Goal: Task Accomplishment & Management: Use online tool/utility

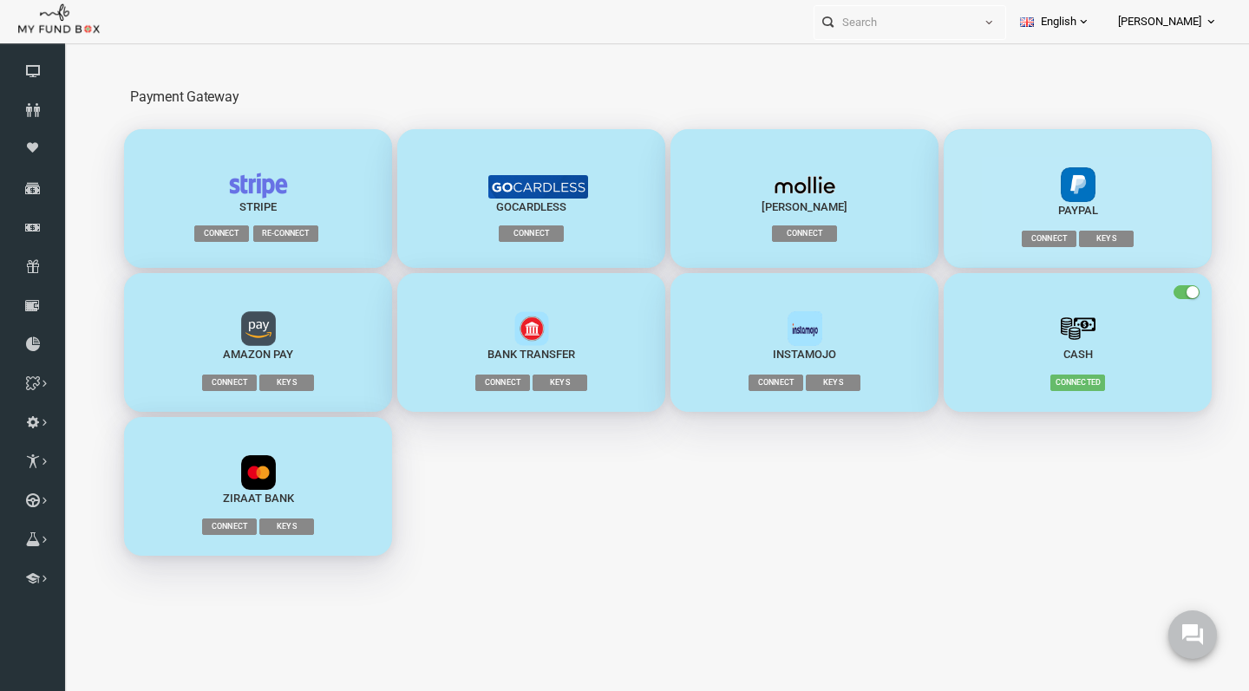
click at [1037, 237] on span "Connect" at bounding box center [1025, 239] width 55 height 16
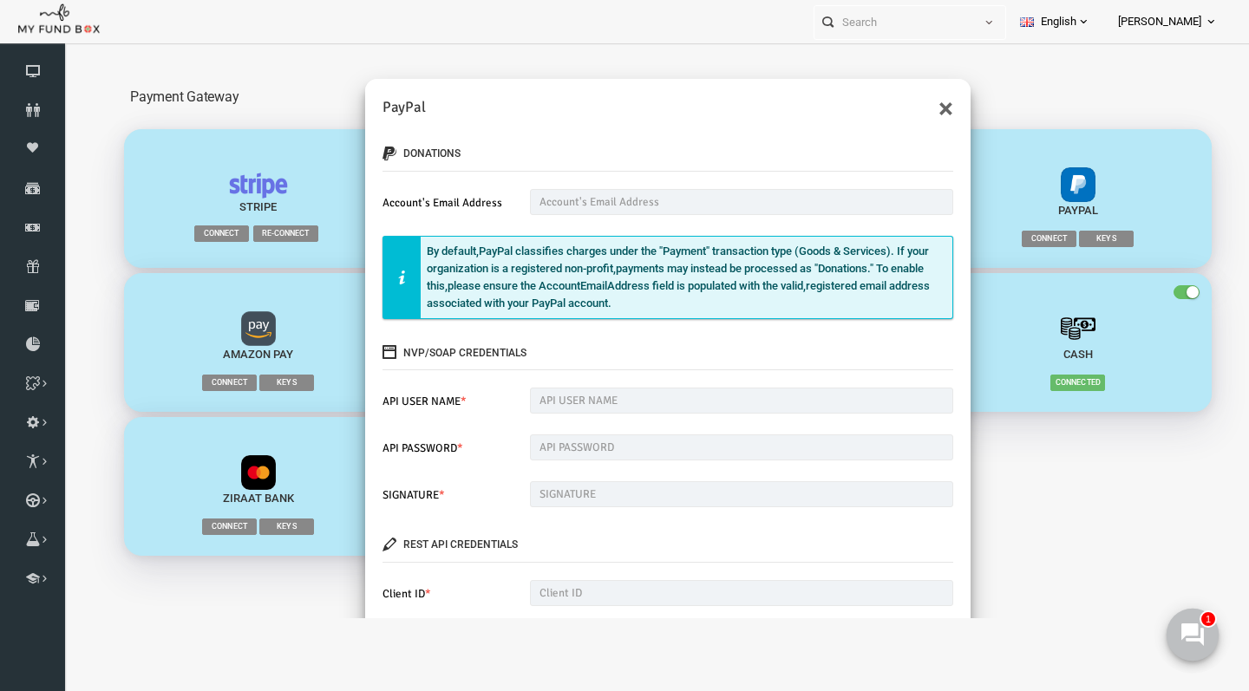
click at [1179, 641] on button at bounding box center [1193, 635] width 52 height 52
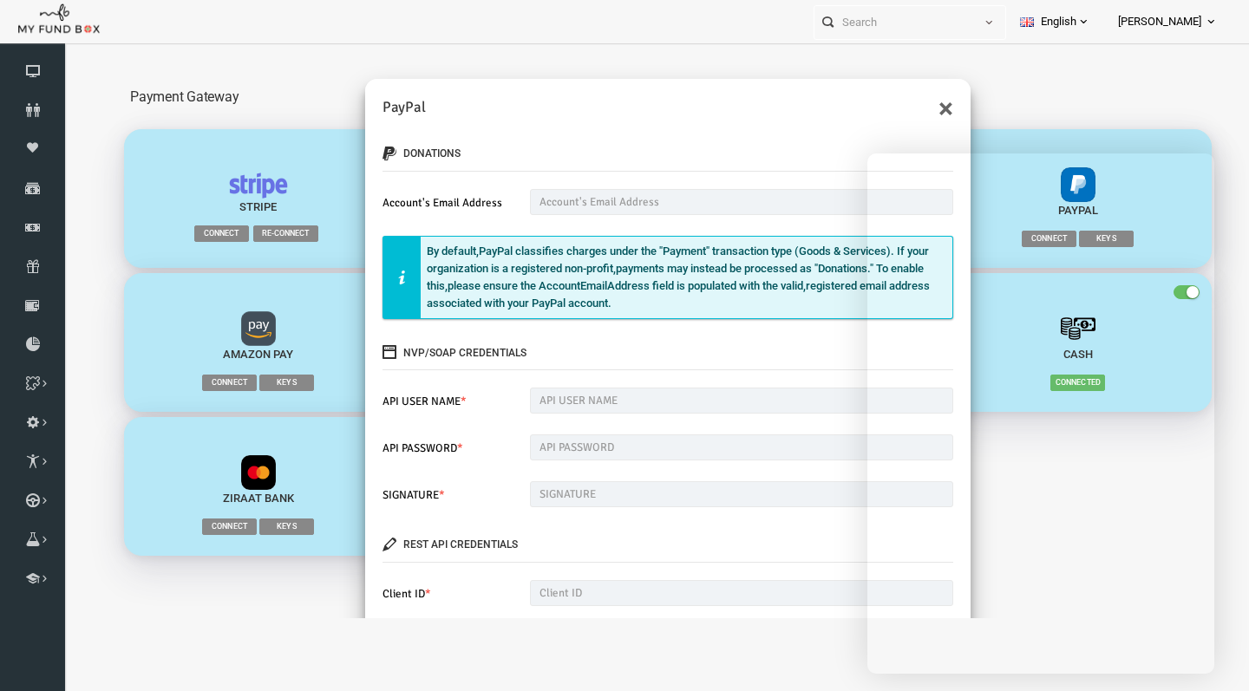
scroll to position [16, 0]
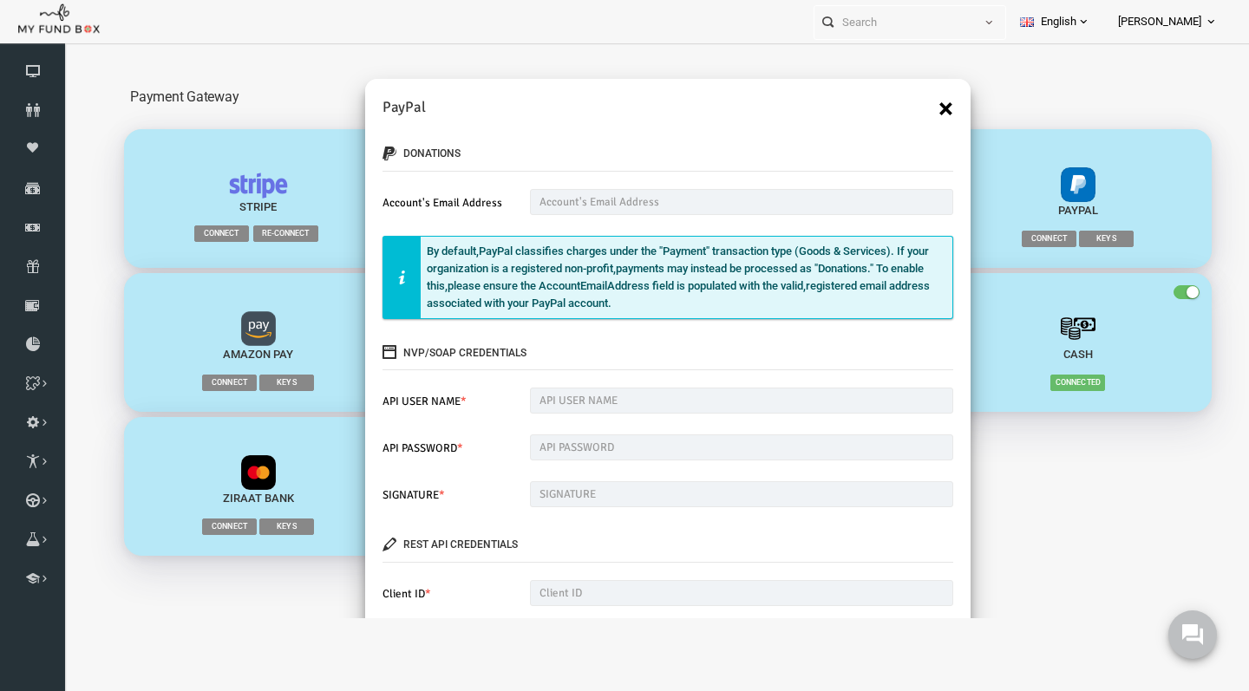
click at [921, 108] on button "×" at bounding box center [921, 109] width 15 height 28
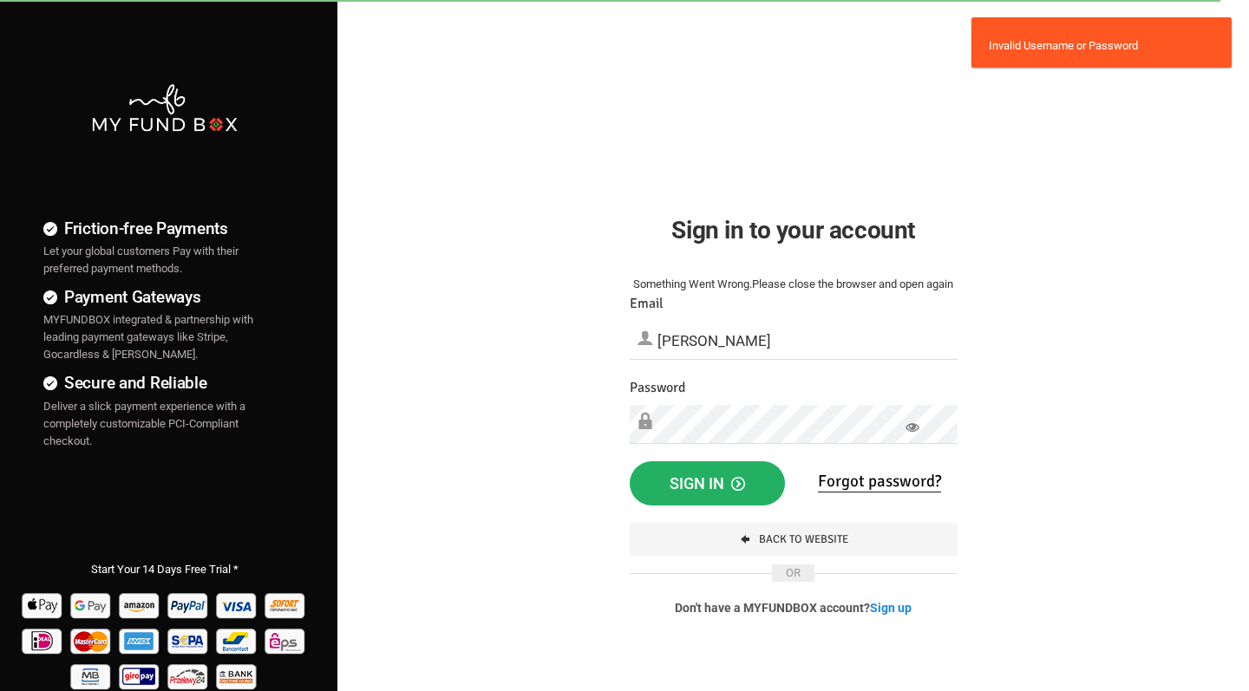
click at [690, 488] on span "Sign in" at bounding box center [707, 484] width 75 height 18
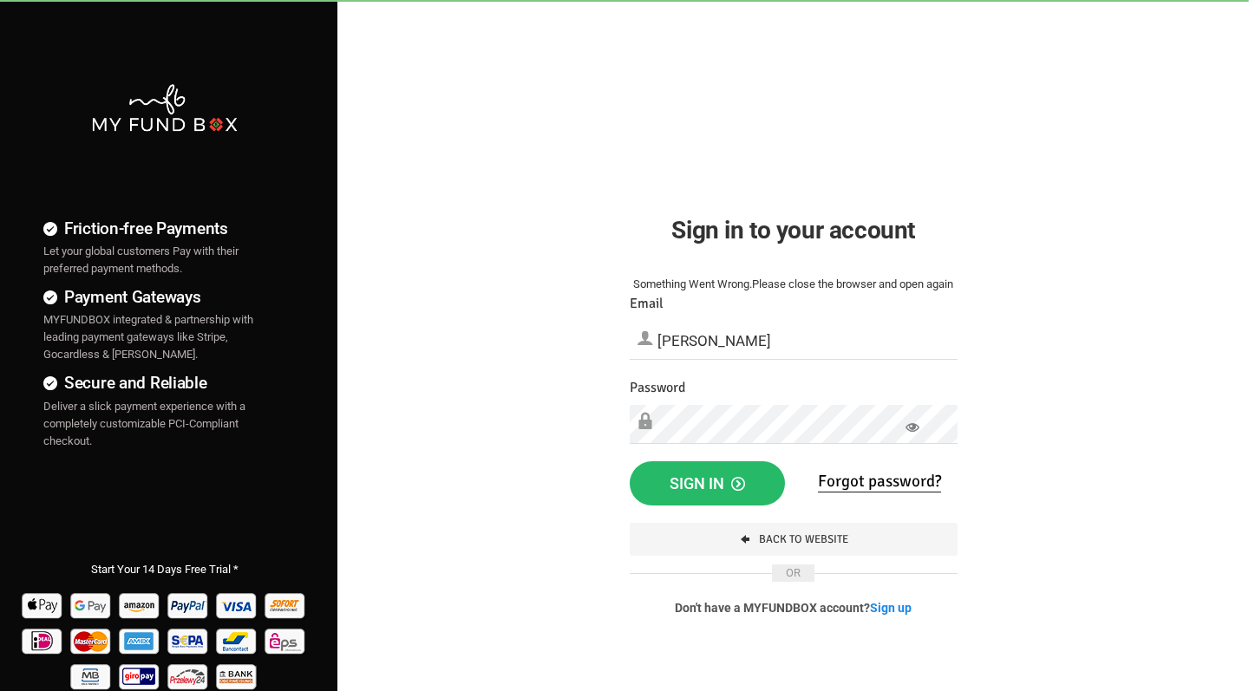
click at [913, 422] on icon at bounding box center [913, 428] width 14 height 14
click at [723, 476] on span "Sign in" at bounding box center [707, 484] width 75 height 18
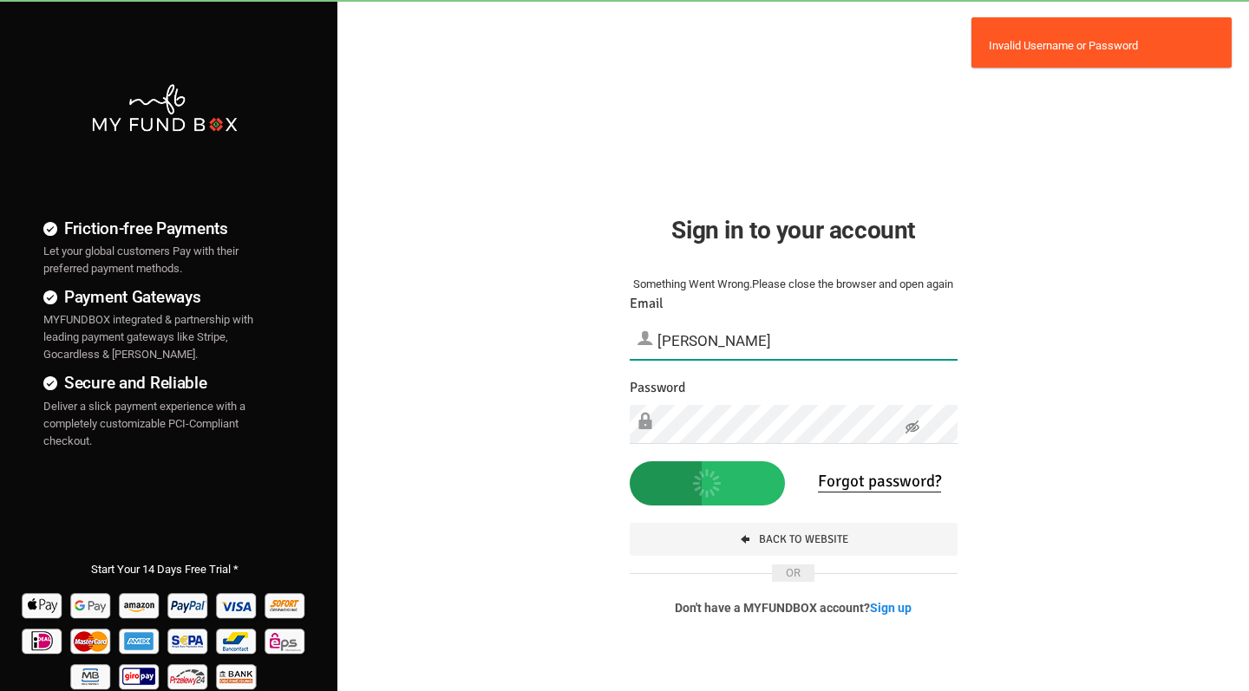
click at [697, 337] on input "[PERSON_NAME]" at bounding box center [794, 341] width 328 height 38
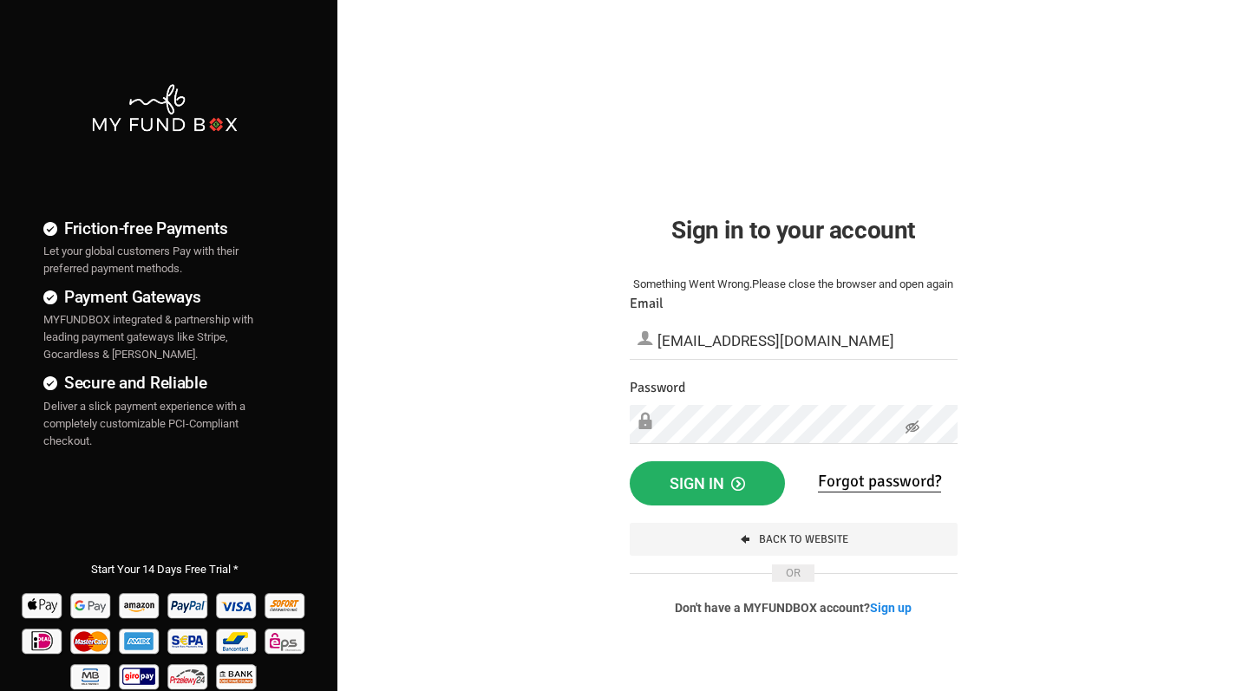
click at [688, 488] on span "Sign in" at bounding box center [707, 484] width 75 height 18
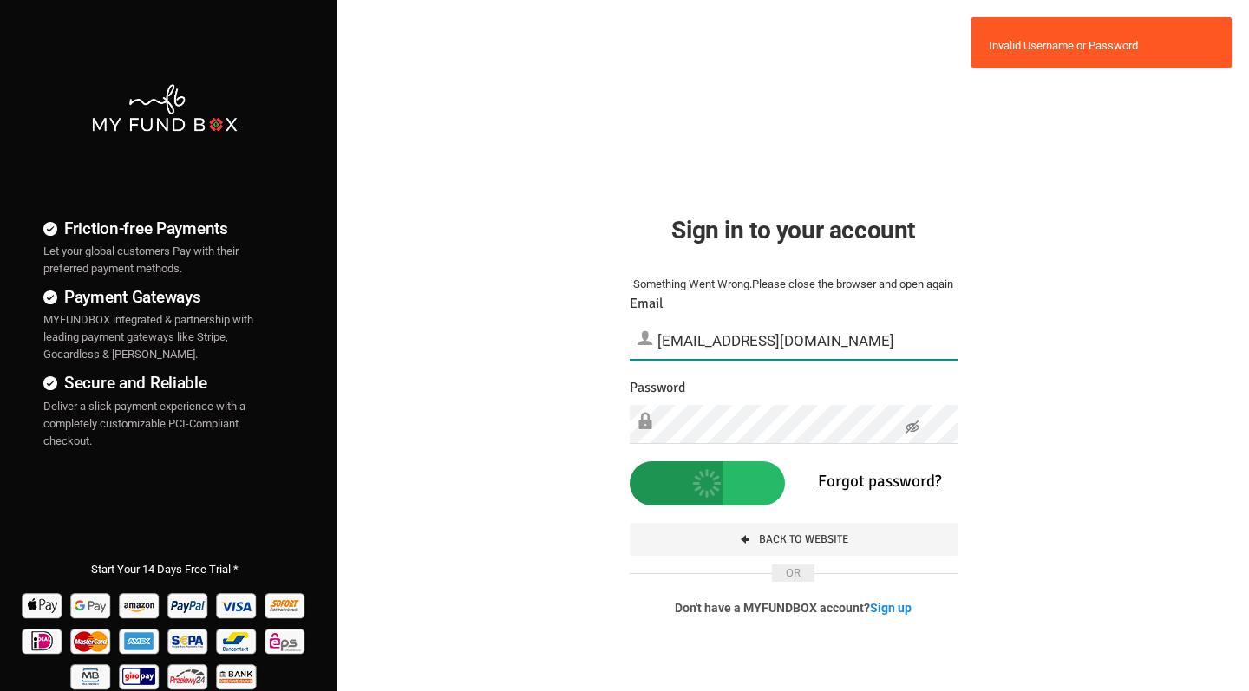
click at [719, 343] on input "iusa@outlook.com" at bounding box center [794, 341] width 328 height 38
click at [723, 337] on input "iusa@outlook.com" at bounding box center [794, 341] width 328 height 38
click at [684, 339] on input "iusa@outlook.com" at bounding box center [794, 341] width 328 height 38
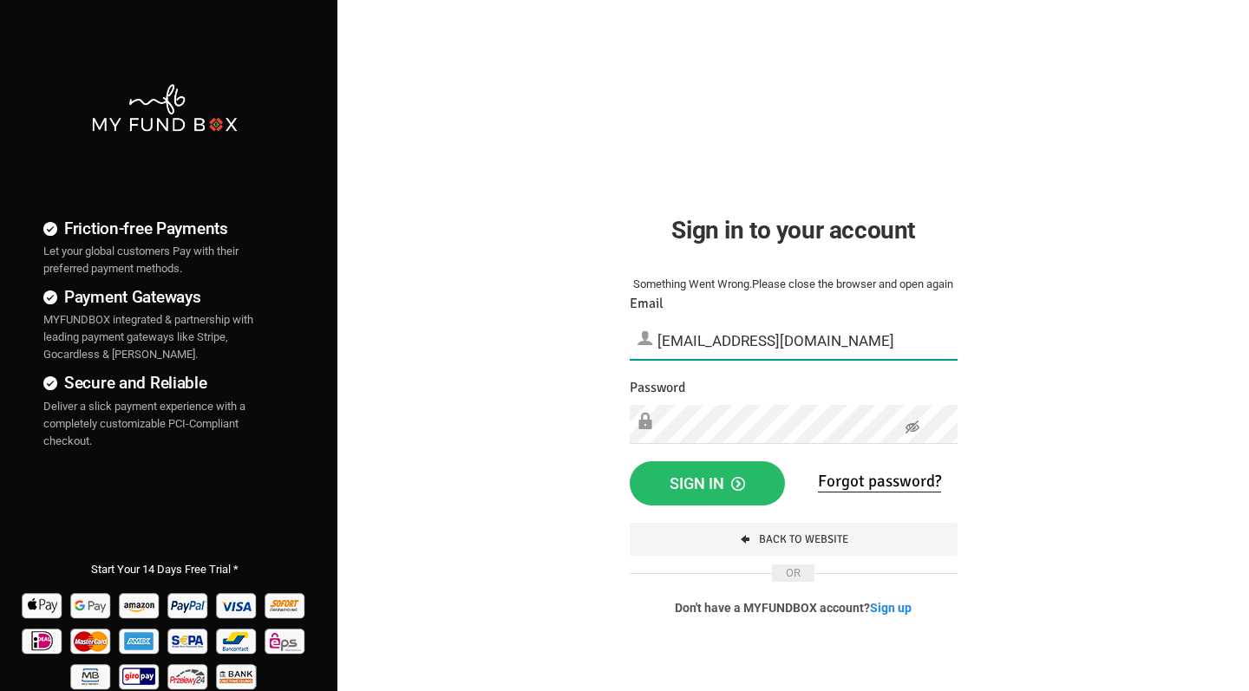
click at [697, 343] on input "iuse@outlook.com" at bounding box center [794, 341] width 328 height 38
type input "g"
click at [703, 477] on span "Sign in" at bounding box center [707, 484] width 75 height 18
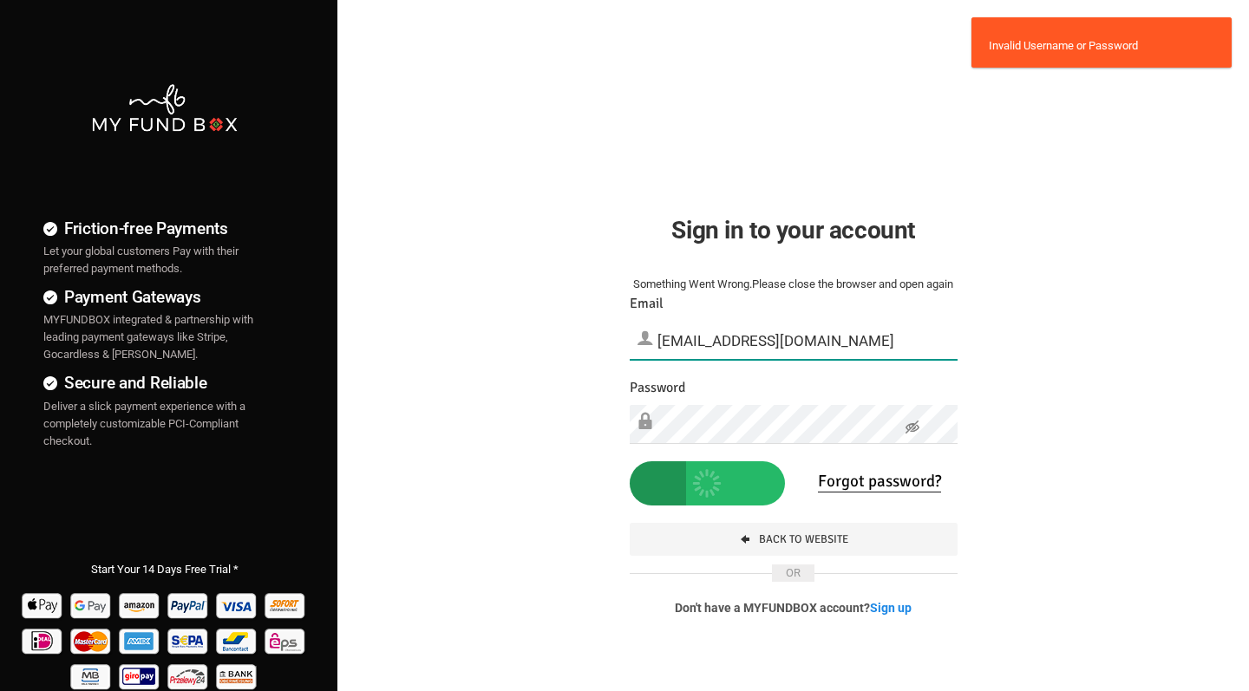
click at [680, 344] on input "plzemail@gmail.com" at bounding box center [794, 341] width 328 height 38
click at [693, 486] on span "Sign in" at bounding box center [707, 484] width 75 height 18
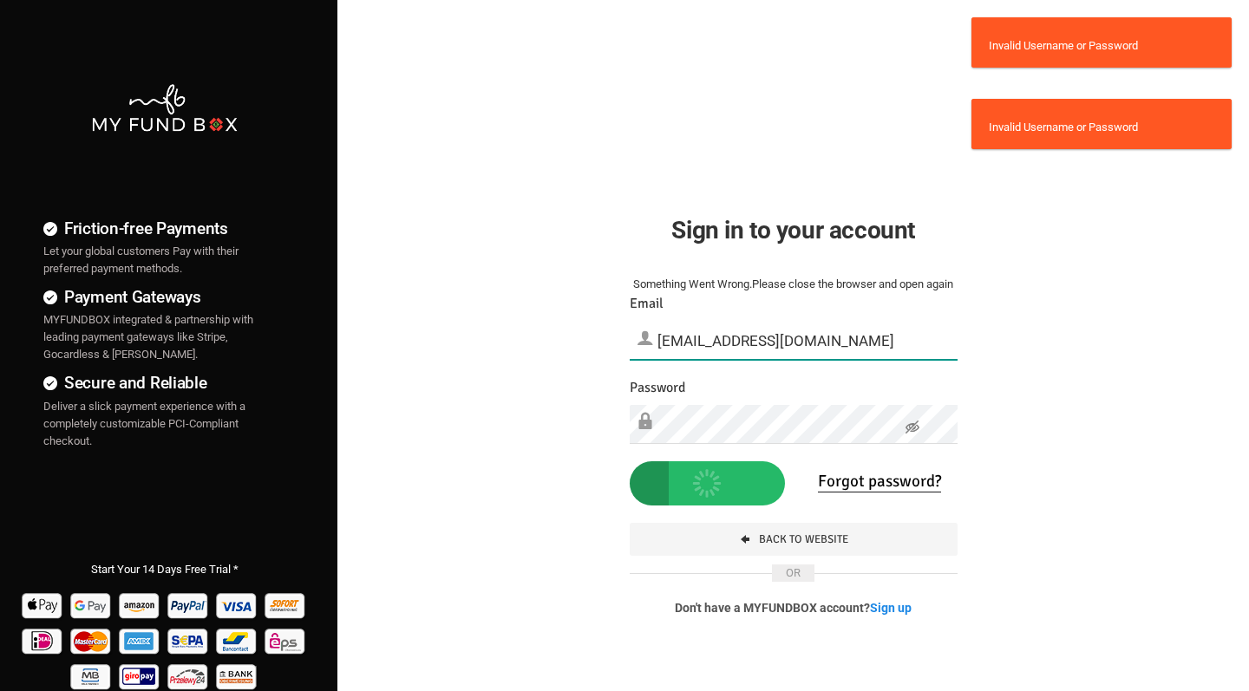
click at [693, 337] on input "adopnet@gmail.com" at bounding box center [794, 341] width 328 height 38
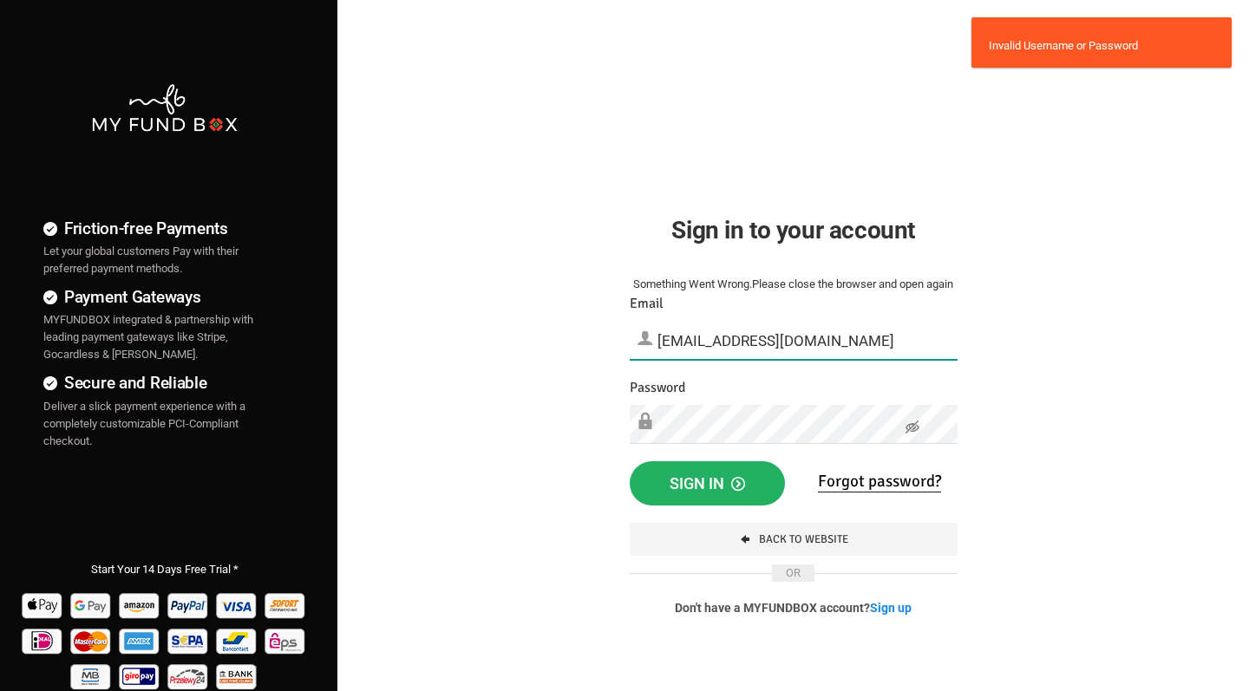
type input "bondj70@gmail.com"
click at [711, 478] on span "Sign in" at bounding box center [707, 484] width 75 height 18
click at [688, 338] on input "bondj70@gmail.com" at bounding box center [794, 341] width 328 height 38
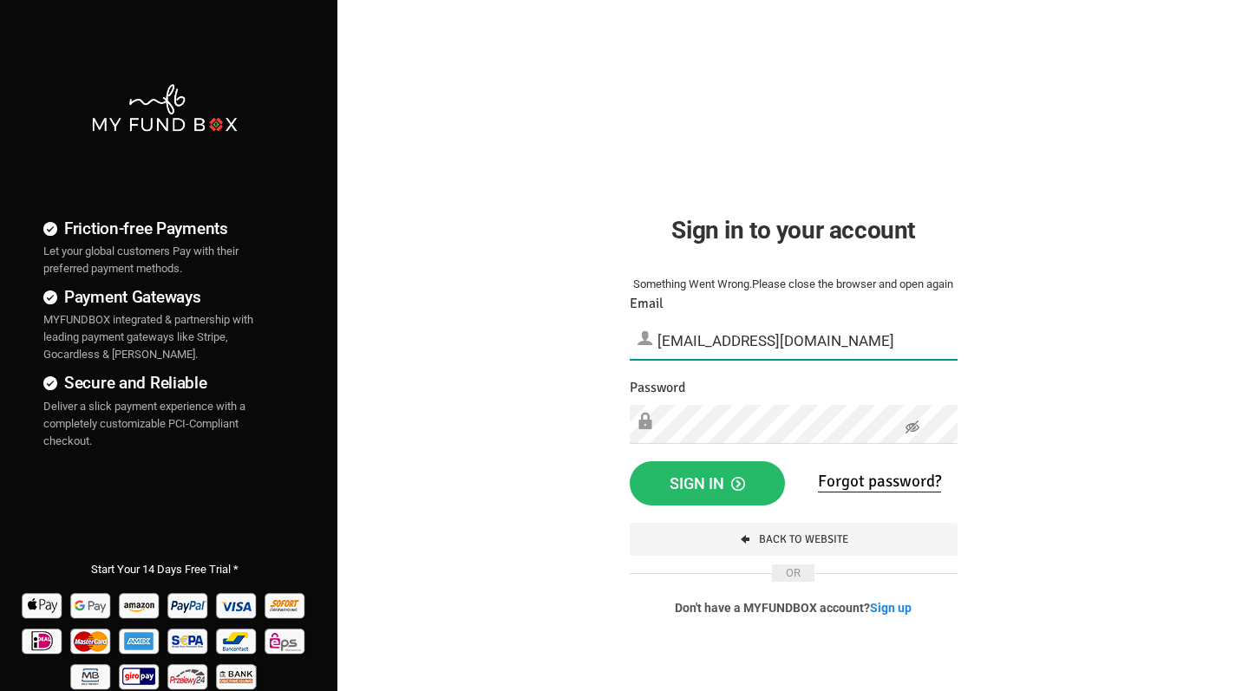
click at [827, 339] on input "bondj70@gmail.com" at bounding box center [794, 341] width 328 height 38
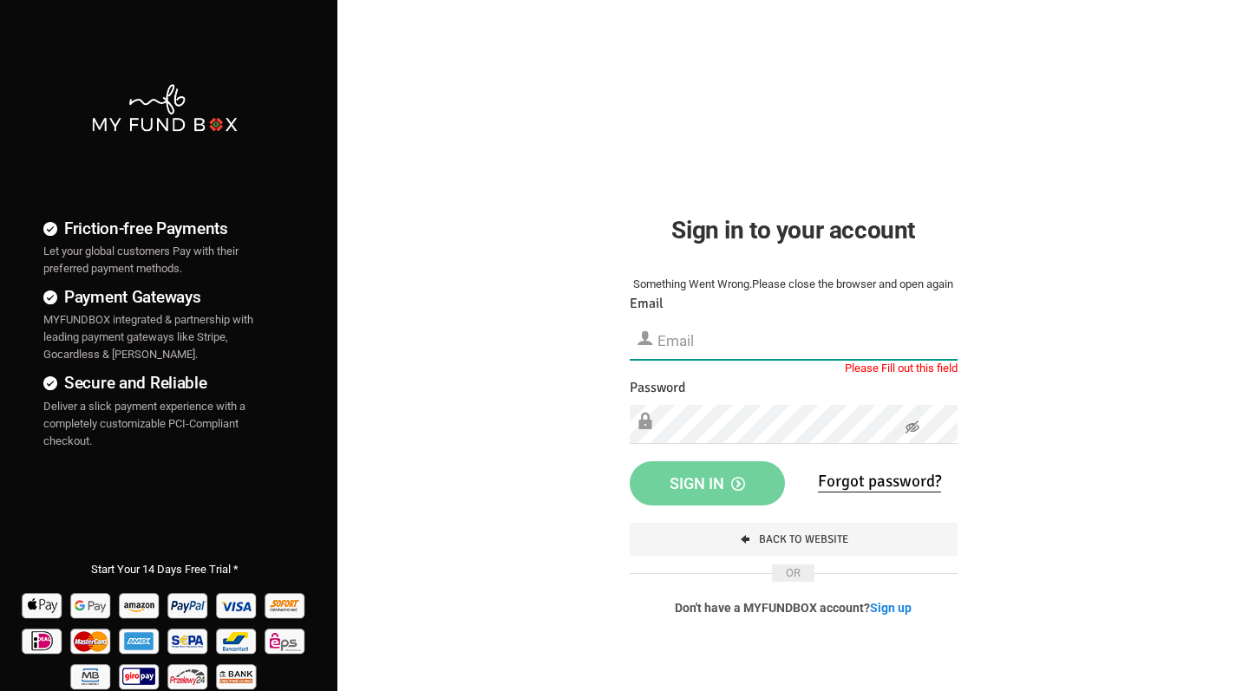
click at [952, 337] on input "text" at bounding box center [794, 341] width 328 height 38
click at [1031, 307] on div "Friction-free Payments Let your global customers Pay with their preferred payme…" at bounding box center [624, 444] width 1266 height 889
click at [677, 338] on input "text" at bounding box center [794, 341] width 328 height 38
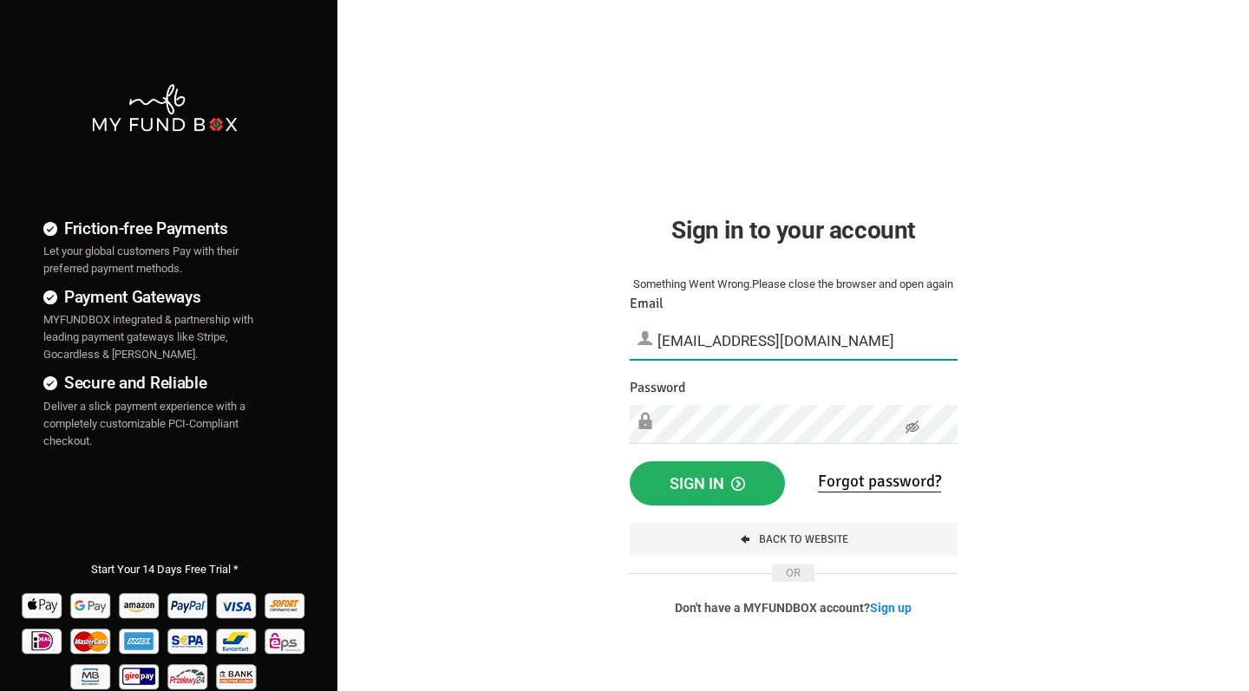
type input "plzemail@gmail.com"
click at [674, 488] on span "Sign in" at bounding box center [707, 484] width 75 height 18
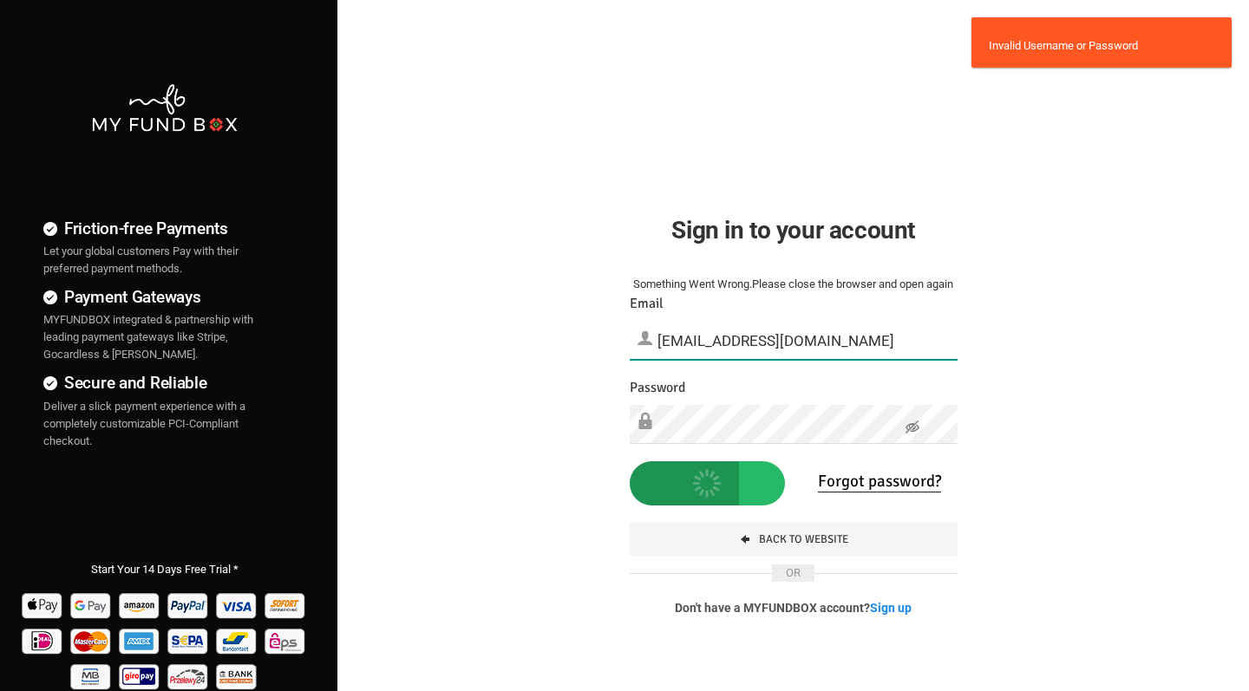
click at [799, 340] on input "plzemail@gmail.com" at bounding box center [794, 341] width 328 height 38
drag, startPoint x: 659, startPoint y: 340, endPoint x: 925, endPoint y: 348, distance: 265.6
click at [925, 348] on input "plzemail@gmail.com" at bounding box center [794, 341] width 328 height 38
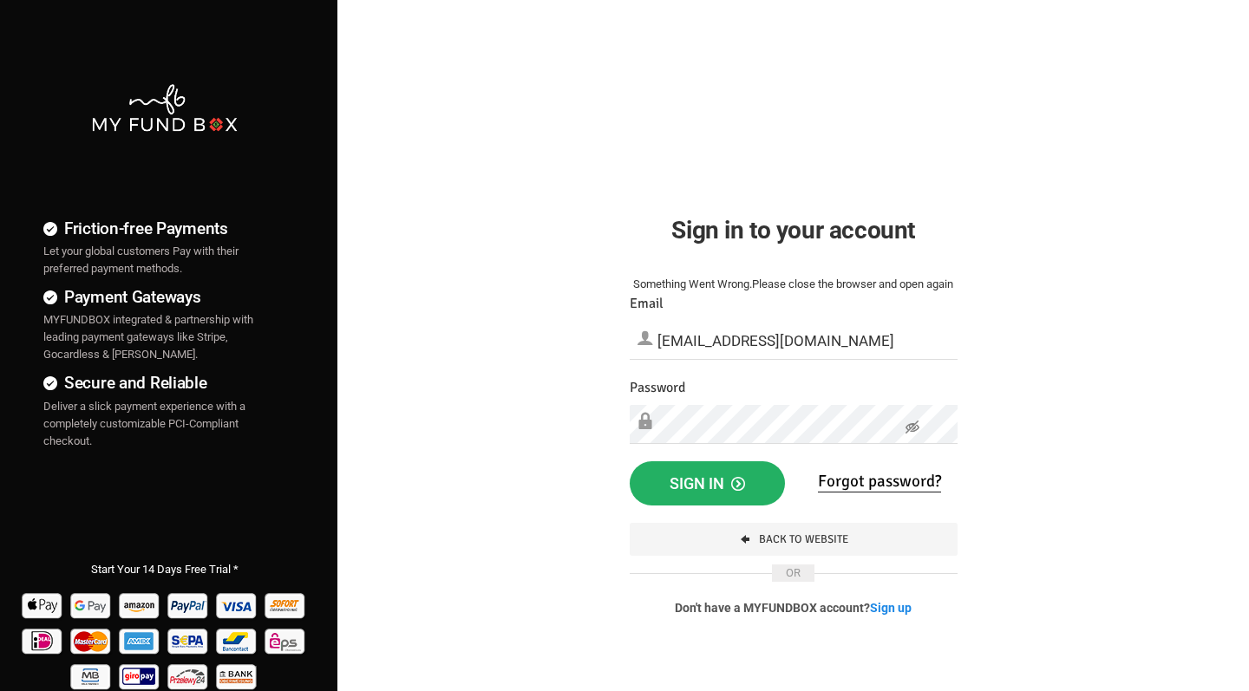
click at [722, 480] on span "Sign in" at bounding box center [707, 484] width 75 height 18
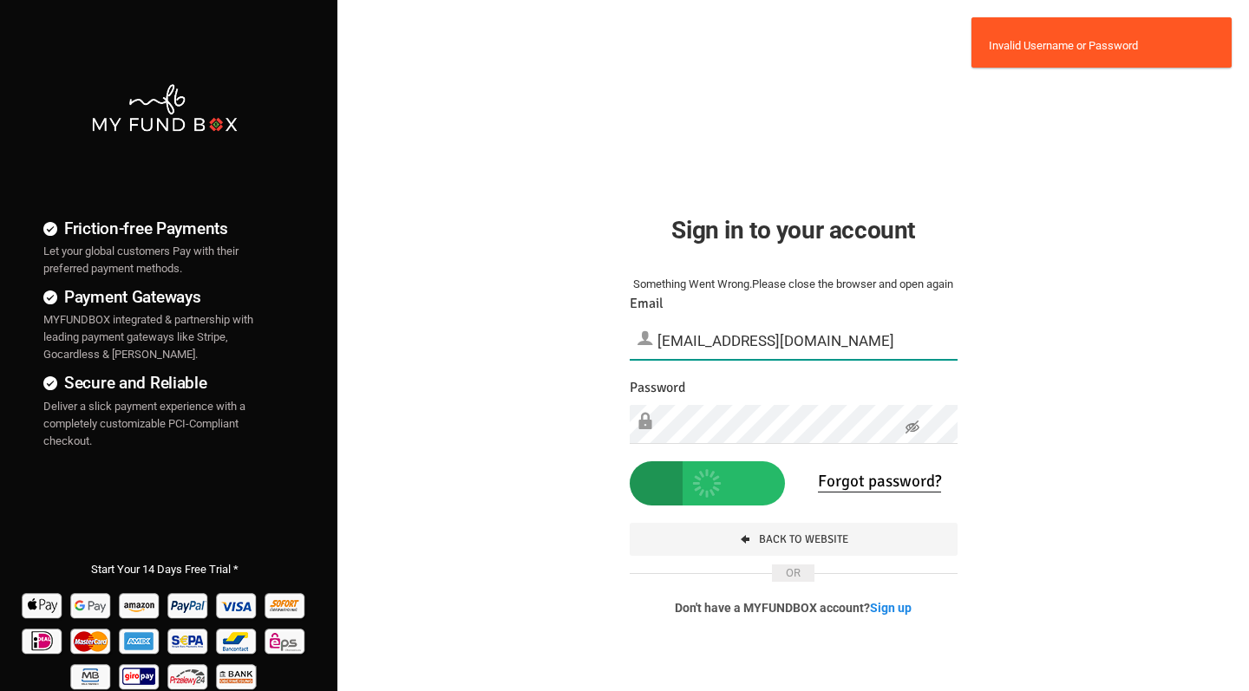
click at [670, 340] on input "iuse@outlook.com" at bounding box center [794, 341] width 328 height 38
click at [684, 488] on div "button" at bounding box center [685, 483] width 111 height 45
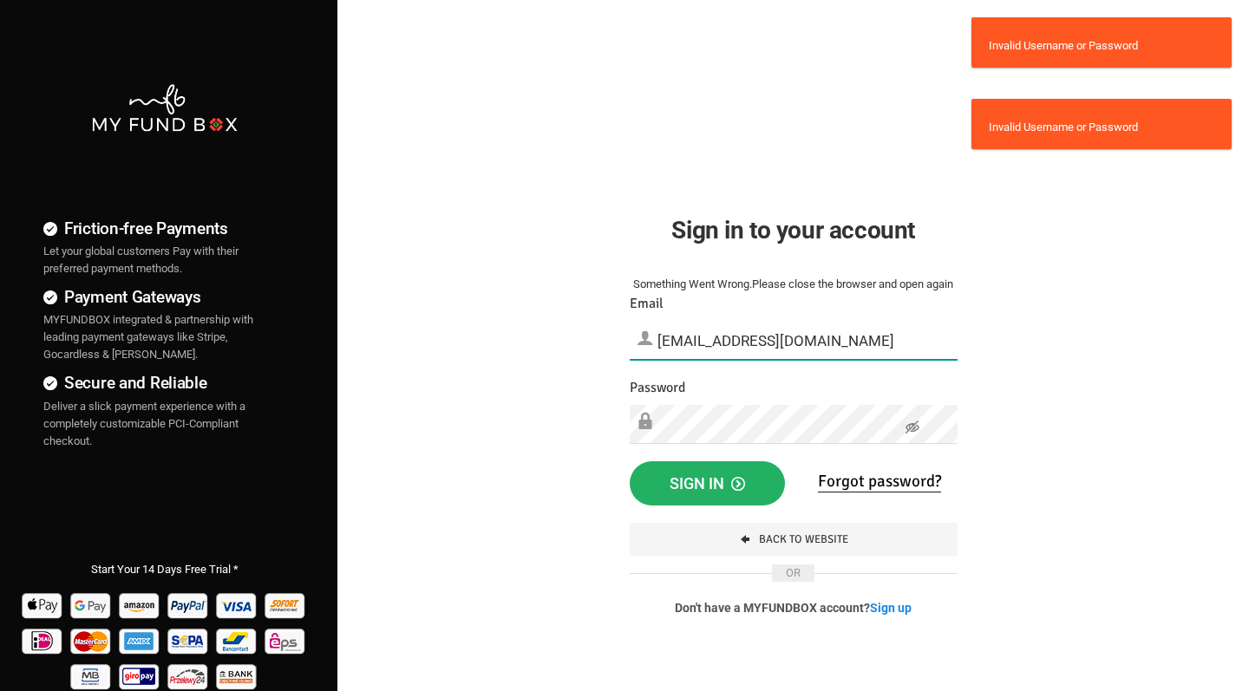
click at [682, 347] on input "ajindal@outlook.com" at bounding box center [794, 341] width 328 height 38
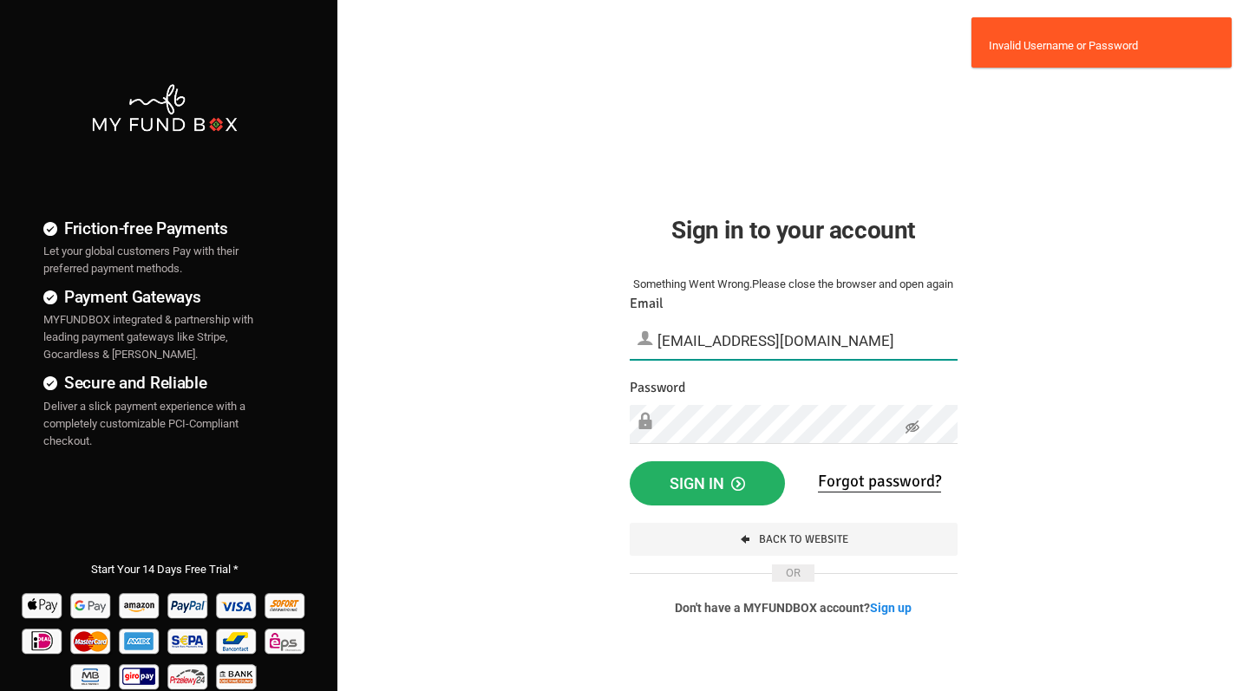
type input "b"
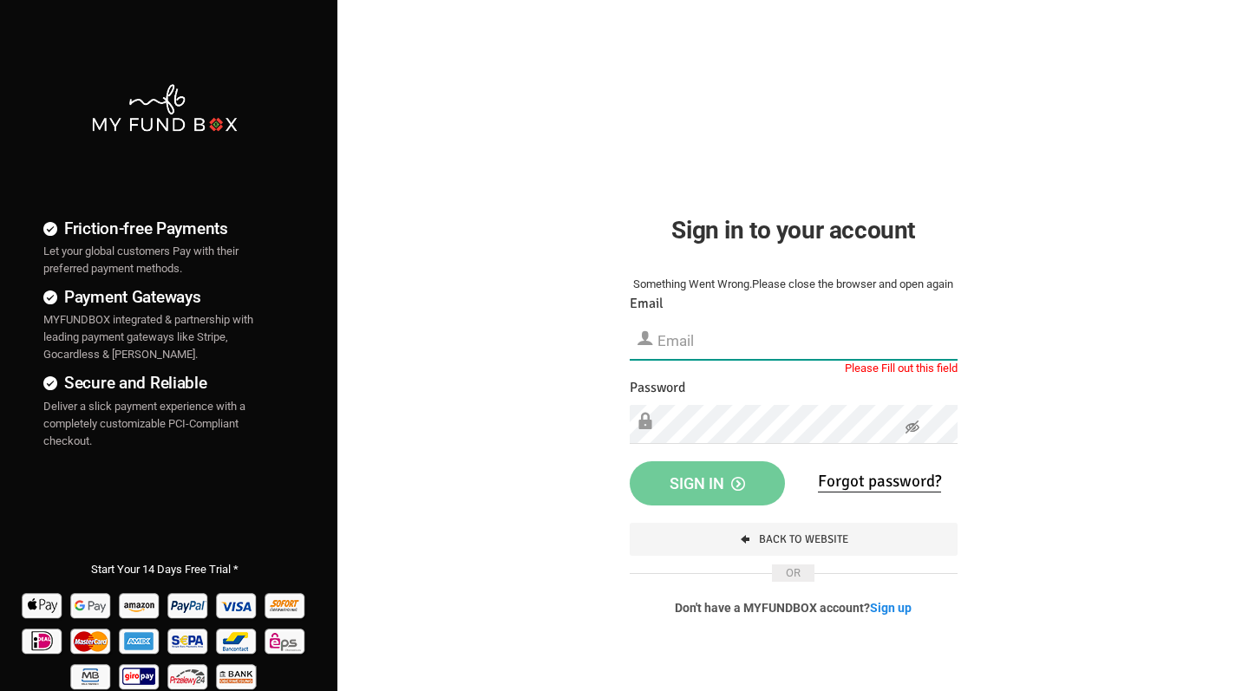
type input "[PERSON_NAME]"
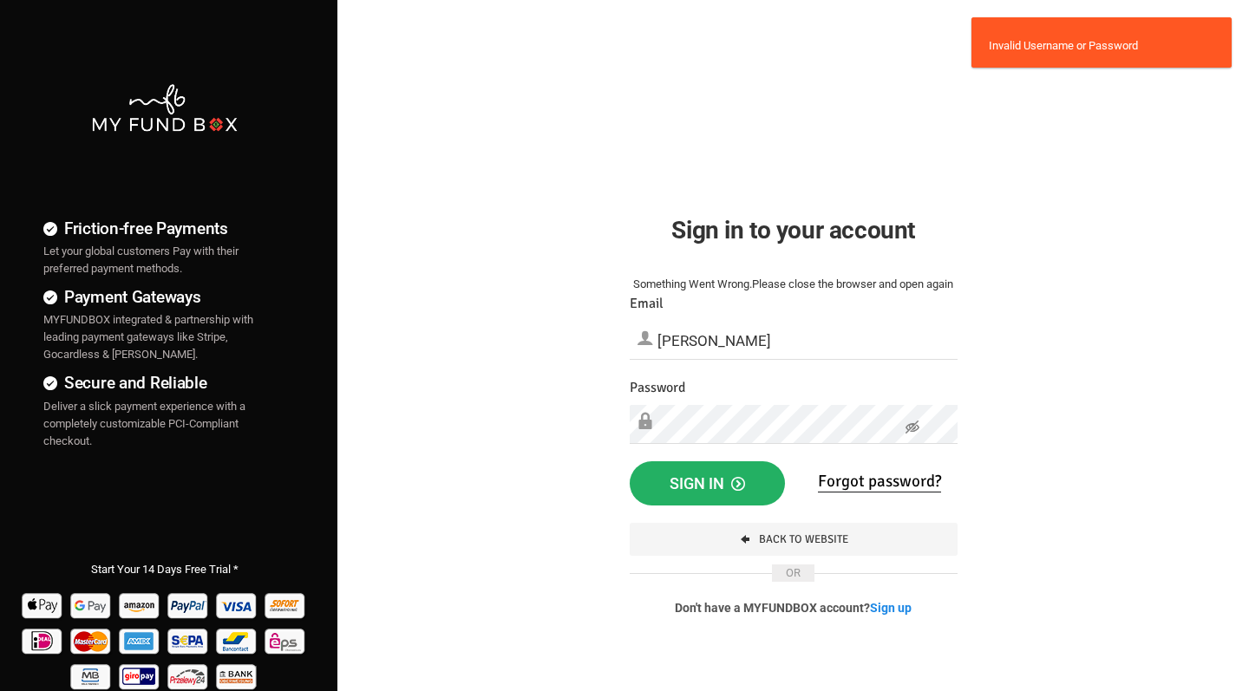
click at [852, 485] on link "Forgot password?" at bounding box center [879, 482] width 123 height 22
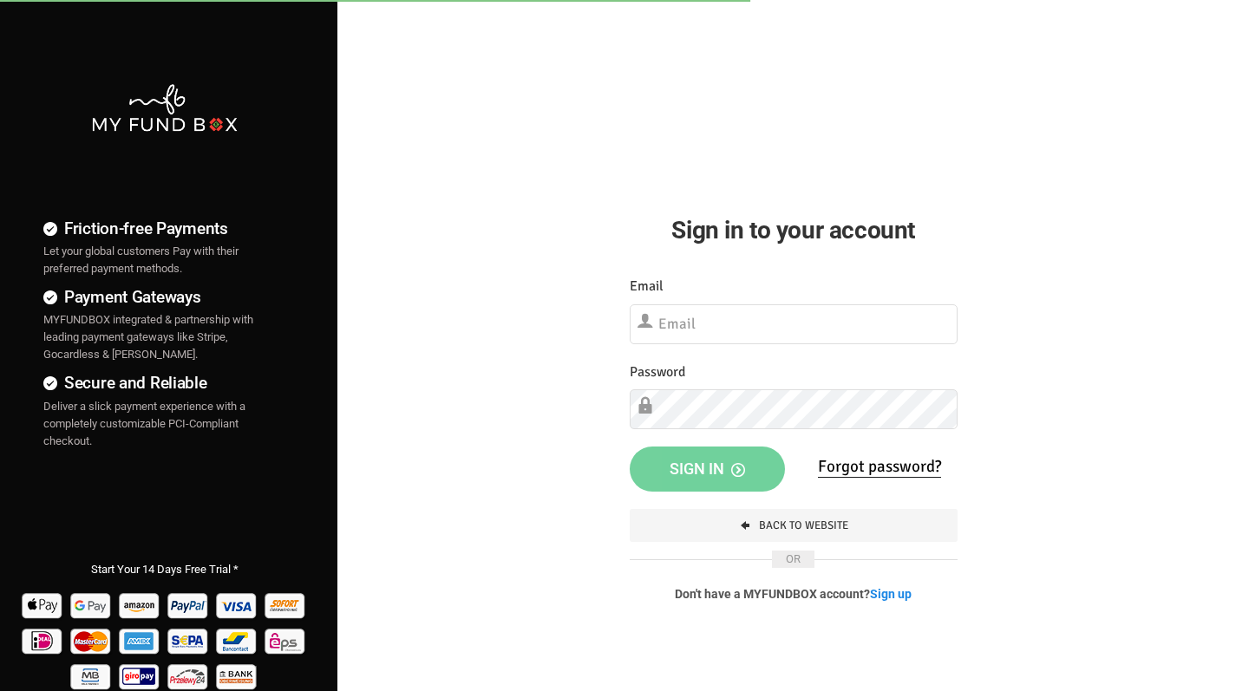
click at [605, 553] on div "Sign in to your account Something Went Wrong.Please close the browser and open …" at bounding box center [794, 323] width 380 height 646
click at [723, 520] on link "Back To Website" at bounding box center [794, 525] width 328 height 33
click at [559, 331] on div "Friction-free Payments Let your global customers Pay with their preferred payme…" at bounding box center [624, 444] width 1266 height 889
click at [681, 324] on input "text" at bounding box center [794, 324] width 328 height 40
click at [1010, 207] on div "Friction-free Payments Let your global customers Pay with their preferred payme…" at bounding box center [624, 444] width 1266 height 889
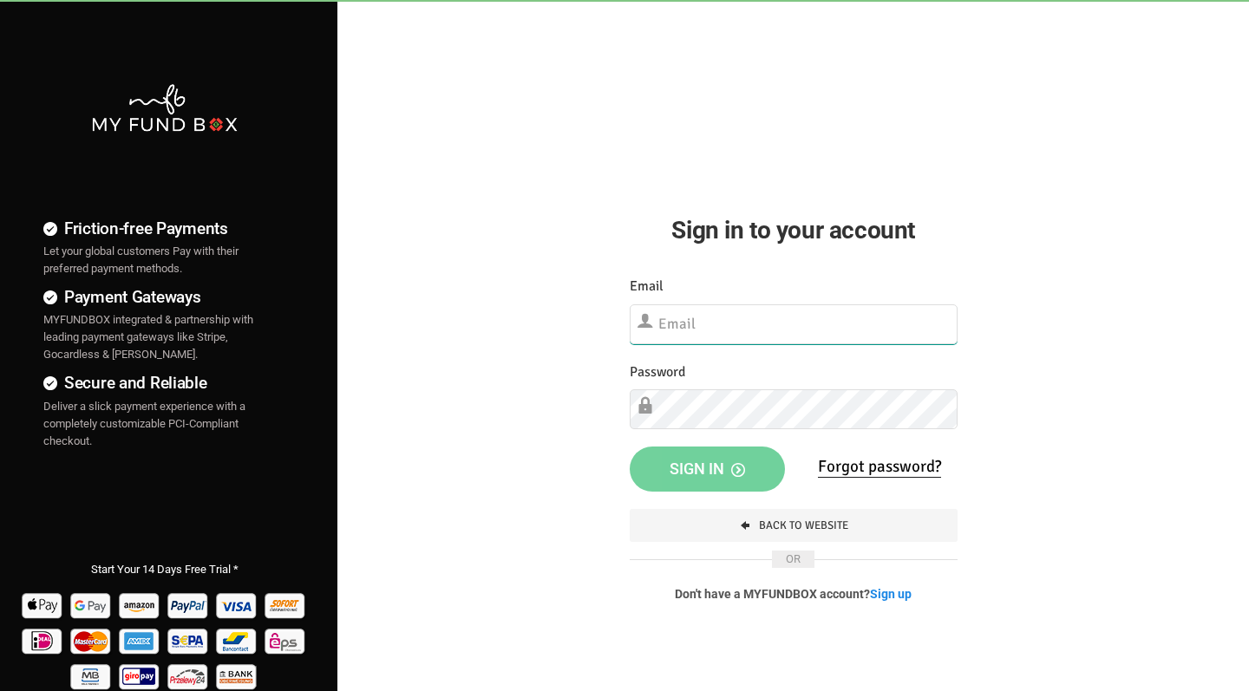
click at [701, 323] on input "text" at bounding box center [794, 324] width 328 height 40
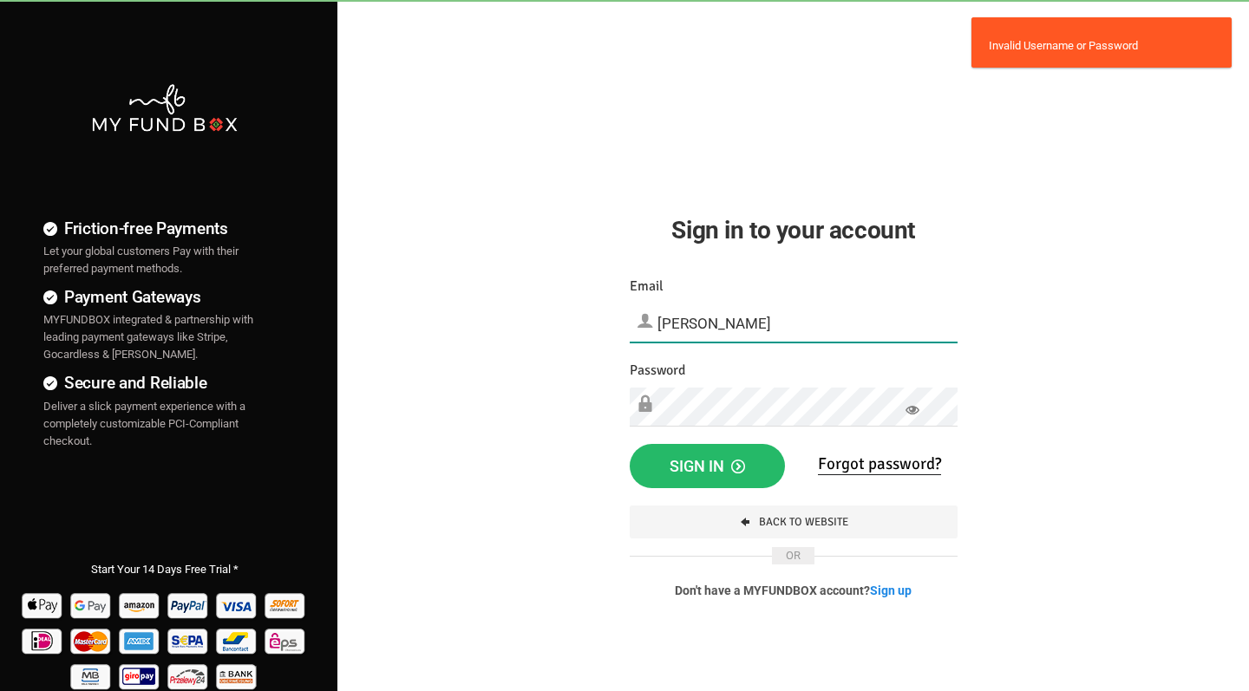
click at [684, 317] on input "[PERSON_NAME]" at bounding box center [794, 323] width 328 height 38
type input "[EMAIL_ADDRESS][DOMAIN_NAME]"
click at [526, 352] on div "Friction-free Payments Let your global customers Pay with their preferred payme…" at bounding box center [624, 444] width 1266 height 889
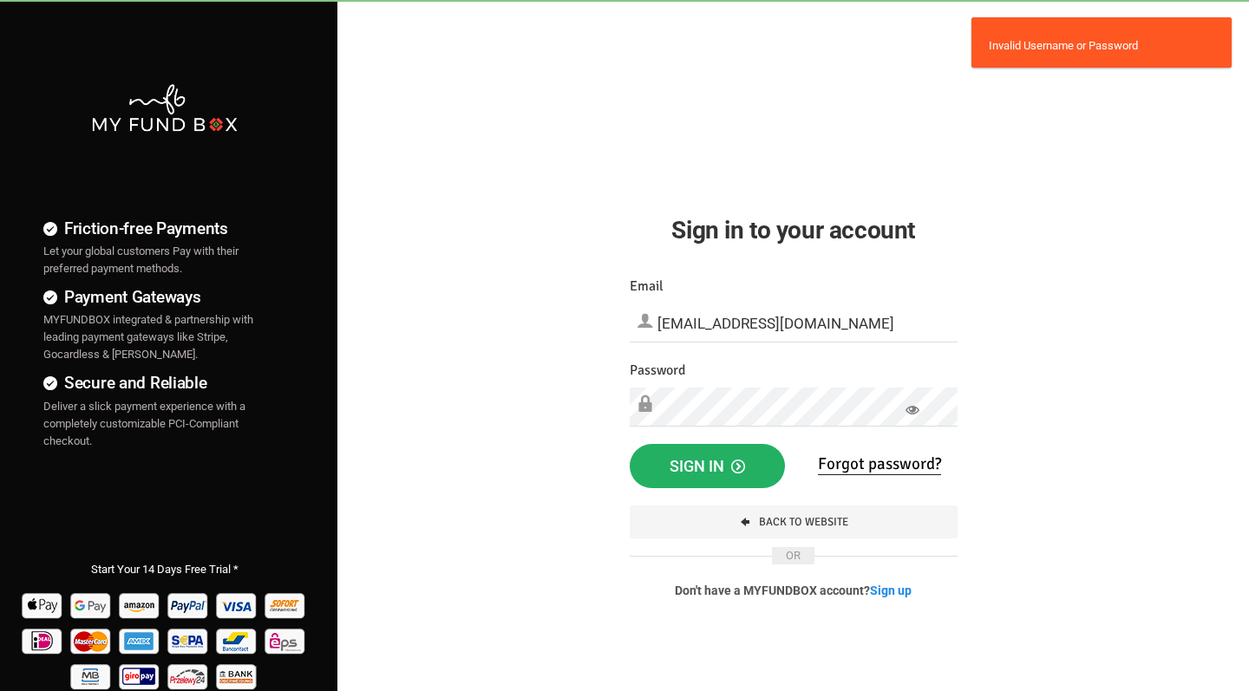
click at [695, 469] on span "Sign in" at bounding box center [707, 466] width 75 height 18
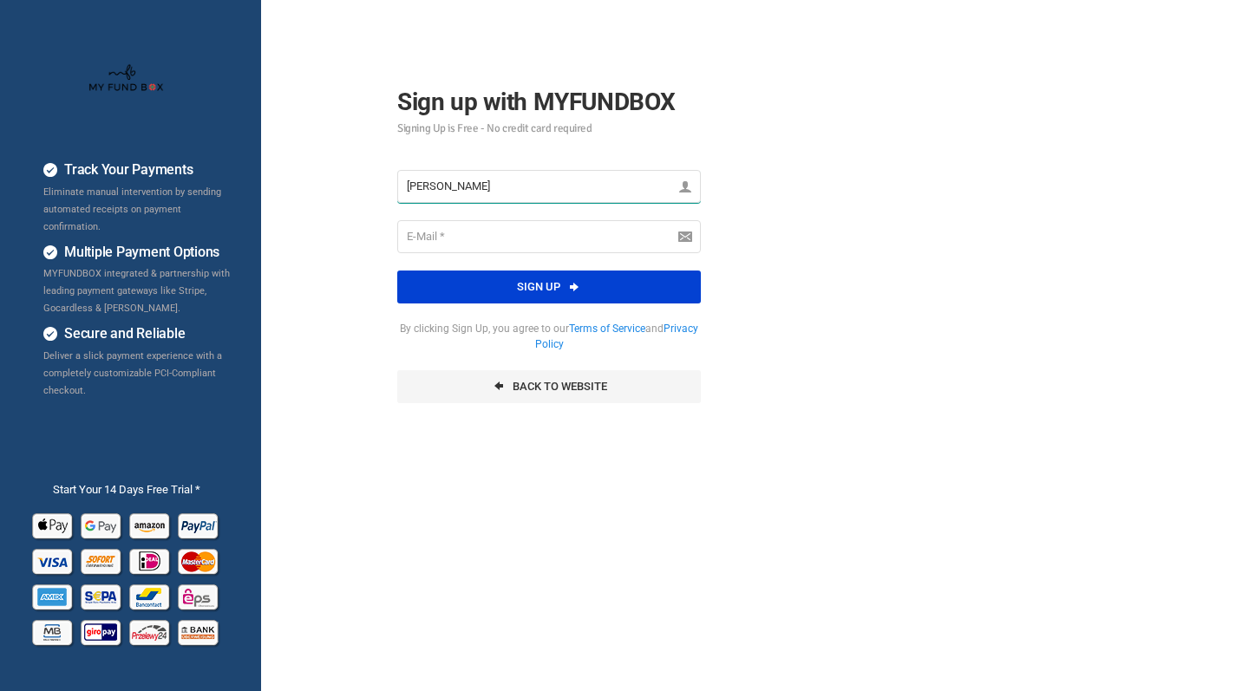
type input "[PERSON_NAME]"
click at [794, 276] on div "Track Your Payments Eliminate manual intervention by sending automated receipts…" at bounding box center [624, 433] width 1266 height 867
click at [532, 245] on input "email" at bounding box center [549, 236] width 304 height 33
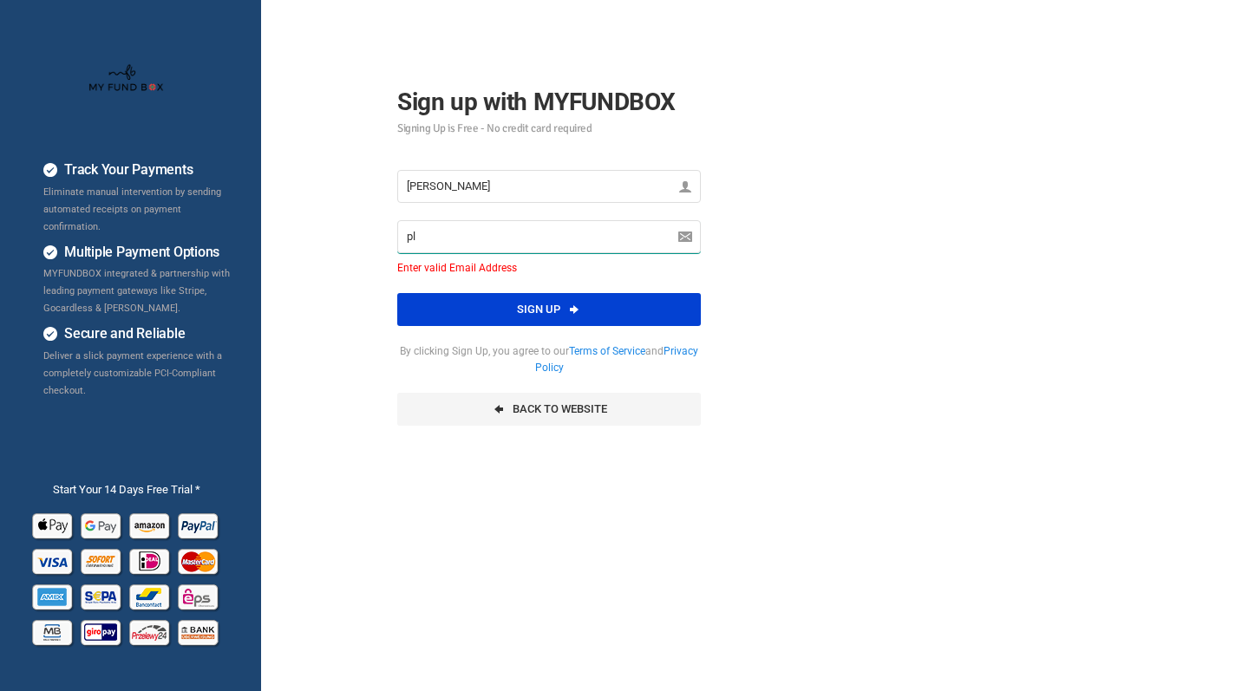
type input "p"
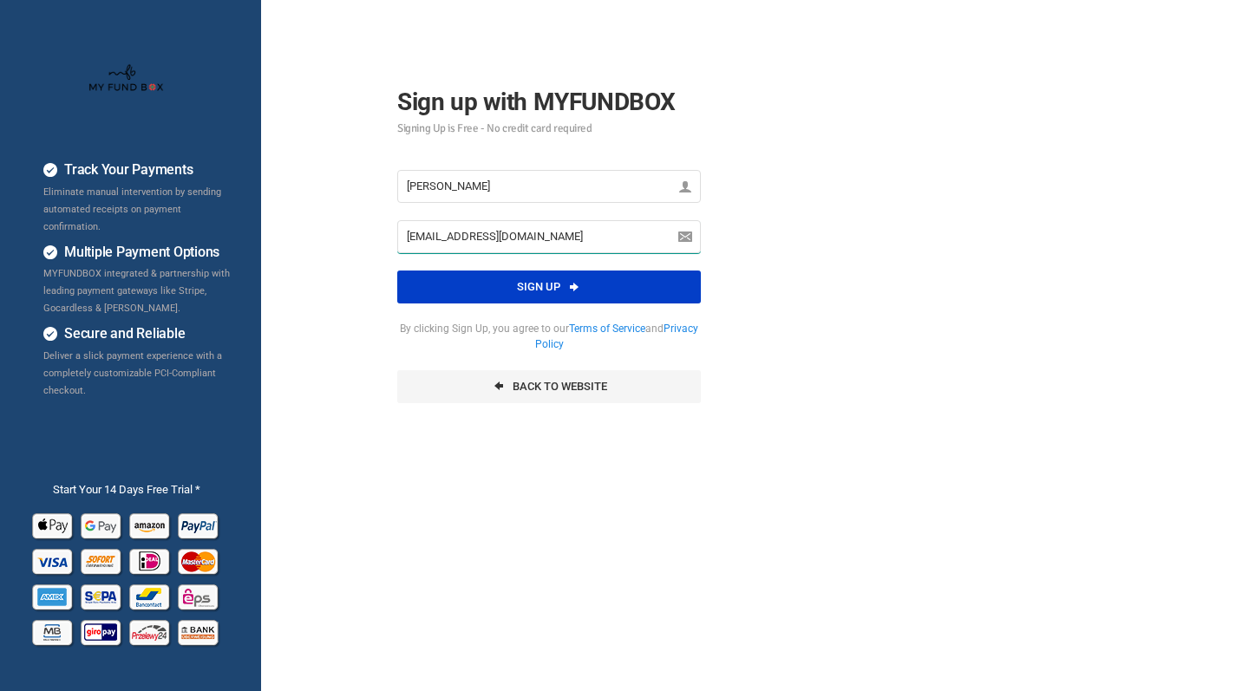
type input "iusa@outlook.com"
click at [581, 290] on icon "button" at bounding box center [574, 287] width 14 height 14
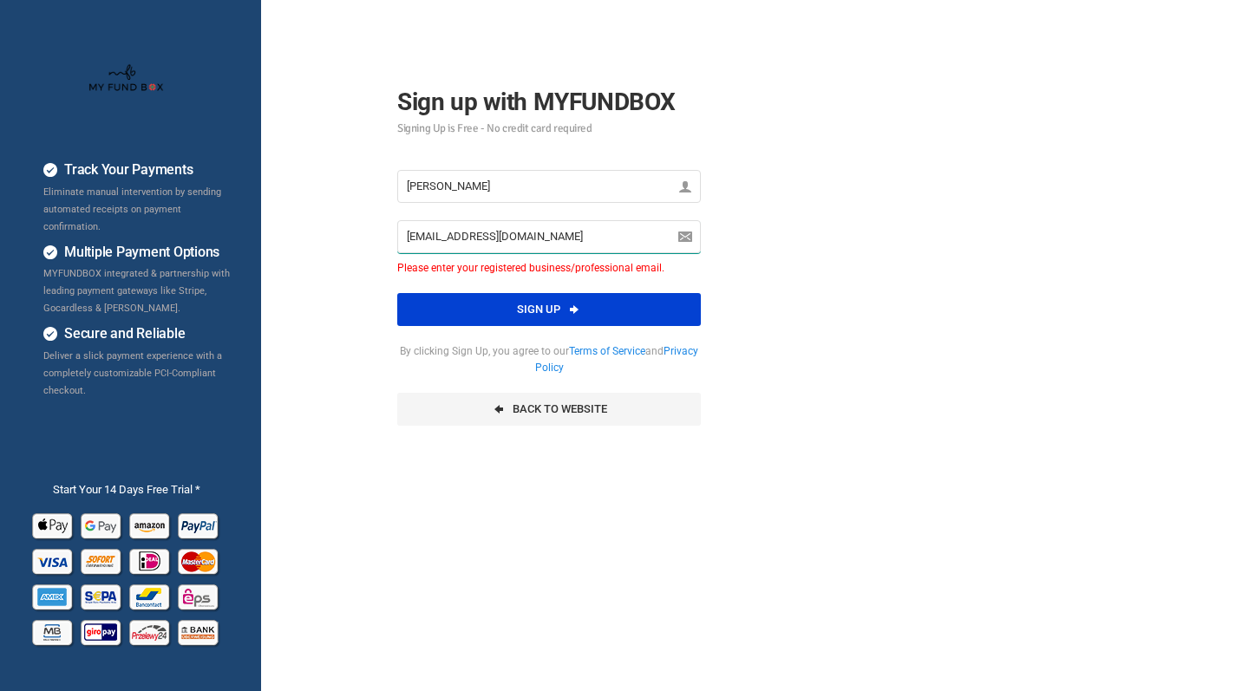
click at [442, 233] on input "iusa@outlook.com" at bounding box center [549, 236] width 304 height 33
click at [895, 180] on div "Track Your Payments Eliminate manual intervention by sending automated receipts…" at bounding box center [624, 433] width 1266 height 867
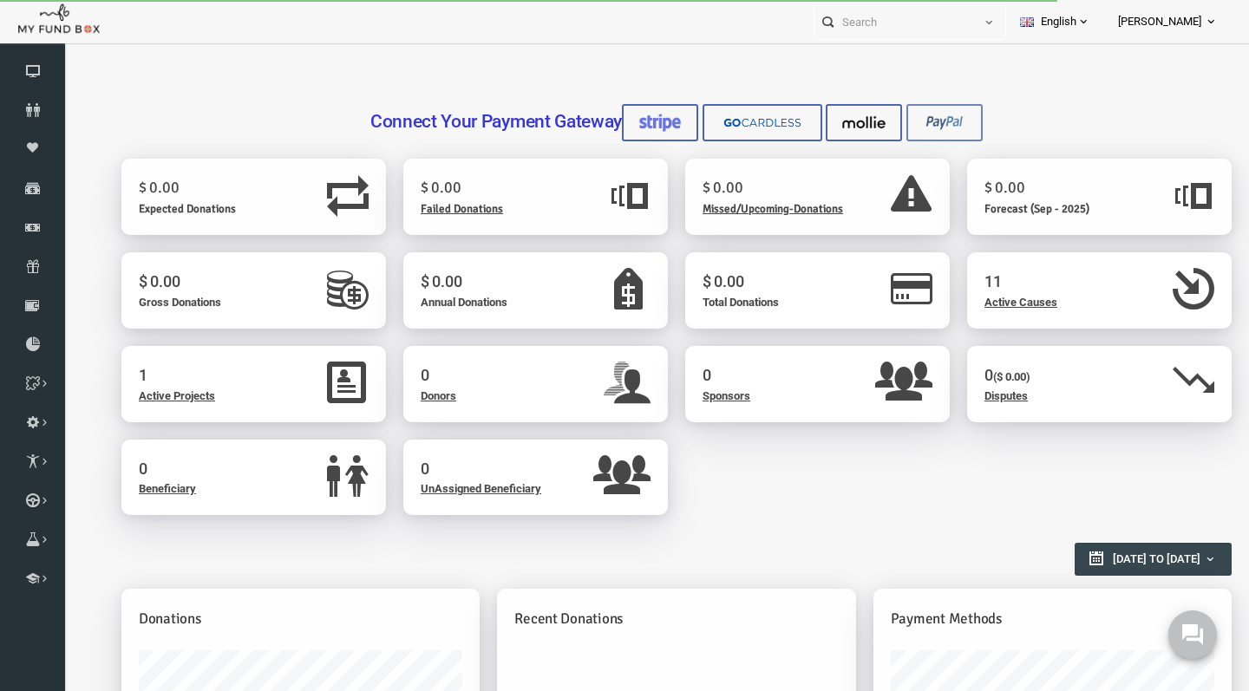
click at [942, 118] on img at bounding box center [920, 123] width 43 height 18
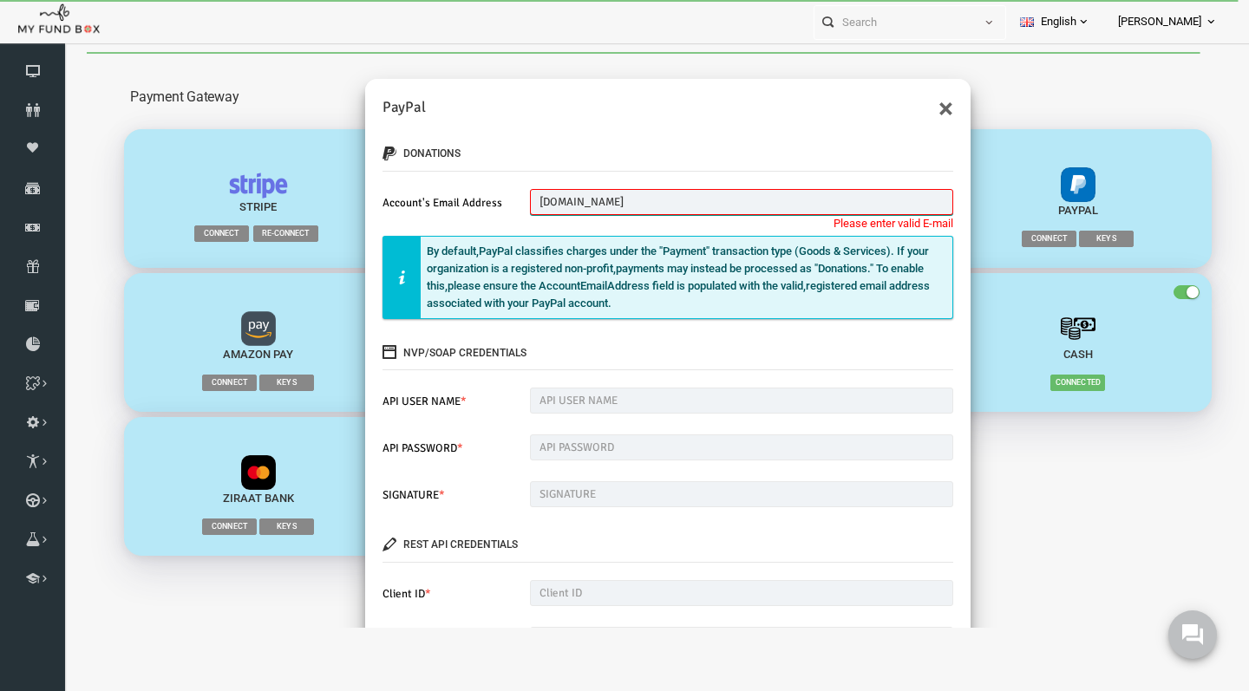
type input "[DOMAIN_NAME]"
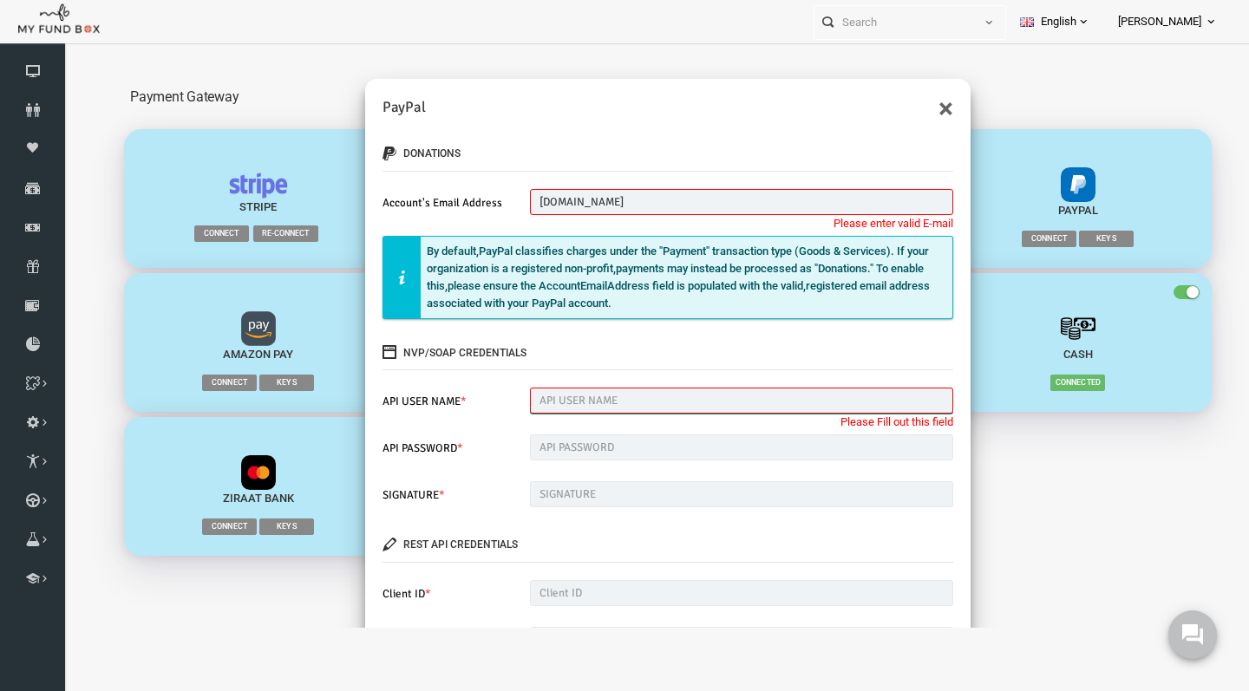
scroll to position [169, 0]
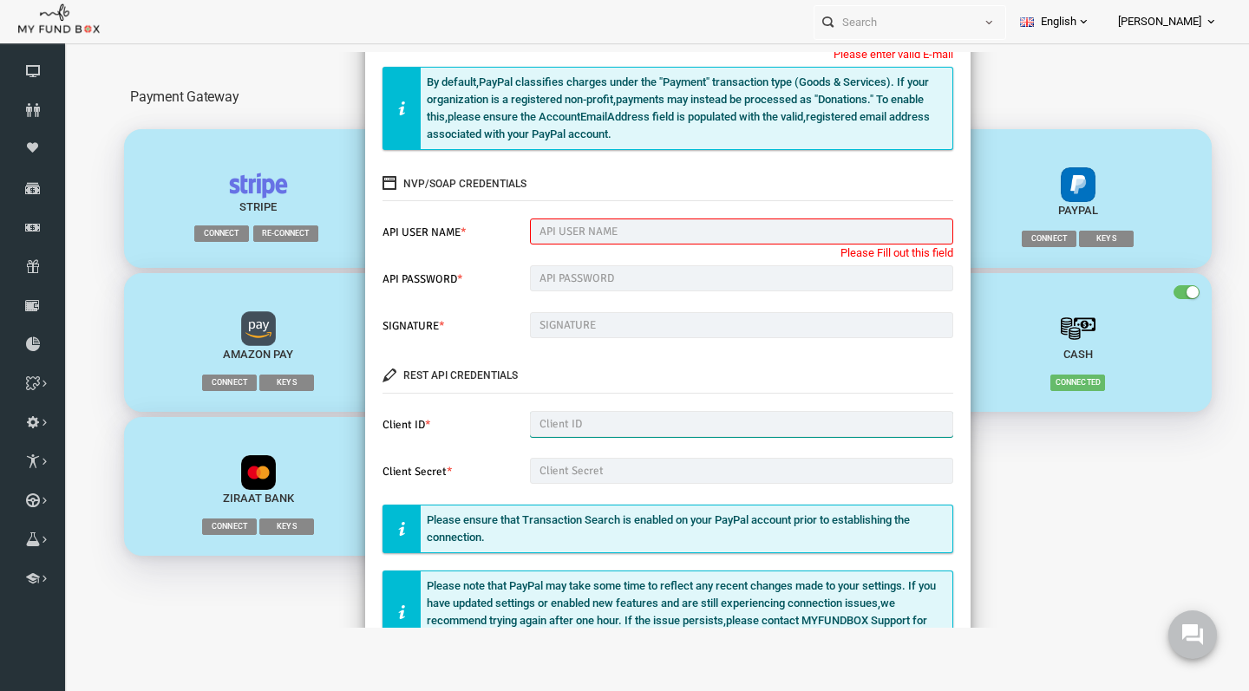
click at [592, 421] on input "text" at bounding box center [718, 424] width 424 height 26
paste input "AauAXrnrM_WE1O7fQnCtiOzlluFLYBSt-C8I-YK3BUHBuNpSqvzSYlJNkwZQr3iE49B4_ZLHlTmdIn9t"
type input "AauAXrnrM_WE1O7fQnCtiOzlluFLYBSt-C8I-YK3BUHBuNpSqvzSYlJNkwZQr3iE49B4_ZLHlTmdIn9t"
click at [603, 475] on input "text" at bounding box center [718, 471] width 424 height 26
paste input "EBcjQfYsNnMy-OSIwqpyFdqOhJLPsg3Gebbl9vRF4KRNmD2gPE7p91kFe1CWOAXx00XPqalnRsExfyAE"
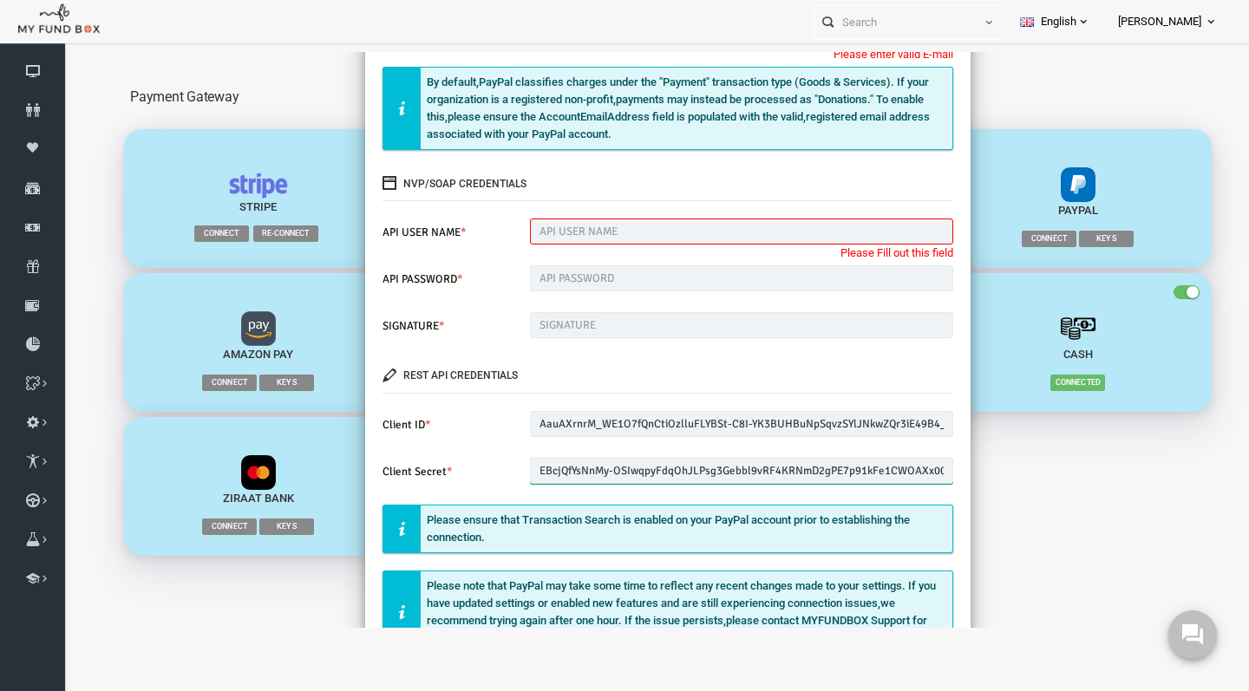
type input "EBcjQfYsNnMy-OSIwqpyFdqOhJLPsg3Gebbl9vRF4KRNmD2gPE7p91kFe1CWOAXx00XPqalnRsExfyAE"
click at [626, 224] on input "text" at bounding box center [718, 232] width 424 height 26
paste input "globalpragathi_api1.gmail.com"
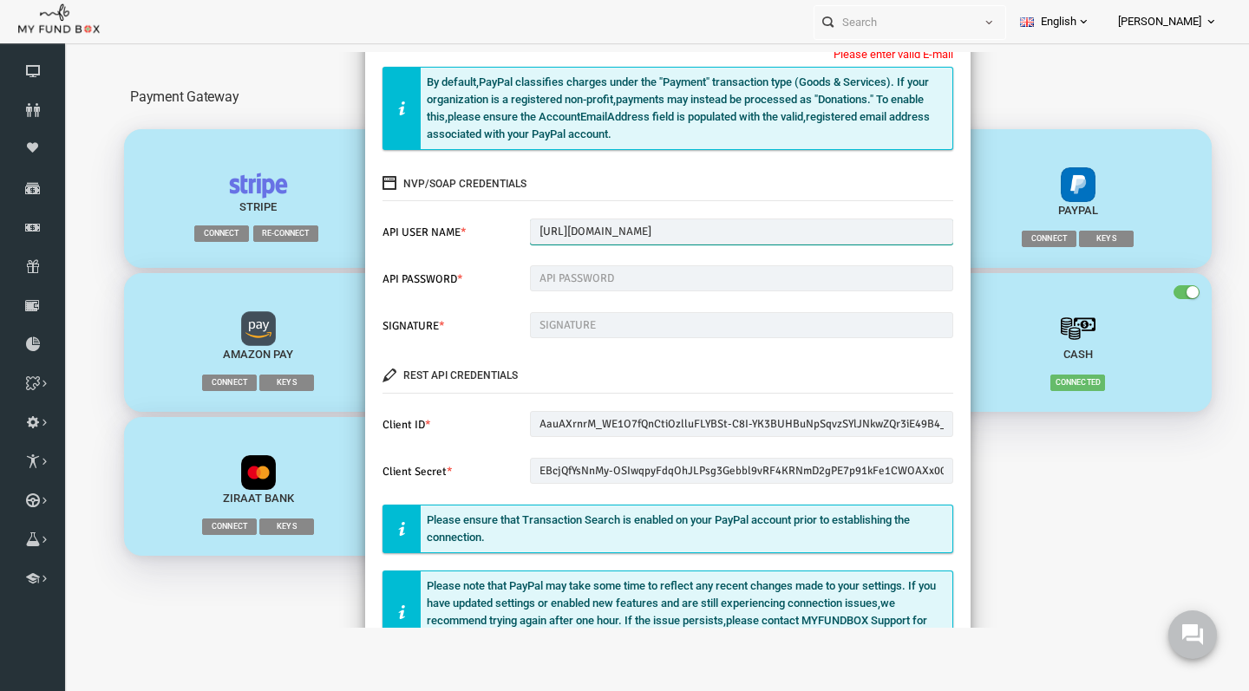
type input "globalpragathi_api1.gmail.com"
click at [579, 285] on input "text" at bounding box center [718, 278] width 424 height 26
paste input "MGDT9HW5FGB7FDYJ"
type input "MGDT9HW5FGB7FDYJ"
click at [581, 322] on input "text" at bounding box center [718, 325] width 424 height 26
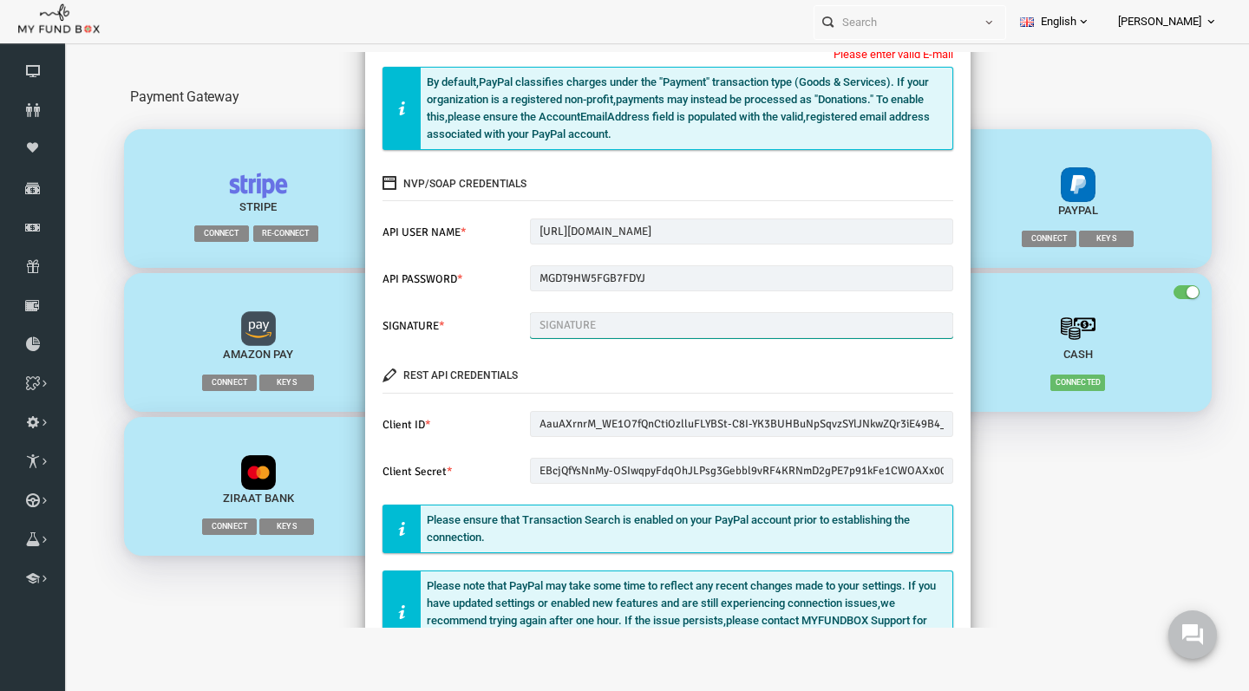
paste input "Ac9lyisPM.J5.NHl.IoFmhFM9IKQAj6nRfQNuNoNI6WjzQbVbumi.NWI"
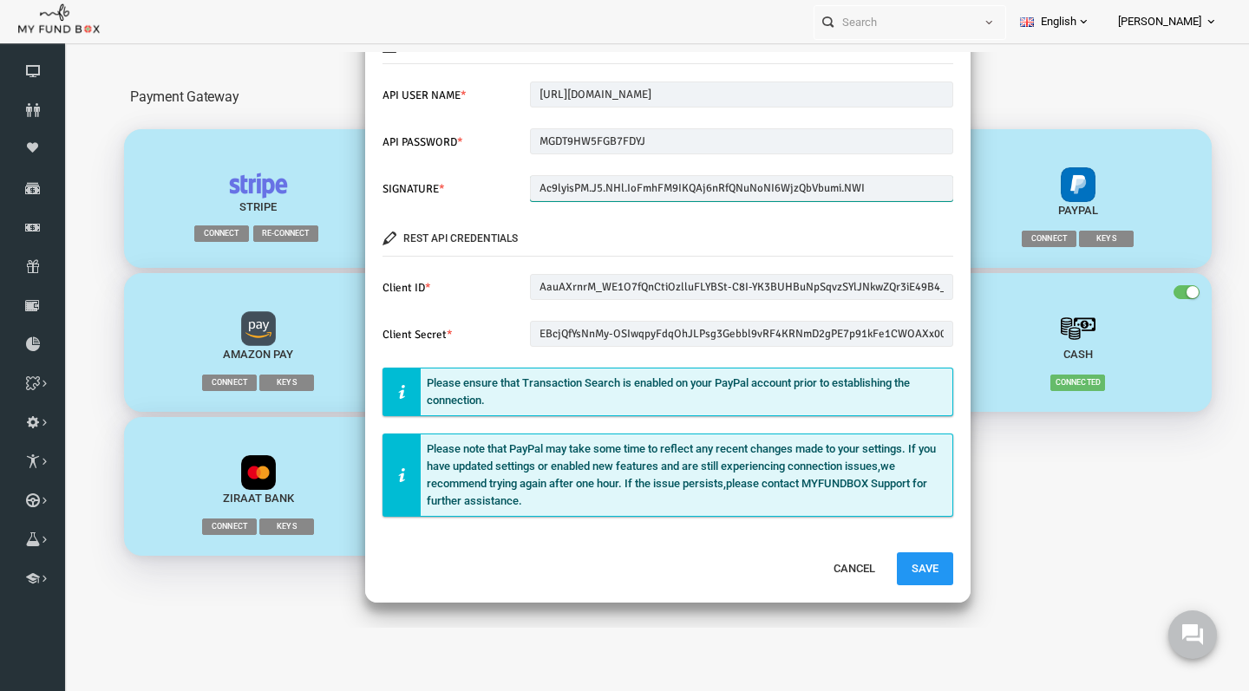
scroll to position [25, 0]
type input "Ac9lyisPM.J5.NHl.IoFmhFM9IKQAj6nRfQNuNoNI6WjzQbVbumi.NWI"
click at [891, 565] on button "Save" at bounding box center [901, 569] width 56 height 33
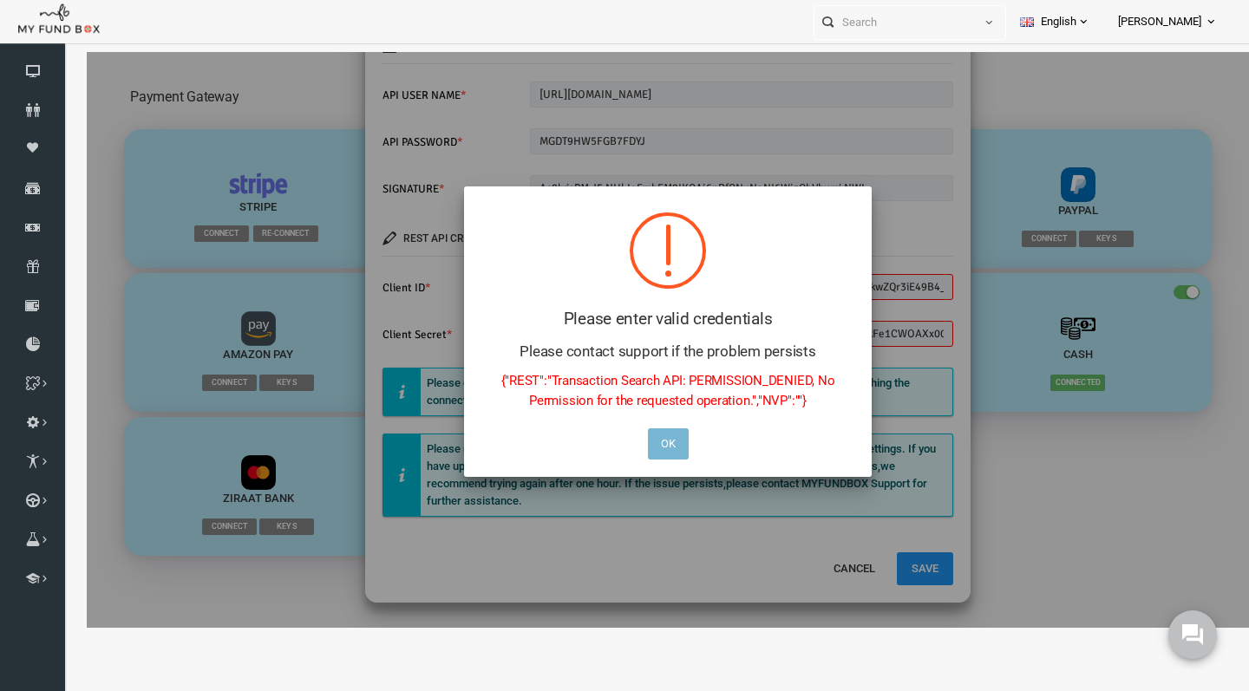
click at [649, 445] on button "OK" at bounding box center [644, 444] width 41 height 31
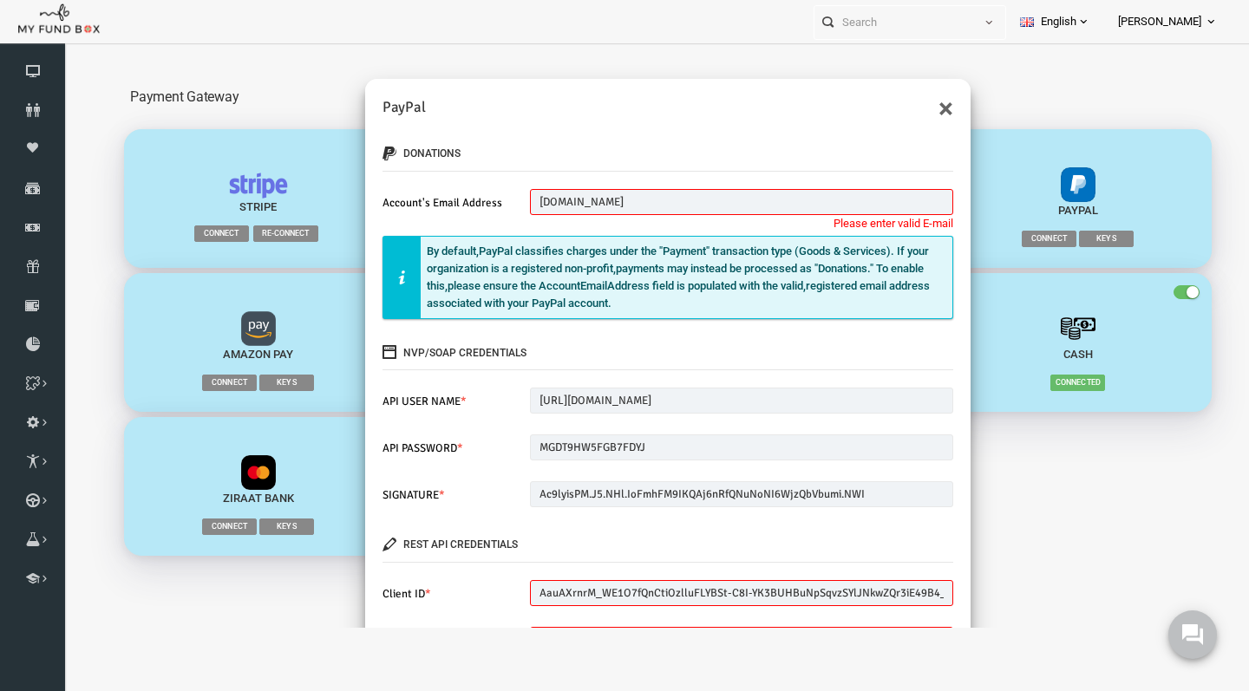
scroll to position [0, 0]
click at [658, 201] on input "globalpragathi.com" at bounding box center [718, 202] width 424 height 26
click at [585, 204] on input "globalpragathi.com" at bounding box center [718, 202] width 424 height 26
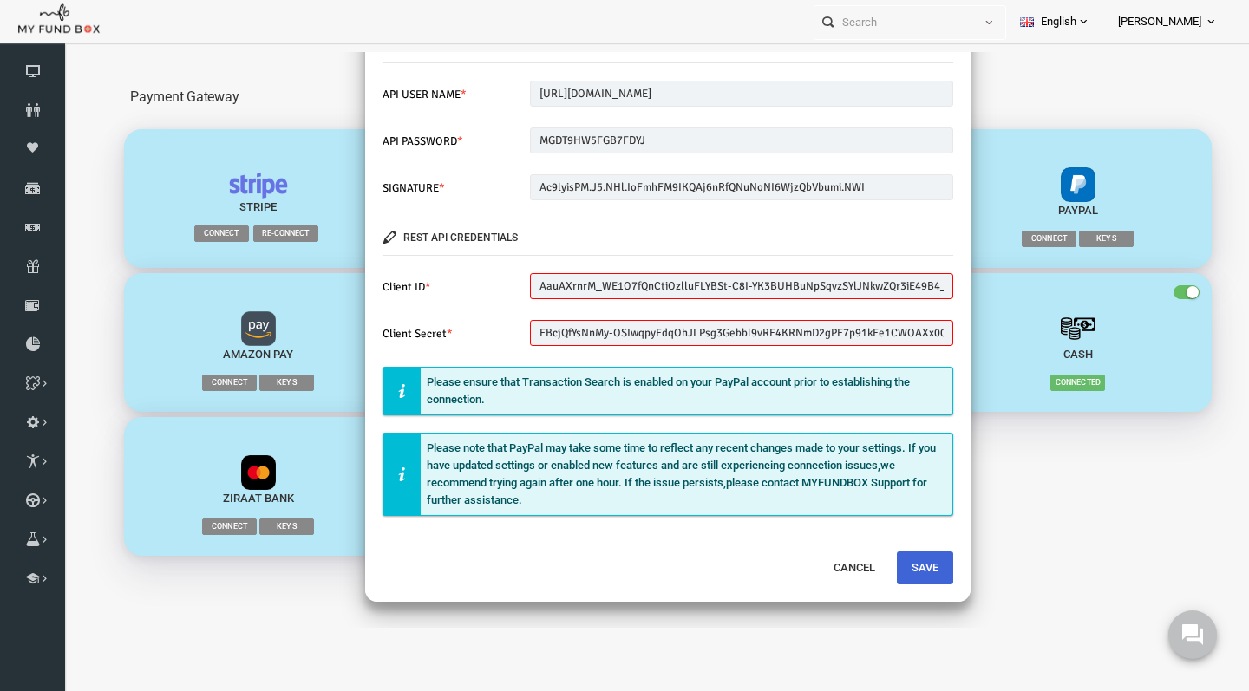
scroll to position [306, 0]
type input "globalpragathi@gmail.com"
click at [890, 573] on button "Save" at bounding box center [901, 569] width 56 height 33
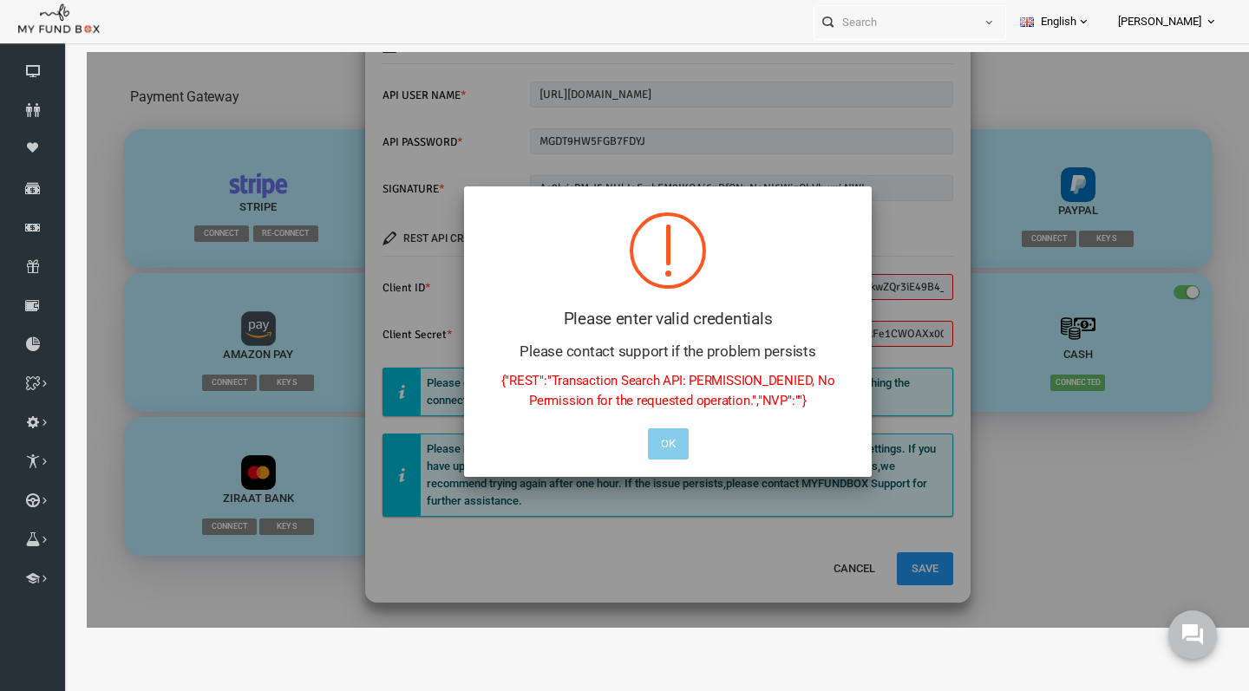
click at [642, 433] on button "OK" at bounding box center [644, 444] width 41 height 31
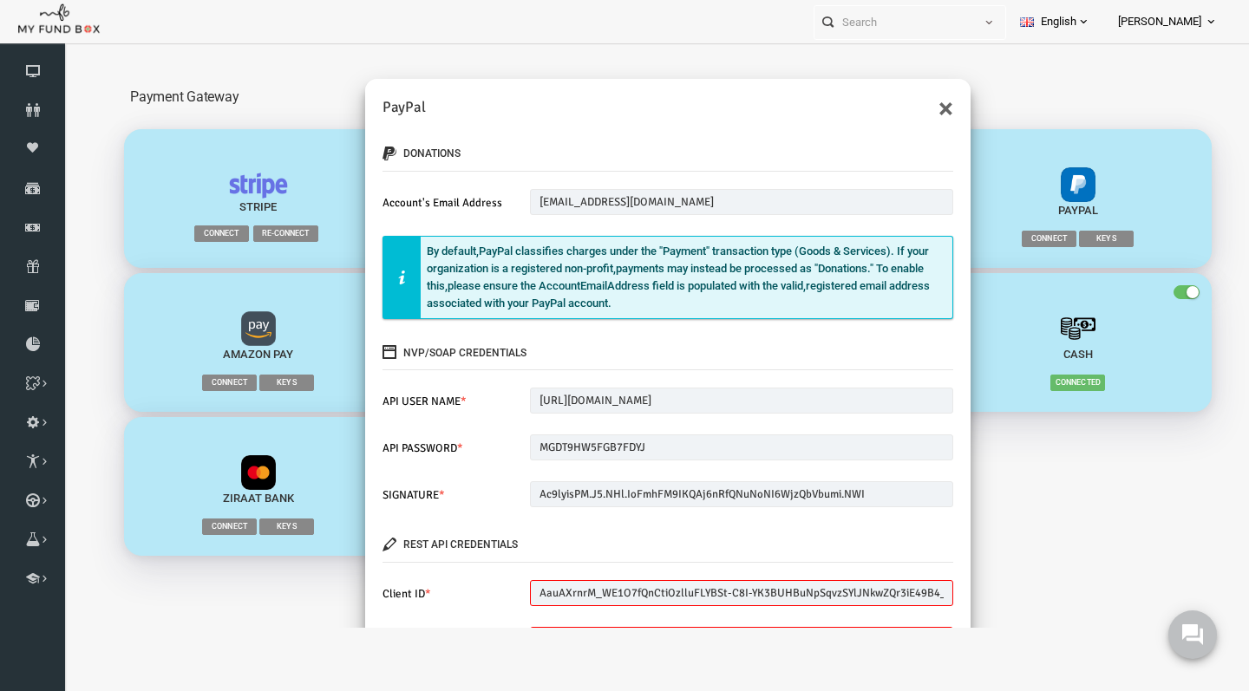
scroll to position [0, 0]
click at [595, 198] on input "globalpragathi@gmail.com" at bounding box center [718, 202] width 424 height 26
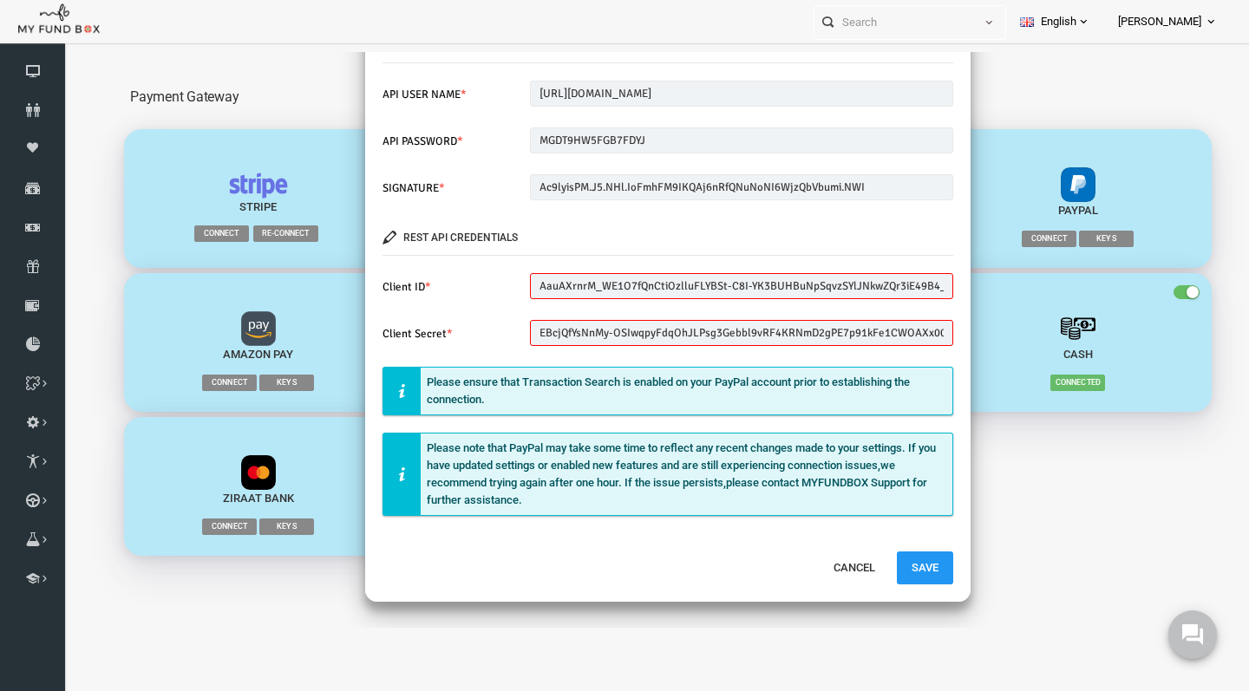
scroll to position [306, 0]
click at [592, 284] on input "AauAXrnrM_WE1O7fQnCtiOzlluFLYBSt-C8I-YK3BUHBuNpSqvzSYlJNkwZQr3iE49B4_ZLHlTmdIn9t" at bounding box center [718, 287] width 424 height 26
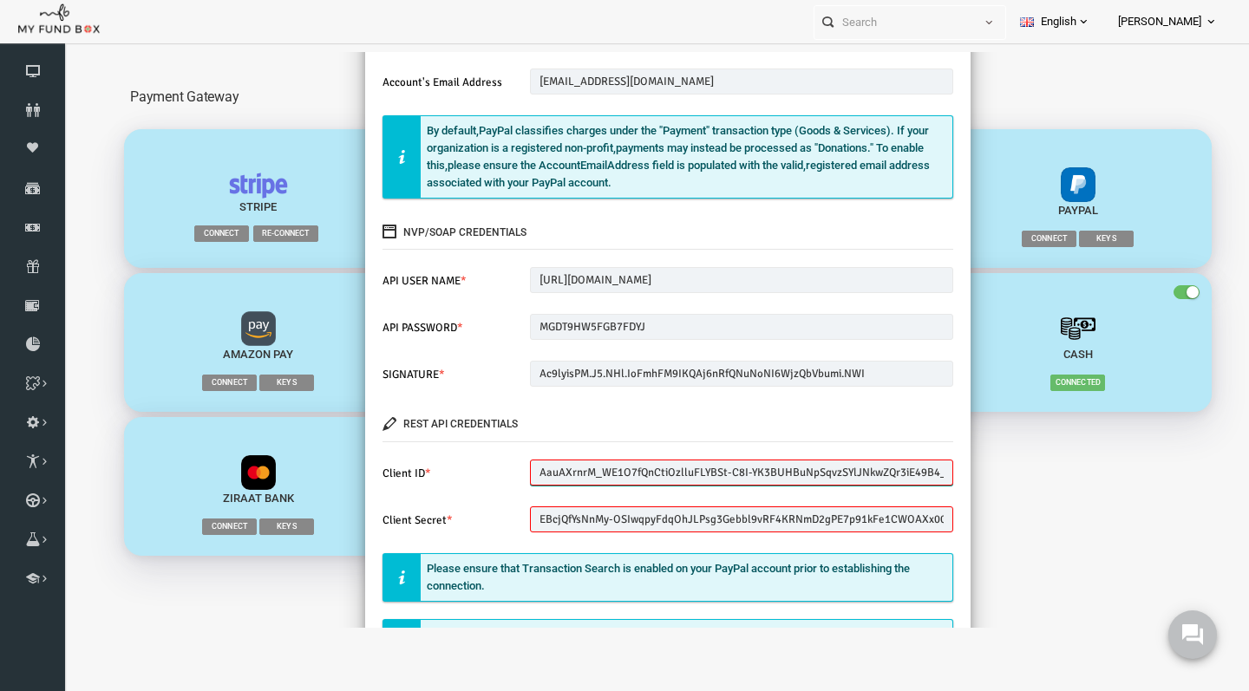
scroll to position [105, 0]
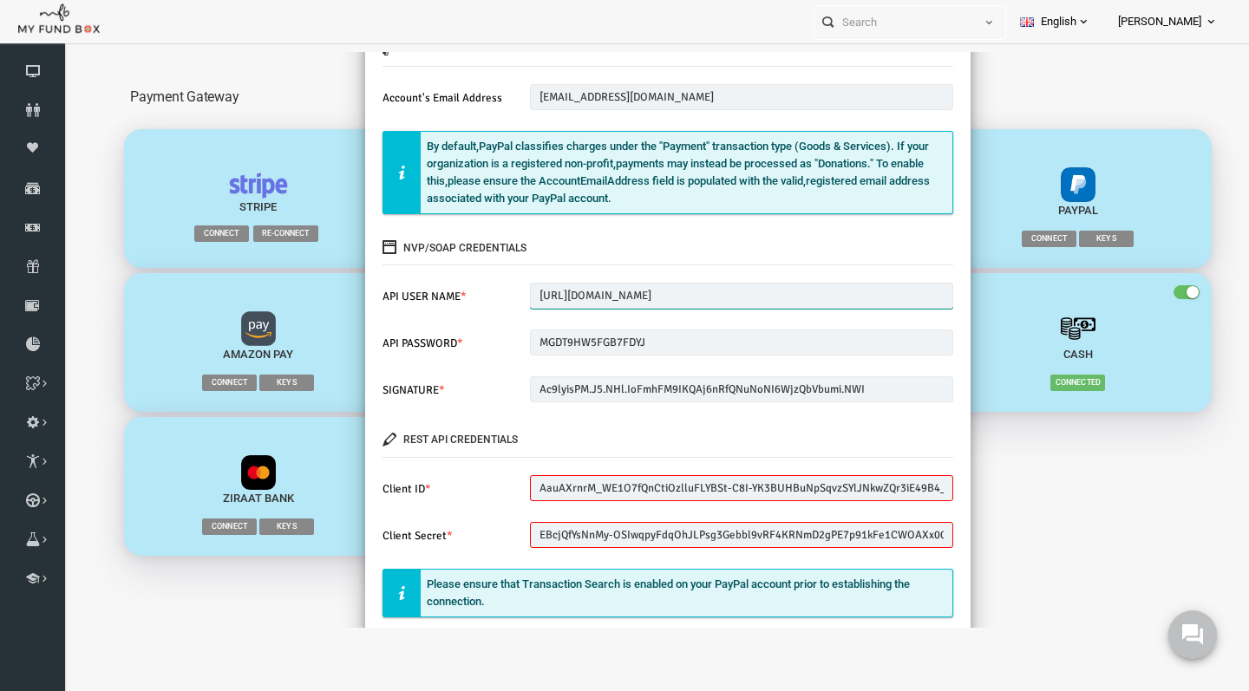
click at [604, 292] on input "globalpragathi_api1.gmail.com" at bounding box center [718, 296] width 424 height 26
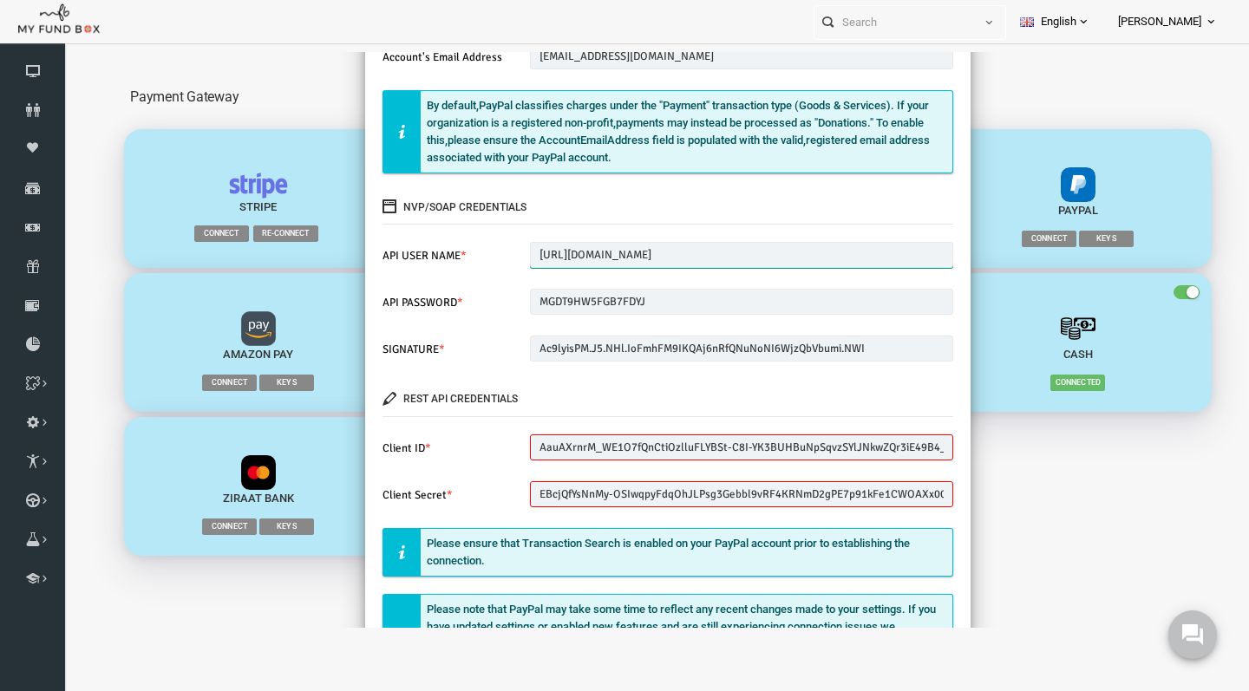
scroll to position [147, 0]
click at [633, 448] on input "AauAXrnrM_WE1O7fQnCtiOzlluFLYBSt-C8I-YK3BUHBuNpSqvzSYlJNkwZQr3iE49B4_ZLHlTmdIn9t" at bounding box center [718, 447] width 424 height 26
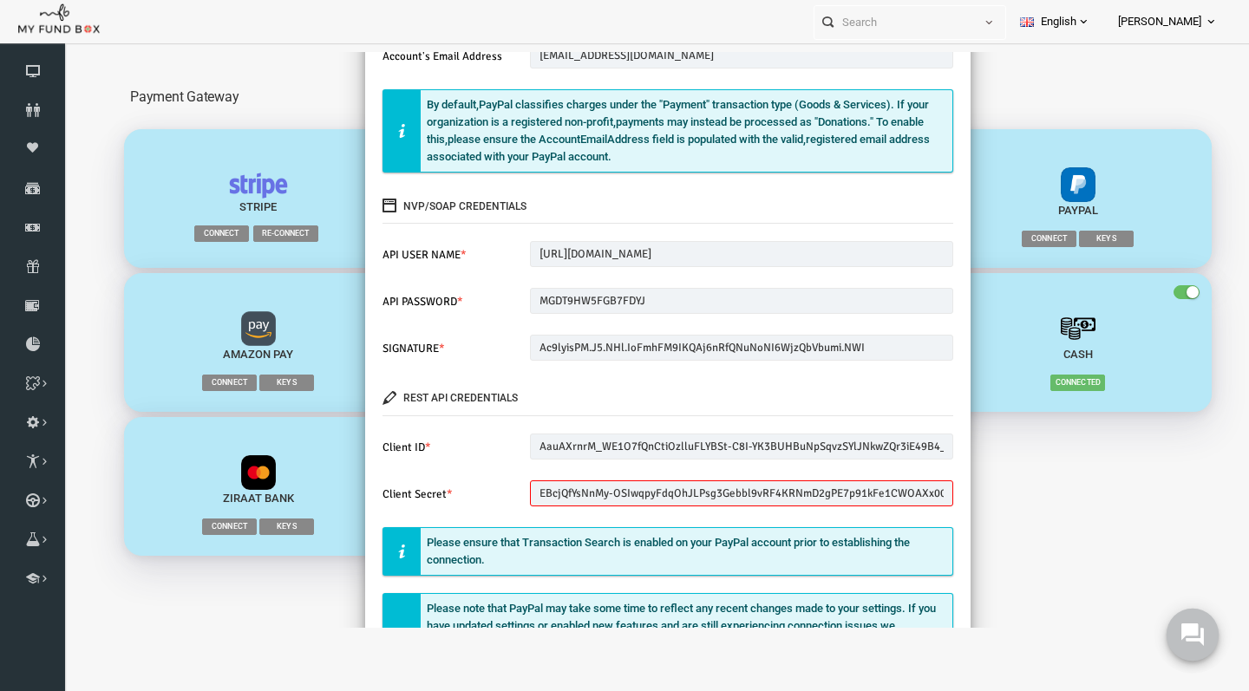
click at [1188, 625] on use at bounding box center [1192, 635] width 23 height 23
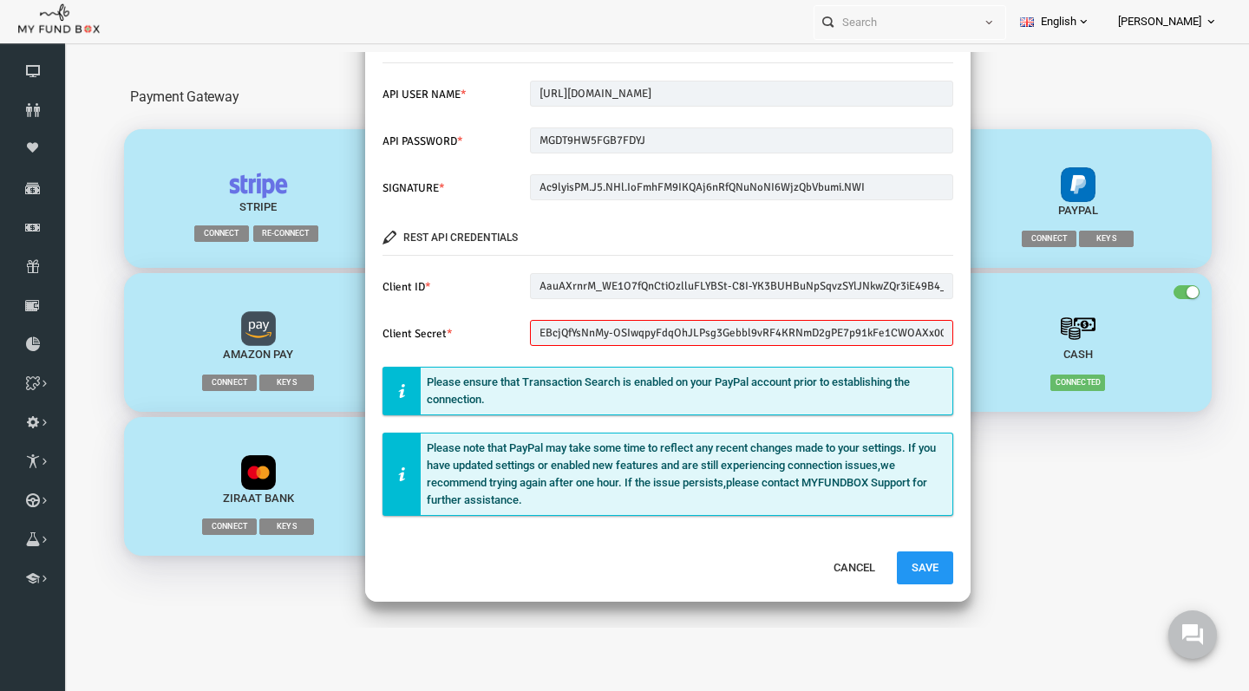
scroll to position [306, 0]
click at [1208, 589] on div "× PayPal donations Account's Email Address globalpragathi@gmail.com Please ente…" at bounding box center [643, 340] width 1162 height 576
click at [1191, 638] on icon at bounding box center [1192, 635] width 23 height 23
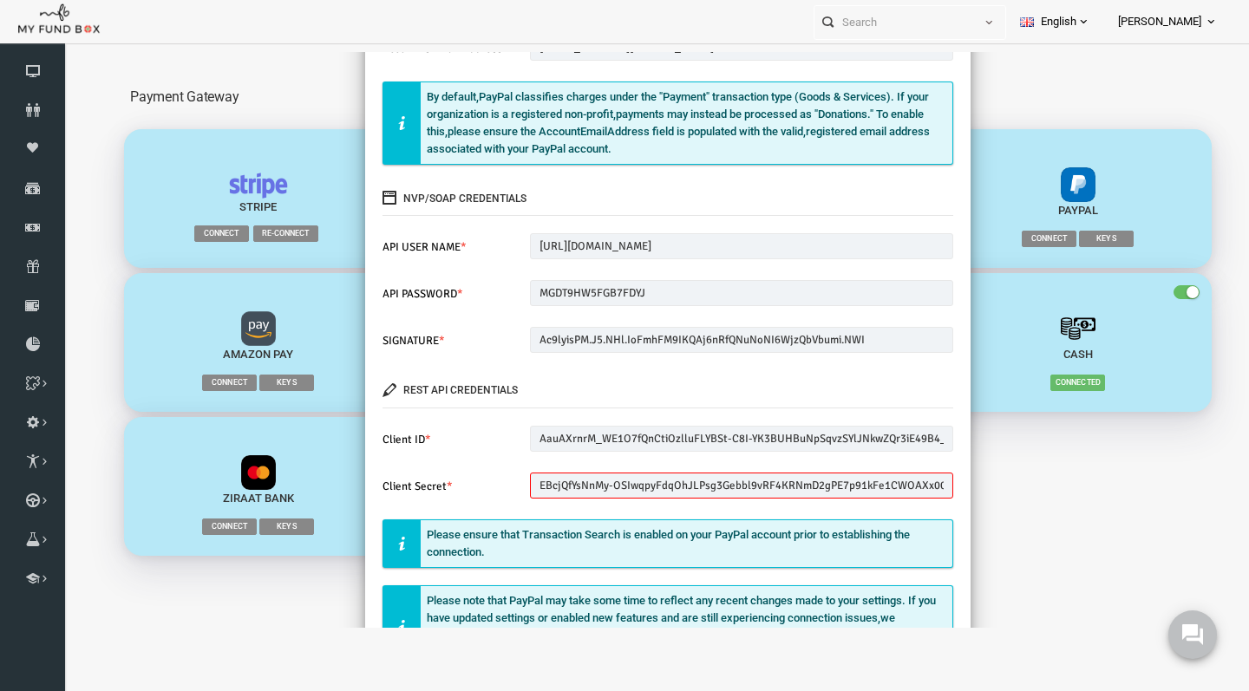
scroll to position [154, 0]
click at [545, 238] on input "globalpragathi_api1.gmail.com" at bounding box center [718, 247] width 424 height 26
click at [362, 242] on label "API USER NAME *" at bounding box center [423, 248] width 147 height 29
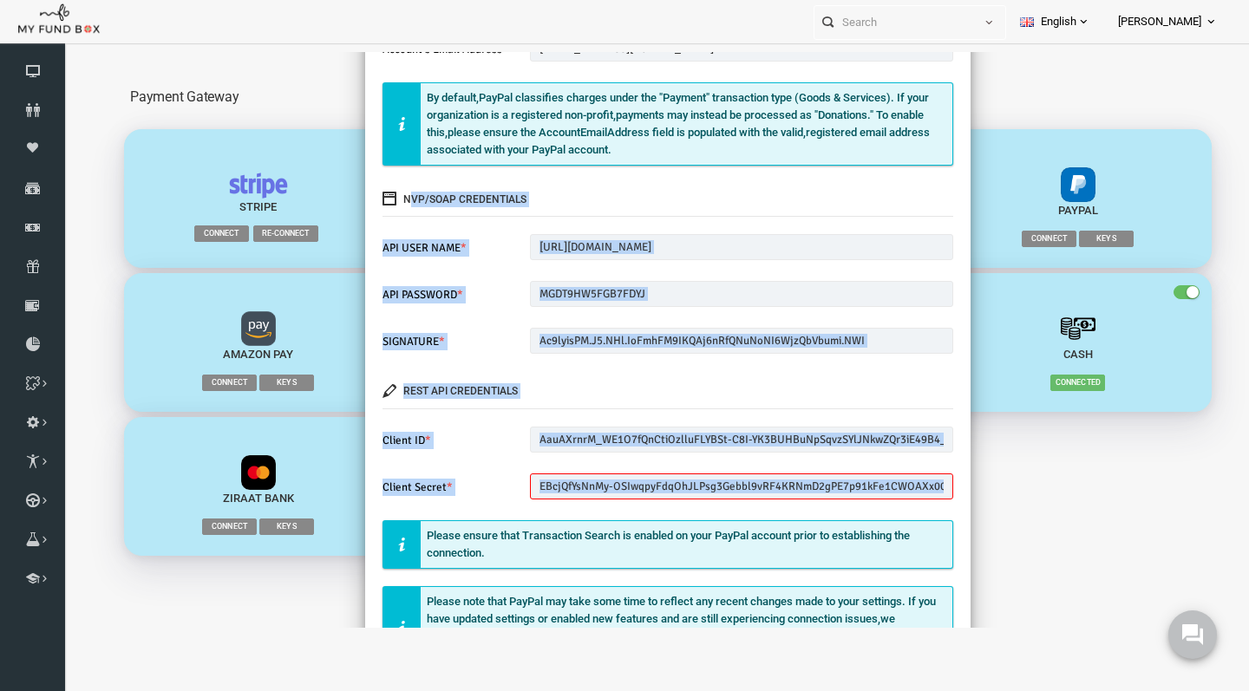
drag, startPoint x: 383, startPoint y: 197, endPoint x: 770, endPoint y: 510, distance: 498.4
click at [770, 510] on div "donations Account's Email Address globalpragathi@gmail.com Please enter valid E…" at bounding box center [643, 334] width 605 height 737
copy div "NVP/SOAP Credentials API USER NAME * Please Fill out this field API PASSWORD * …"
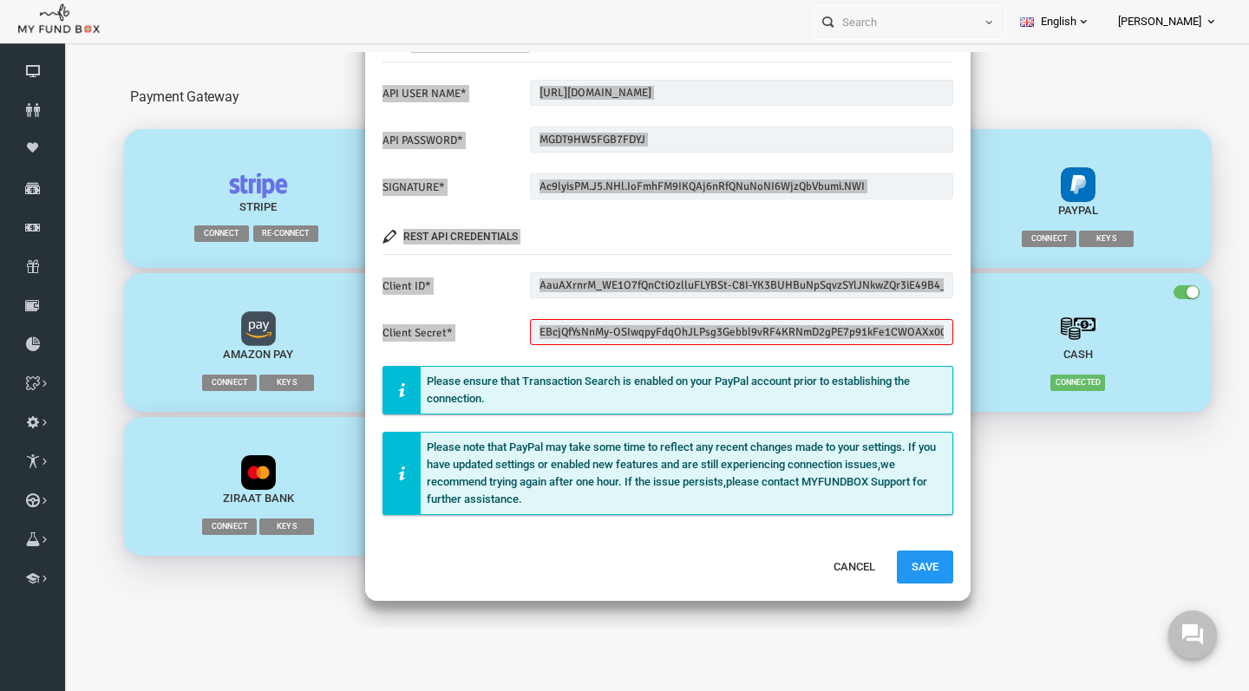
scroll to position [306, 0]
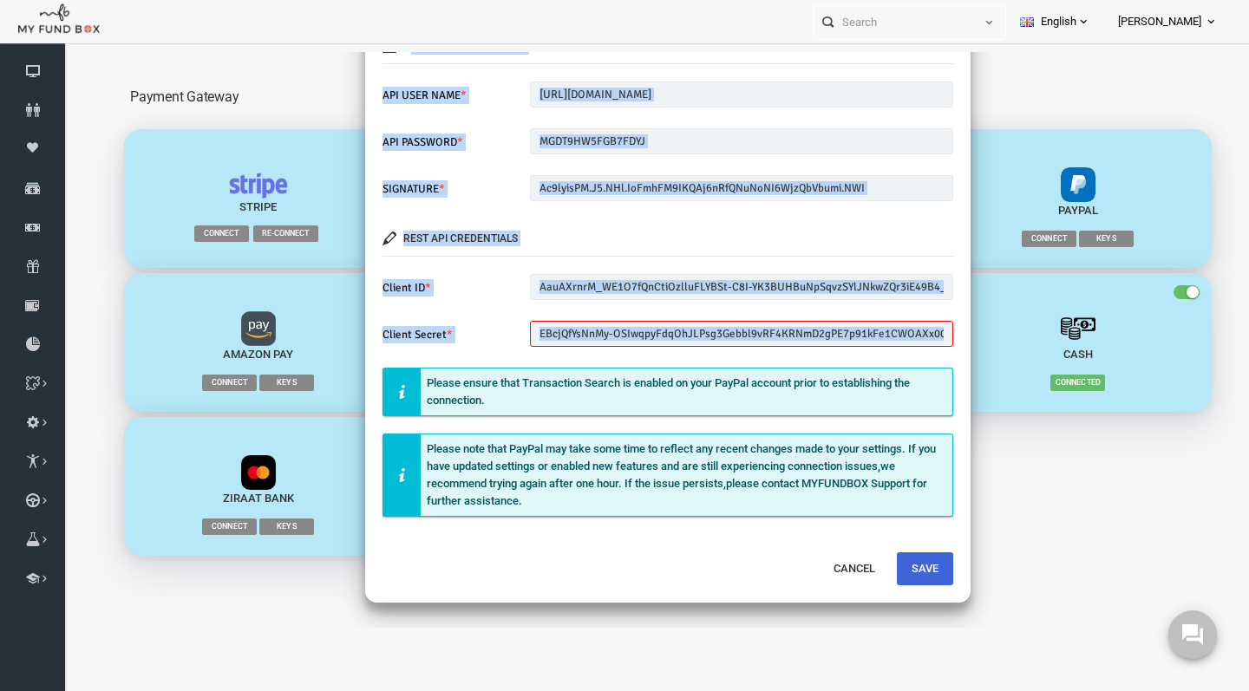
click at [890, 565] on button "Save" at bounding box center [901, 569] width 56 height 33
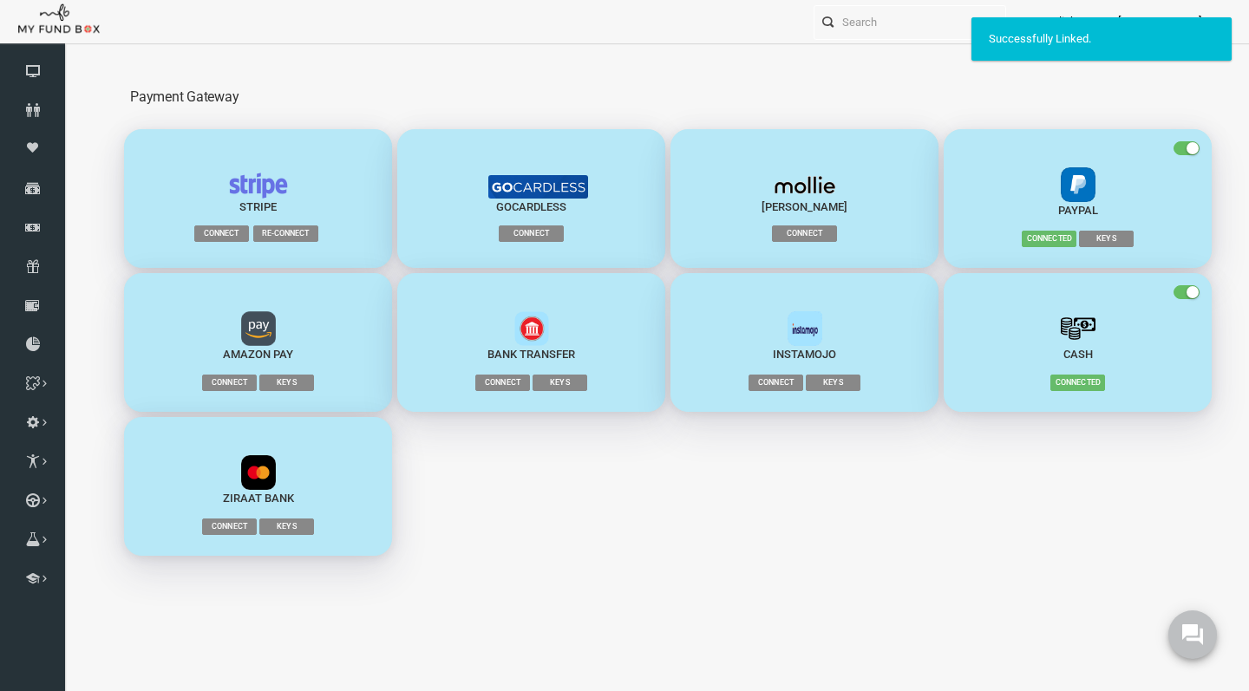
scroll to position [0, 0]
click at [1075, 238] on span "Keys" at bounding box center [1082, 239] width 55 height 16
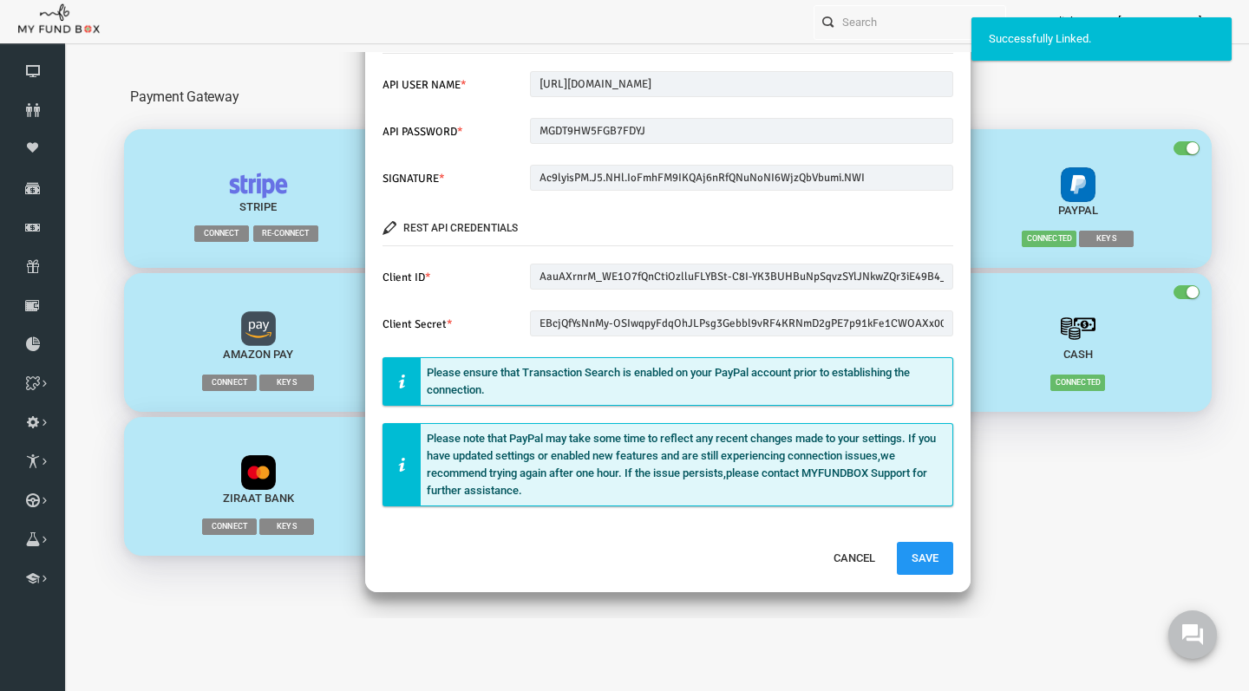
scroll to position [316, 0]
click at [891, 559] on button "Save" at bounding box center [901, 559] width 56 height 33
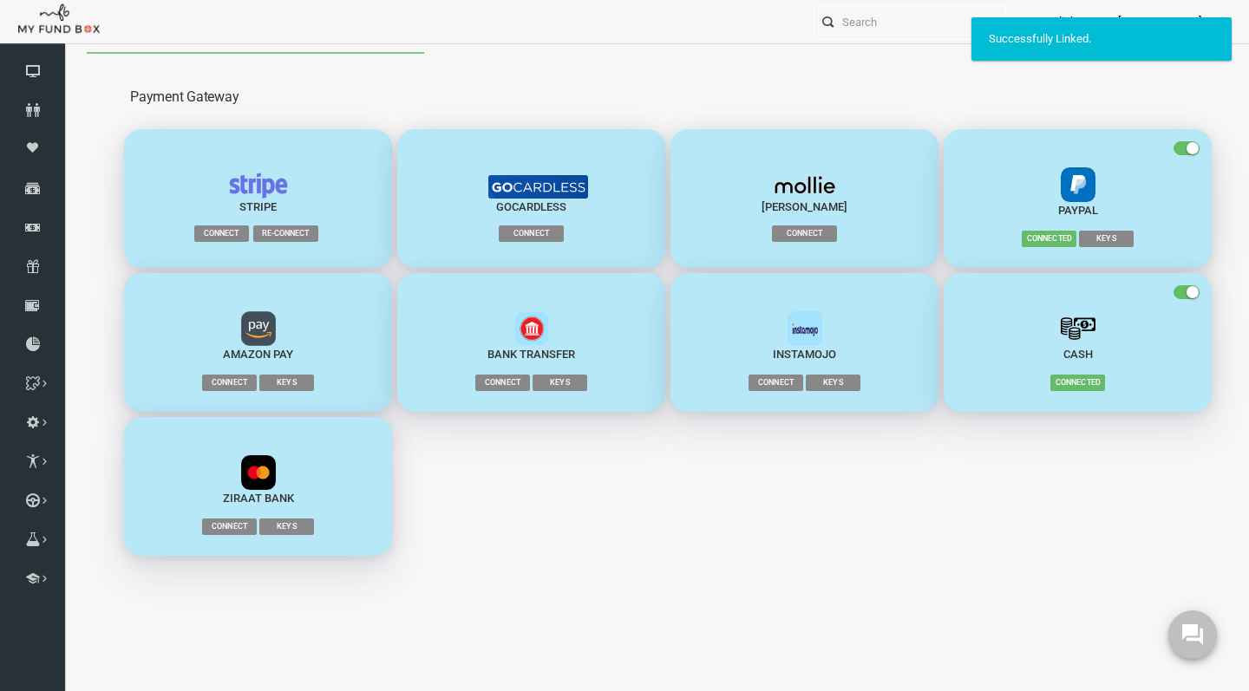
scroll to position [0, 0]
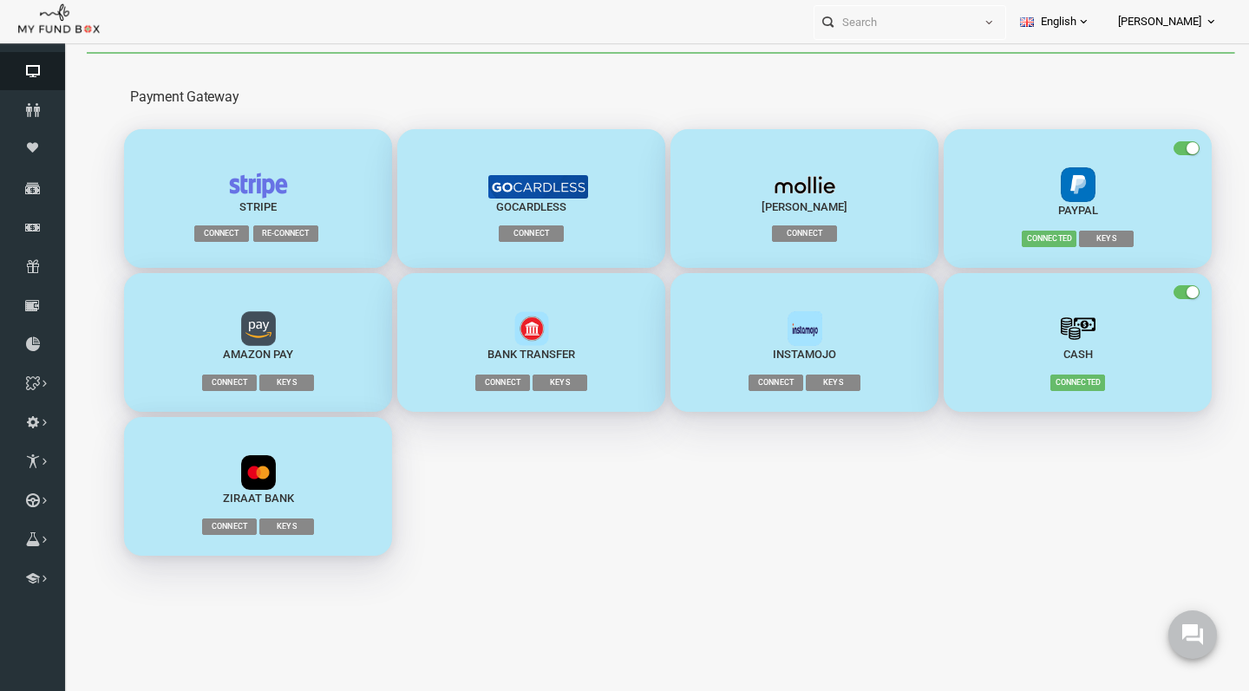
click at [36, 78] on icon at bounding box center [32, 71] width 65 height 14
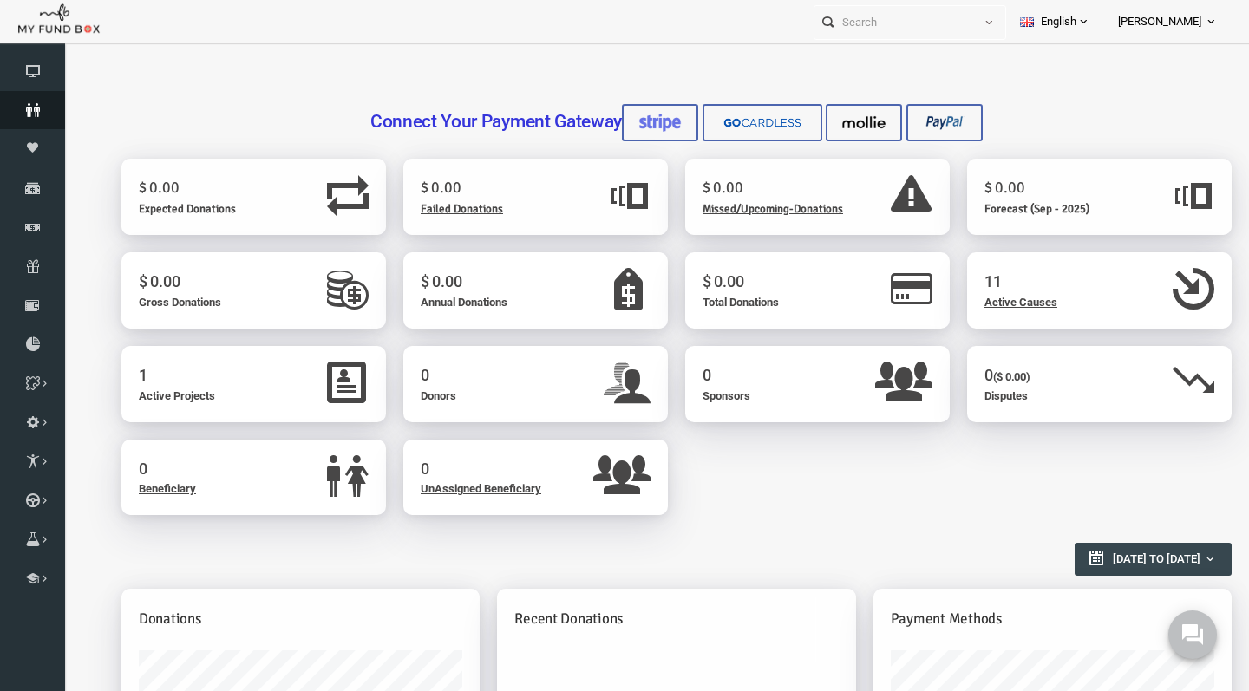
click at [28, 117] on icon at bounding box center [32, 110] width 65 height 14
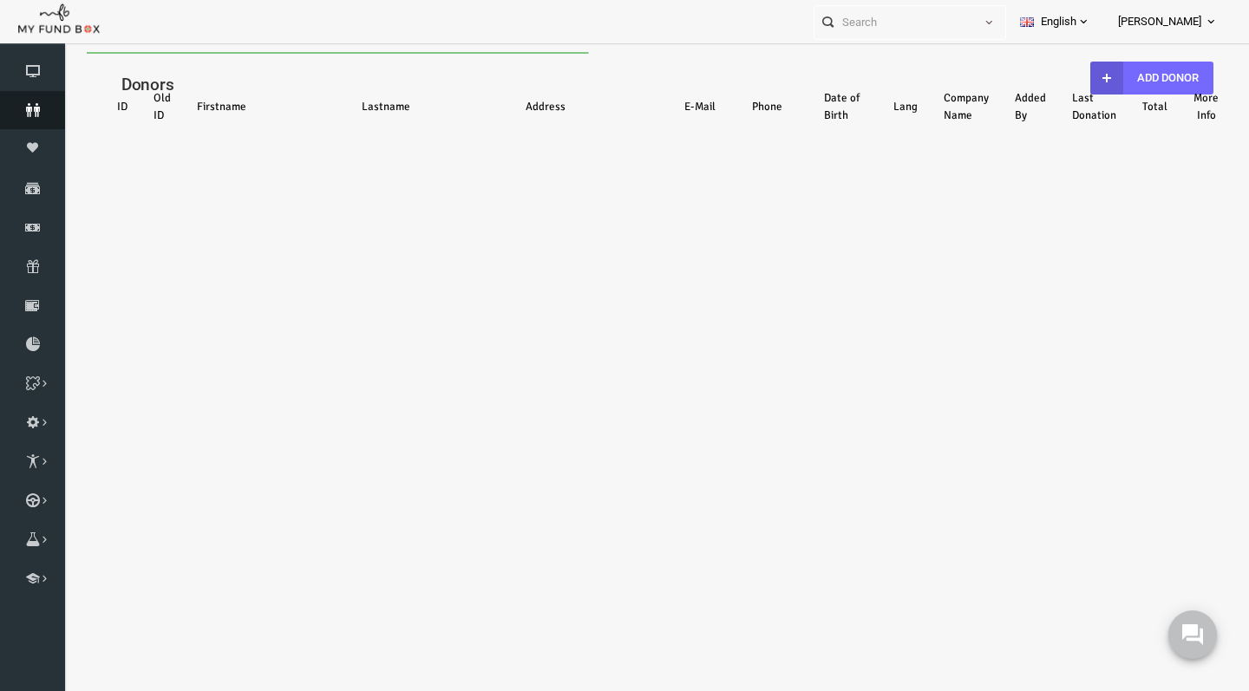
select select "100"
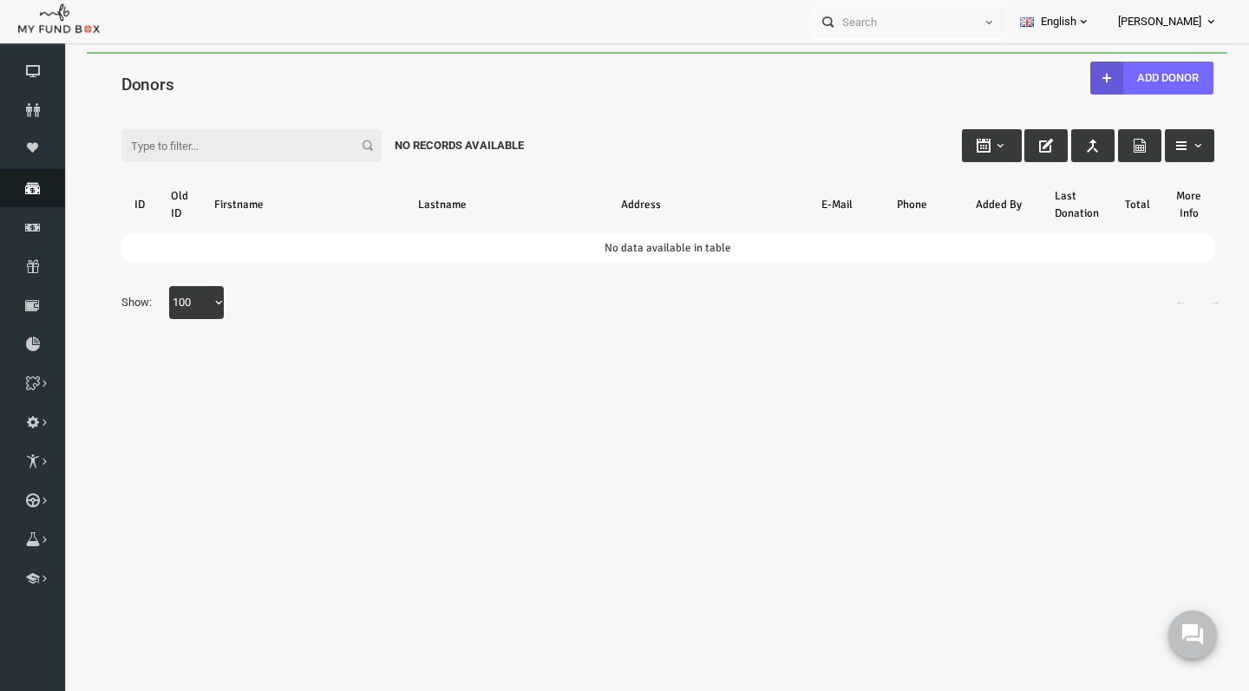
click at [29, 195] on icon at bounding box center [32, 188] width 65 height 14
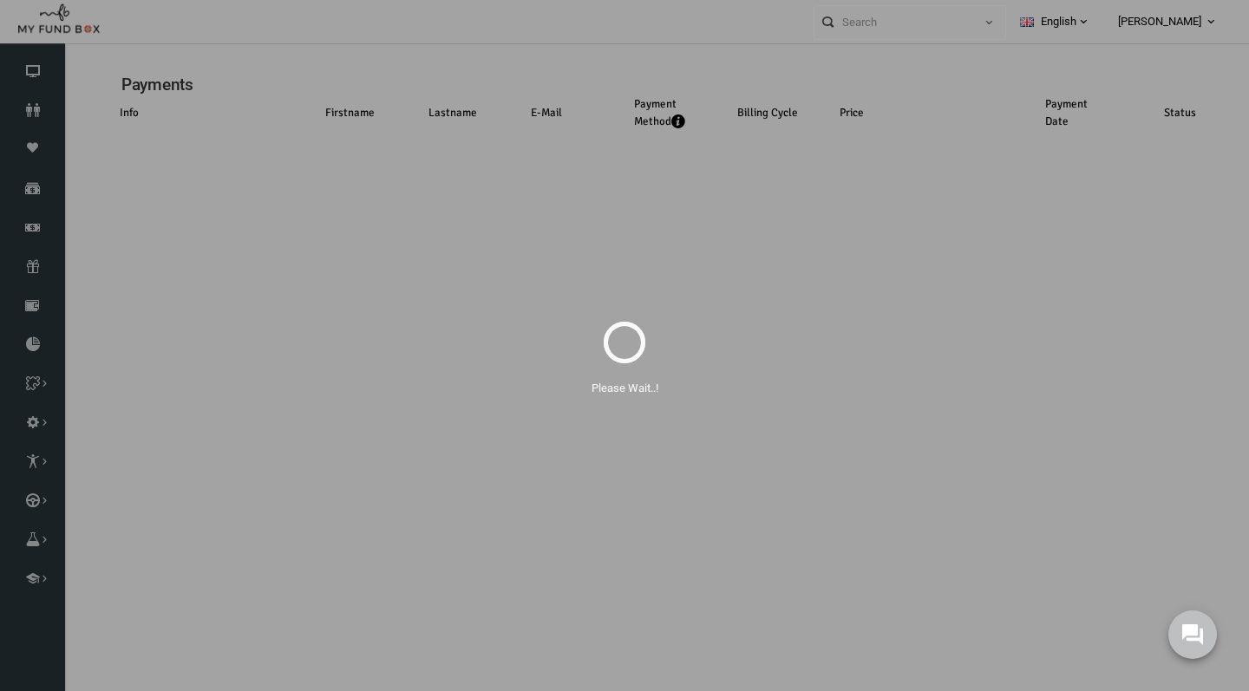
select select "100"
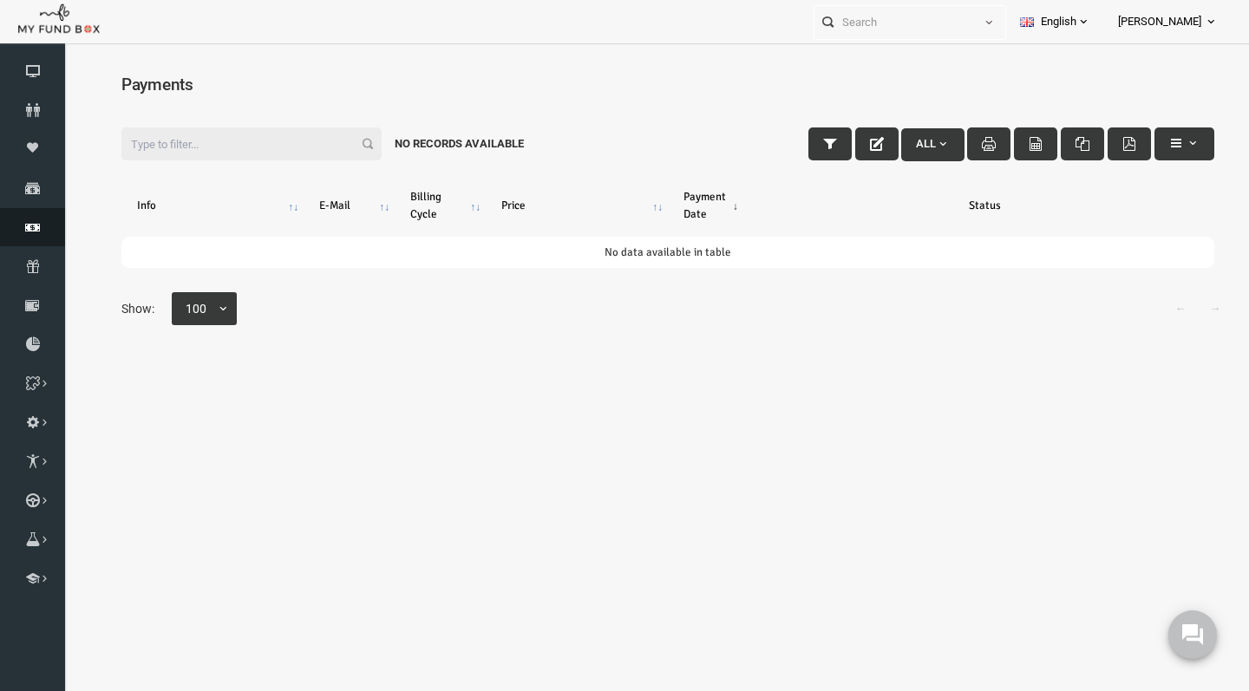
click at [36, 246] on link "Finance" at bounding box center [32, 227] width 65 height 38
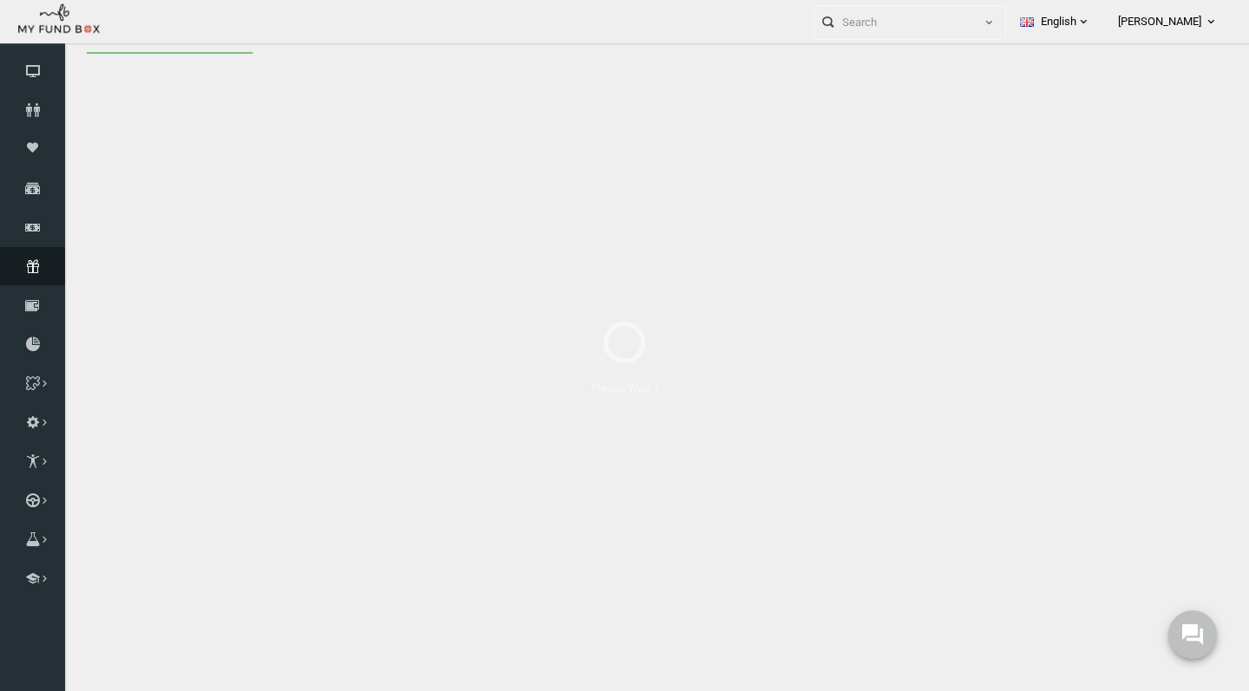
select select "100"
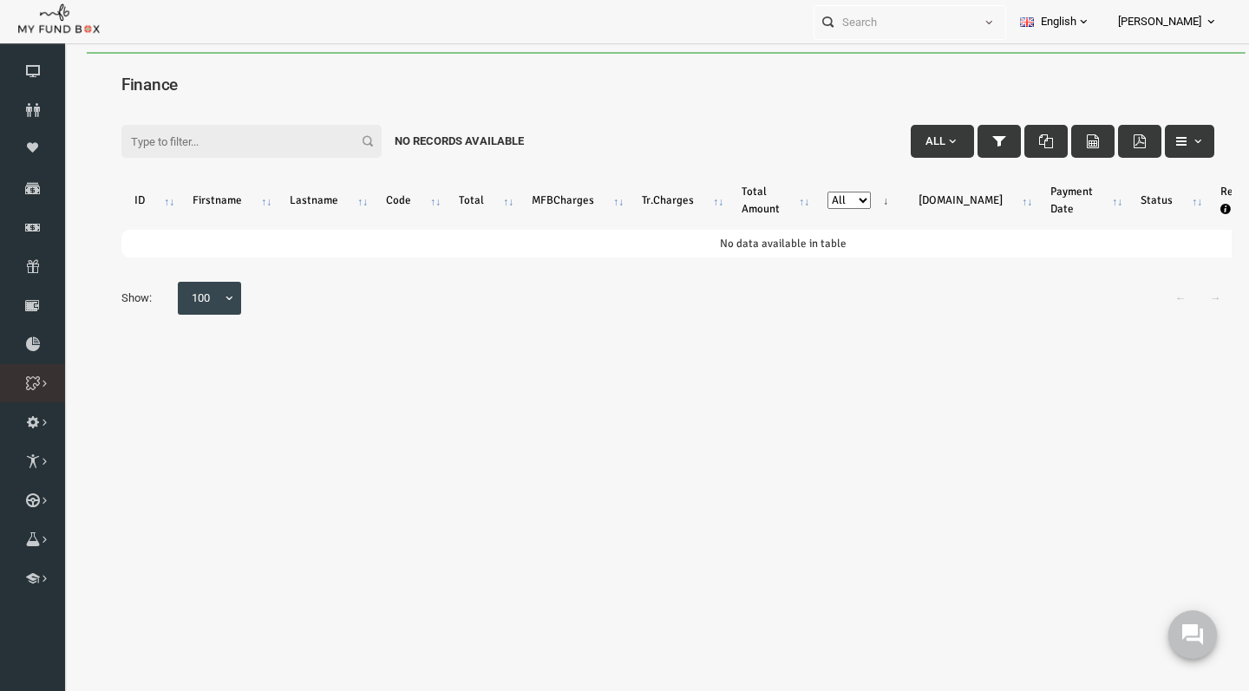
click at [0, 0] on icon at bounding box center [0, 0] width 0 height 0
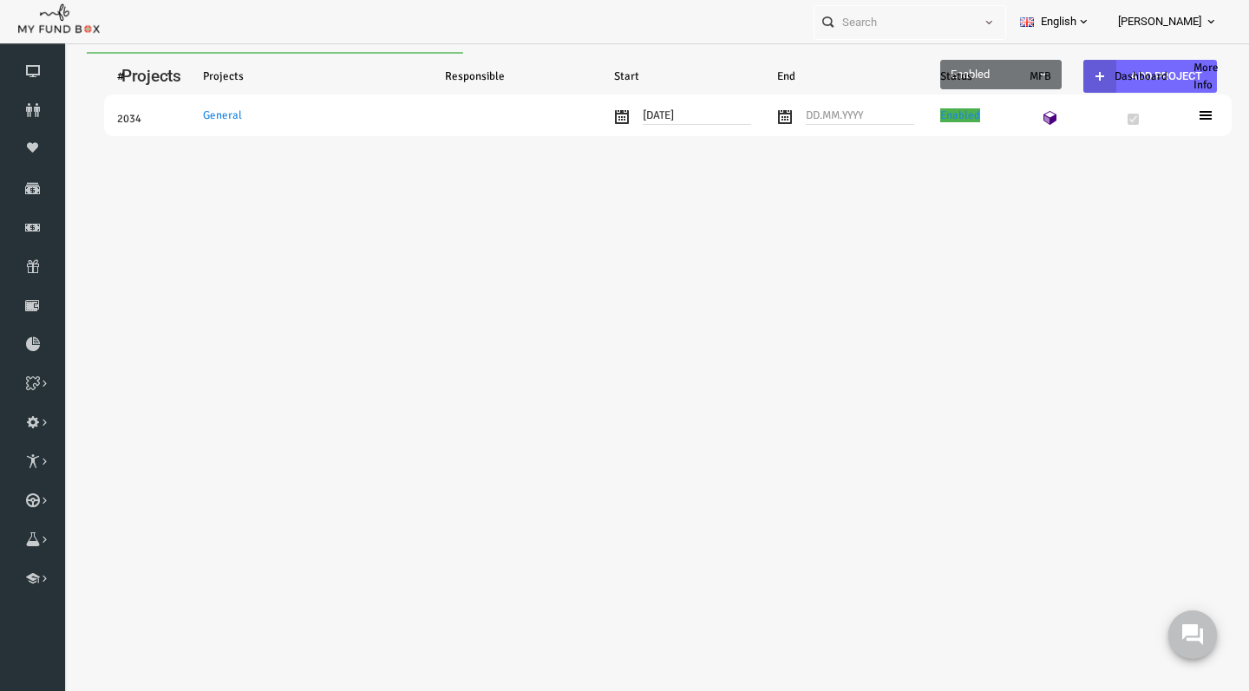
select select "100"
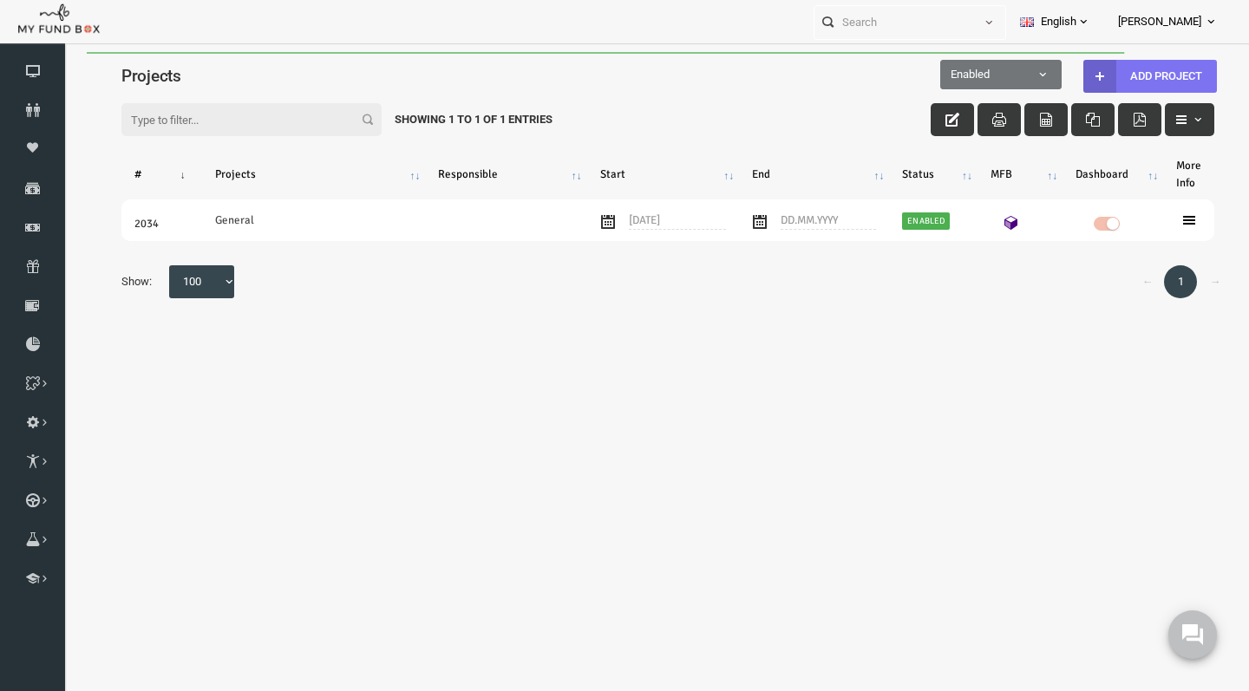
click at [1124, 76] on button "Add project" at bounding box center [1126, 76] width 134 height 33
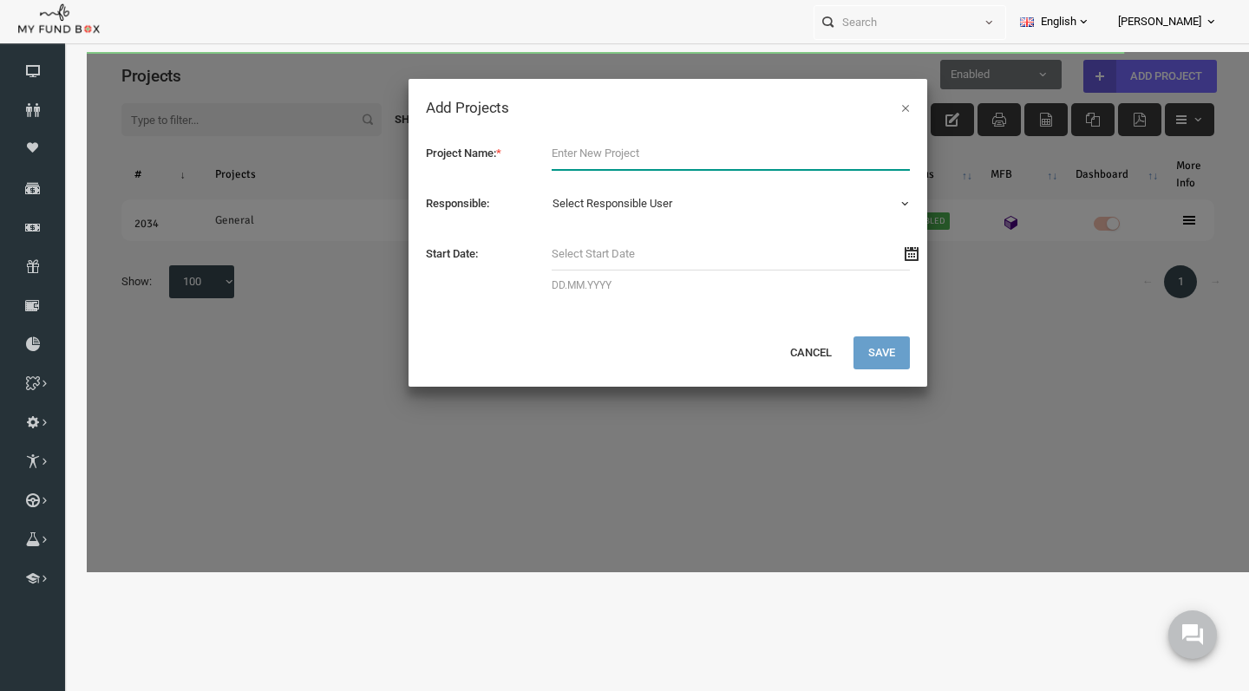
click at [575, 157] on input "text" at bounding box center [706, 153] width 359 height 33
click at [658, 147] on input "Zero Hunger" at bounding box center [706, 153] width 359 height 33
type input "Zero Hunger"
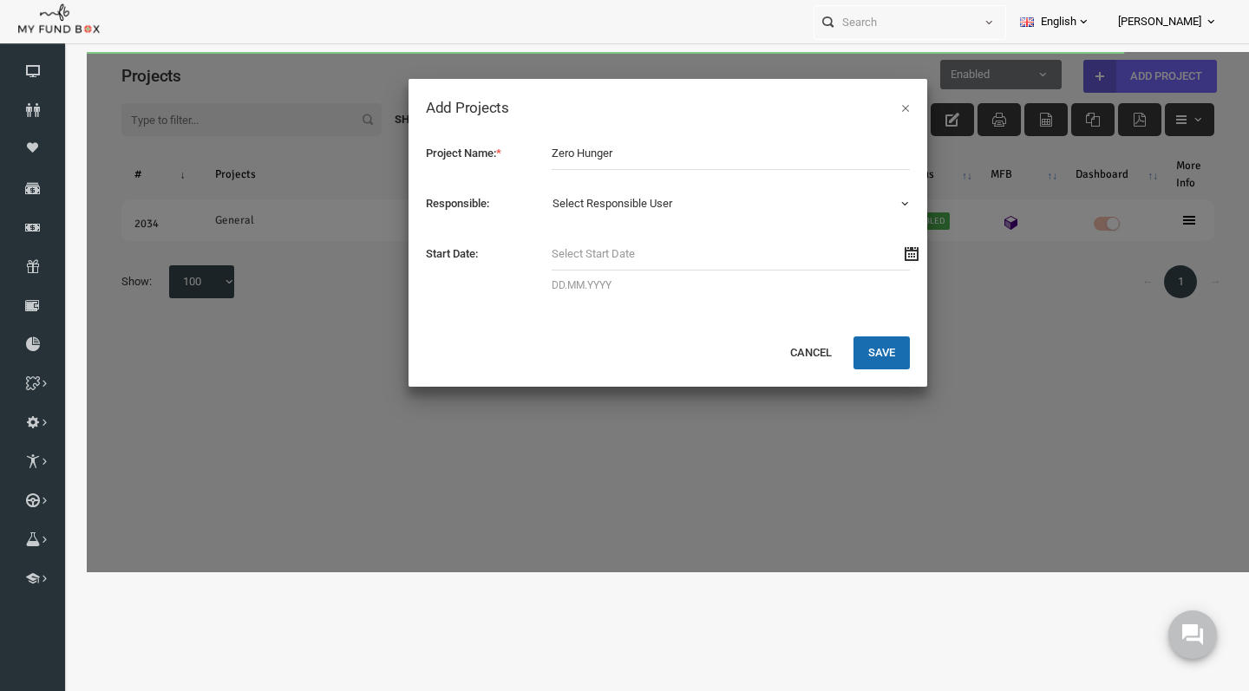
click at [772, 214] on span "Select Responsible User" at bounding box center [706, 203] width 359 height 33
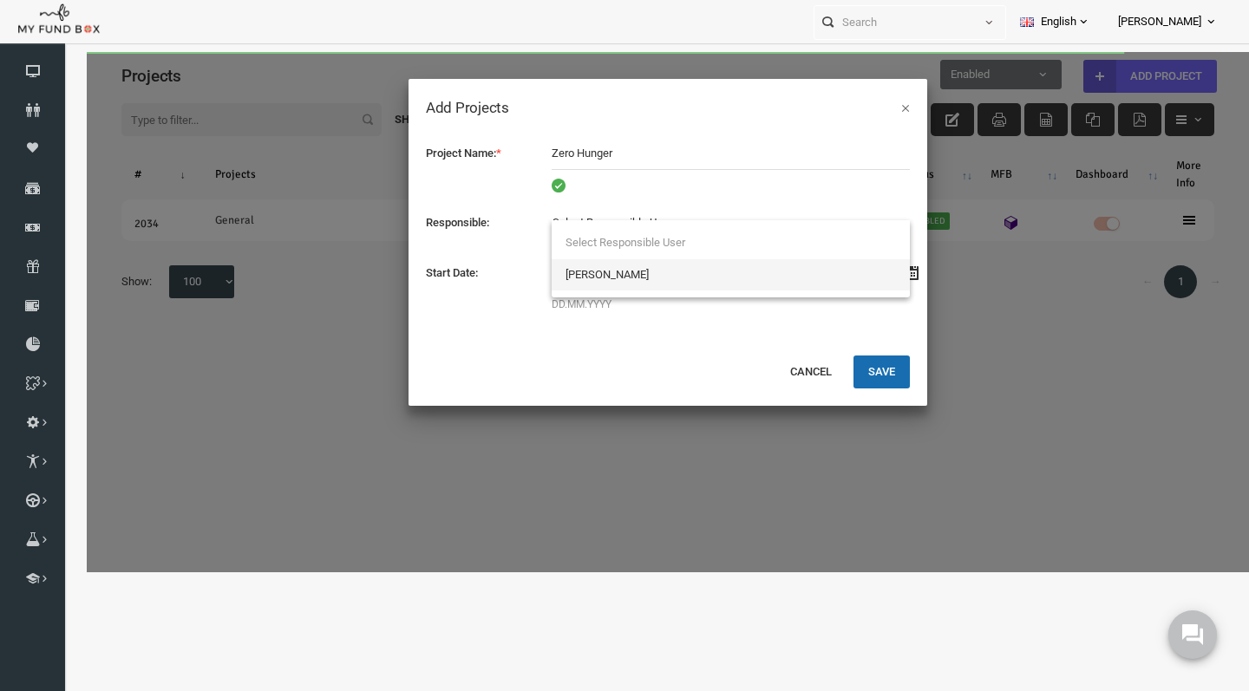
select select "331179"
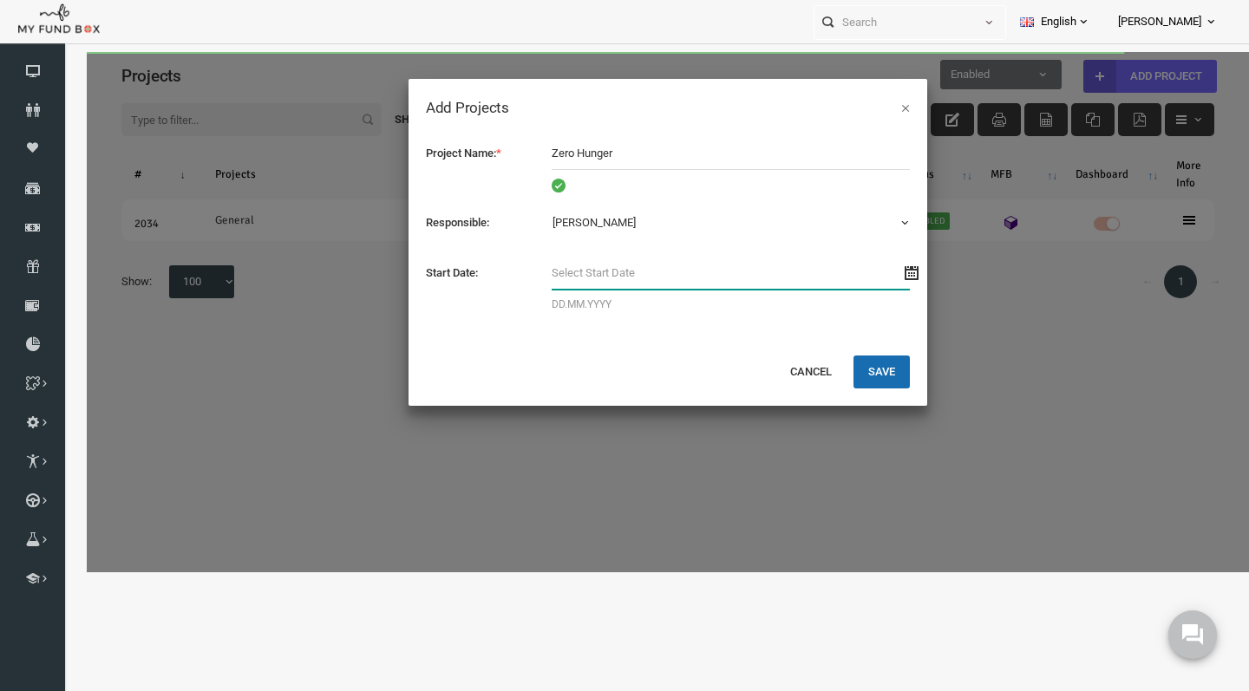
click at [614, 275] on input "text" at bounding box center [706, 273] width 359 height 33
click at [885, 275] on input "text" at bounding box center [706, 273] width 359 height 33
click at [888, 274] on div "DD.MM.YYYY Please enter a valid start date" at bounding box center [707, 288] width 376 height 62
click at [736, 272] on input "text" at bounding box center [706, 273] width 359 height 33
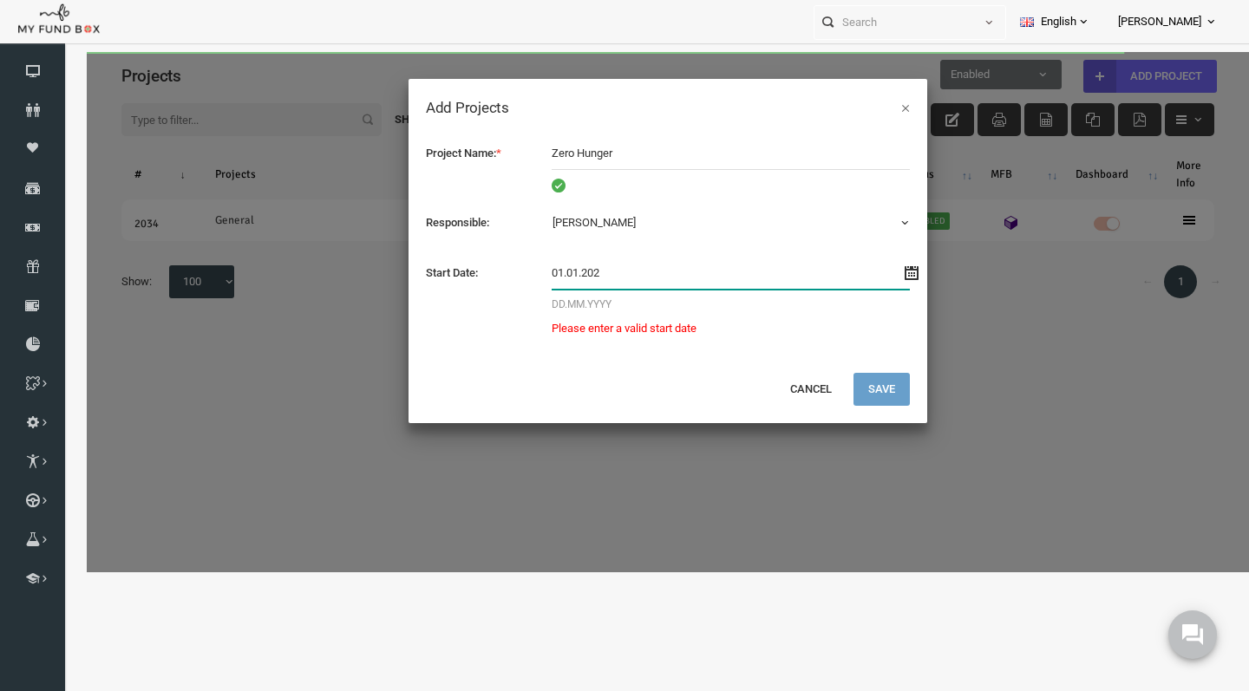
type input "01.01.2025"
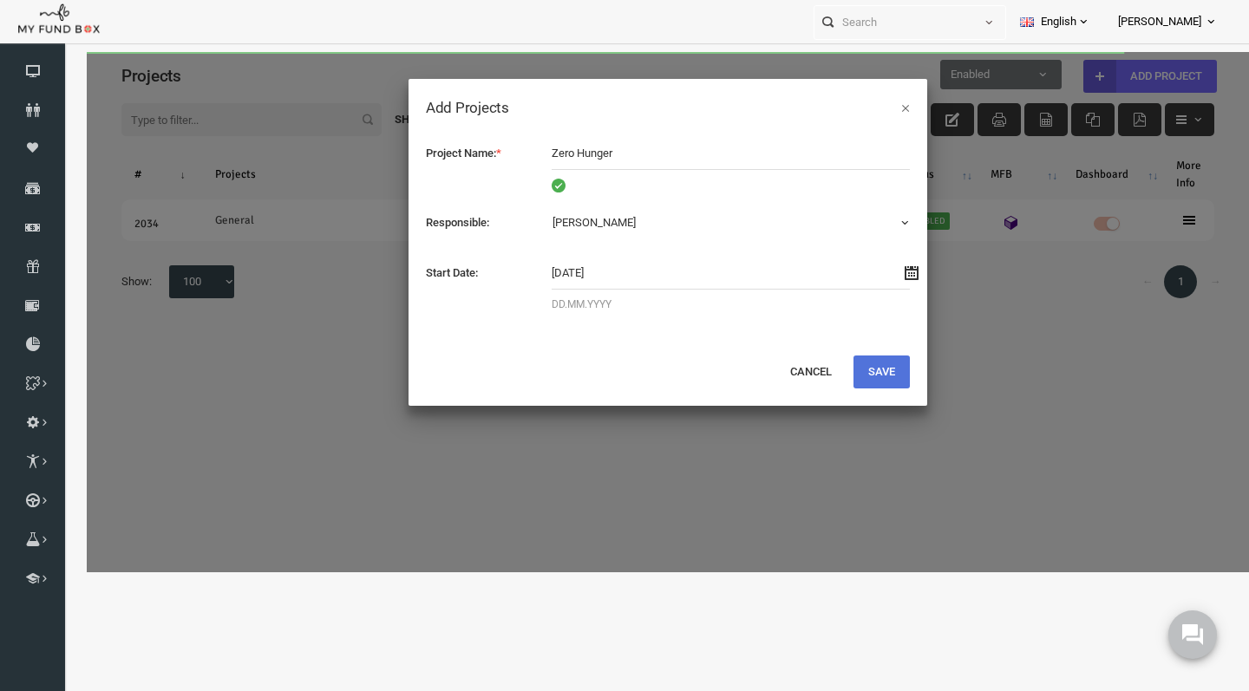
click at [848, 363] on button "Save" at bounding box center [857, 372] width 56 height 33
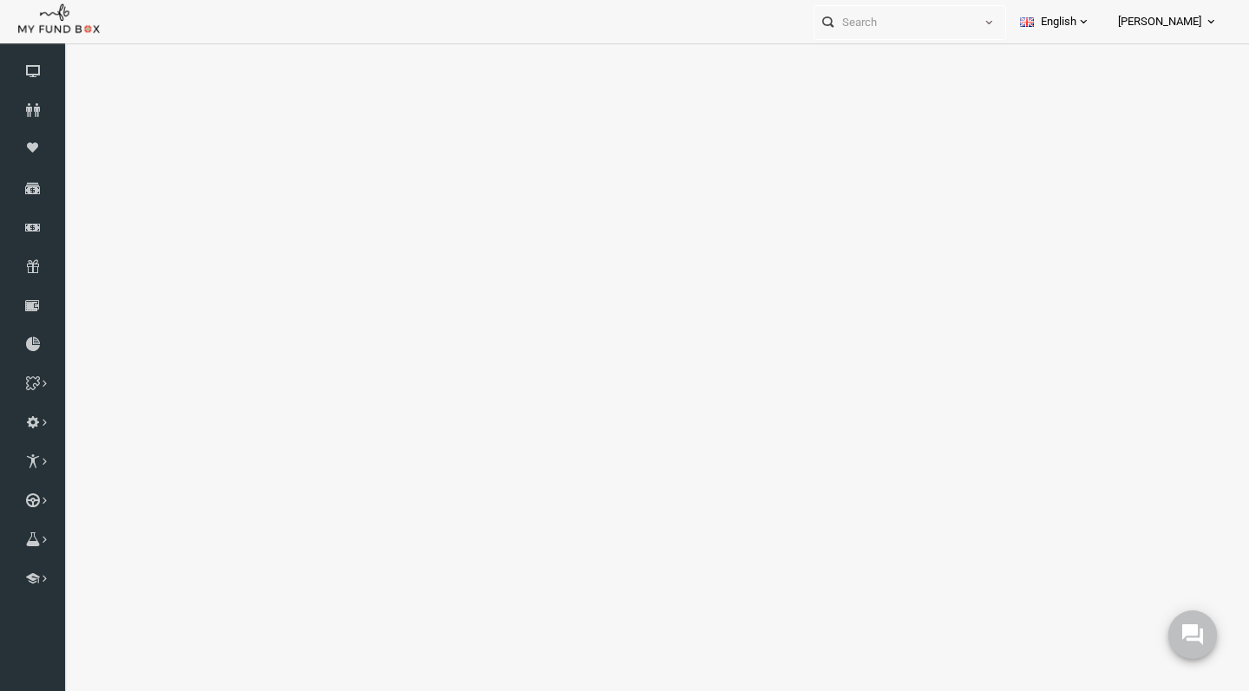
select select "100"
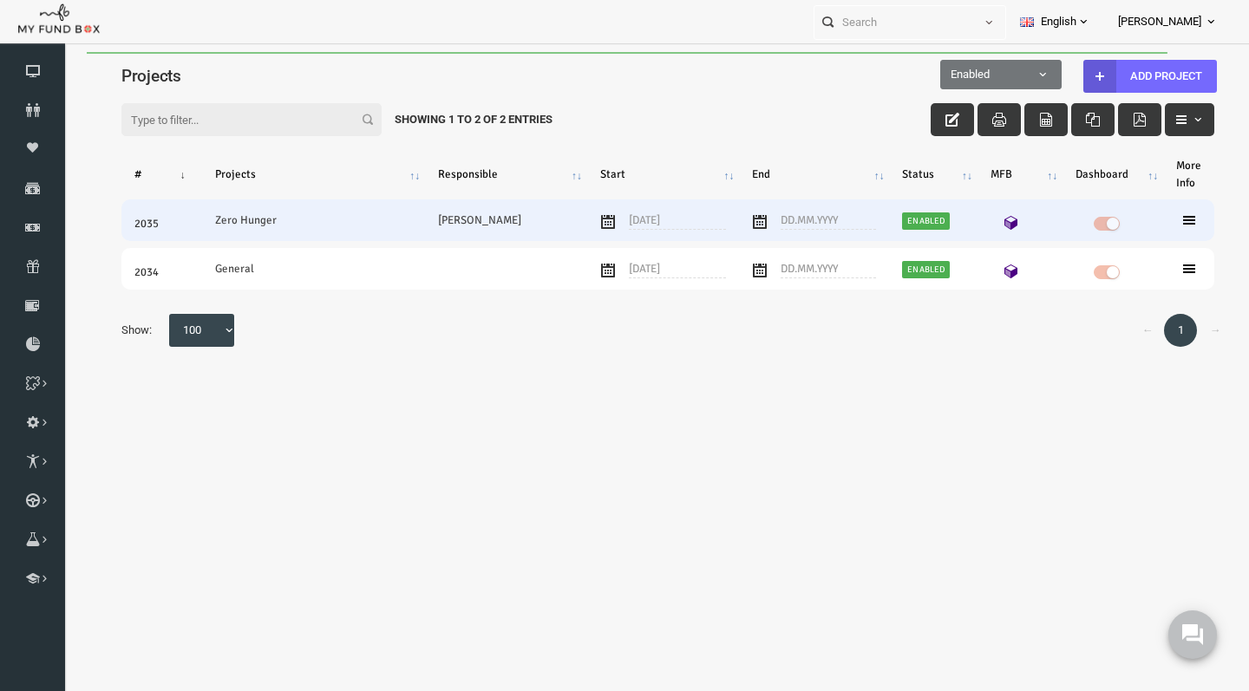
click at [1161, 223] on icon at bounding box center [1165, 220] width 14 height 14
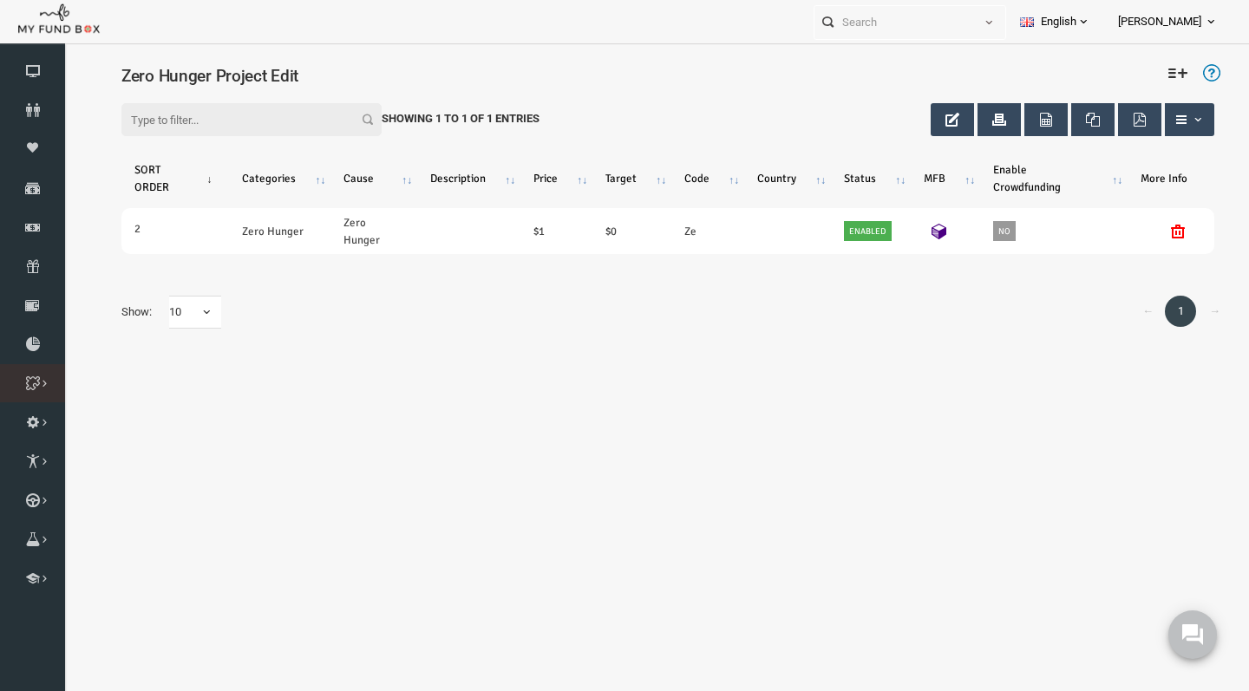
click at [0, 0] on icon at bounding box center [0, 0] width 0 height 0
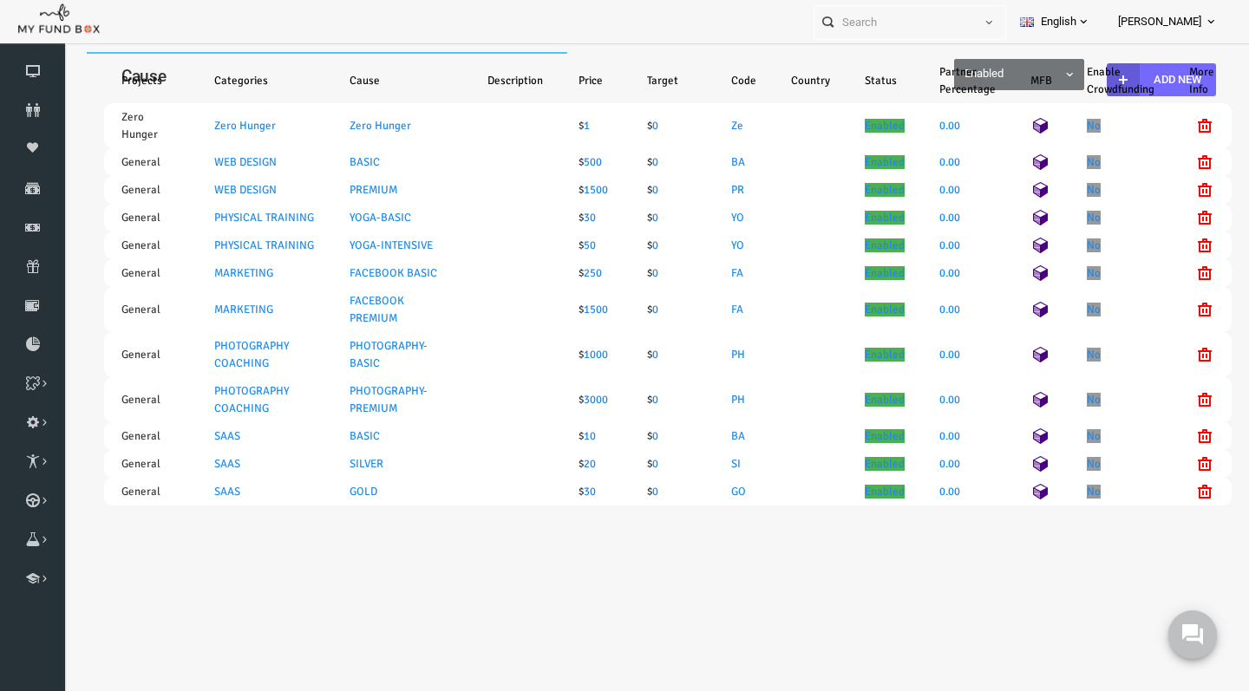
select select "100"
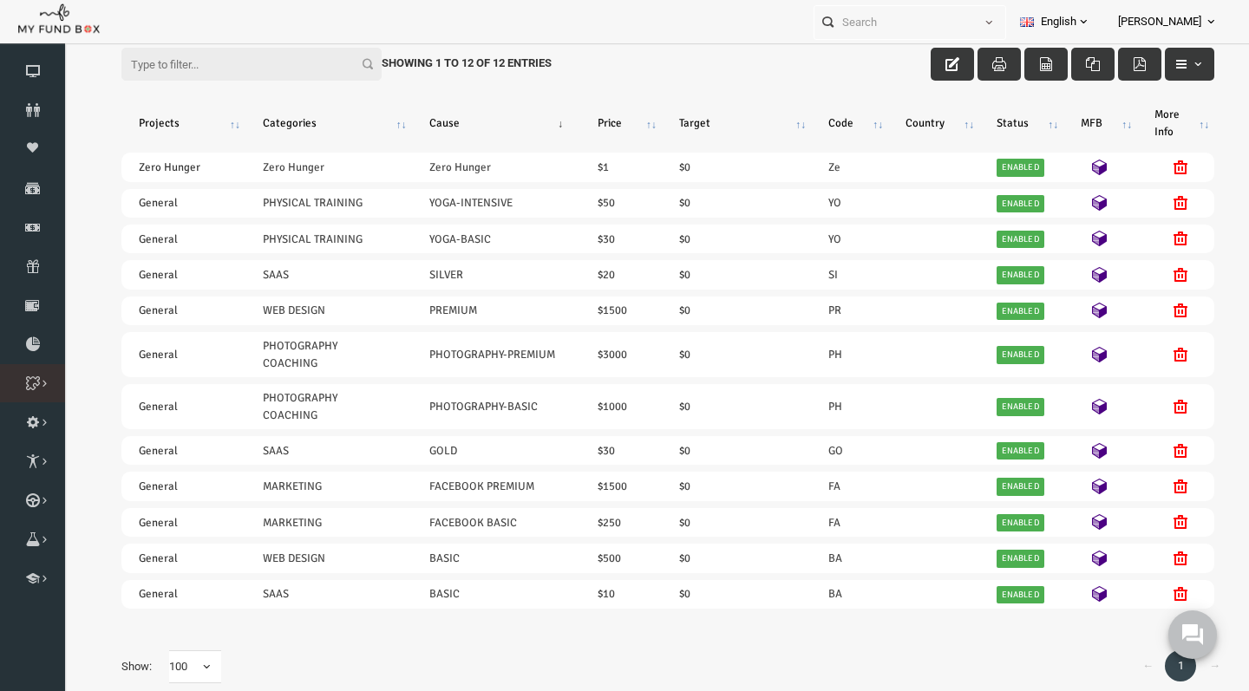
click at [0, 0] on icon at bounding box center [0, 0] width 0 height 0
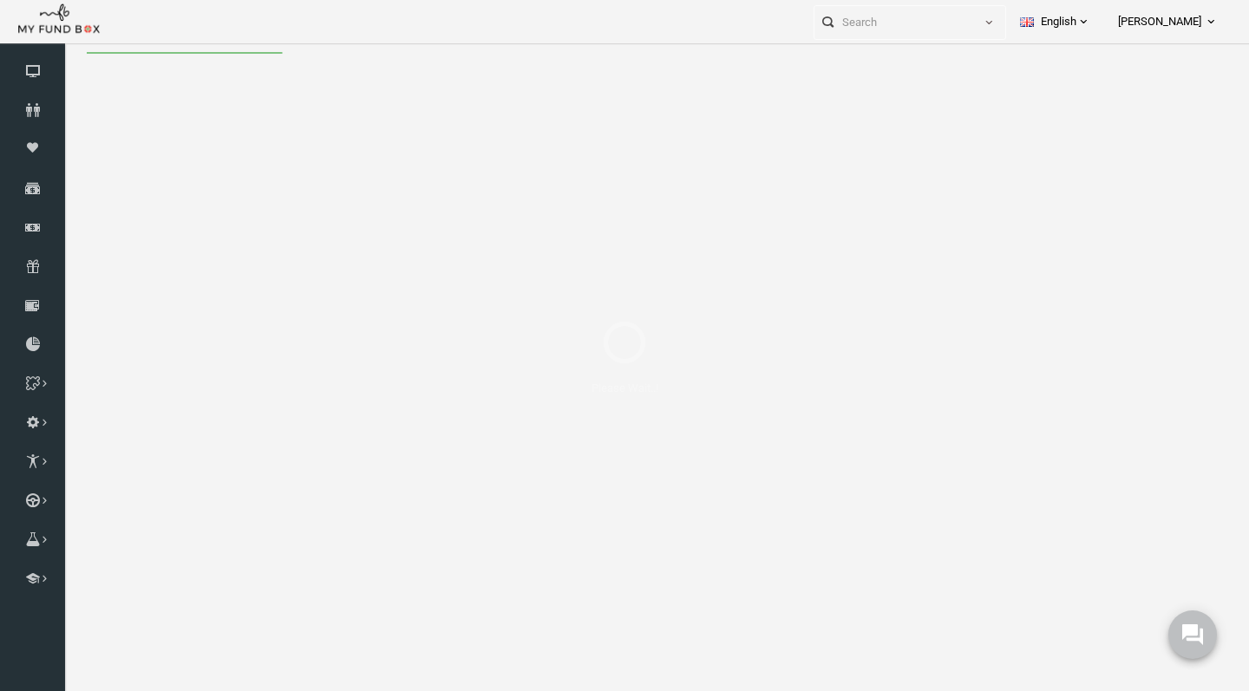
select select "100"
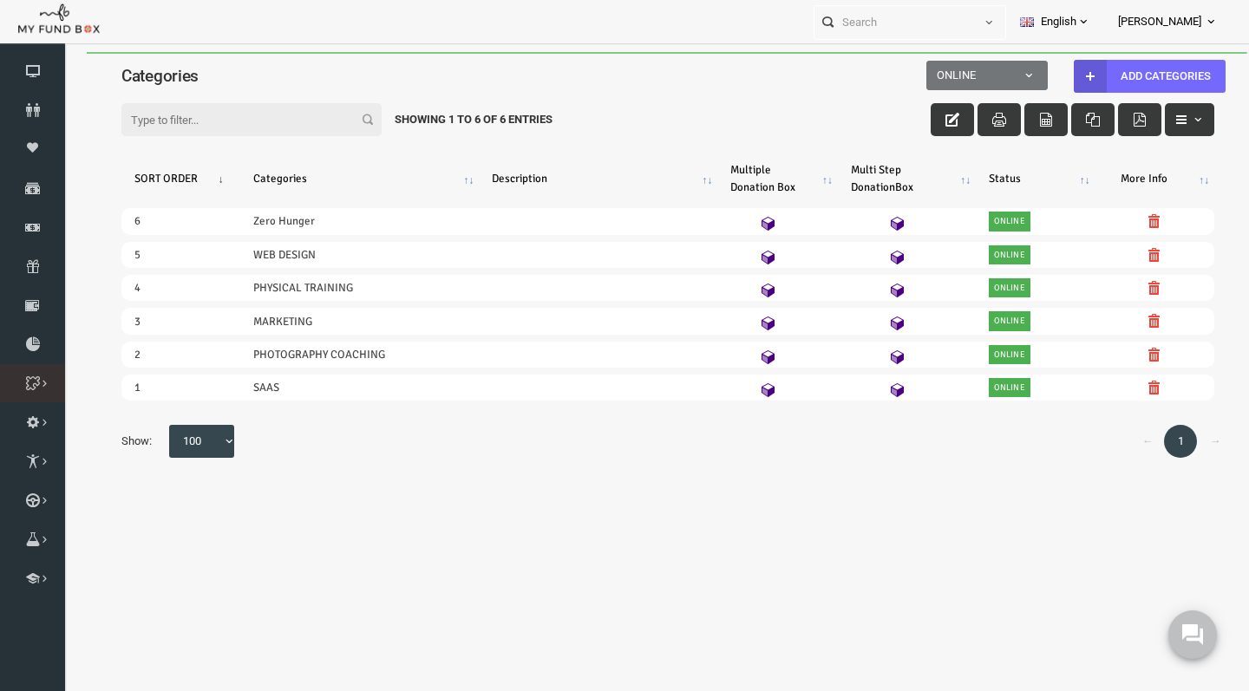
click at [0, 0] on icon at bounding box center [0, 0] width 0 height 0
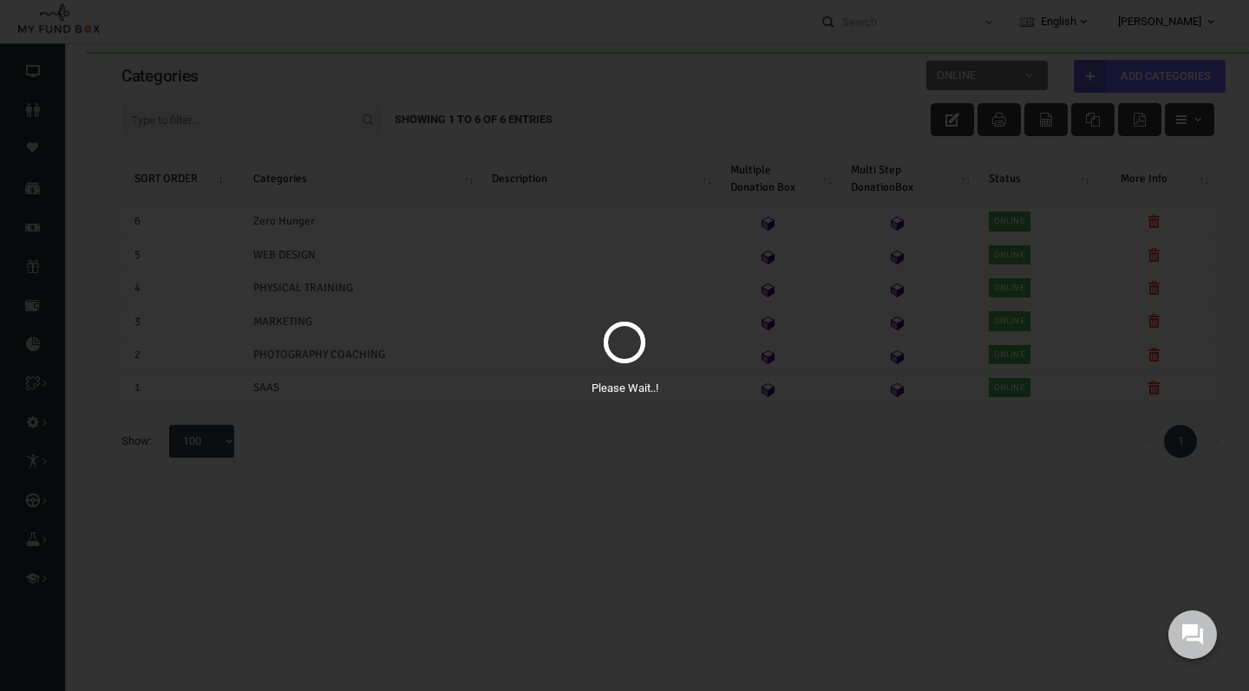
click at [841, 43] on div "Please Wait..!" at bounding box center [624, 345] width 1249 height 691
click at [787, 343] on div "Please Wait..!" at bounding box center [624, 345] width 1249 height 691
click at [1191, 626] on use at bounding box center [1192, 635] width 23 height 23
click at [762, 533] on div "Please Wait..!" at bounding box center [624, 345] width 1249 height 691
click at [285, 173] on div "Please Wait..!" at bounding box center [624, 345] width 1249 height 691
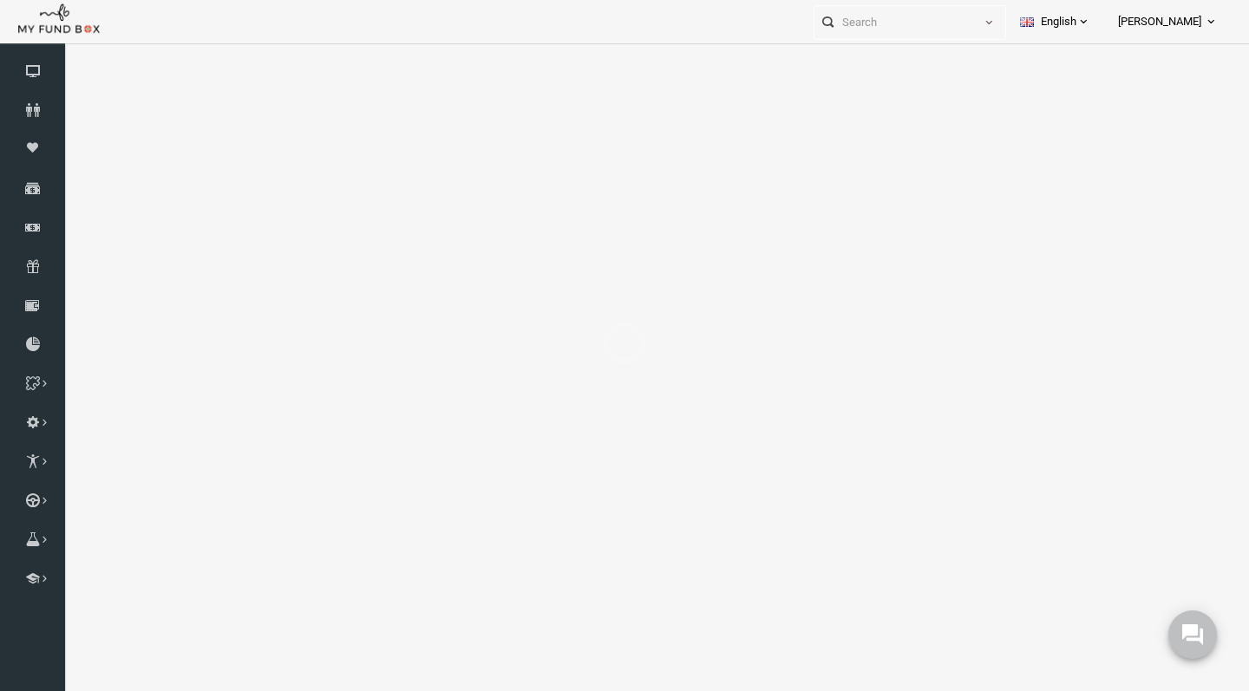
select select "100"
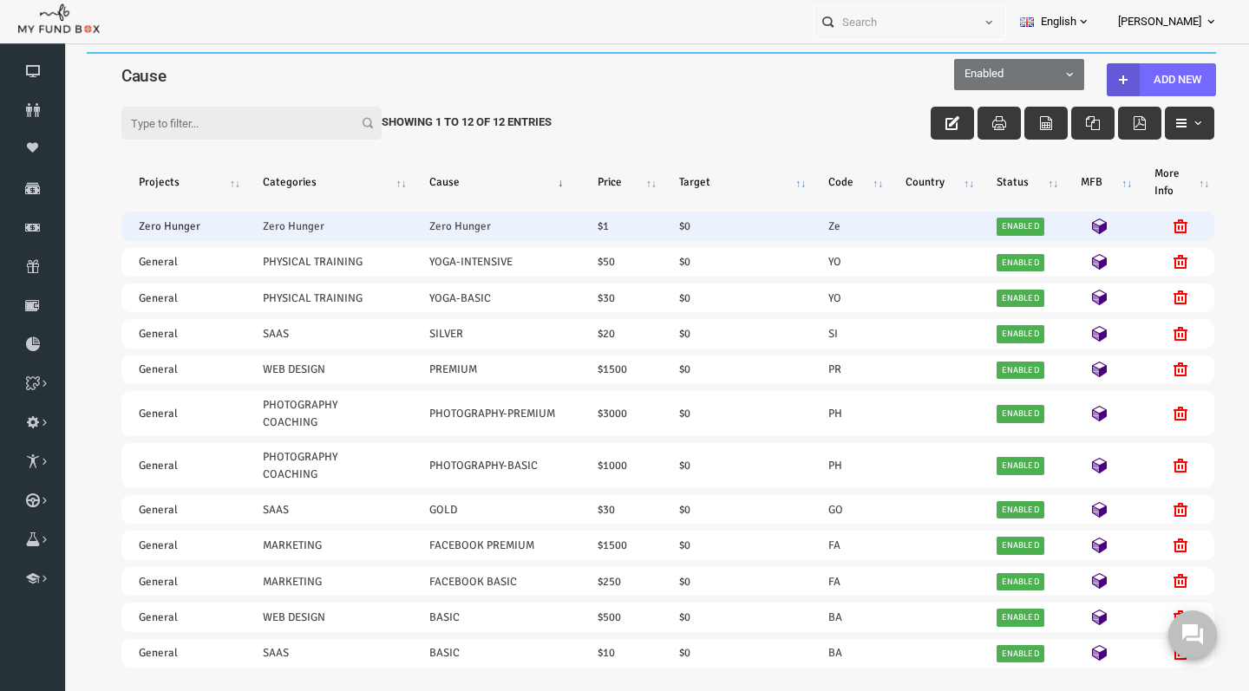
click at [1078, 226] on icon at bounding box center [1076, 227] width 16 height 16
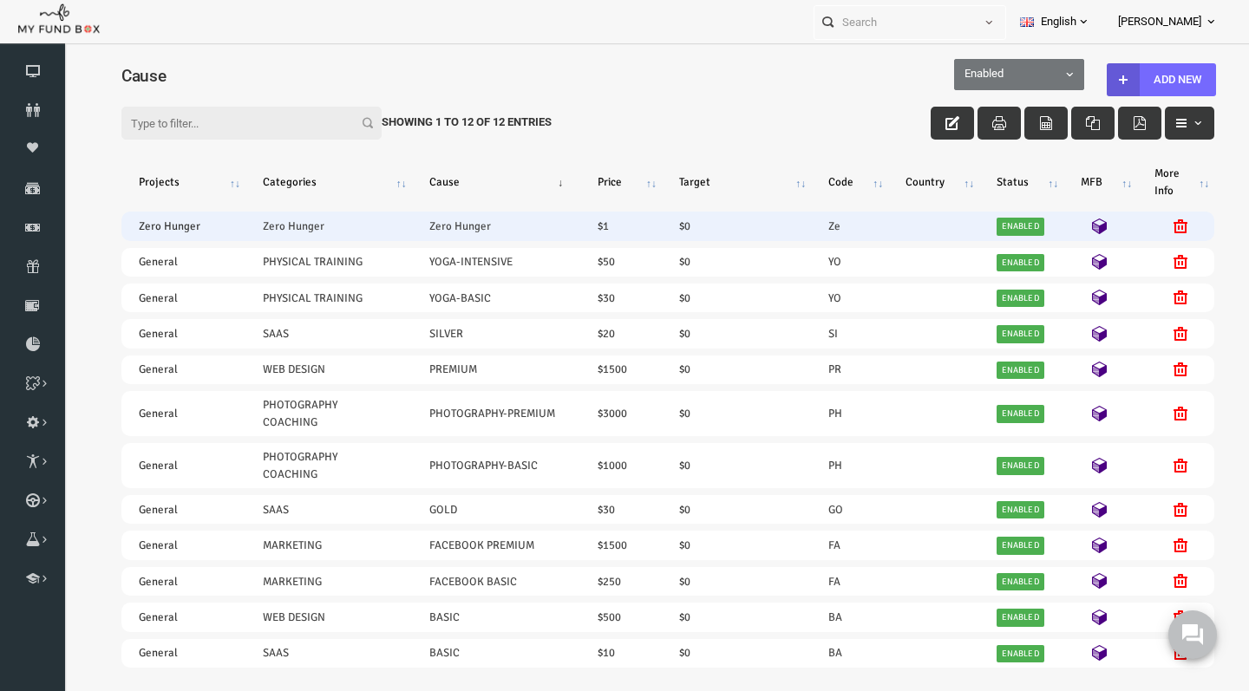
click at [422, 232] on td "Zero Hunger" at bounding box center [472, 226] width 168 height 29
click at [409, 227] on td "Zero Hunger" at bounding box center [472, 226] width 168 height 29
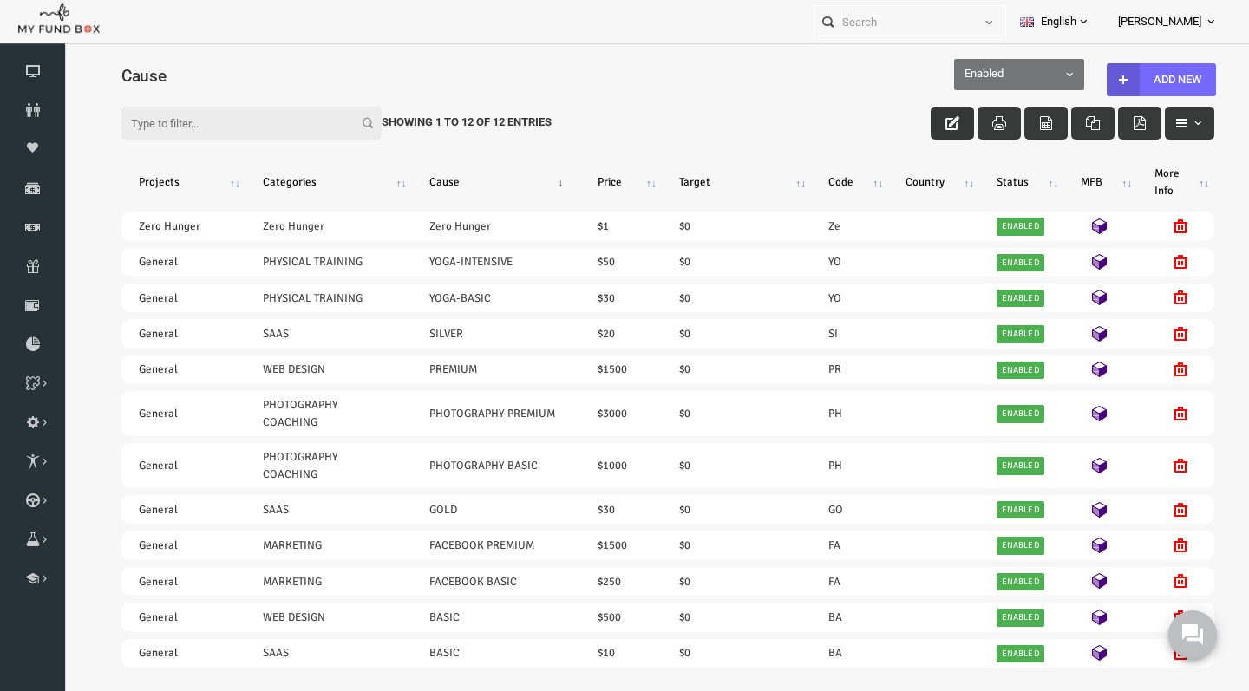
click at [929, 124] on icon "button" at bounding box center [928, 123] width 14 height 14
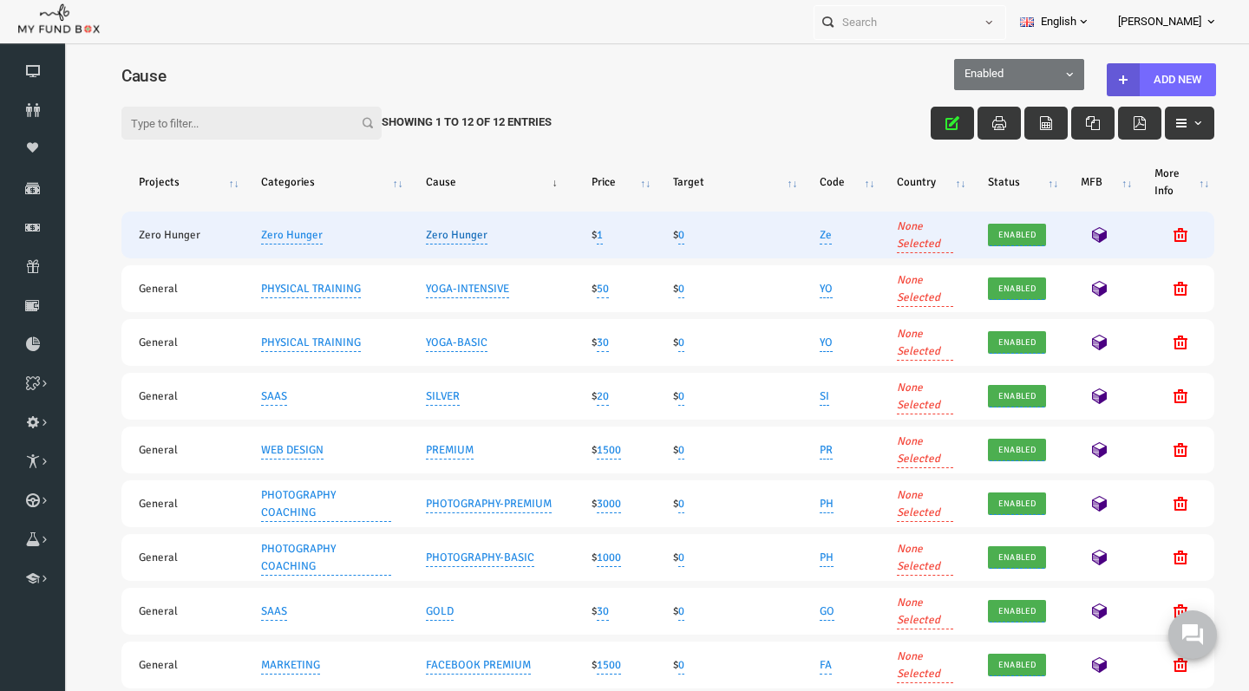
click at [450, 233] on link "Zero Hunger" at bounding box center [433, 235] width 62 height 19
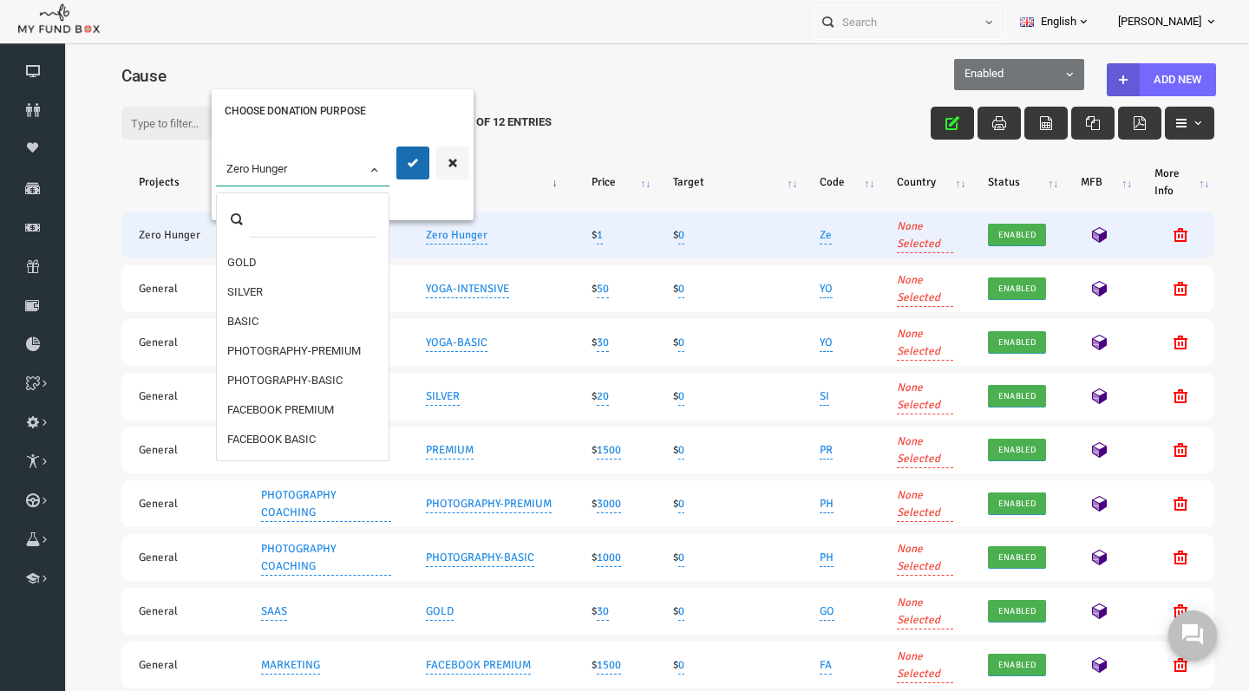
scroll to position [112, 0]
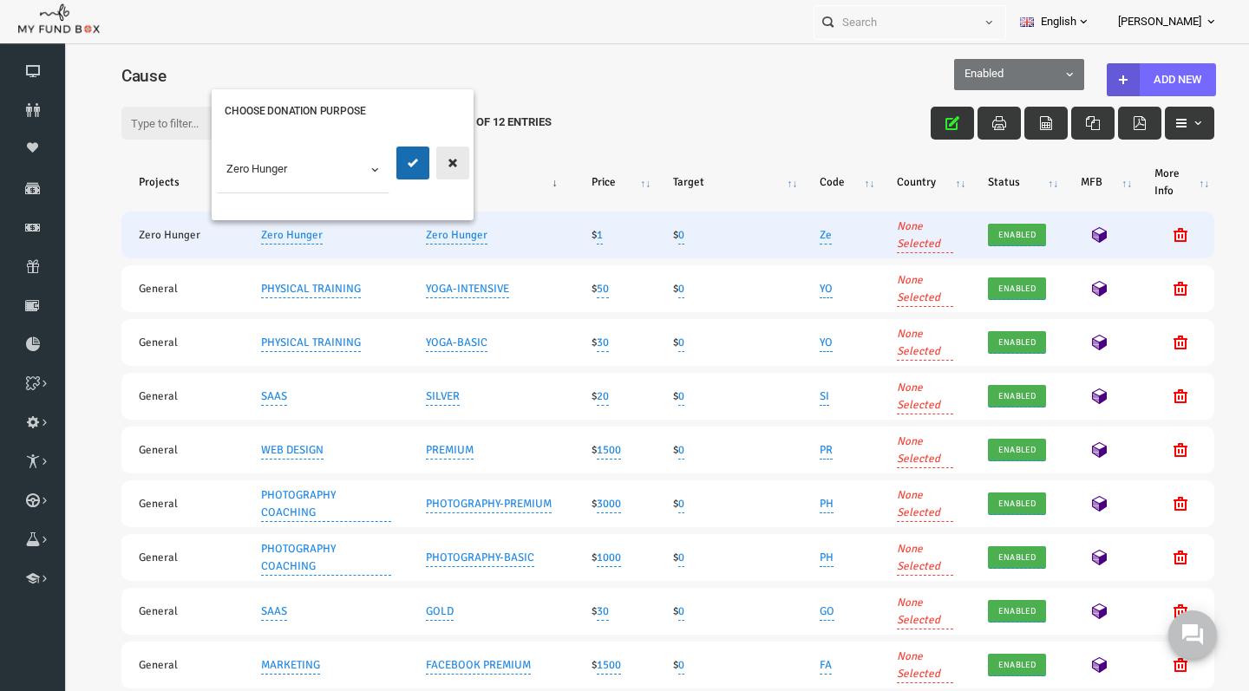
click at [424, 161] on icon "button" at bounding box center [429, 163] width 14 height 14
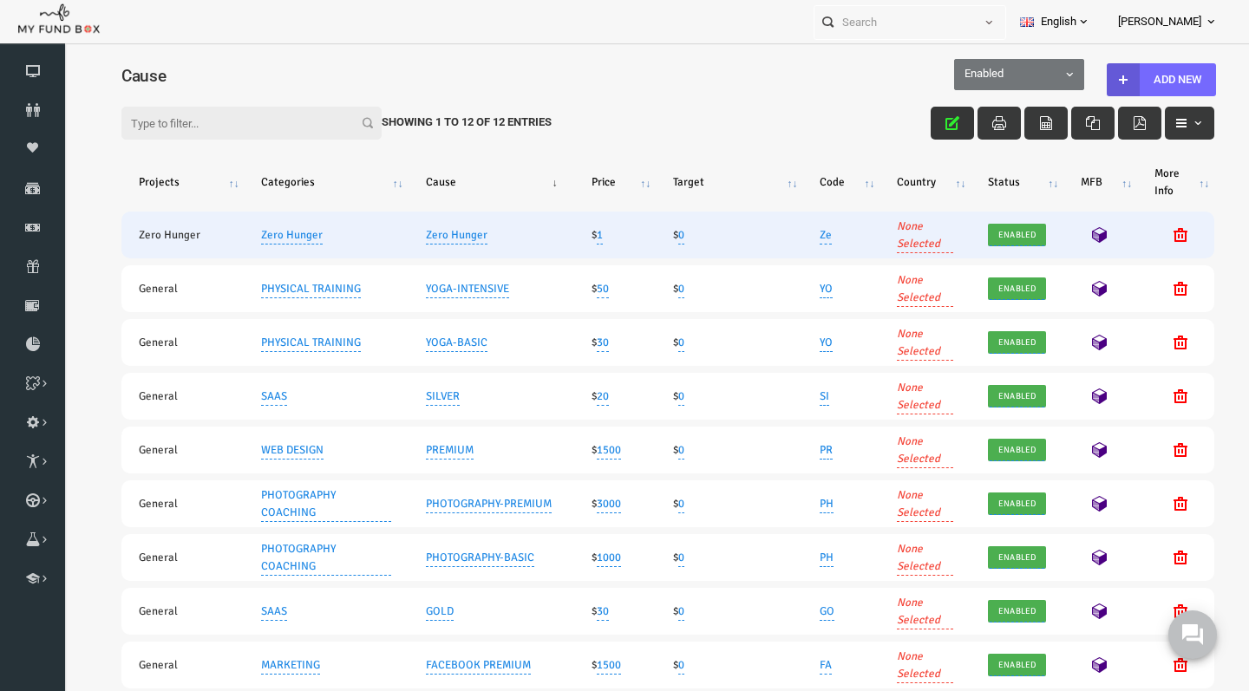
click at [583, 234] on td "$ 1" at bounding box center [591, 235] width 82 height 47
click at [579, 236] on link "1" at bounding box center [576, 235] width 6 height 19
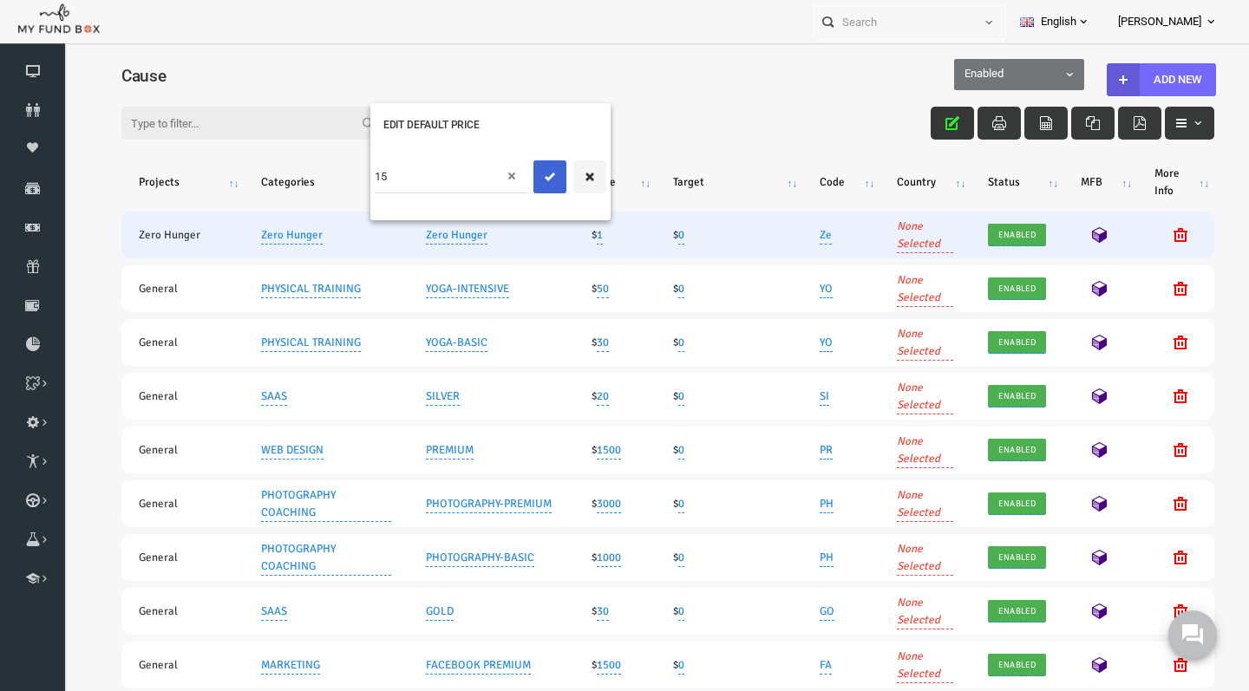
type input "15"
click at [527, 170] on icon "submit" at bounding box center [526, 177] width 14 height 14
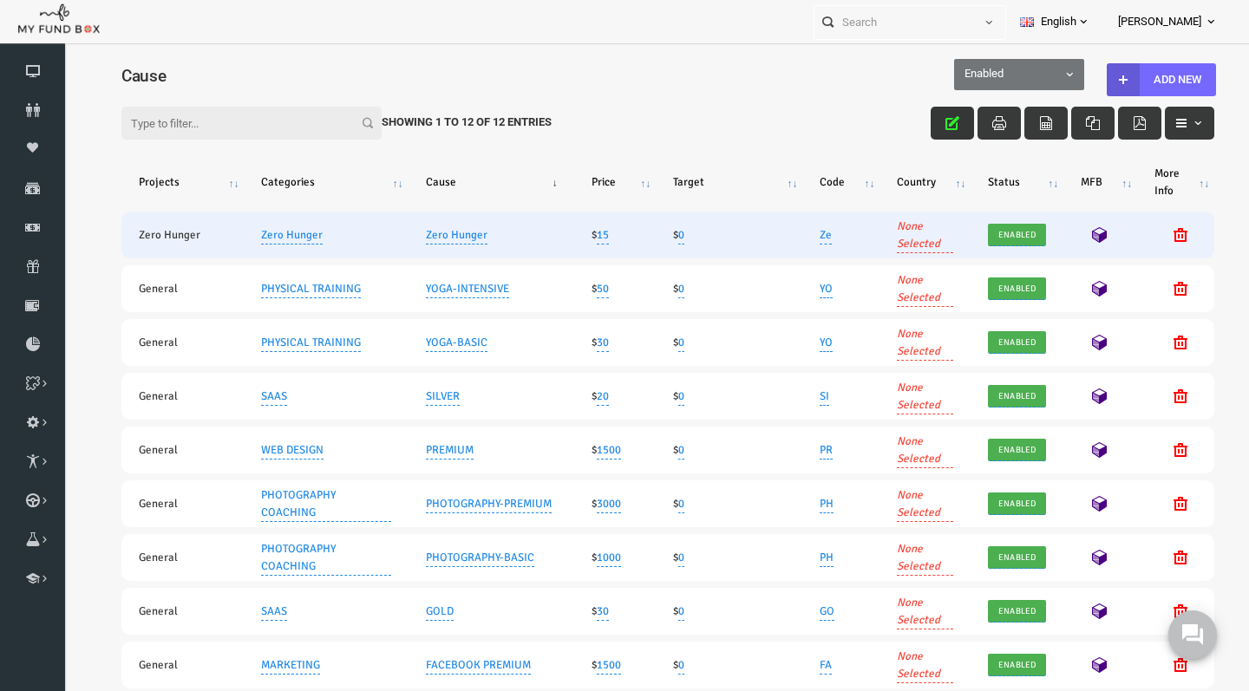
click at [893, 238] on link "None Selected" at bounding box center [901, 235] width 56 height 36
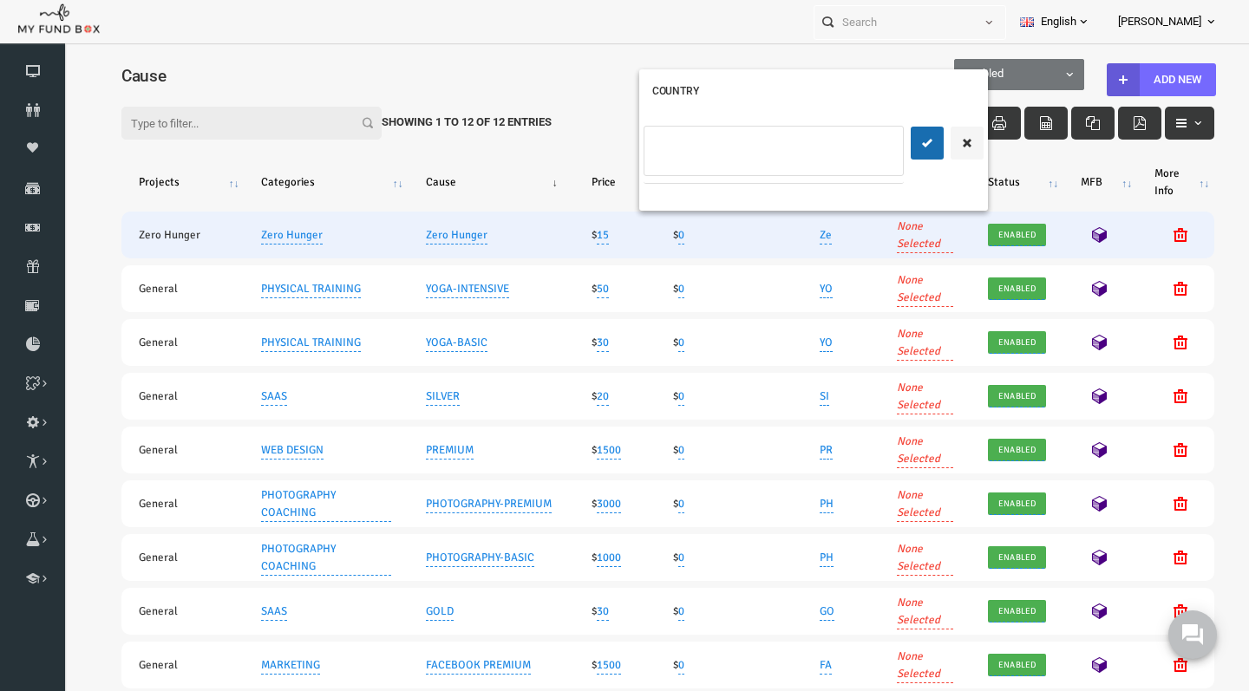
click at [779, 144] on input "text" at bounding box center [760, 143] width 281 height 29
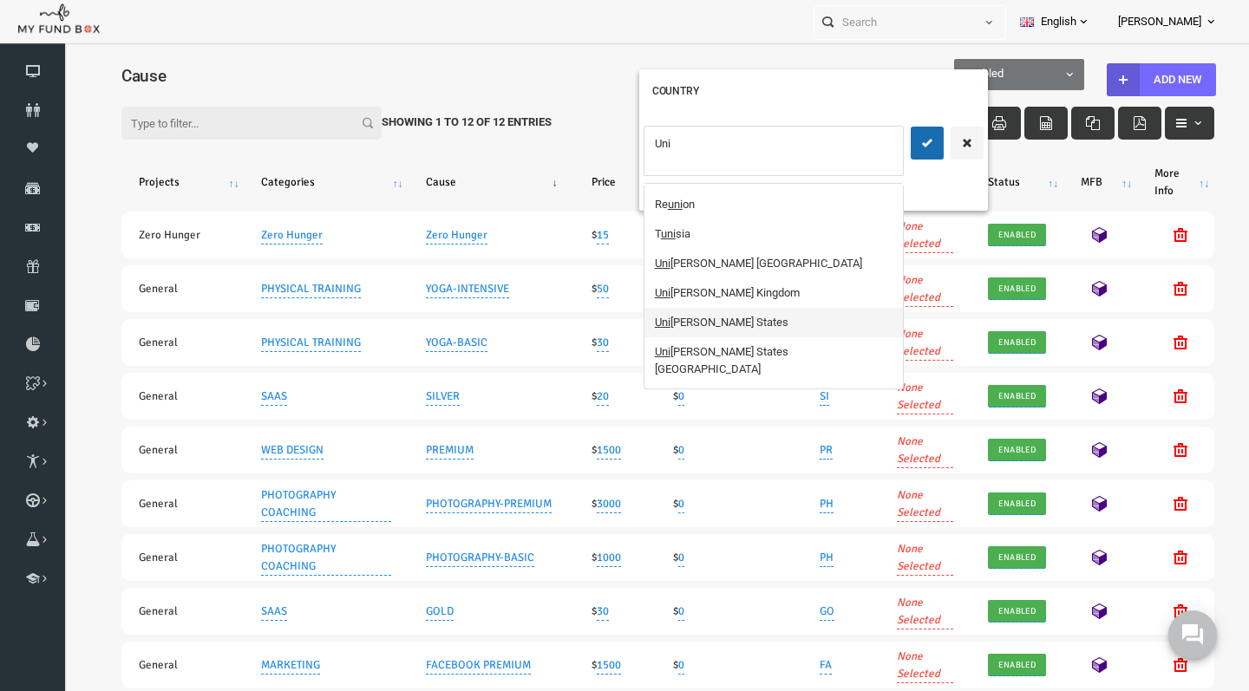
type input "Uni"
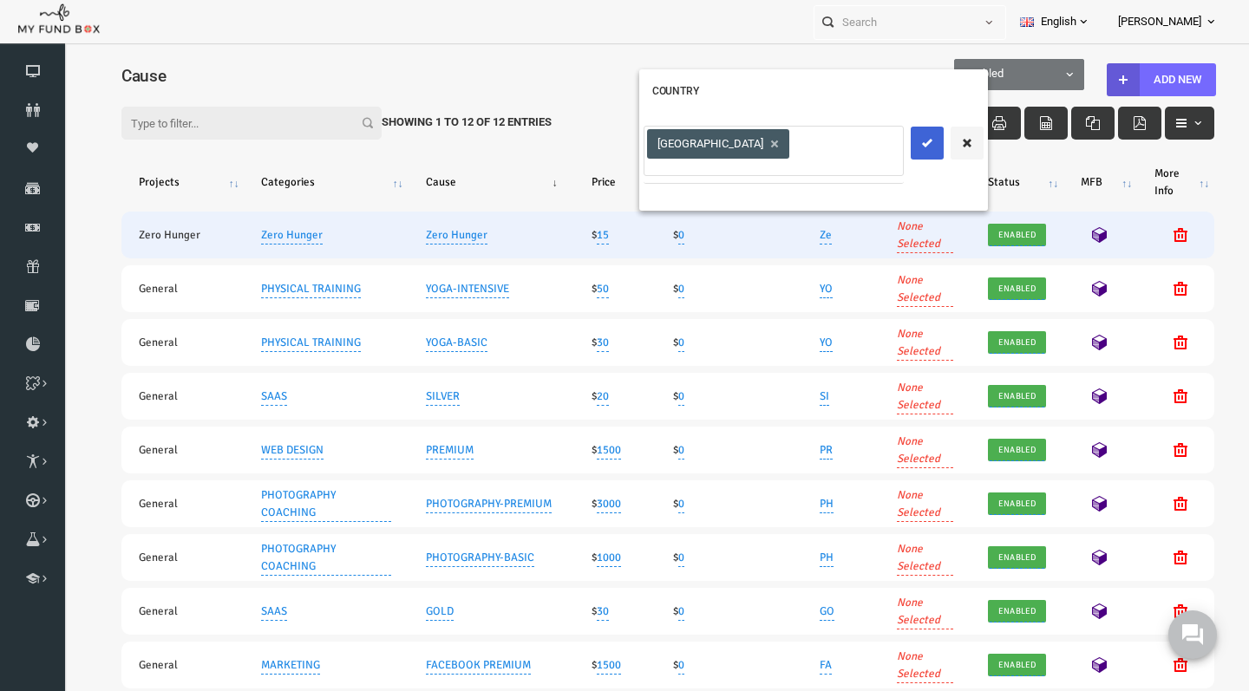
click at [905, 147] on icon "submit" at bounding box center [903, 143] width 14 height 14
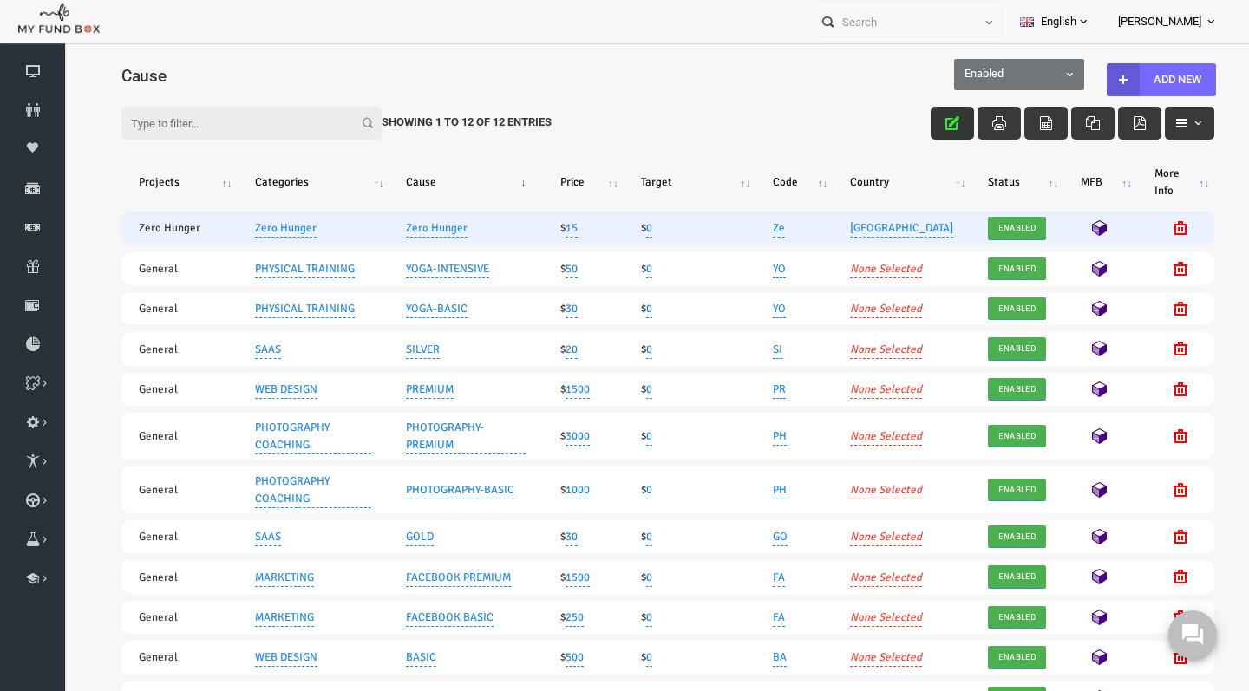
click at [1128, 80] on div "Filter: Showing 1 to 12 of 12 Entries" at bounding box center [644, 107] width 1128 height 54
click at [1094, 80] on div "Filter: Showing 1 to 12 of 12 Entries" at bounding box center [644, 107] width 1128 height 54
click at [1129, 71] on button "Add New" at bounding box center [1137, 79] width 109 height 33
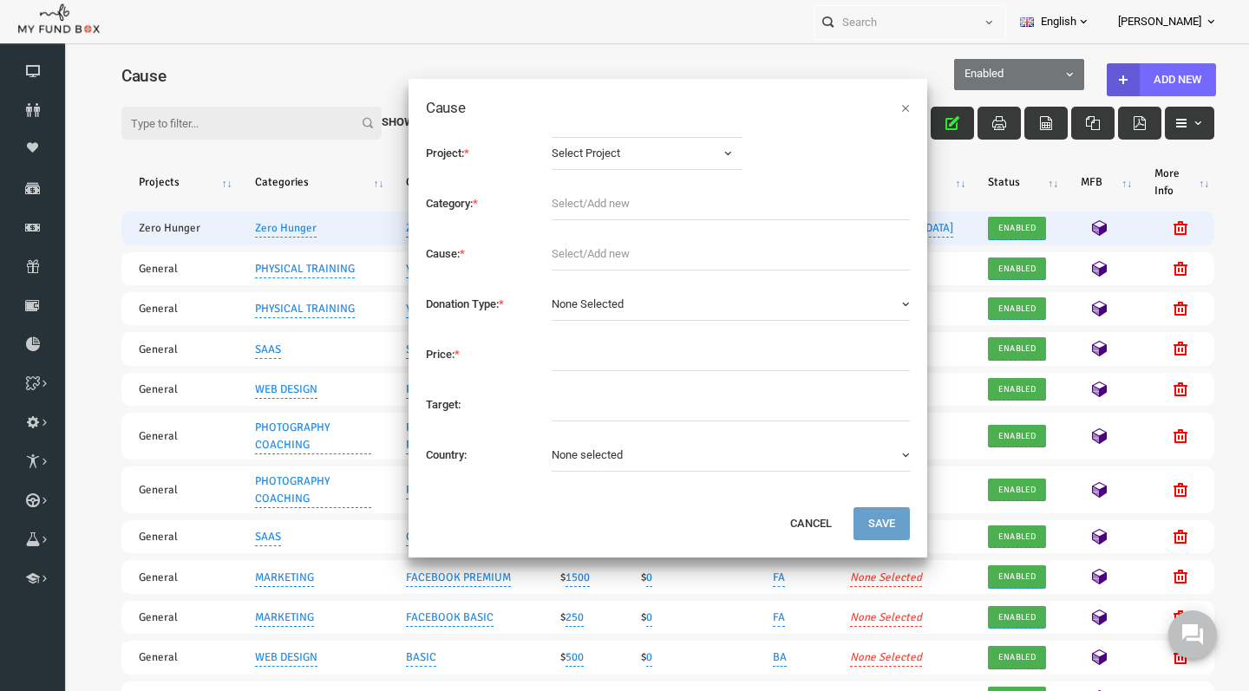
click at [648, 152] on span "Select Project" at bounding box center [610, 153] width 166 height 17
click at [622, 226] on link "Zero Hunger" at bounding box center [622, 226] width 191 height 31
select select "2035"
click at [598, 206] on input "text" at bounding box center [706, 203] width 359 height 33
type input "Zero Hunger"
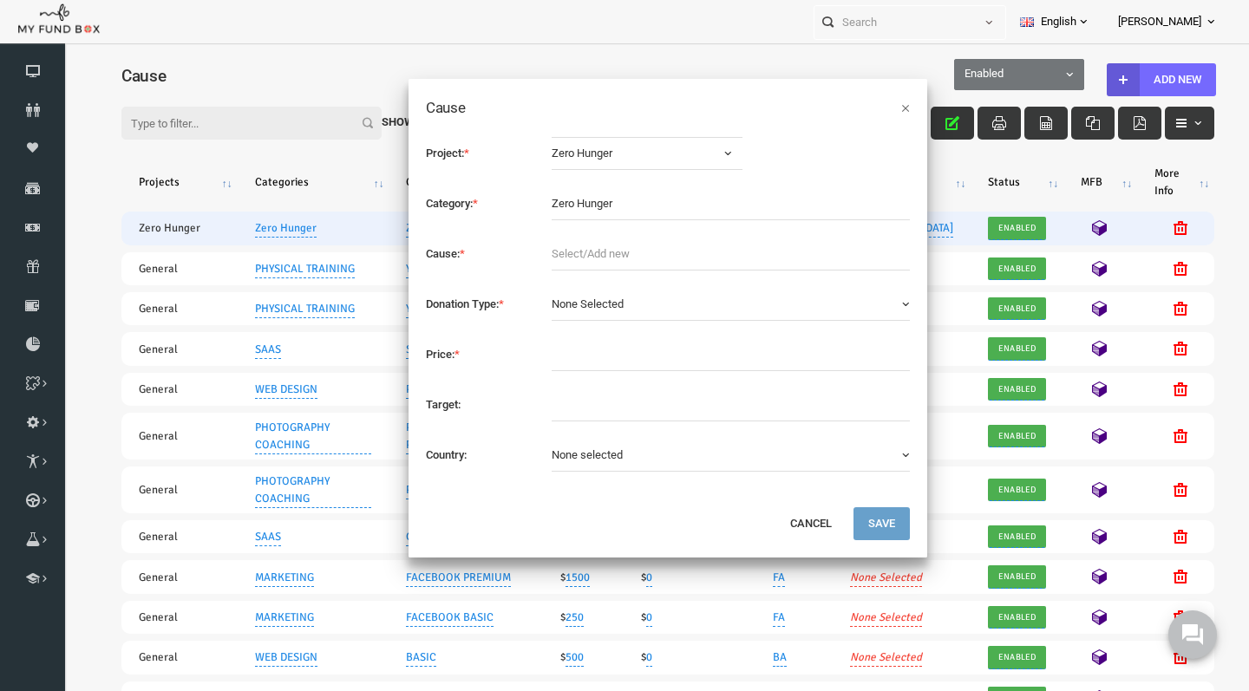
click at [592, 149] on span "Zero Hunger" at bounding box center [610, 153] width 166 height 17
click at [782, 526] on button "Cancel" at bounding box center [786, 523] width 71 height 33
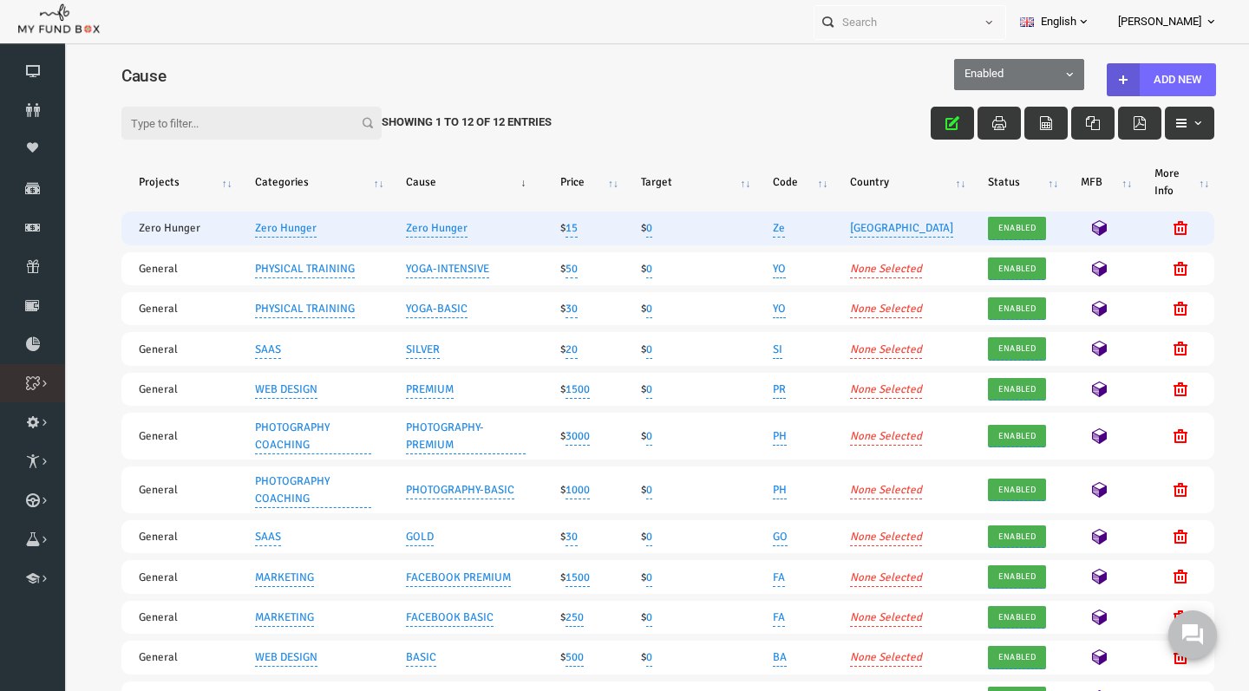
click at [0, 0] on icon at bounding box center [0, 0] width 0 height 0
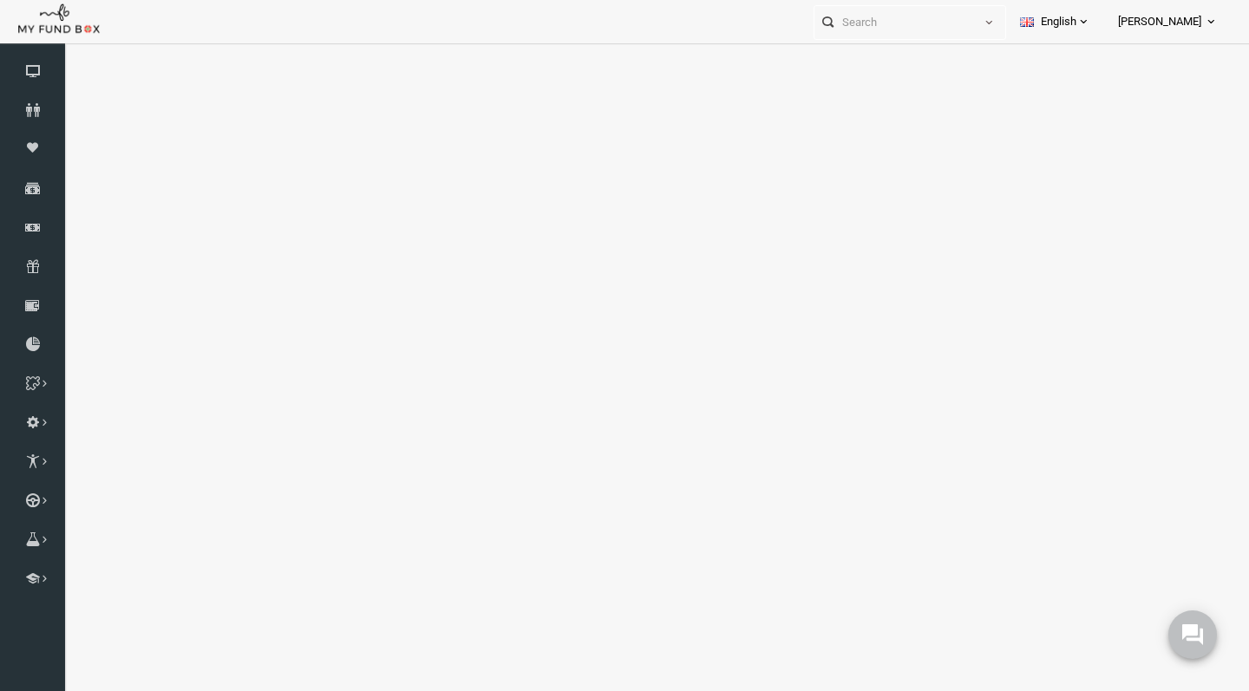
select select "100"
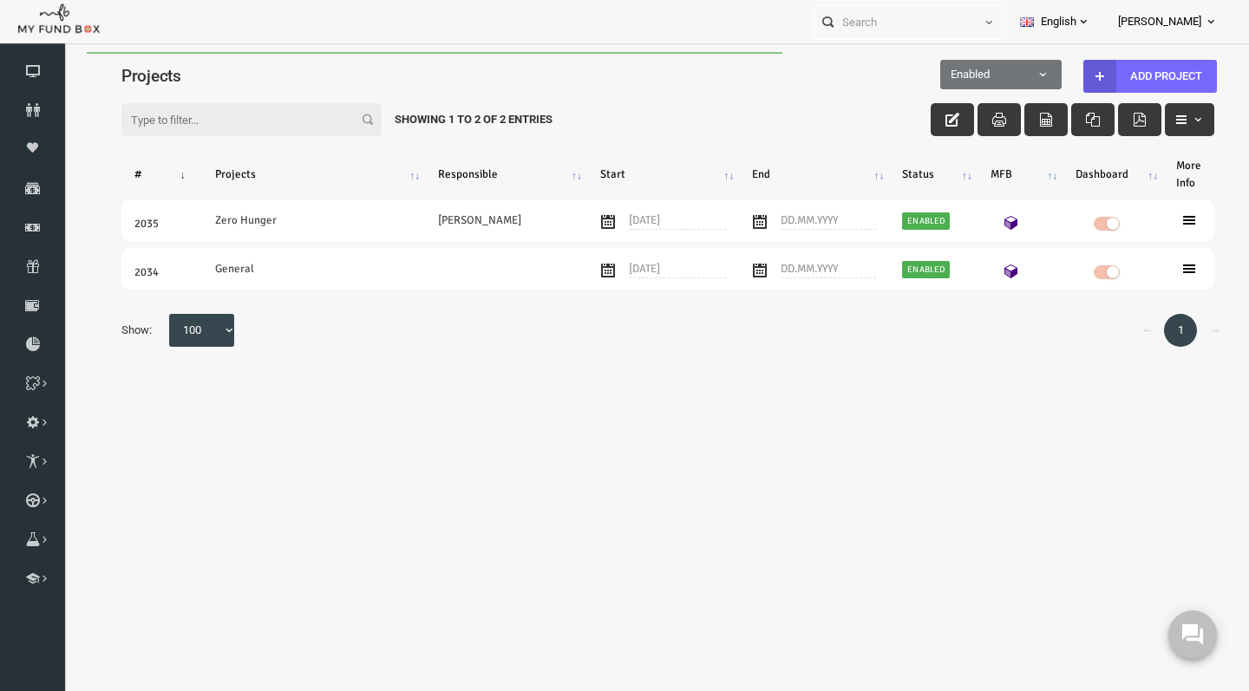
scroll to position [0, 0]
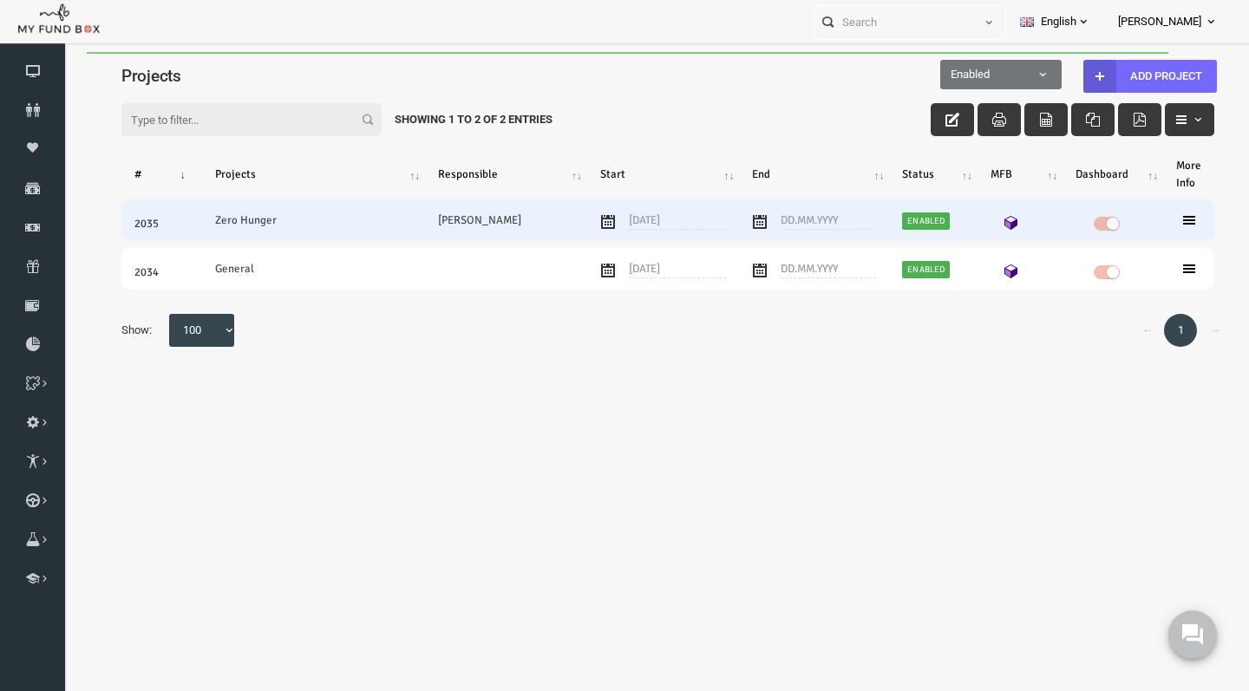
click at [1167, 216] on icon at bounding box center [1165, 220] width 14 height 14
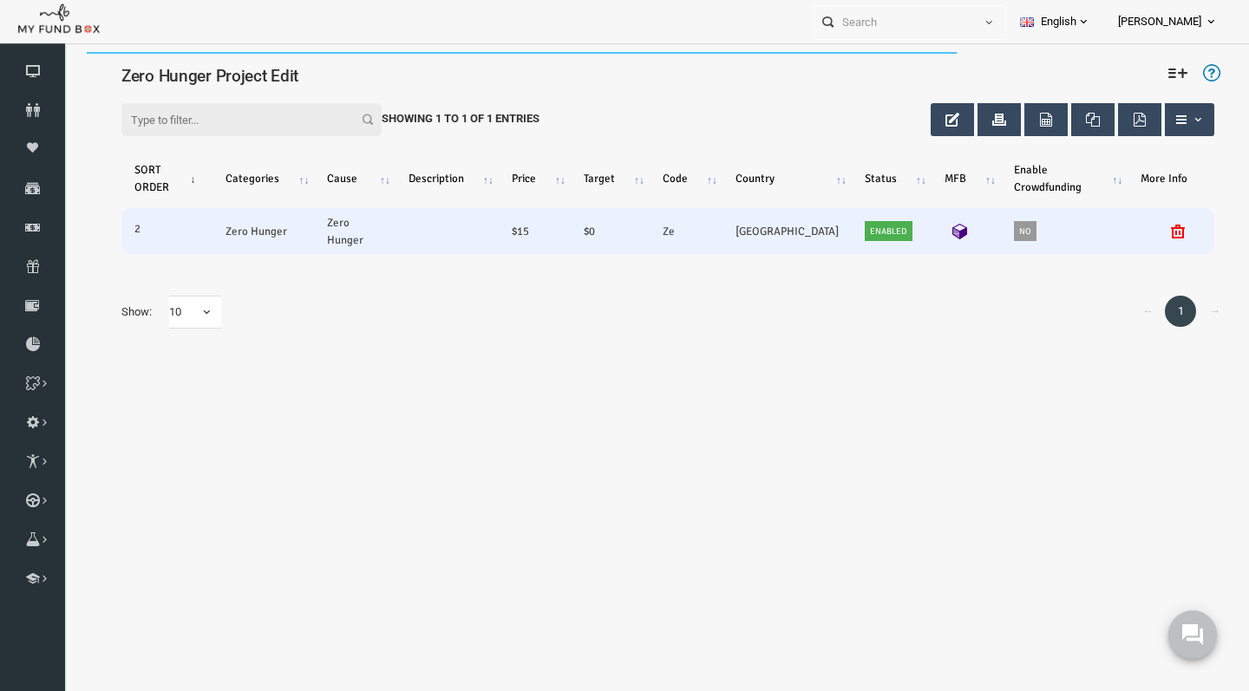
click at [240, 230] on link "Zero Hunger" at bounding box center [232, 231] width 62 height 18
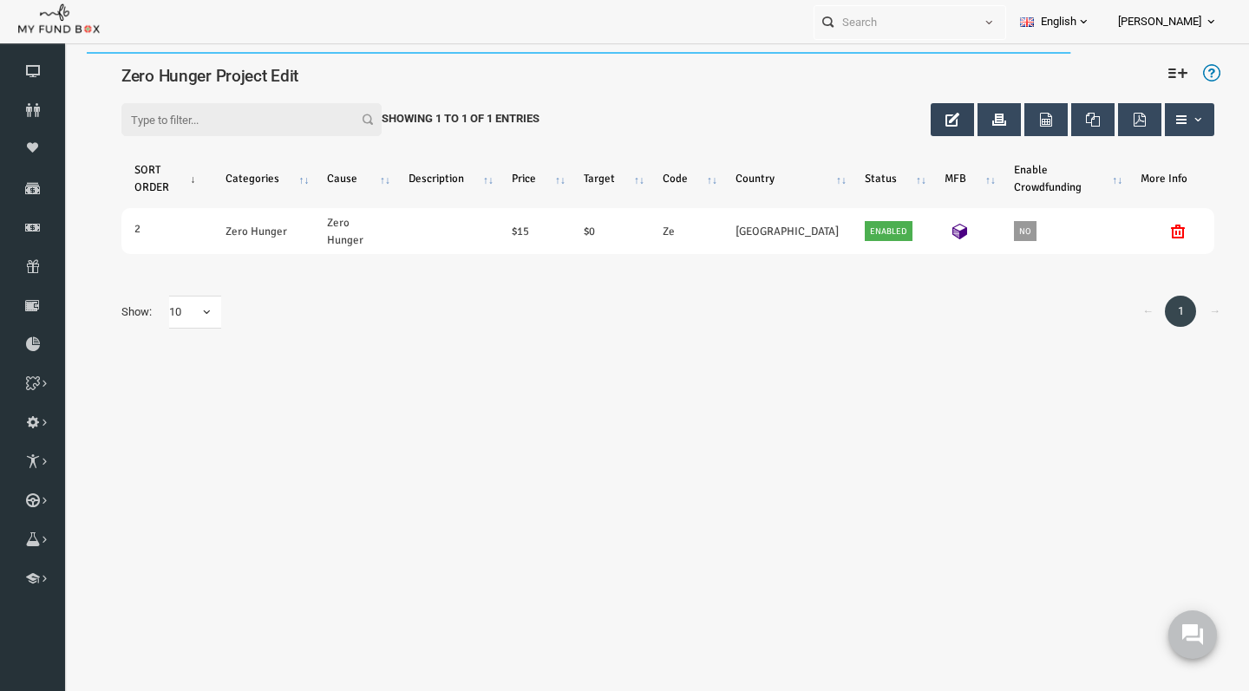
click at [921, 113] on icon "button" at bounding box center [928, 120] width 14 height 14
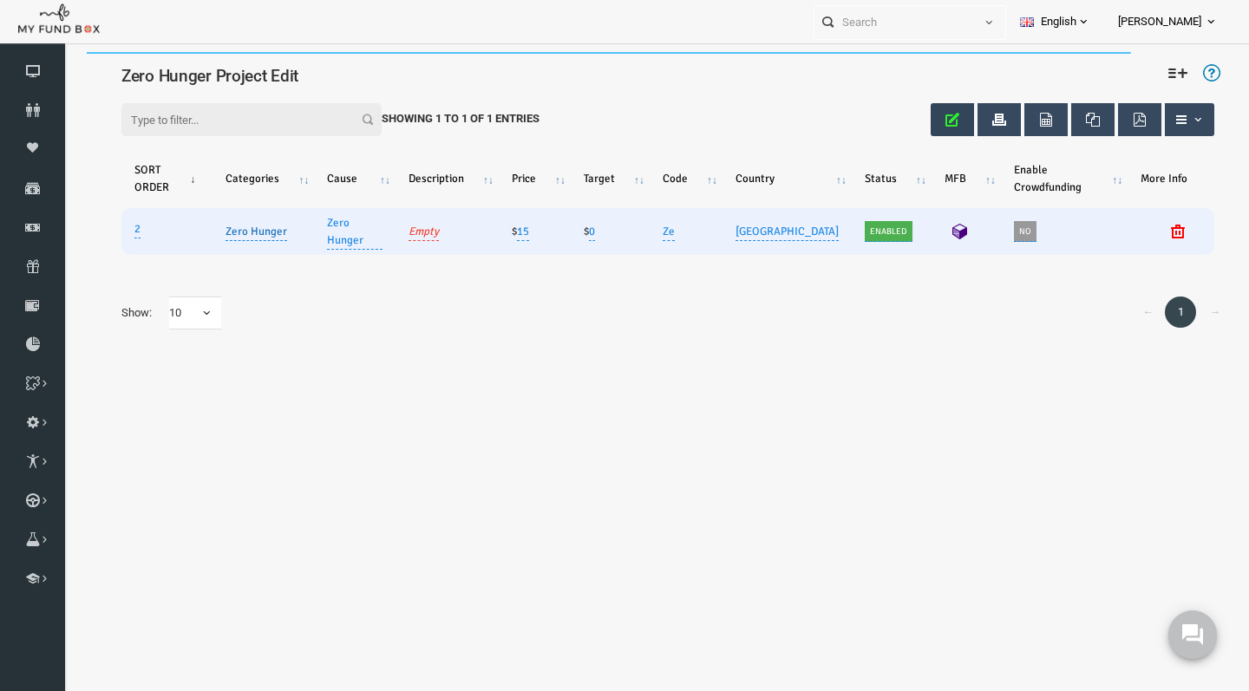
click at [255, 231] on link "Zero Hunger" at bounding box center [232, 231] width 62 height 19
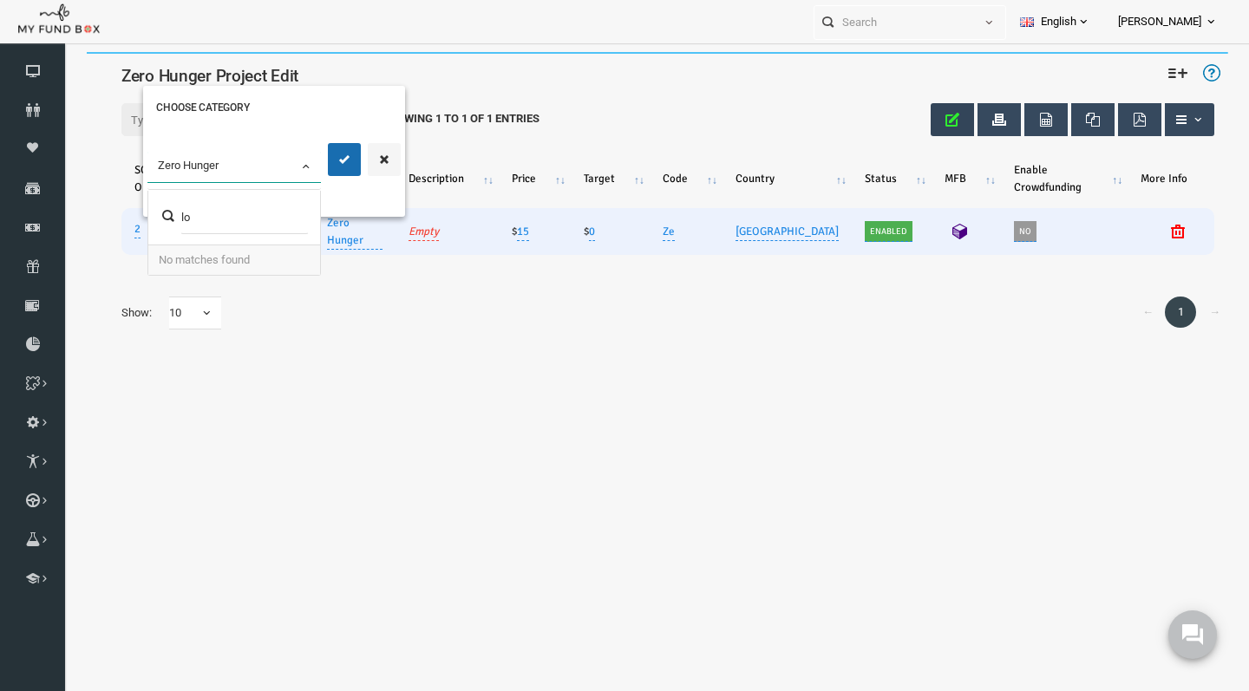
type input "l"
click at [361, 163] on icon "button" at bounding box center [360, 160] width 14 height 14
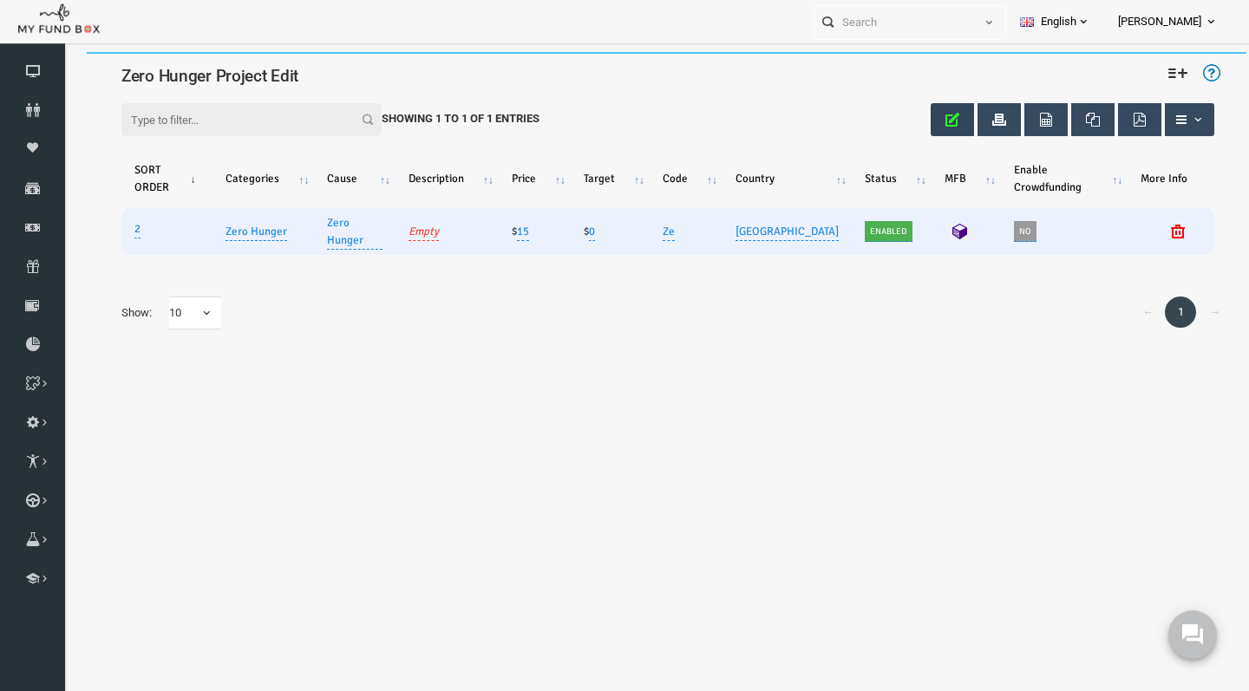
click at [298, 305] on div "← 1 → Show: 10 10 25 50 100 10 25 50 100" at bounding box center [644, 313] width 1128 height 68
click at [206, 78] on span "Zero Hunger Project Edit" at bounding box center [185, 76] width 177 height 20
click at [651, 357] on div "Filter: Showing 1 to 1 of 1 Entries SORT ORDER Categories Cause Description Pri…" at bounding box center [643, 231] width 1162 height 302
click at [1168, 118] on span "button" at bounding box center [1174, 120] width 14 height 14
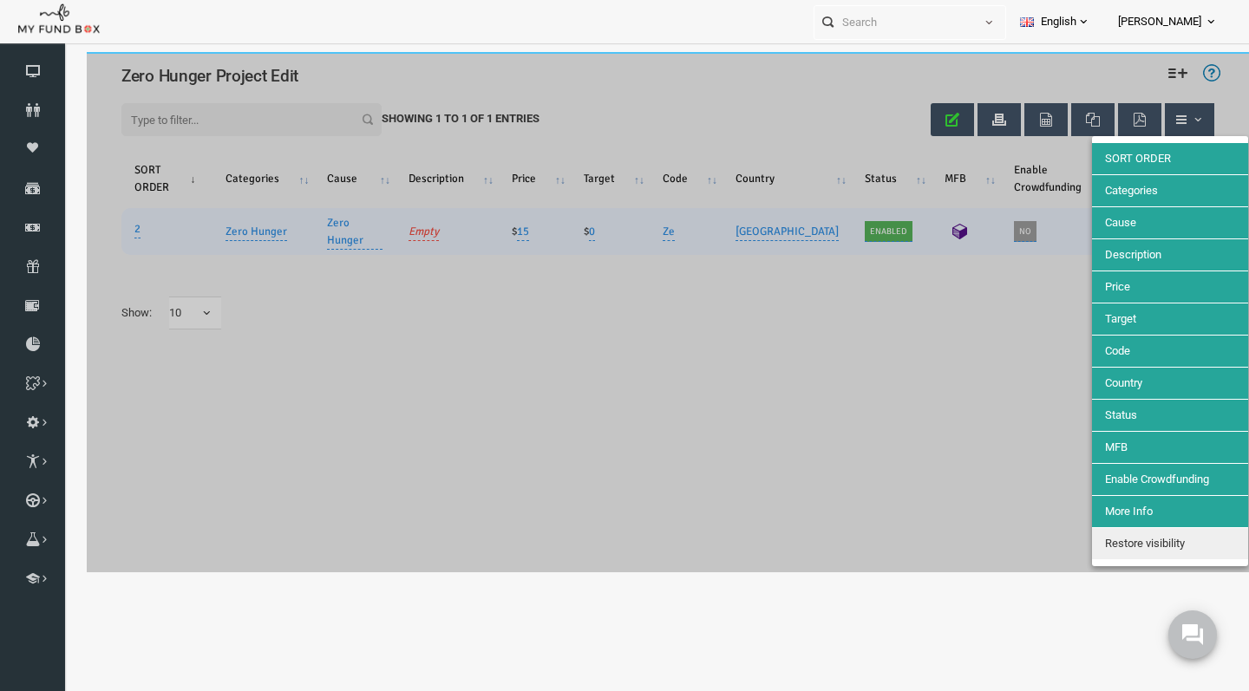
click at [993, 437] on div at bounding box center [643, 312] width 1162 height 520
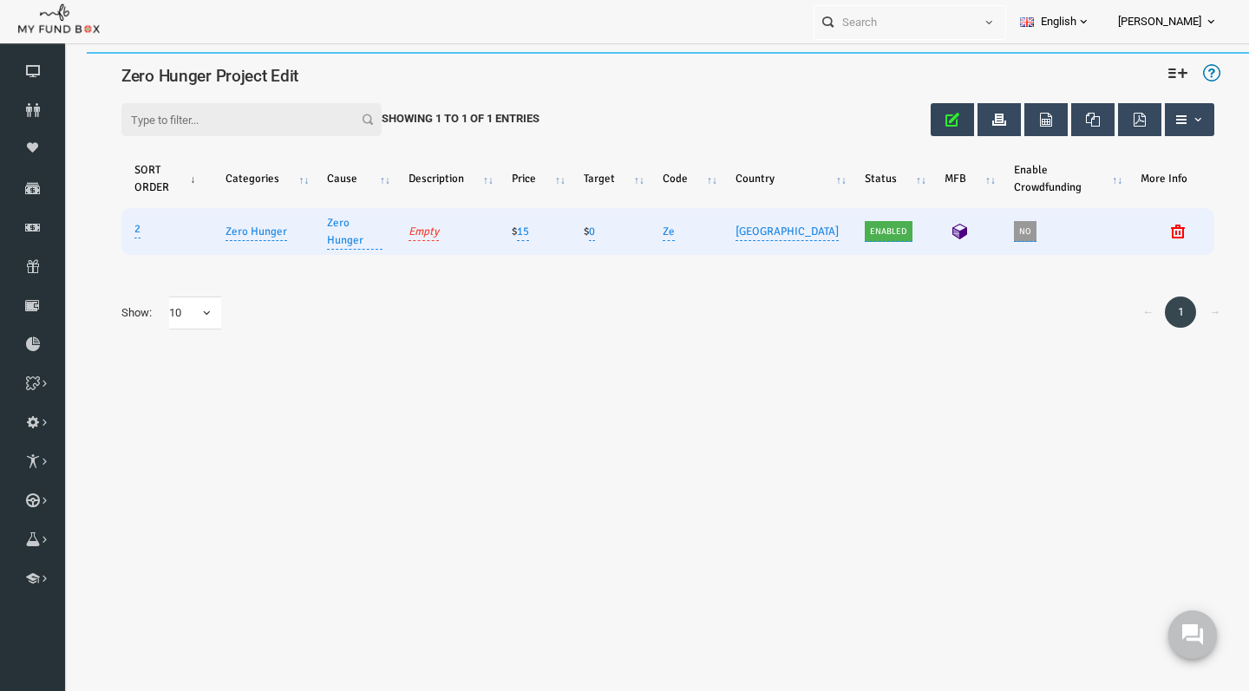
click at [522, 384] on body "Donor Not Found Beneficiary Not Found Partner Not Found!!!! Please Fill out thi…" at bounding box center [643, 312] width 1162 height 520
click at [0, 0] on icon at bounding box center [0, 0] width 0 height 0
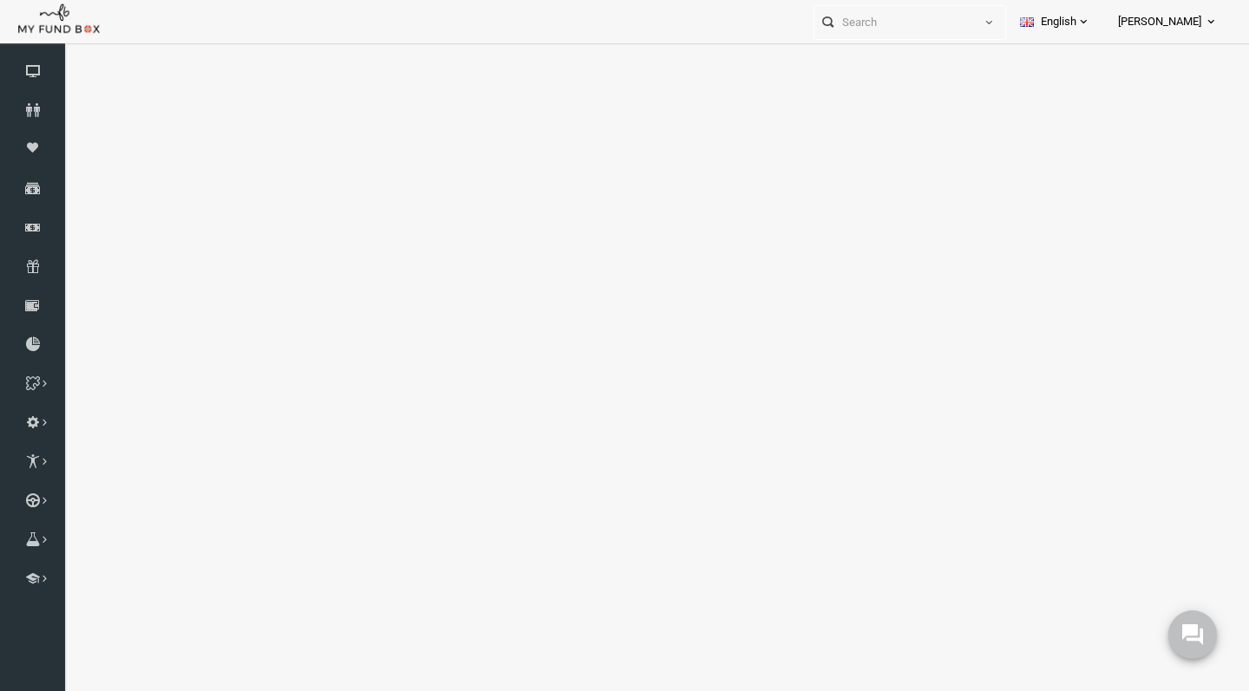
select select "100"
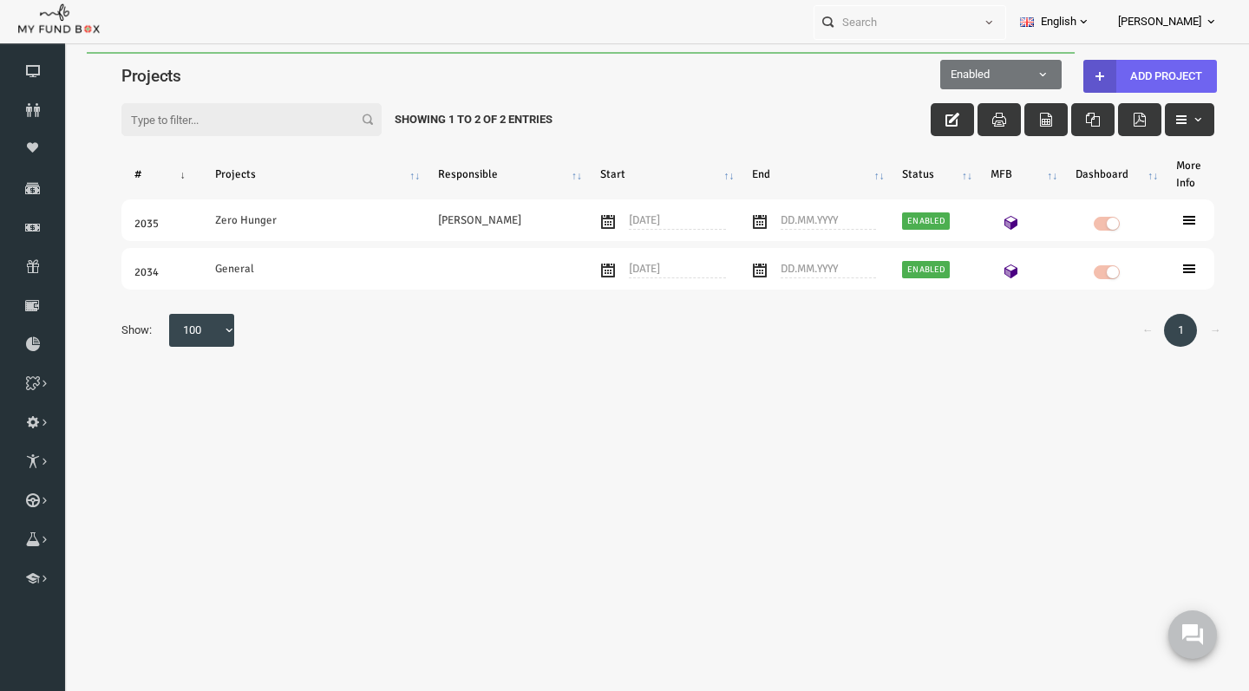
click at [1127, 76] on button "Add project" at bounding box center [1126, 76] width 134 height 33
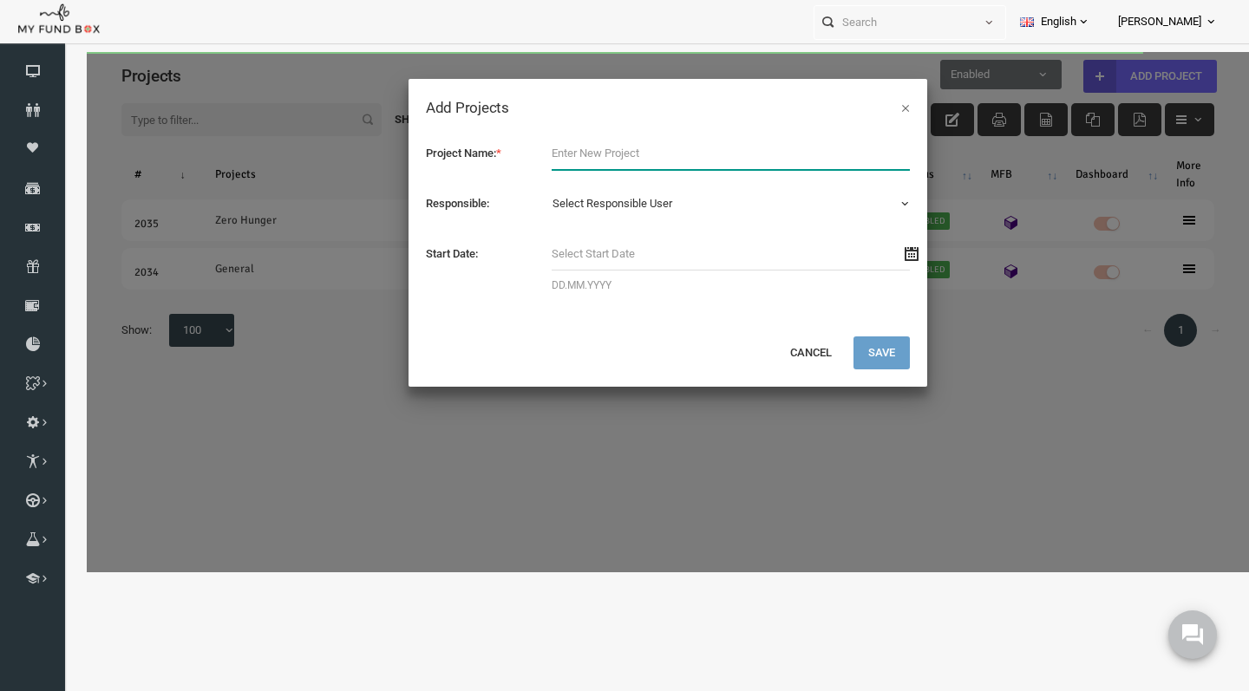
click at [703, 147] on input "text" at bounding box center [706, 153] width 359 height 33
type input "l"
type input "Global Pragathi"
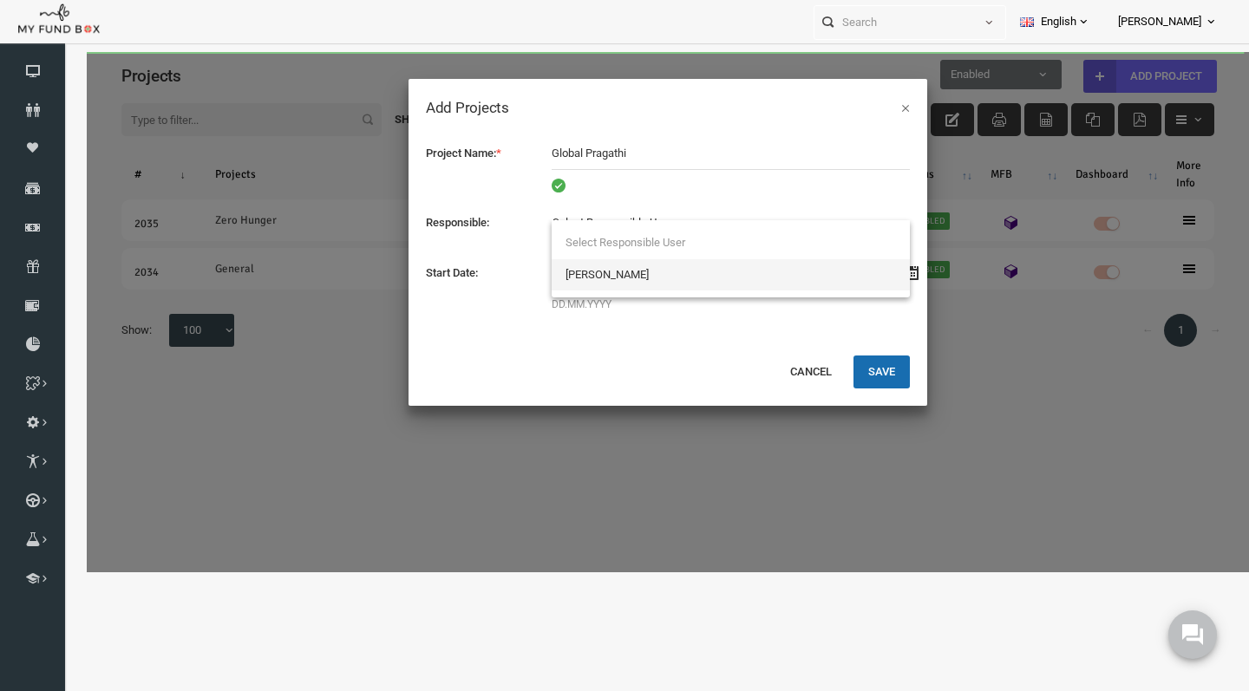
click at [692, 204] on div "Project Name: * Global Pragathi project already exists! Please Fill out this fi…" at bounding box center [643, 237] width 519 height 234
select select "331179"
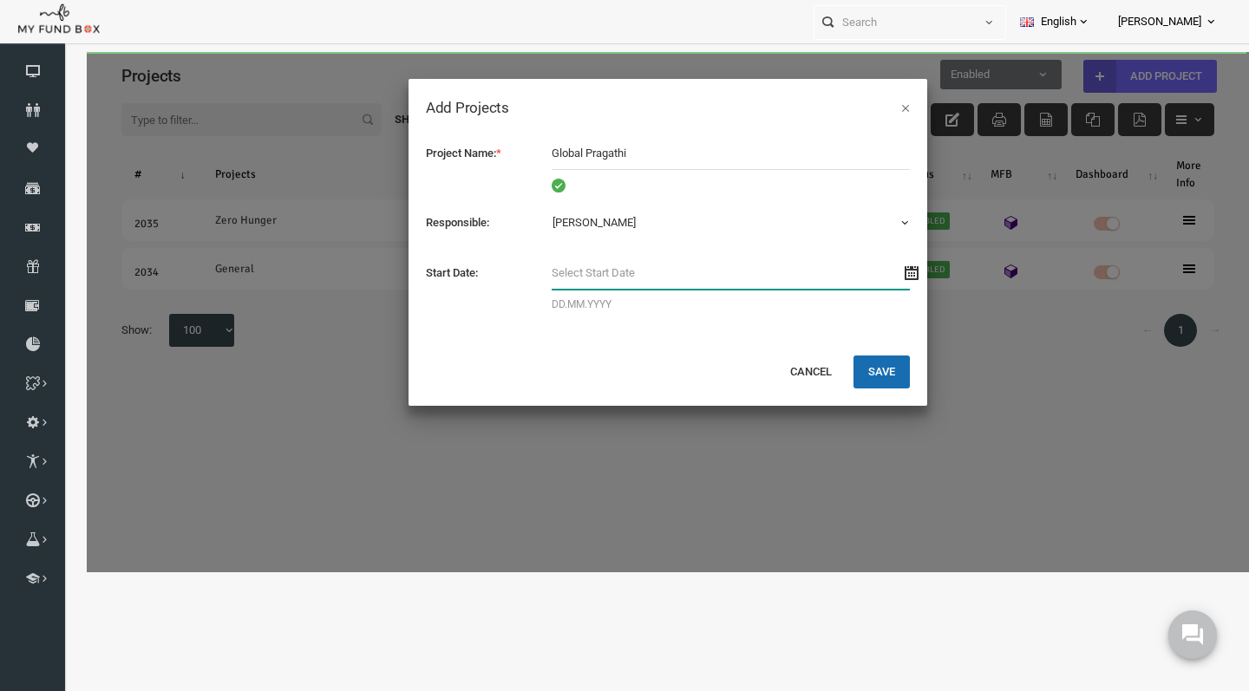
click at [626, 272] on input "text" at bounding box center [706, 273] width 359 height 33
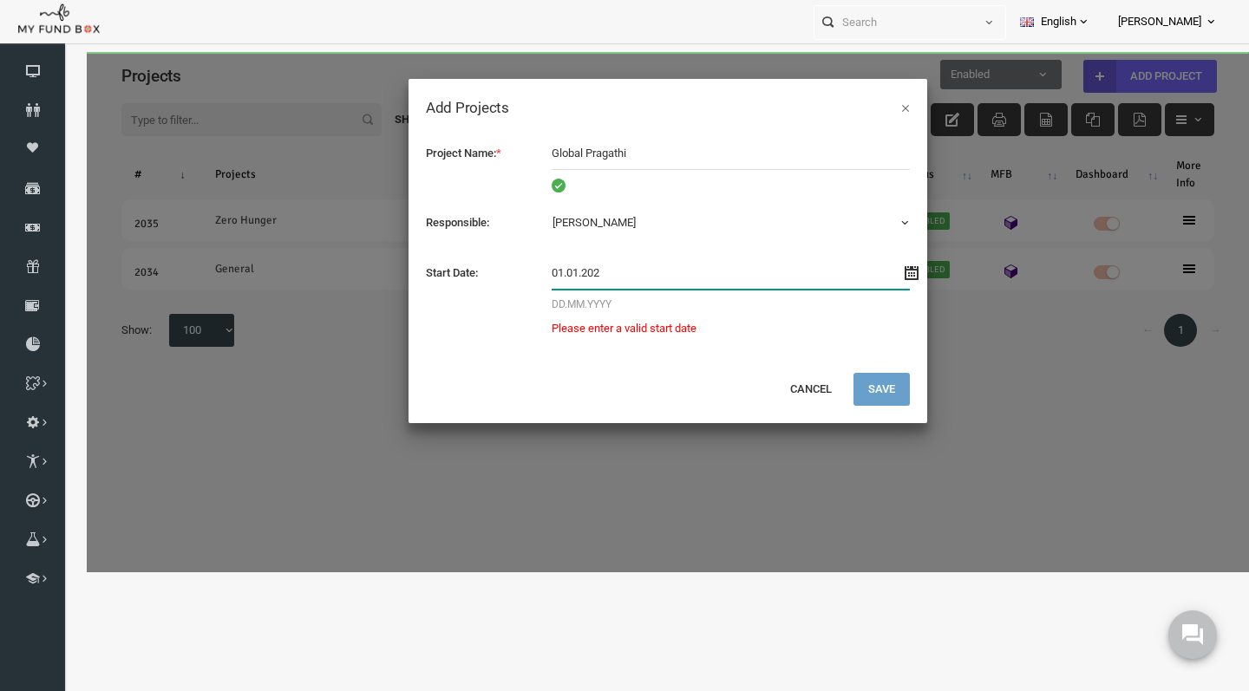
type input "01.01.2025"
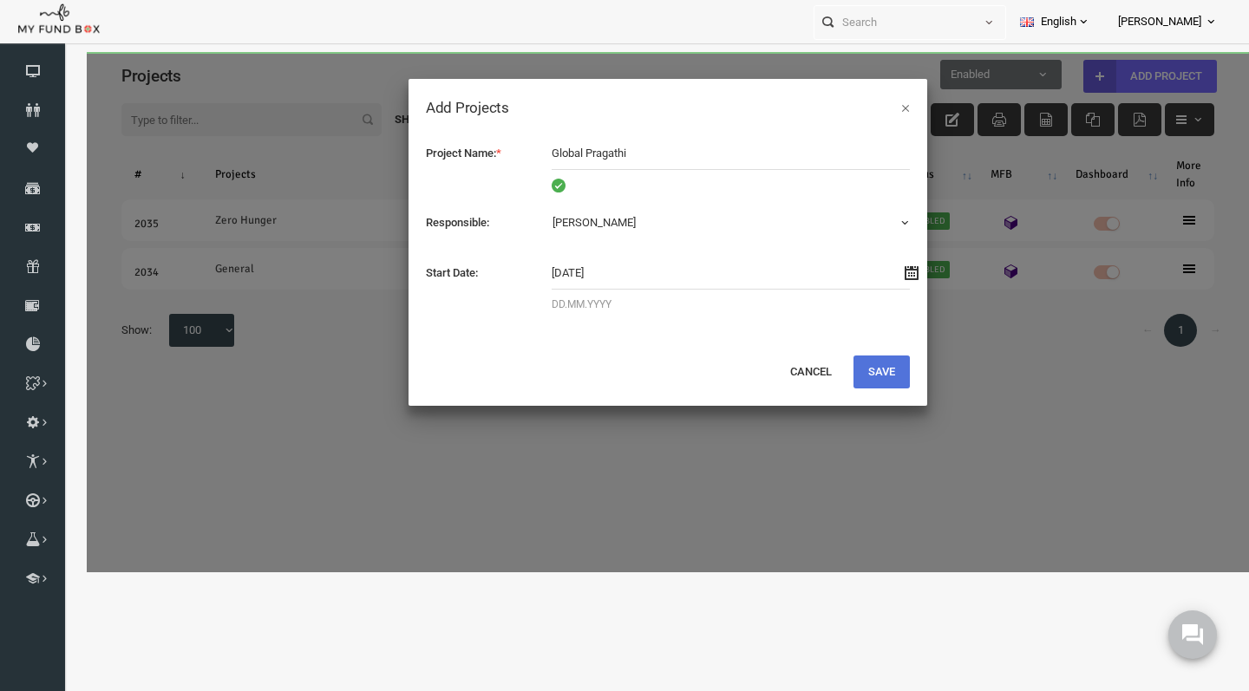
click at [873, 372] on button "Save" at bounding box center [857, 372] width 56 height 33
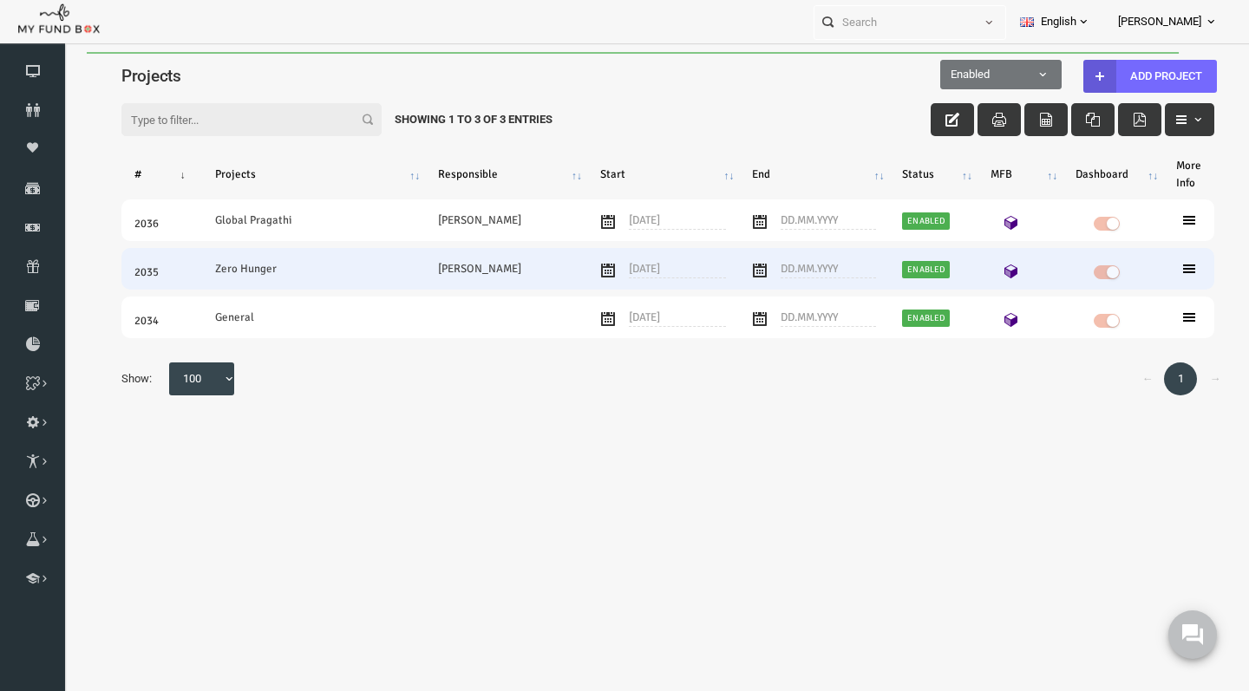
click at [1169, 270] on icon at bounding box center [1165, 269] width 14 height 14
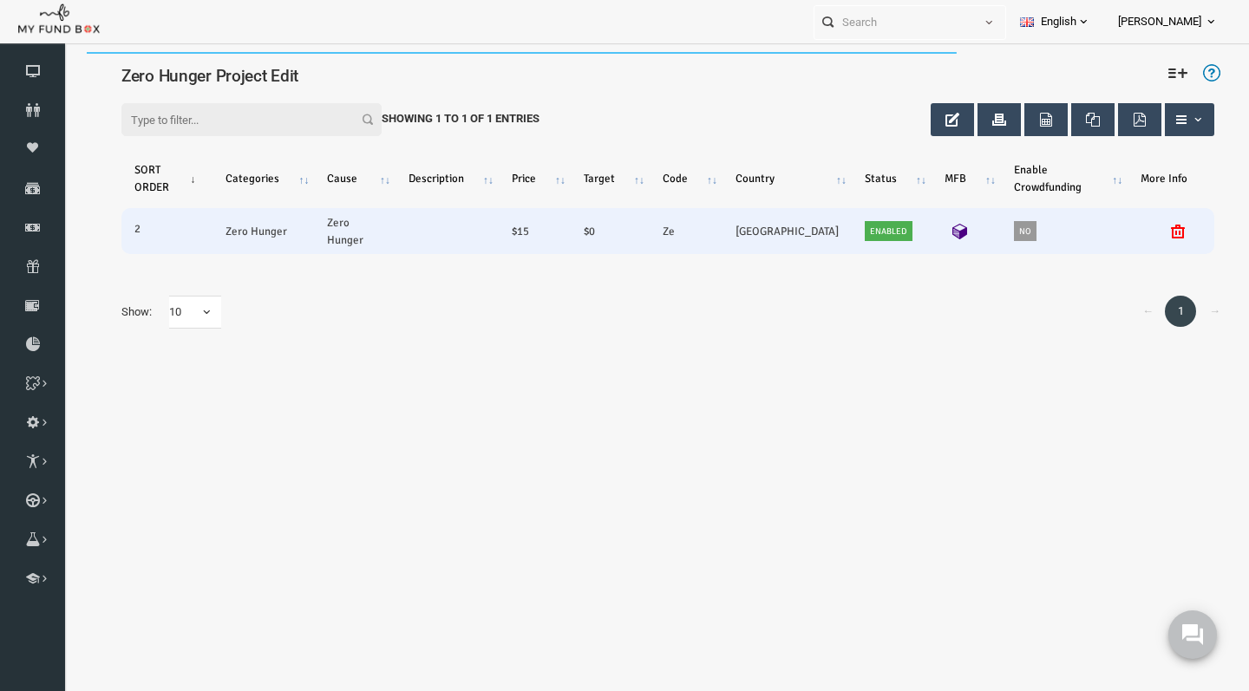
click at [1155, 231] on icon at bounding box center [1154, 232] width 14 height 14
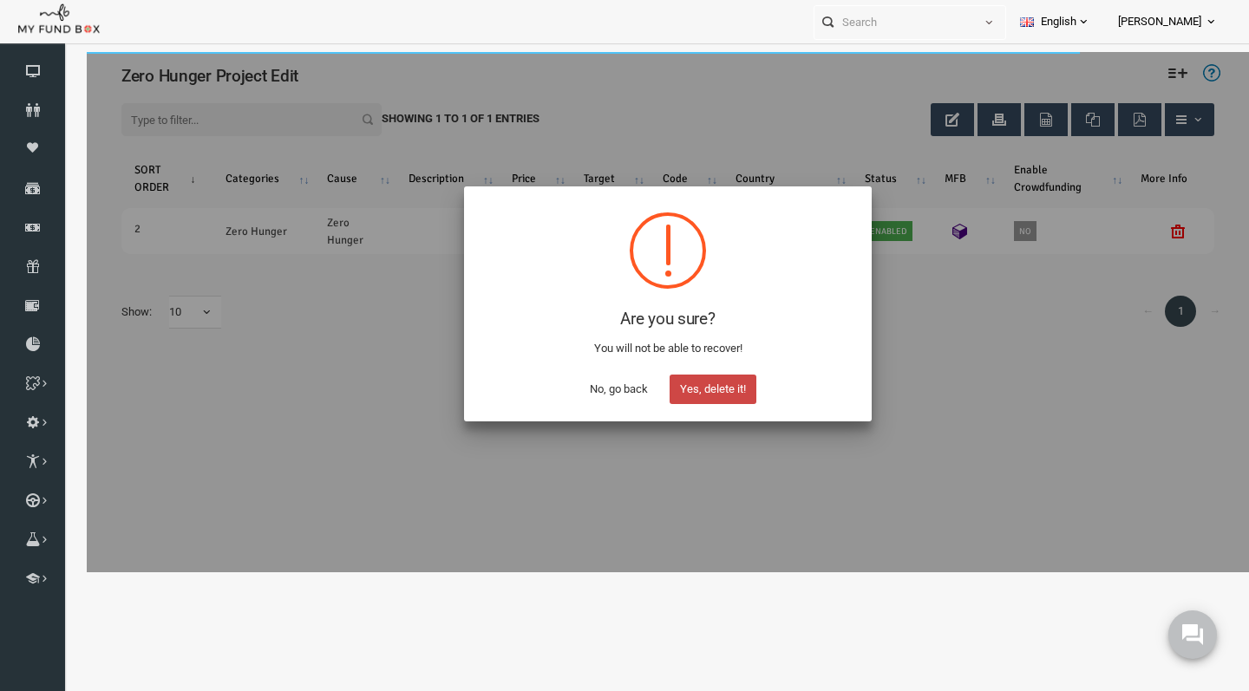
click at [705, 387] on button "Yes, delete it!" at bounding box center [688, 389] width 87 height 29
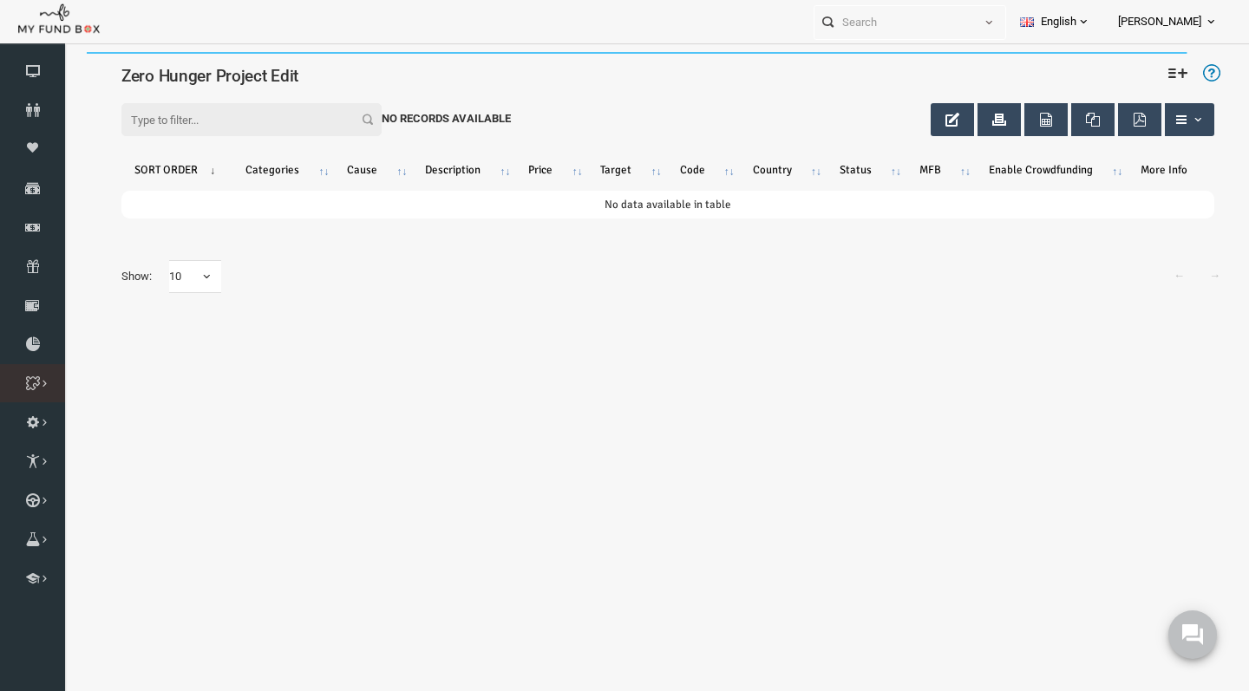
click at [0, 0] on icon at bounding box center [0, 0] width 0 height 0
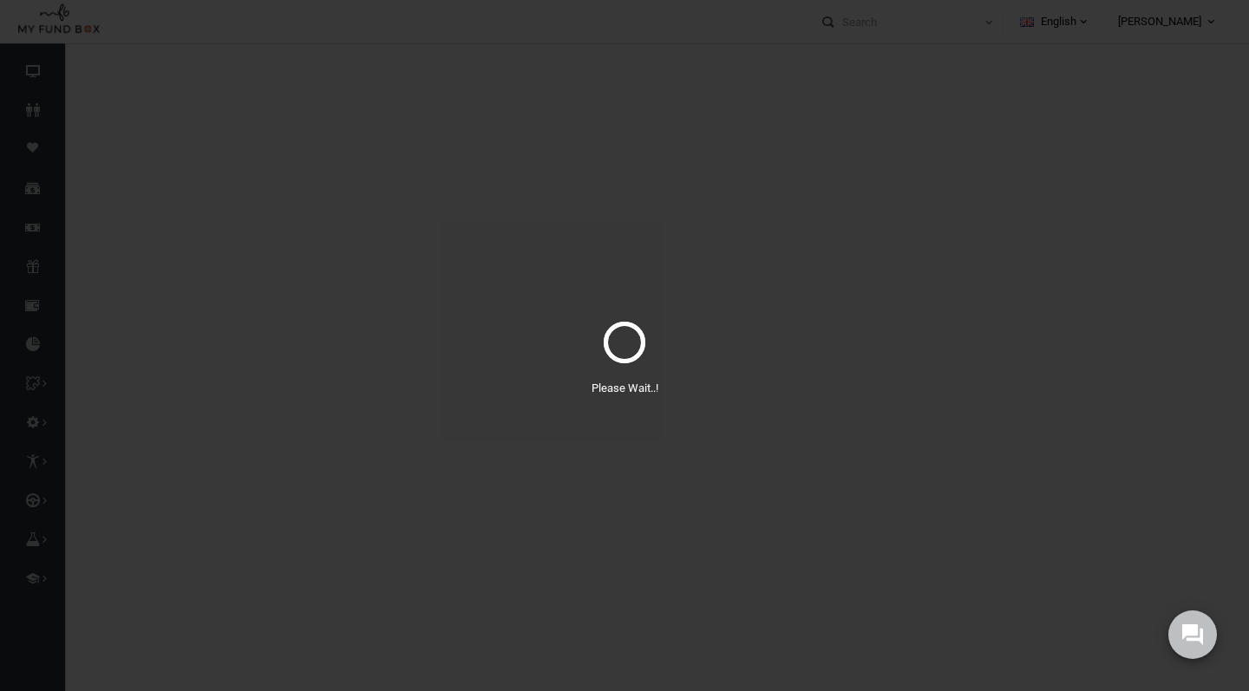
select select "100"
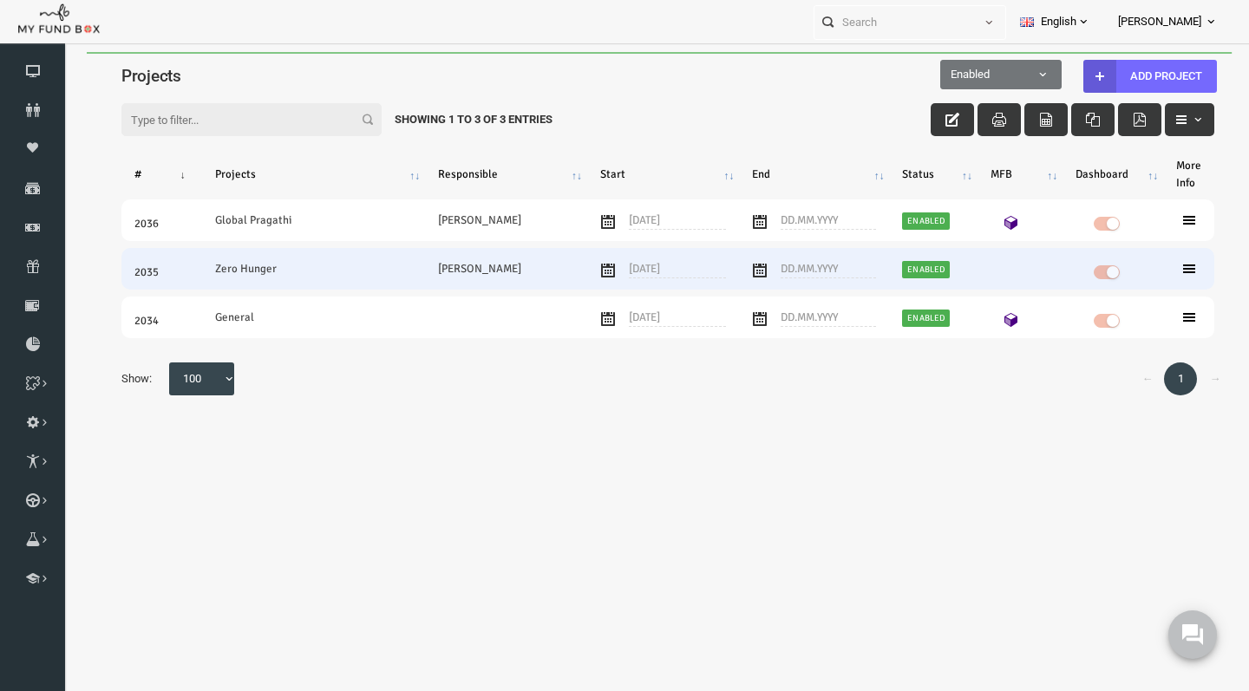
click at [1162, 271] on icon at bounding box center [1165, 269] width 14 height 14
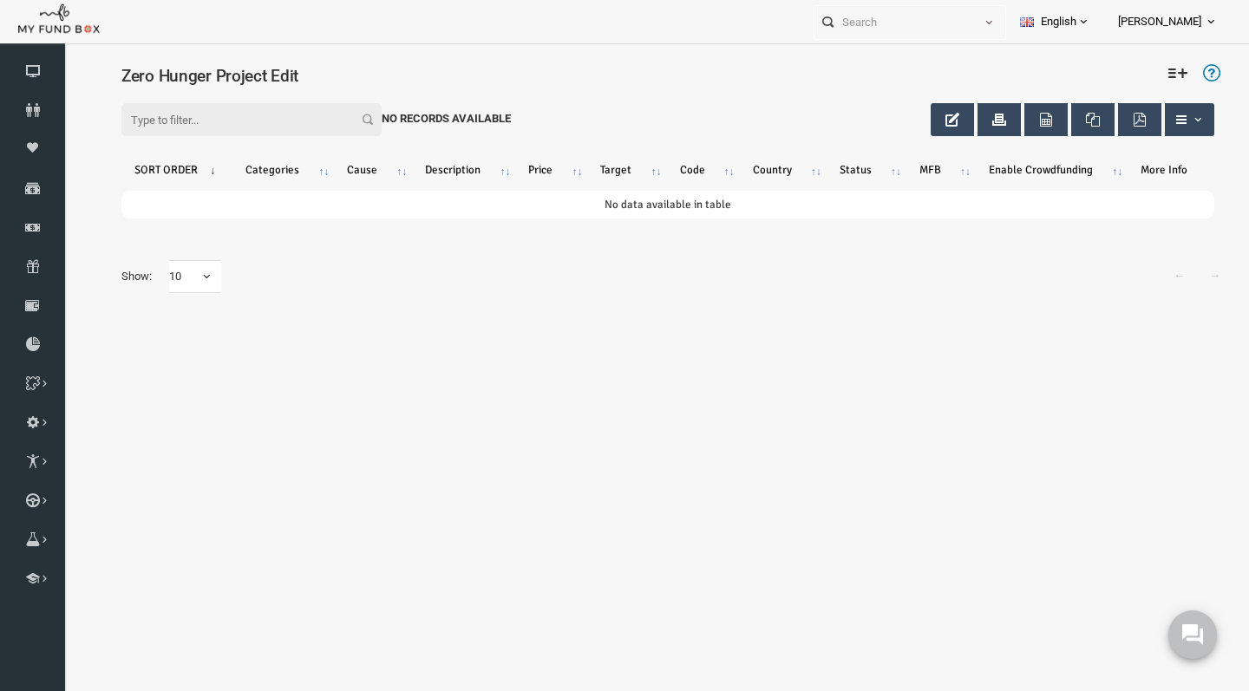
click at [814, 43] on ul "Personal Contact BID Orphan GID Payment Status Partner OID Reference code Trans…" at bounding box center [1023, 21] width 418 height 43
click at [0, 0] on icon at bounding box center [0, 0] width 0 height 0
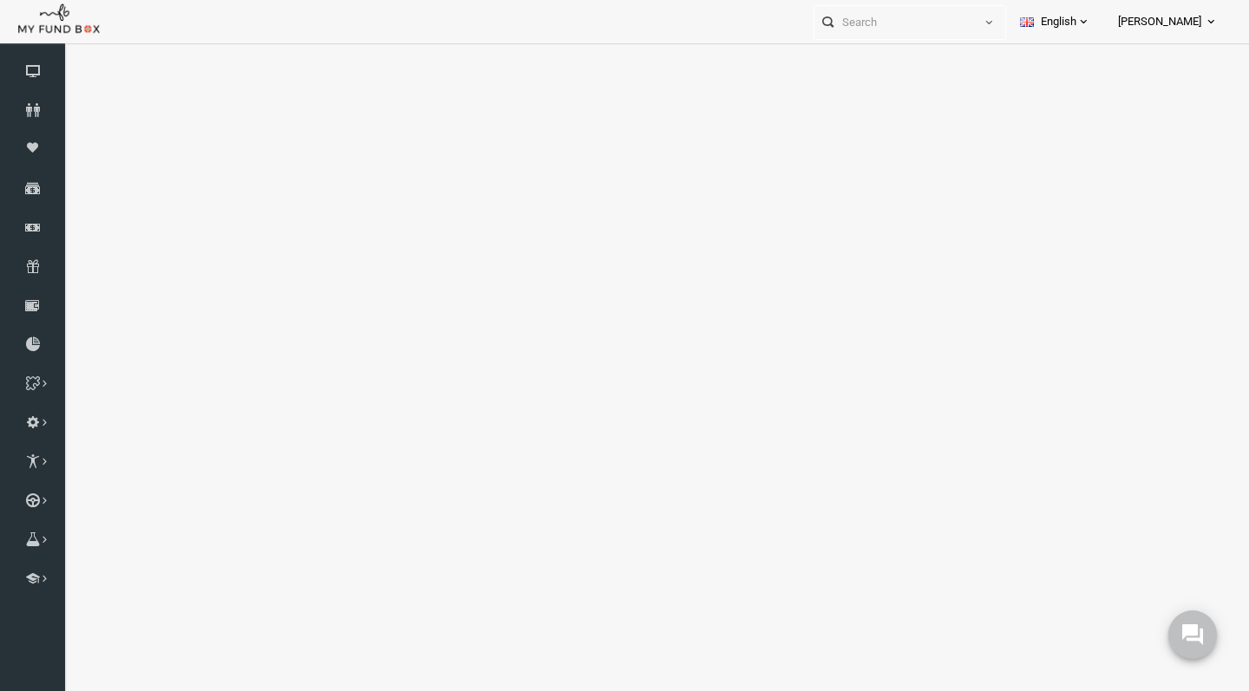
select select "100"
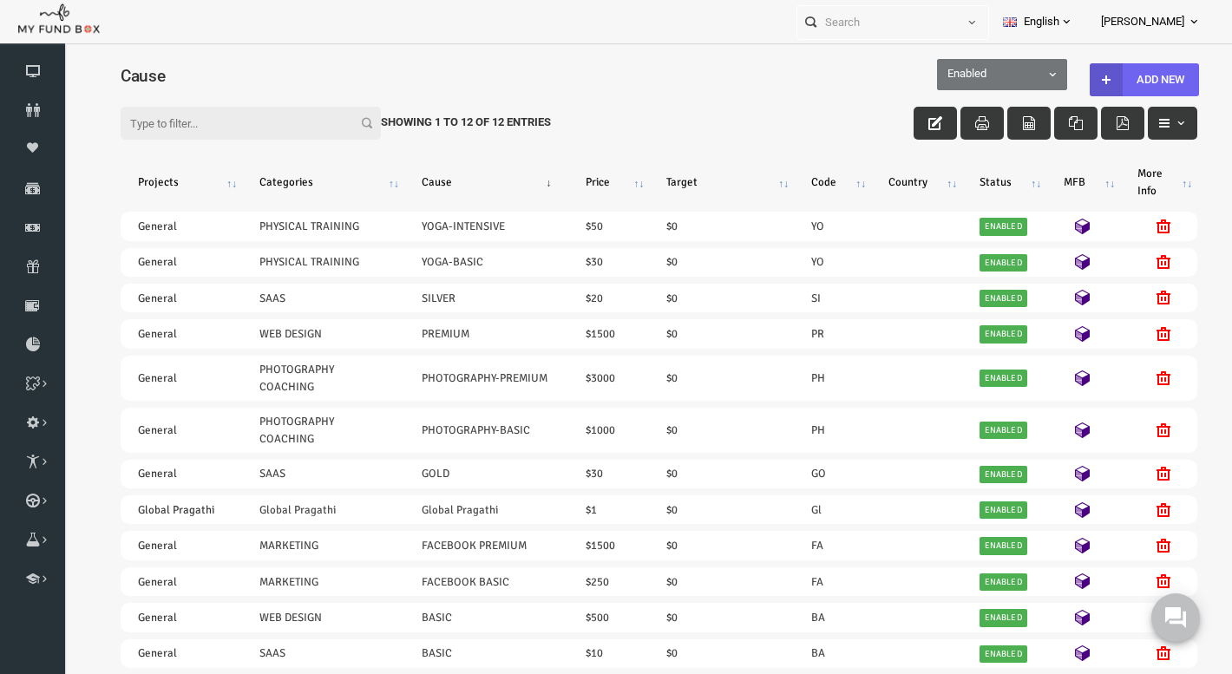
click at [1122, 78] on button "Add New" at bounding box center [1120, 79] width 109 height 33
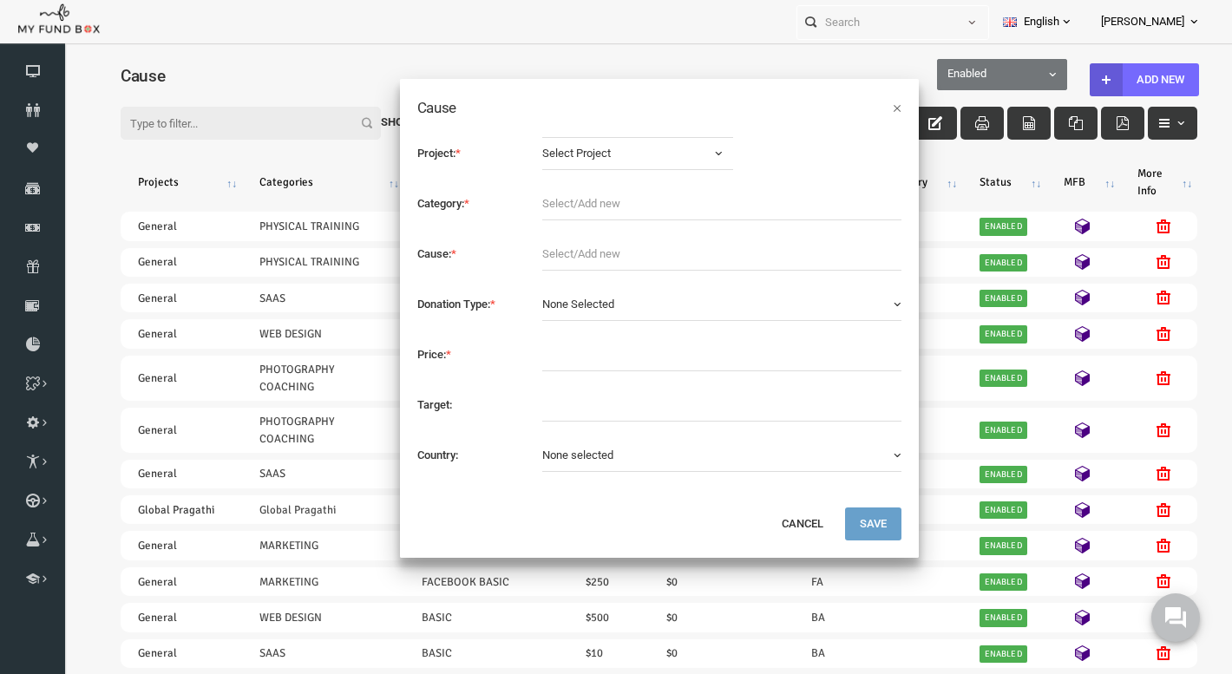
click at [677, 151] on span "Select Project" at bounding box center [602, 153] width 166 height 17
click at [625, 223] on link "Global Pragathi" at bounding box center [614, 226] width 191 height 31
select select "2036"
click at [576, 194] on input "text" at bounding box center [698, 203] width 359 height 33
type input "Zero Hunger"
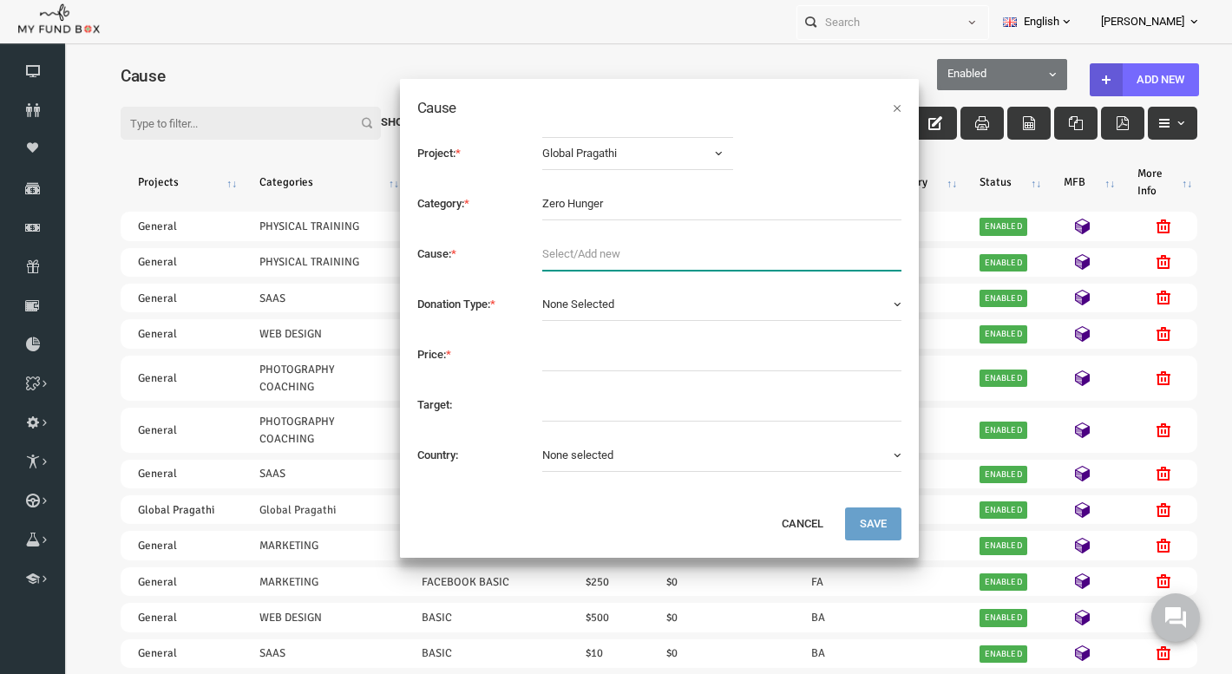
click at [567, 249] on input "text" at bounding box center [698, 254] width 359 height 33
click at [571, 202] on input "text" at bounding box center [698, 203] width 359 height 33
type input "Global Pragathi"
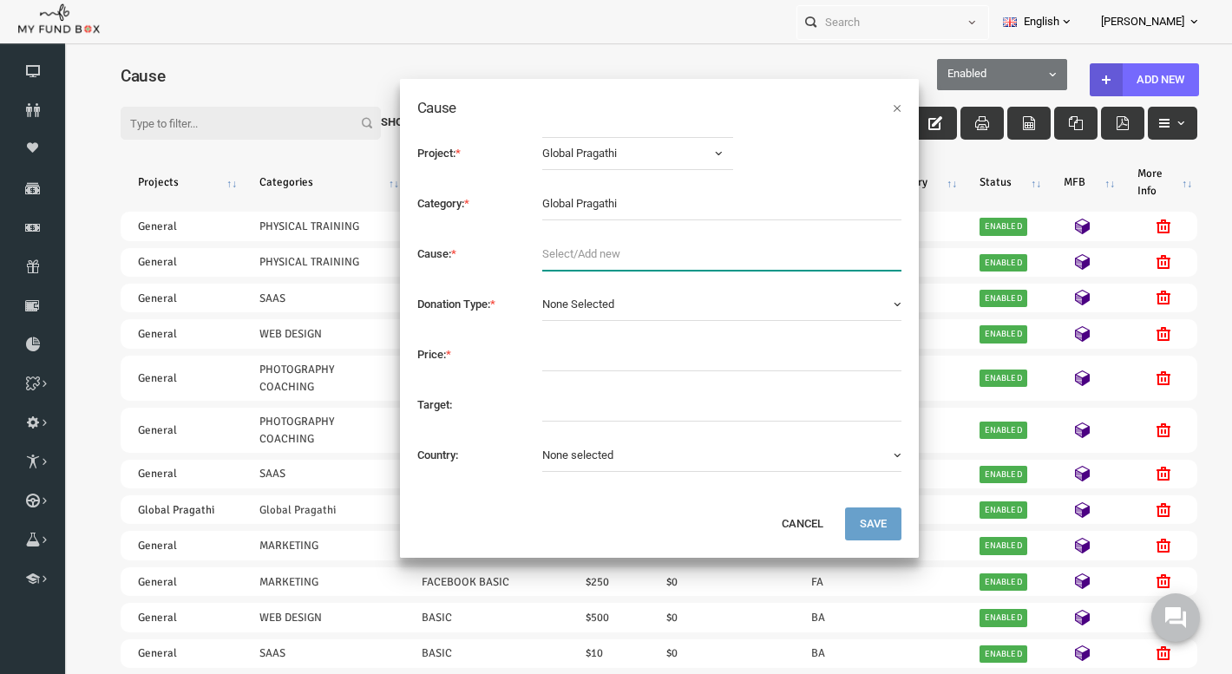
click at [574, 253] on input "text" at bounding box center [698, 254] width 359 height 33
type input "Zero Hunger"
click at [577, 357] on input "text" at bounding box center [698, 354] width 359 height 33
click at [592, 205] on input "text" at bounding box center [698, 203] width 359 height 33
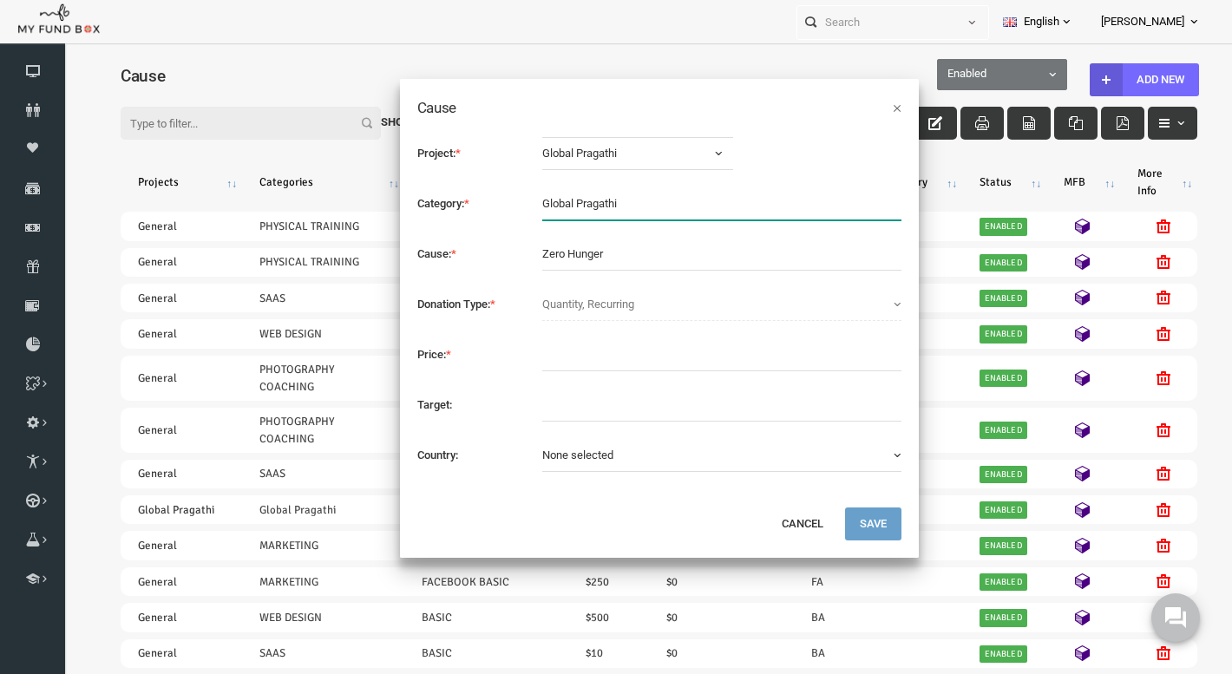
click at [592, 205] on input "text" at bounding box center [698, 203] width 359 height 33
type input "e"
type input "Zero Hunger"
click at [569, 250] on input "Zero Hunger" at bounding box center [698, 254] width 359 height 33
click at [595, 256] on input "Zero Hunger" at bounding box center [698, 254] width 359 height 33
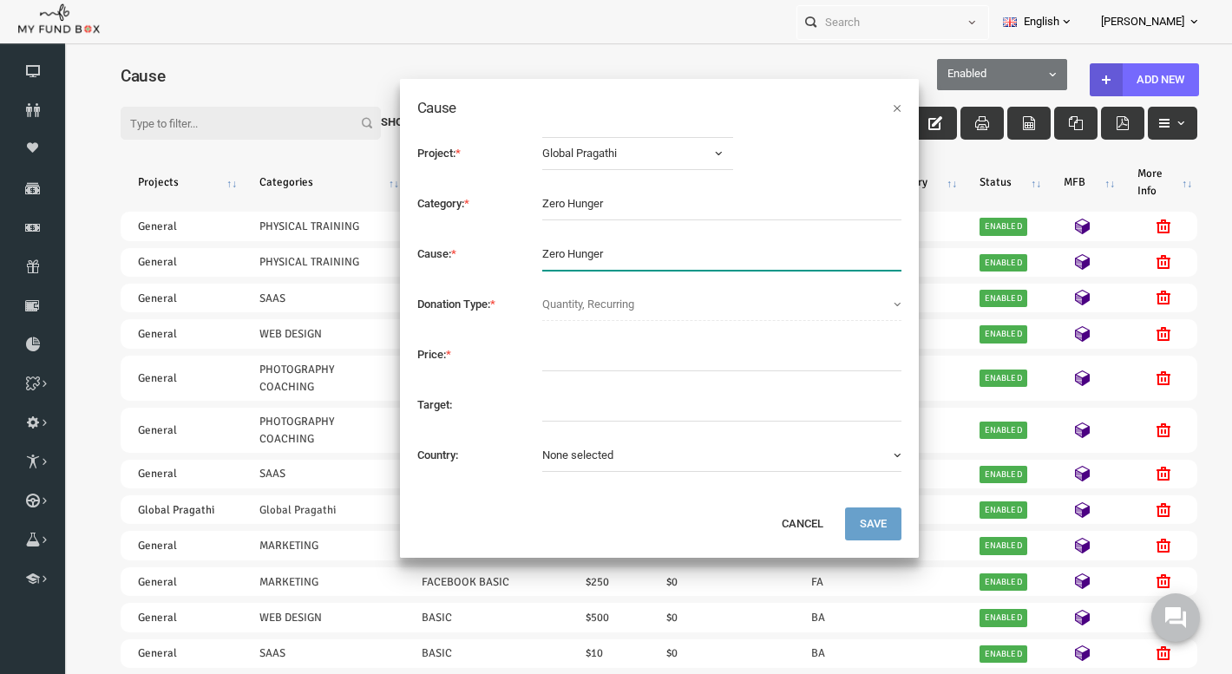
click at [595, 256] on input "Zero Hunger" at bounding box center [698, 254] width 359 height 33
type input "Zero Hunger Donation"
click at [596, 302] on button "None Selected" at bounding box center [698, 304] width 359 height 33
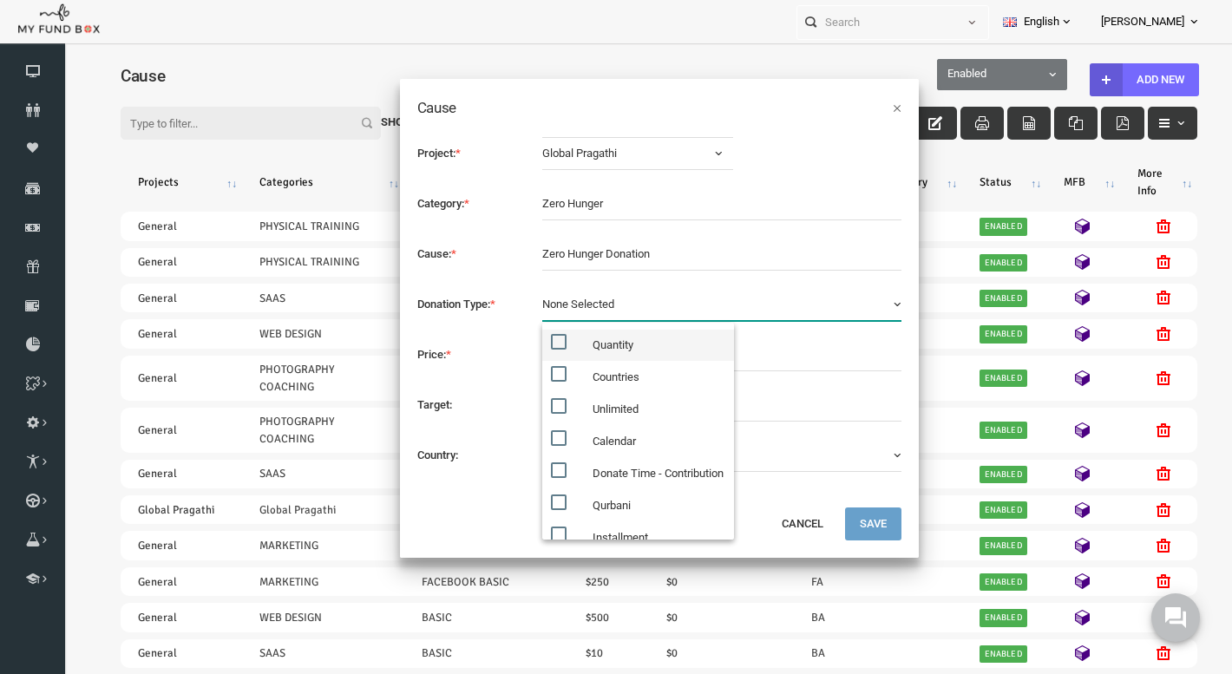
click at [620, 349] on label "Quantity" at bounding box center [615, 345] width 192 height 31
click at [558, 349] on input "Quantity" at bounding box center [550, 342] width 16 height 16
checkbox input "true"
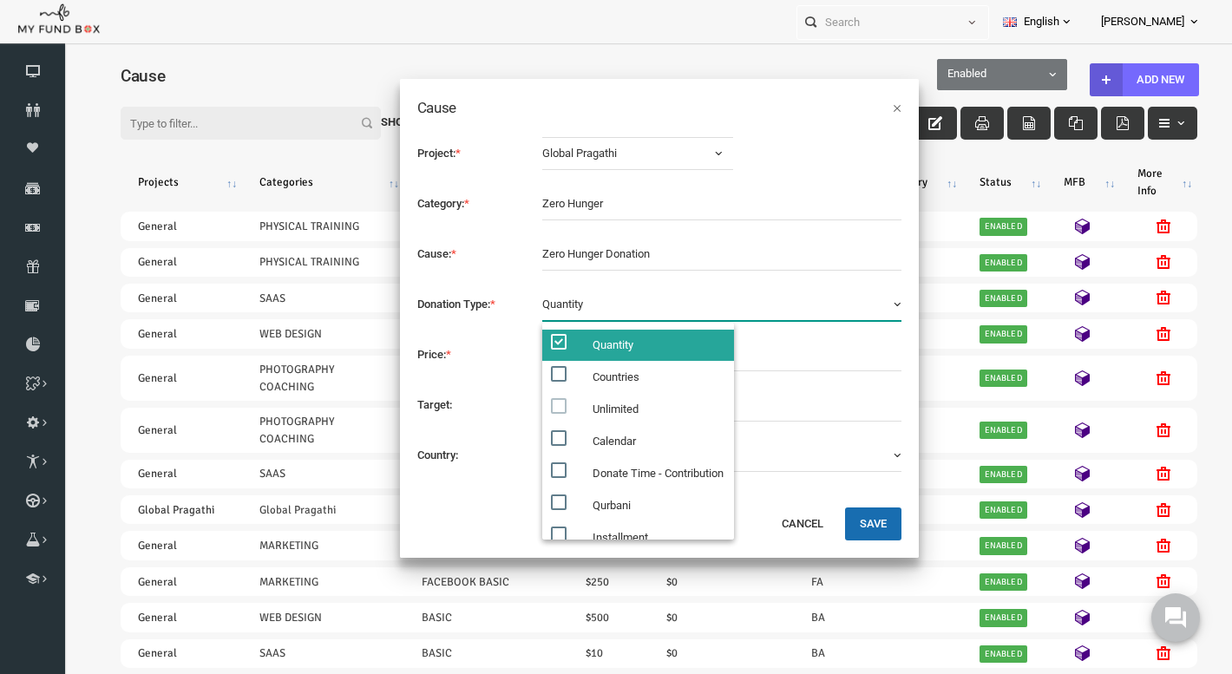
click at [776, 155] on div "Global Pragathi Select Project Global Pragathi Zero Hunger General Select Proje…" at bounding box center [698, 153] width 376 height 33
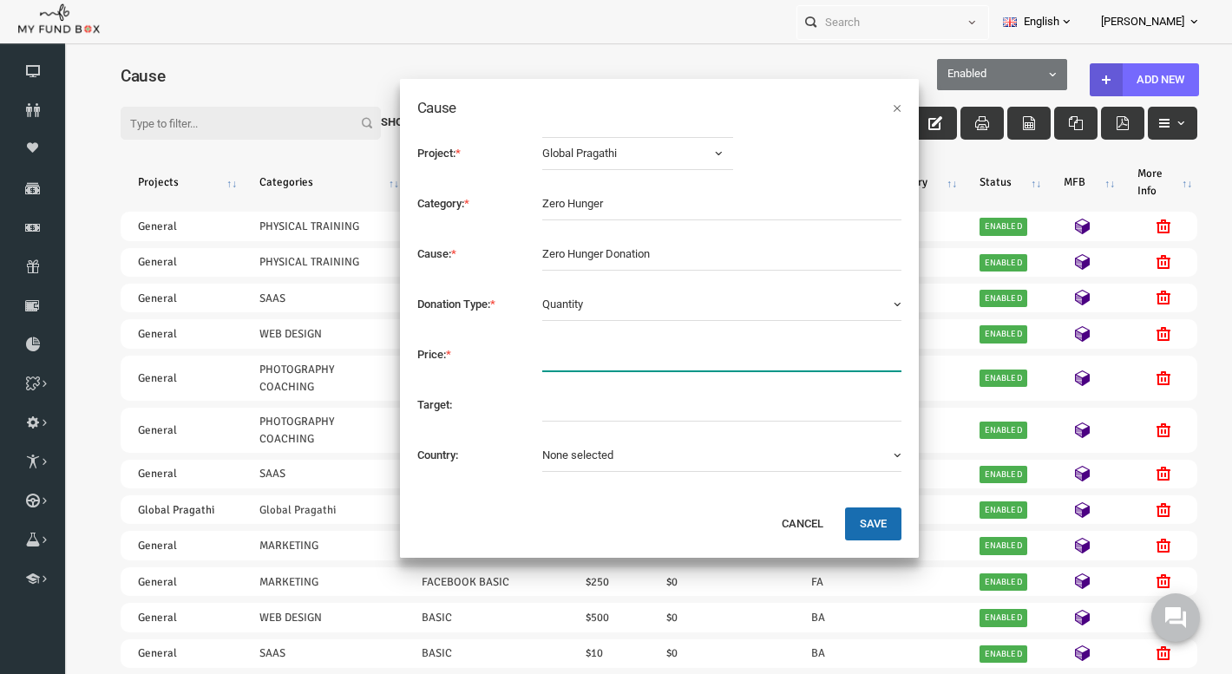
click at [543, 353] on input "text" at bounding box center [698, 354] width 359 height 33
type input "15"
click at [604, 459] on button "None selected" at bounding box center [698, 455] width 359 height 33
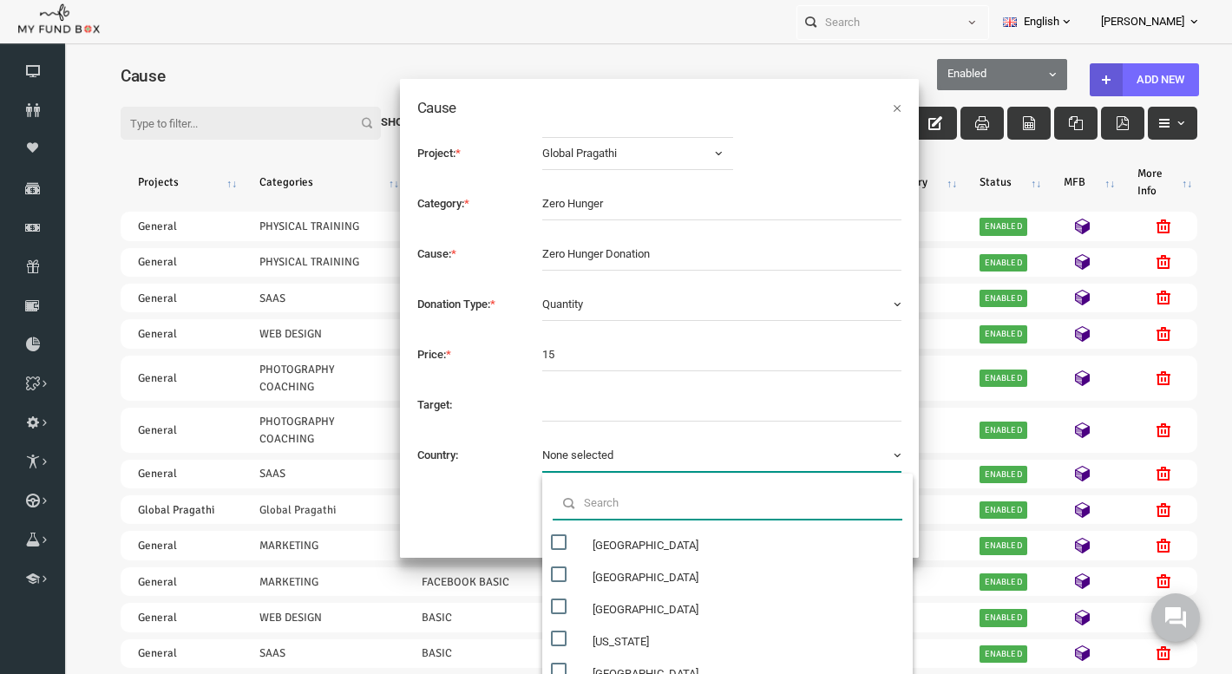
click at [579, 502] on input "text" at bounding box center [704, 503] width 350 height 33
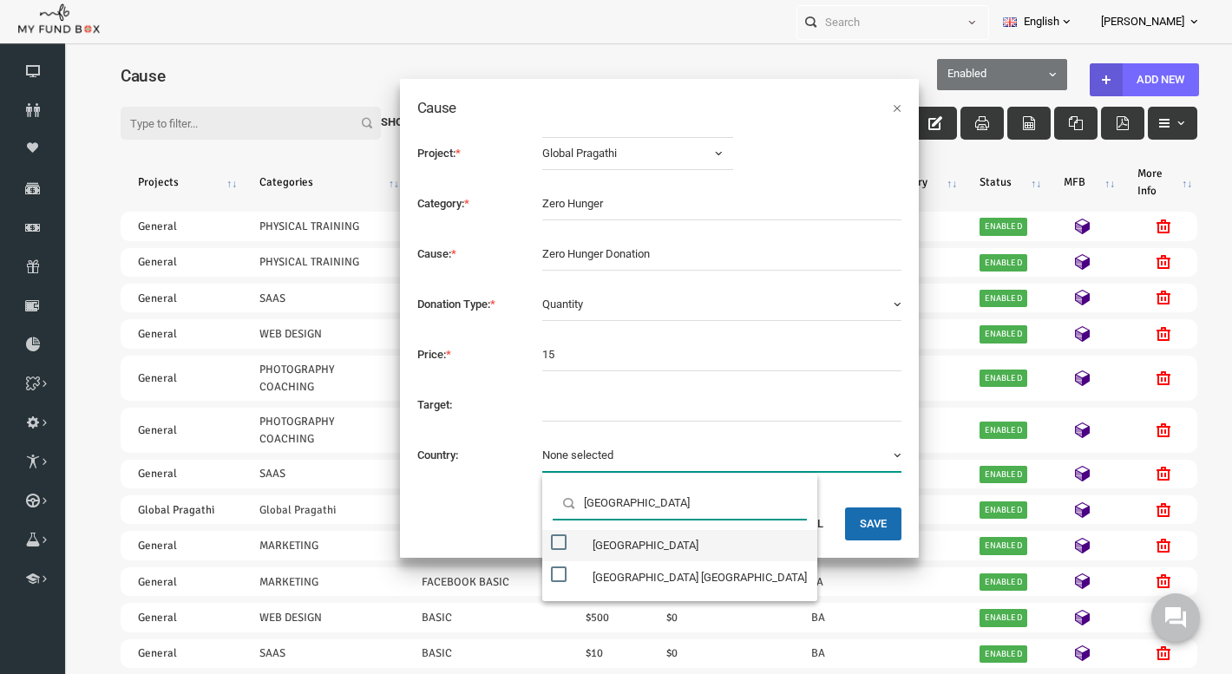
type input "[GEOGRAPHIC_DATA]"
drag, startPoint x: 566, startPoint y: 530, endPoint x: 533, endPoint y: 540, distance: 34.6
click at [533, 540] on span at bounding box center [535, 542] width 16 height 16
click at [542, 540] on input "[GEOGRAPHIC_DATA]" at bounding box center [550, 542] width 16 height 16
checkbox input "true"
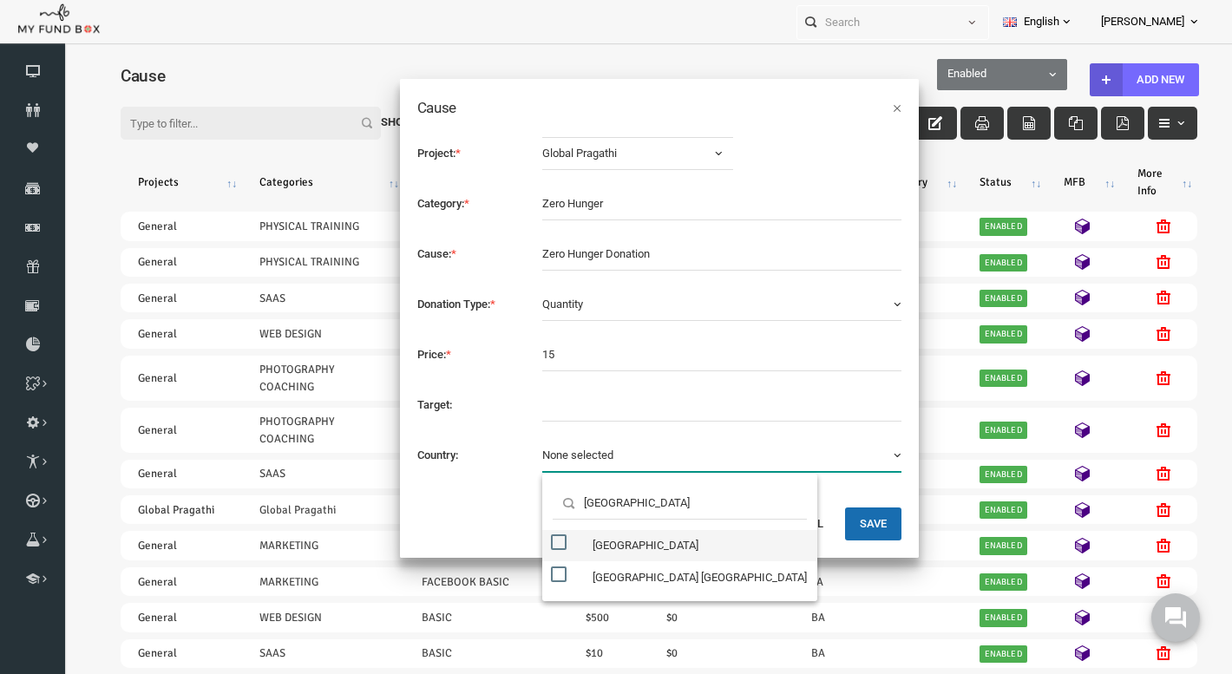
scroll to position [3067, 0]
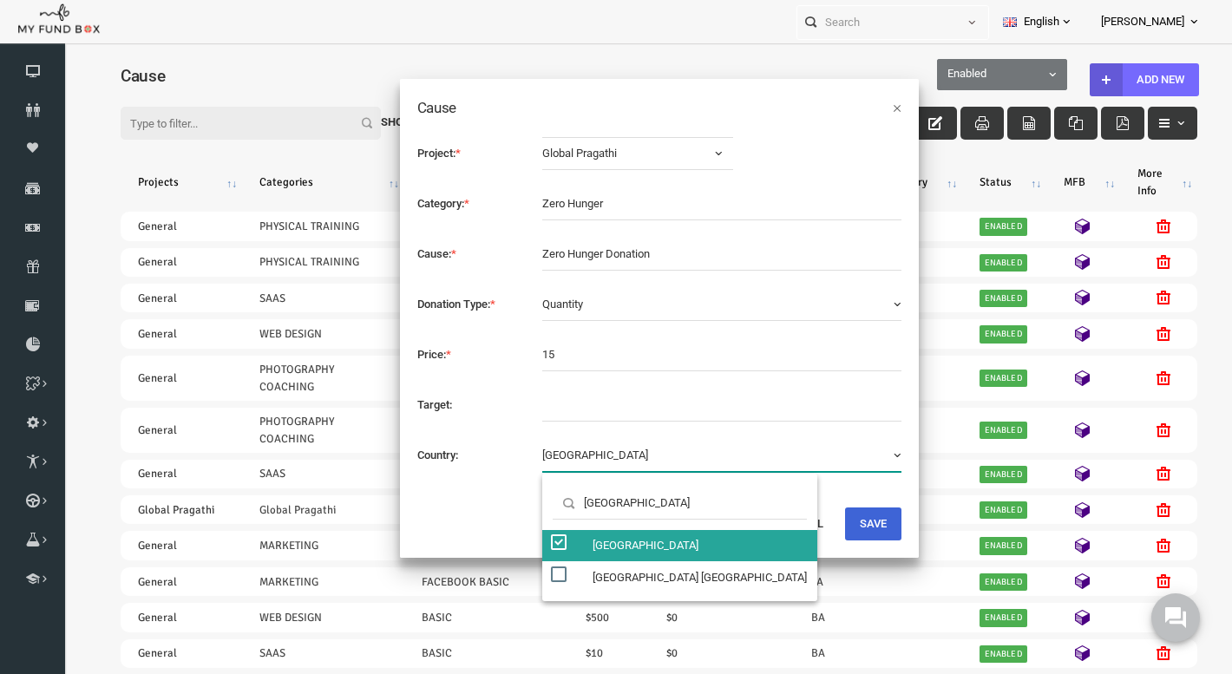
click at [856, 526] on button "Save" at bounding box center [849, 523] width 56 height 33
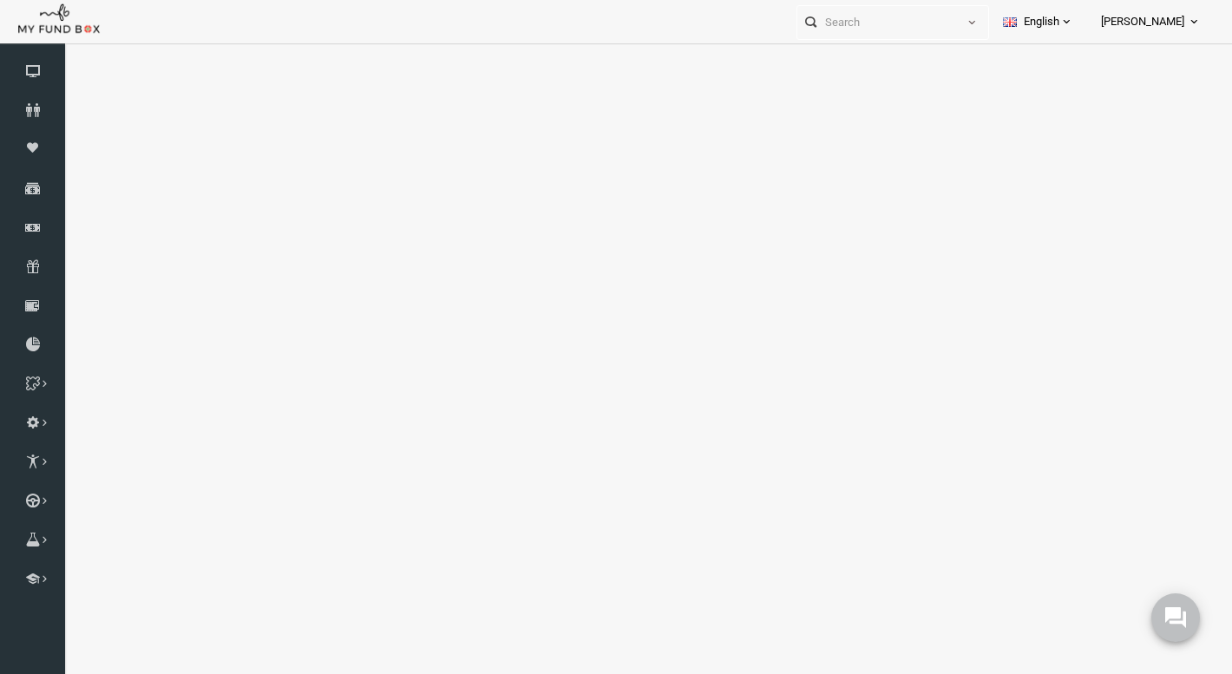
select select "100"
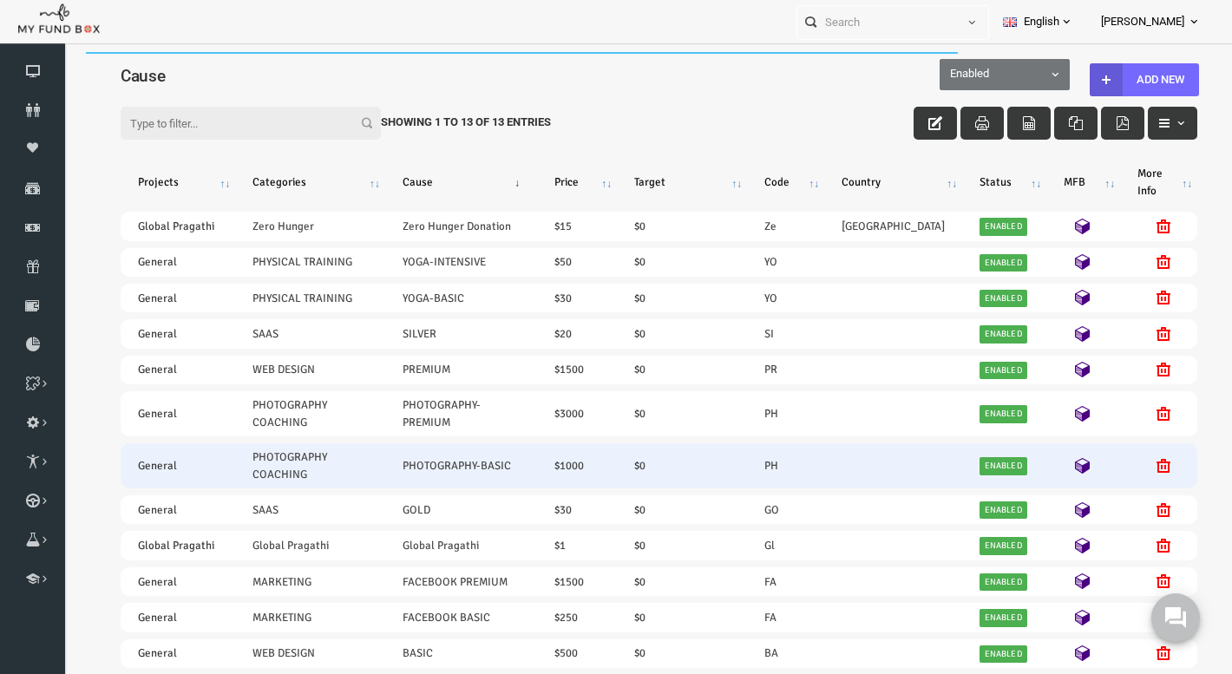
scroll to position [19, 0]
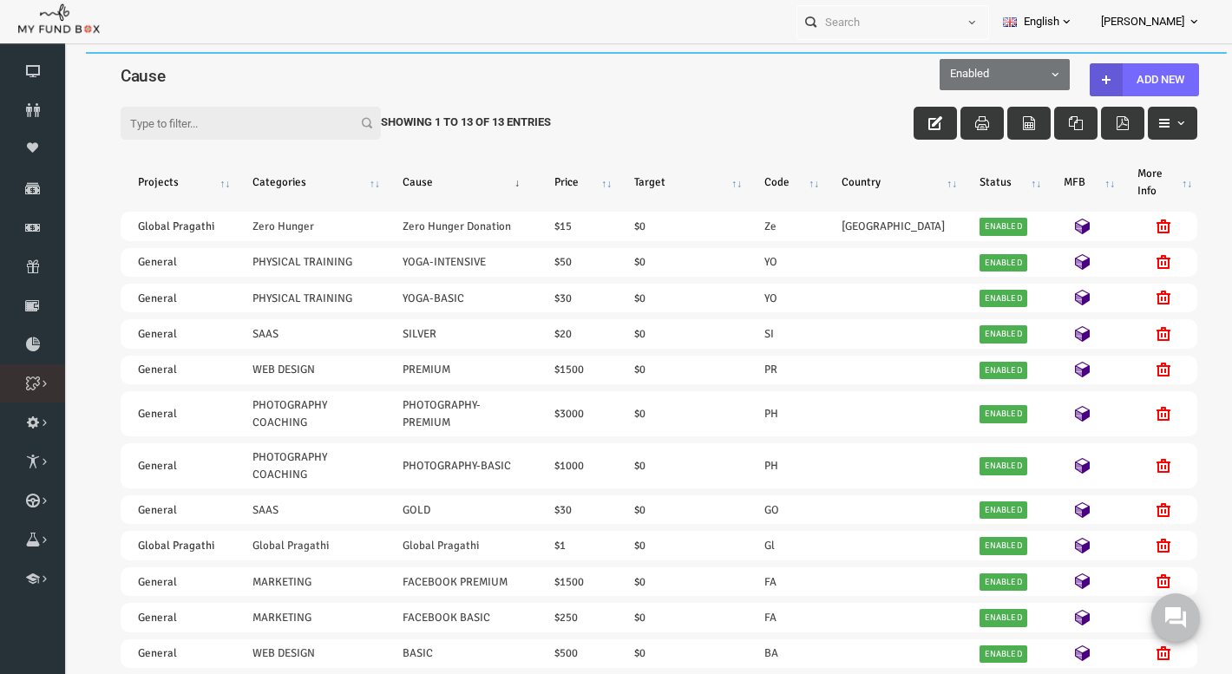
click at [0, 0] on icon at bounding box center [0, 0] width 0 height 0
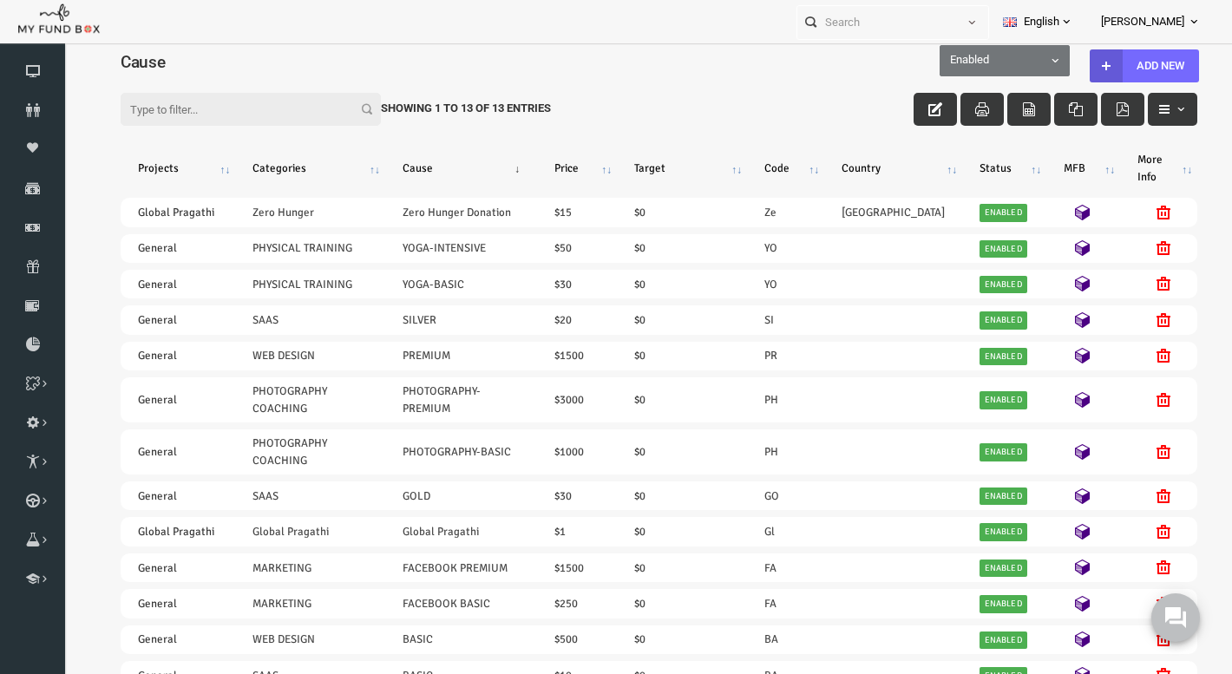
scroll to position [12, 0]
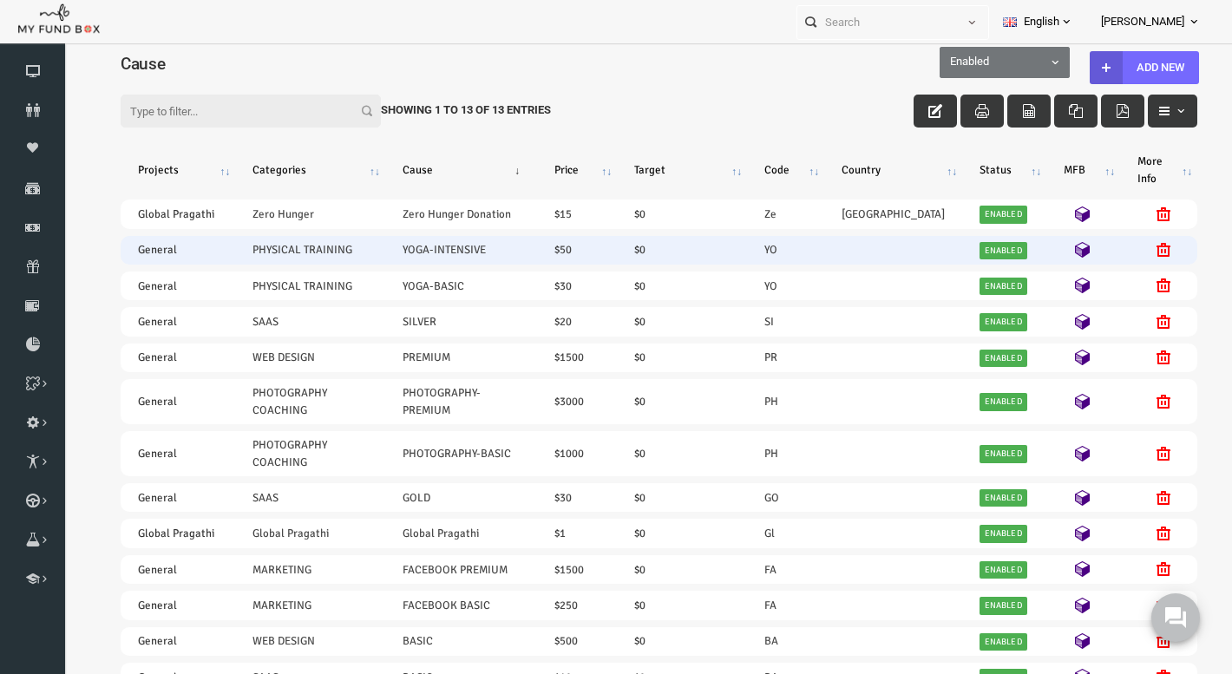
click at [987, 259] on link "Enabled" at bounding box center [980, 250] width 48 height 17
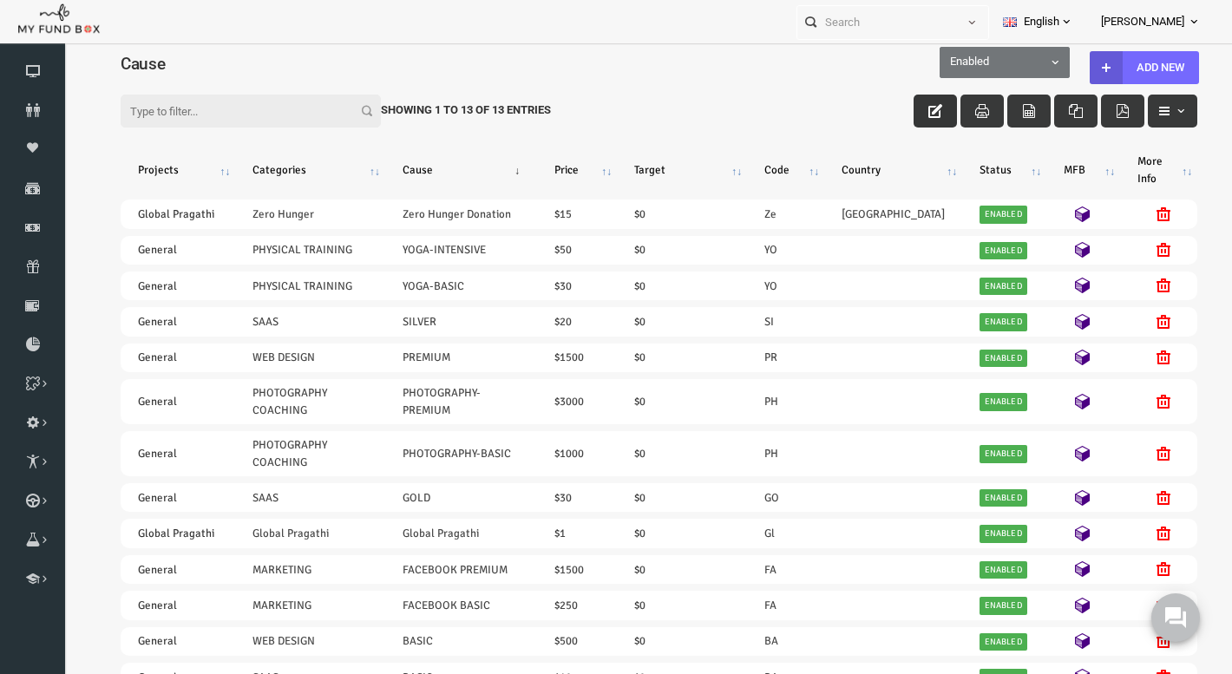
click at [906, 113] on icon "button" at bounding box center [912, 111] width 14 height 14
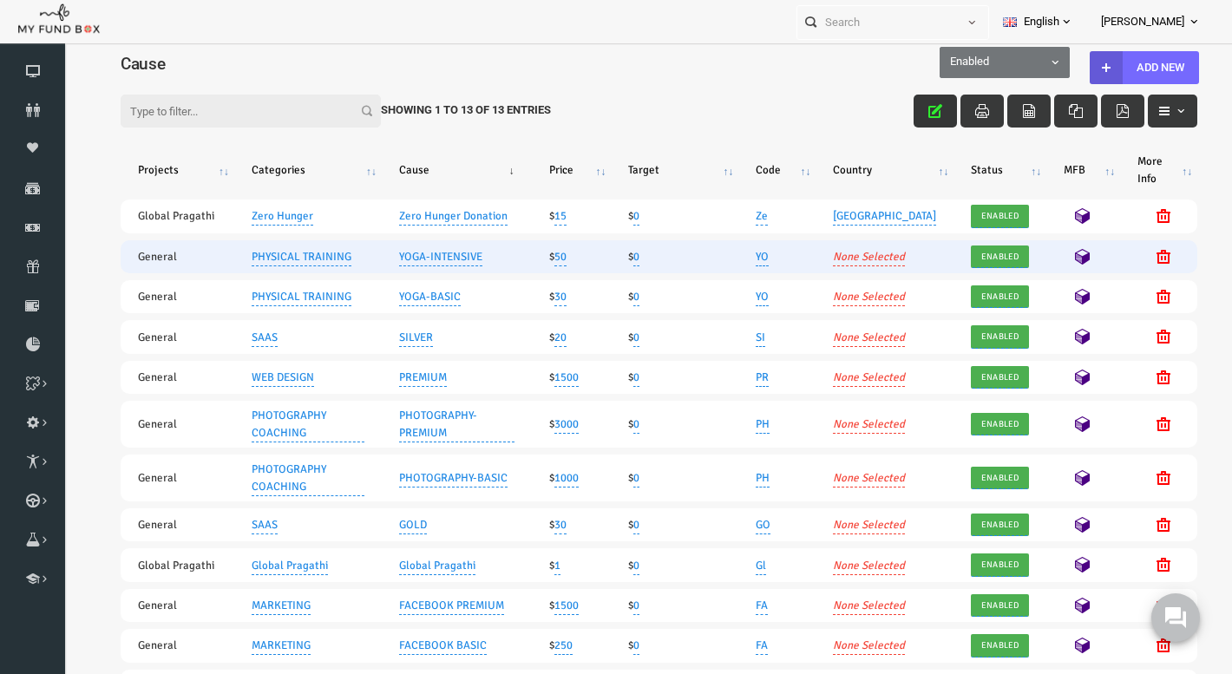
click at [966, 265] on span "Enabled" at bounding box center [976, 256] width 48 height 17
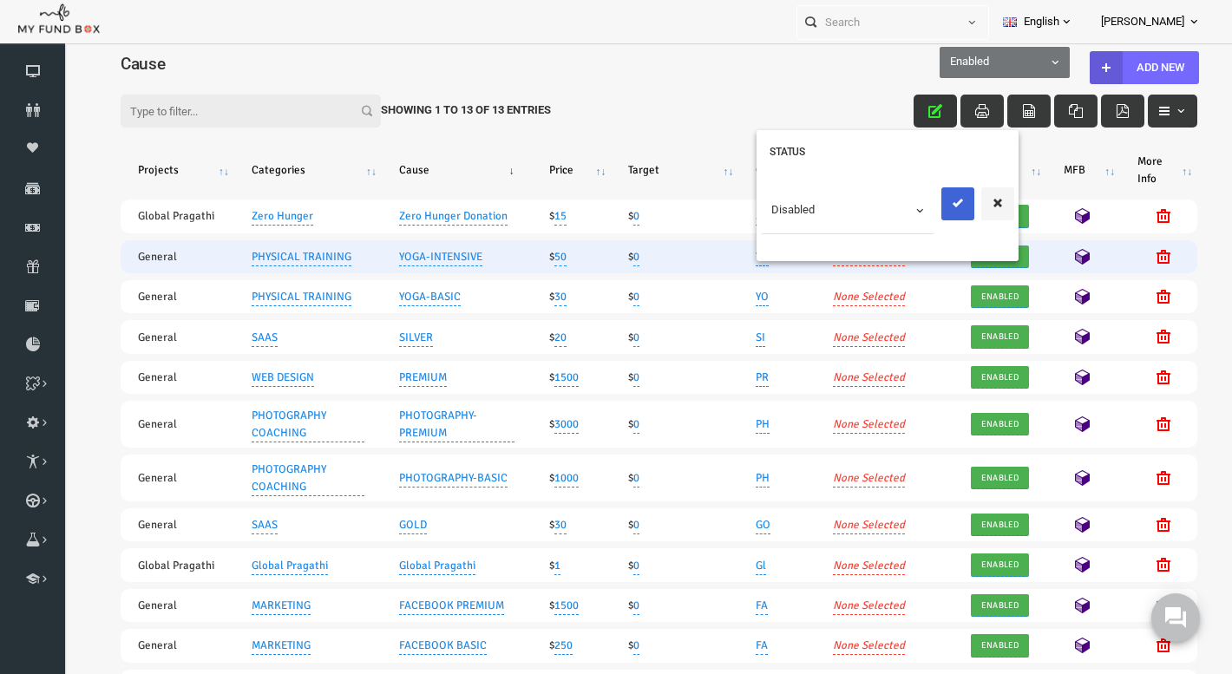
click at [936, 201] on icon "submit" at bounding box center [934, 203] width 14 height 14
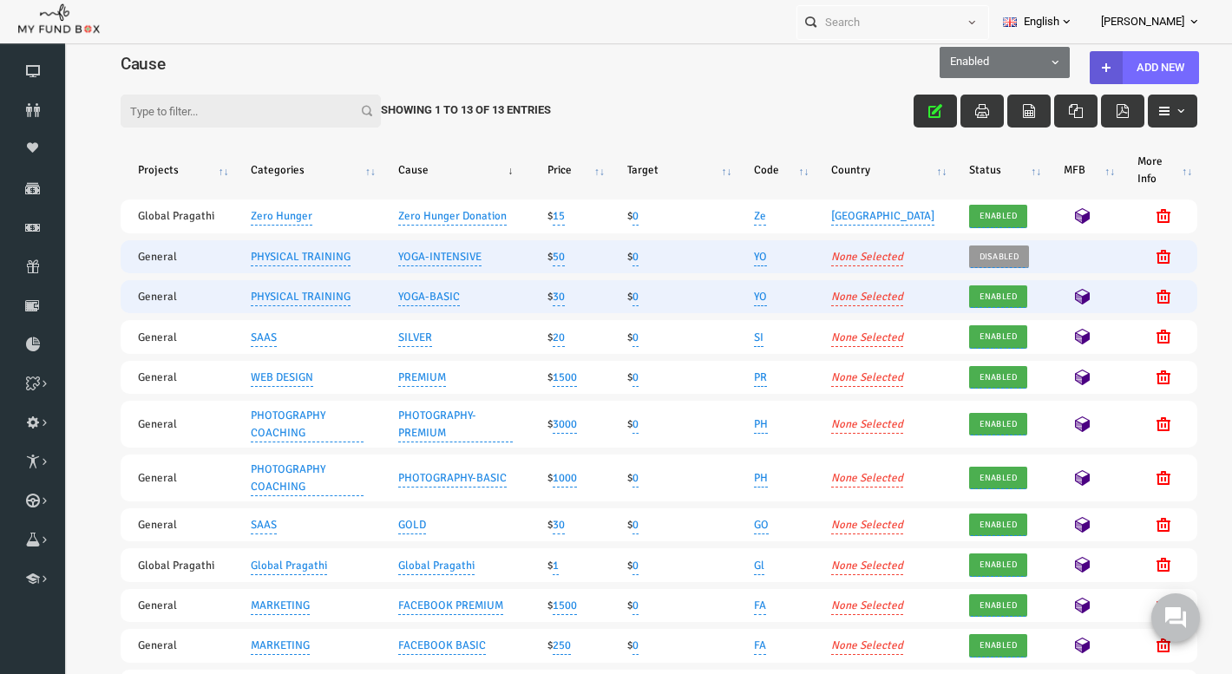
click at [972, 305] on span "Enabled" at bounding box center [975, 296] width 48 height 17
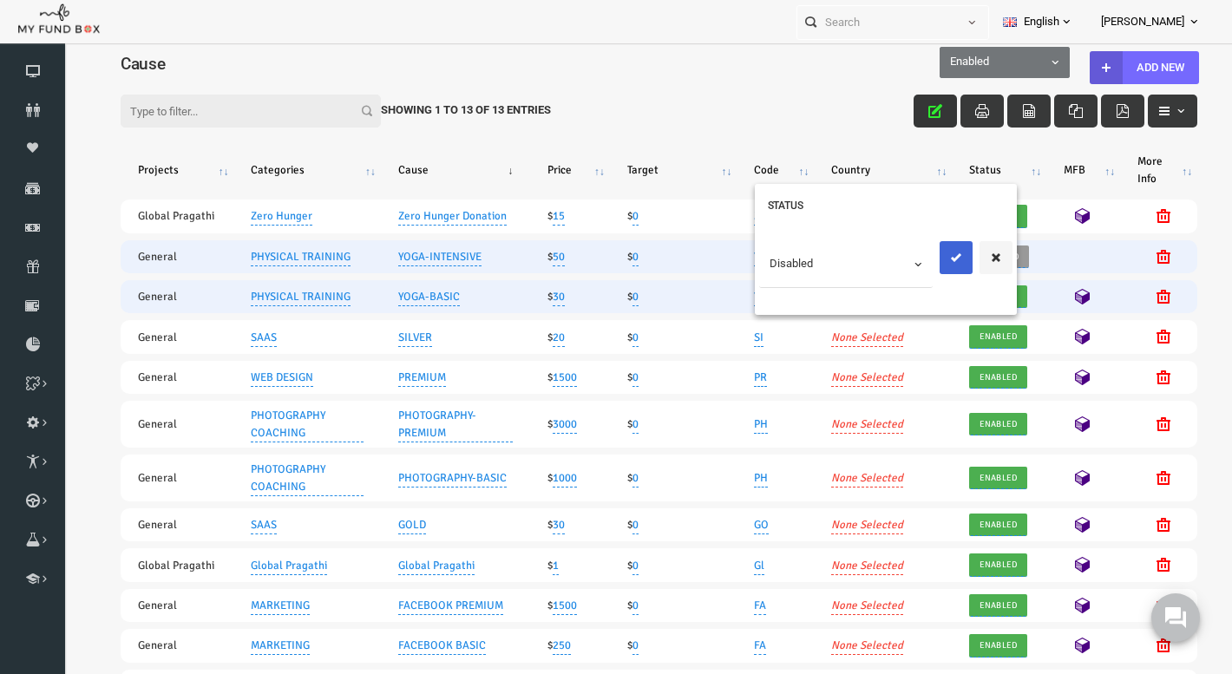
click at [926, 258] on icon "submit" at bounding box center [933, 258] width 14 height 14
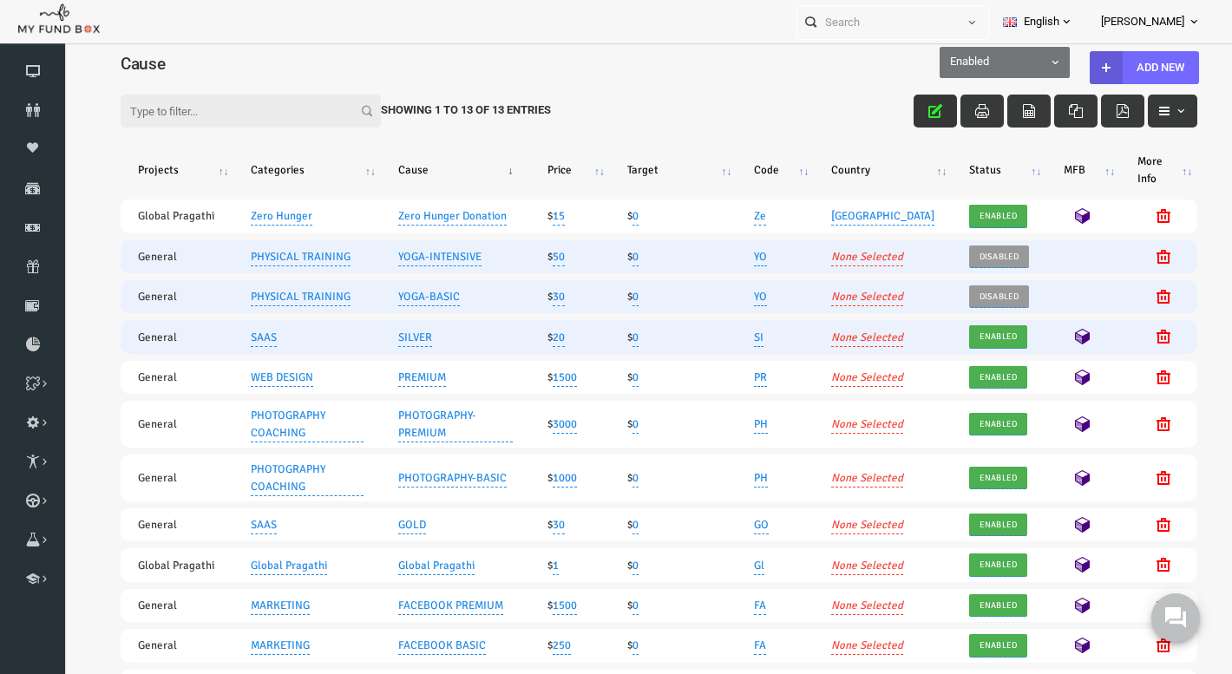
click at [968, 345] on span "Enabled" at bounding box center [975, 336] width 48 height 17
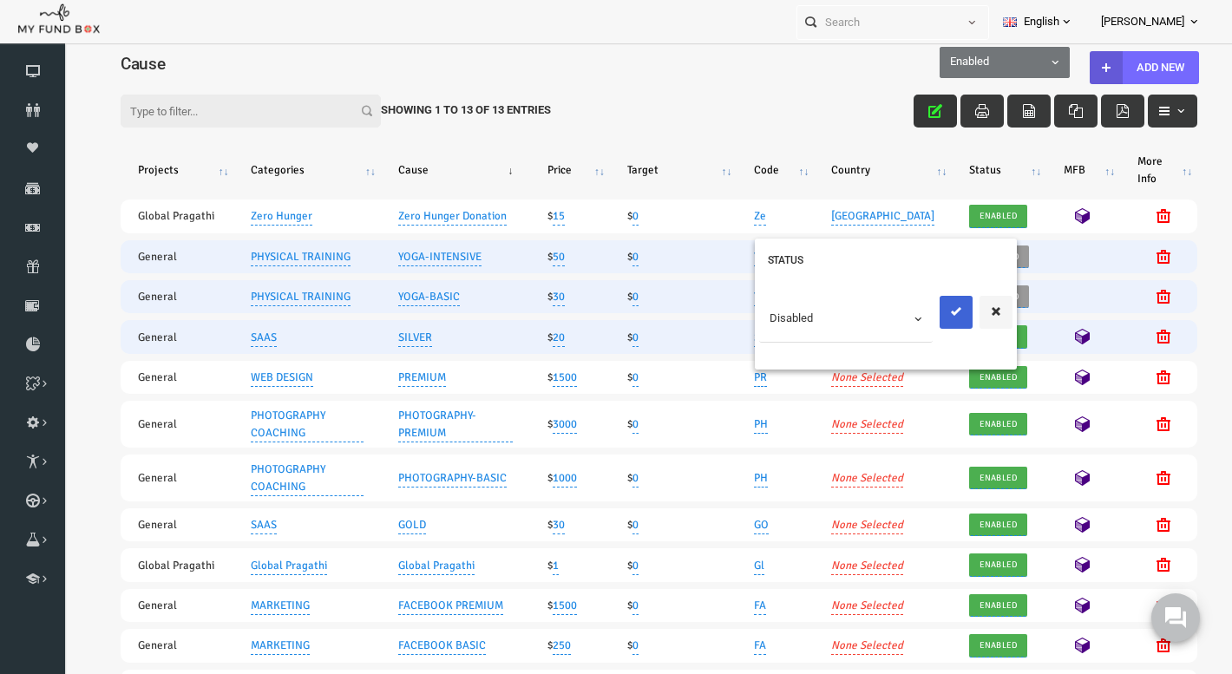
click at [926, 315] on icon "submit" at bounding box center [933, 311] width 14 height 14
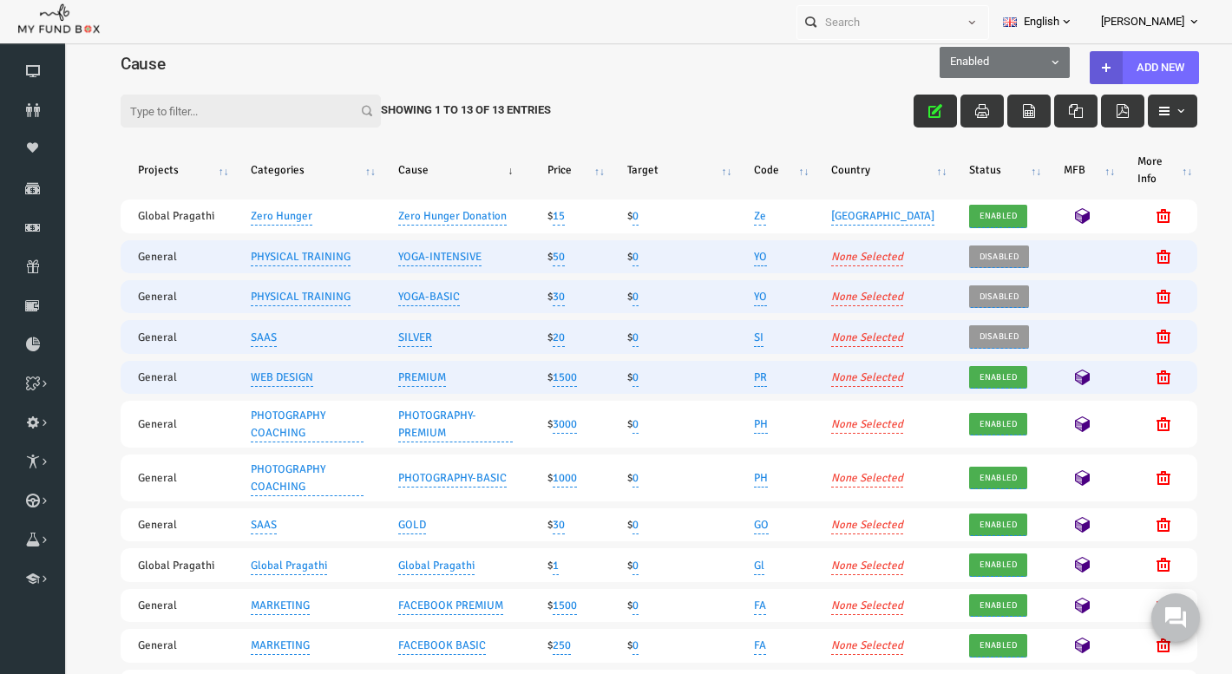
click at [962, 386] on span "Enabled" at bounding box center [975, 377] width 48 height 17
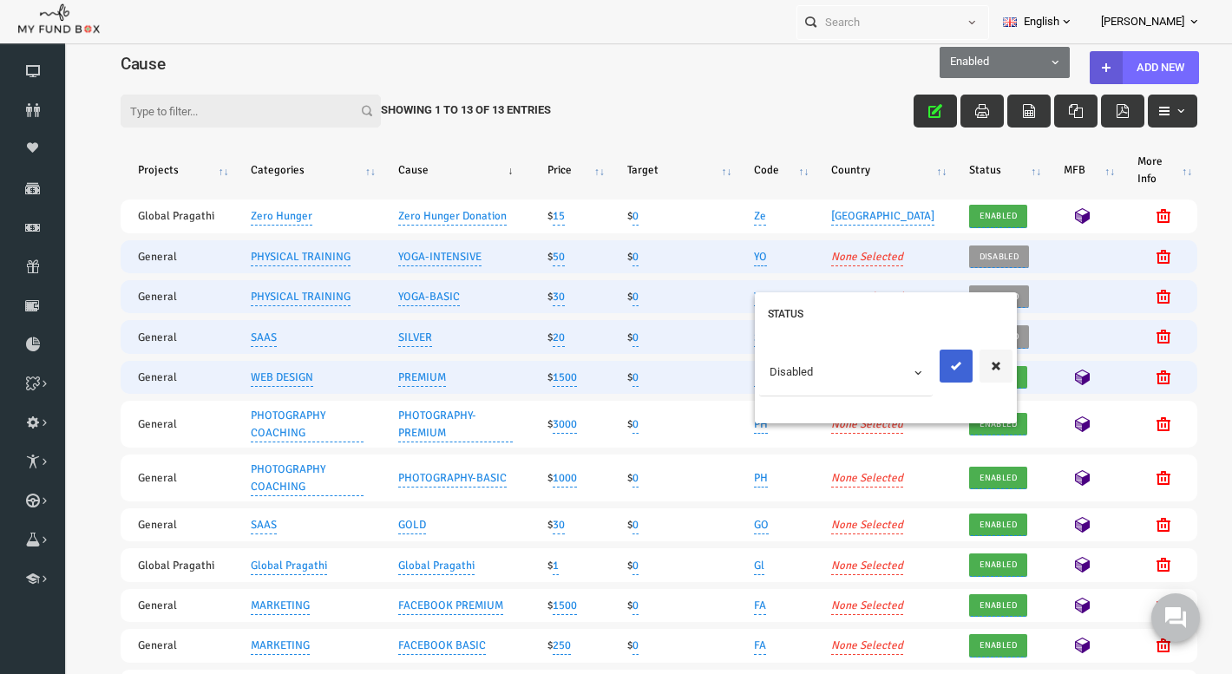
click at [931, 376] on button "submit" at bounding box center [932, 366] width 33 height 33
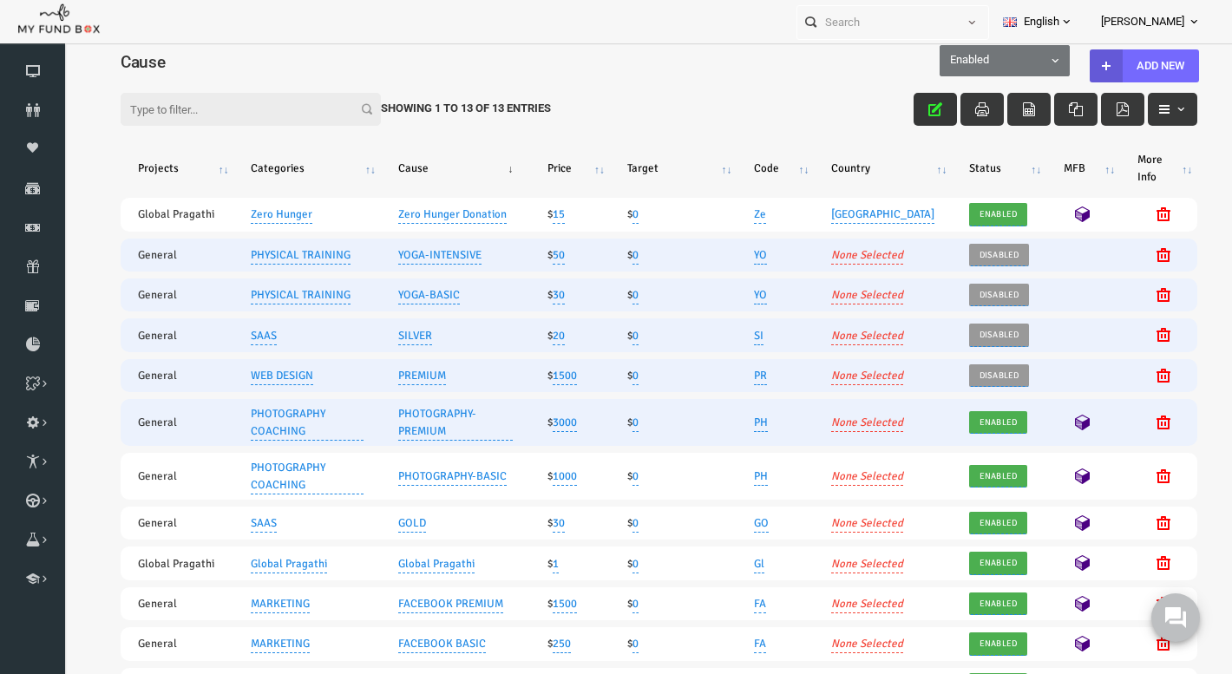
scroll to position [158, 0]
click at [976, 414] on span "Enabled" at bounding box center [975, 422] width 48 height 17
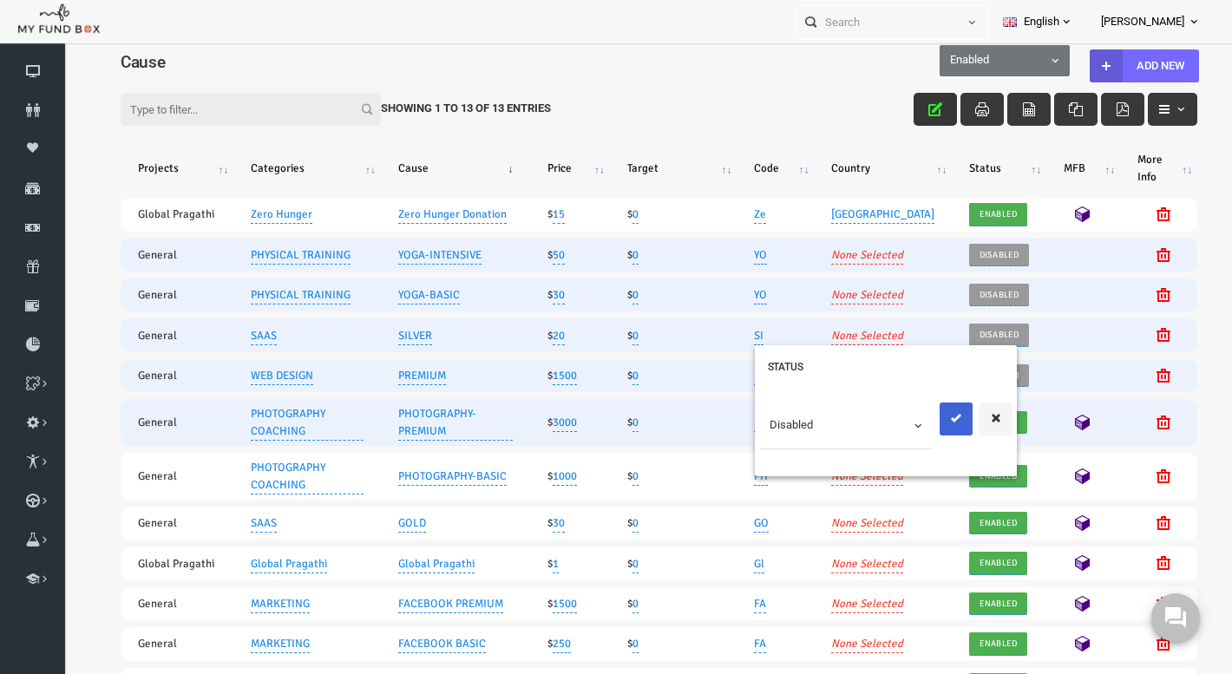
click at [926, 411] on icon "submit" at bounding box center [933, 418] width 14 height 14
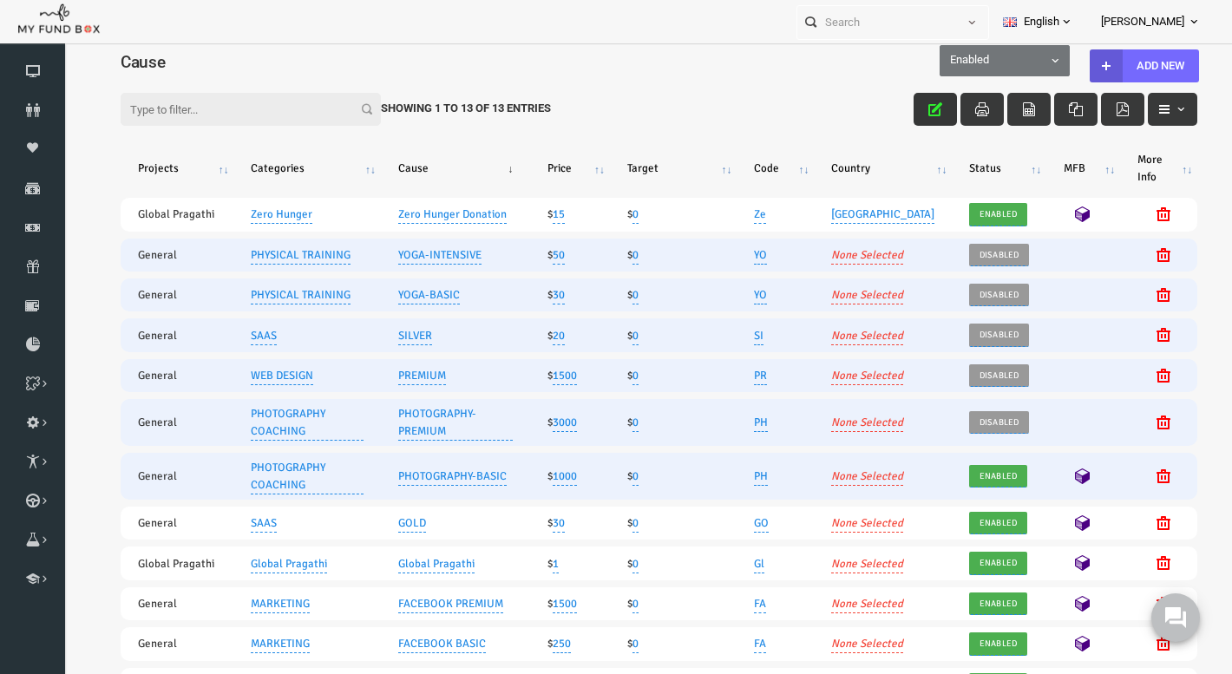
click at [965, 468] on span "Enabled" at bounding box center [975, 476] width 48 height 17
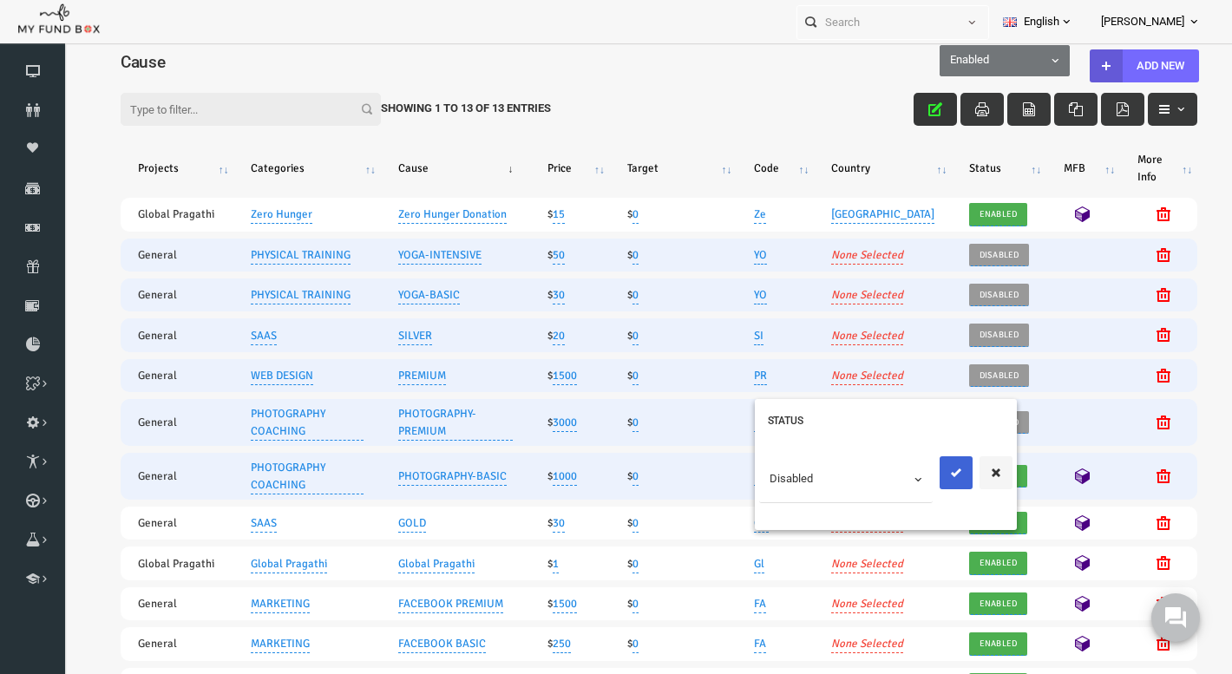
click at [930, 466] on icon "submit" at bounding box center [933, 473] width 14 height 14
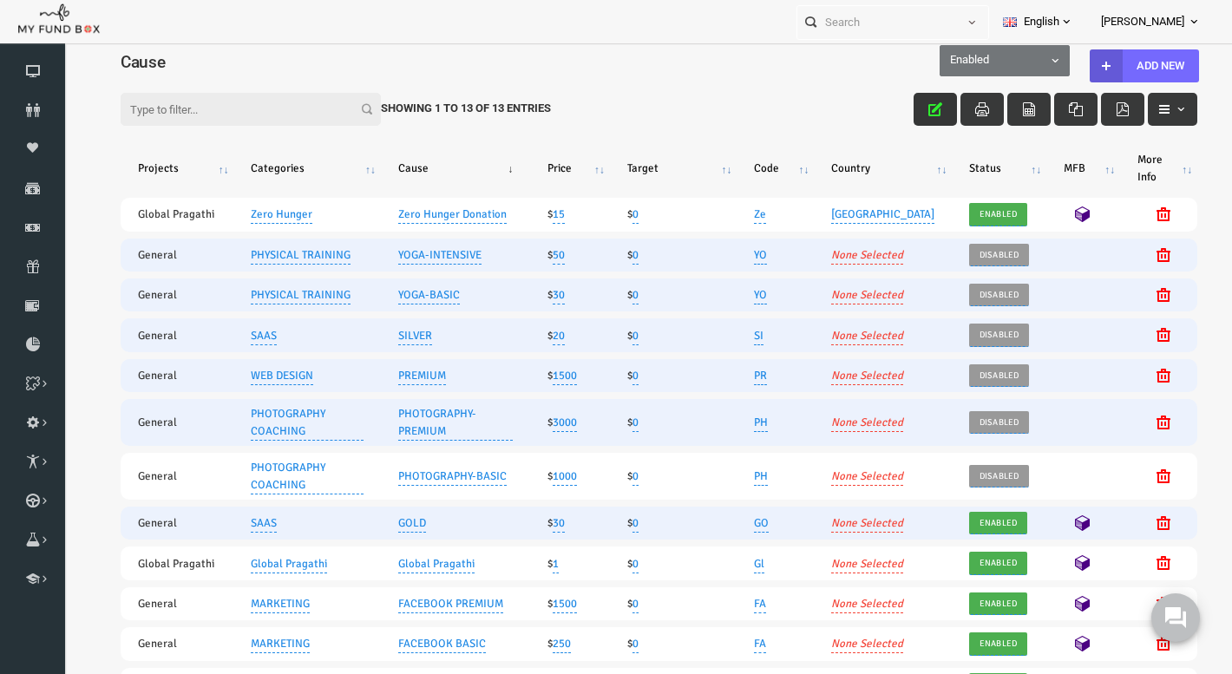
click at [974, 514] on span "Enabled" at bounding box center [975, 522] width 48 height 17
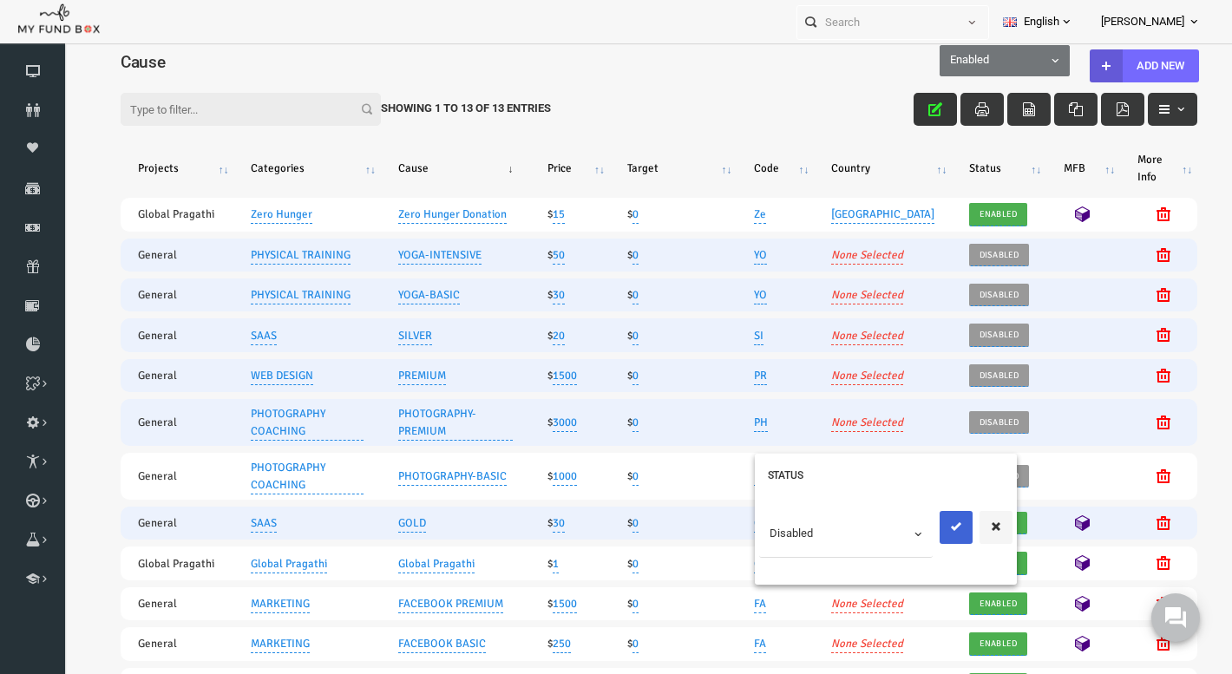
click at [928, 520] on icon "submit" at bounding box center [933, 527] width 14 height 14
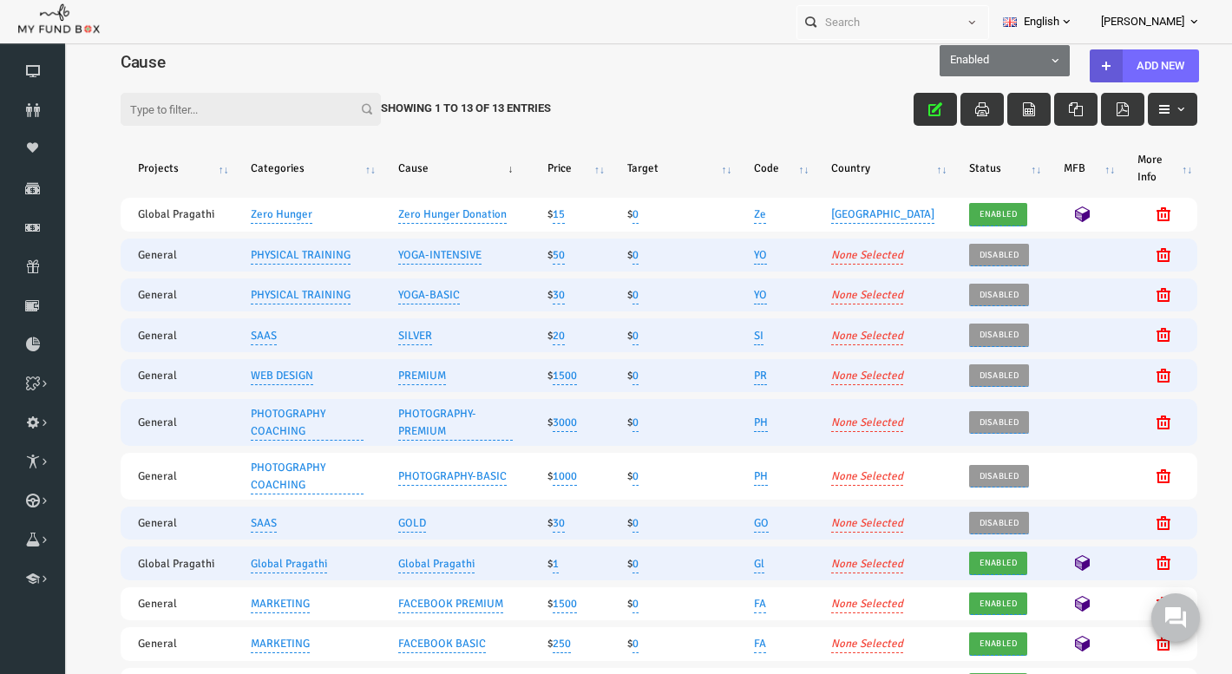
click at [976, 554] on span "Enabled" at bounding box center [975, 562] width 48 height 17
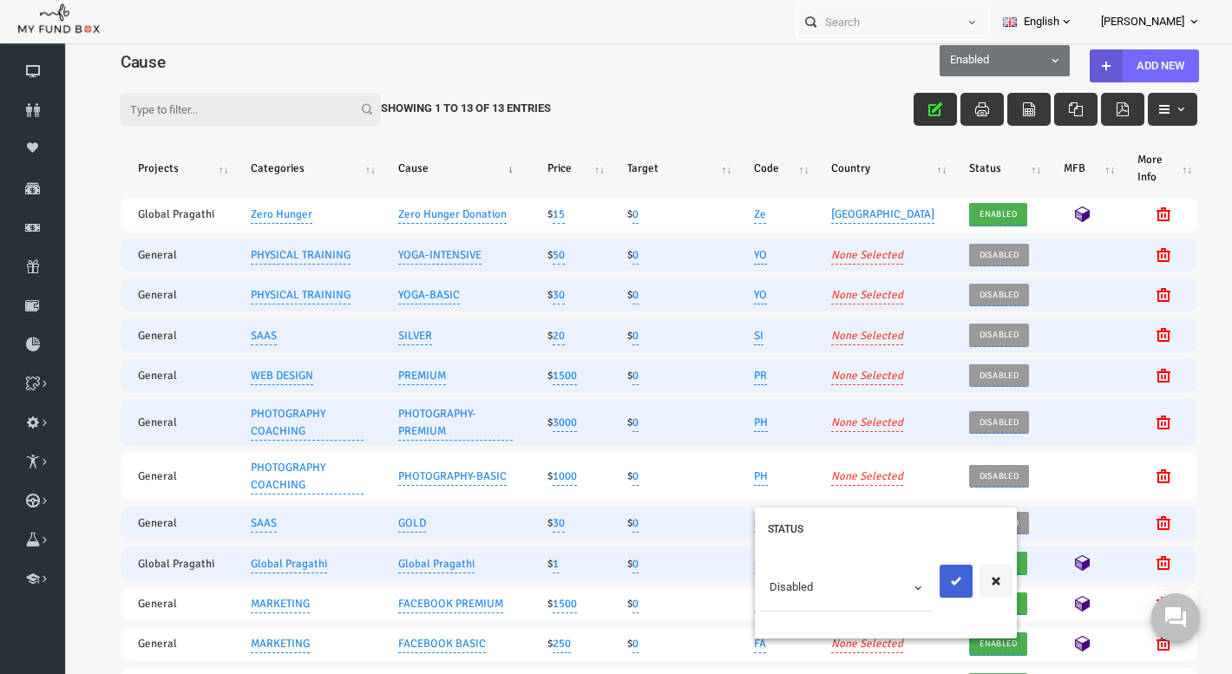
click at [929, 574] on icon "submit" at bounding box center [933, 581] width 14 height 14
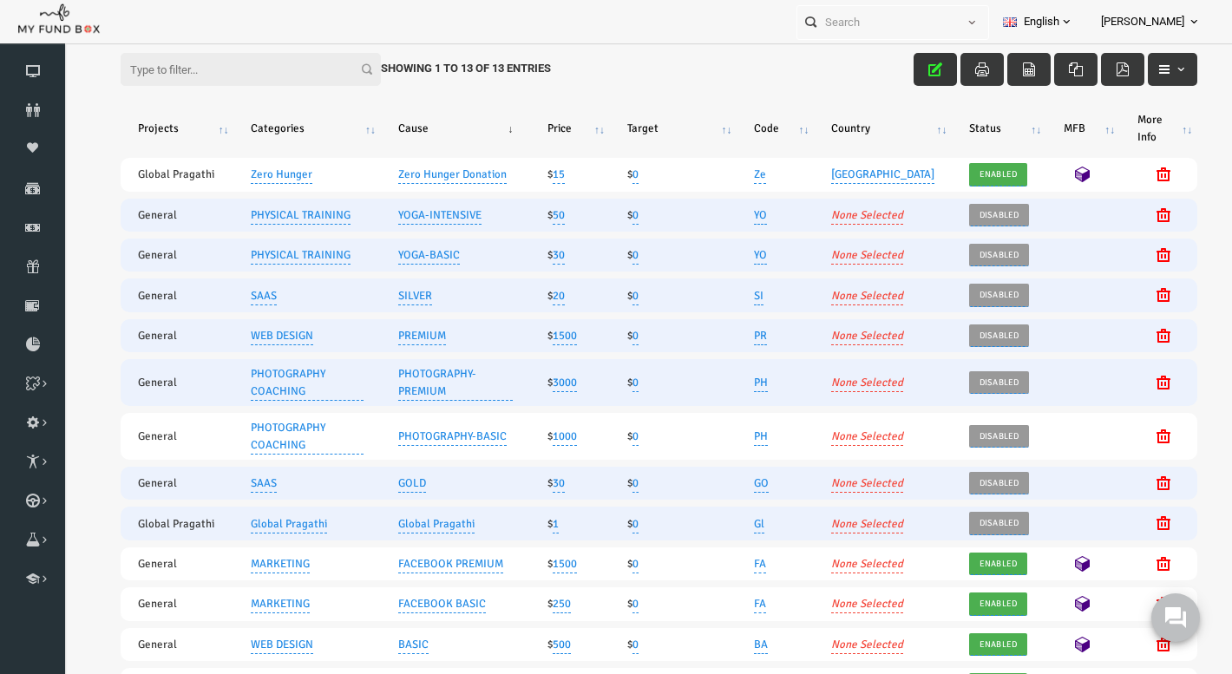
scroll to position [108, 0]
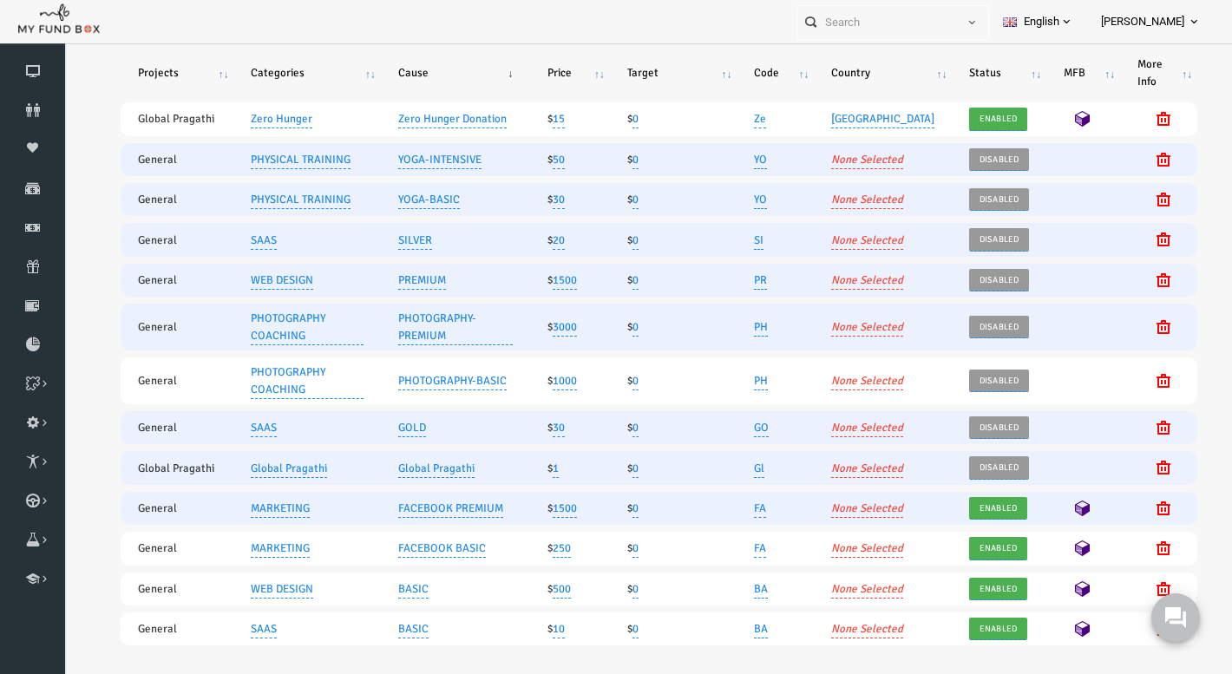
click at [967, 500] on span "Enabled" at bounding box center [975, 508] width 48 height 17
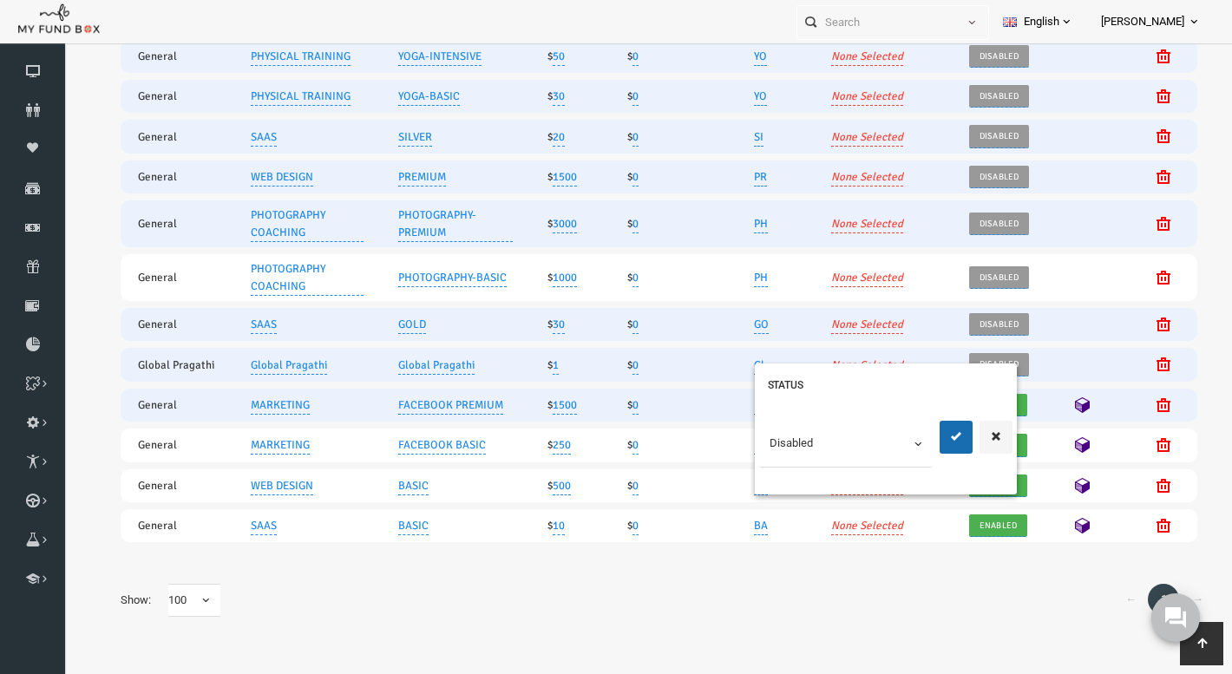
scroll to position [294, 0]
click at [930, 429] on icon "submit" at bounding box center [933, 436] width 14 height 14
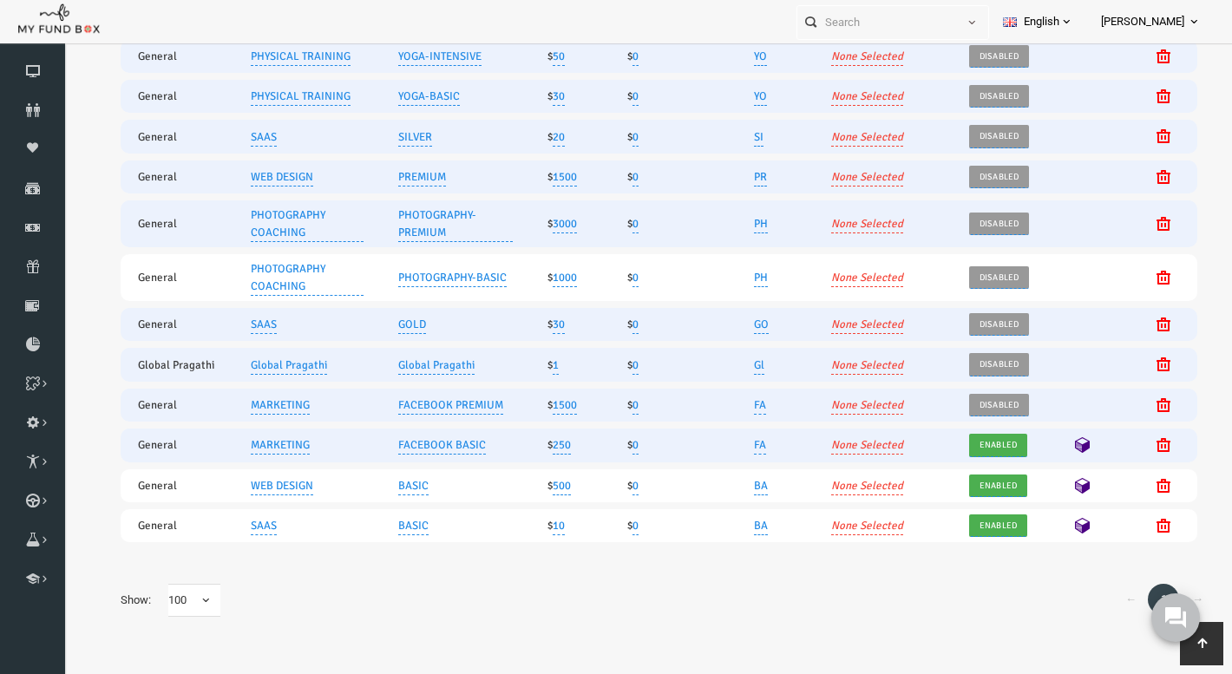
click at [969, 436] on span "Enabled" at bounding box center [975, 444] width 48 height 17
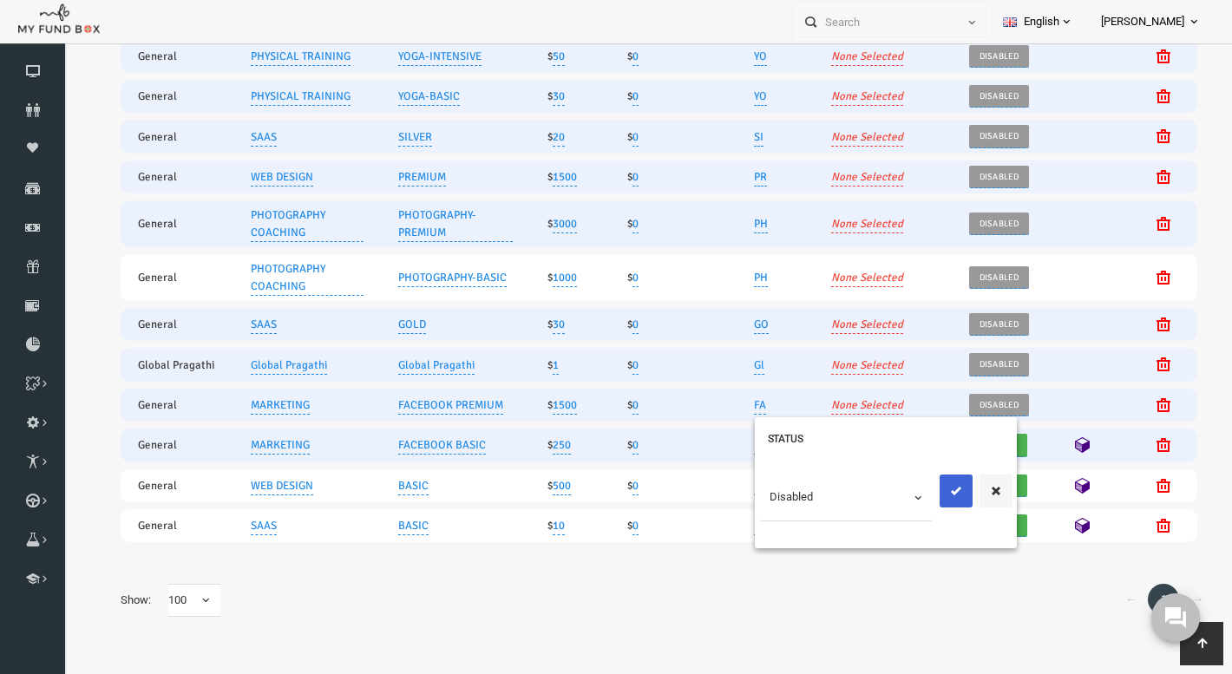
click at [933, 484] on icon "submit" at bounding box center [933, 491] width 14 height 14
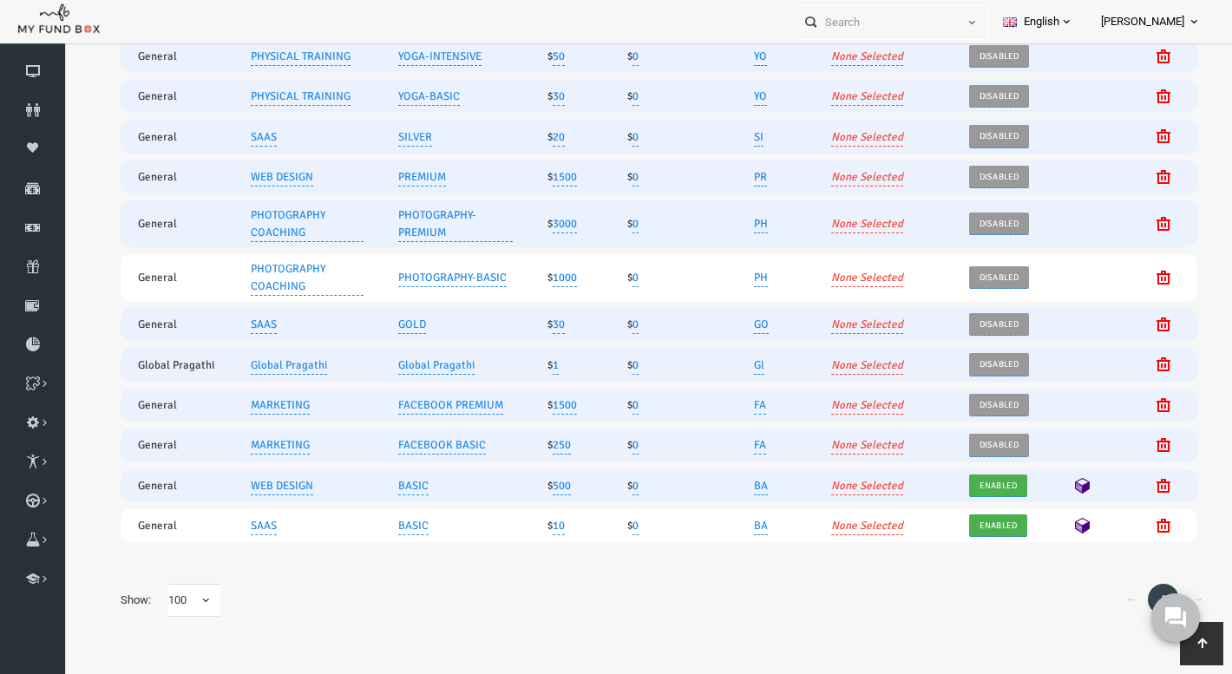
click at [975, 477] on span "Enabled" at bounding box center [975, 485] width 48 height 17
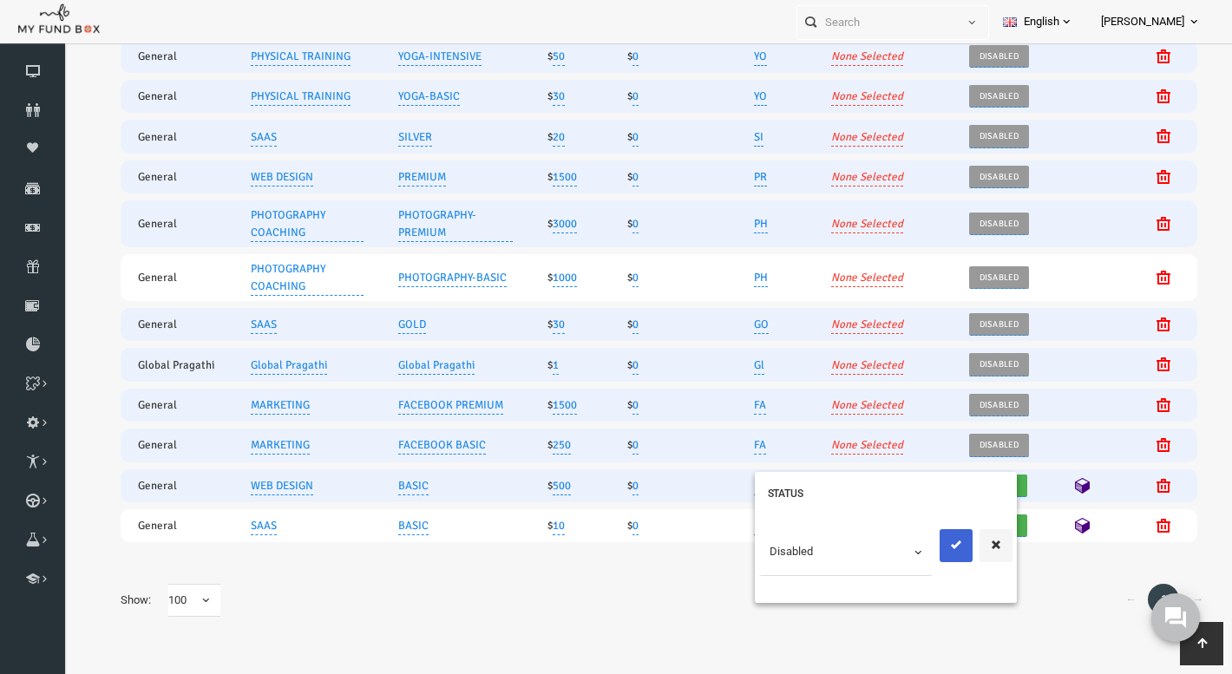
click at [924, 529] on button "submit" at bounding box center [932, 545] width 33 height 33
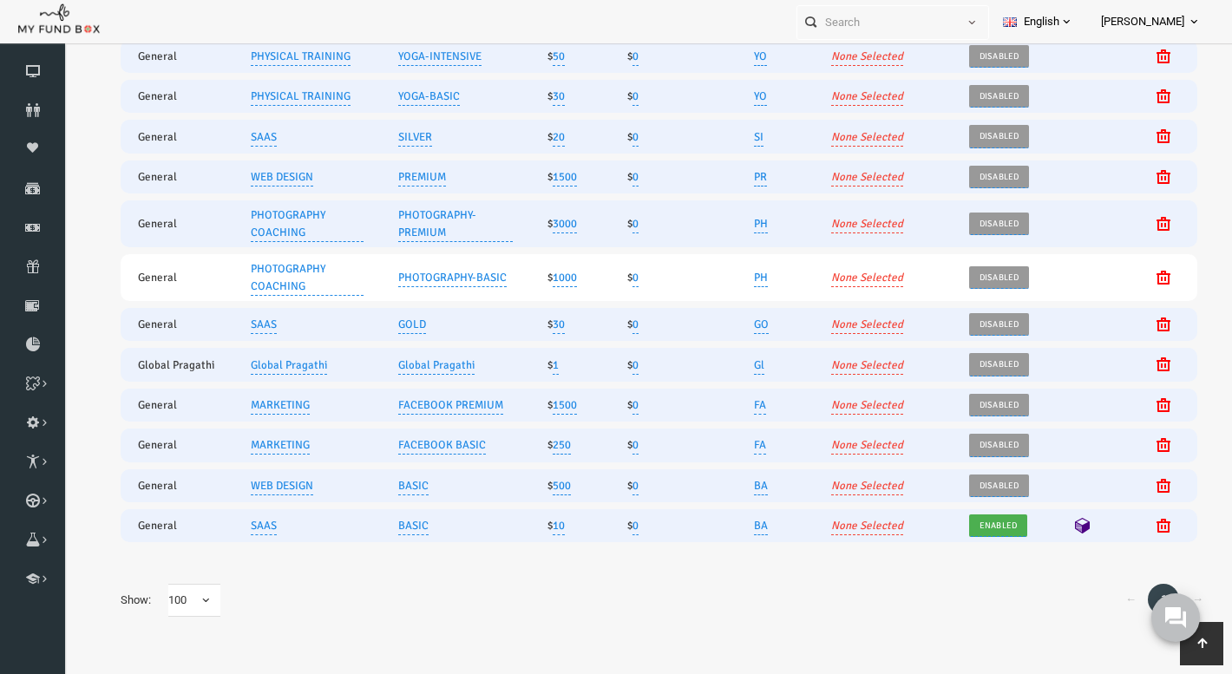
click at [968, 517] on span "Enabled" at bounding box center [975, 525] width 48 height 17
click at [930, 592] on icon "submit" at bounding box center [933, 599] width 14 height 14
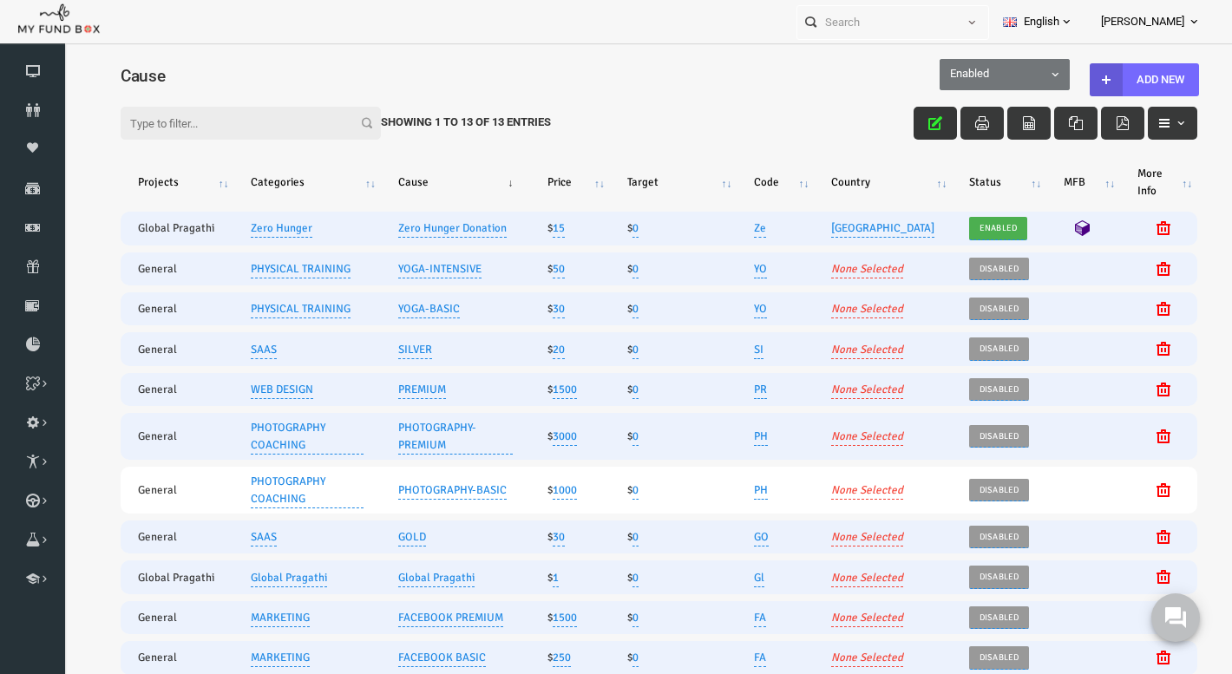
scroll to position [0, 0]
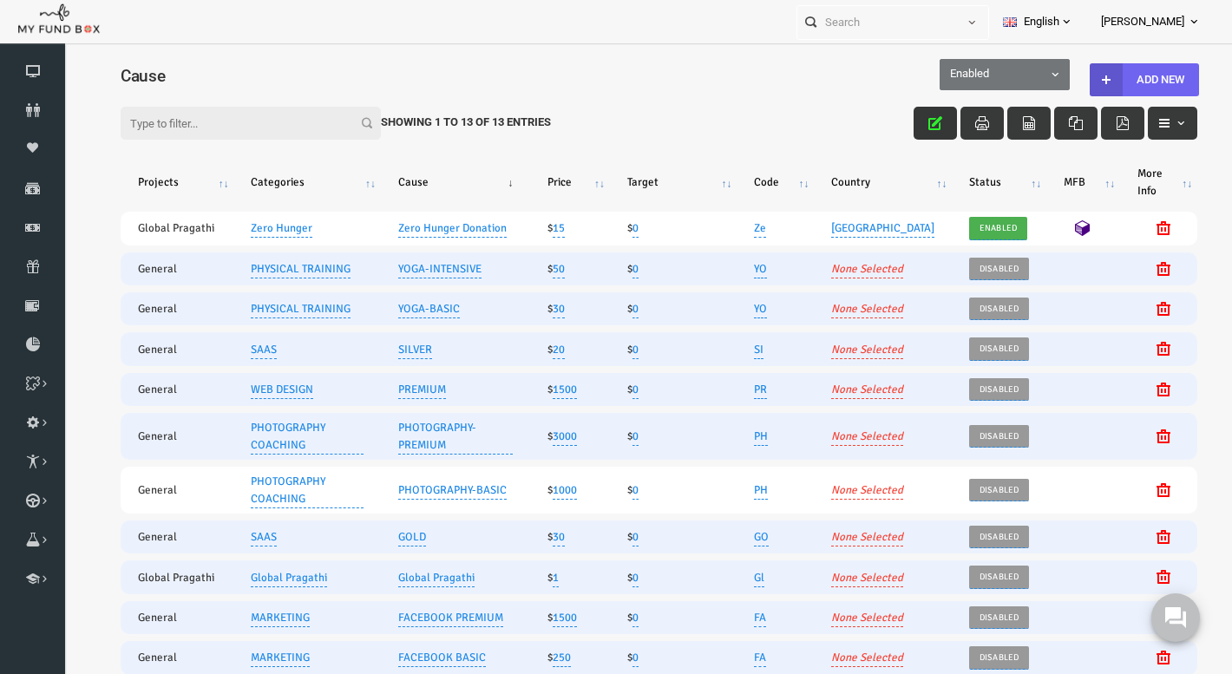
click at [1129, 72] on button "Add New" at bounding box center [1120, 79] width 109 height 33
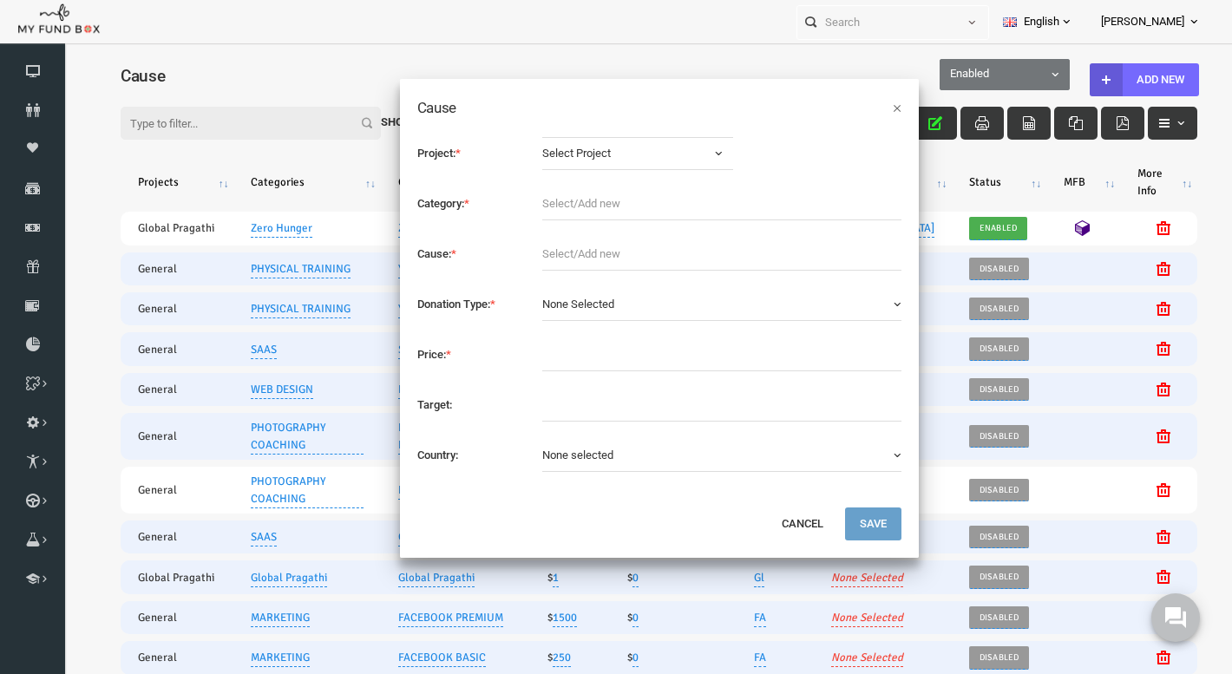
click at [539, 151] on span "Select Project" at bounding box center [602, 153] width 166 height 17
click at [551, 213] on link "Global Pragathi" at bounding box center [614, 226] width 191 height 31
select select "2036"
click at [562, 209] on input "text" at bounding box center [698, 203] width 359 height 33
type input "Zero Hunger"
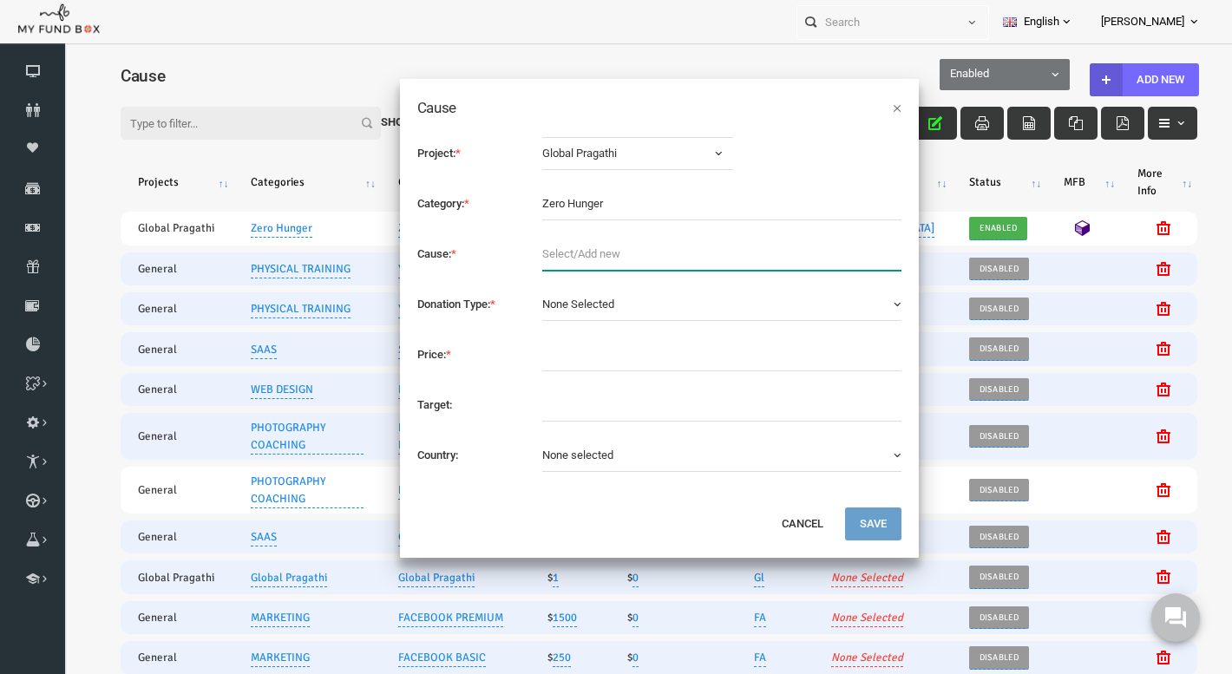
click at [565, 258] on input "text" at bounding box center [698, 254] width 359 height 33
click at [520, 252] on input "Sponsor" at bounding box center [698, 254] width 359 height 33
type input "Gold Sponsor"
click at [557, 304] on span "None Selected" at bounding box center [555, 304] width 72 height 13
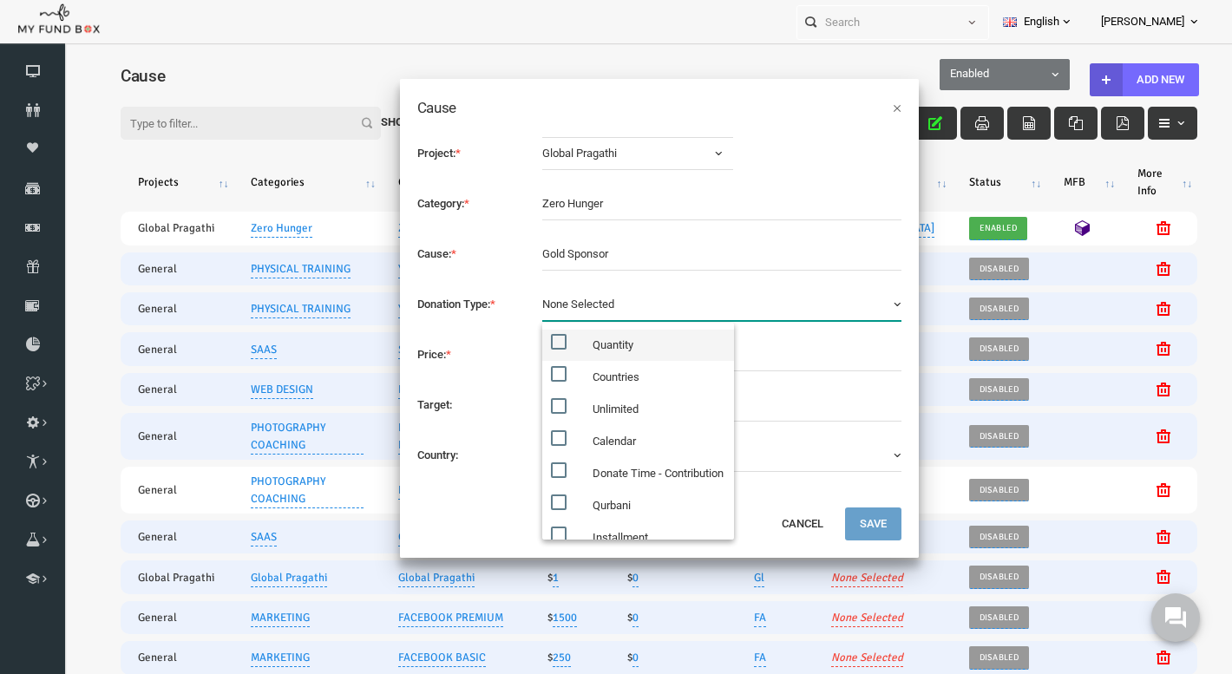
click at [545, 342] on input "Quantity" at bounding box center [550, 342] width 16 height 16
checkbox input "true"
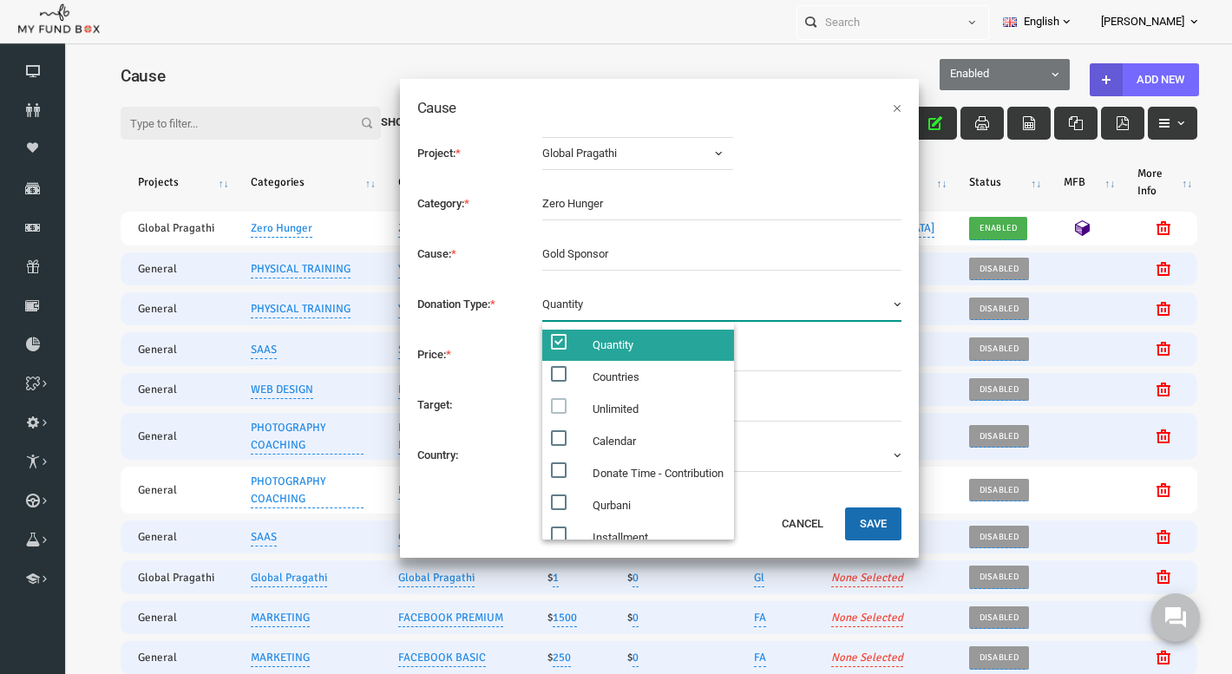
click at [767, 111] on h5 "Cause" at bounding box center [636, 107] width 484 height 23
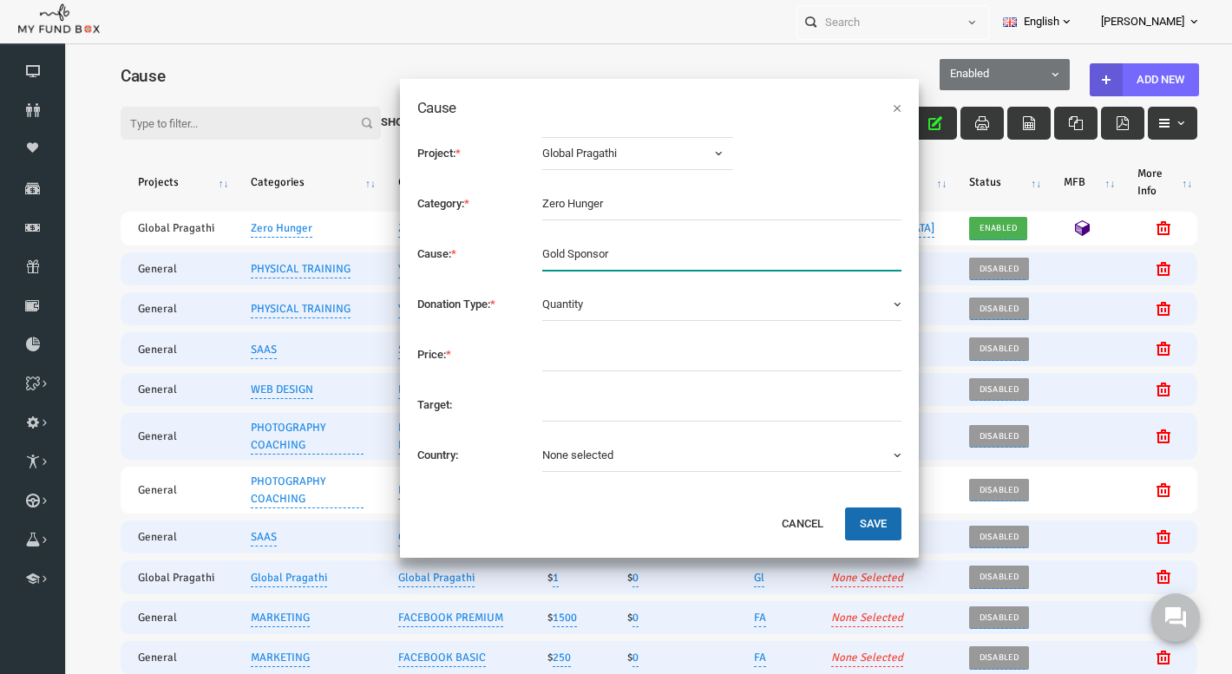
click at [535, 256] on input "Gold Sponsor" at bounding box center [698, 254] width 359 height 33
click at [611, 255] on input "Silver Sponsor" at bounding box center [698, 254] width 359 height 33
type input "Silver Sponsor"
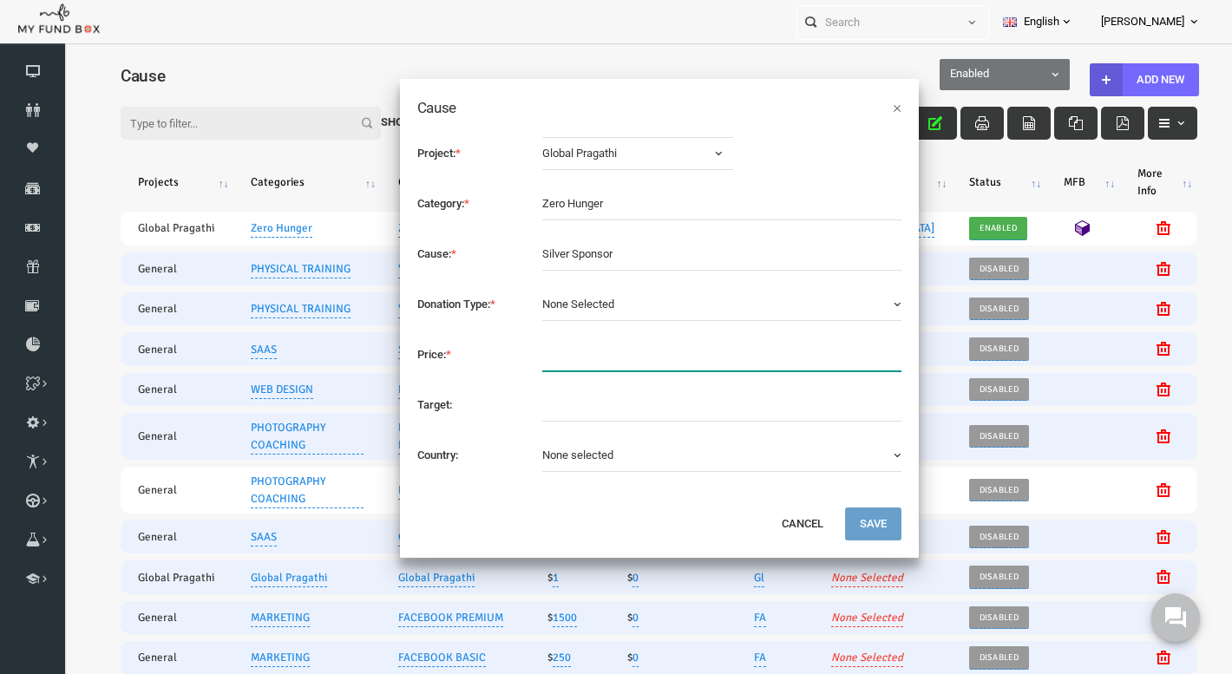
click at [548, 364] on input "text" at bounding box center [698, 354] width 359 height 33
type input "500"
click at [677, 463] on button "None selected" at bounding box center [698, 455] width 359 height 33
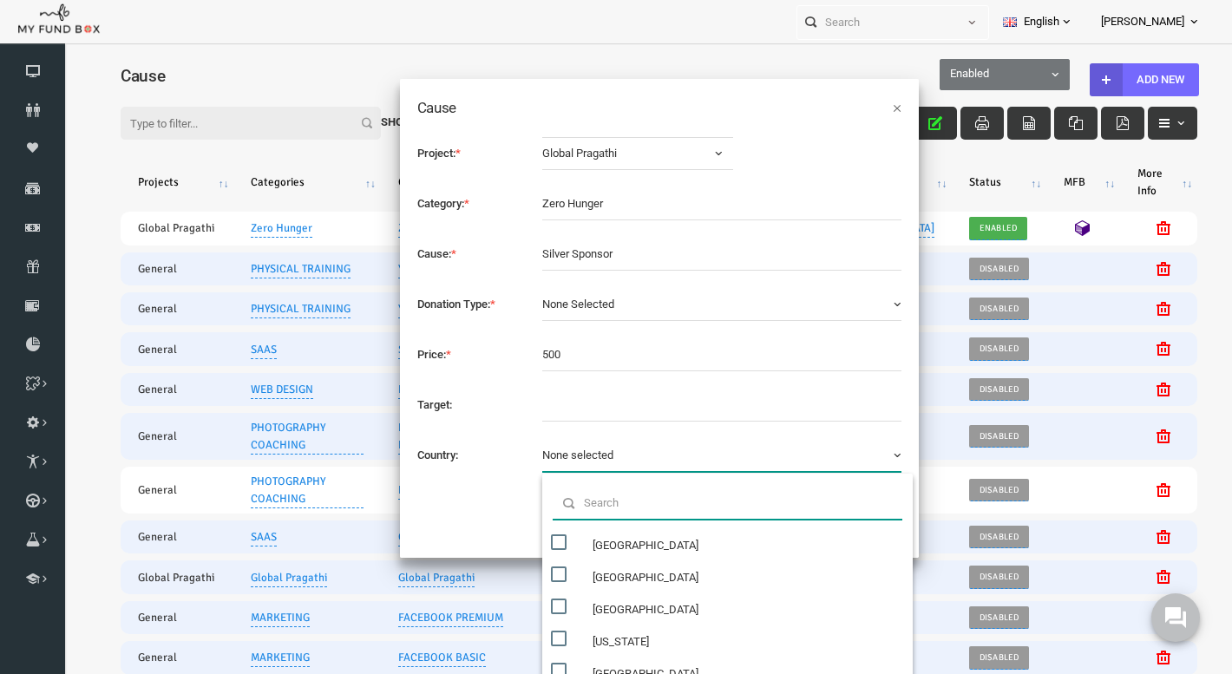
click at [664, 505] on input "text" at bounding box center [704, 503] width 350 height 33
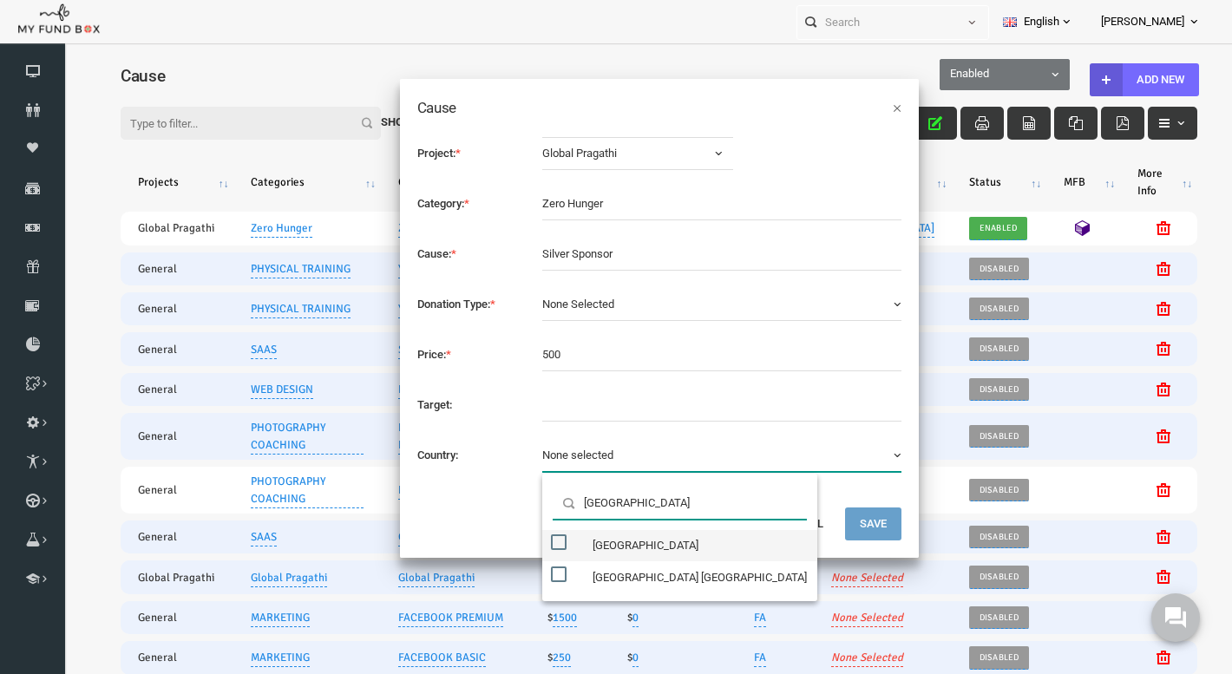
type input "[GEOGRAPHIC_DATA]"
drag, startPoint x: 647, startPoint y: 532, endPoint x: 613, endPoint y: 548, distance: 37.6
click at [613, 548] on label "[GEOGRAPHIC_DATA]" at bounding box center [656, 545] width 275 height 31
click at [558, 548] on input "[GEOGRAPHIC_DATA]" at bounding box center [550, 542] width 16 height 16
checkbox input "true"
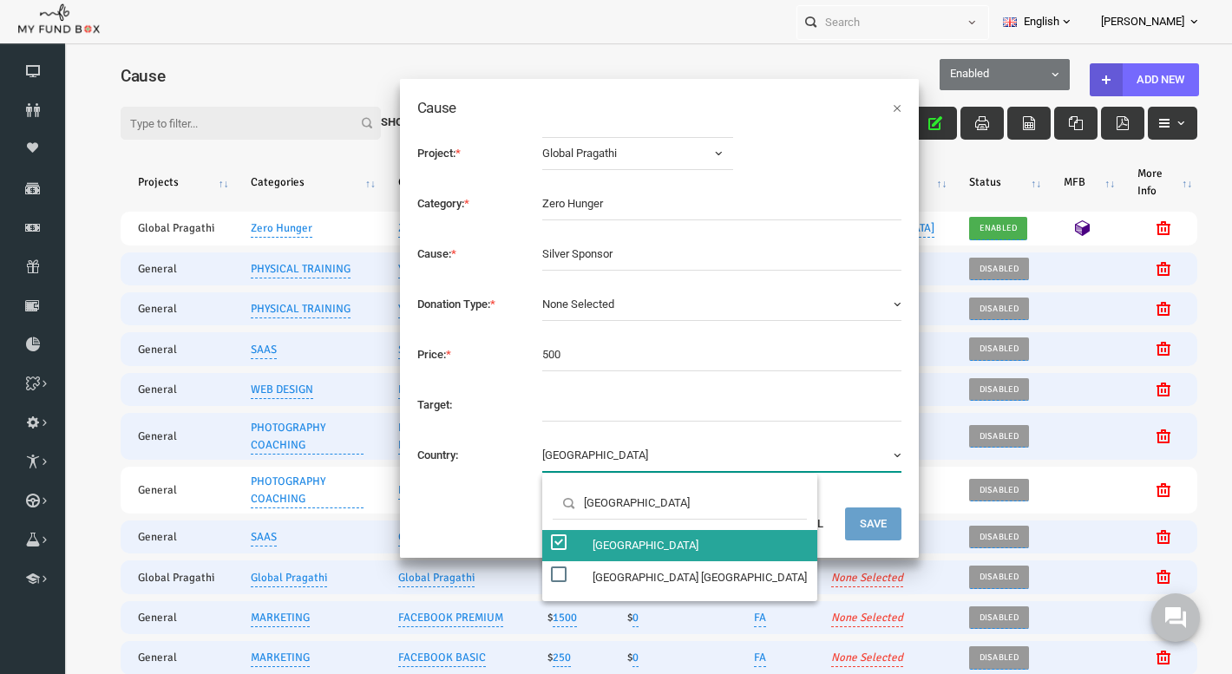
scroll to position [3067, 0]
click at [802, 490] on div "Project: * Global Pragathi Select Project Global Pragathi Zero Hunger General S…" at bounding box center [635, 313] width 519 height 387
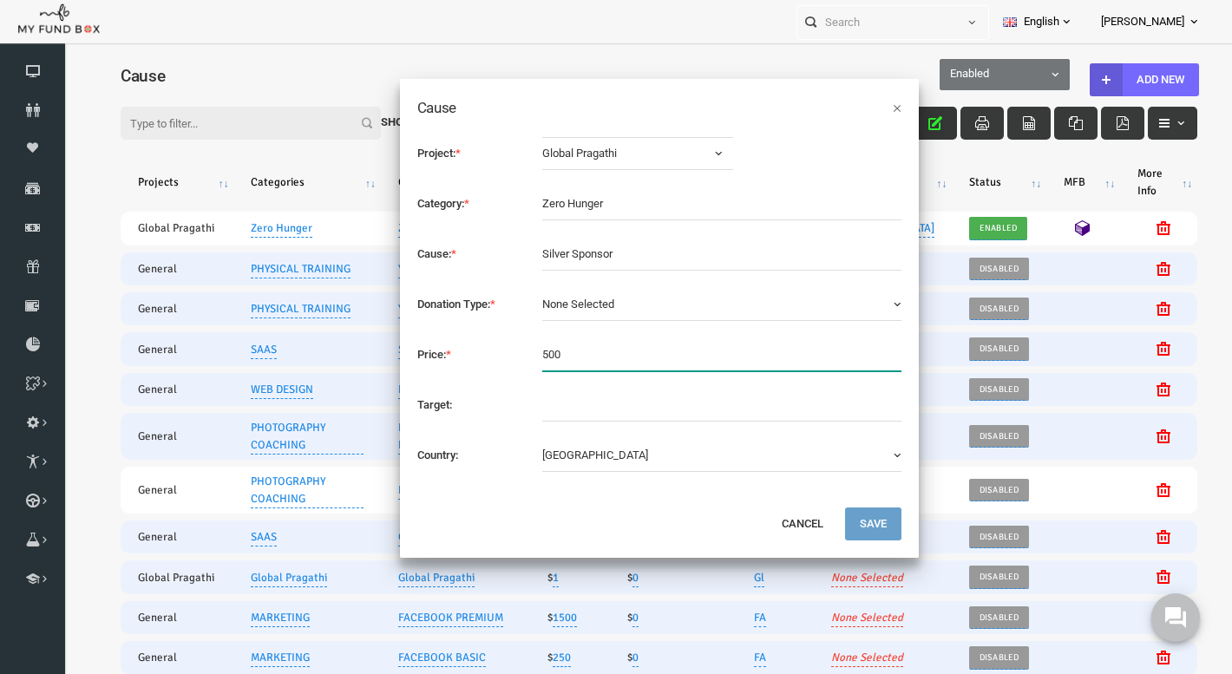
click at [623, 344] on input "500" at bounding box center [698, 354] width 359 height 33
click at [613, 350] on input "500" at bounding box center [698, 354] width 359 height 33
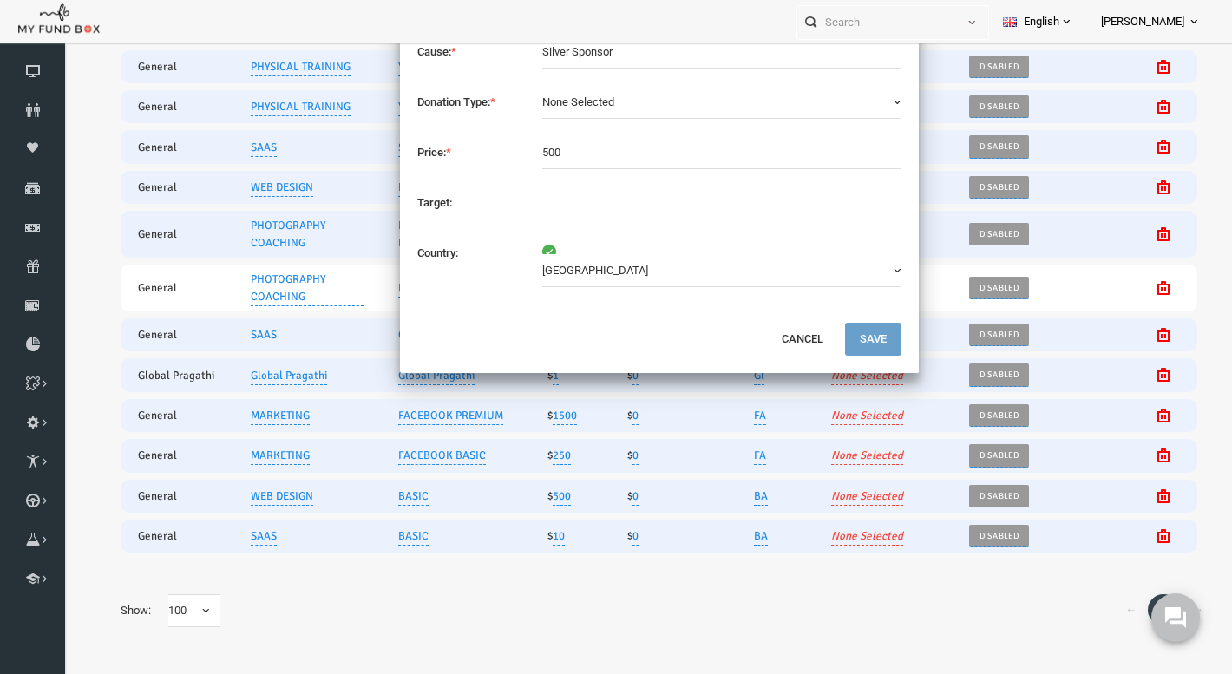
scroll to position [184, 0]
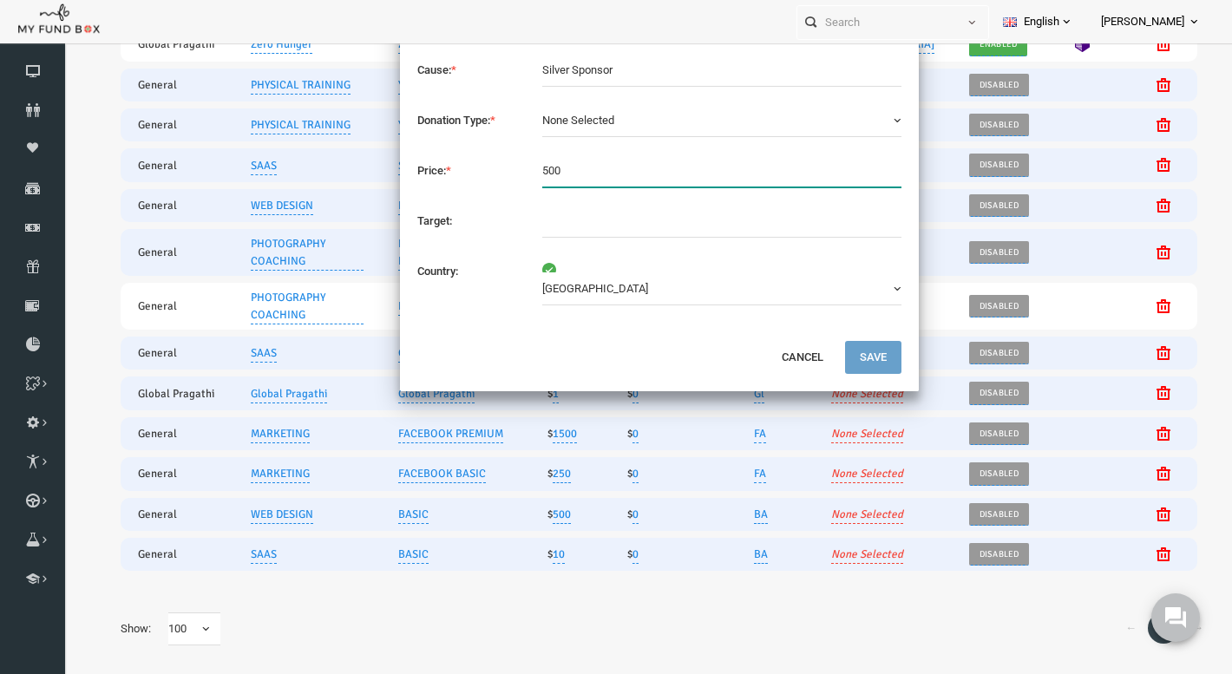
click at [521, 173] on input "500" at bounding box center [698, 170] width 359 height 33
type input "500"
click at [560, 174] on input "500" at bounding box center [698, 170] width 359 height 33
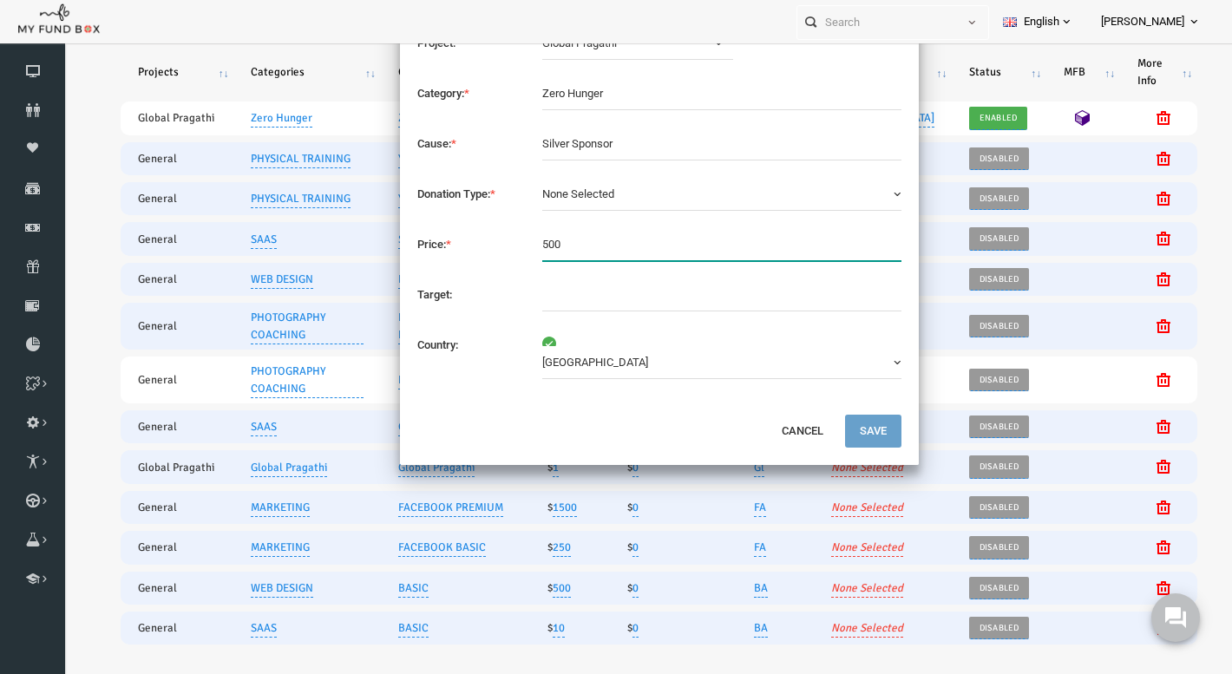
scroll to position [65, 0]
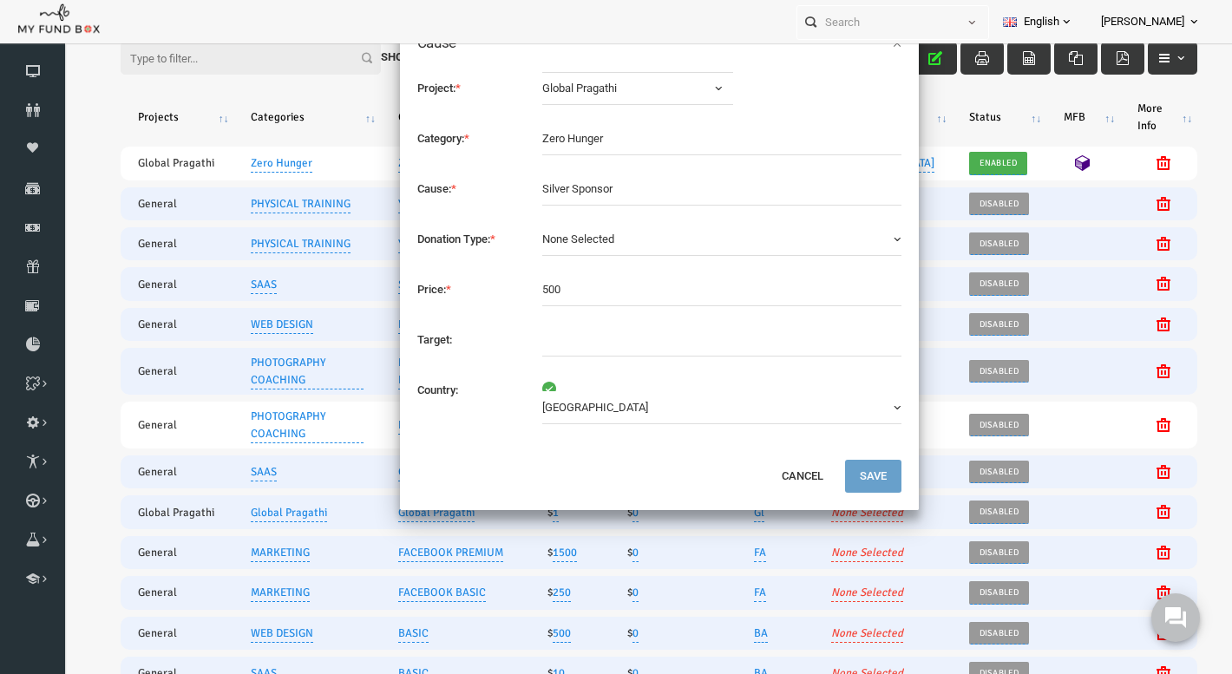
click at [559, 230] on button "None Selected" at bounding box center [698, 239] width 359 height 33
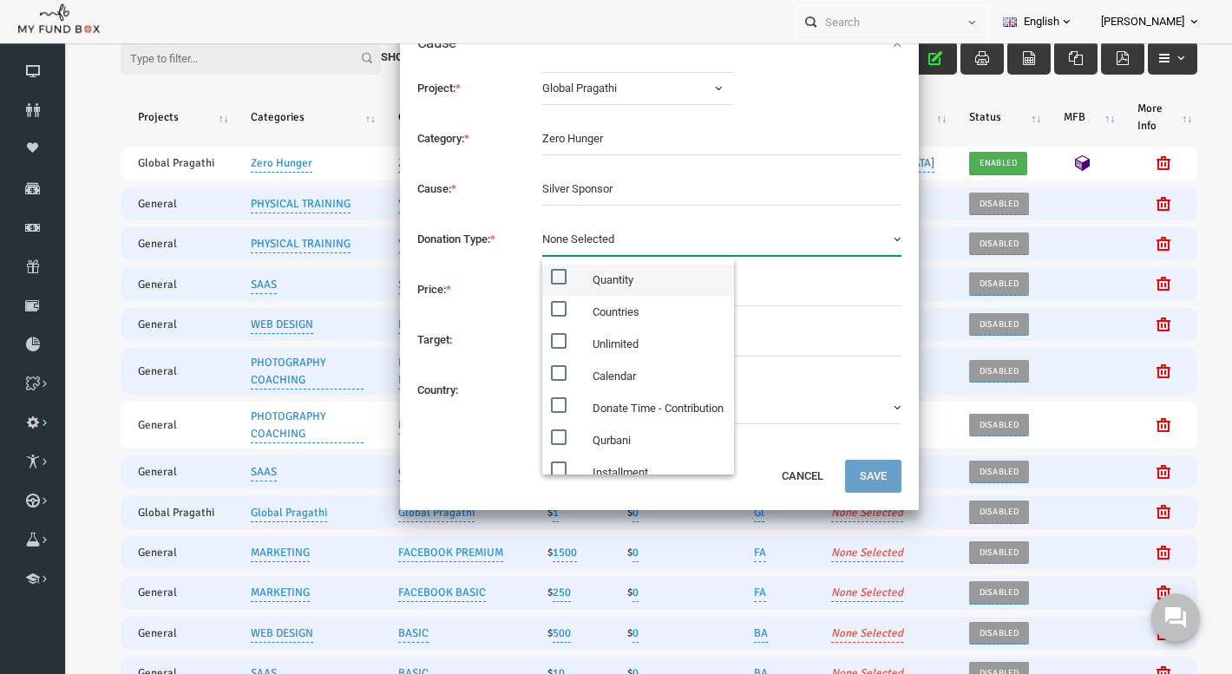
click at [533, 279] on span at bounding box center [535, 277] width 16 height 16
click at [542, 279] on input "Quantity" at bounding box center [550, 277] width 16 height 16
checkbox input "true"
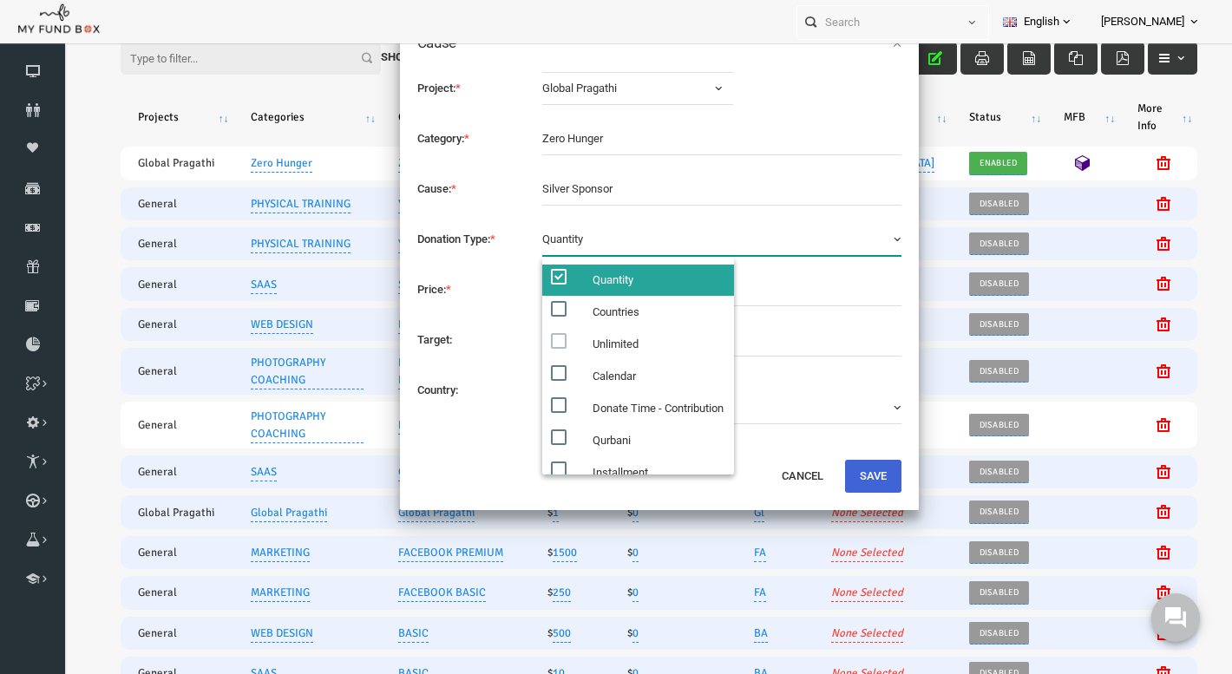
click at [849, 473] on button "Save" at bounding box center [849, 476] width 56 height 33
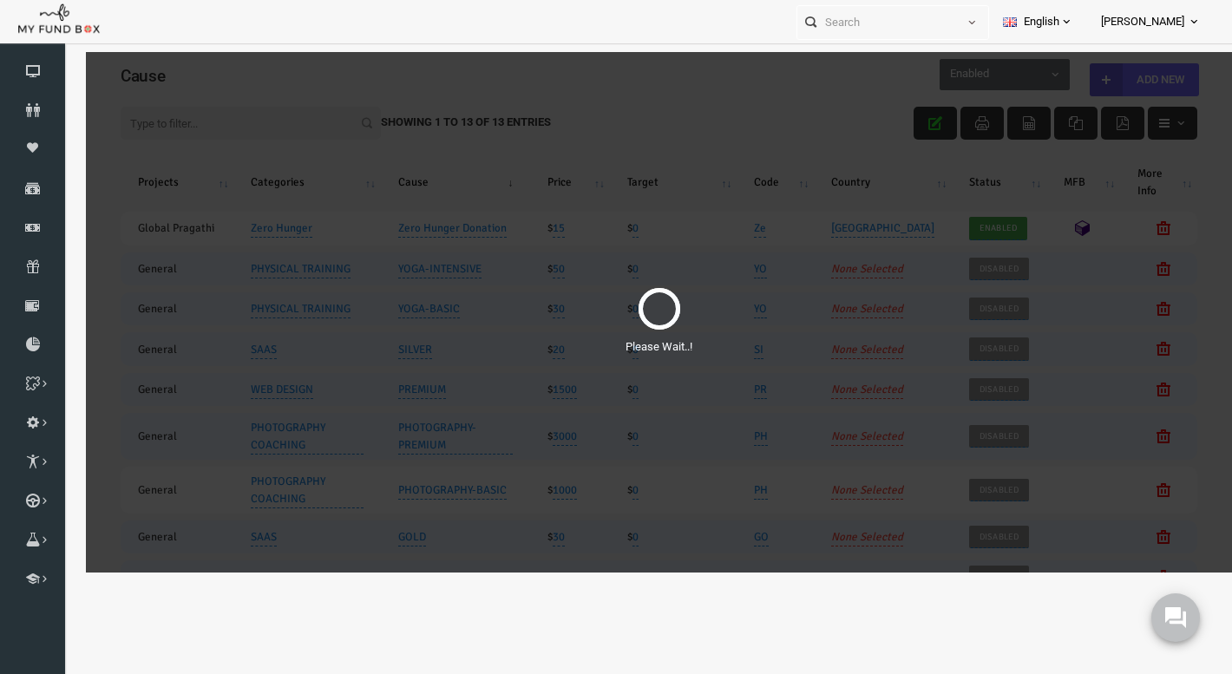
scroll to position [0, 0]
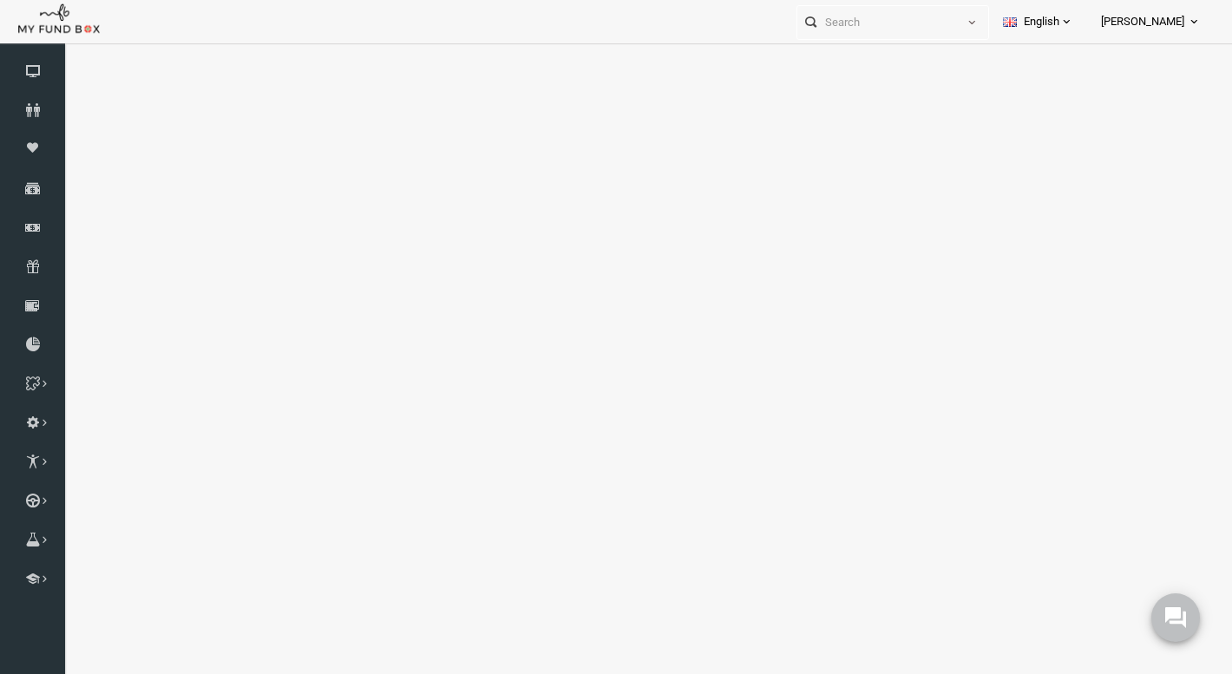
select select "100"
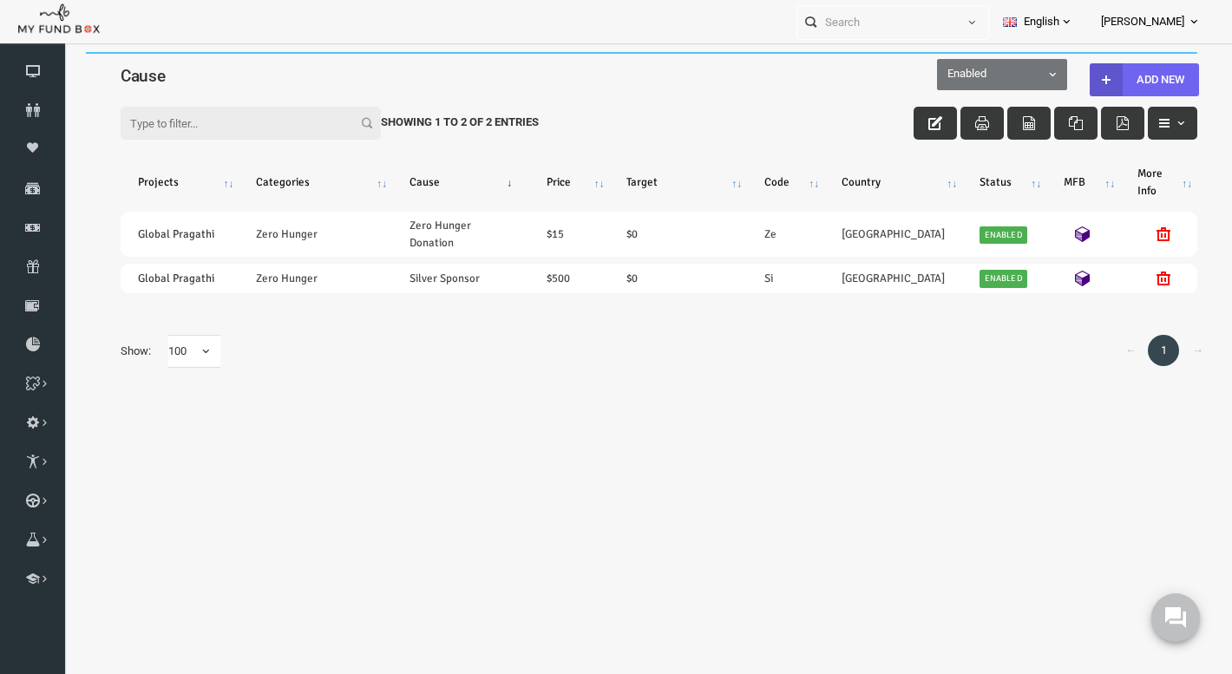
click at [1109, 75] on button "Add New" at bounding box center [1120, 79] width 109 height 33
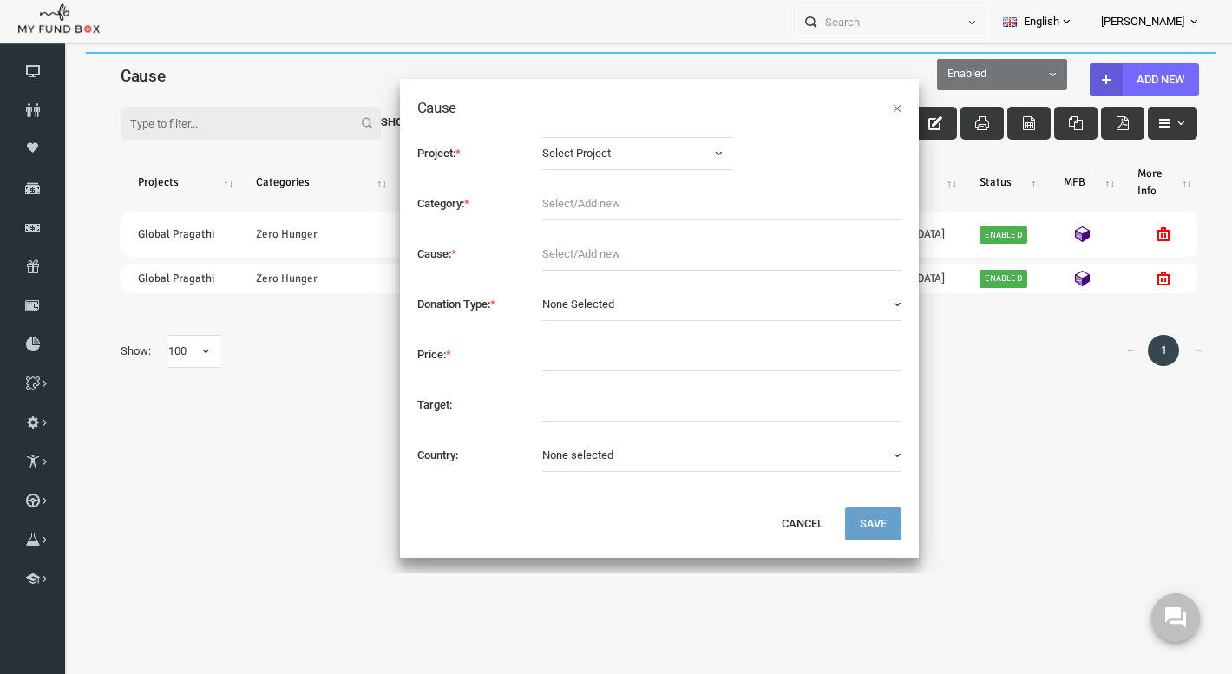
click at [570, 152] on span "Select Project" at bounding box center [602, 153] width 166 height 17
click at [570, 219] on span "Global Pragathi" at bounding box center [570, 226] width 75 height 17
select select "2036"
click at [569, 212] on input "text" at bounding box center [698, 203] width 359 height 33
type input "Zero Hunger"
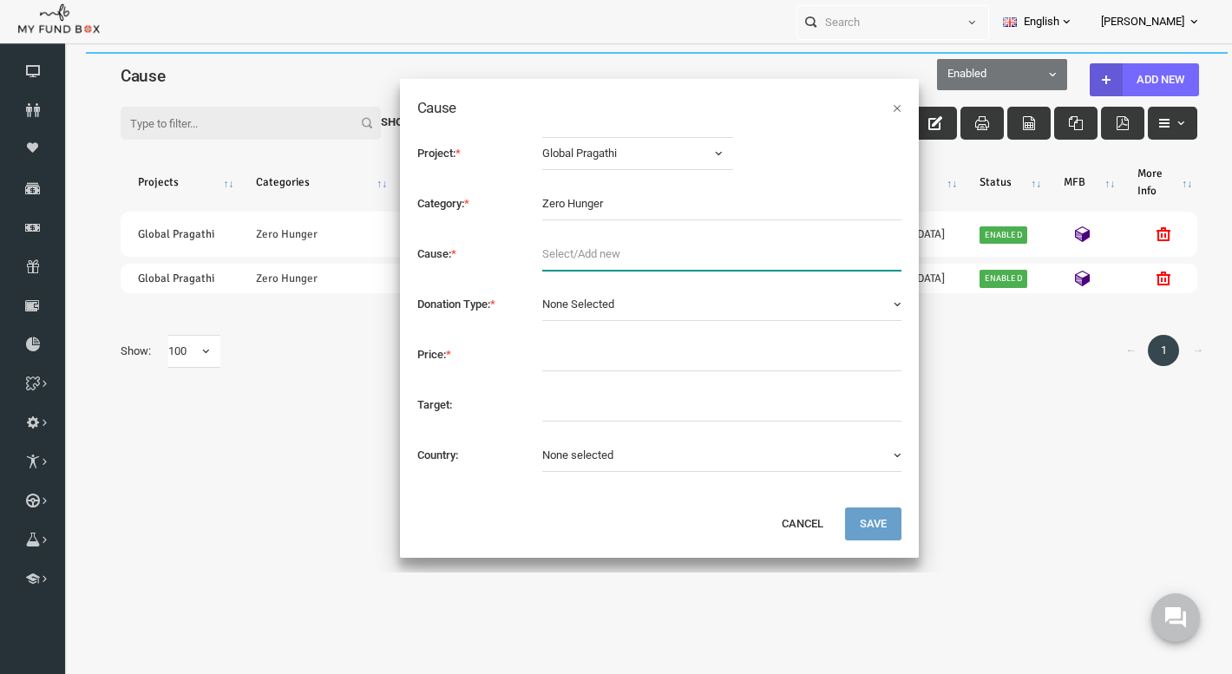
click at [571, 252] on input "text" at bounding box center [698, 254] width 359 height 33
click at [625, 239] on input "text" at bounding box center [698, 254] width 359 height 33
click at [531, 251] on input "Silver Sponsor" at bounding box center [698, 254] width 359 height 33
type input "Gold Sponsor"
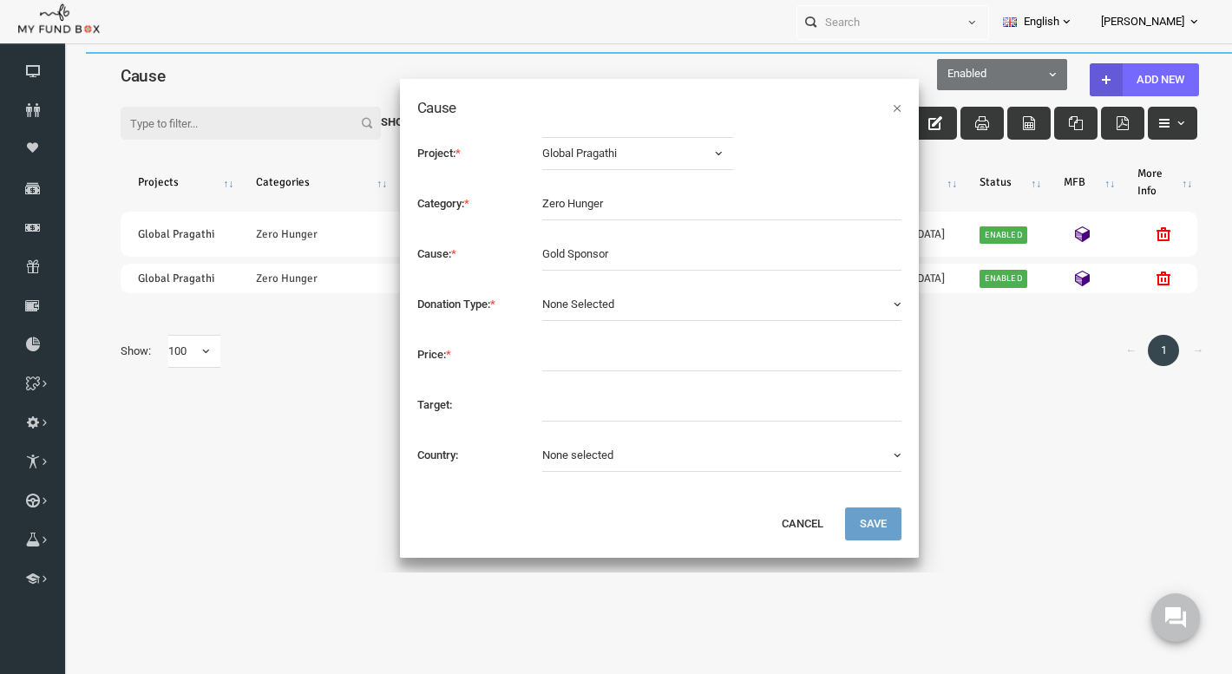
click at [555, 301] on span "None Selected" at bounding box center [555, 304] width 72 height 13
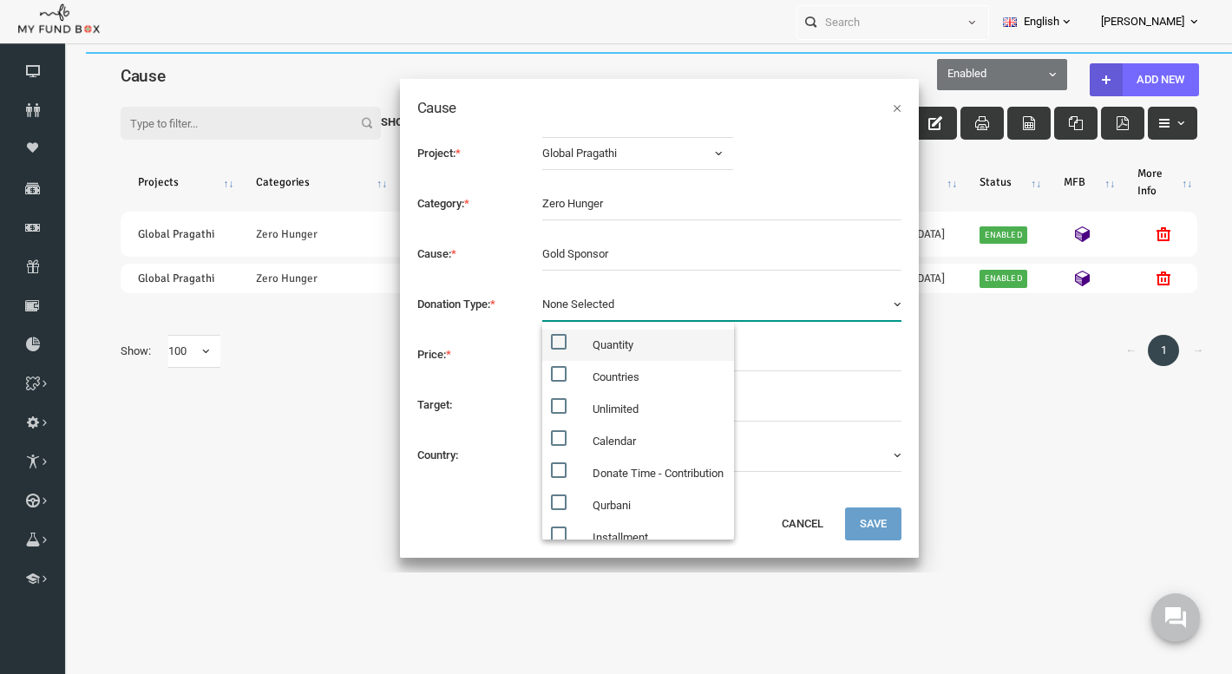
click at [561, 350] on label "Quantity" at bounding box center [615, 345] width 192 height 31
click at [558, 350] on input "Quantity" at bounding box center [550, 342] width 16 height 16
checkbox input "true"
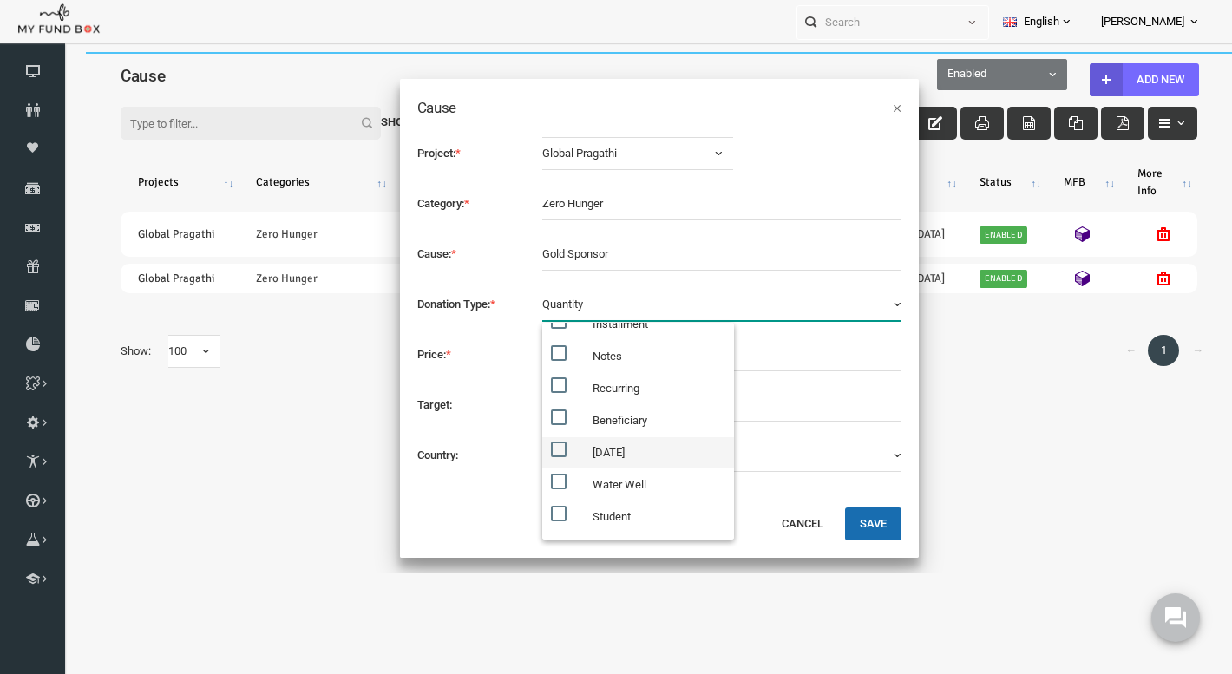
scroll to position [213, 0]
click at [778, 331] on div "Project: * Global Pragathi Select Project Global Pragathi Zero Hunger General S…" at bounding box center [635, 313] width 519 height 387
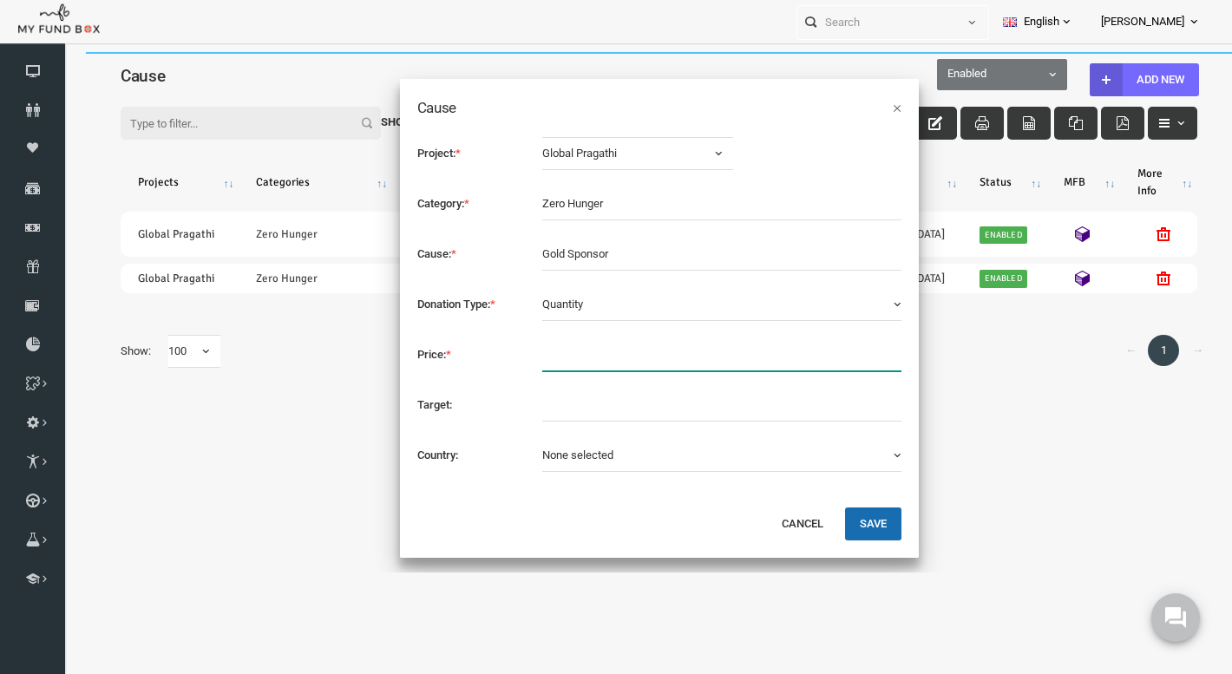
click at [622, 339] on input "text" at bounding box center [698, 354] width 359 height 33
type input "1000"
click at [726, 463] on button "None selected" at bounding box center [698, 455] width 359 height 33
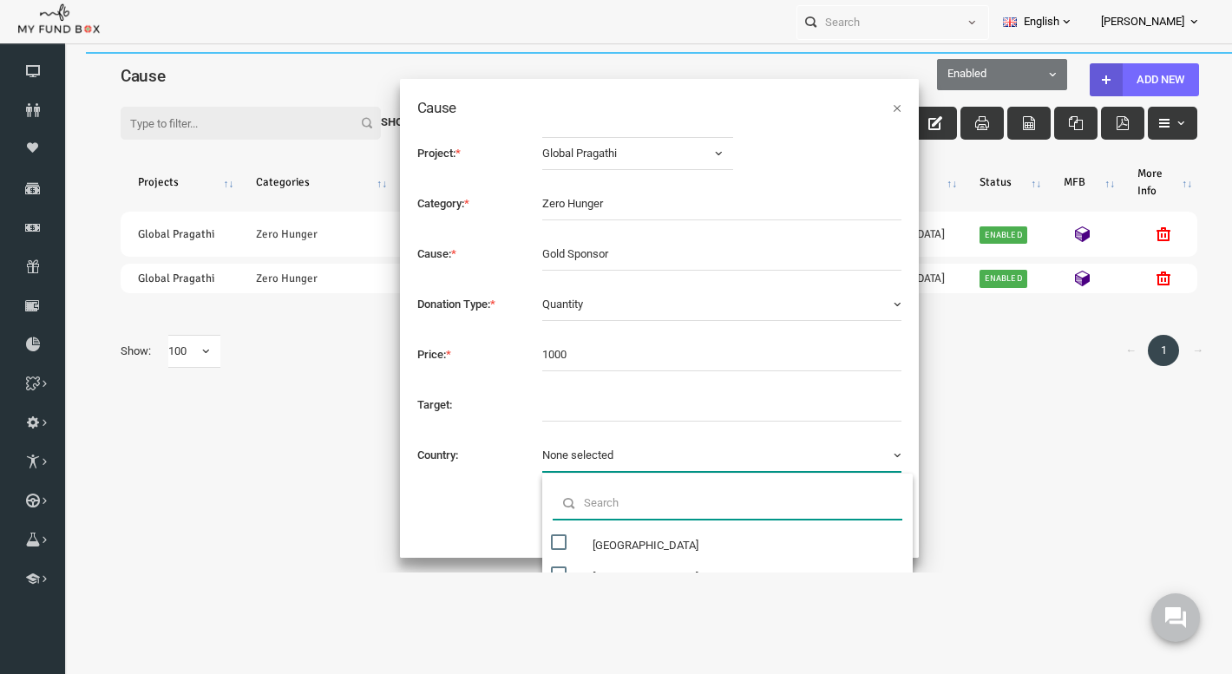
click at [629, 505] on input "text" at bounding box center [704, 503] width 350 height 33
type input "united"
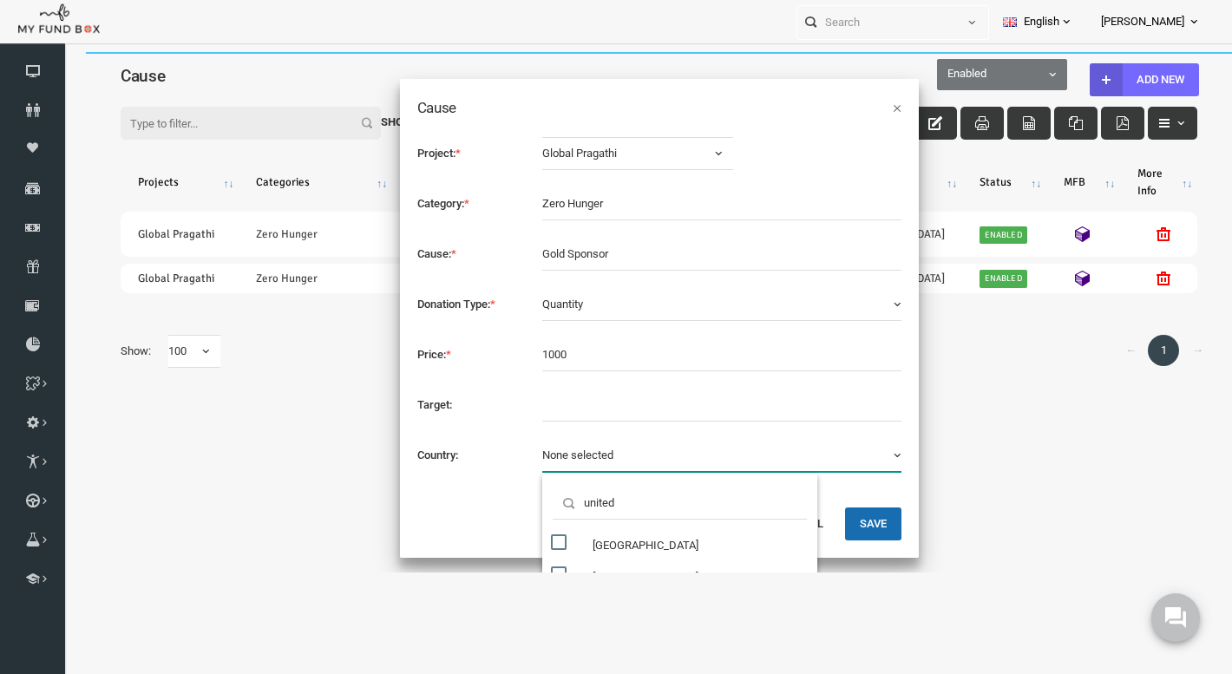
click at [471, 508] on div "Cancel Save" at bounding box center [635, 532] width 519 height 51
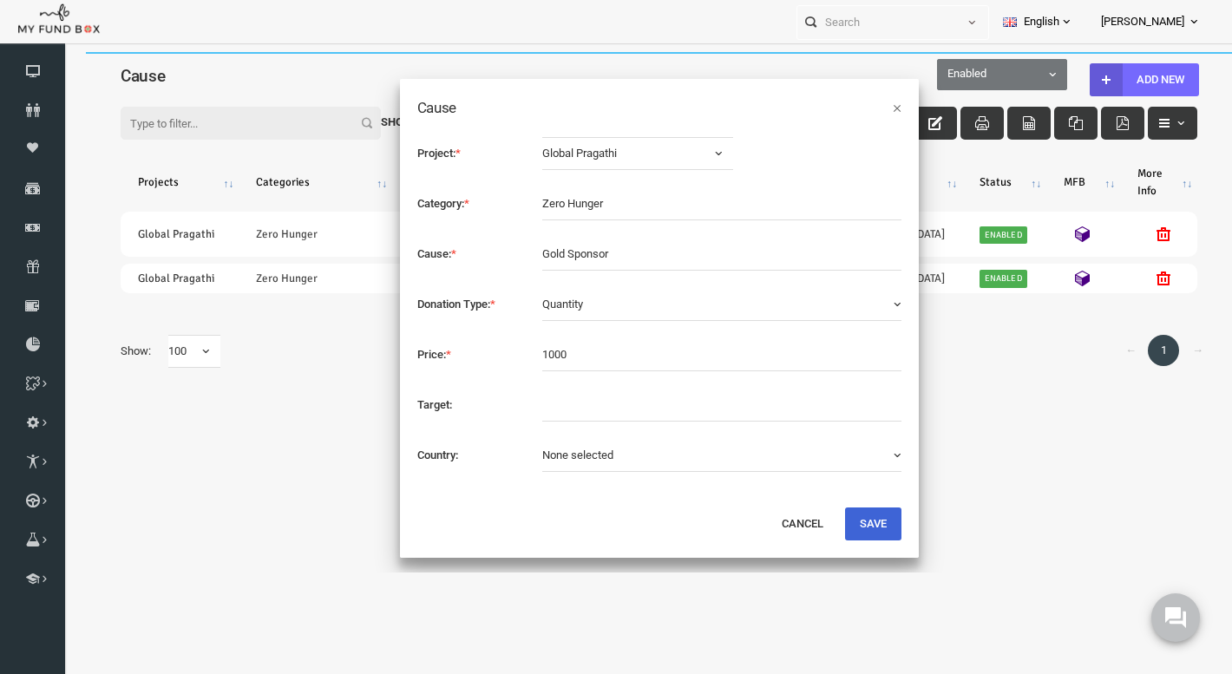
click at [838, 521] on button "Save" at bounding box center [849, 523] width 56 height 33
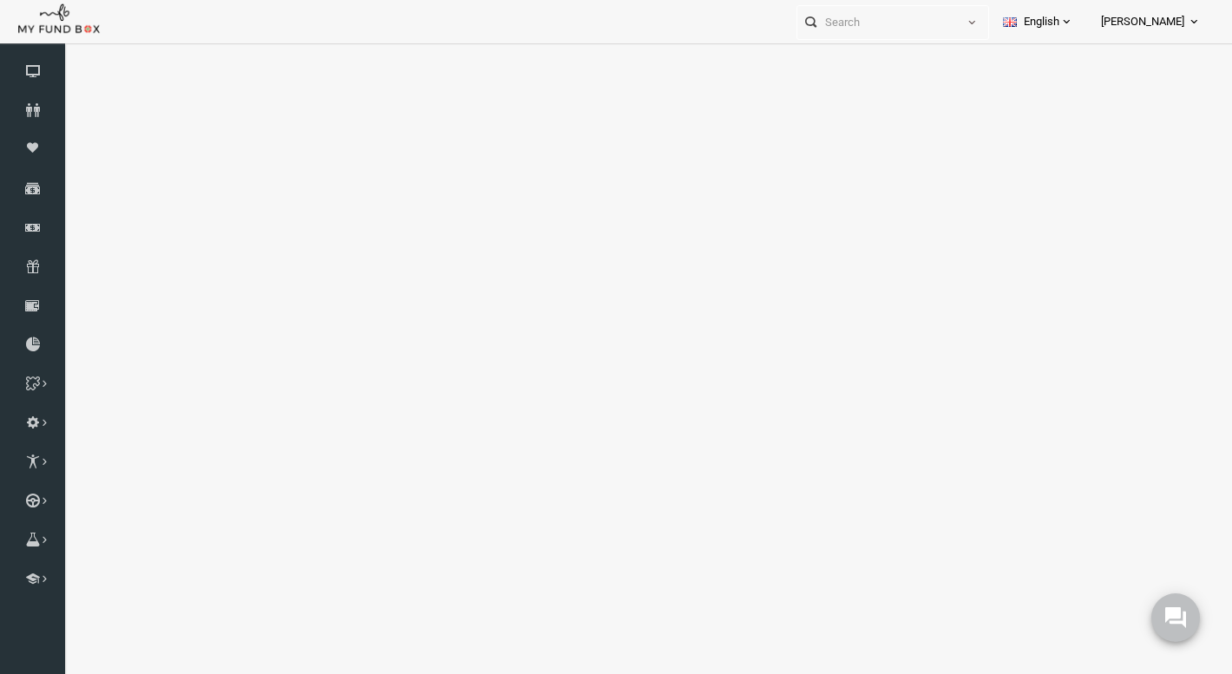
select select "100"
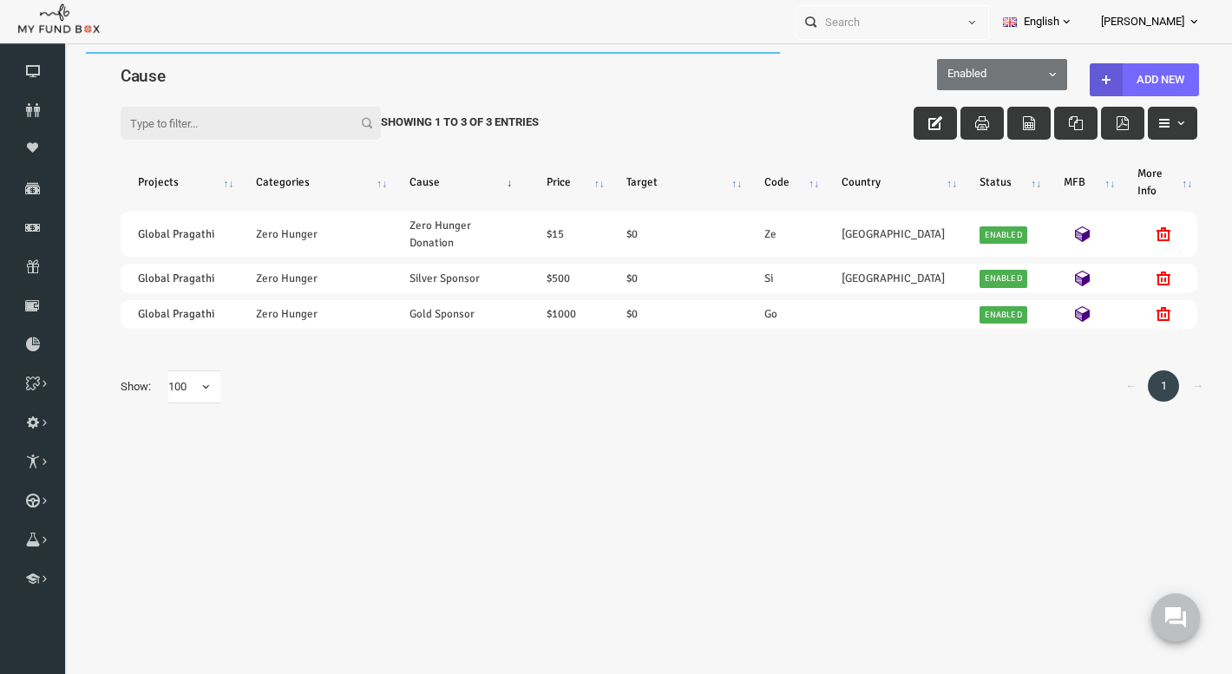
scroll to position [0, 0]
click at [1129, 78] on button "Add New" at bounding box center [1120, 79] width 109 height 33
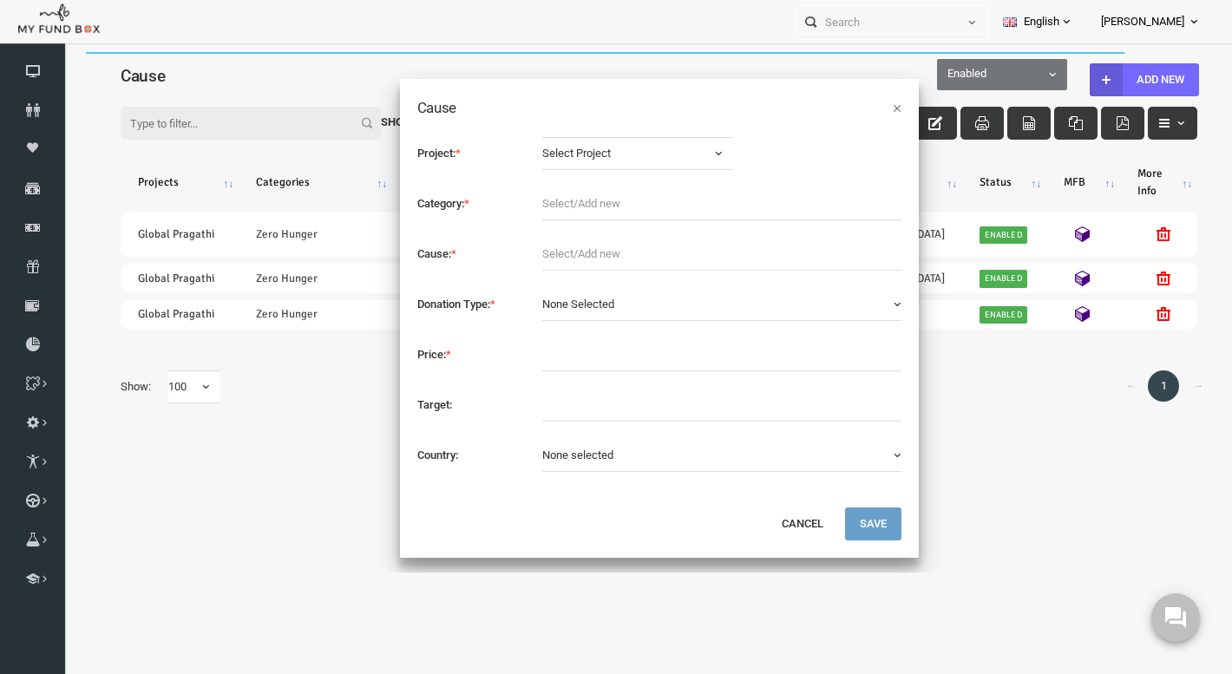
click at [589, 159] on span "Select Project" at bounding box center [602, 153] width 166 height 17
click at [553, 227] on span "Global Pragathi" at bounding box center [570, 226] width 75 height 17
select select "2036"
click at [553, 210] on input "text" at bounding box center [698, 203] width 359 height 33
type input "Zero Hunger"
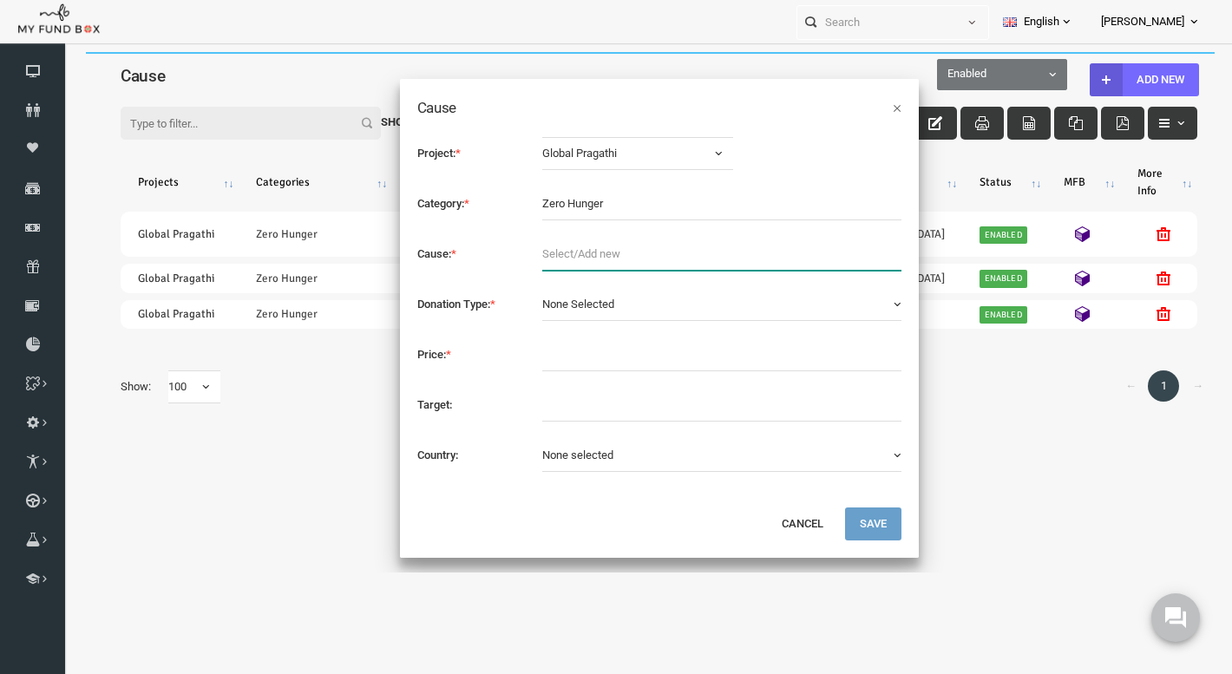
click at [549, 255] on input "text" at bounding box center [698, 254] width 359 height 33
click at [529, 258] on input "Gold Sponsor" at bounding box center [698, 254] width 359 height 33
type input "Diamond Sponsor"
click at [557, 308] on span "None Selected" at bounding box center [555, 304] width 72 height 13
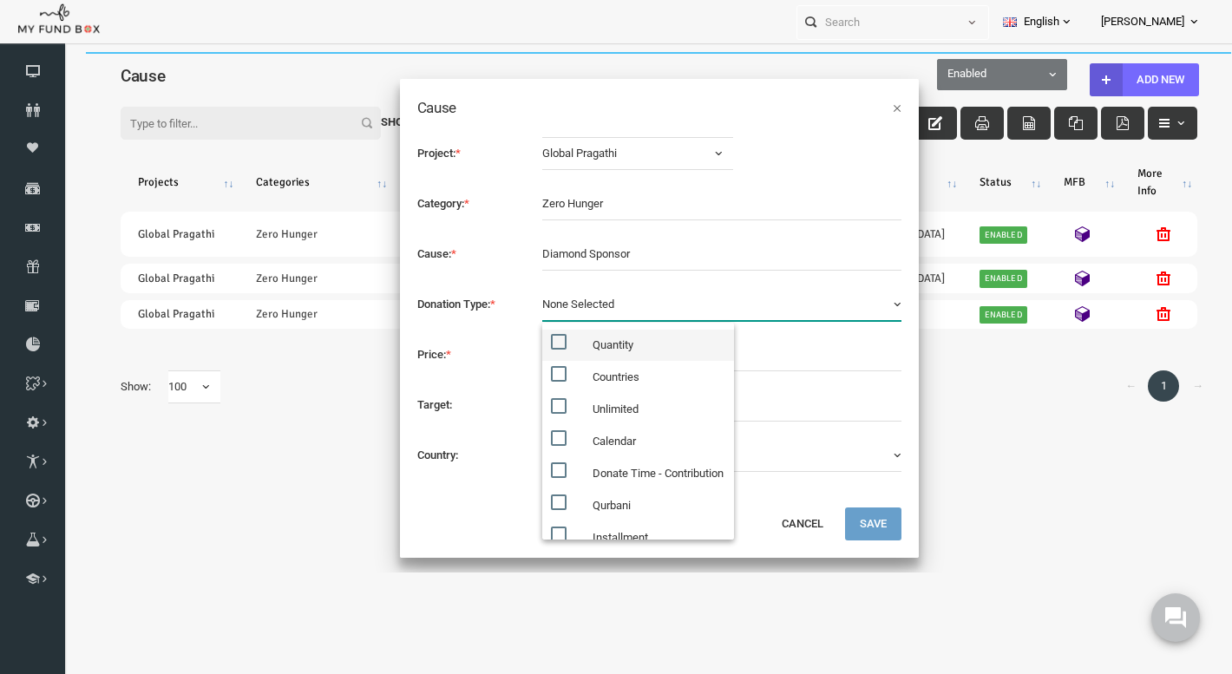
click at [560, 340] on label "Quantity" at bounding box center [615, 345] width 192 height 31
click at [558, 340] on input "Quantity" at bounding box center [550, 342] width 16 height 16
checkbox input "true"
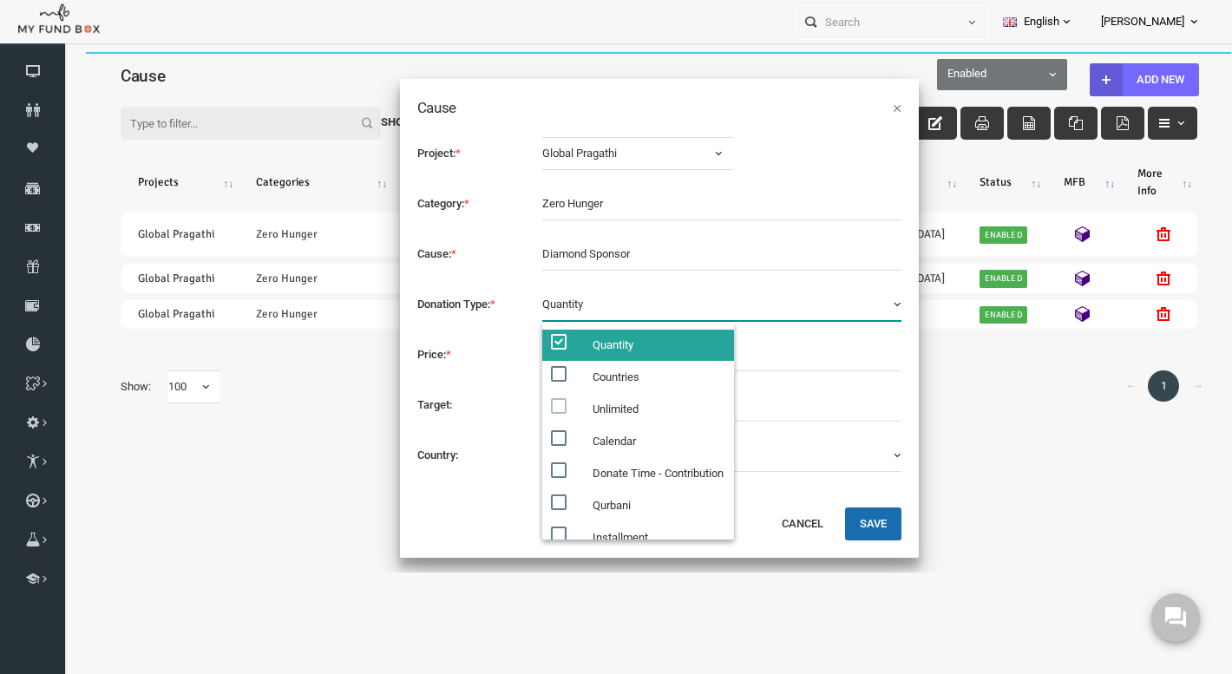
click at [445, 364] on label "Price: *" at bounding box center [448, 354] width 126 height 32
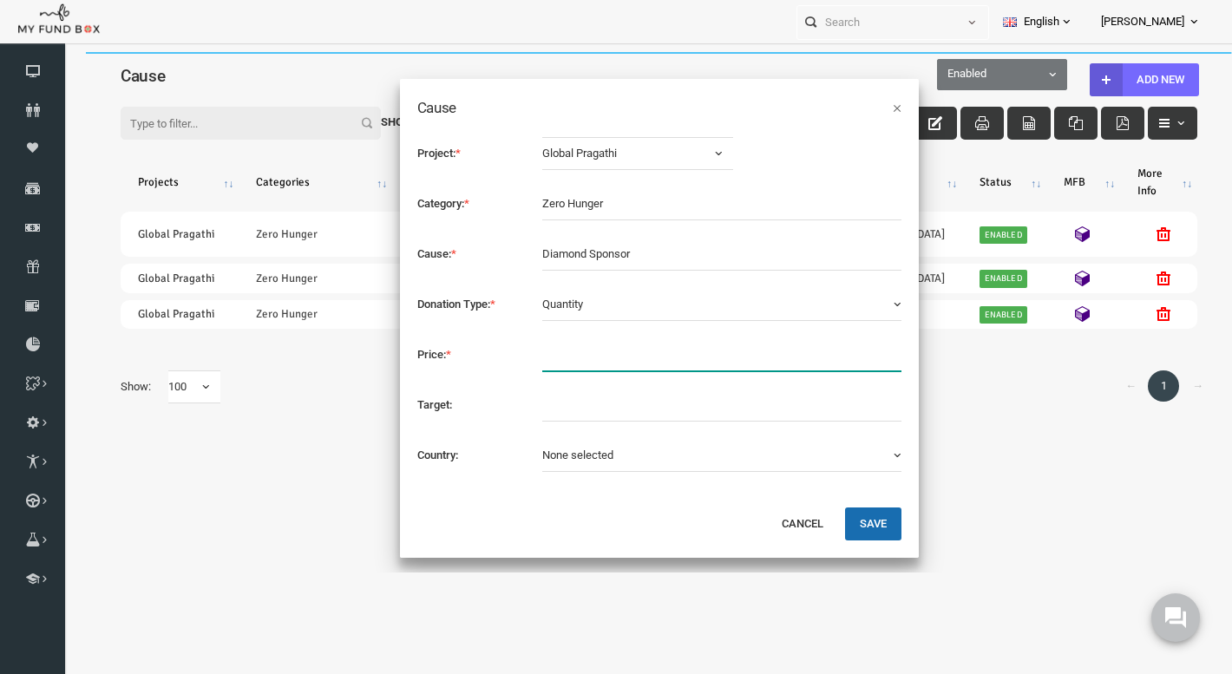
click at [540, 360] on input "text" at bounding box center [698, 354] width 359 height 33
type input "2000"
click at [840, 519] on button "Save" at bounding box center [849, 523] width 56 height 33
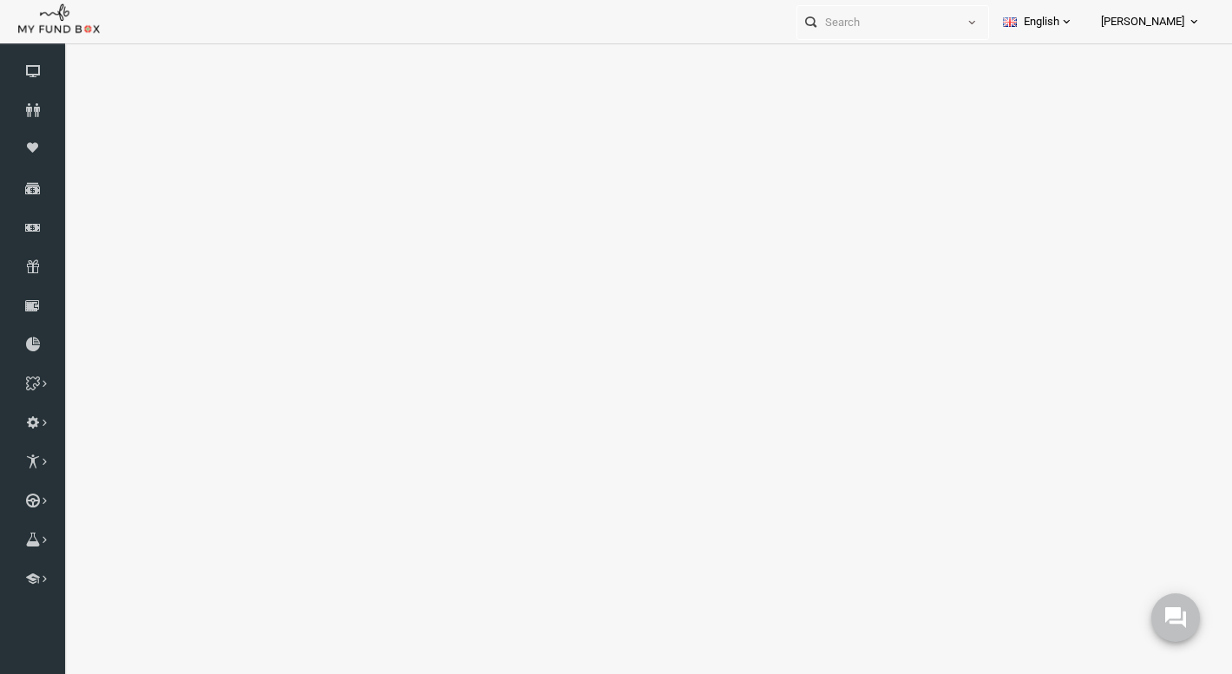
select select "100"
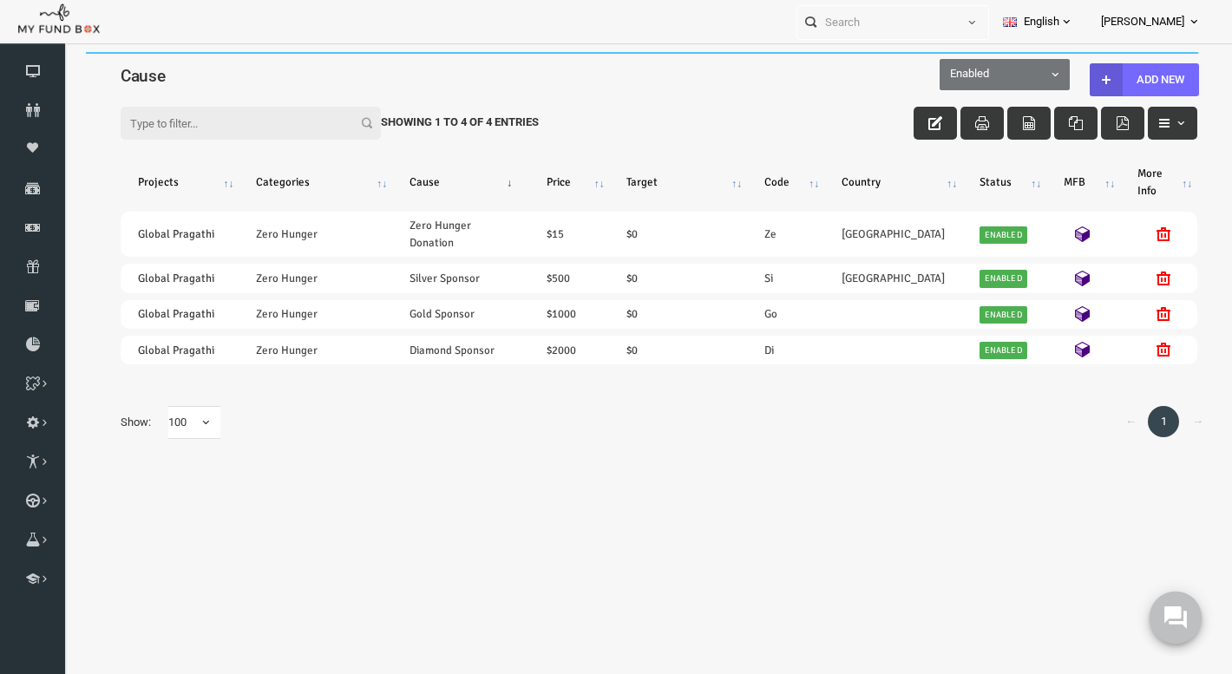
click at [1178, 612] on use at bounding box center [1175, 617] width 23 height 23
click at [1154, 110] on button "button" at bounding box center [1148, 123] width 49 height 33
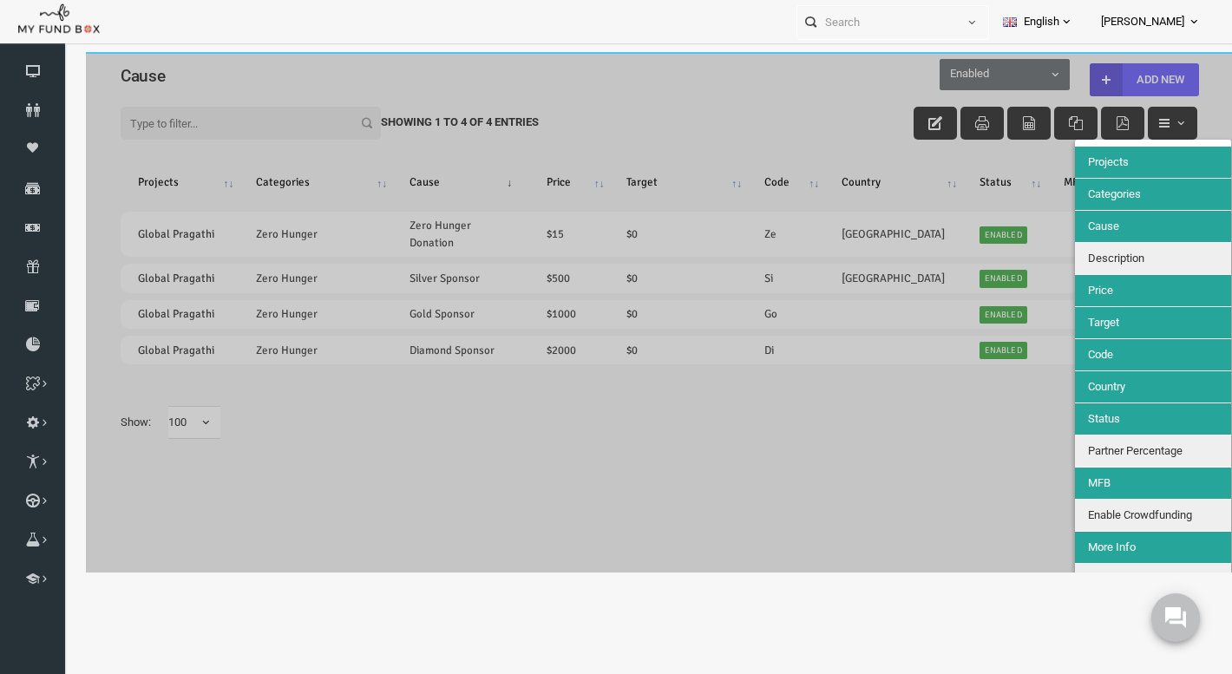
click at [879, 491] on div at bounding box center [635, 312] width 1146 height 520
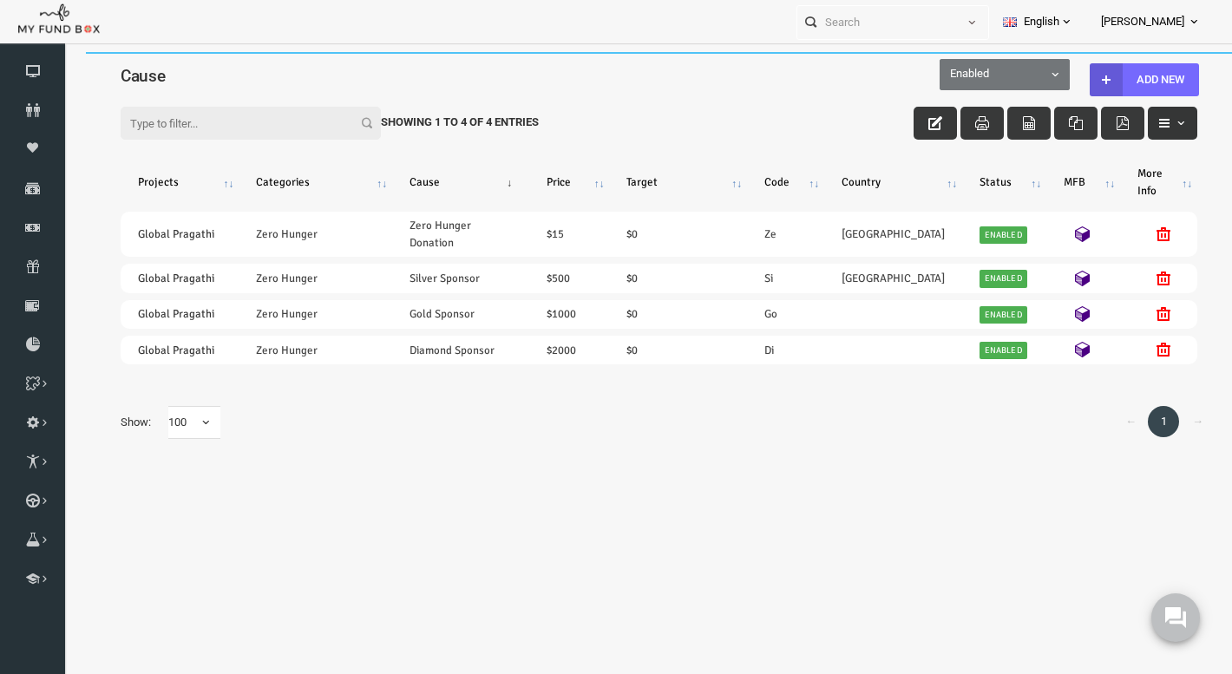
click at [1152, 123] on span "button" at bounding box center [1157, 123] width 14 height 14
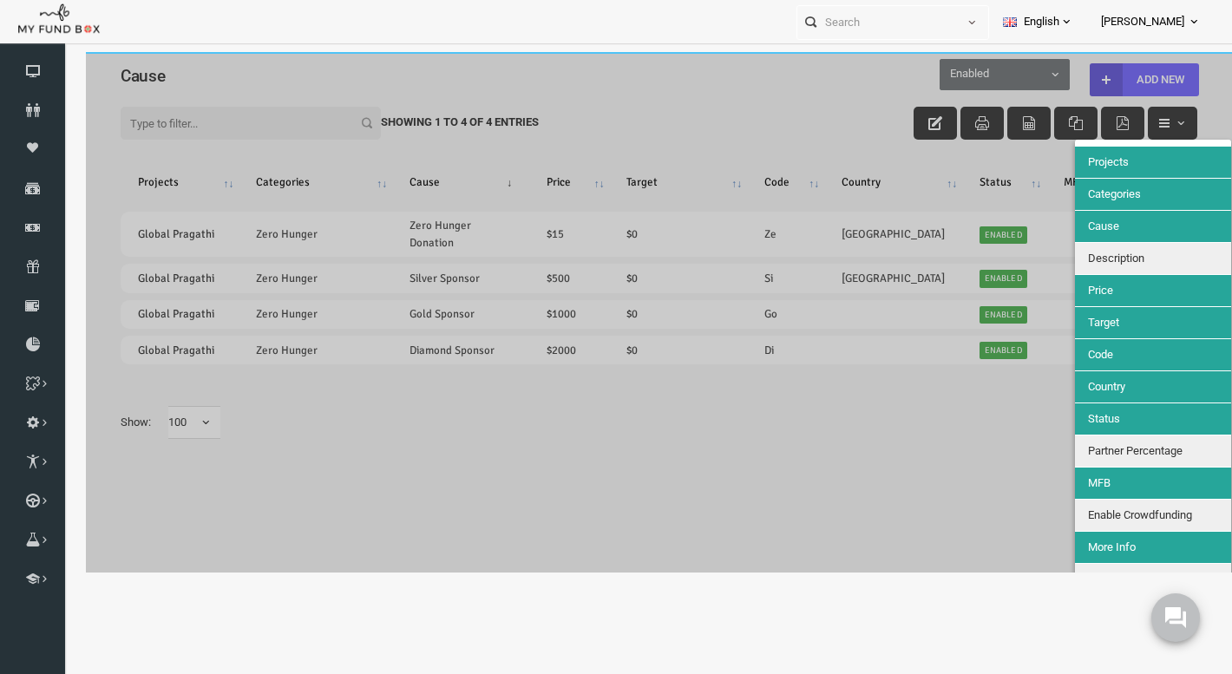
click at [1093, 260] on span "Description" at bounding box center [1092, 258] width 56 height 13
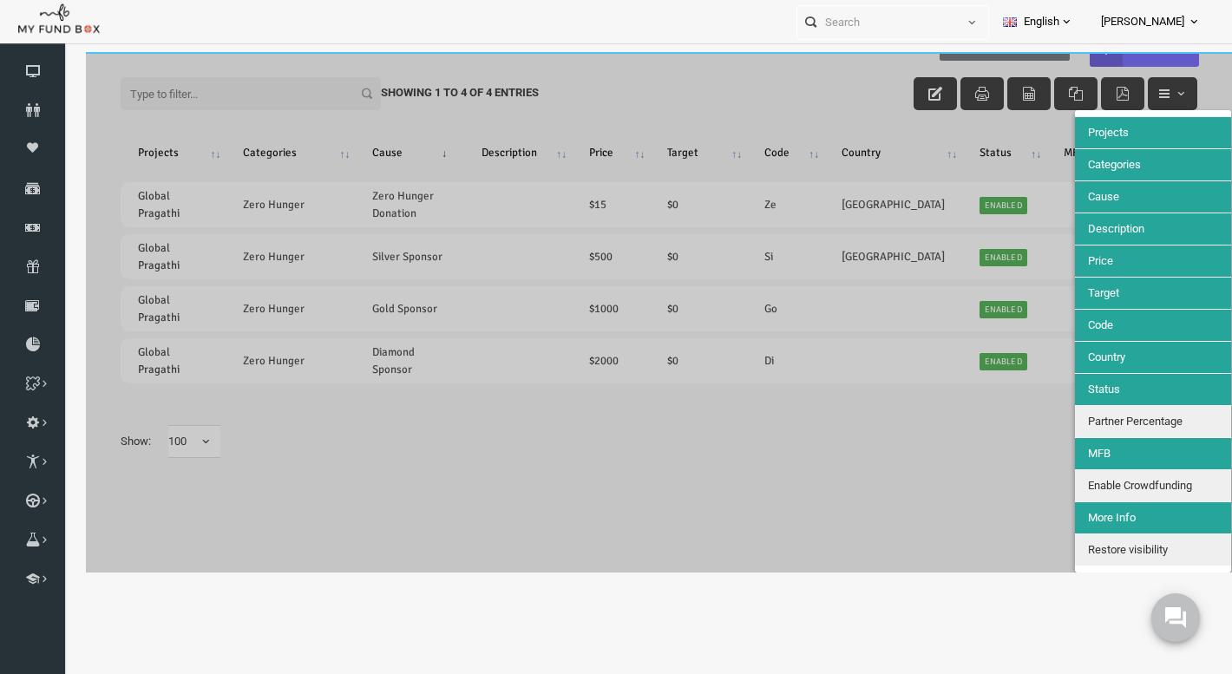
scroll to position [29, 0]
click at [904, 480] on div at bounding box center [635, 312] width 1146 height 520
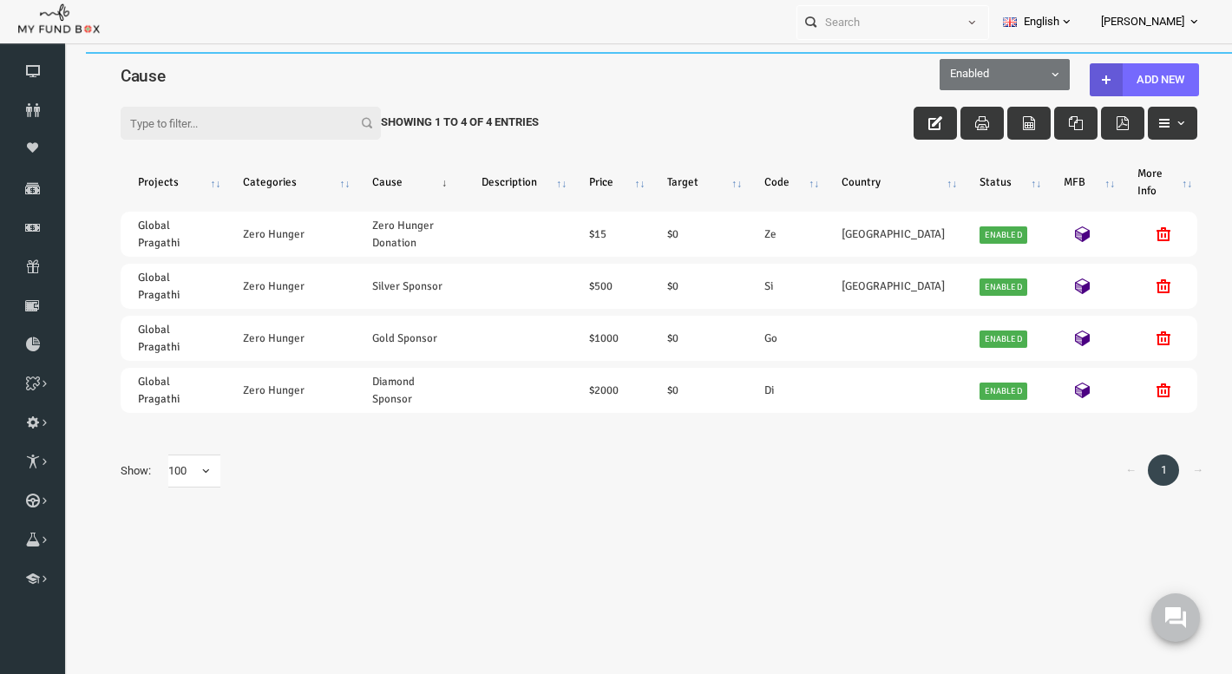
scroll to position [0, 0]
click at [0, 0] on span "Donations" at bounding box center [0, 0] width 0 height 0
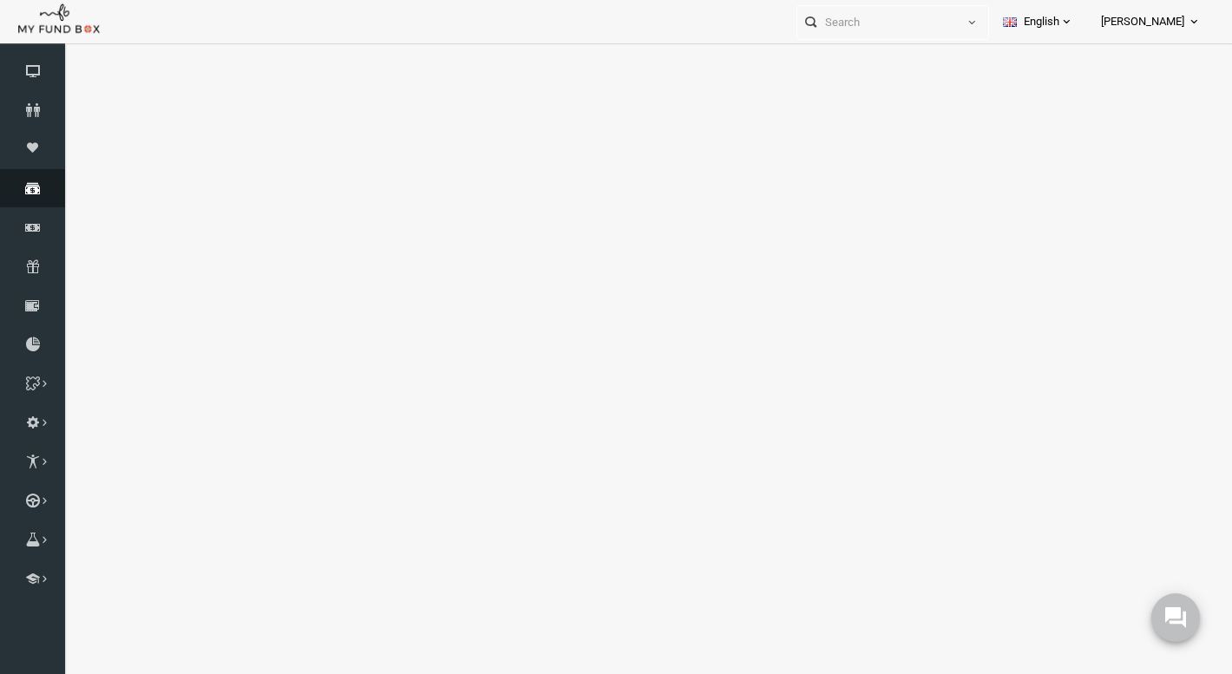
select select "100"
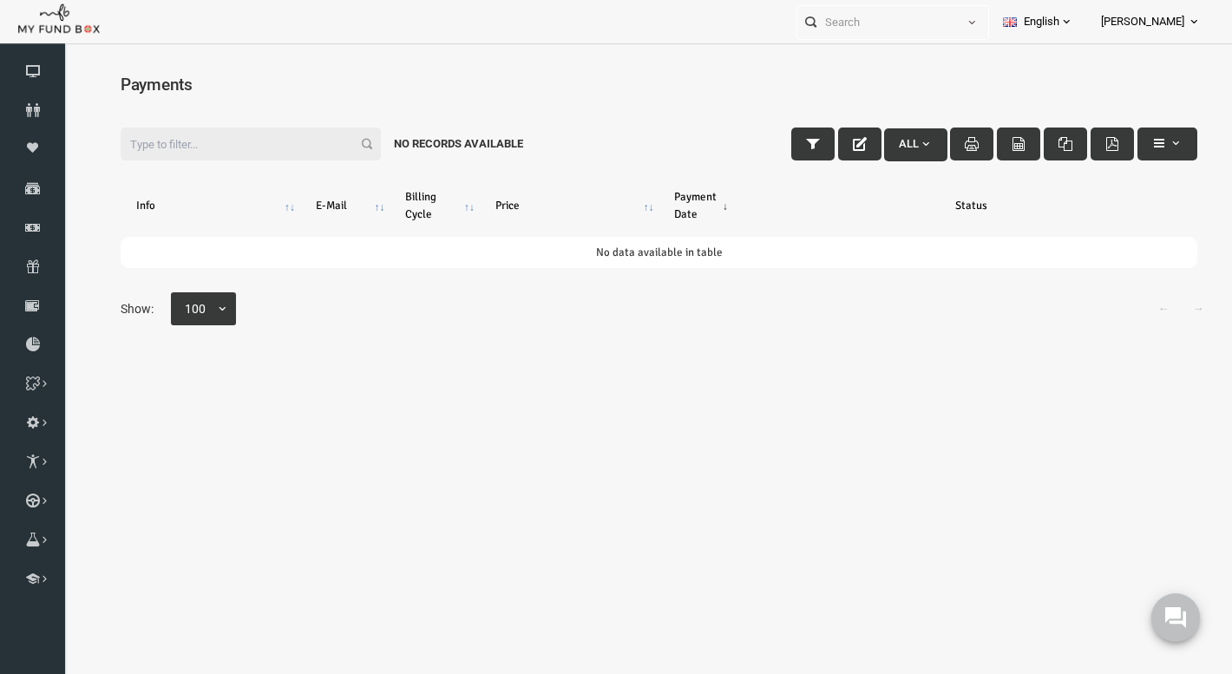
click at [160, 442] on body "Donor Not Found Beneficiary Not Found Partner Not Found!!!! Please Fill out thi…" at bounding box center [635, 321] width 1146 height 520
click at [31, 78] on icon at bounding box center [32, 71] width 65 height 14
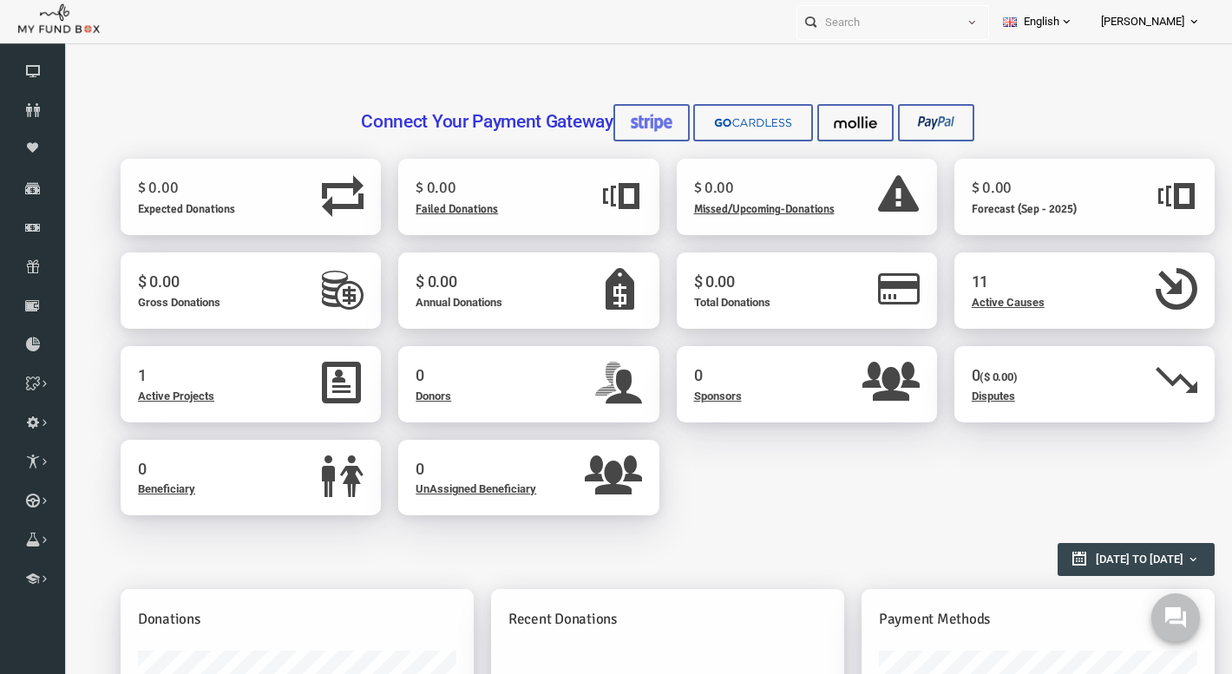
click at [144, 390] on span "Active Projects" at bounding box center [153, 395] width 76 height 13
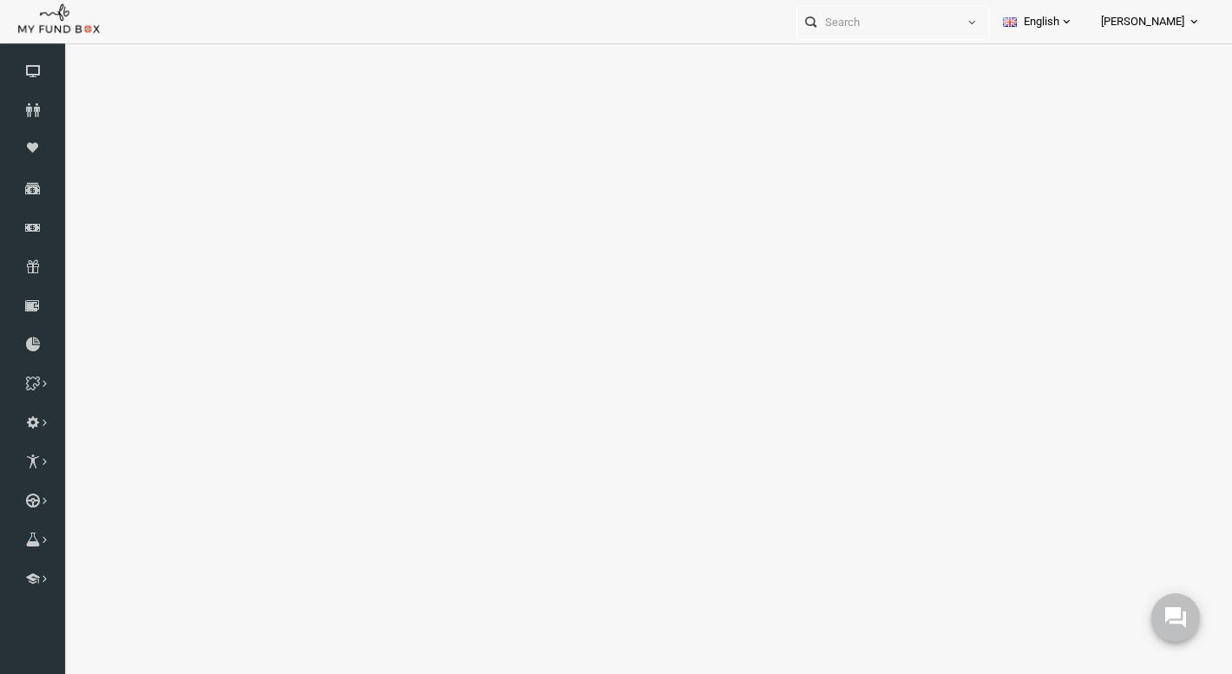
select select "100"
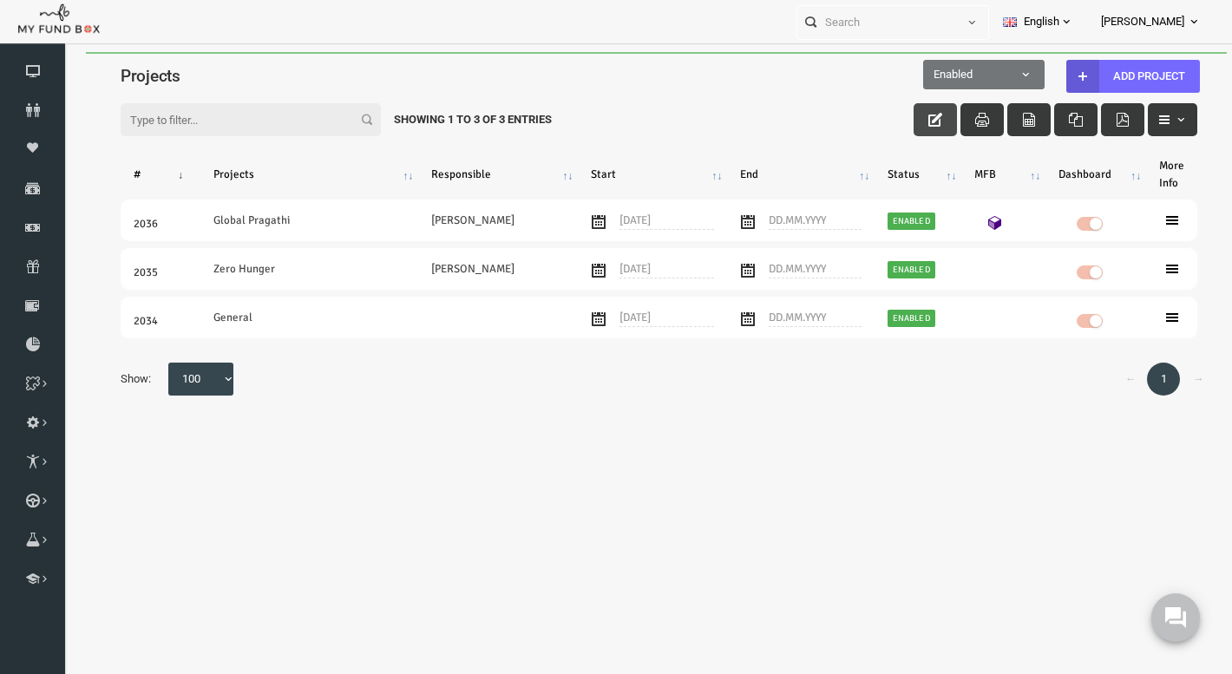
click at [915, 120] on icon "button" at bounding box center [912, 120] width 14 height 14
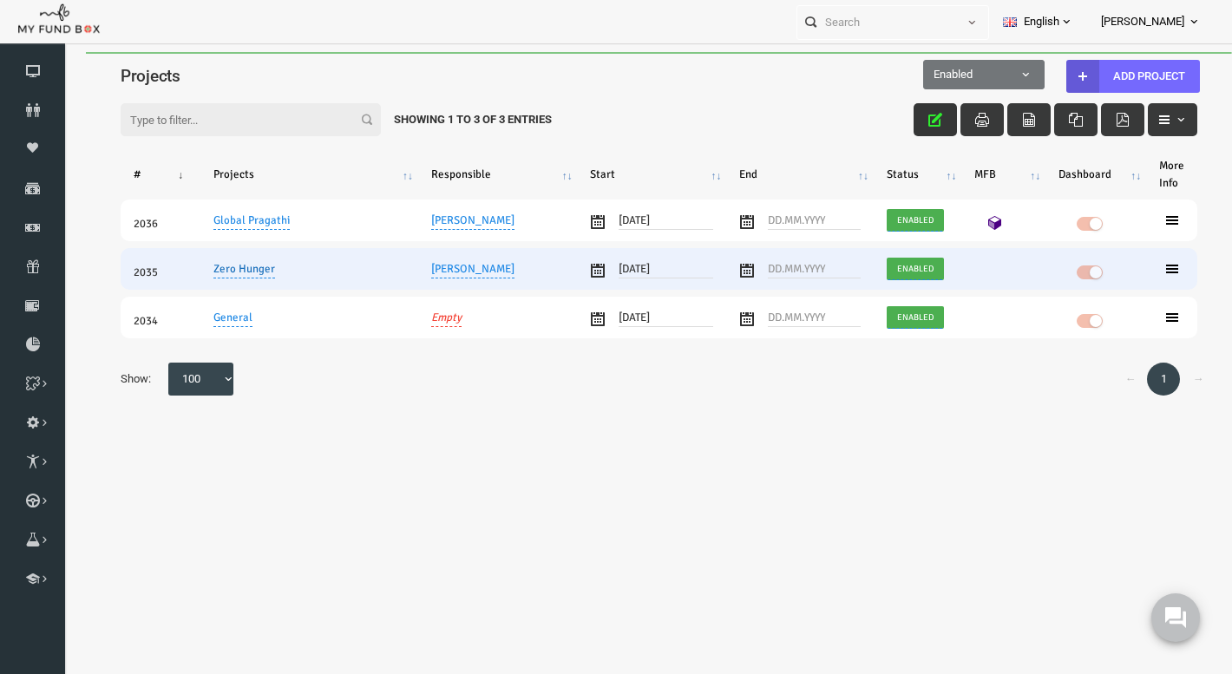
click at [232, 275] on link "Zero Hunger" at bounding box center [221, 268] width 62 height 19
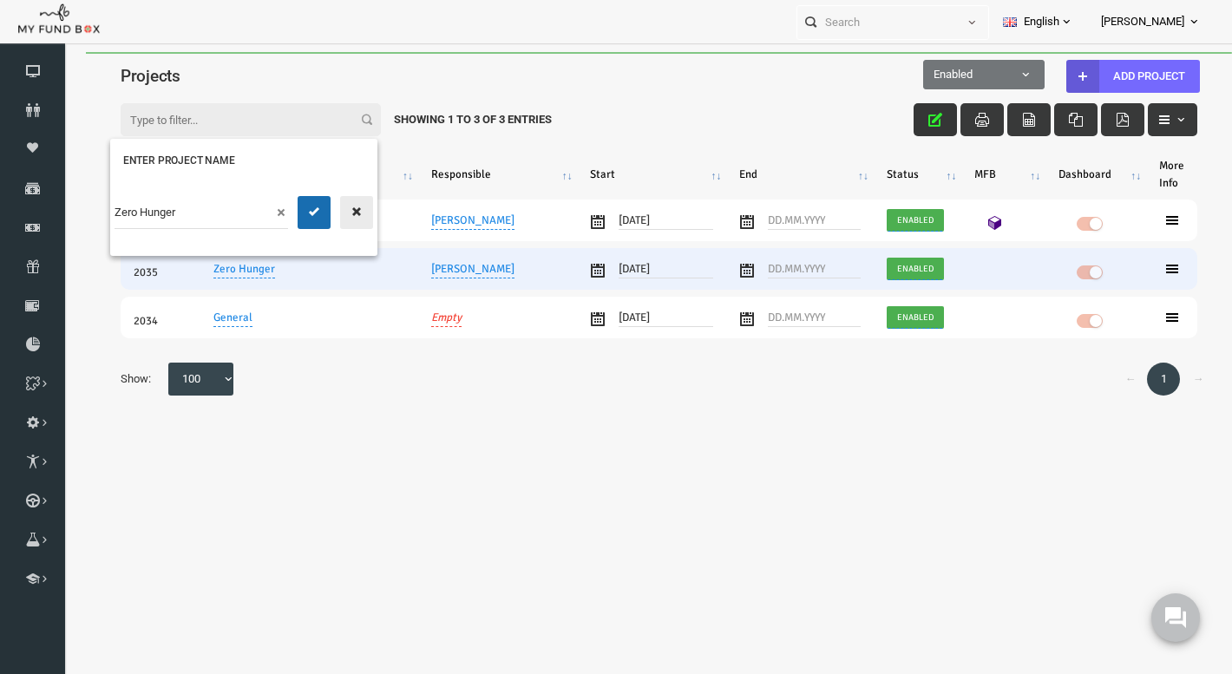
click at [331, 210] on icon "button" at bounding box center [333, 212] width 14 height 14
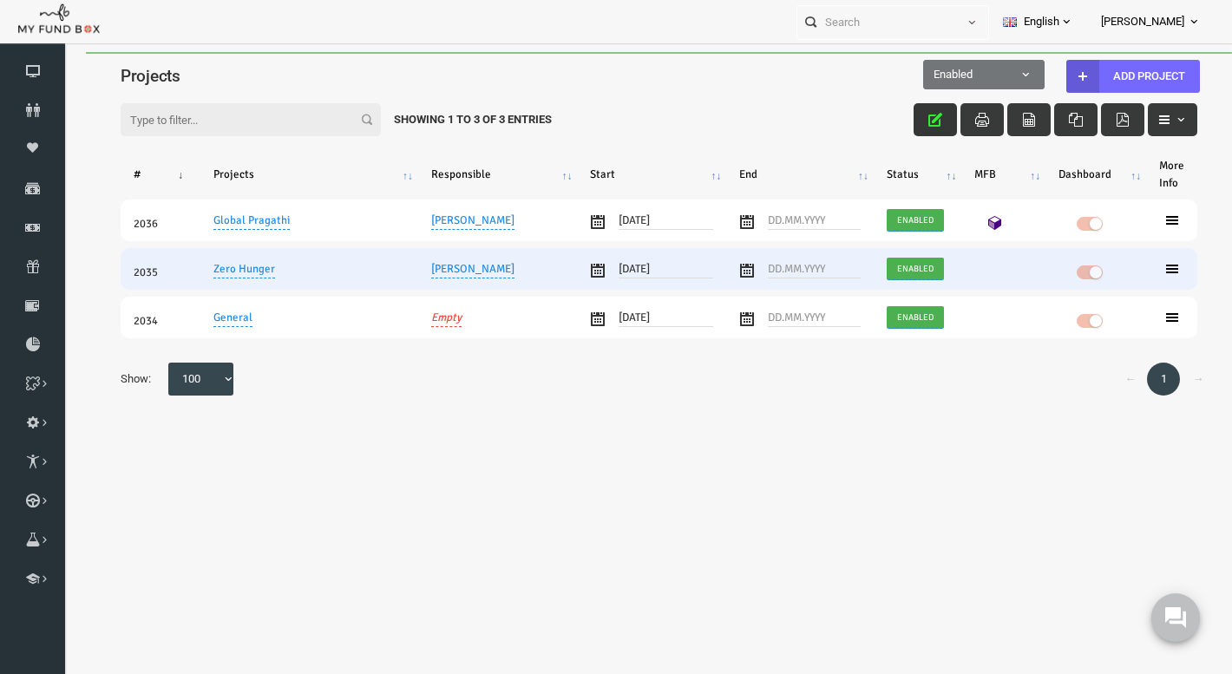
click at [902, 264] on span "Enabled" at bounding box center [892, 268] width 48 height 17
click at [851, 206] on span "Enabled" at bounding box center [894, 210] width 172 height 17
click at [1147, 279] on icon at bounding box center [1149, 278] width 14 height 14
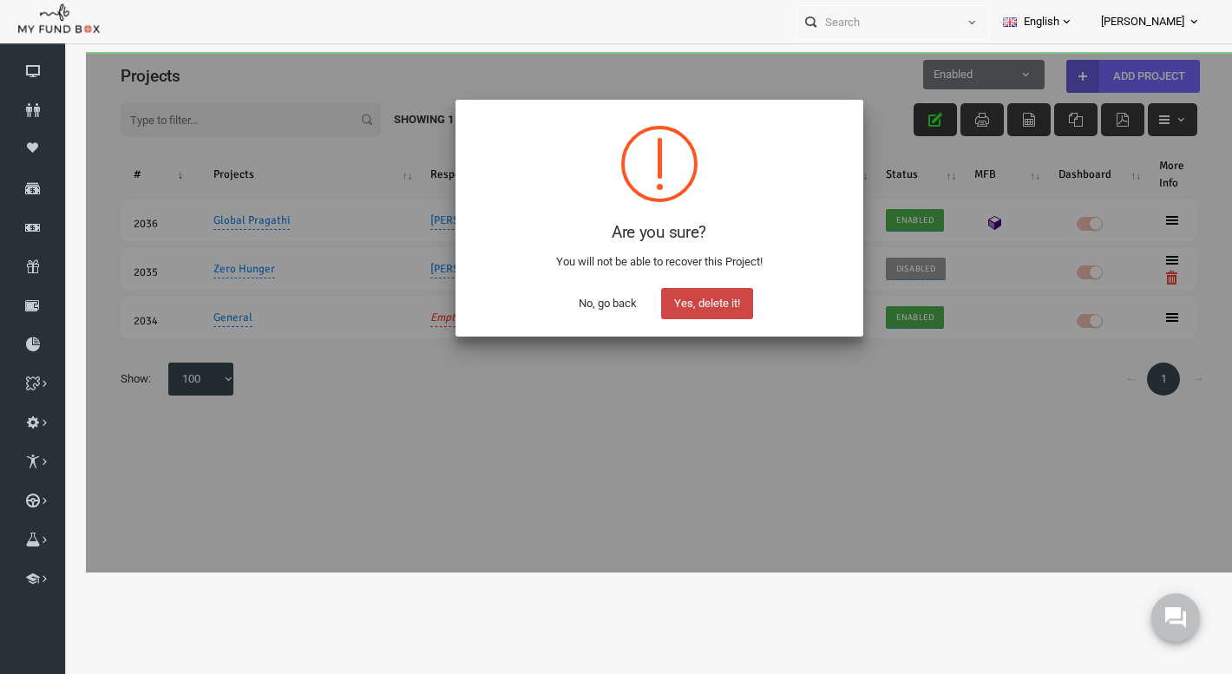
click at [680, 303] on button "Yes, delete it!" at bounding box center [684, 303] width 92 height 31
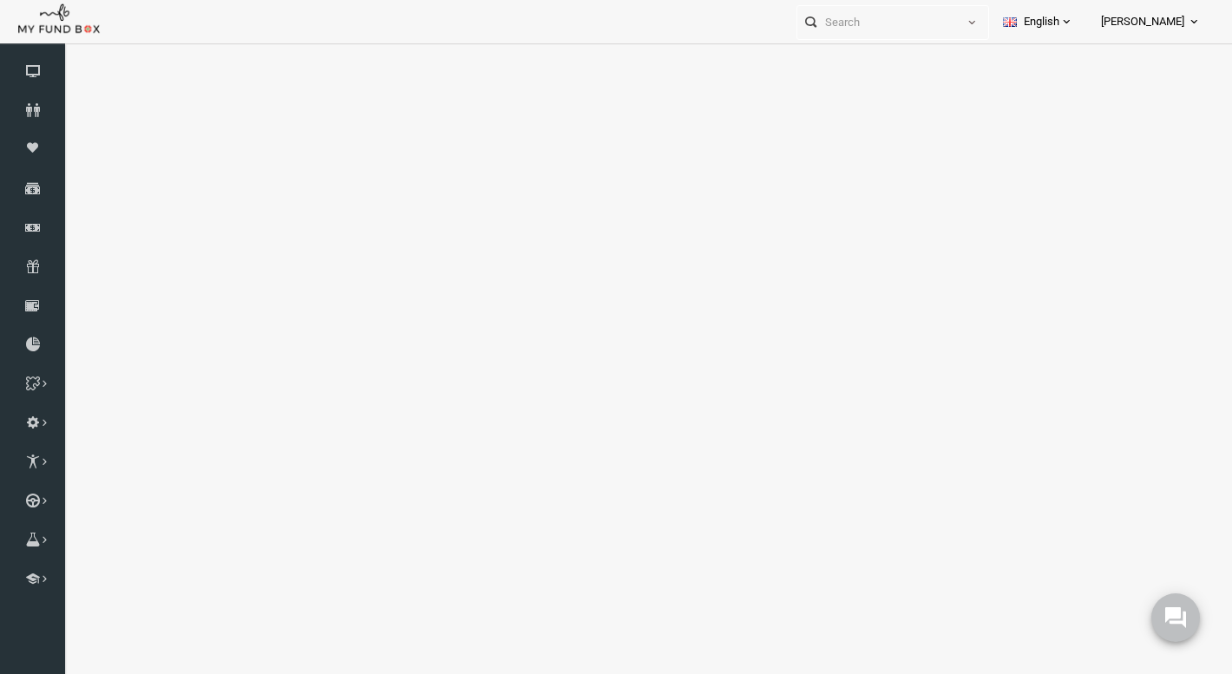
select select "100"
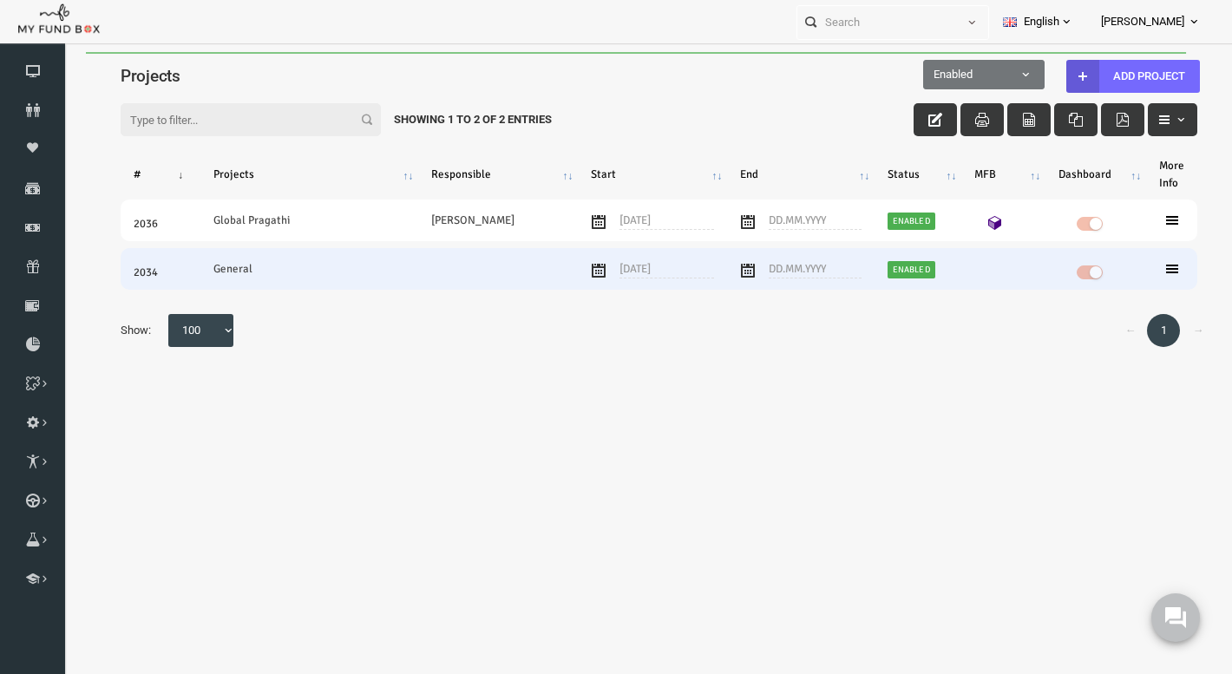
click at [889, 272] on link "Enabled" at bounding box center [888, 269] width 48 height 17
click at [884, 265] on link "Enabled" at bounding box center [888, 269] width 48 height 17
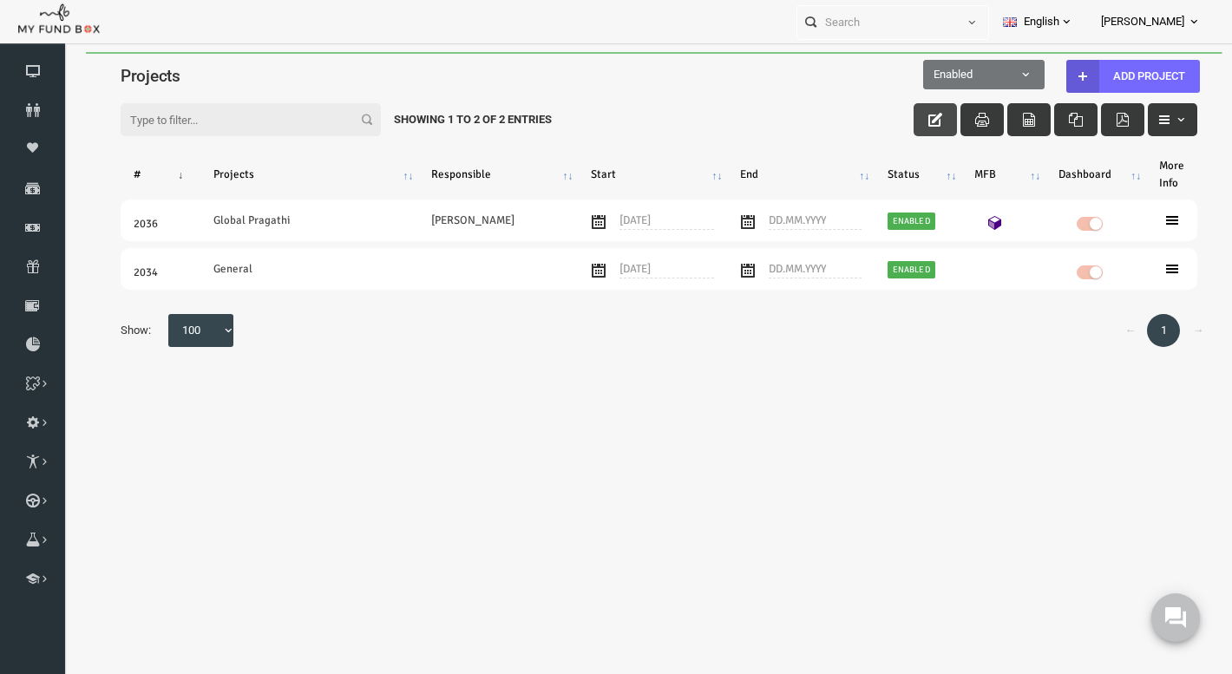
click at [920, 118] on button "button" at bounding box center [911, 119] width 43 height 33
click at [907, 119] on icon "button" at bounding box center [912, 120] width 14 height 14
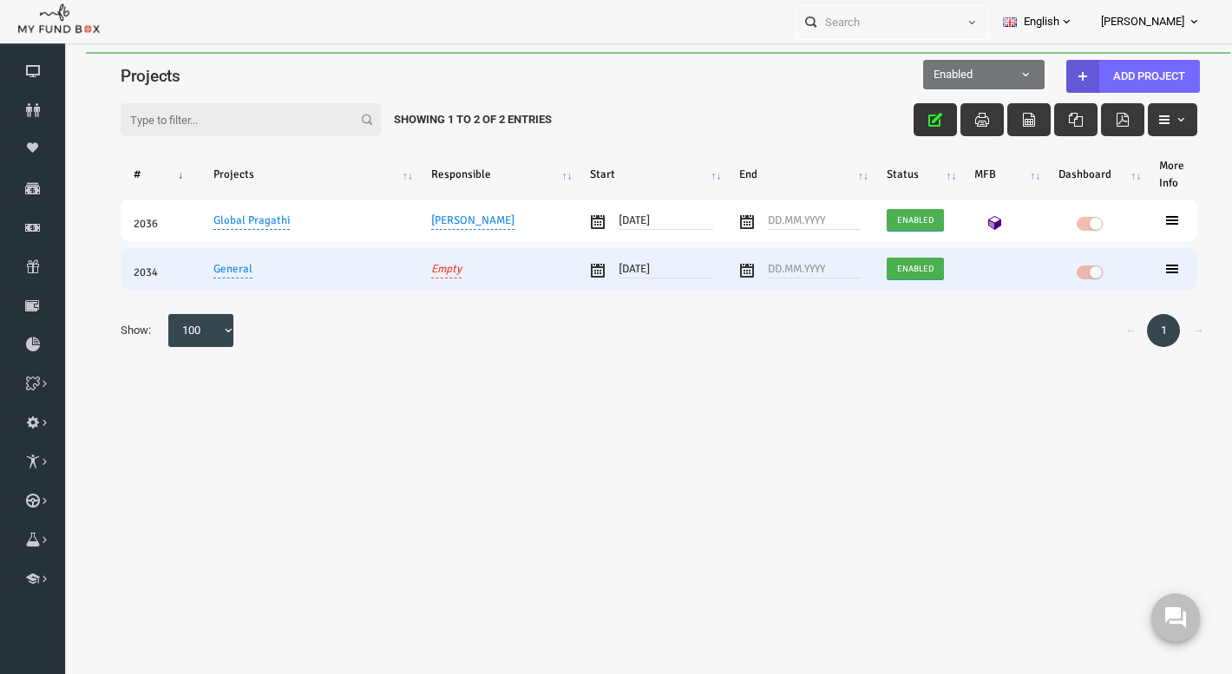
click at [1063, 273] on span at bounding box center [1066, 272] width 26 height 14
click at [888, 270] on span "Enabled" at bounding box center [892, 268] width 48 height 17
click at [836, 211] on span "Enabled" at bounding box center [894, 210] width 172 height 17
click at [1057, 275] on span at bounding box center [1066, 272] width 26 height 14
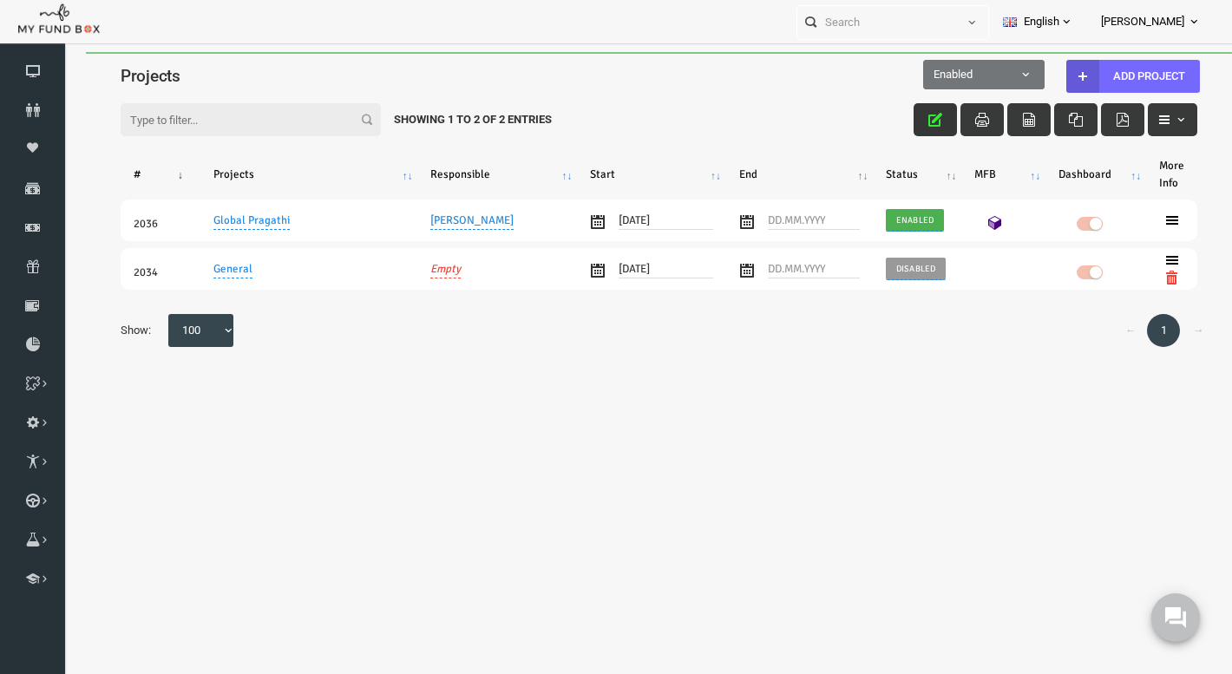
click at [680, 407] on body "Donor Not Found Beneficiary Not Found Partner Not Found!!!! Please Fill out thi…" at bounding box center [635, 312] width 1146 height 520
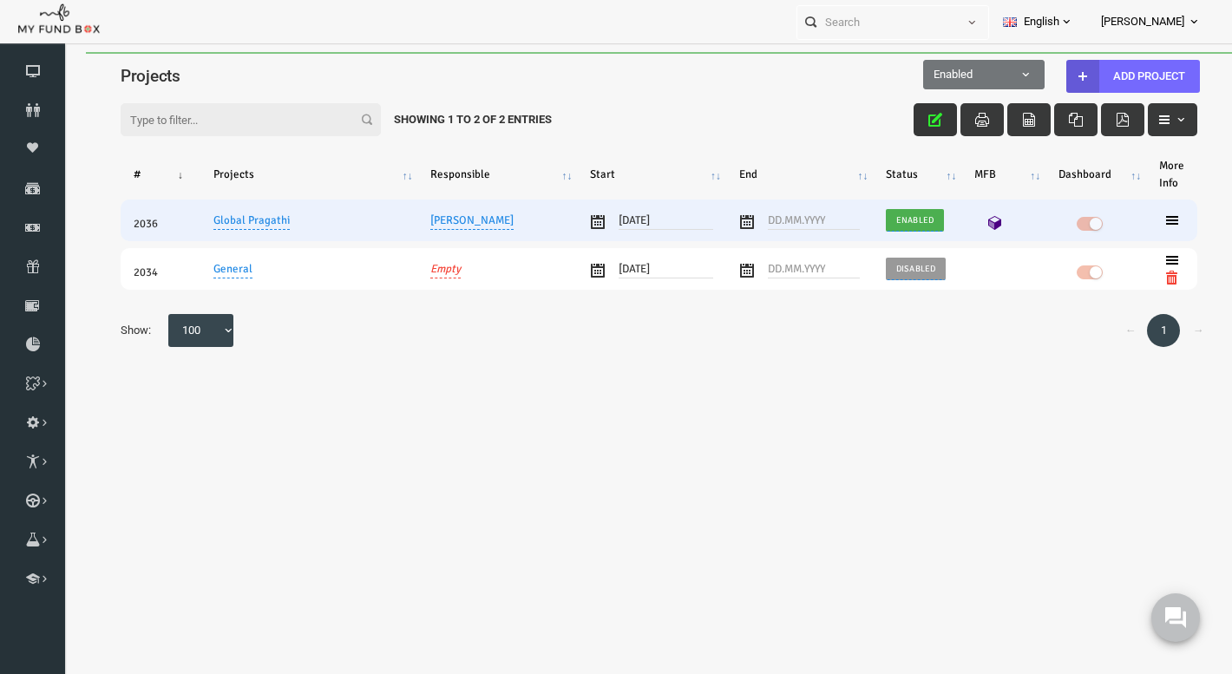
click at [972, 222] on icon at bounding box center [972, 223] width 14 height 14
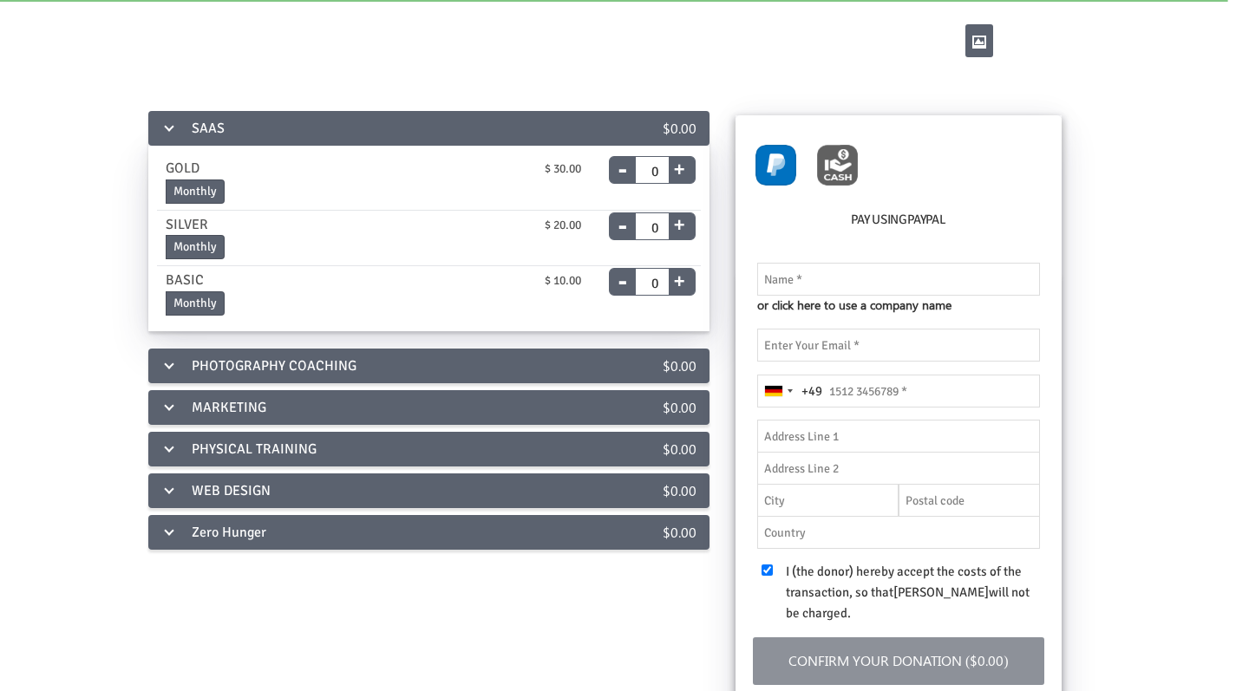
click at [305, 370] on div "PHOTOGRAPHY COACHING" at bounding box center [373, 366] width 450 height 35
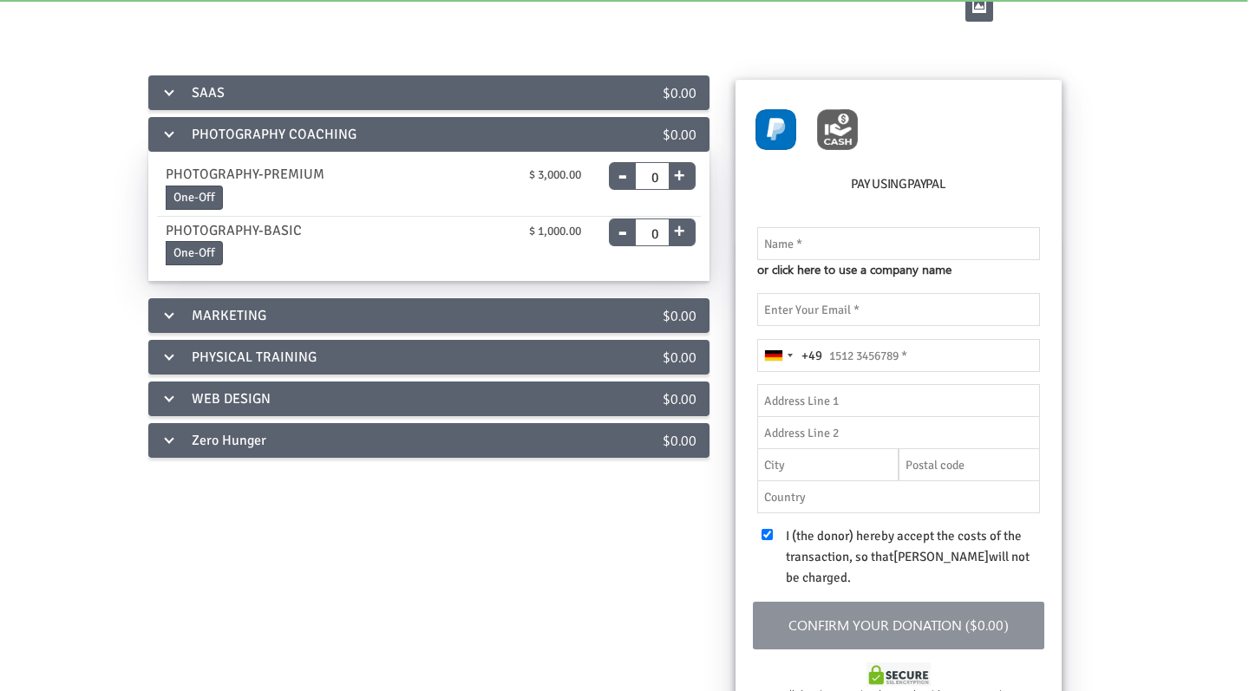
scroll to position [35, 0]
click at [780, 132] on img at bounding box center [776, 130] width 41 height 41
click at [836, 132] on img at bounding box center [837, 130] width 41 height 41
radio input "true"
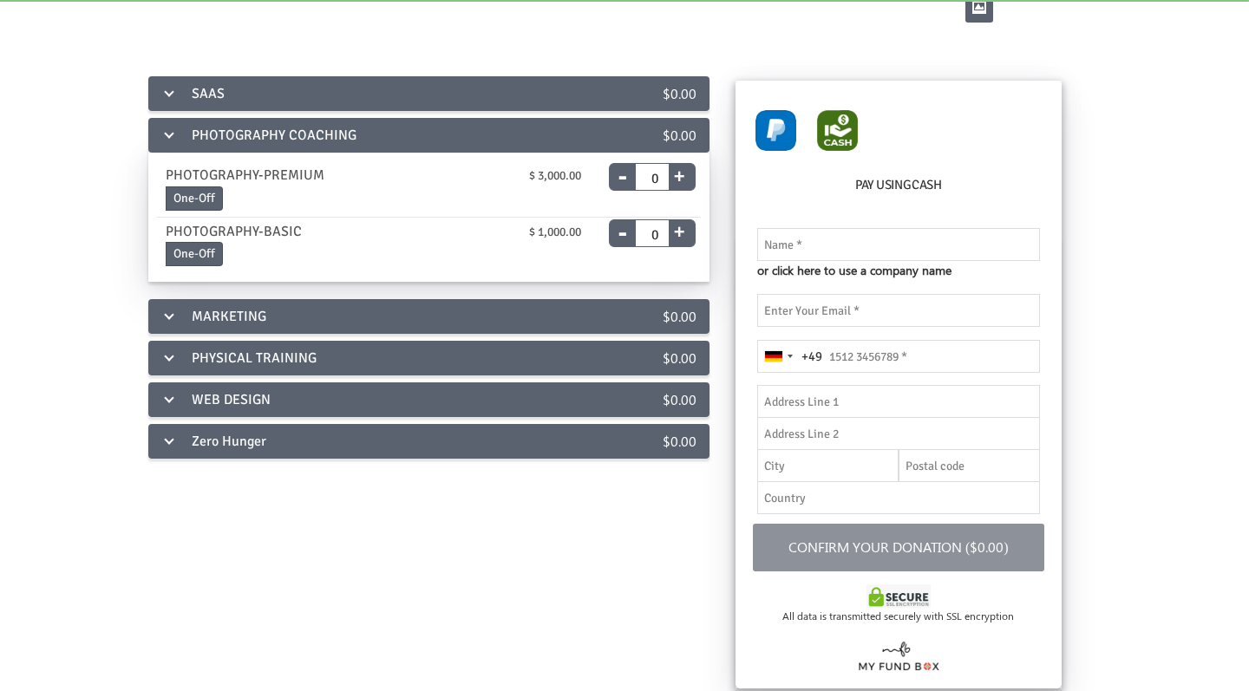
click at [779, 128] on img at bounding box center [776, 130] width 41 height 41
radio input "true"
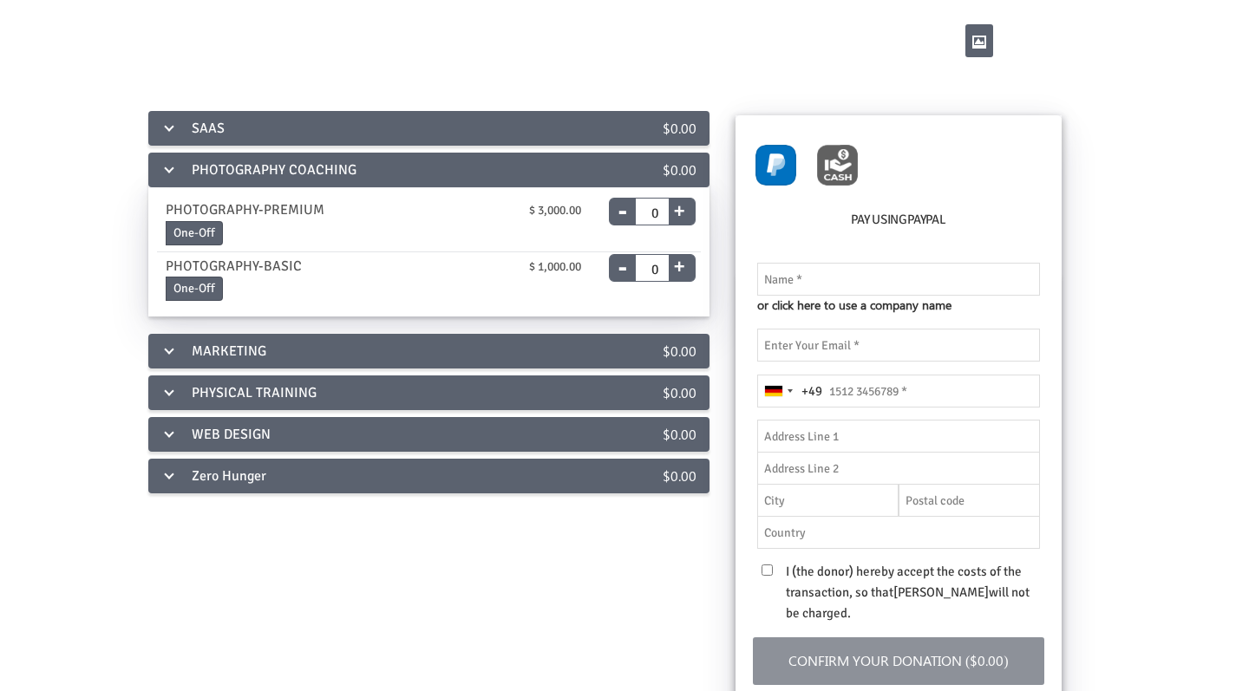
scroll to position [0, 0]
click at [487, 473] on div "Zero Hunger" at bounding box center [373, 476] width 450 height 35
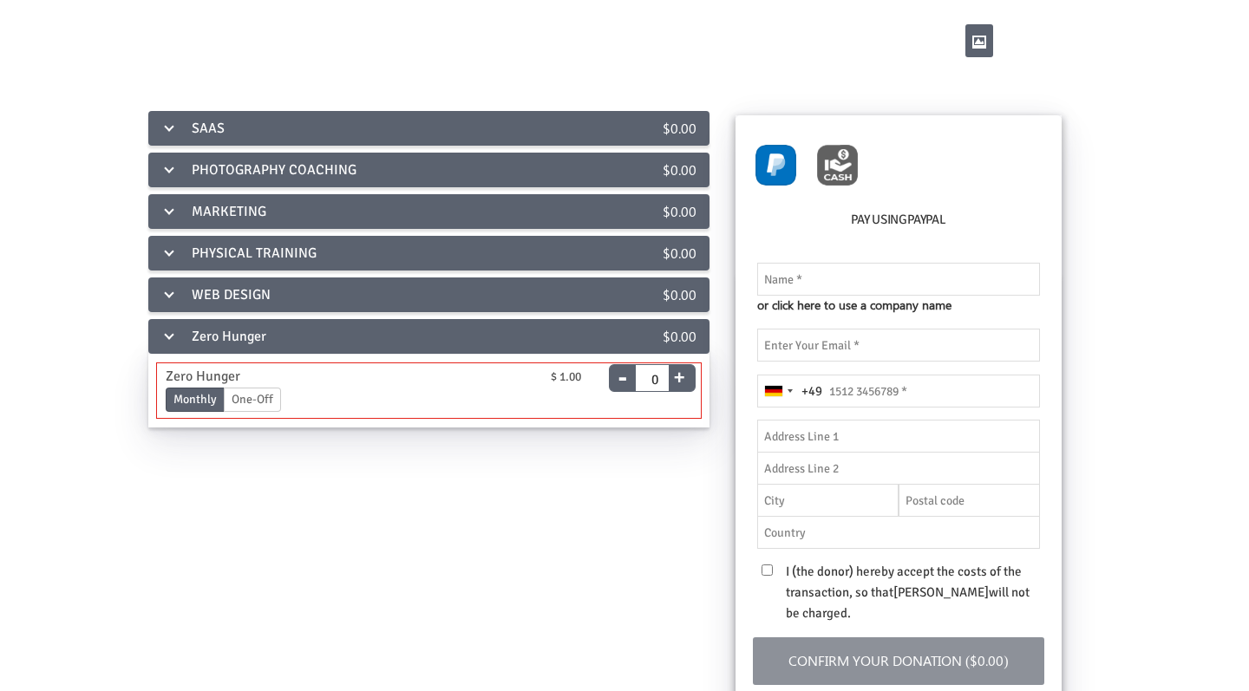
click at [256, 397] on label "One-Off" at bounding box center [252, 400] width 57 height 24
click at [0, 0] on input "One-Off" at bounding box center [0, 0] width 0 height 0
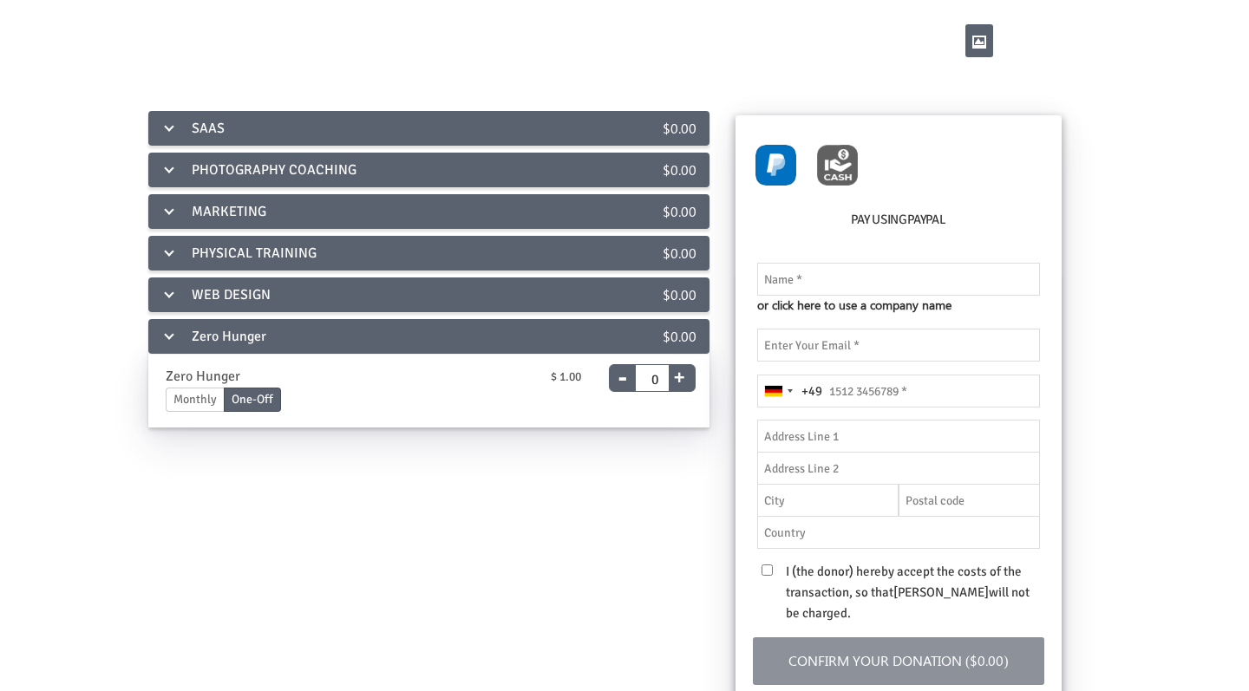
click at [383, 163] on div "PHOTOGRAPHY COACHING" at bounding box center [373, 170] width 450 height 35
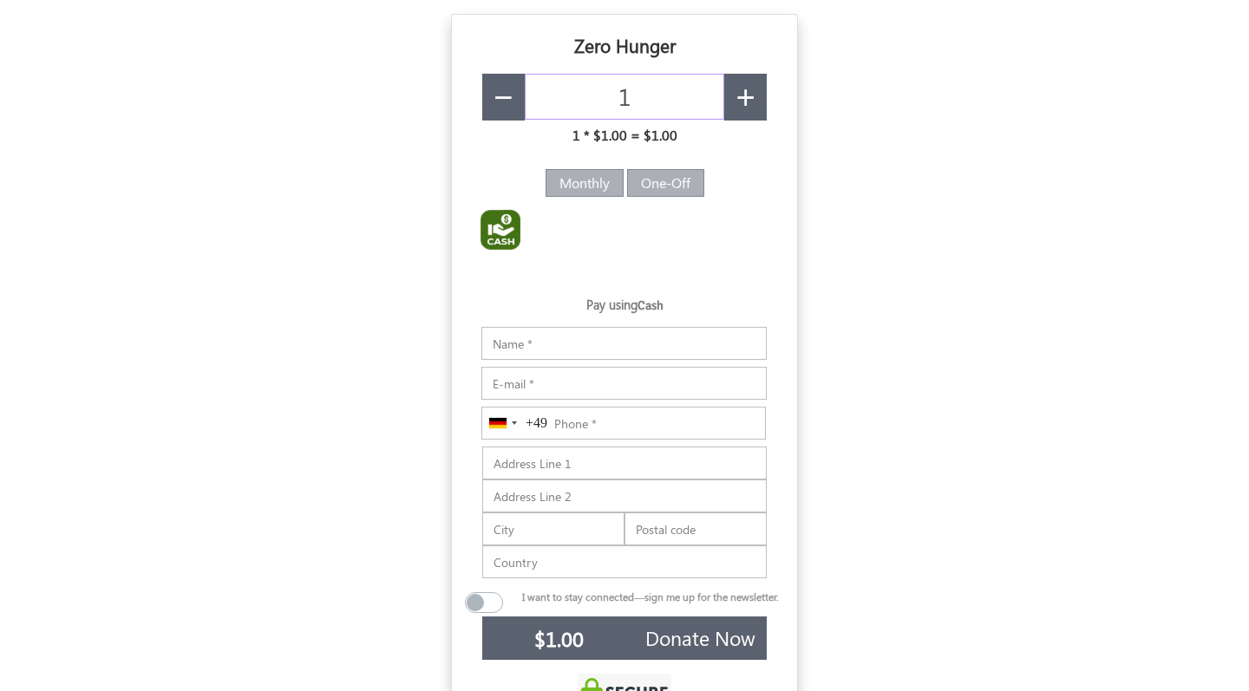
click at [646, 102] on input "1" at bounding box center [625, 97] width 200 height 47
type input "15"
type input "$15.00"
click at [740, 104] on span "button" at bounding box center [746, 98] width 20 height 35
type input "16"
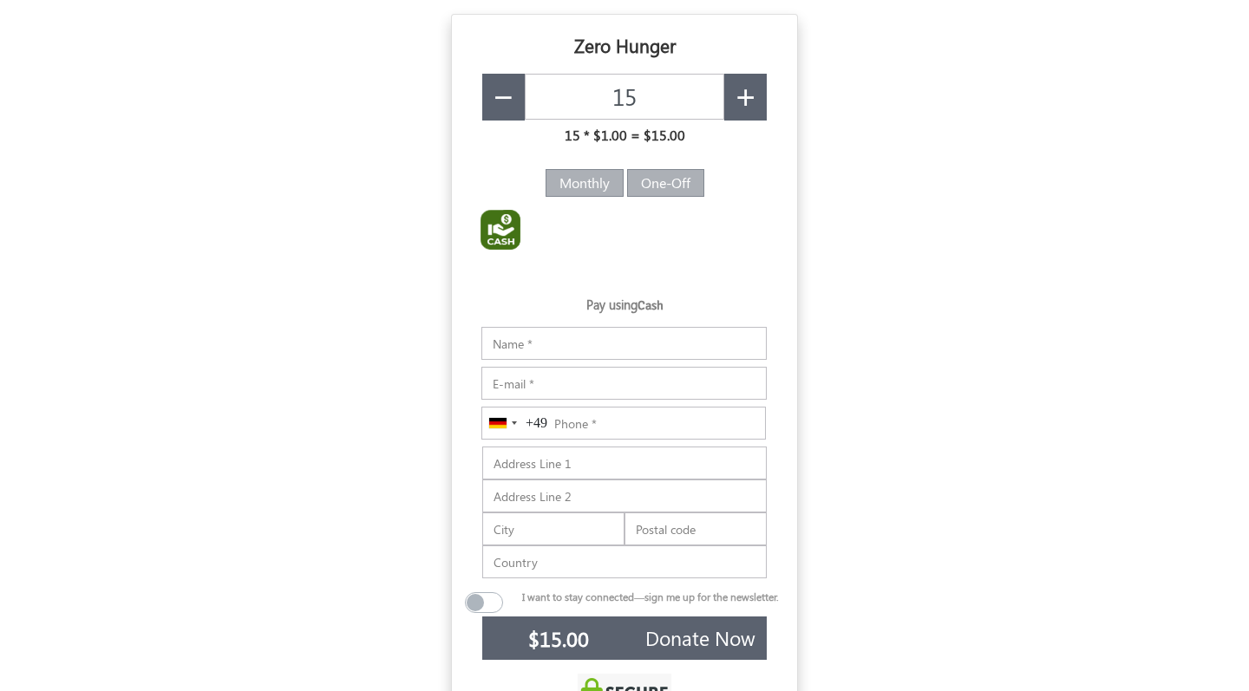
type input "$16.00"
click at [641, 99] on input "16" at bounding box center [625, 97] width 200 height 47
type input "1"
type input "16"
type input "$16.00"
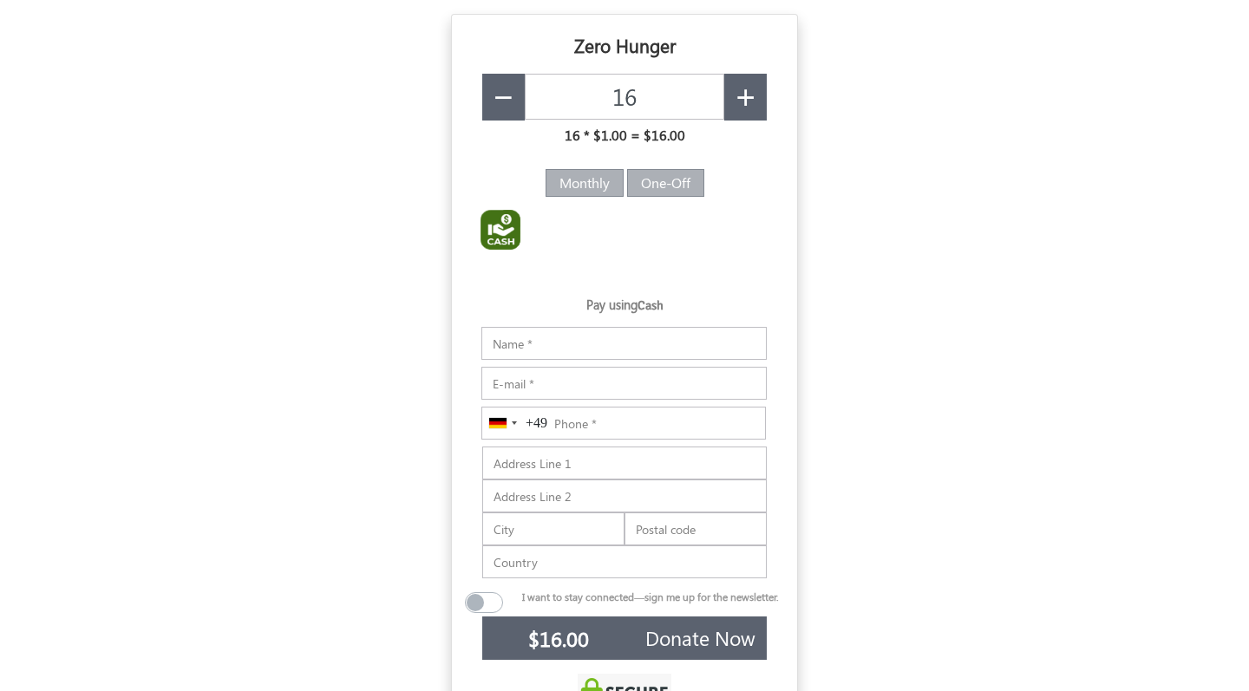
click at [753, 91] on span "button" at bounding box center [746, 98] width 20 height 35
type input "17"
type input "$17.00"
click at [514, 104] on button "button" at bounding box center [503, 97] width 43 height 47
type input "16"
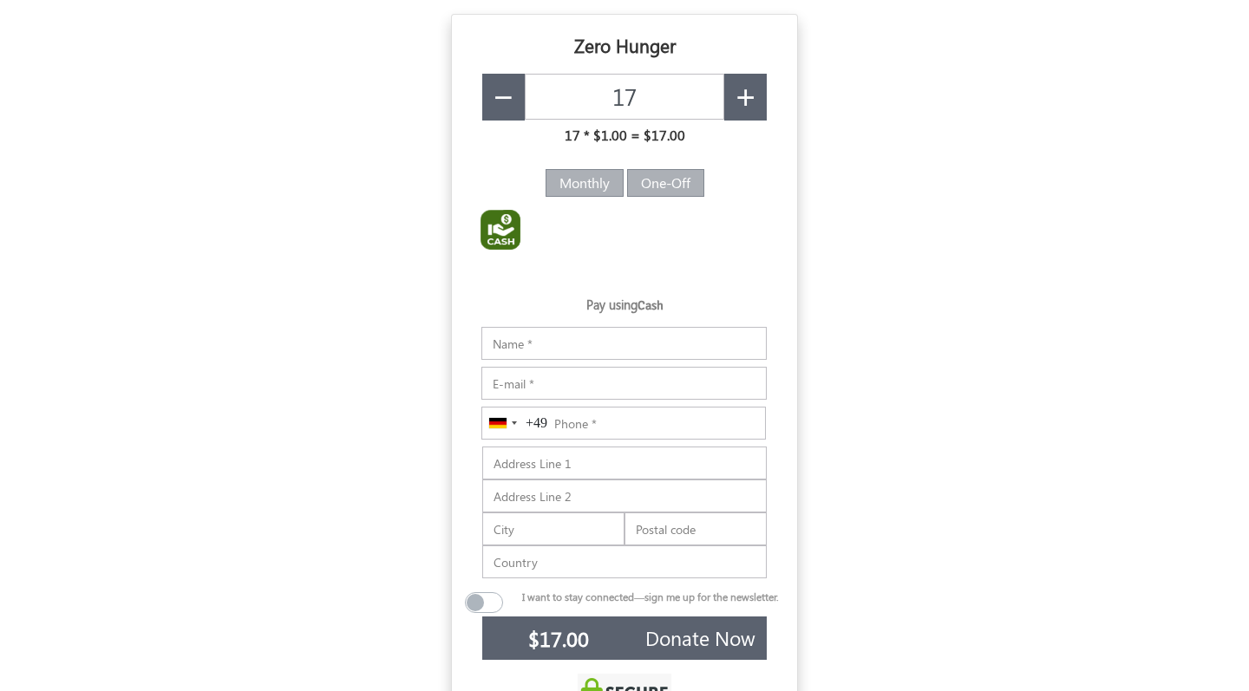
type input "$16.00"
click at [514, 104] on button "button" at bounding box center [503, 97] width 43 height 47
type input "15"
type input "$15.00"
click at [514, 104] on button "button" at bounding box center [503, 97] width 43 height 47
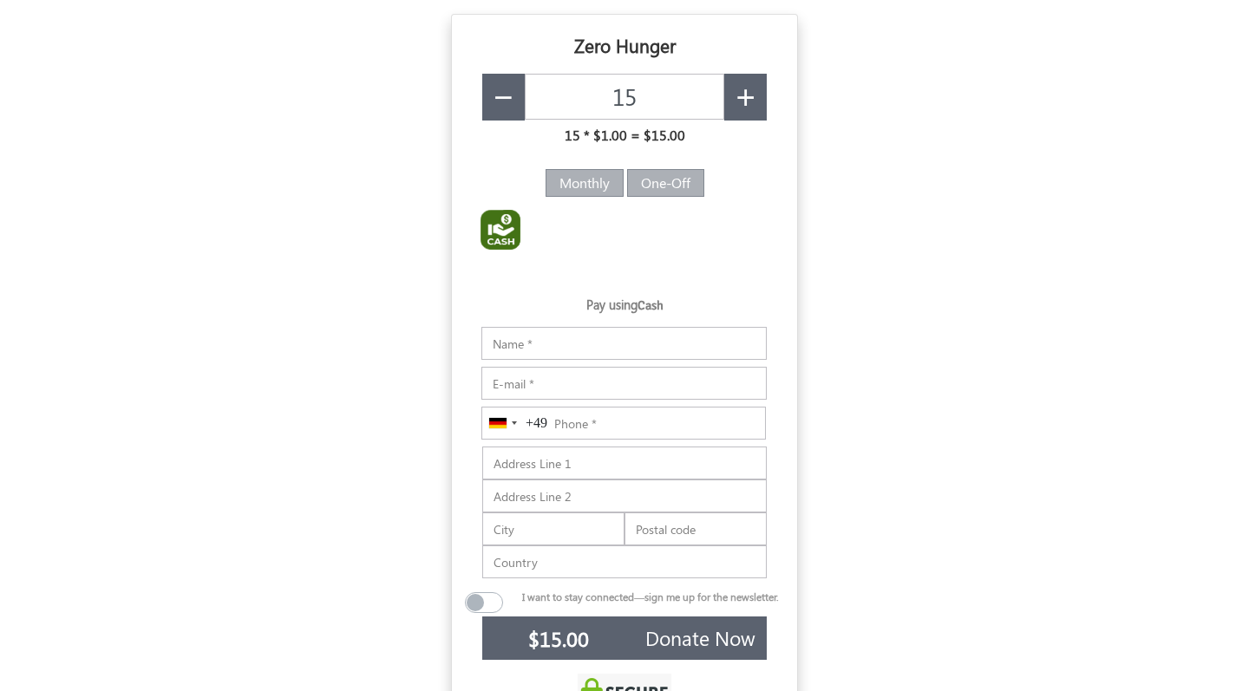
type input "14"
type input "$14.00"
click at [749, 95] on span "button" at bounding box center [746, 98] width 20 height 35
type input "15"
type input "$15.00"
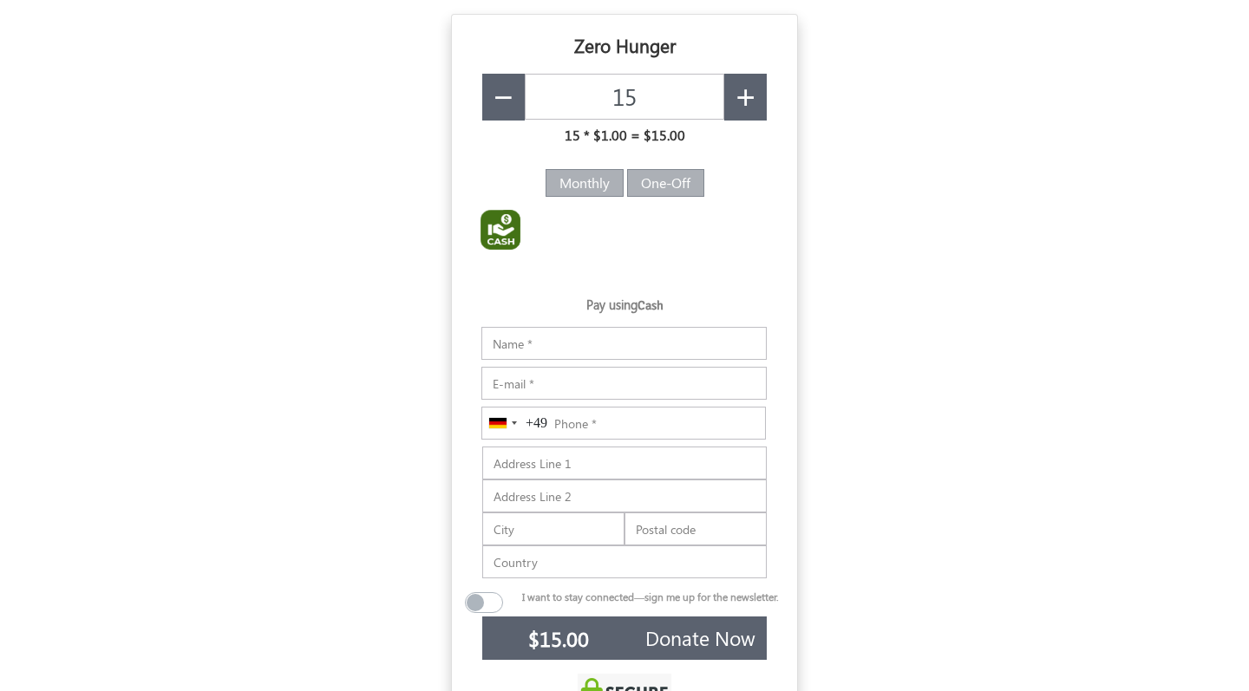
click at [663, 185] on label "One-Off" at bounding box center [665, 183] width 77 height 28
click at [652, 184] on input "One-Off" at bounding box center [646, 178] width 11 height 11
radio input "true"
click at [661, 104] on input "15" at bounding box center [625, 97] width 200 height 47
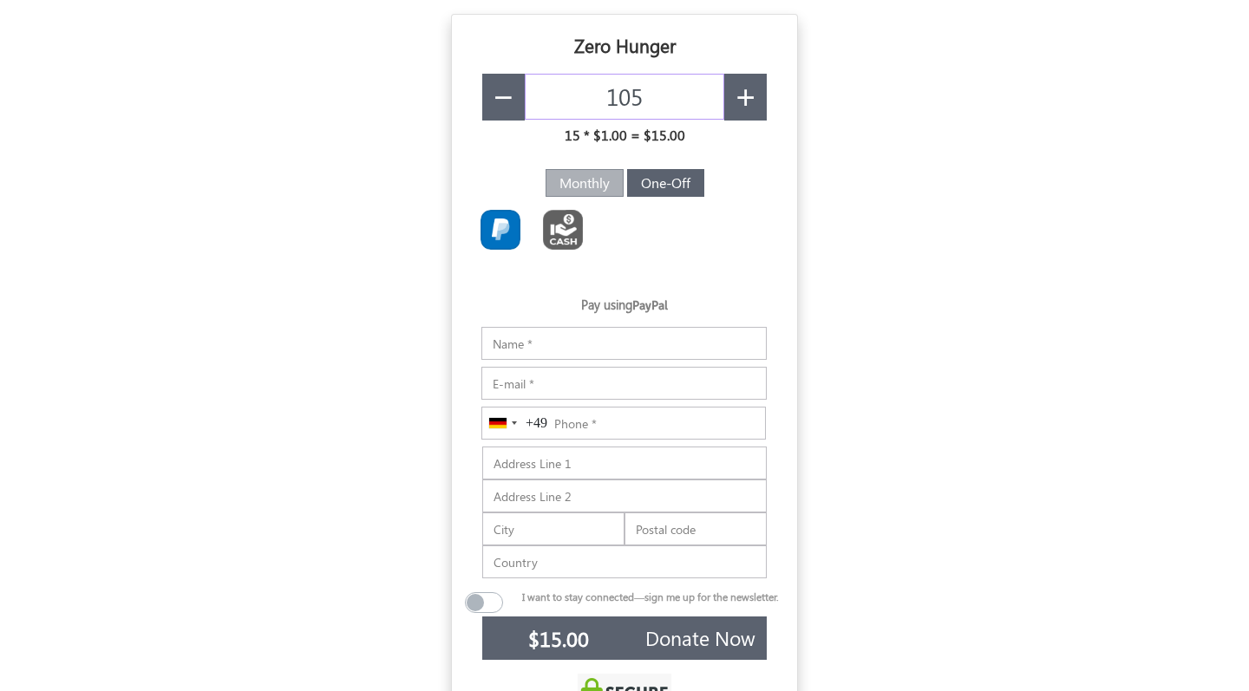
type input "105"
type input "$105.00"
click at [743, 107] on span "button" at bounding box center [746, 98] width 20 height 35
type input "106"
type input "$106.00"
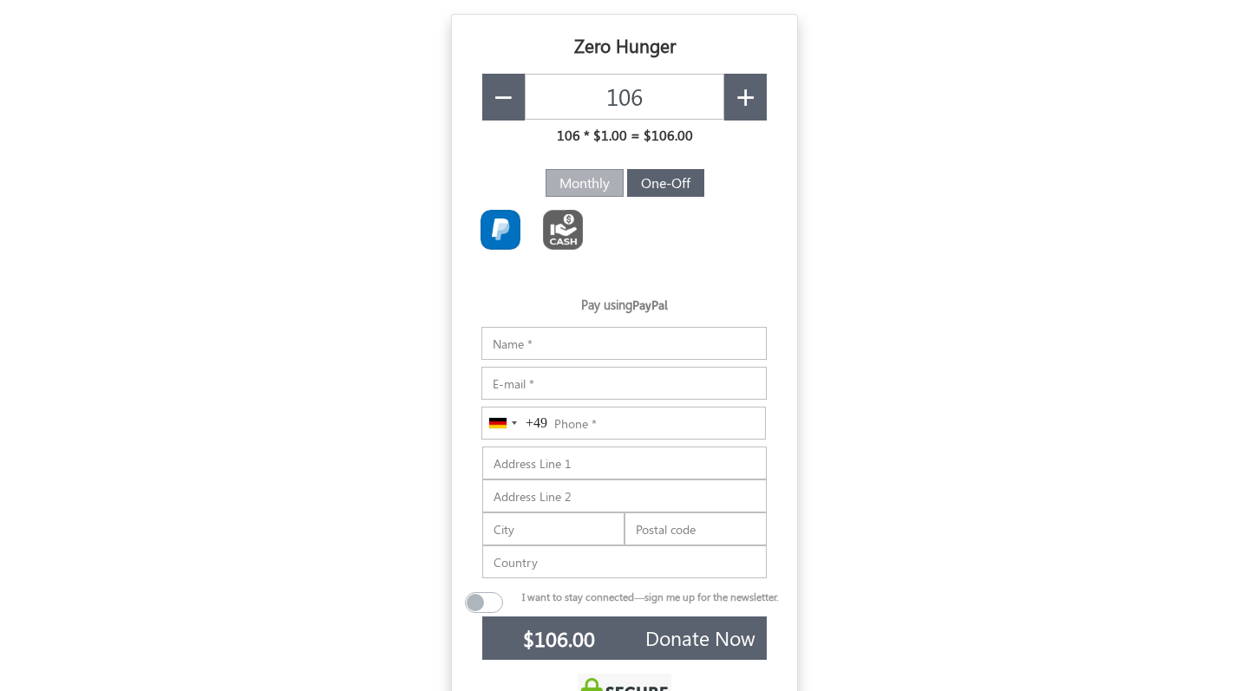
click at [508, 106] on span "button" at bounding box center [504, 98] width 20 height 35
type input "105"
type input "$105.00"
click at [664, 181] on label "One-Off" at bounding box center [665, 183] width 77 height 28
click at [652, 181] on input "One-Off" at bounding box center [646, 178] width 11 height 11
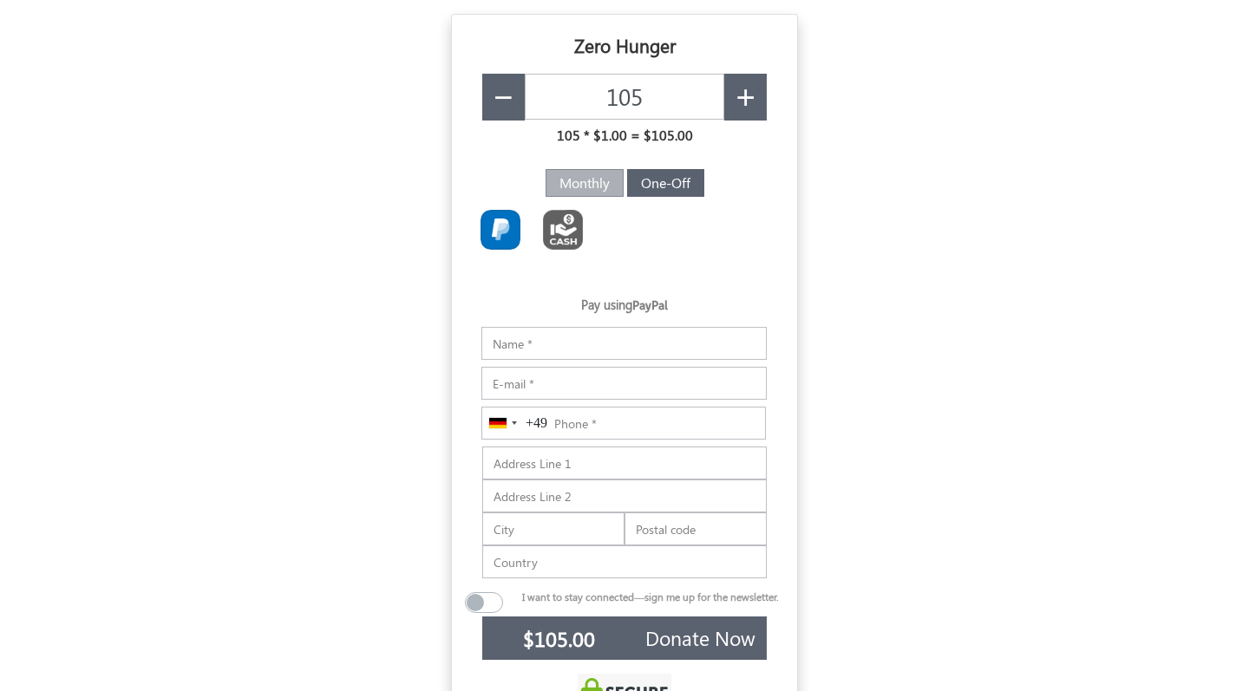
click at [677, 250] on div "Toolbar with button groups" at bounding box center [626, 233] width 315 height 59
click at [494, 232] on img "Toolbar with button groups" at bounding box center [501, 230] width 40 height 40
click at [492, 221] on input "Toolbar with button groups" at bounding box center [486, 215] width 11 height 11
checkbox input "true"
type input "$110.08"
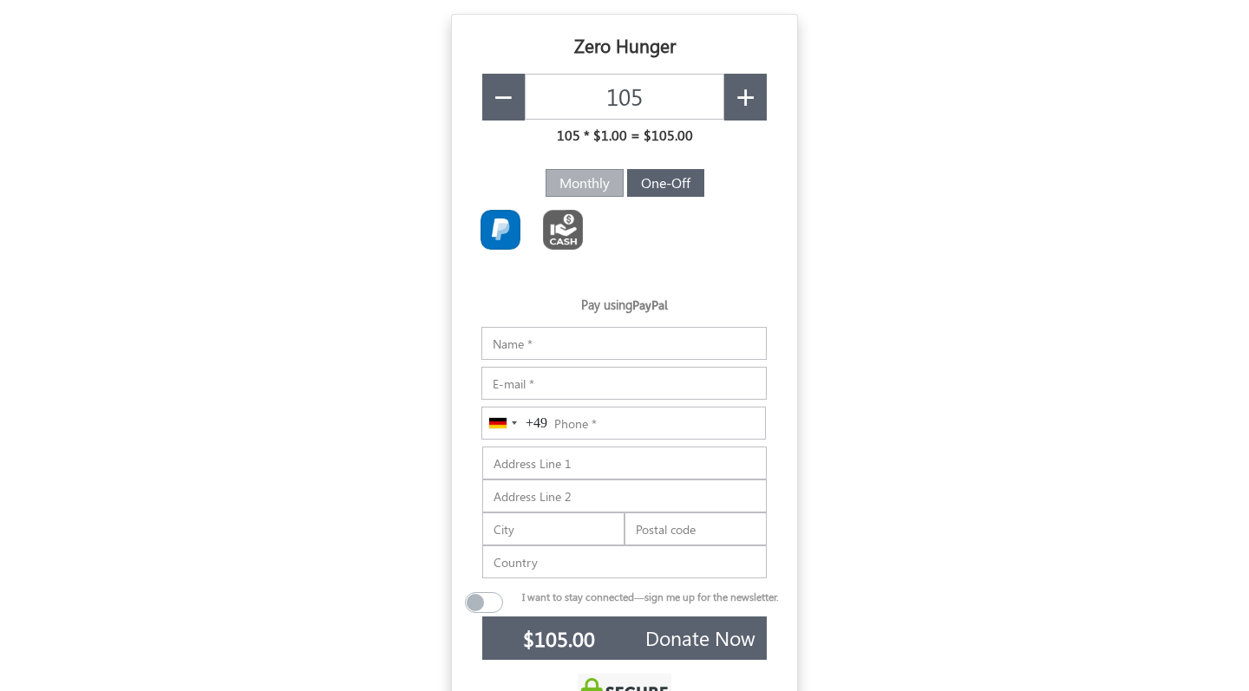
radio input "true"
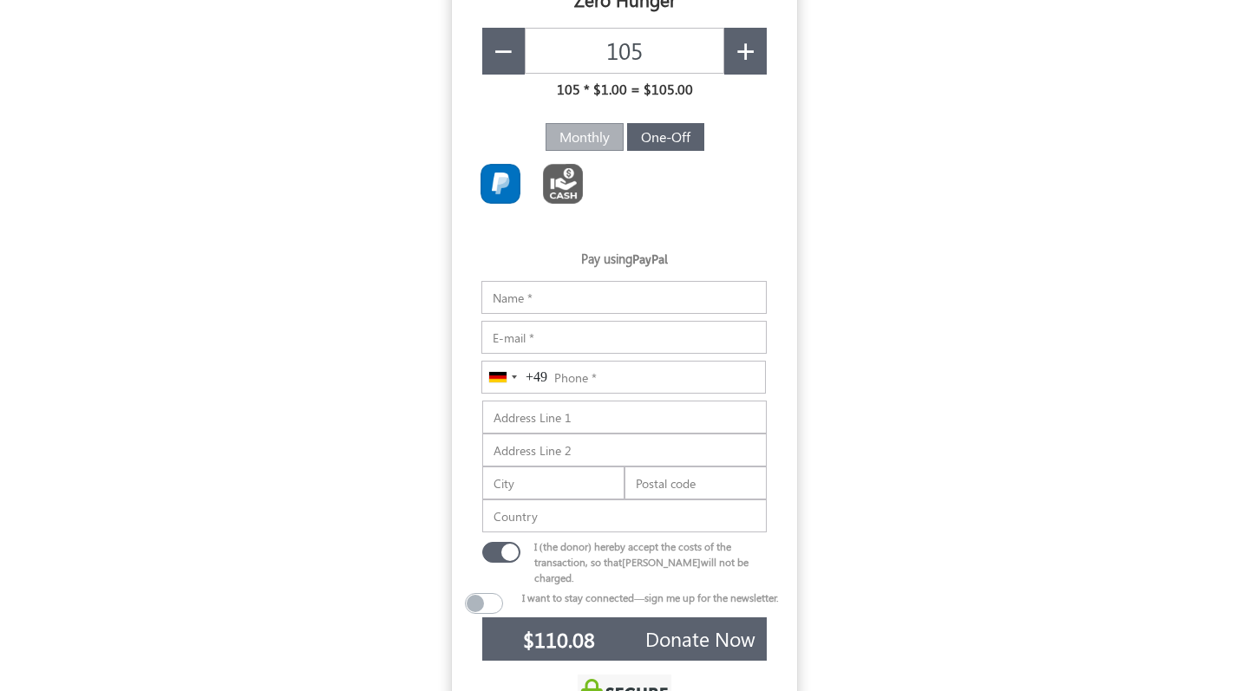
scroll to position [33, 0]
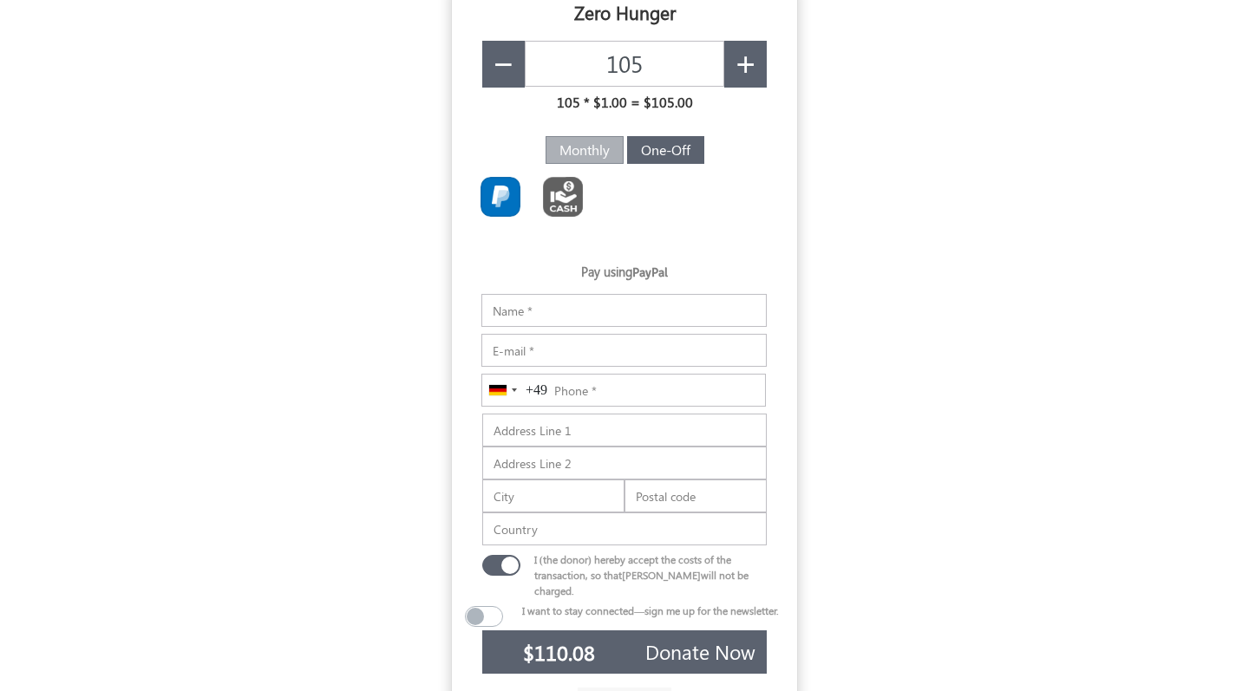
click at [613, 278] on h5 "Pay using PayPal" at bounding box center [624, 276] width 285 height 23
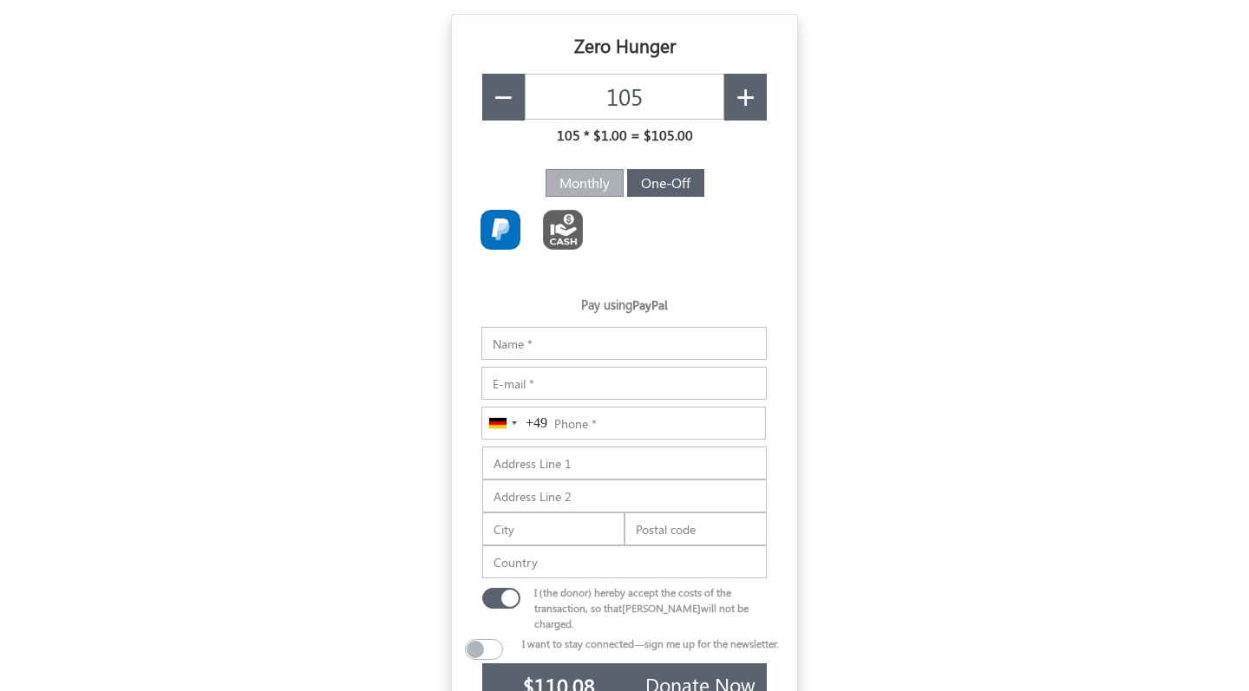
click at [698, 48] on div "Zero Hunger" at bounding box center [624, 49] width 345 height 35
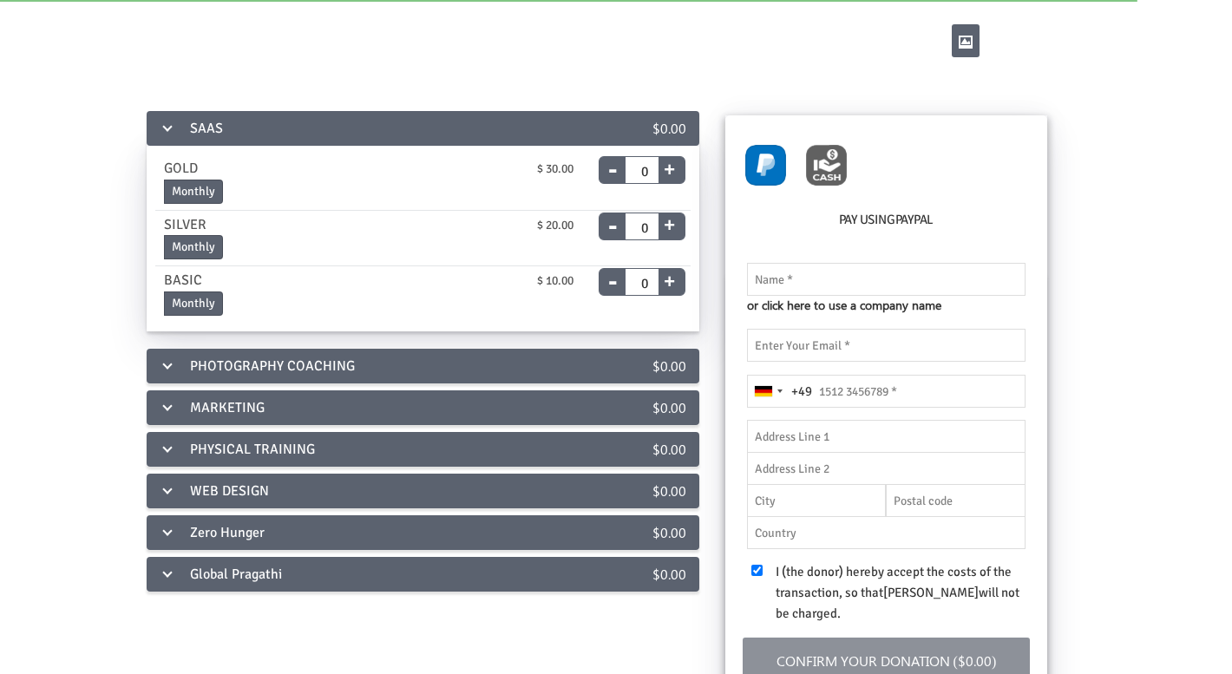
click at [344, 360] on div "PHOTOGRAPHY COACHING" at bounding box center [368, 366] width 442 height 35
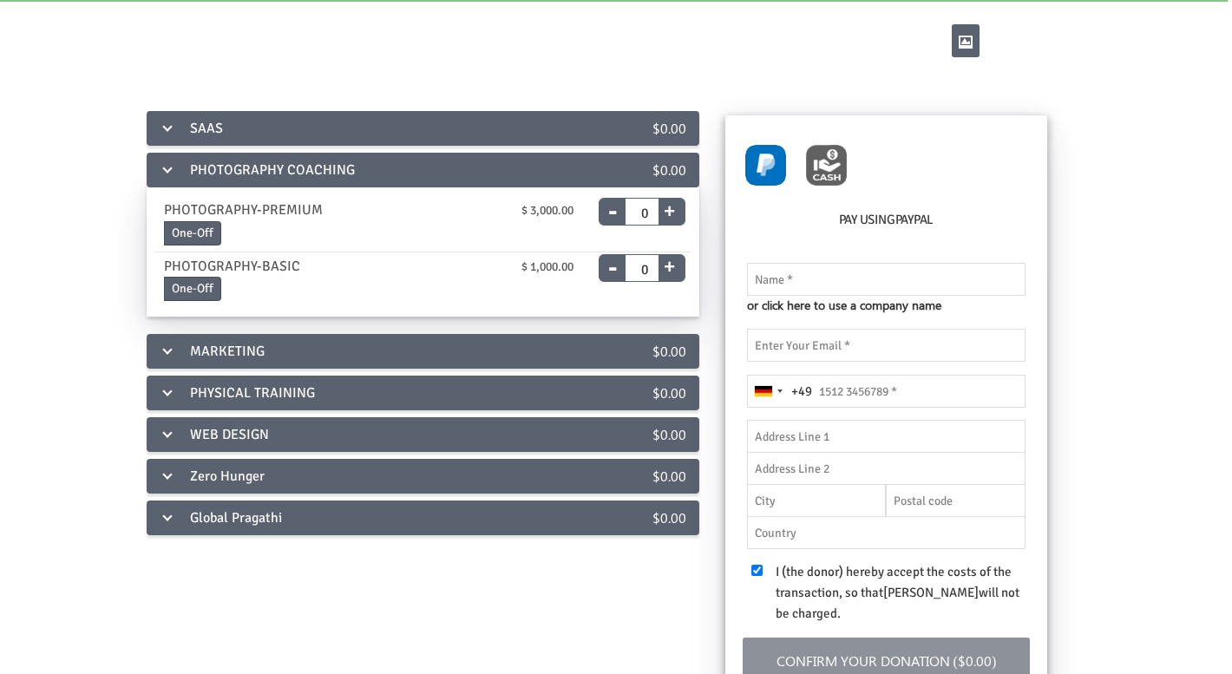
click at [268, 477] on div "Zero Hunger" at bounding box center [368, 476] width 442 height 35
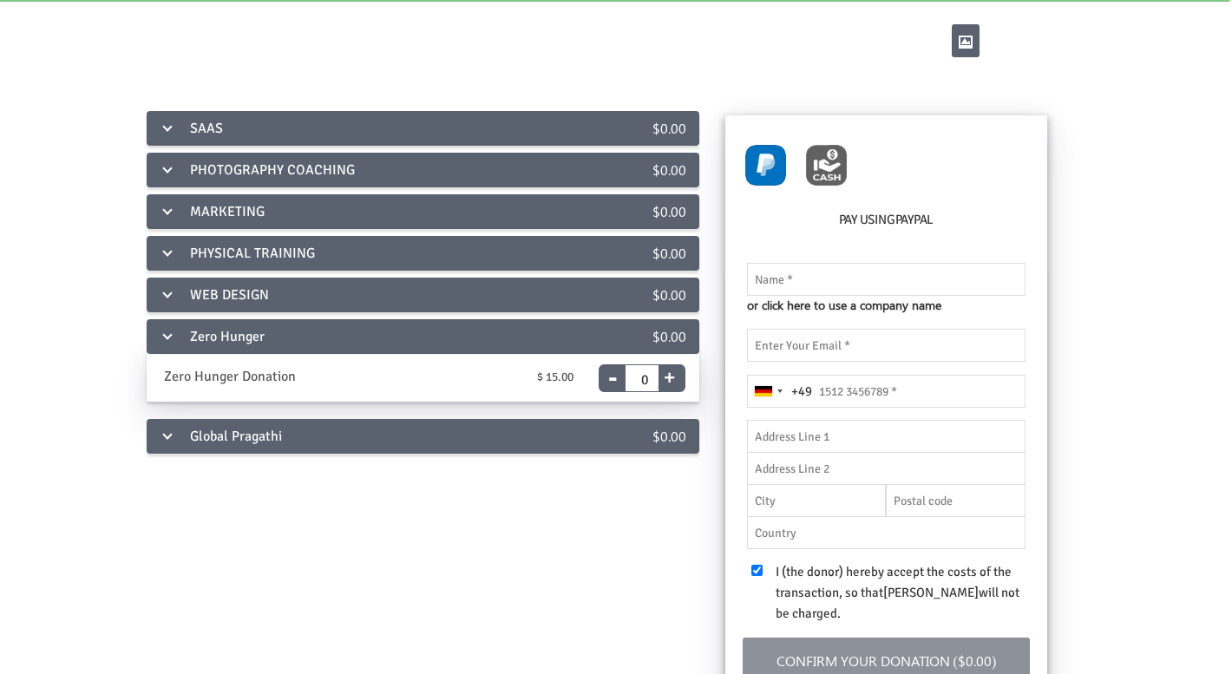
click at [265, 452] on div "Global Pragathi" at bounding box center [368, 436] width 442 height 35
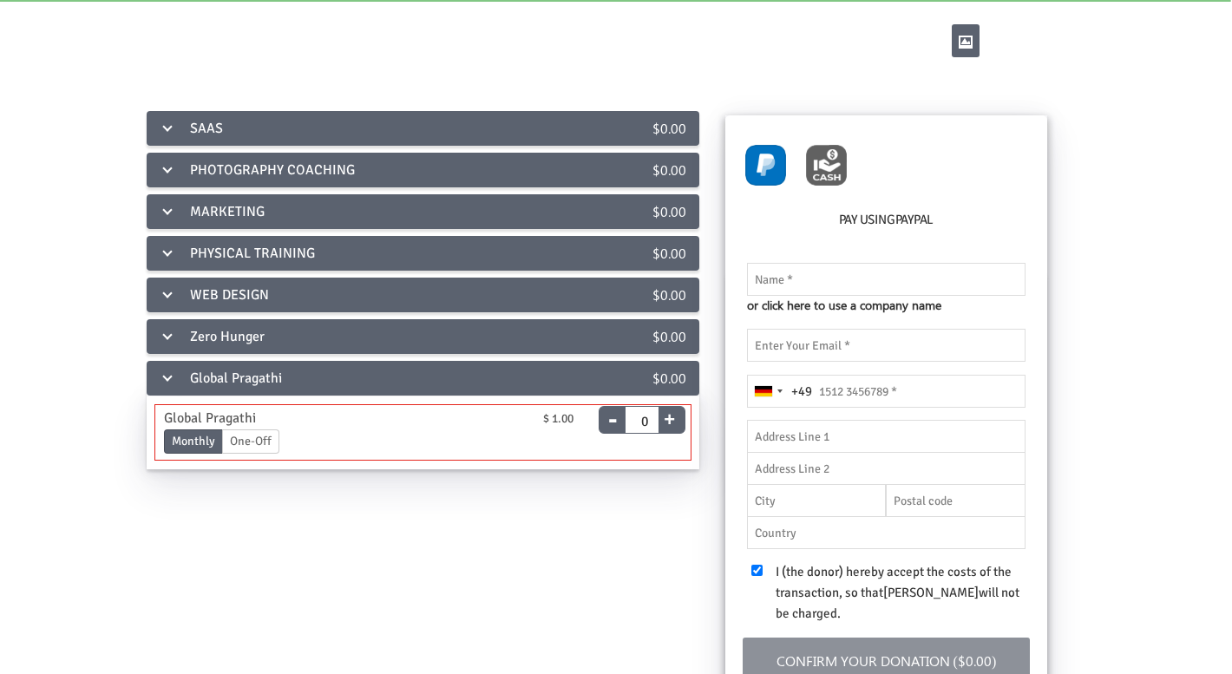
click at [259, 441] on label "One-Off" at bounding box center [250, 441] width 57 height 24
click at [0, 0] on input "One-Off" at bounding box center [0, 0] width 0 height 0
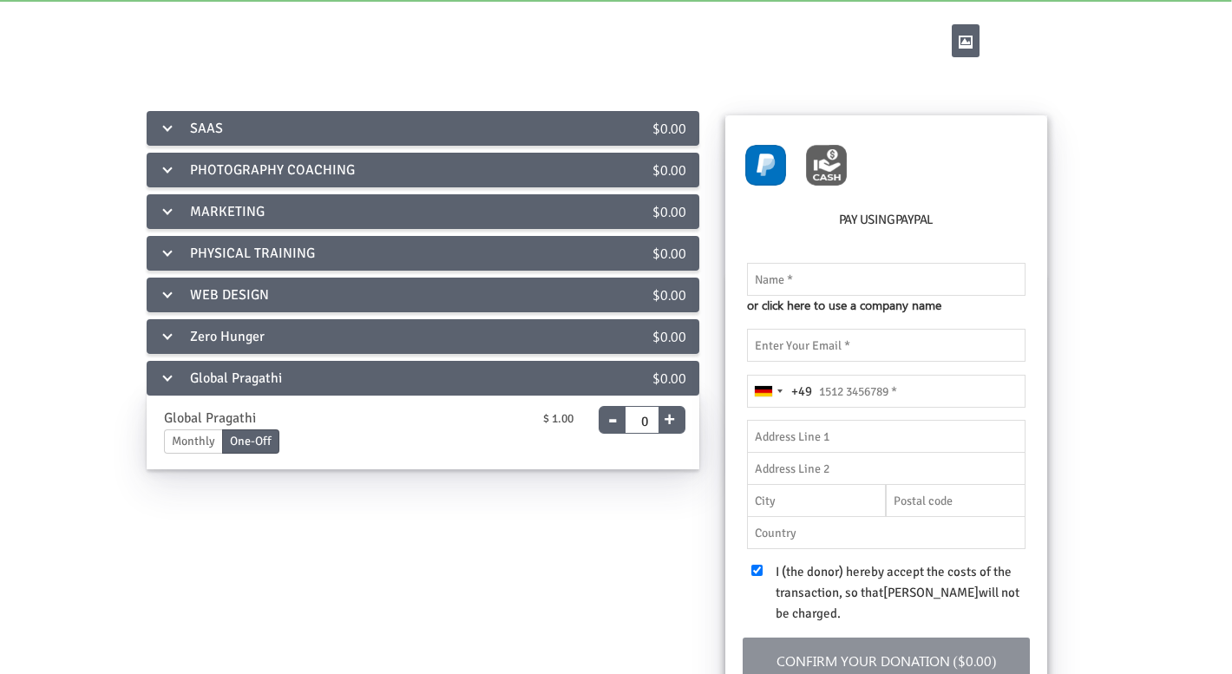
click at [258, 334] on div "Zero Hunger" at bounding box center [368, 336] width 442 height 35
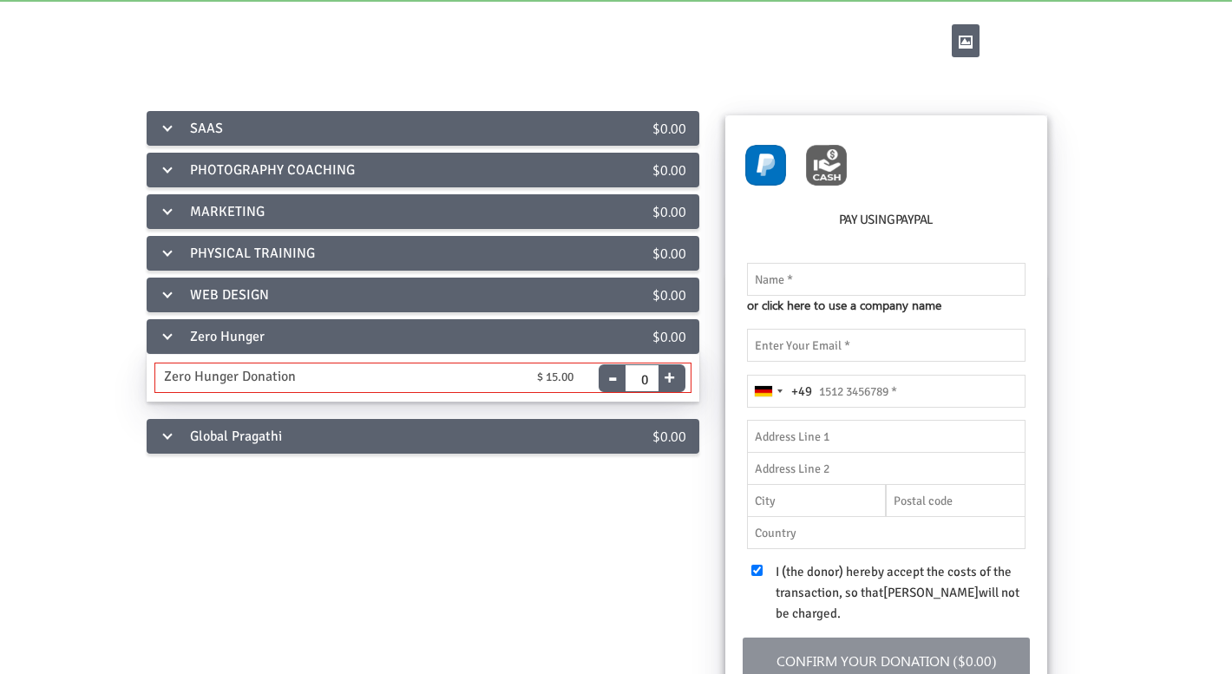
type input "1"
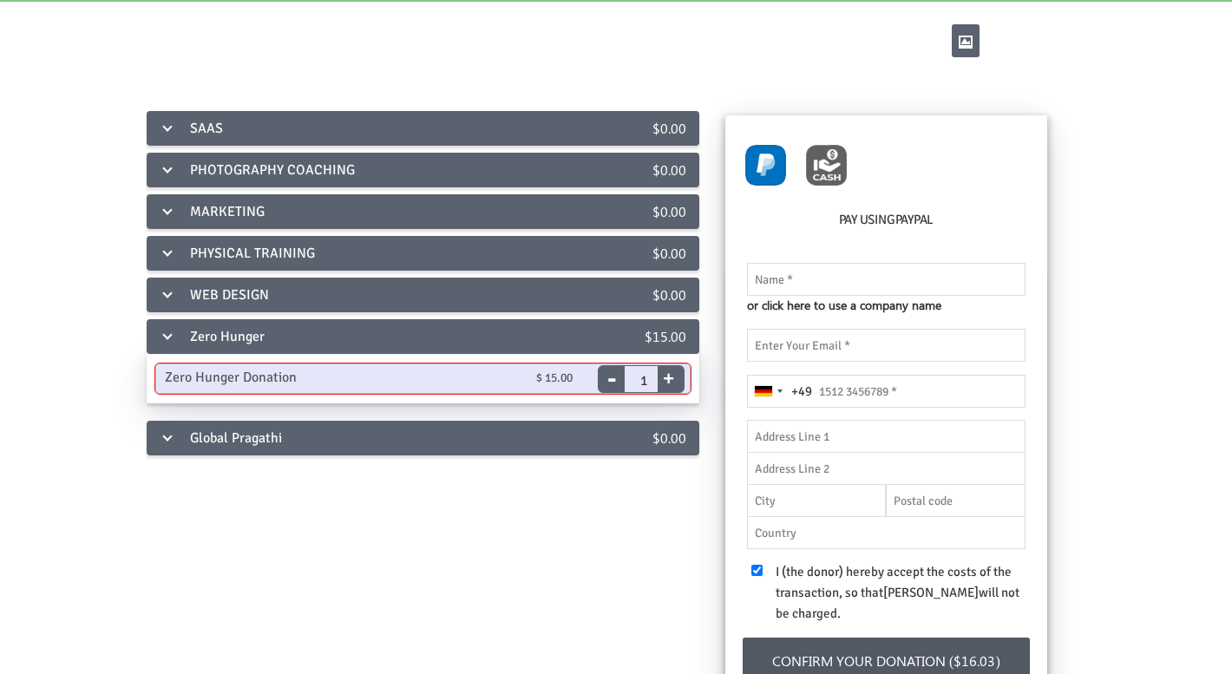
click at [675, 377] on button "+" at bounding box center [669, 375] width 22 height 24
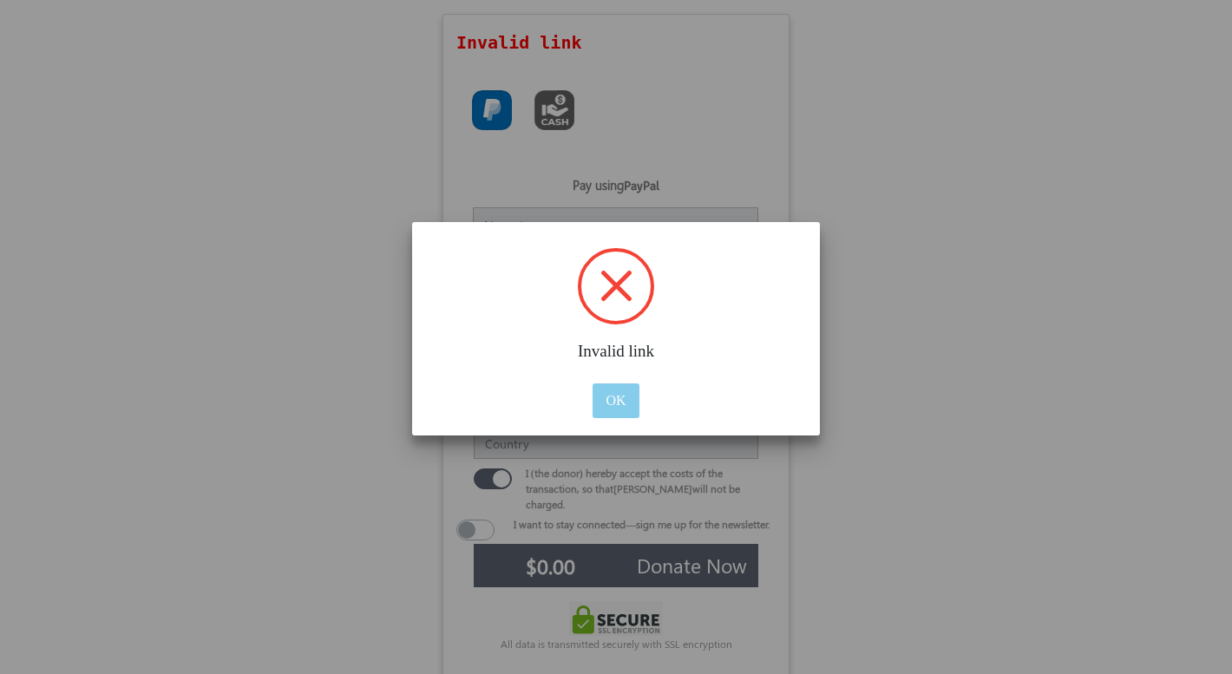
click at [612, 397] on button "OK" at bounding box center [615, 400] width 46 height 35
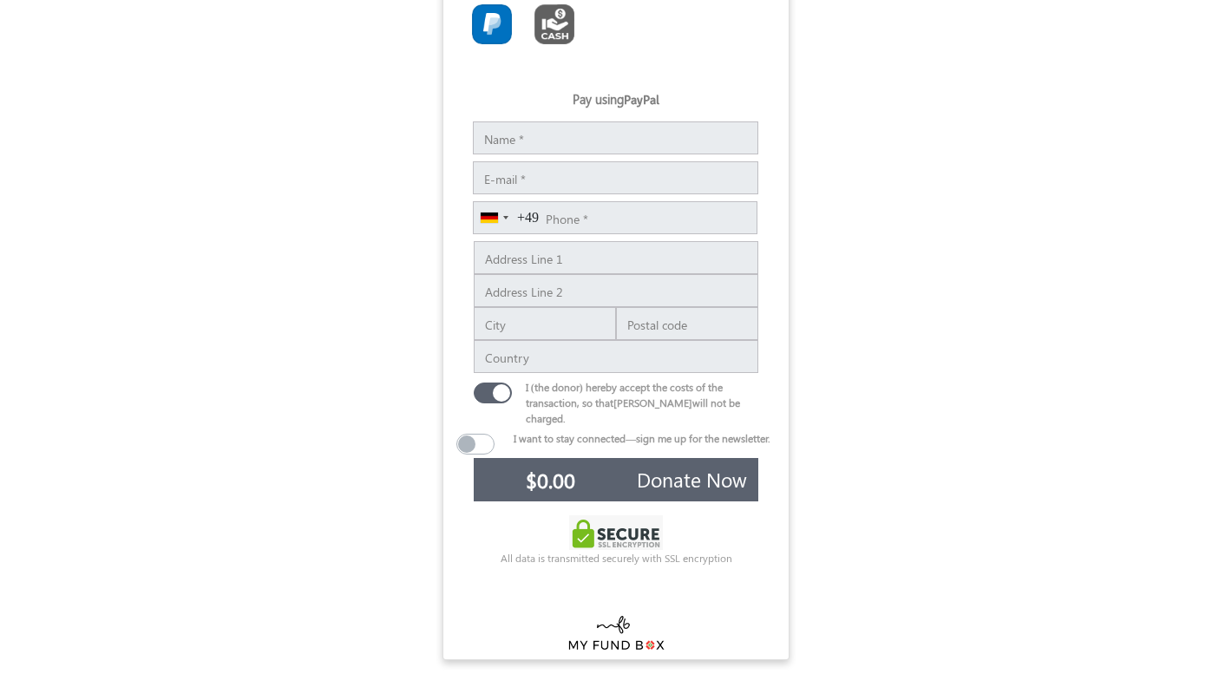
scroll to position [96, 0]
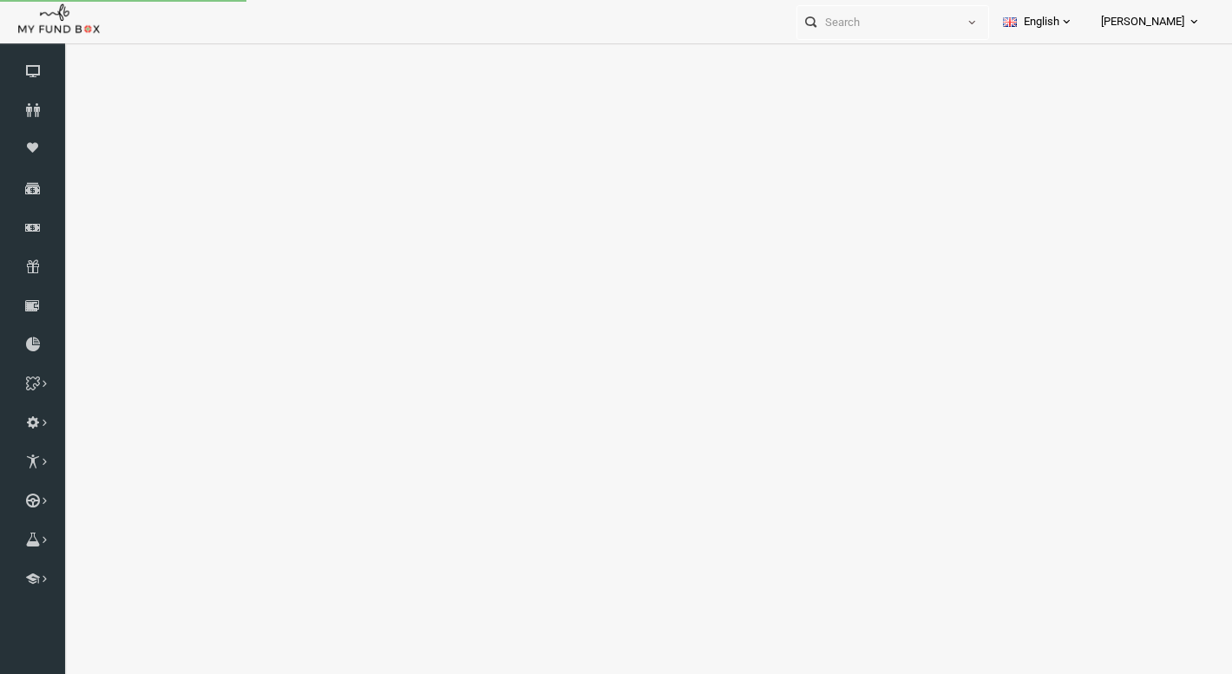
select select "100"
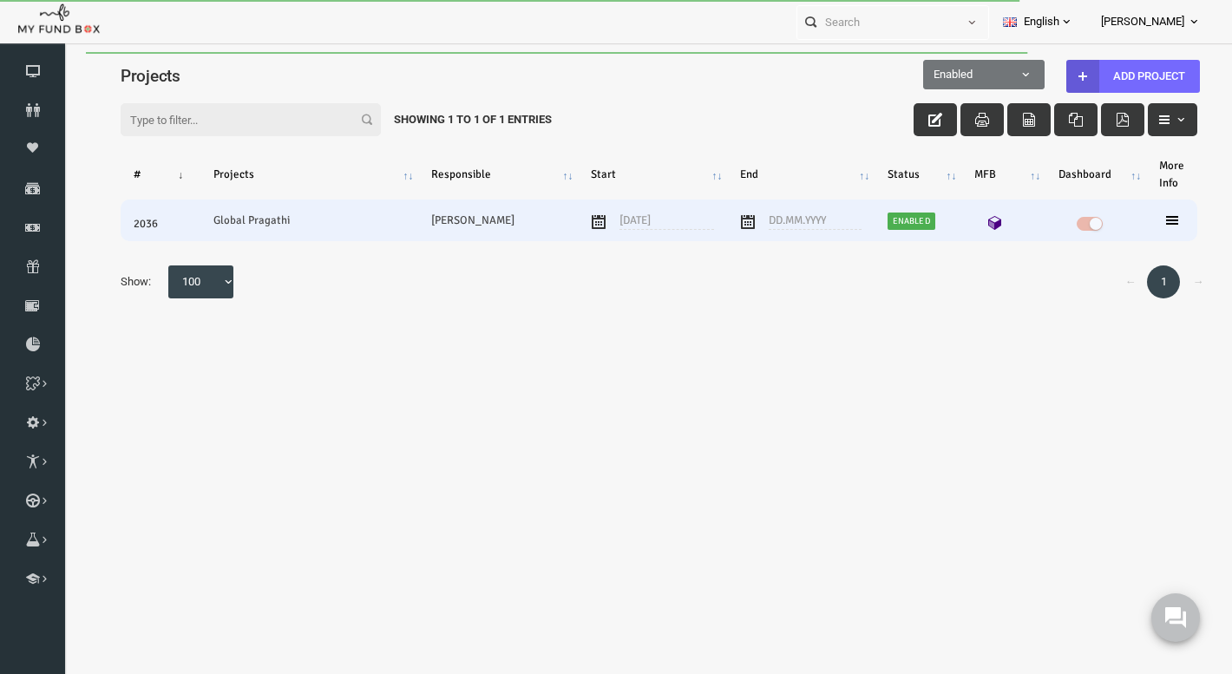
click at [970, 223] on icon at bounding box center [972, 223] width 14 height 14
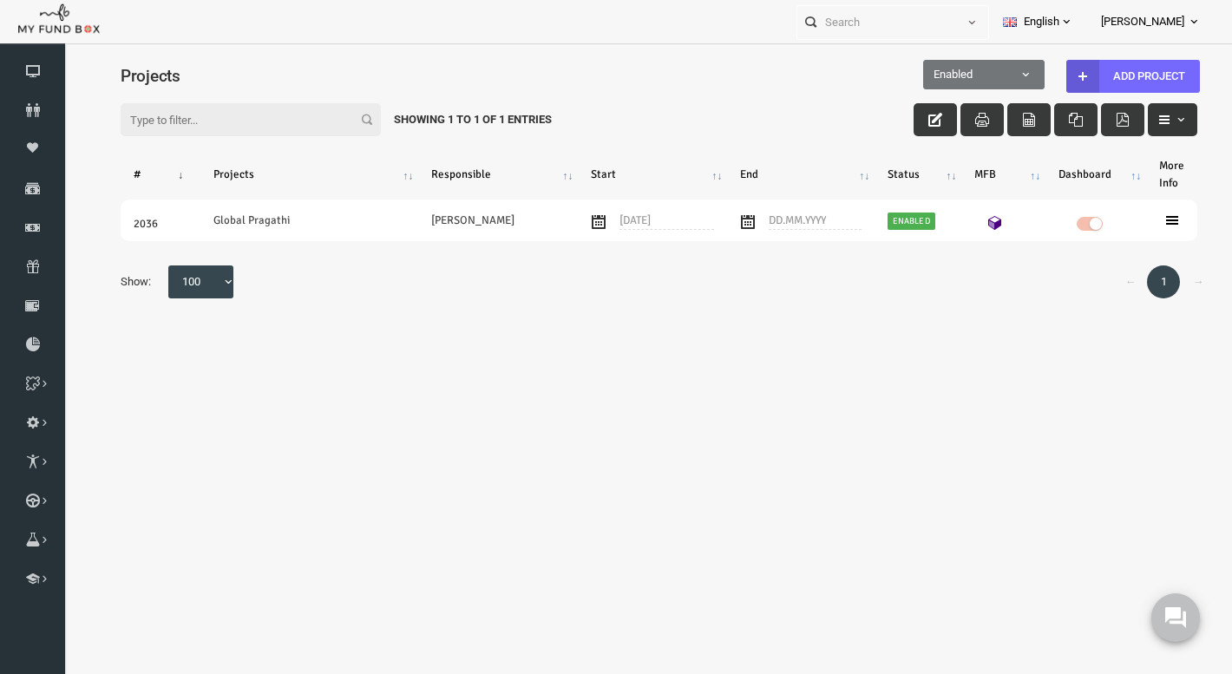
click at [1142, 110] on button "button" at bounding box center [1148, 119] width 49 height 33
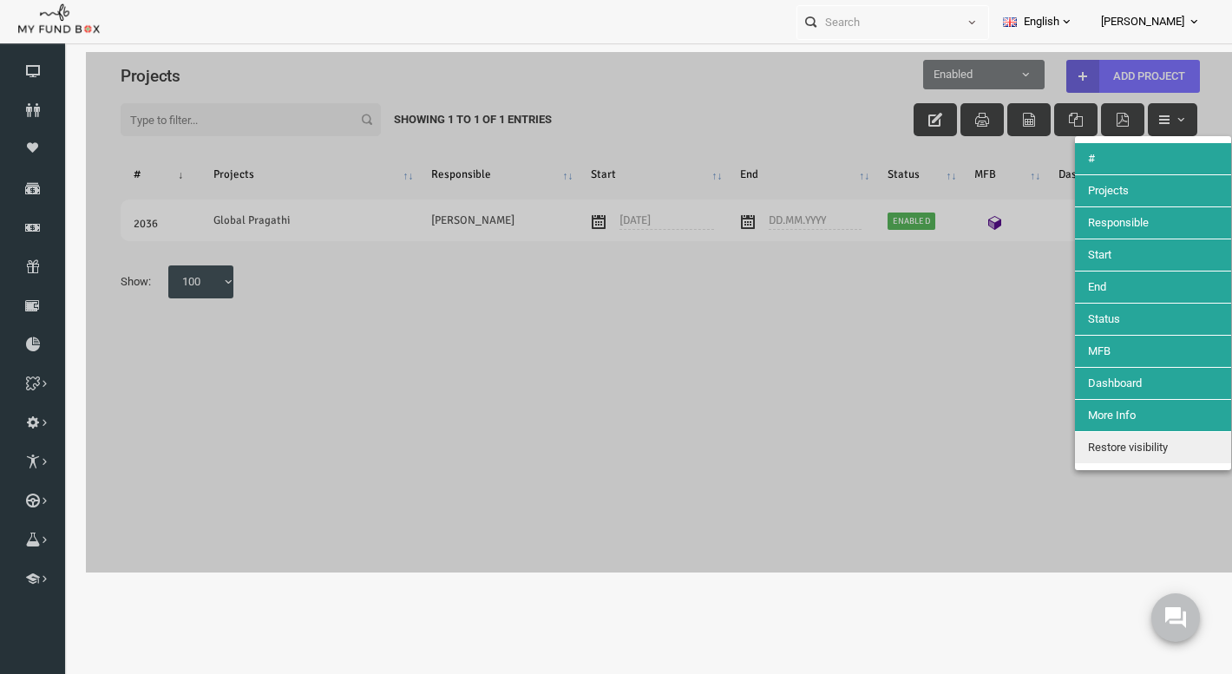
click at [972, 436] on div at bounding box center [635, 312] width 1146 height 520
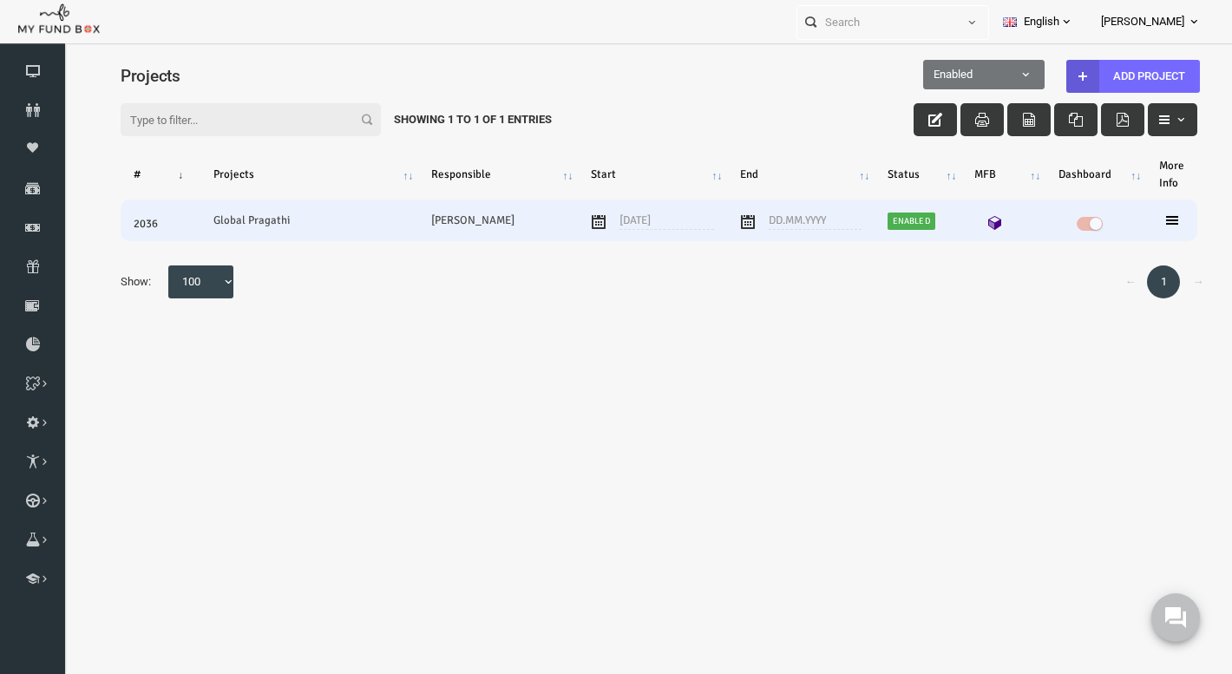
click at [1148, 213] on td at bounding box center [1147, 221] width 51 height 42
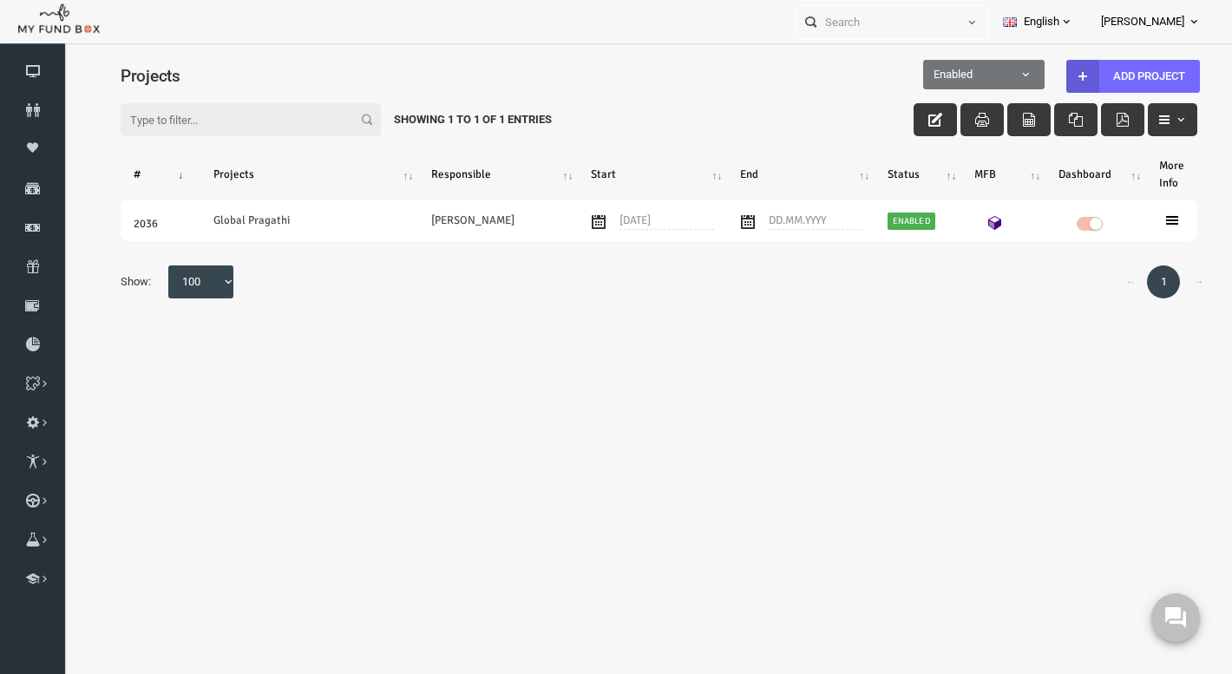
click at [1147, 177] on th "More Info" at bounding box center [1147, 174] width 51 height 36
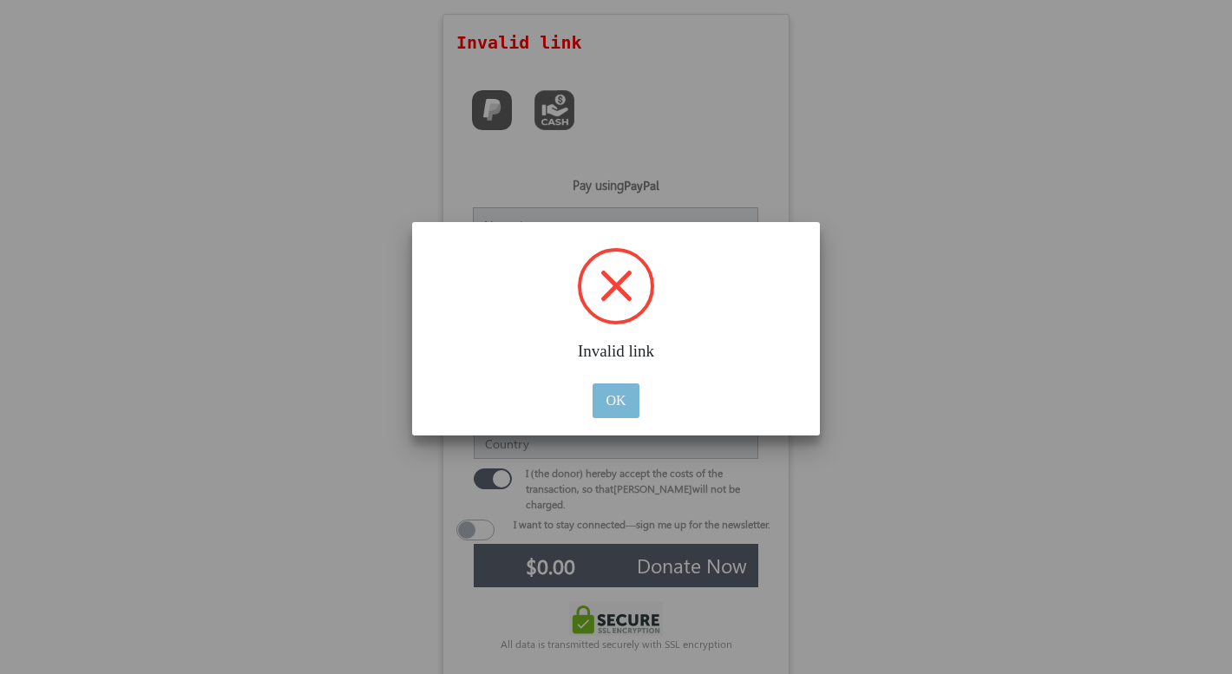
click at [617, 403] on button "OK" at bounding box center [615, 400] width 46 height 35
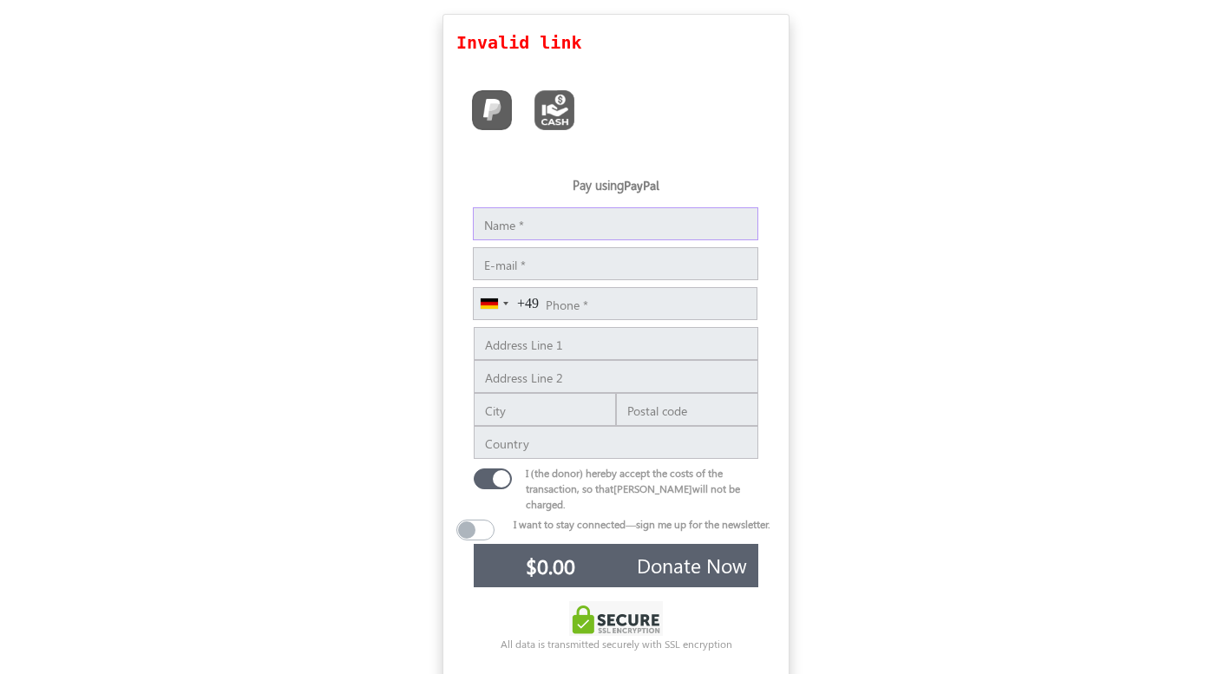
click at [521, 226] on input "Notes" at bounding box center [615, 223] width 285 height 33
click at [541, 272] on input "E-mail" at bounding box center [615, 263] width 285 height 33
click at [549, 303] on input "Phone" at bounding box center [615, 303] width 285 height 33
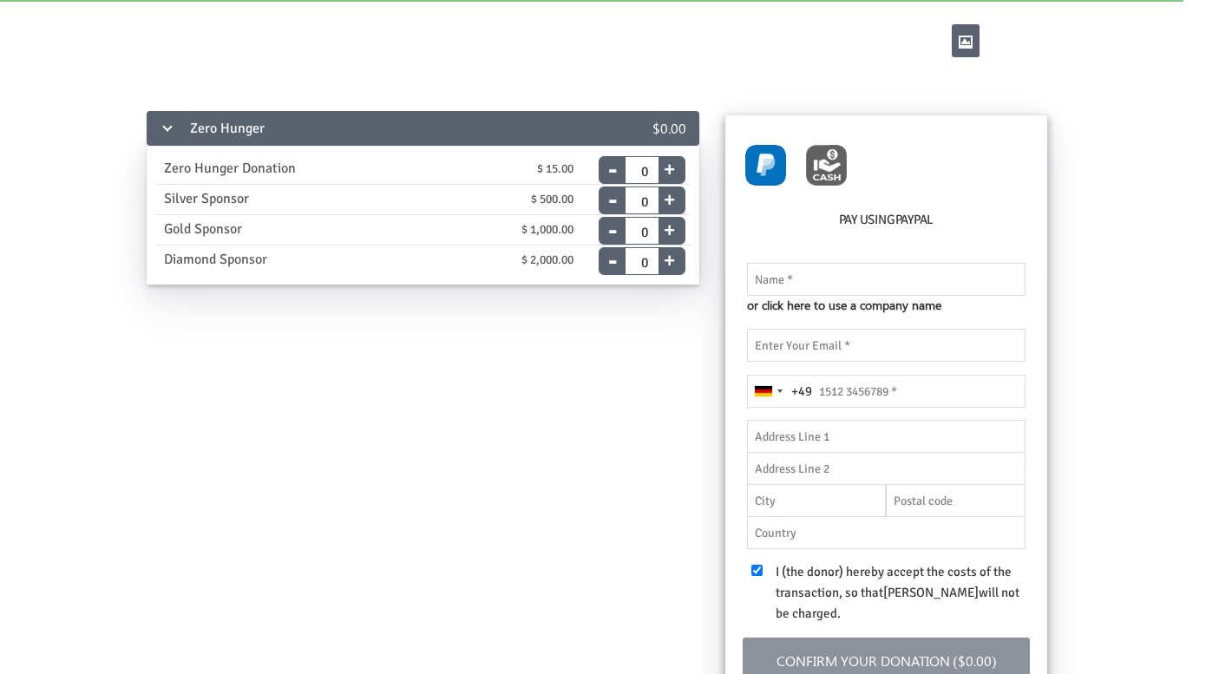
click at [178, 46] on img at bounding box center [664, 38] width 1041 height 54
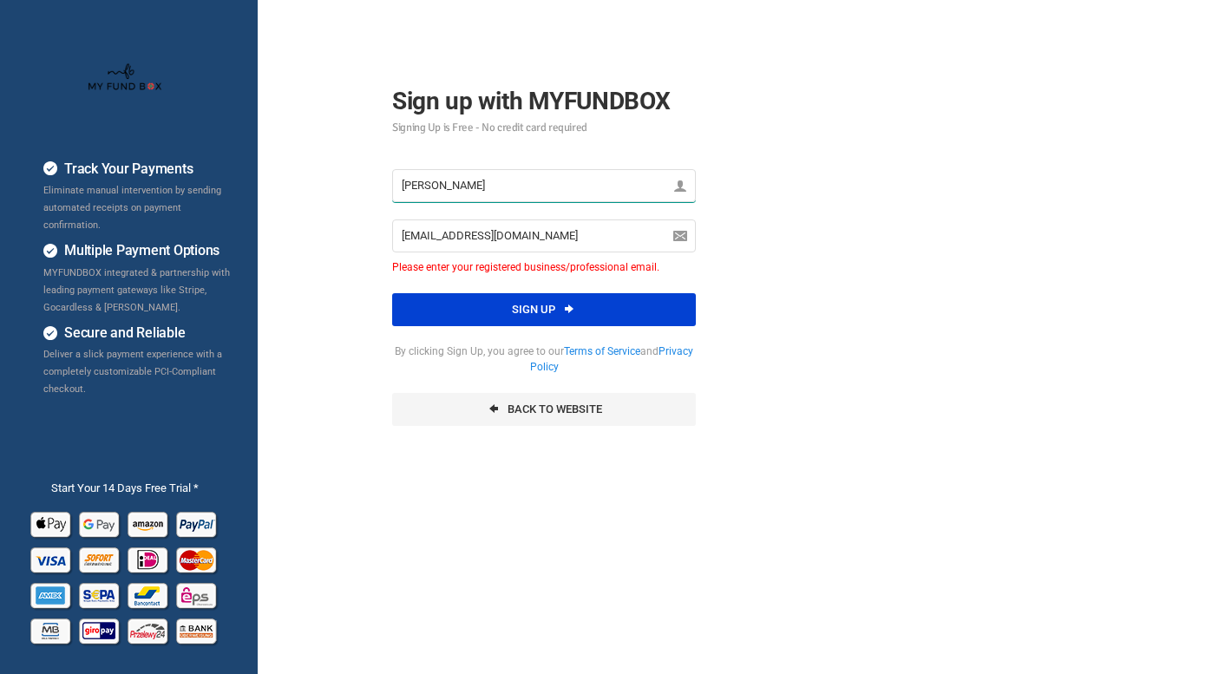
click at [408, 189] on input "[PERSON_NAME]" at bounding box center [544, 185] width 304 height 33
click at [430, 238] on input "[EMAIL_ADDRESS][DOMAIN_NAME]" at bounding box center [544, 235] width 304 height 33
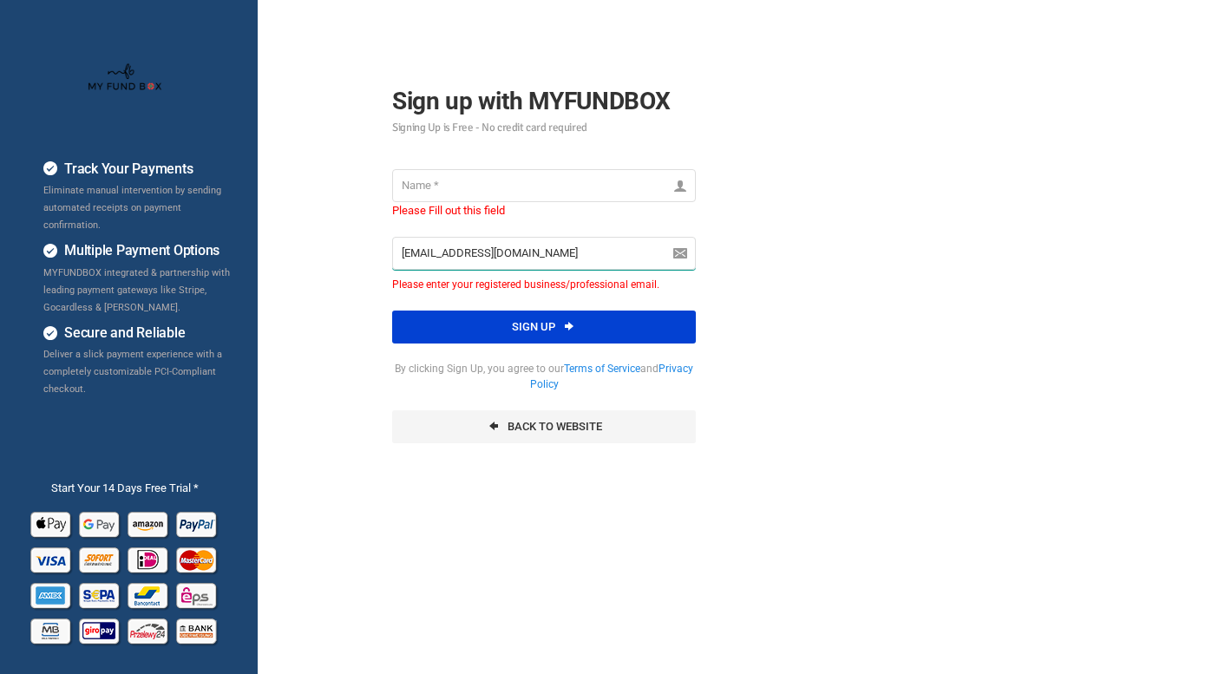
click at [430, 238] on input "[EMAIL_ADDRESS][DOMAIN_NAME]" at bounding box center [544, 253] width 304 height 33
click at [475, 256] on input "iusa@outlook.com" at bounding box center [544, 253] width 304 height 33
click at [547, 463] on div "Track Your Payments Eliminate manual intervention by sending automated receipts…" at bounding box center [615, 433] width 1249 height 867
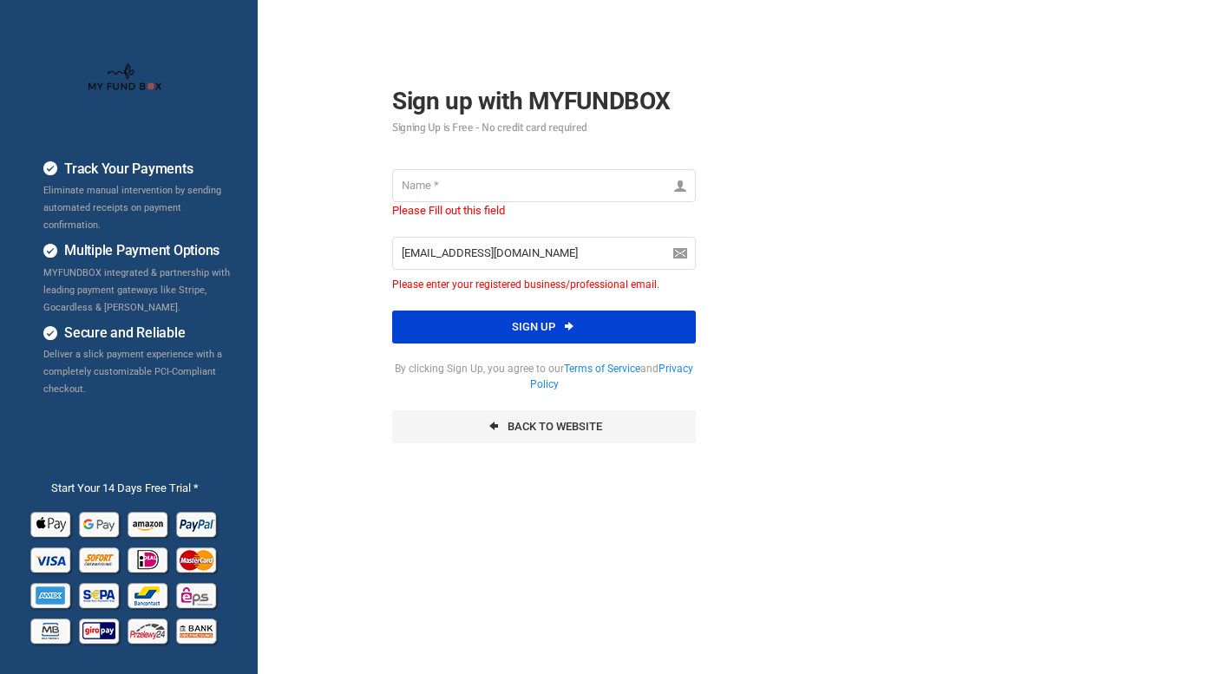
click at [132, 92] on img at bounding box center [125, 77] width 75 height 31
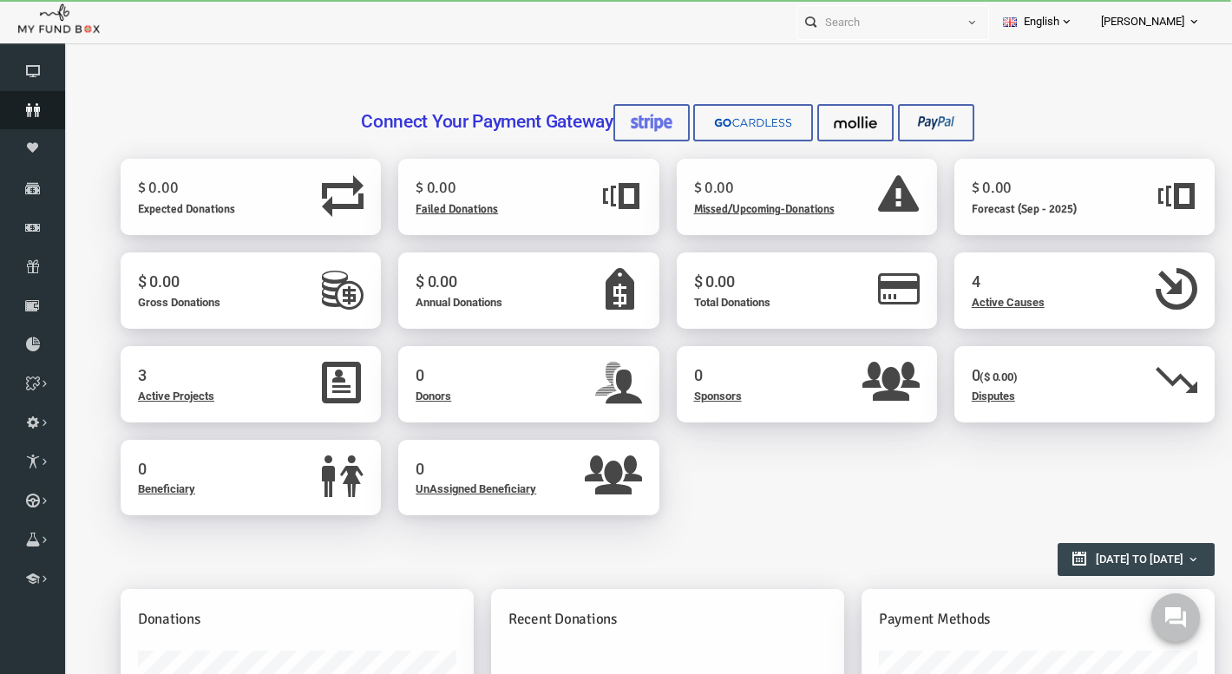
click at [35, 117] on icon at bounding box center [32, 110] width 65 height 14
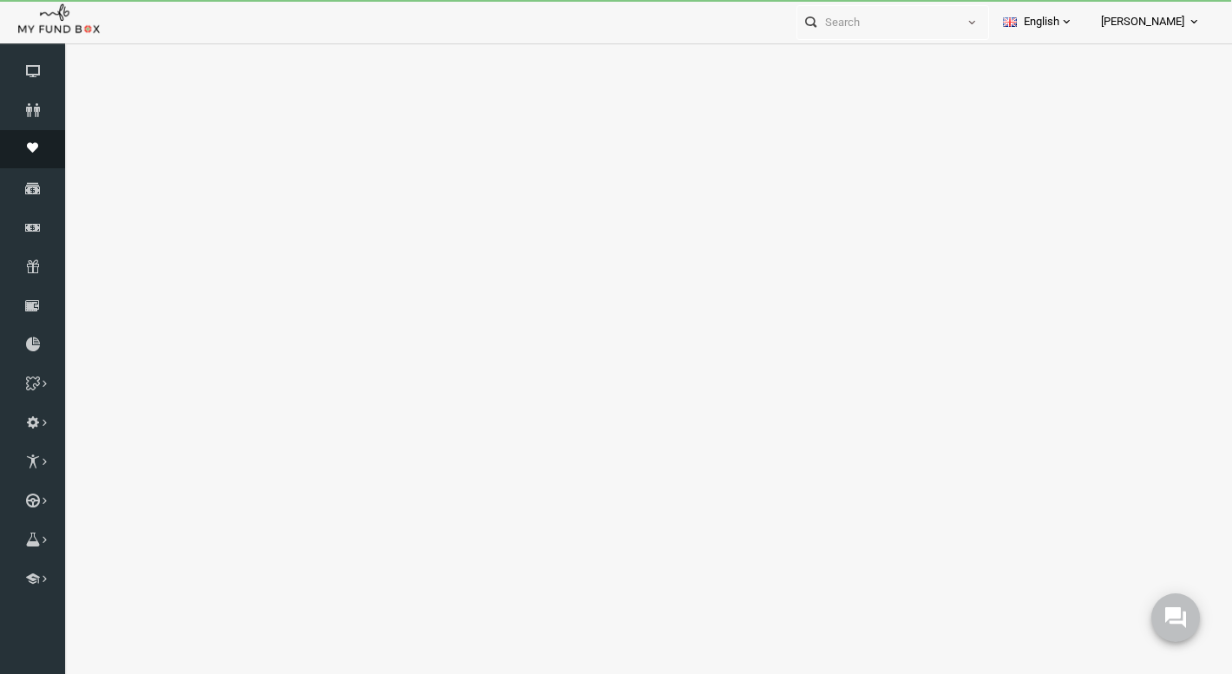
select select "100"
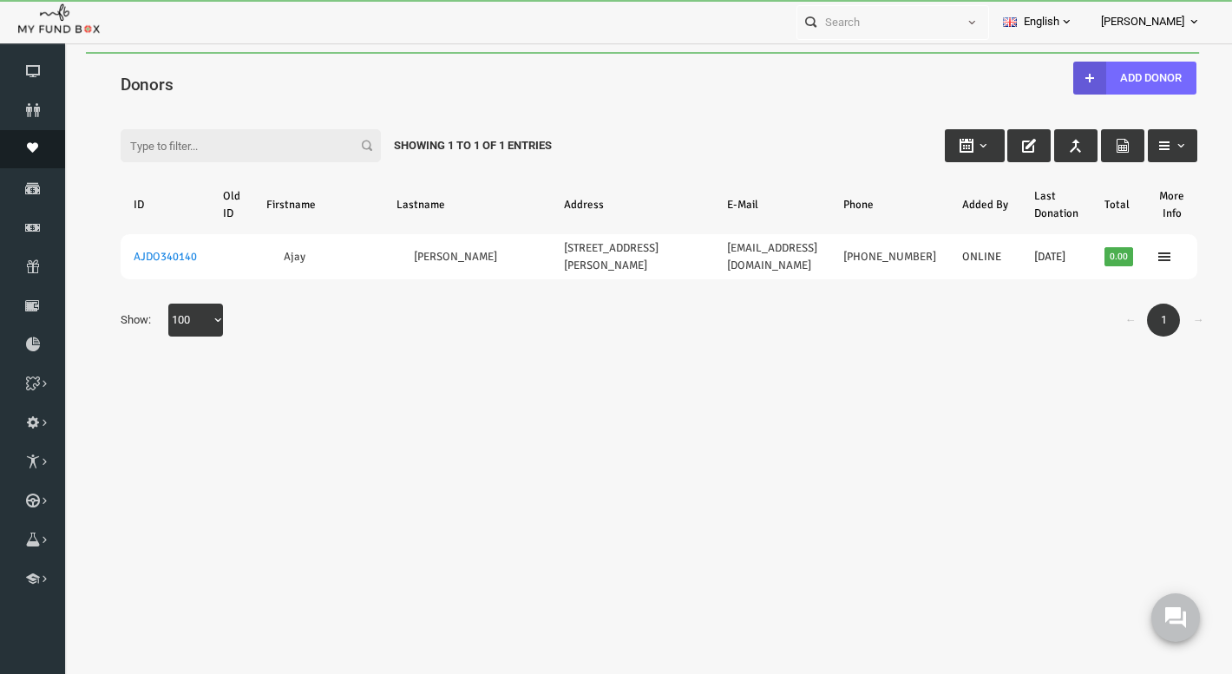
click at [34, 168] on link "Moneypool" at bounding box center [32, 149] width 65 height 38
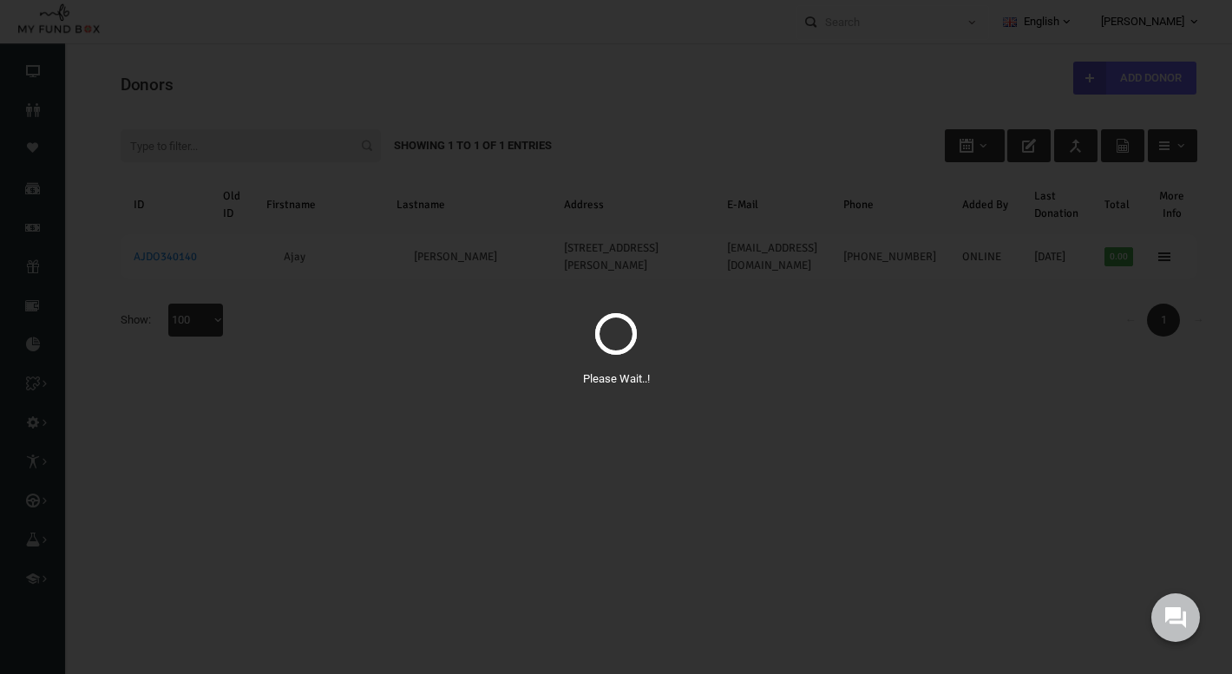
click at [589, 448] on div "Please Wait..!" at bounding box center [616, 337] width 1232 height 674
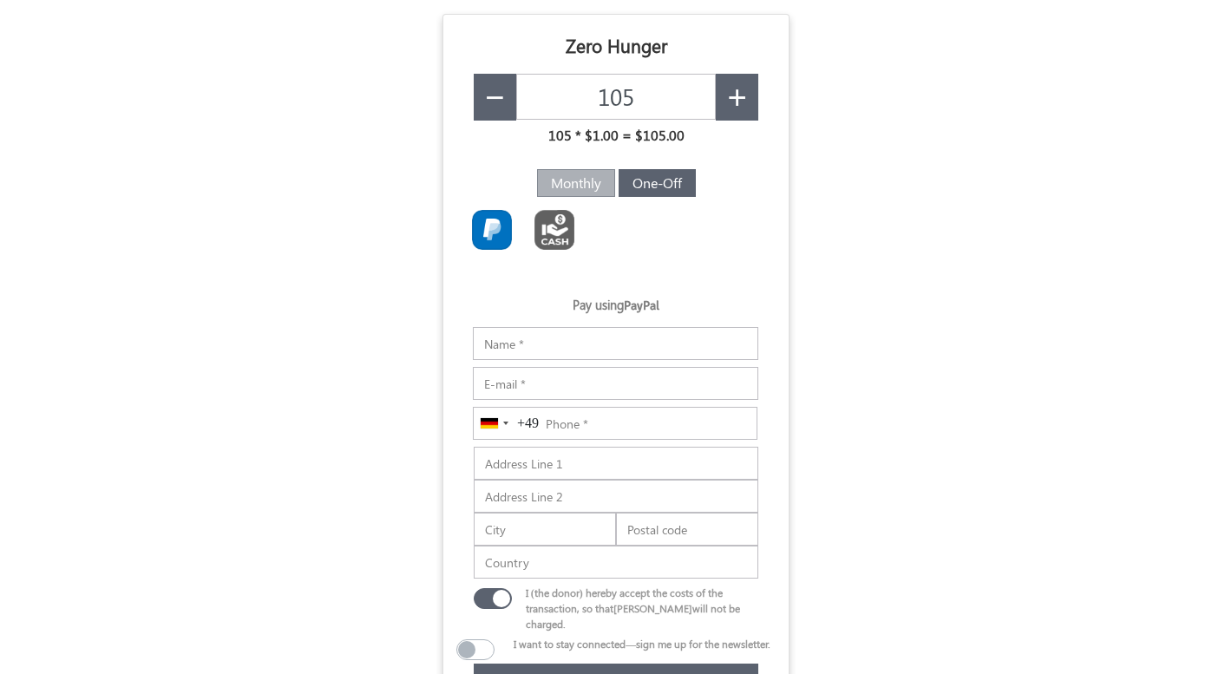
click at [864, 183] on form "USD GBP EUR EN ES NL Customize Your Donation box × #5b626f ▼ Change Accordion S…" at bounding box center [616, 440] width 1232 height 852
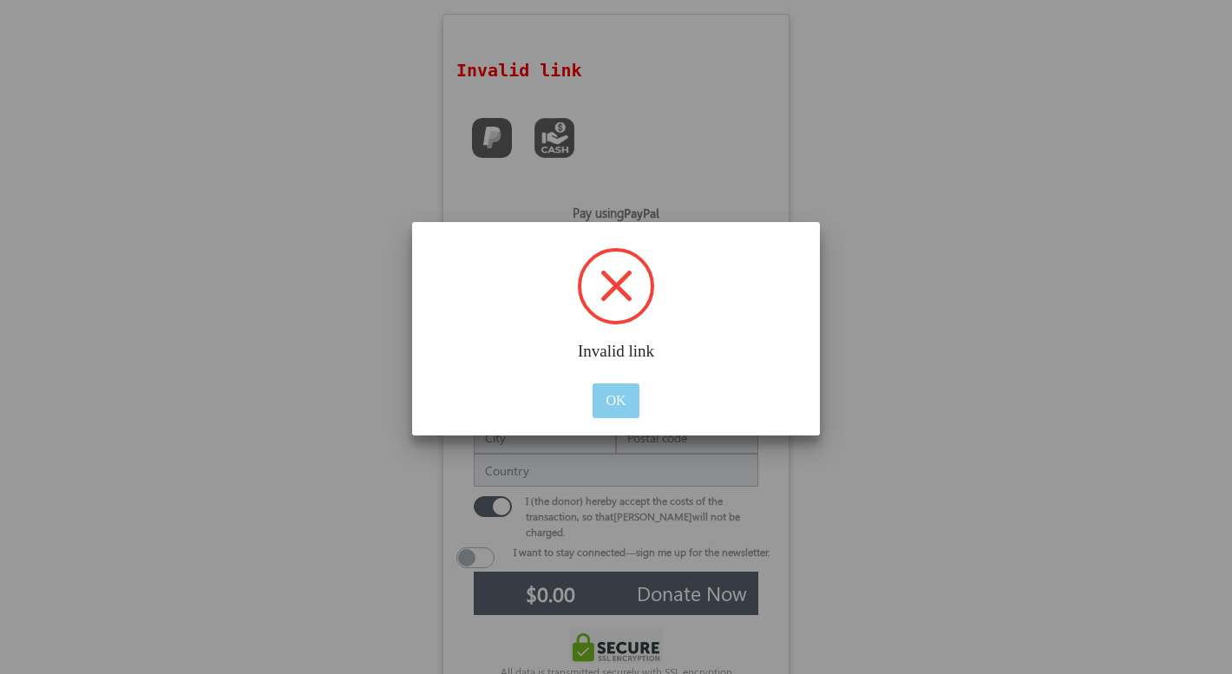
click at [617, 396] on button "OK" at bounding box center [615, 400] width 46 height 35
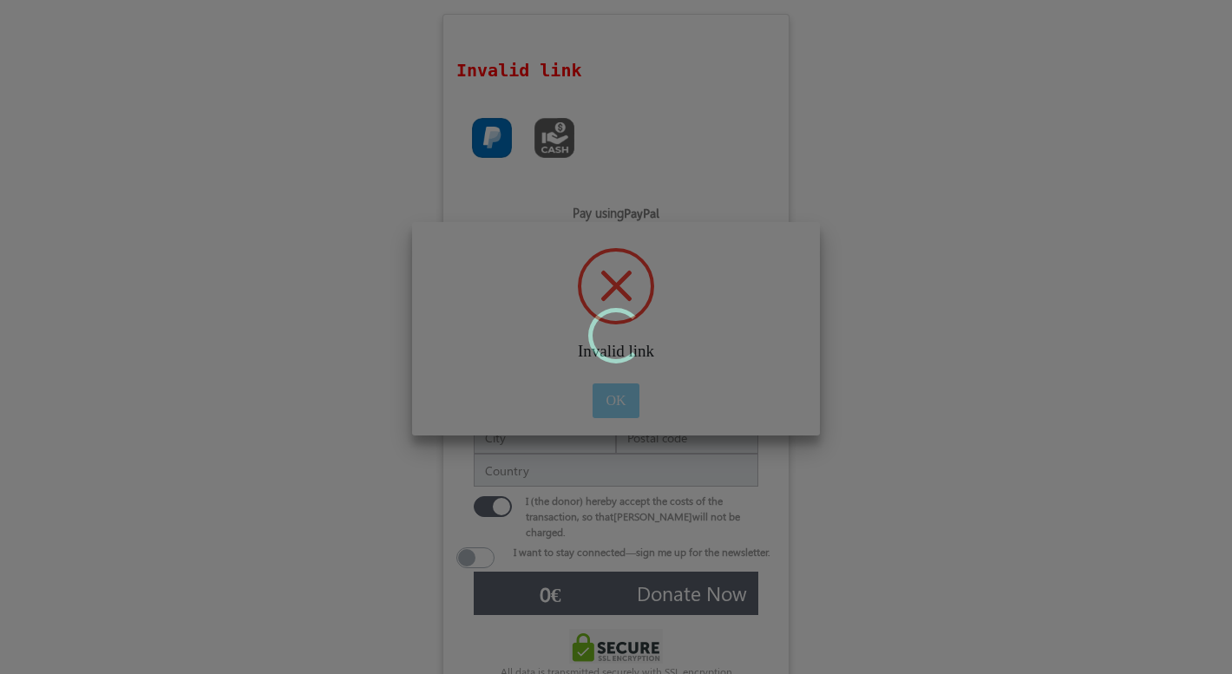
type input "$0.00"
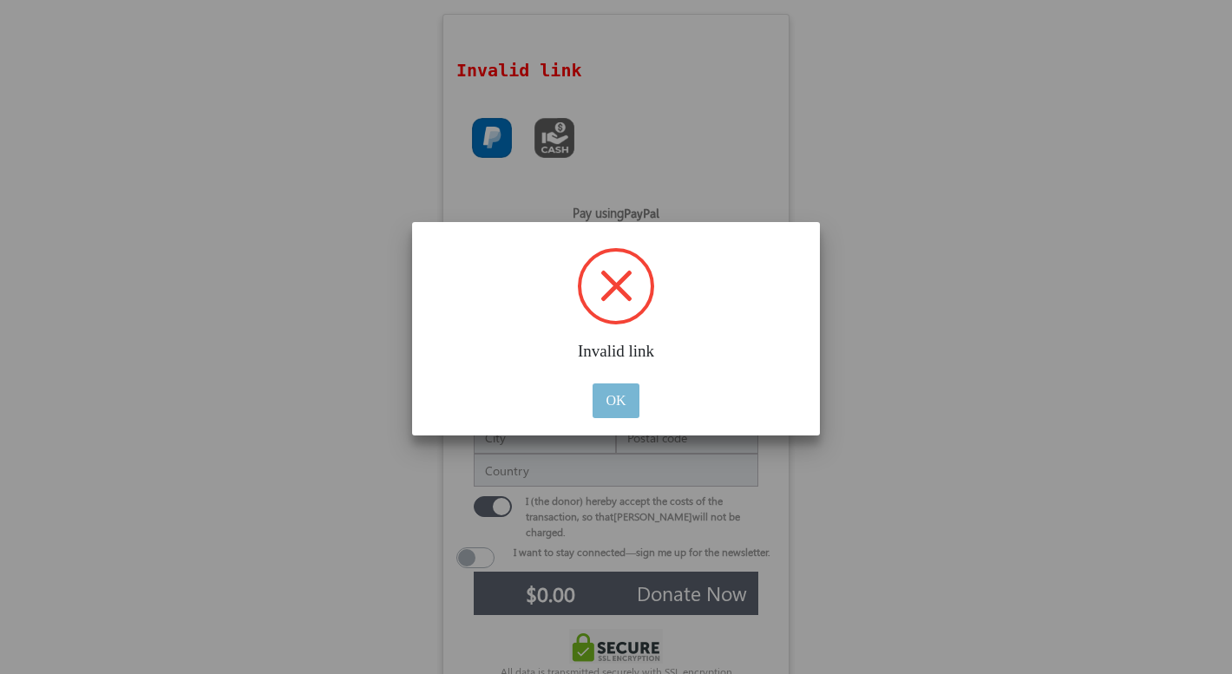
click at [607, 396] on button "OK" at bounding box center [615, 400] width 46 height 35
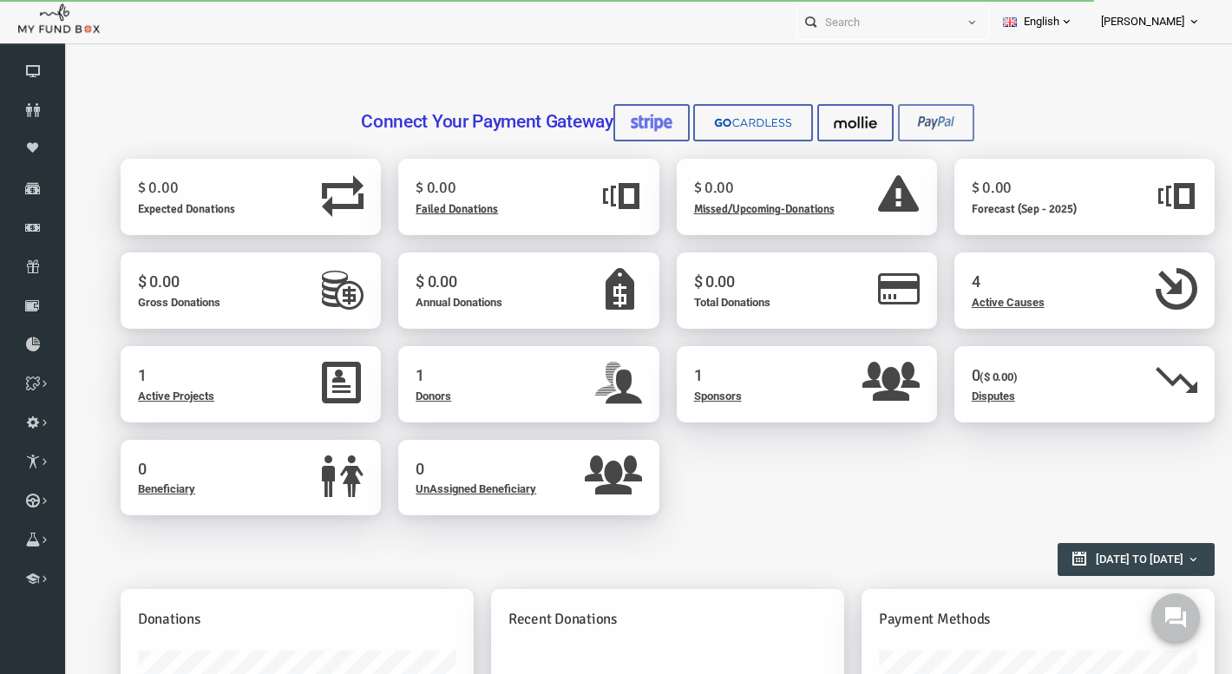
click at [901, 128] on img at bounding box center [912, 123] width 43 height 18
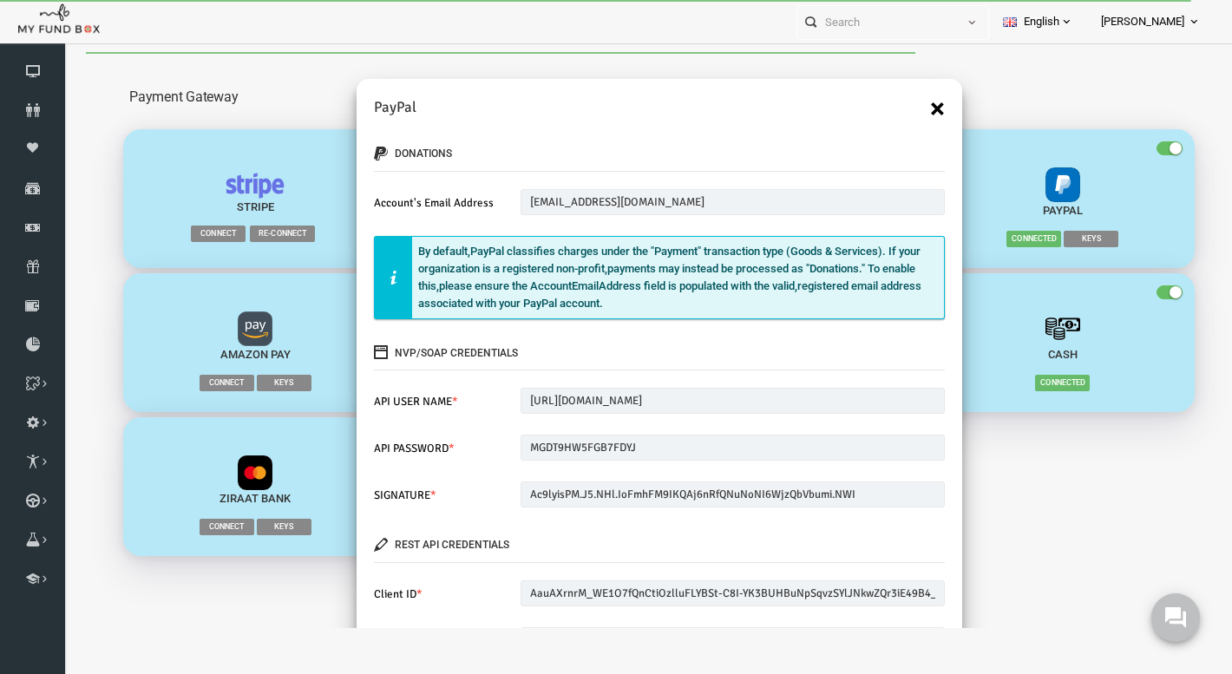
click at [916, 111] on button "×" at bounding box center [913, 109] width 15 height 28
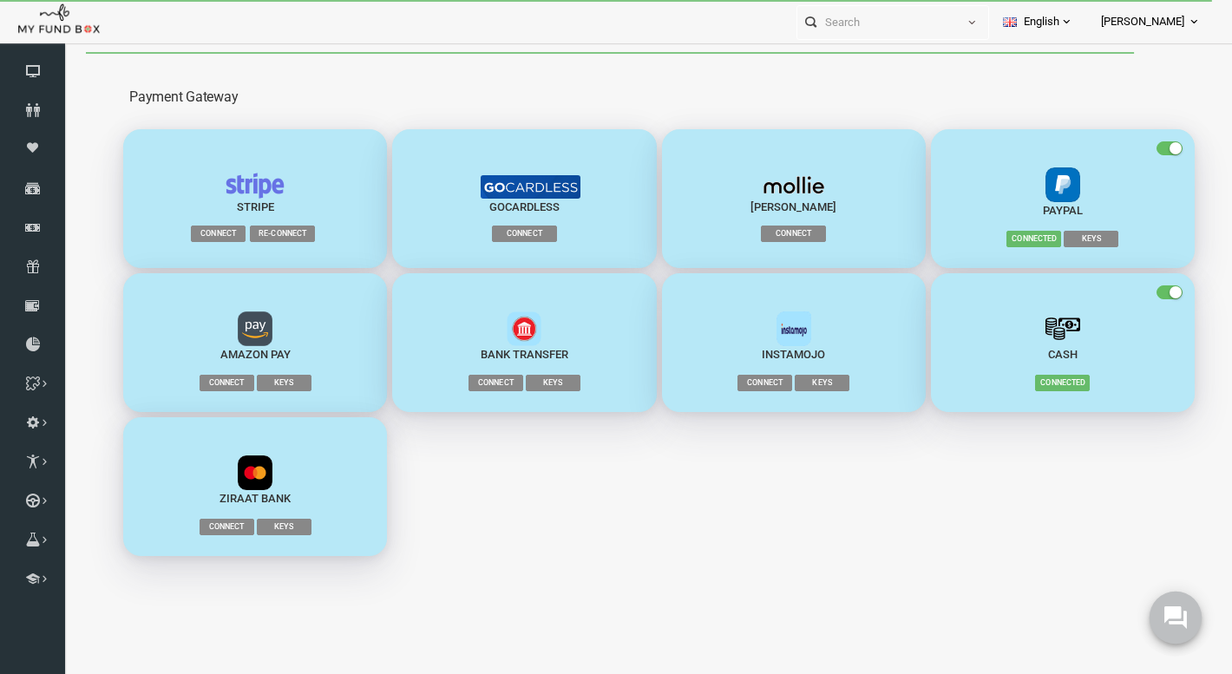
click at [1172, 625] on icon at bounding box center [1175, 617] width 23 height 23
click at [1177, 617] on use at bounding box center [1175, 617] width 23 height 23
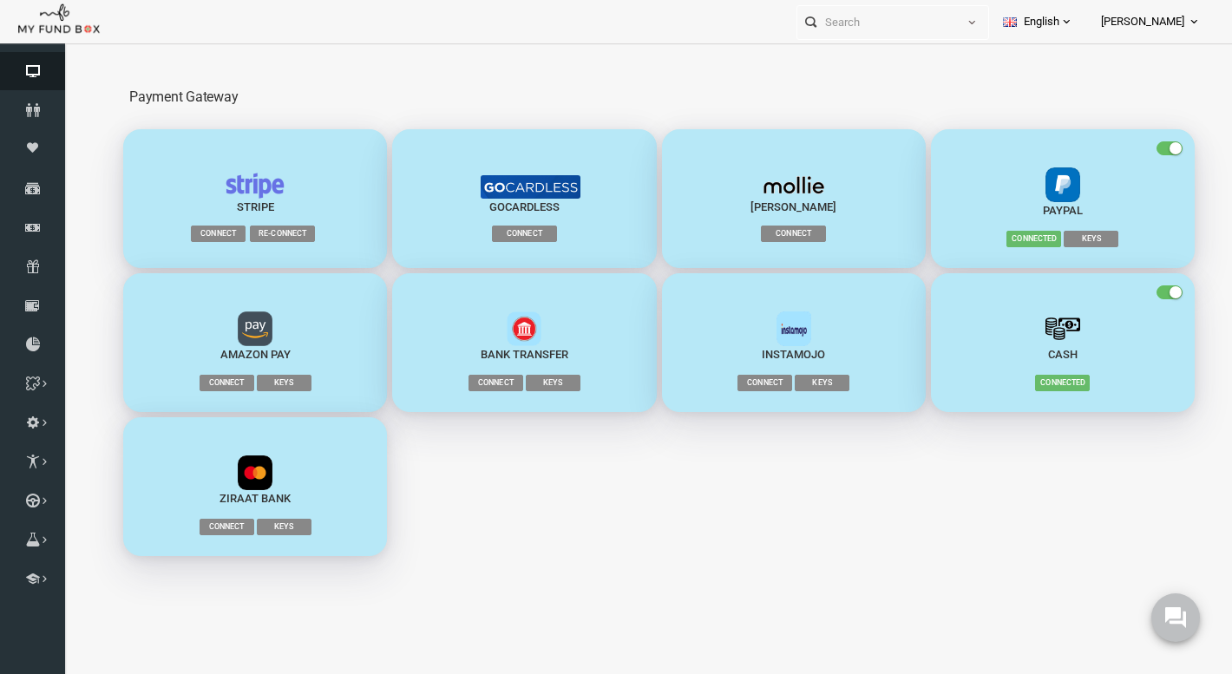
click at [32, 78] on icon at bounding box center [32, 71] width 65 height 14
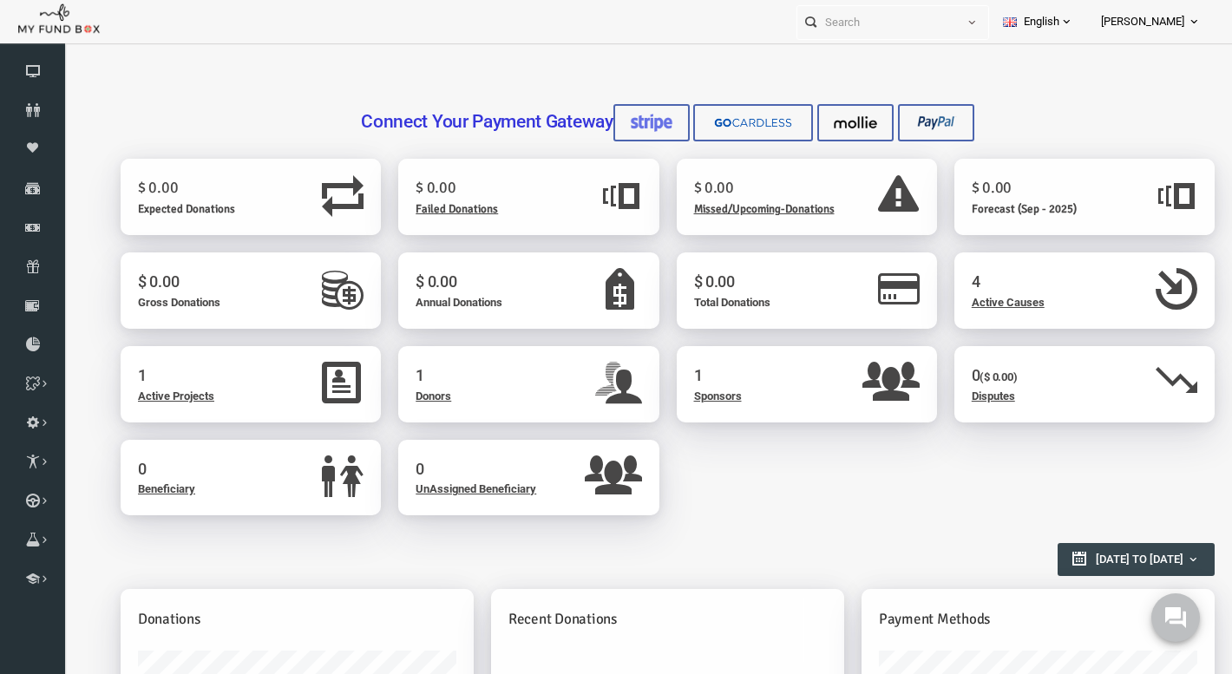
click at [175, 394] on span "Active Projects" at bounding box center [153, 395] width 76 height 13
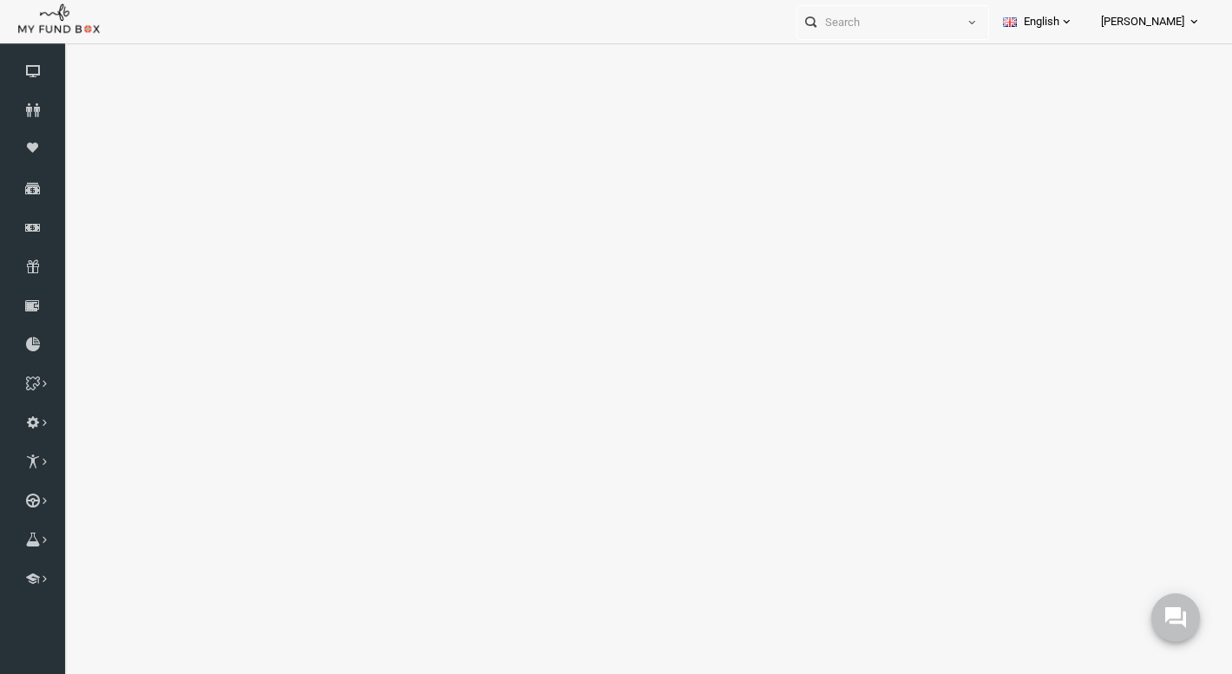
select select "100"
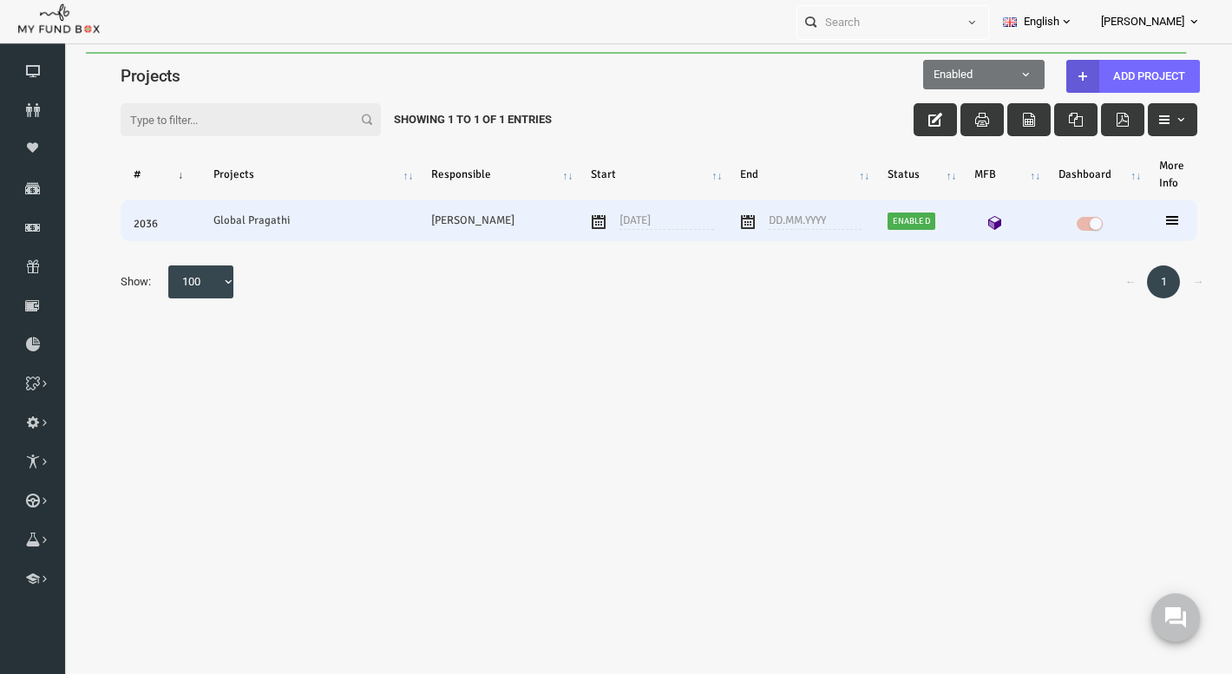
click at [966, 219] on icon at bounding box center [972, 223] width 14 height 14
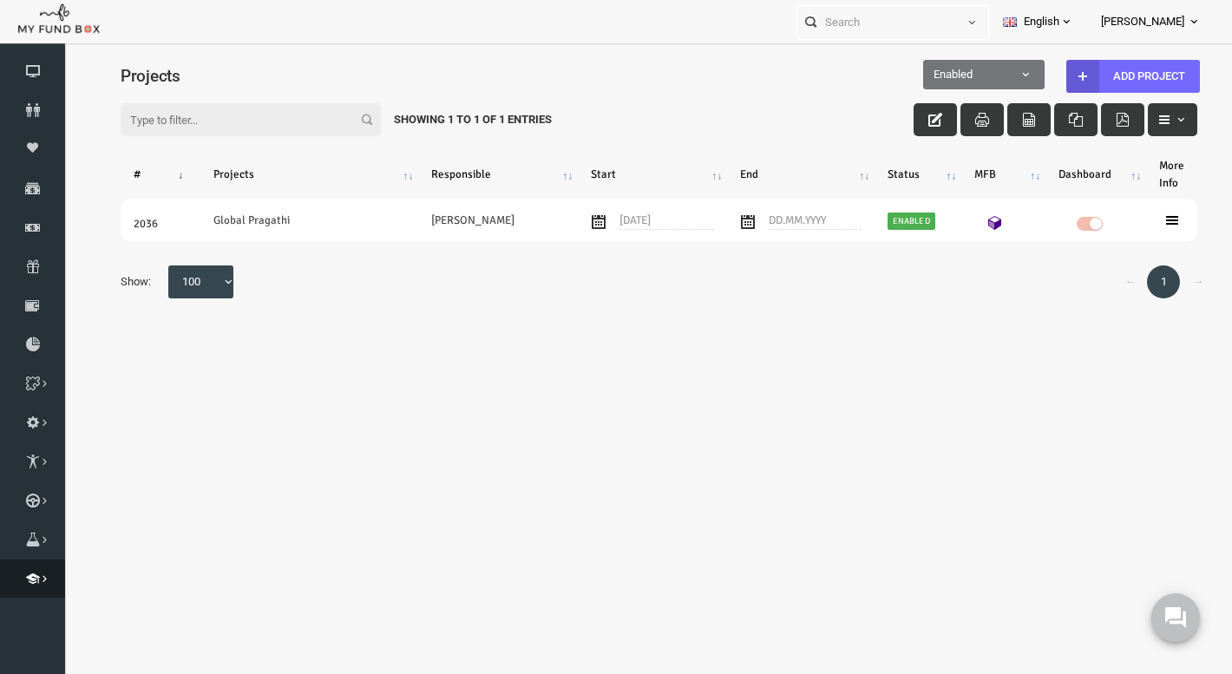
click at [33, 598] on link "School" at bounding box center [32, 579] width 65 height 38
click at [1004, 117] on icon "button" at bounding box center [1005, 120] width 14 height 14
click at [1103, 119] on icon "button" at bounding box center [1099, 120] width 14 height 14
click at [1146, 121] on icon "button" at bounding box center [1141, 120] width 14 height 14
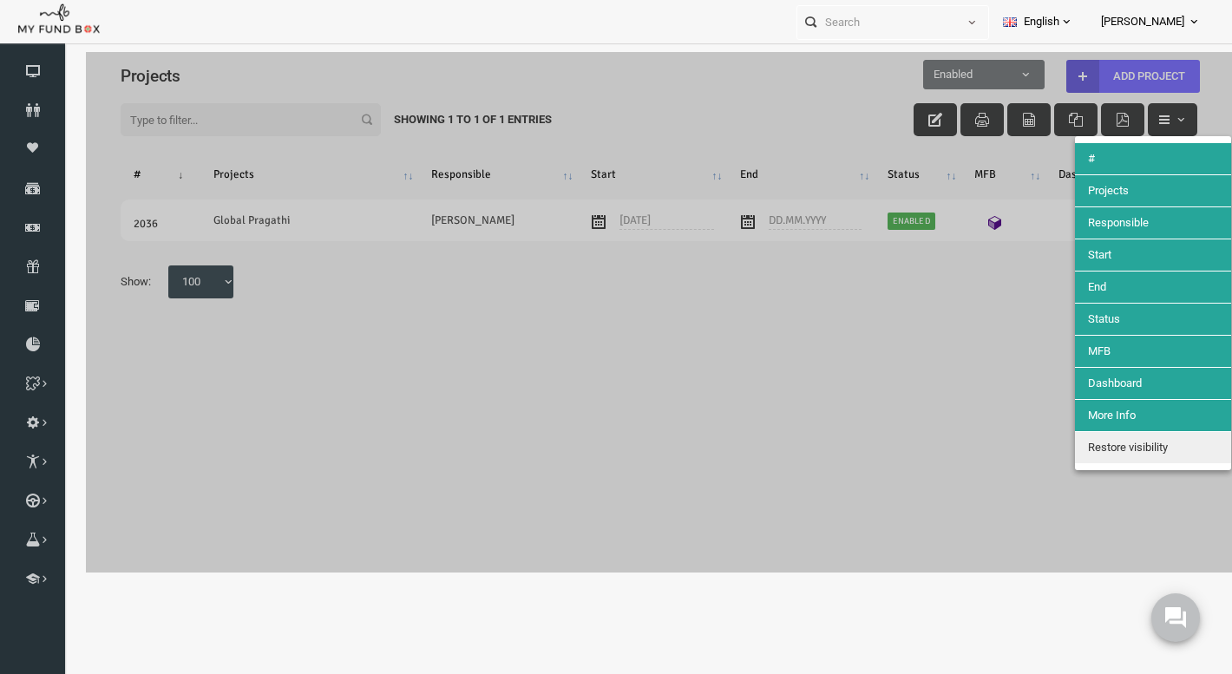
click at [1103, 442] on span "Restore visibility" at bounding box center [1104, 447] width 80 height 13
click at [949, 311] on div at bounding box center [635, 312] width 1146 height 520
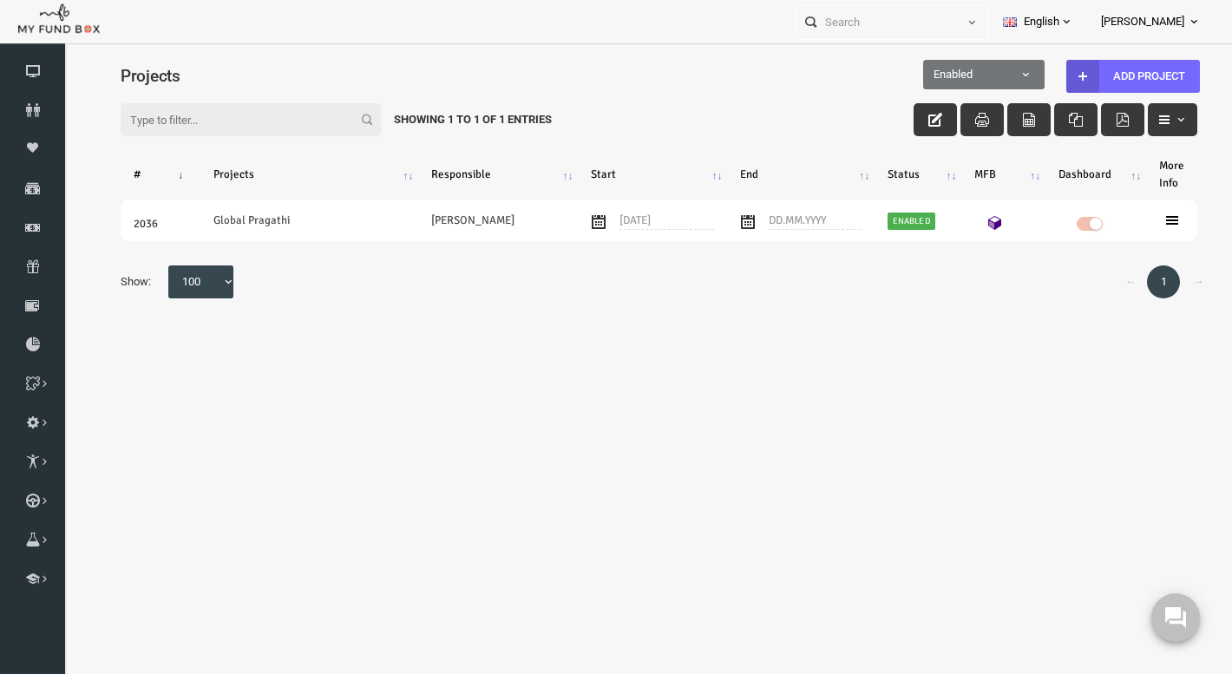
click at [1142, 286] on link "1" at bounding box center [1139, 281] width 33 height 33
click at [36, 117] on icon at bounding box center [32, 110] width 65 height 14
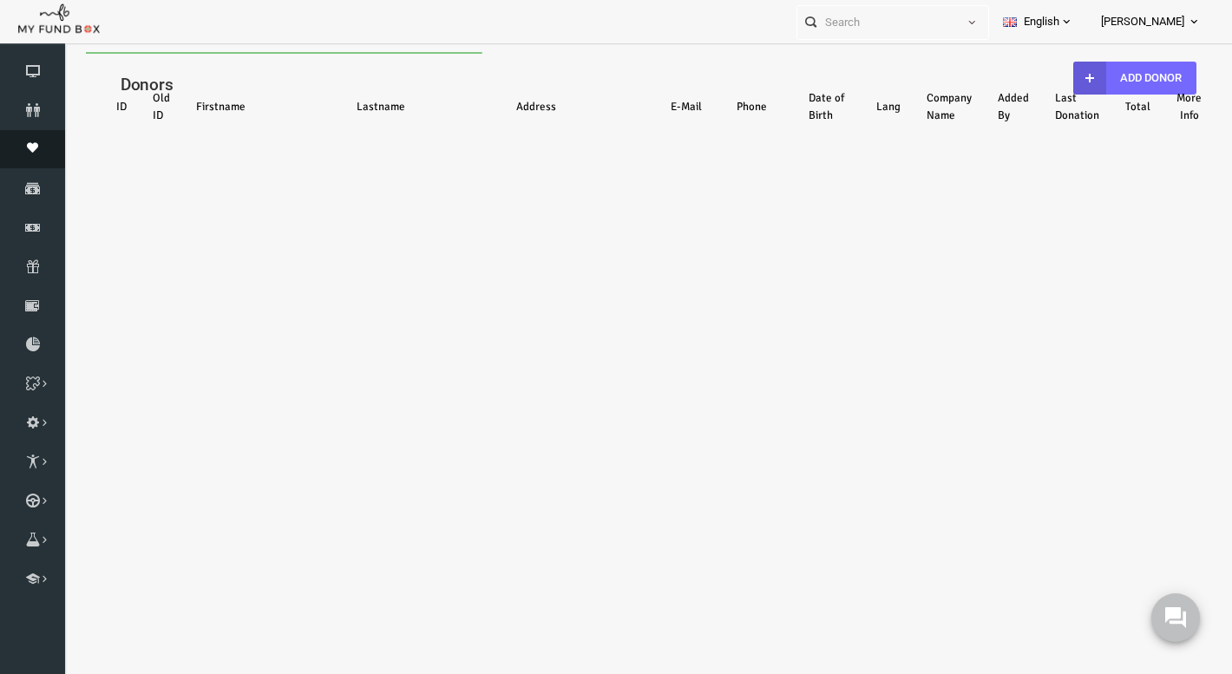
select select "100"
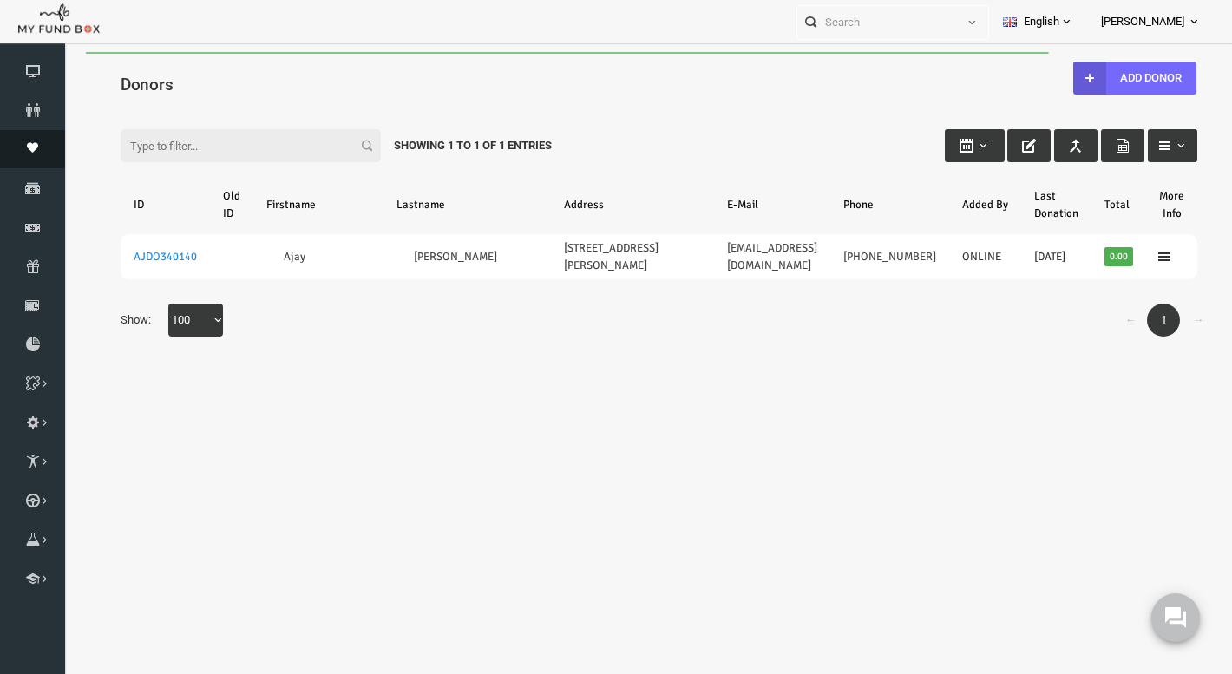
click at [34, 154] on icon at bounding box center [32, 147] width 65 height 11
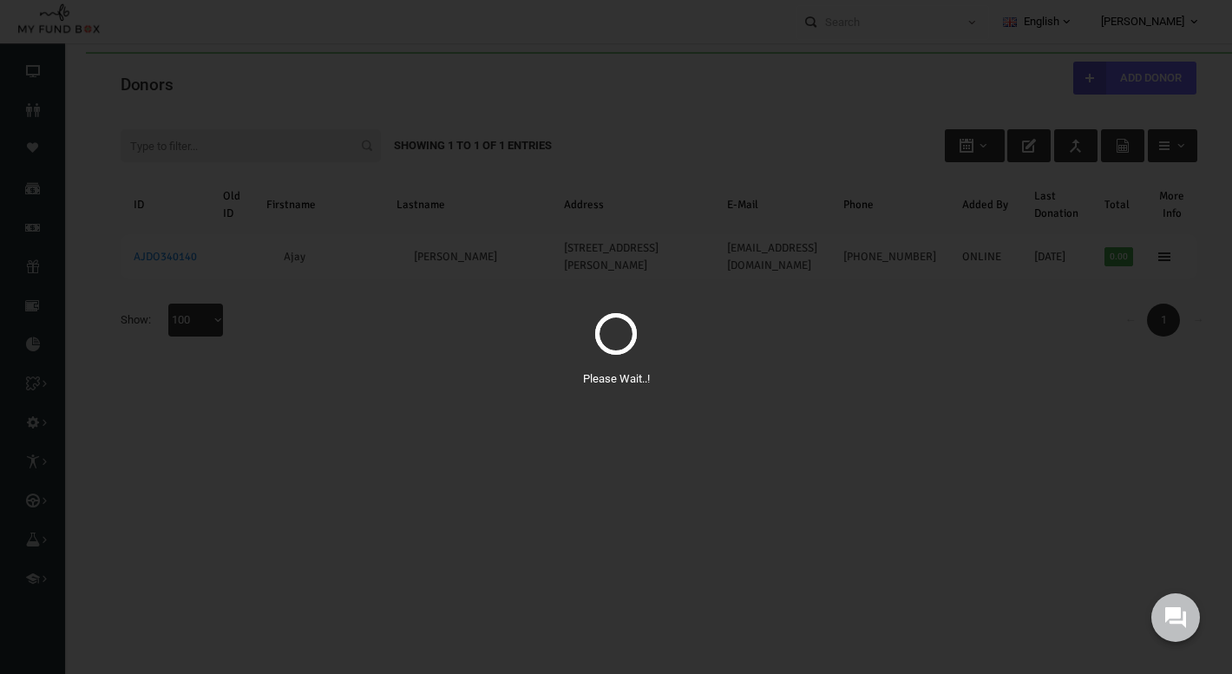
click at [345, 142] on div "Please Wait..!" at bounding box center [616, 337] width 1232 height 674
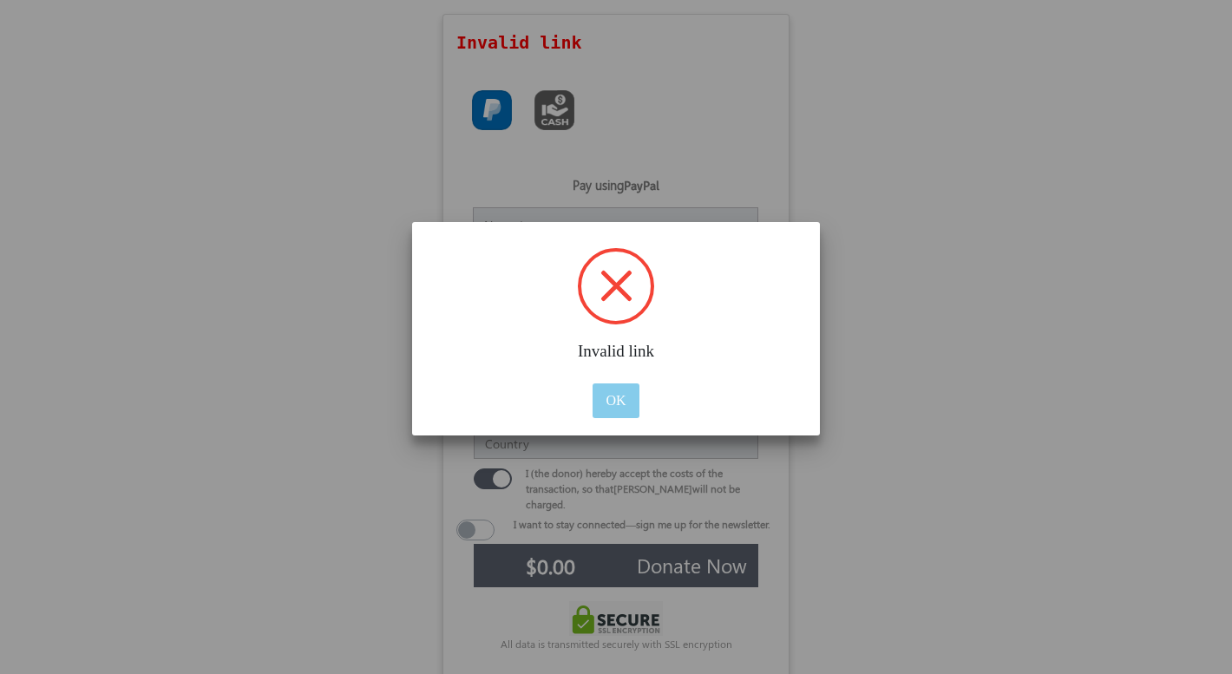
click at [611, 397] on button "OK" at bounding box center [615, 400] width 46 height 35
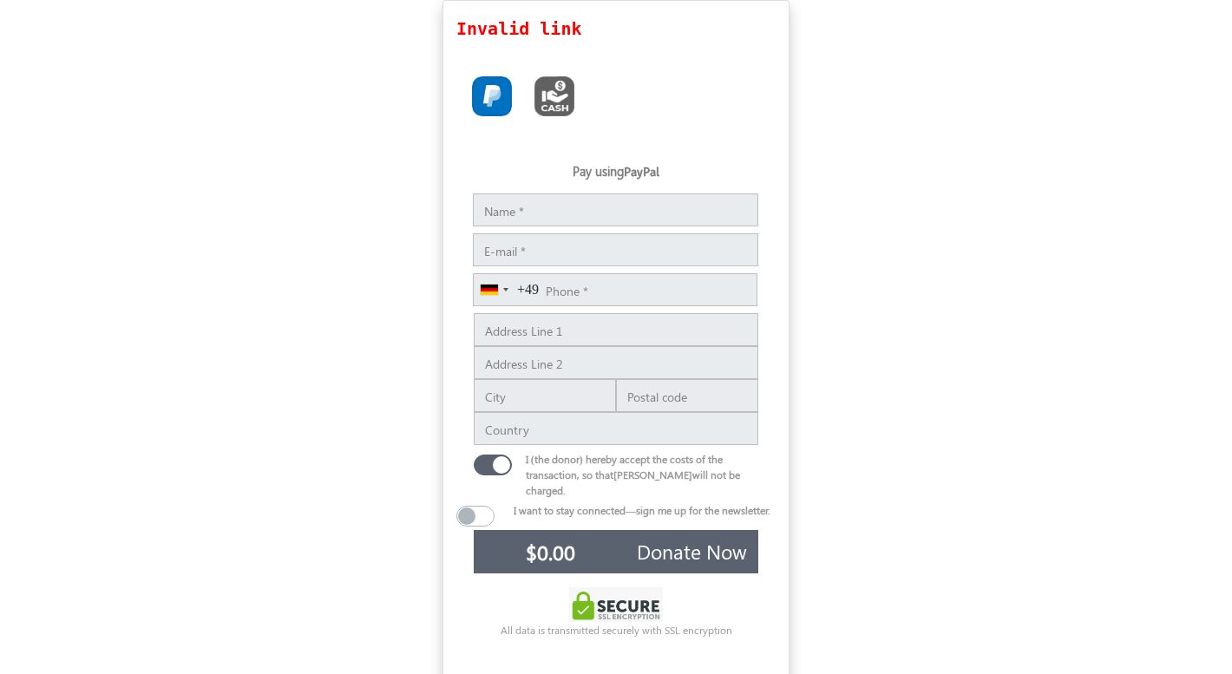
scroll to position [23, 0]
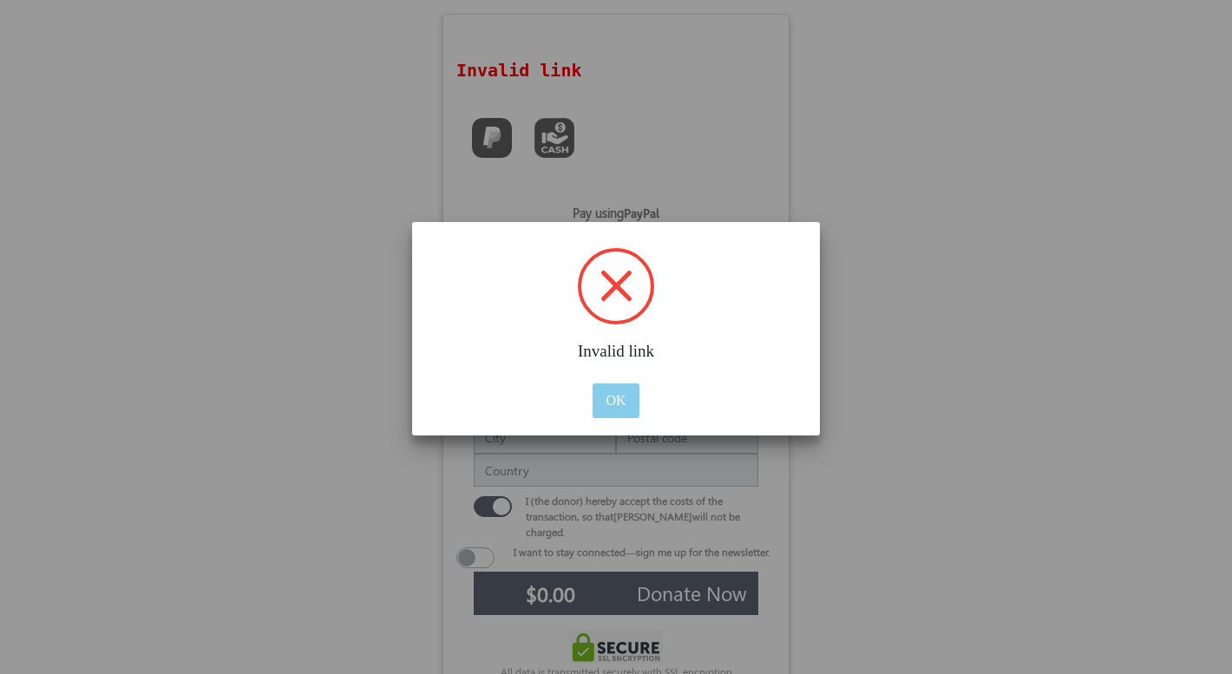
click at [624, 396] on button "OK" at bounding box center [615, 400] width 46 height 35
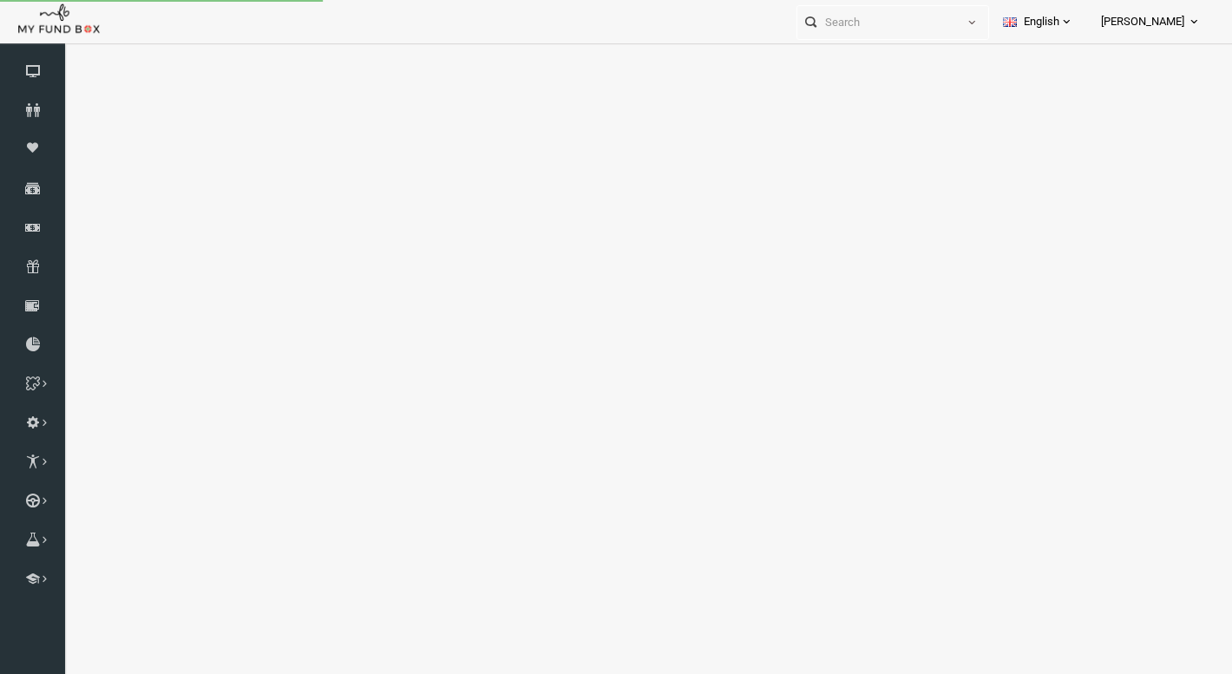
select select "100"
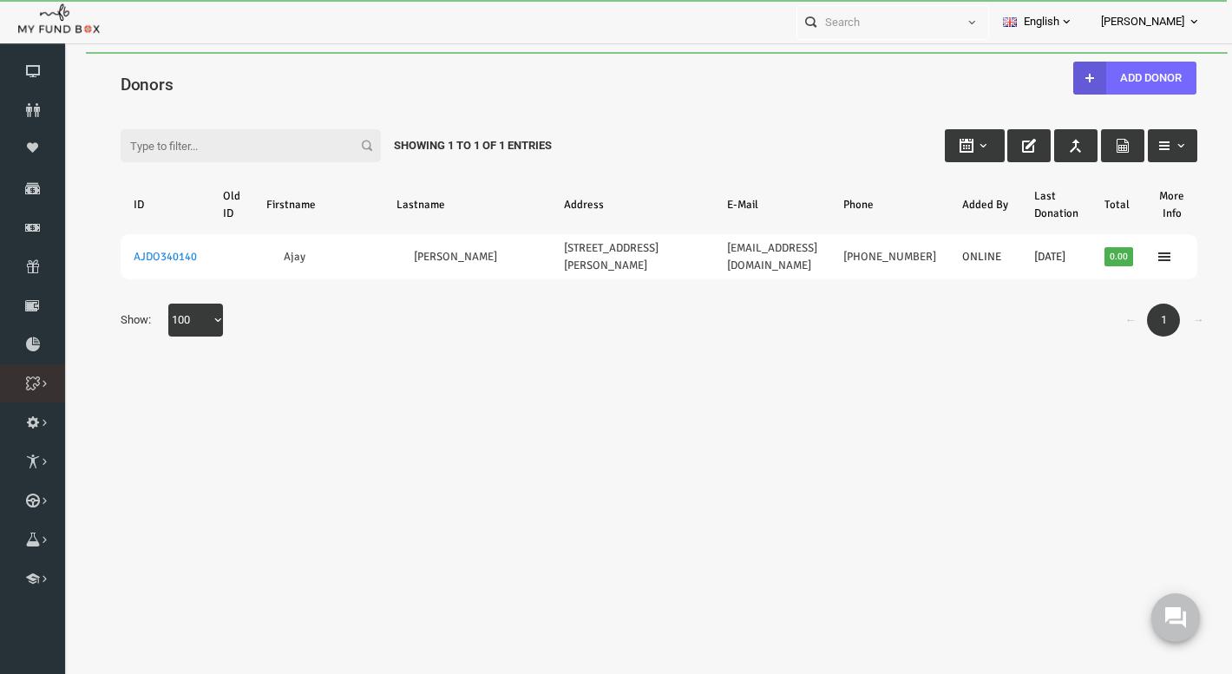
click at [0, 0] on link "Multi Step DonationBox" at bounding box center [0, 0] width 0 height 0
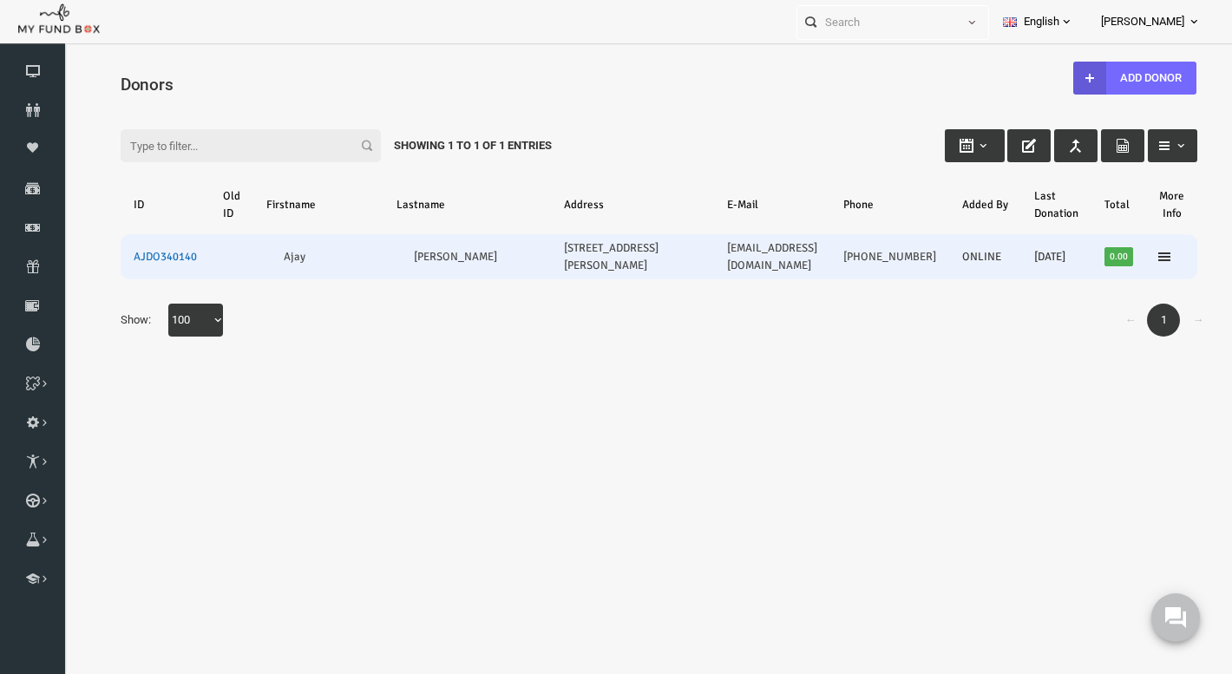
click at [146, 264] on link "AJDO340140" at bounding box center [141, 257] width 63 height 14
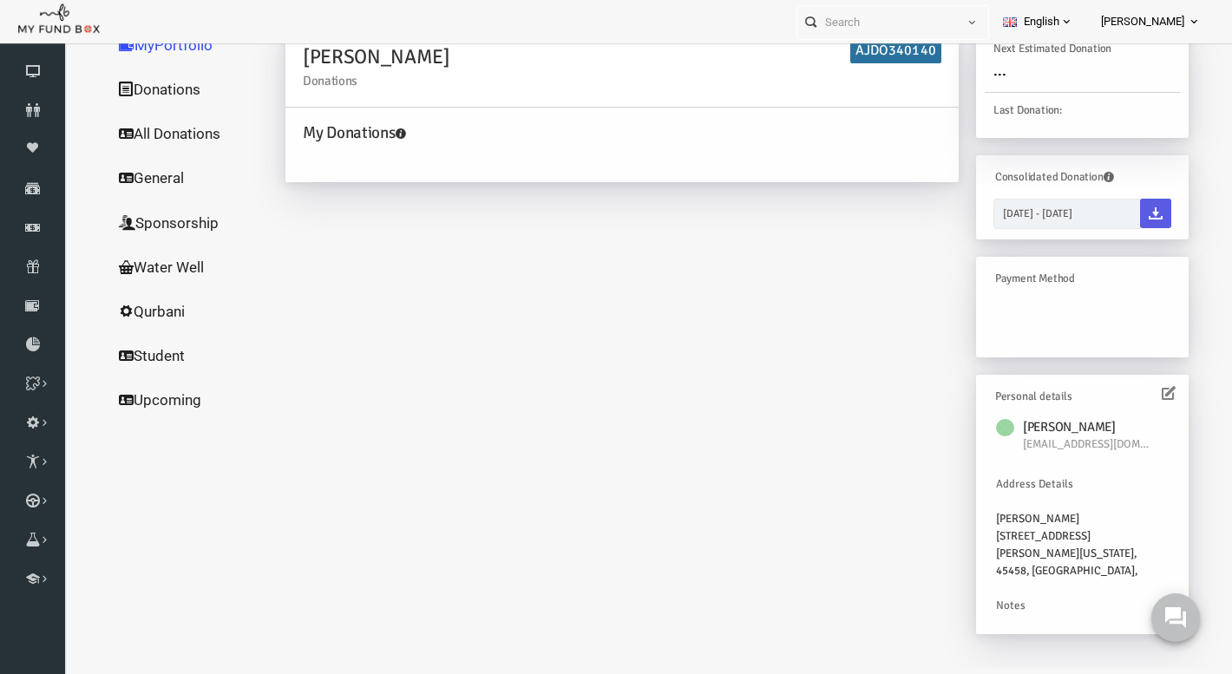
scroll to position [130, 0]
click at [147, 200] on link "General" at bounding box center [166, 177] width 173 height 45
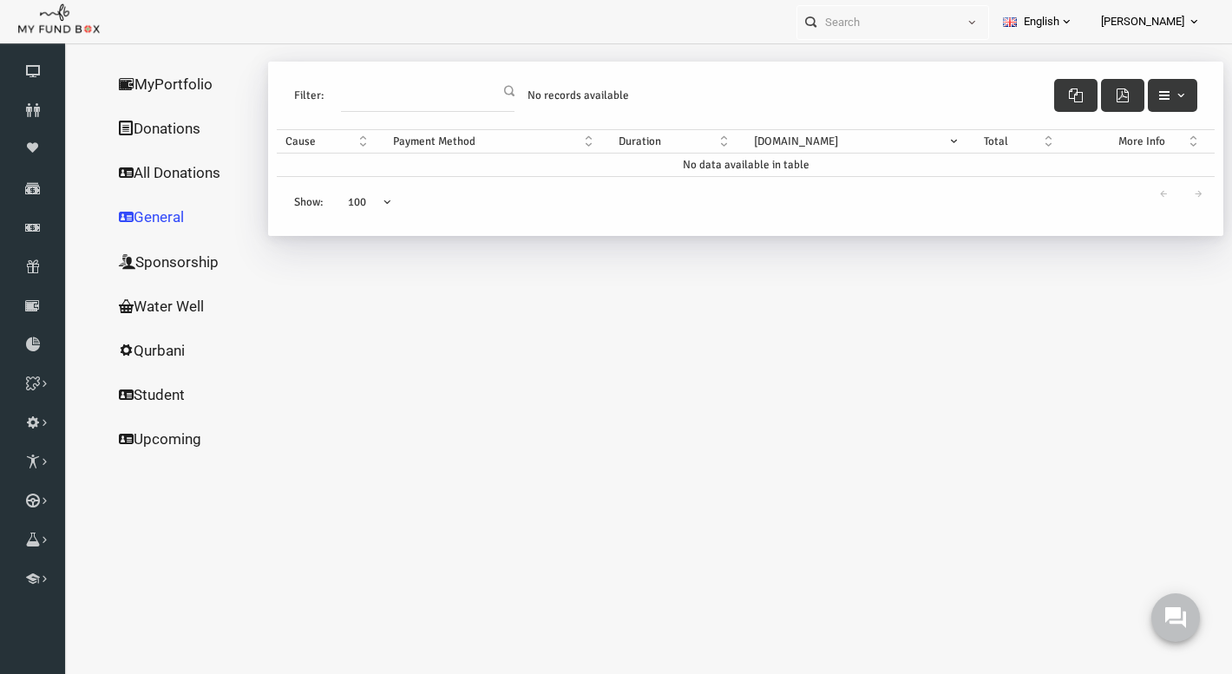
scroll to position [68, 0]
click at [154, 285] on link "Sponsorship" at bounding box center [166, 261] width 173 height 45
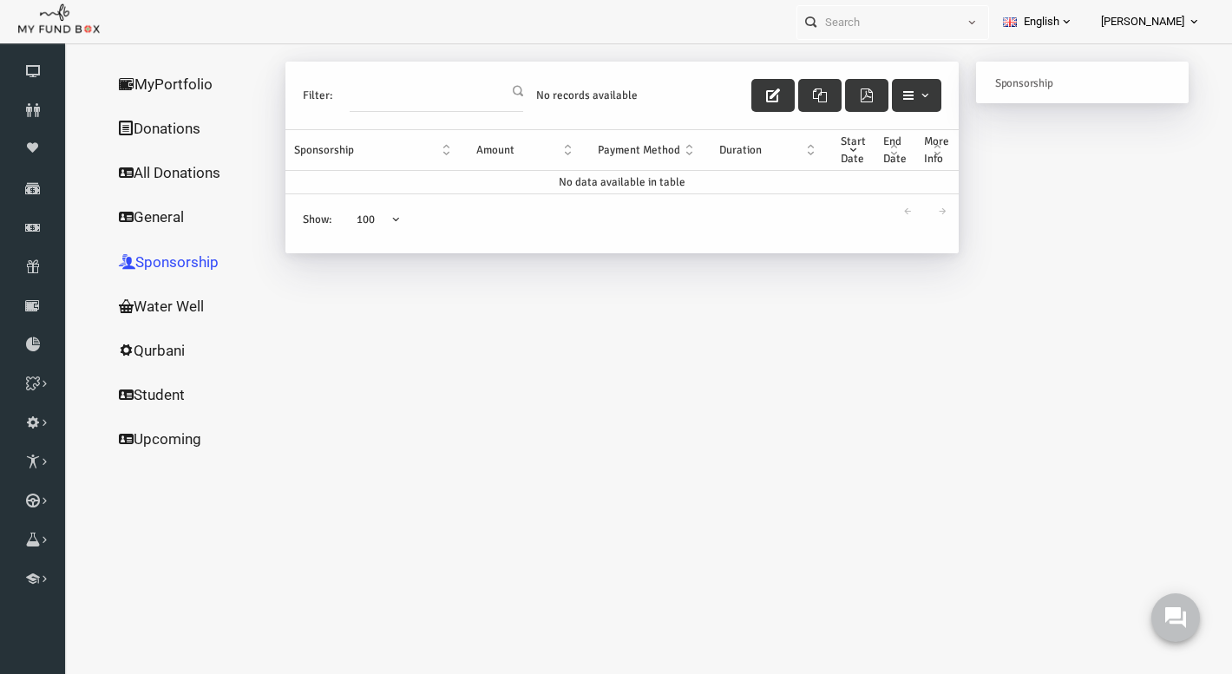
scroll to position [130, 0]
click at [147, 329] on link "Water Well" at bounding box center [166, 306] width 173 height 45
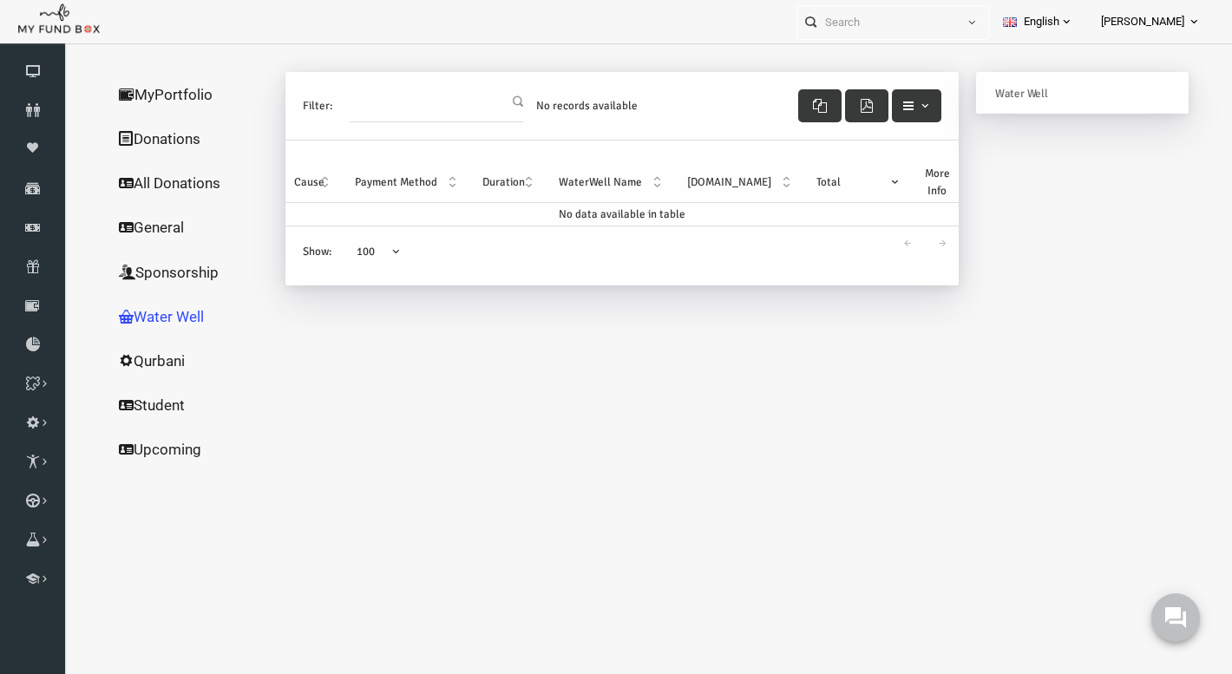
scroll to position [17, 0]
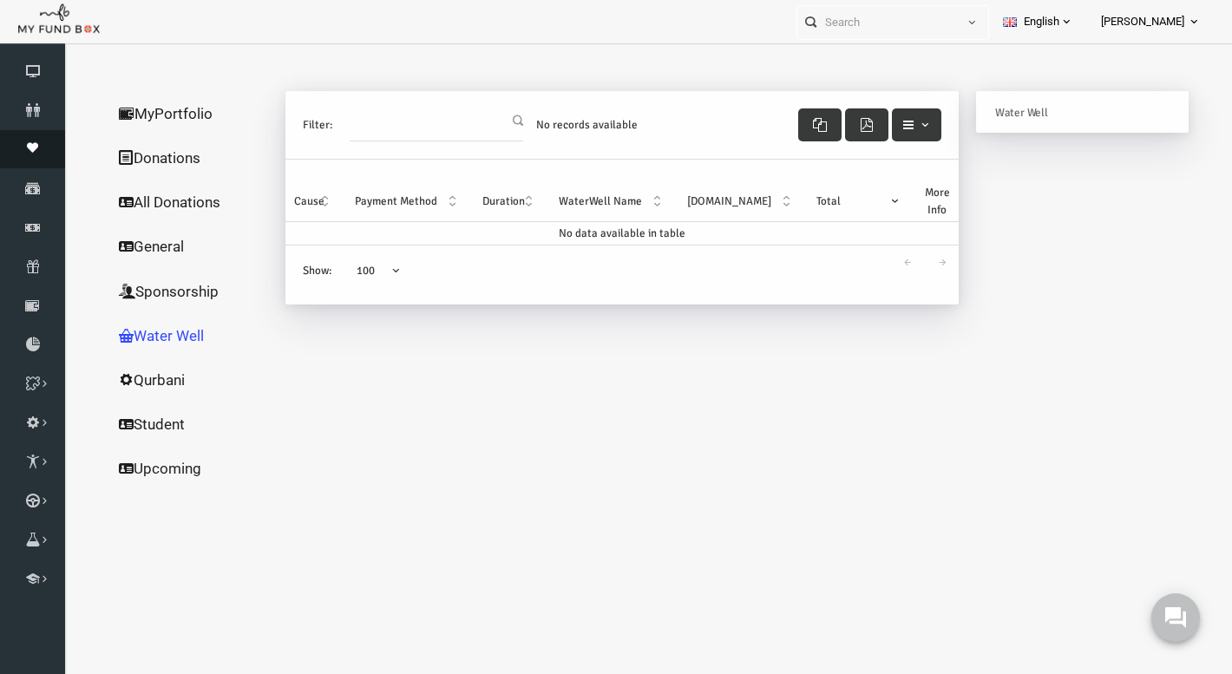
click at [30, 154] on icon at bounding box center [32, 147] width 65 height 11
click at [0, 0] on icon at bounding box center [0, 0] width 0 height 0
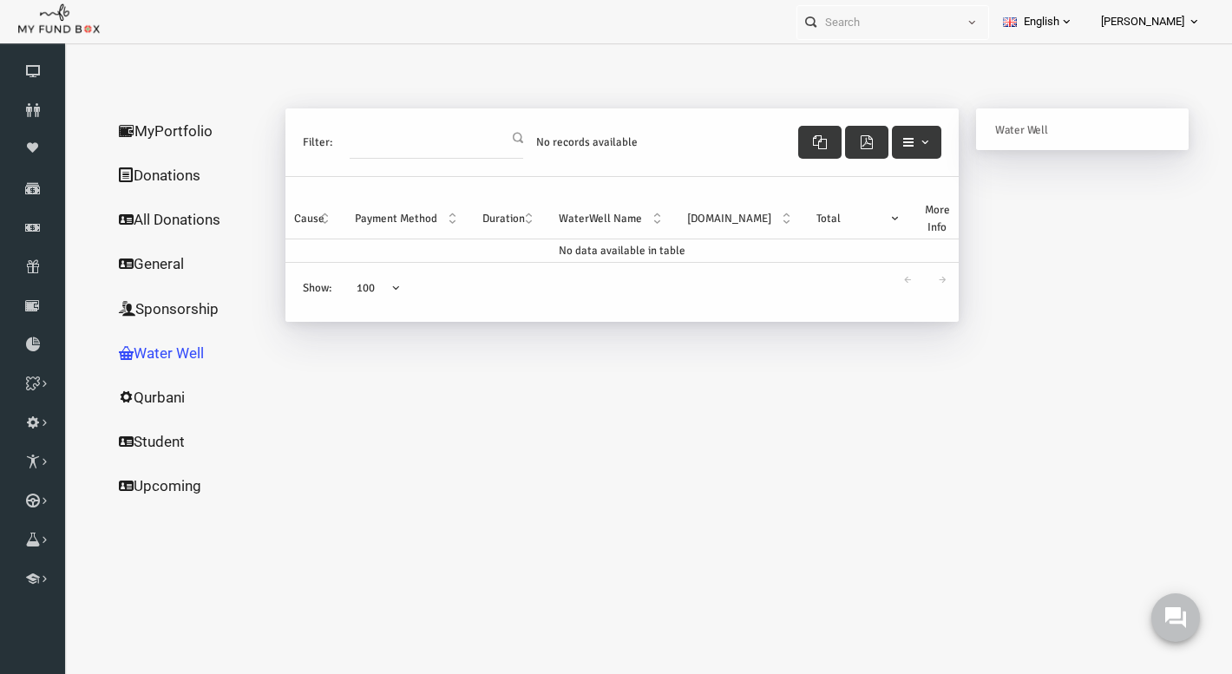
scroll to position [0, 0]
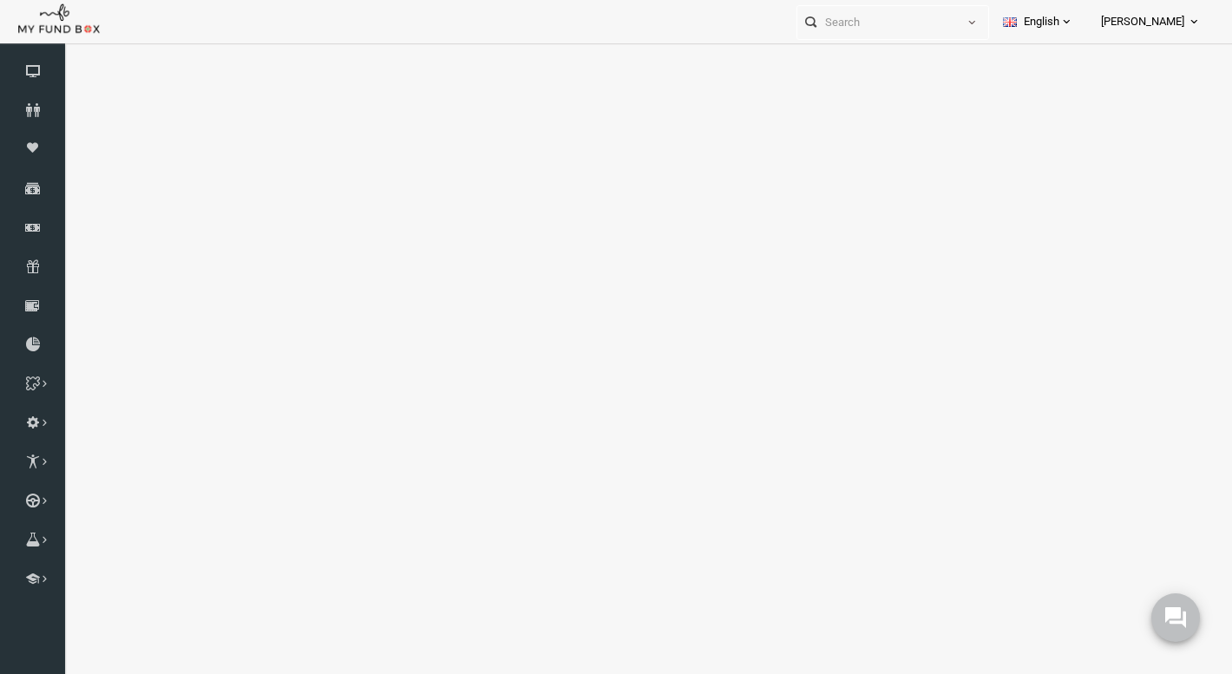
select select "100"
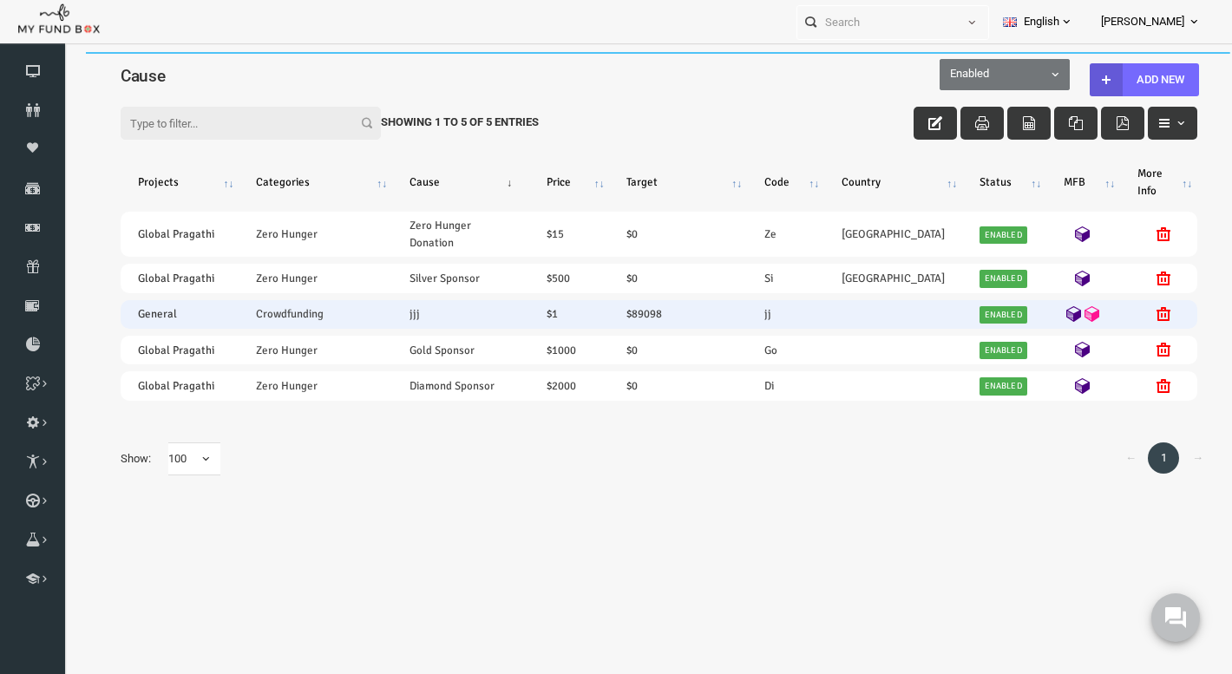
click at [1067, 322] on icon at bounding box center [1069, 314] width 16 height 16
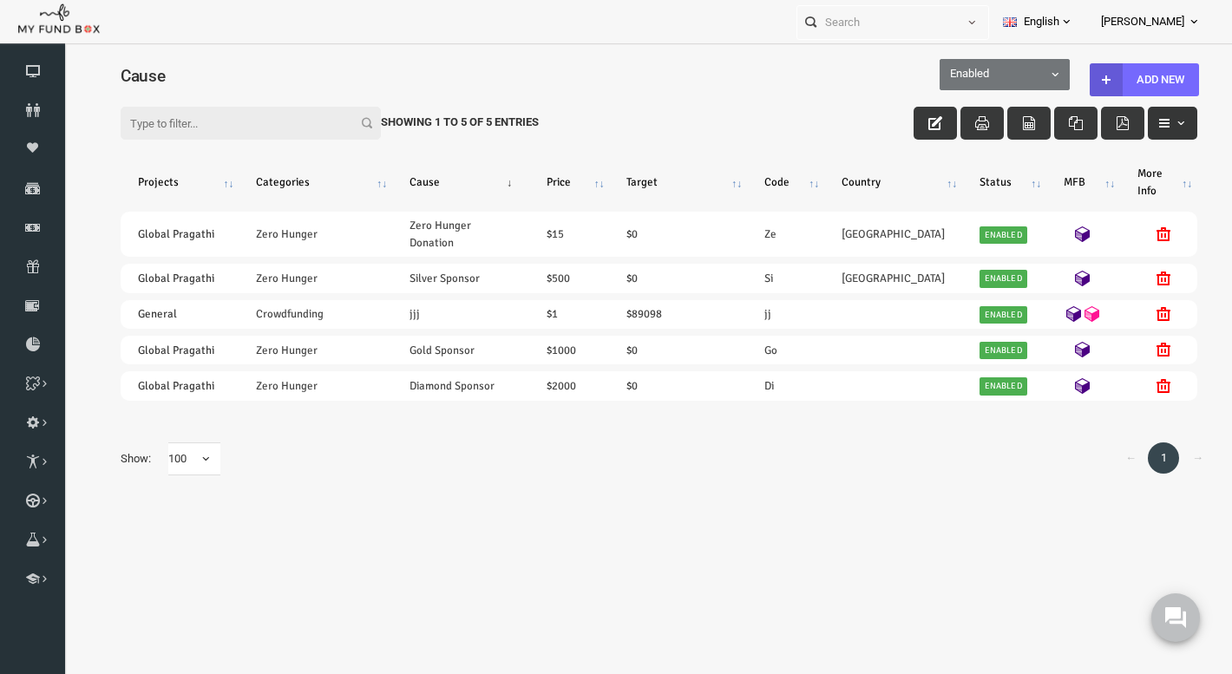
click at [1150, 121] on span "button" at bounding box center [1157, 123] width 14 height 14
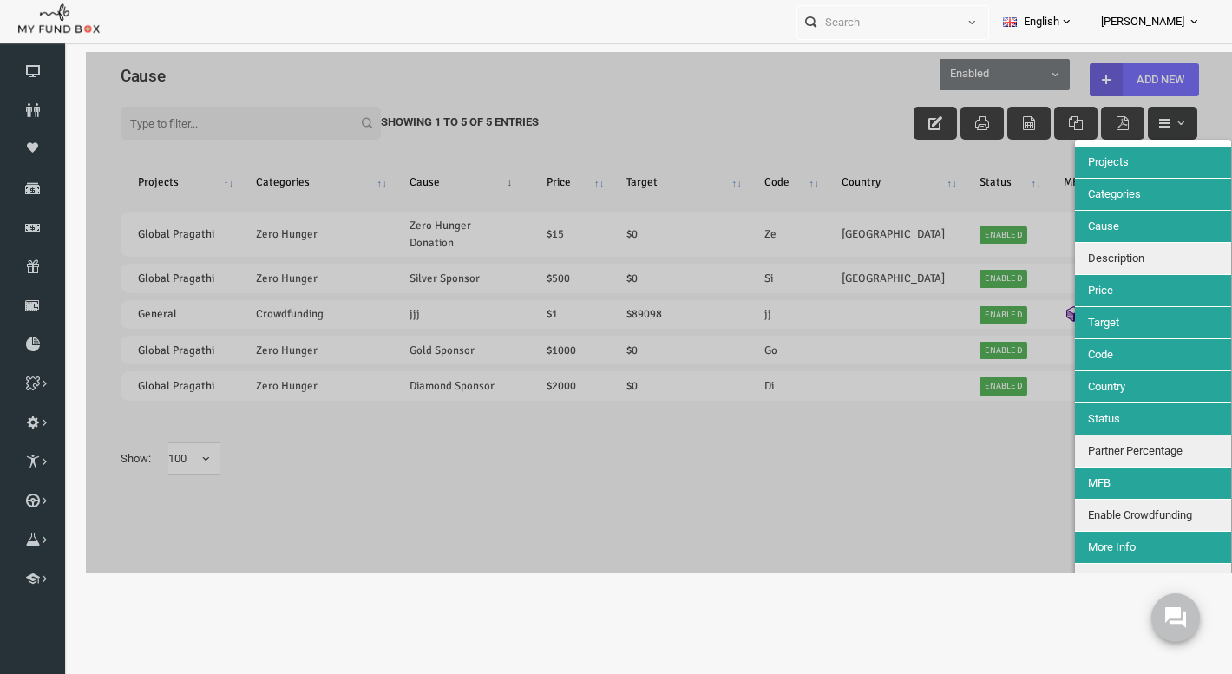
click at [1149, 121] on div at bounding box center [635, 312] width 1146 height 520
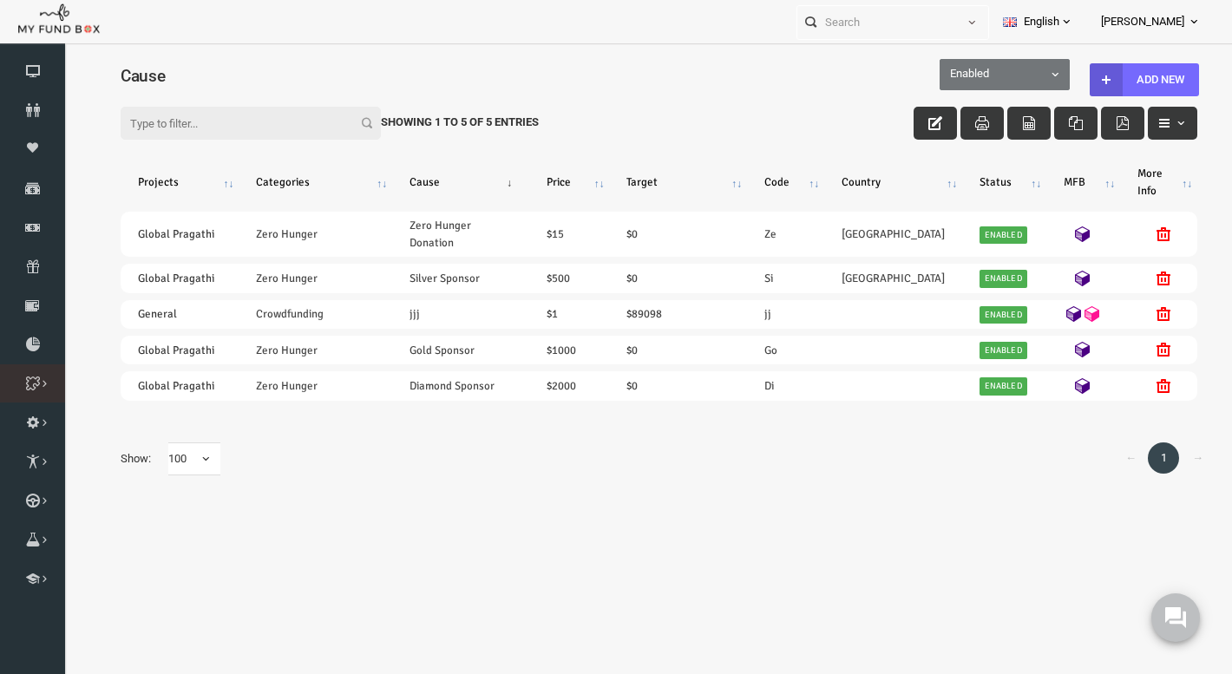
click at [0, 0] on icon at bounding box center [0, 0] width 0 height 0
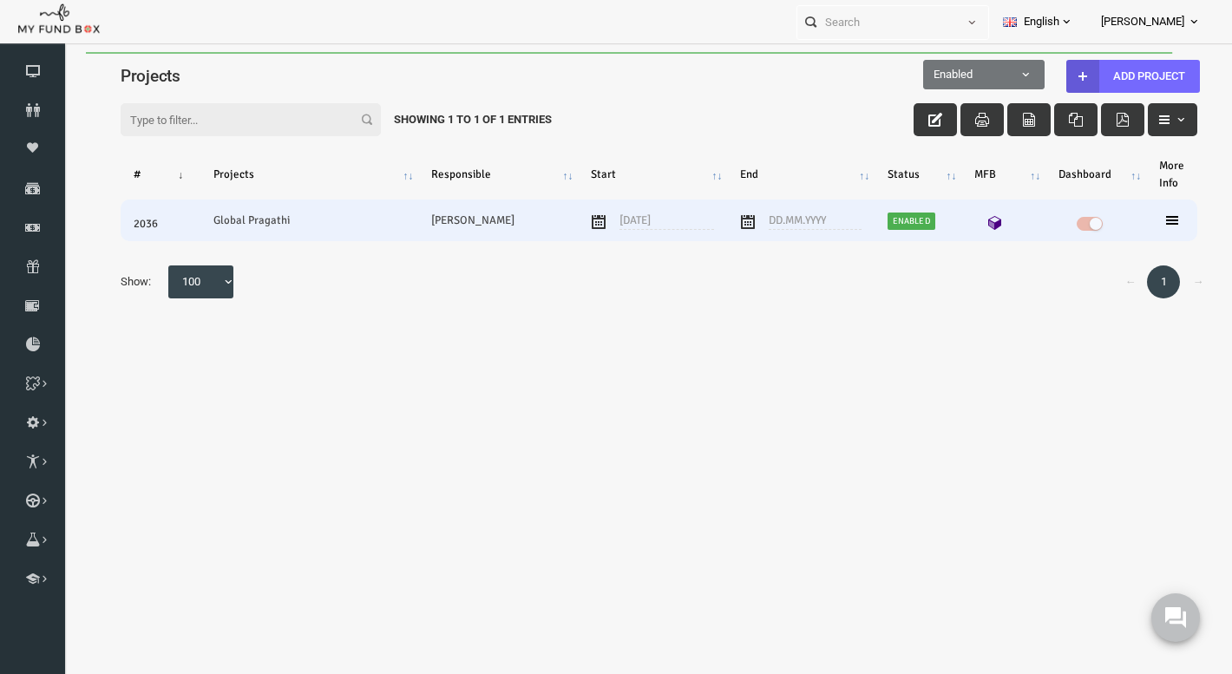
click at [970, 222] on icon at bounding box center [972, 223] width 14 height 14
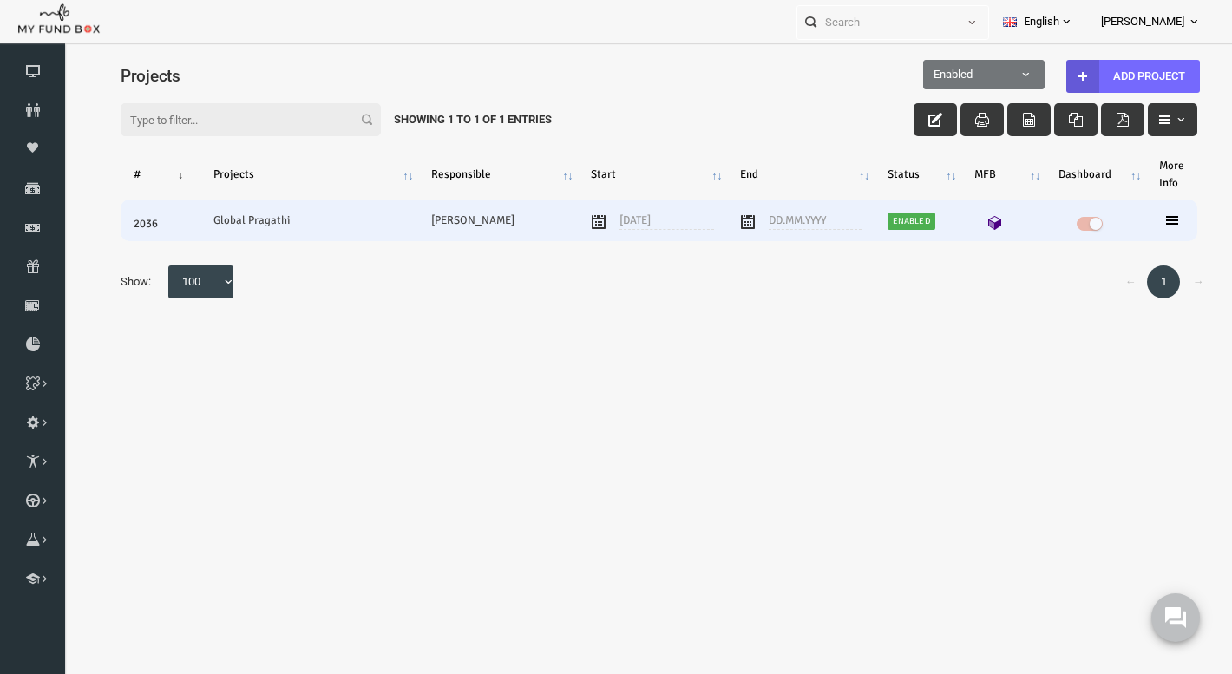
click at [1149, 219] on icon at bounding box center [1149, 220] width 14 height 14
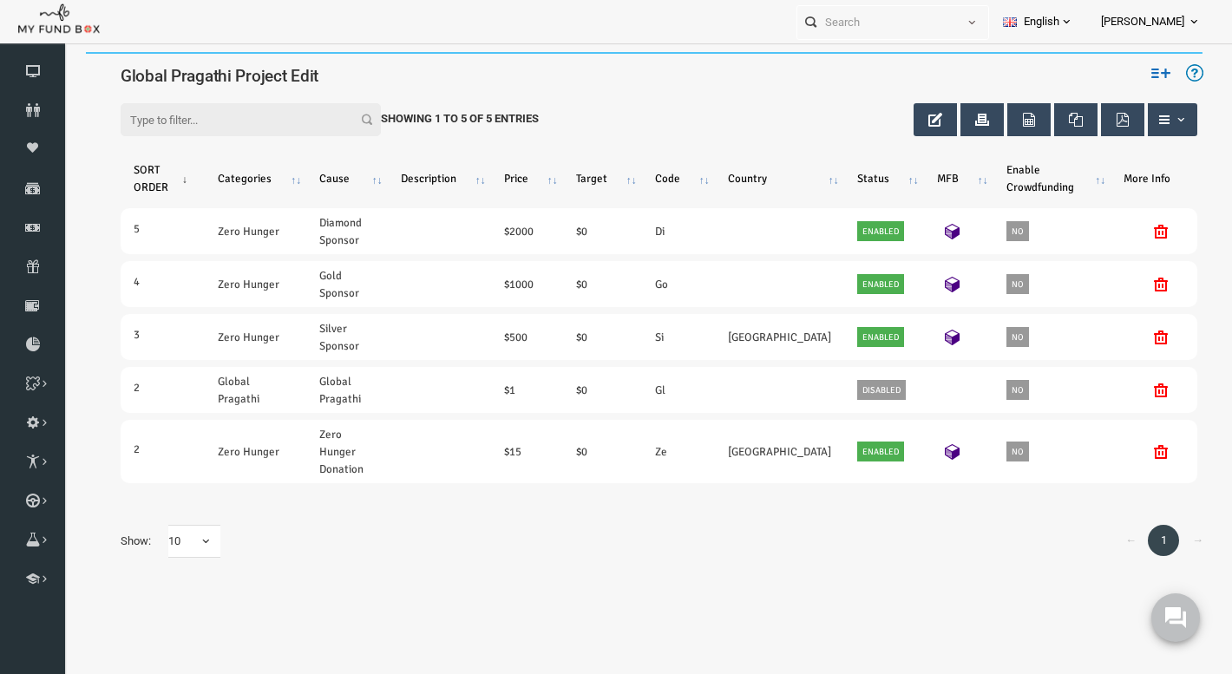
click at [1131, 69] on icon at bounding box center [1137, 72] width 19 height 19
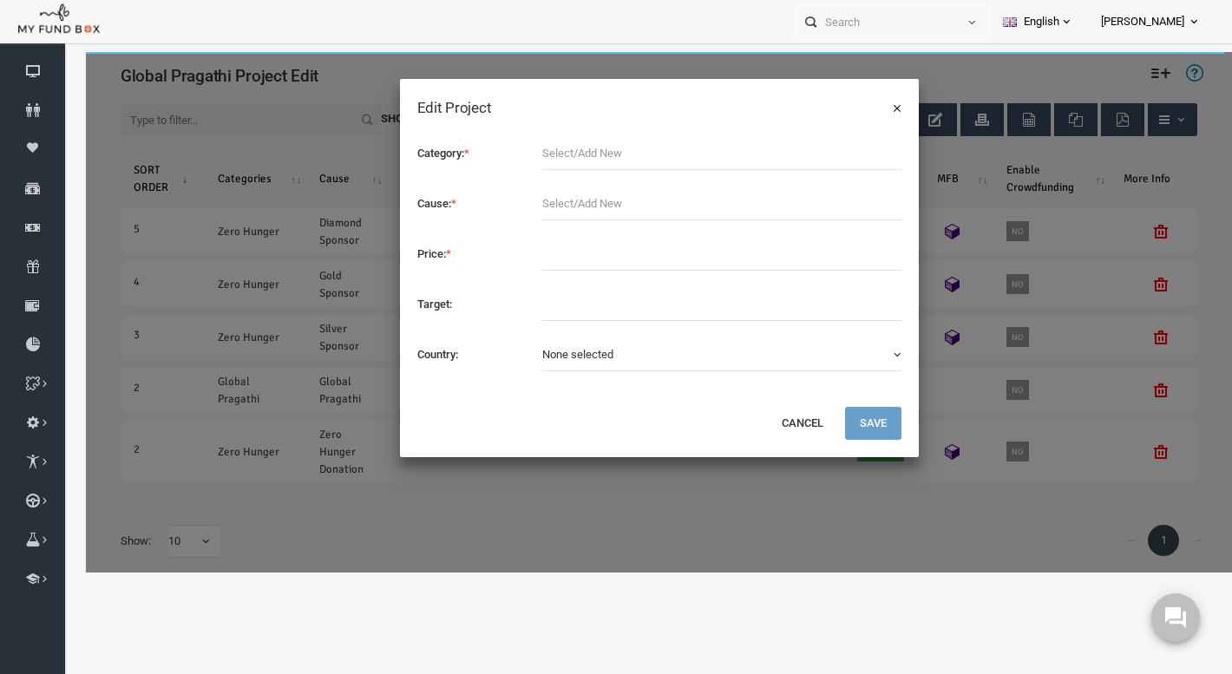
click at [870, 107] on button "×" at bounding box center [873, 107] width 9 height 17
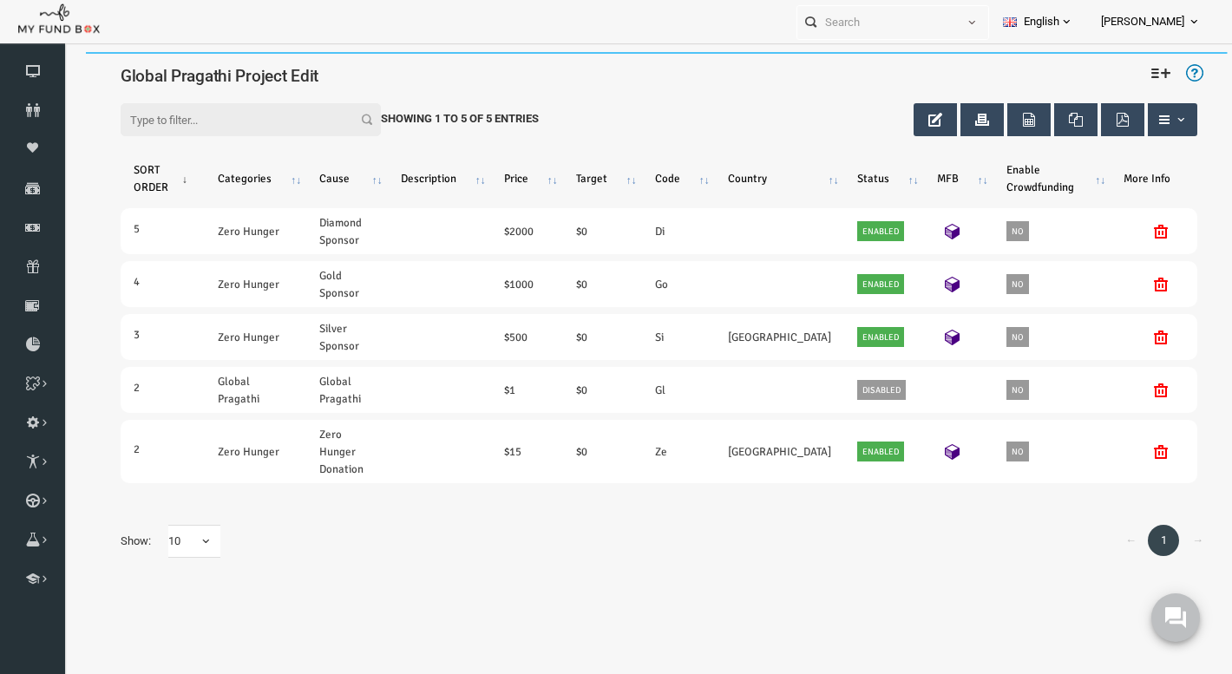
click at [1168, 70] on img at bounding box center [1170, 72] width 17 height 17
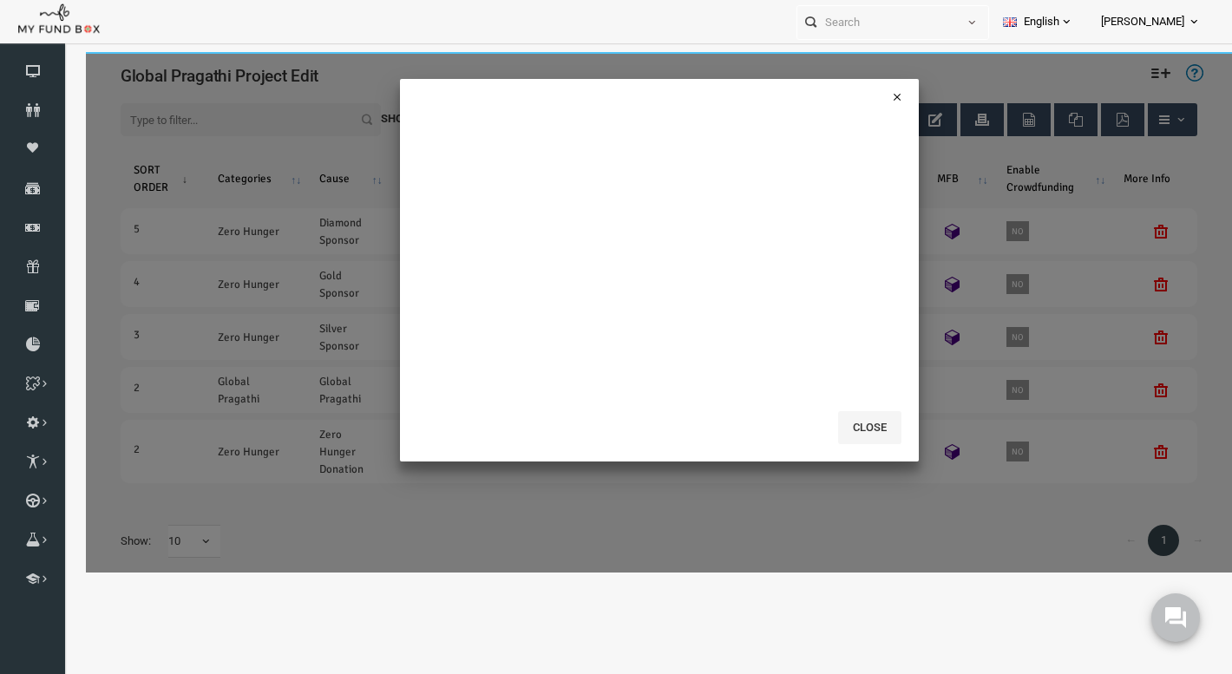
click at [874, 96] on button "×" at bounding box center [873, 96] width 9 height 17
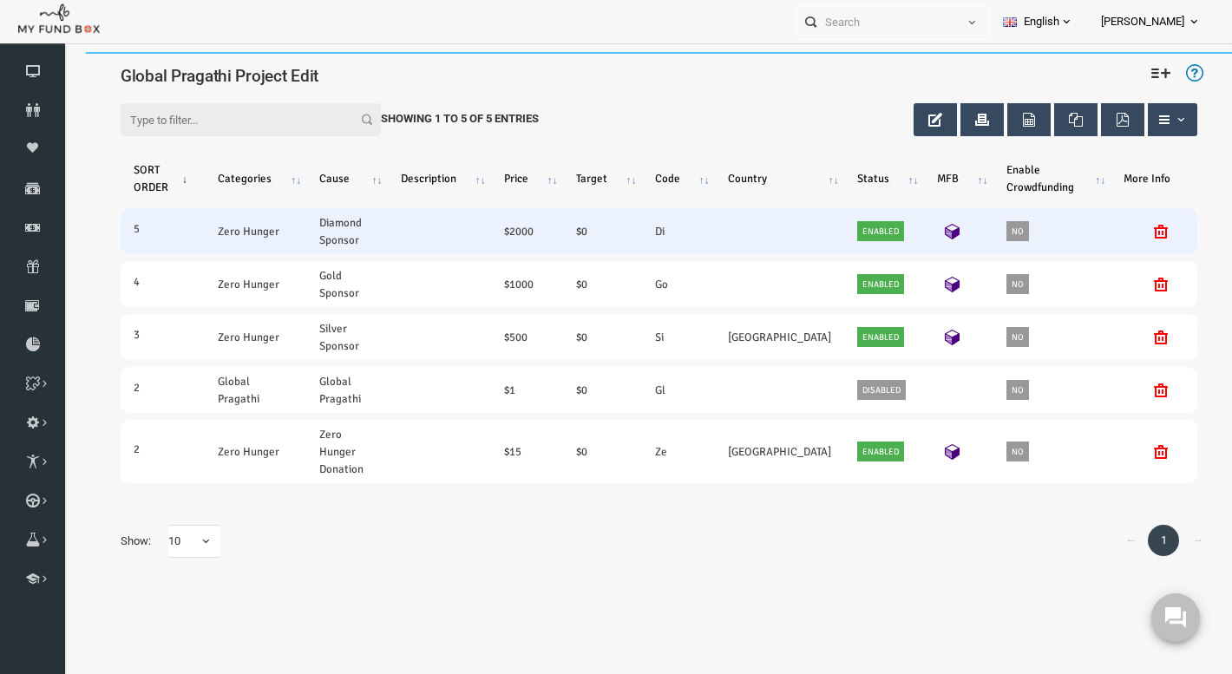
click at [935, 226] on icon at bounding box center [929, 232] width 16 height 16
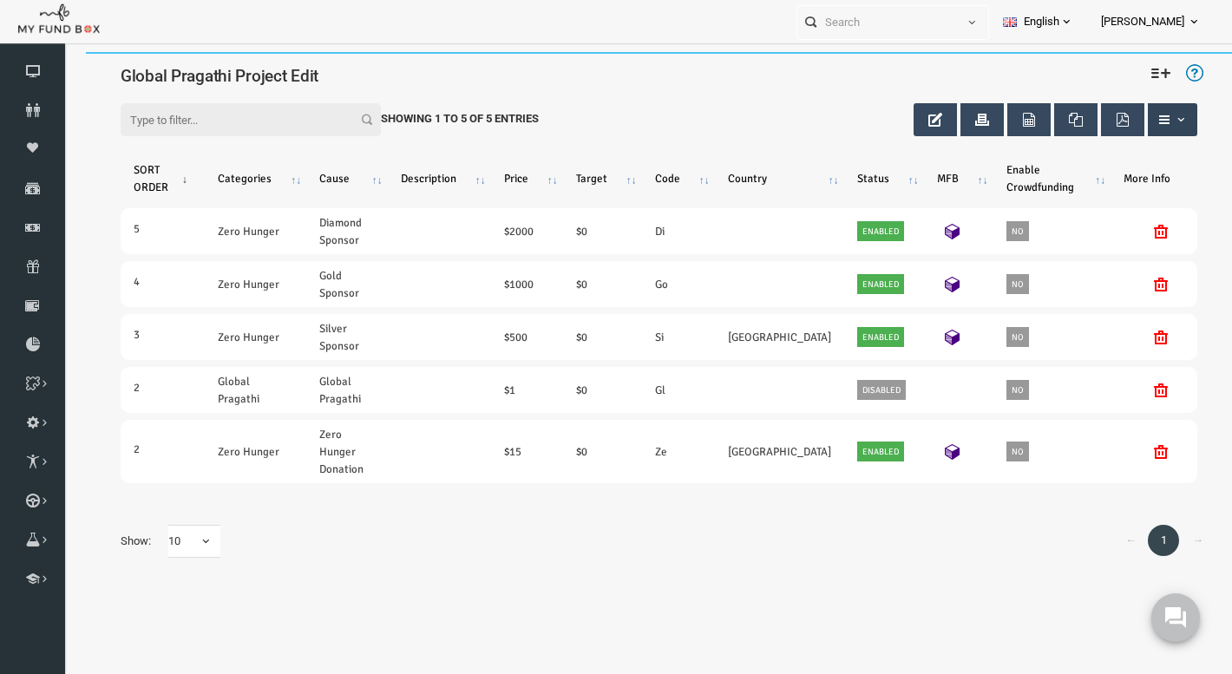
click at [1146, 123] on icon "button" at bounding box center [1141, 120] width 14 height 14
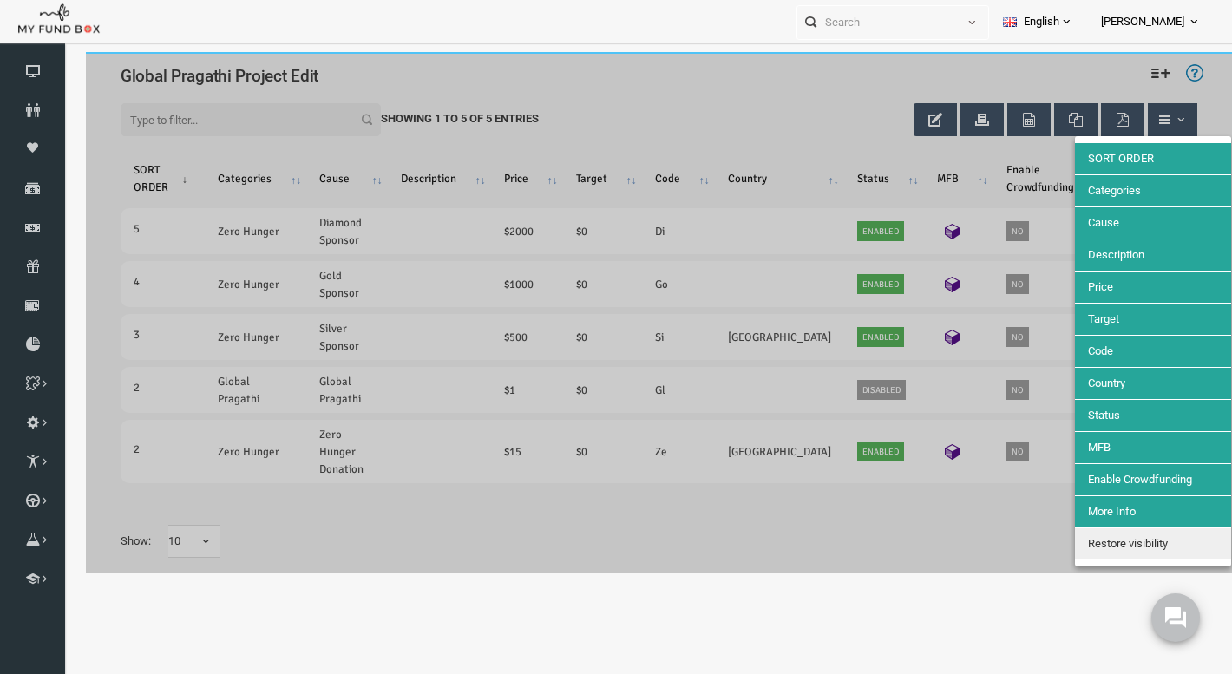
click at [1124, 155] on span "SORT ORDER" at bounding box center [1097, 158] width 66 height 13
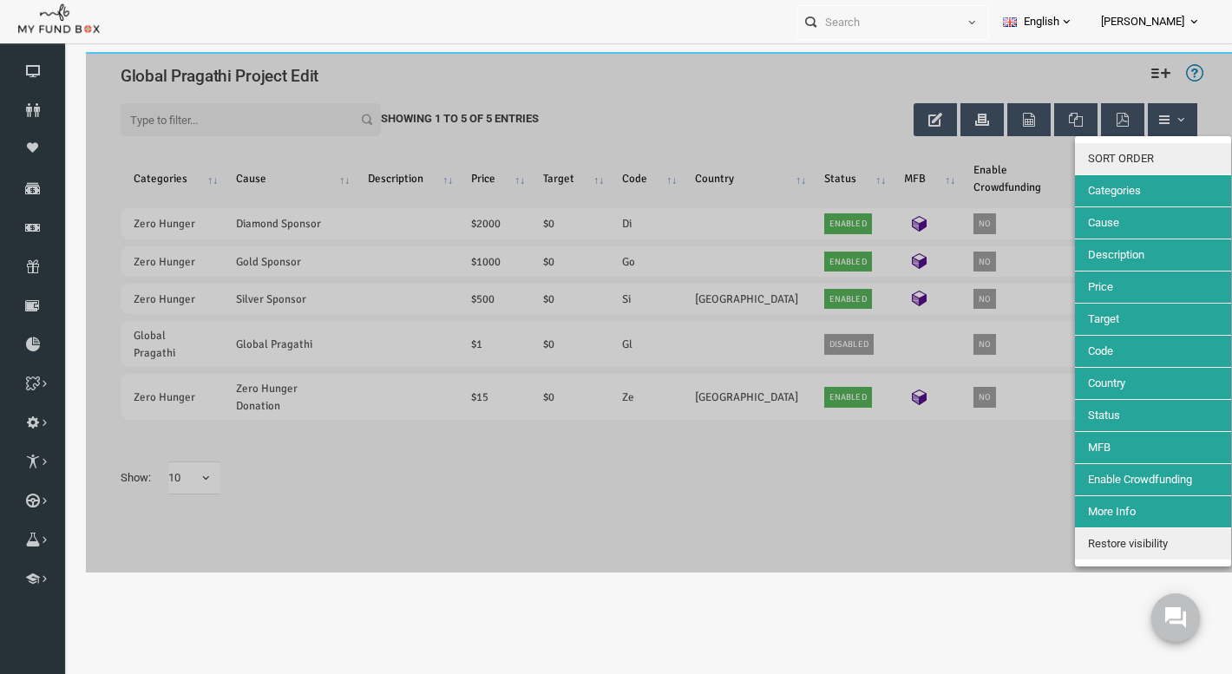
click at [1124, 155] on span "SORT ORDER" at bounding box center [1097, 158] width 66 height 13
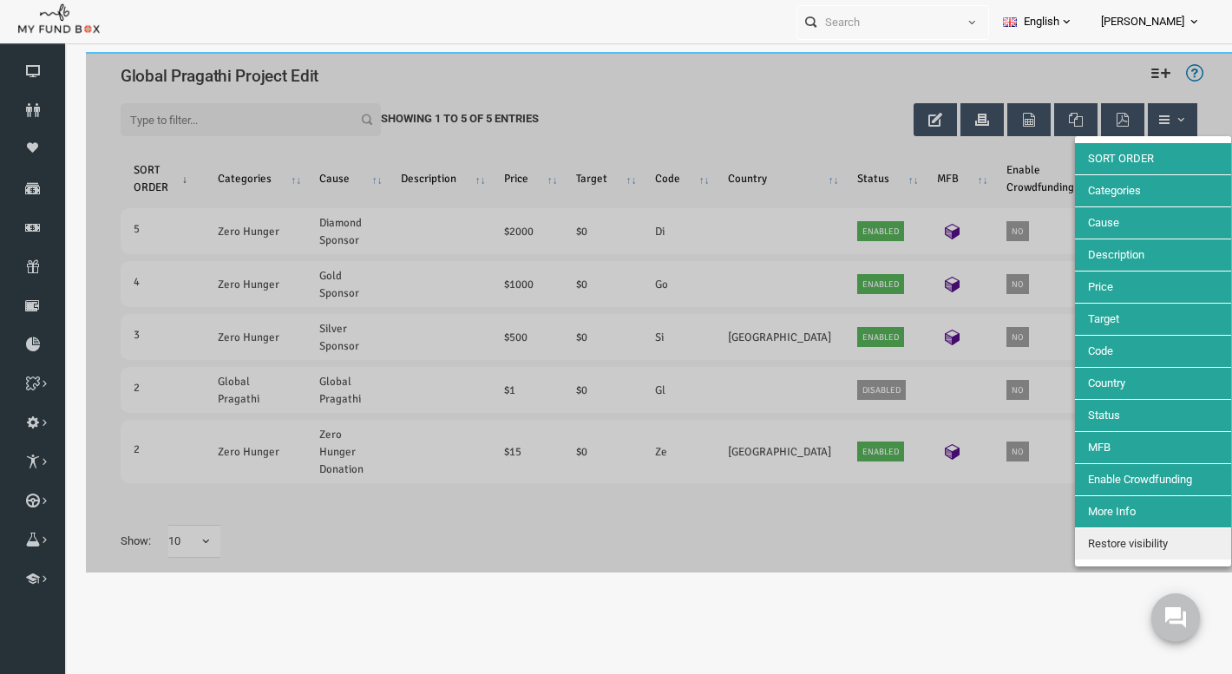
click at [1100, 65] on div at bounding box center [635, 312] width 1146 height 520
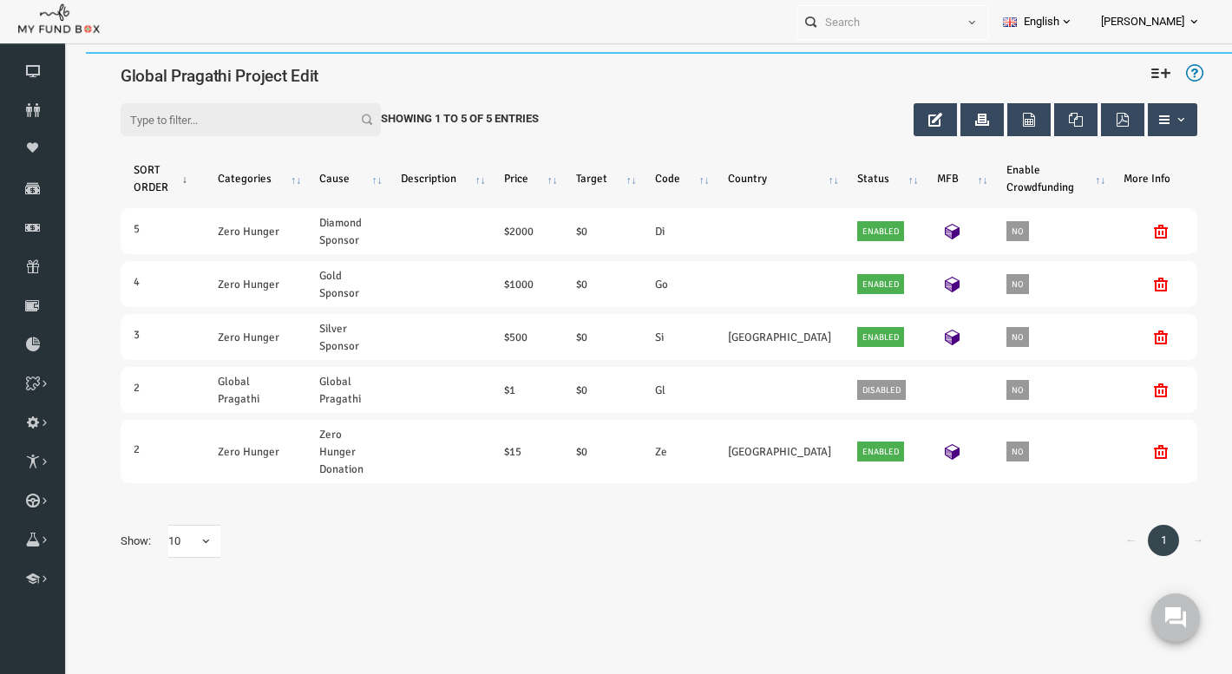
click at [658, 525] on div "← 1 → Show: 10 10 25 50 100 10 25 50 100" at bounding box center [635, 541] width 1111 height 68
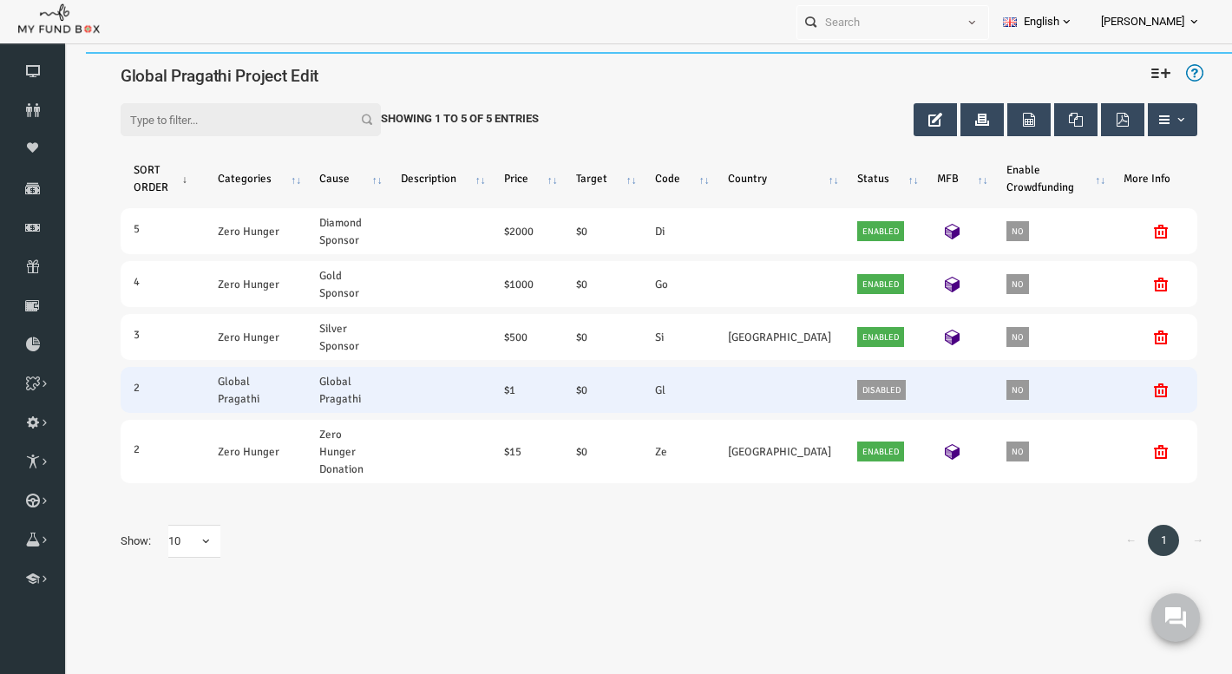
click at [1137, 383] on icon at bounding box center [1137, 390] width 14 height 14
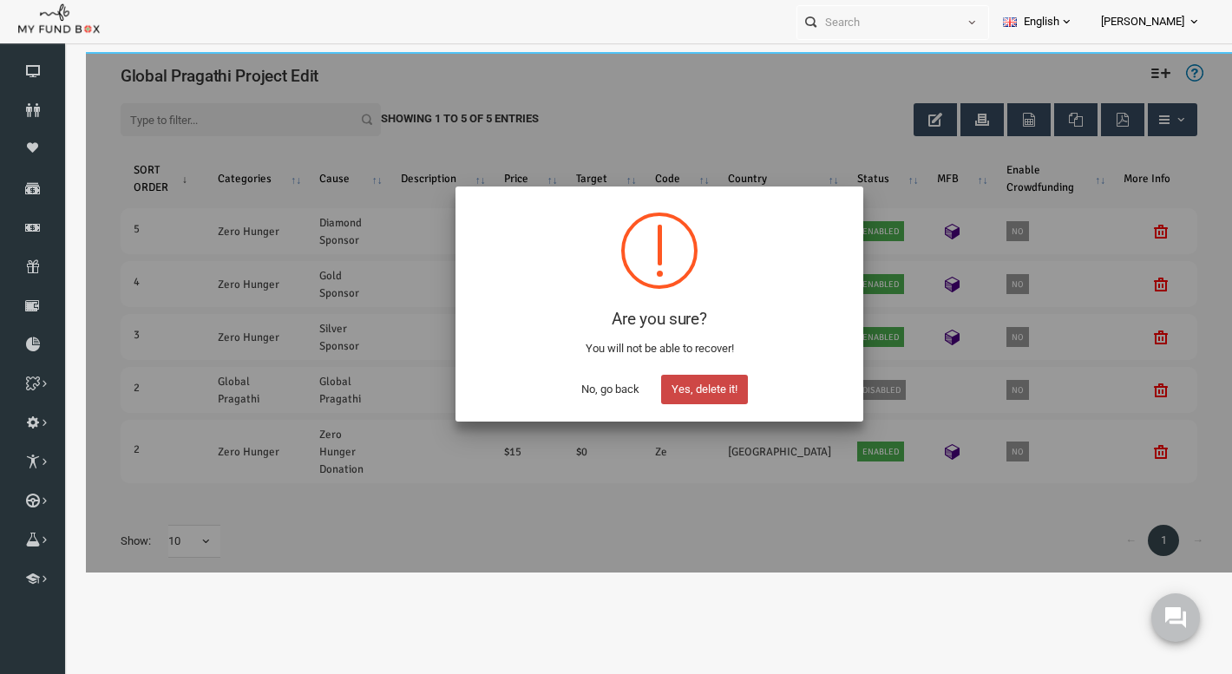
click at [667, 386] on button "Yes, delete it!" at bounding box center [681, 389] width 87 height 29
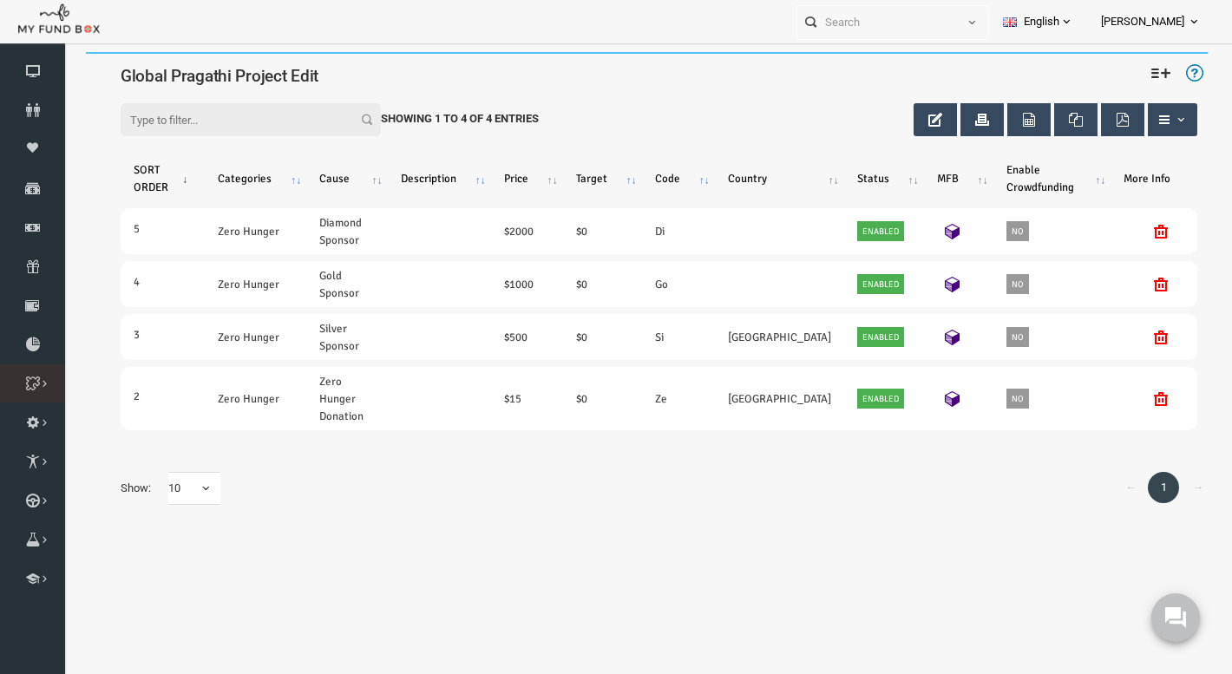
click at [0, 0] on icon at bounding box center [0, 0] width 0 height 0
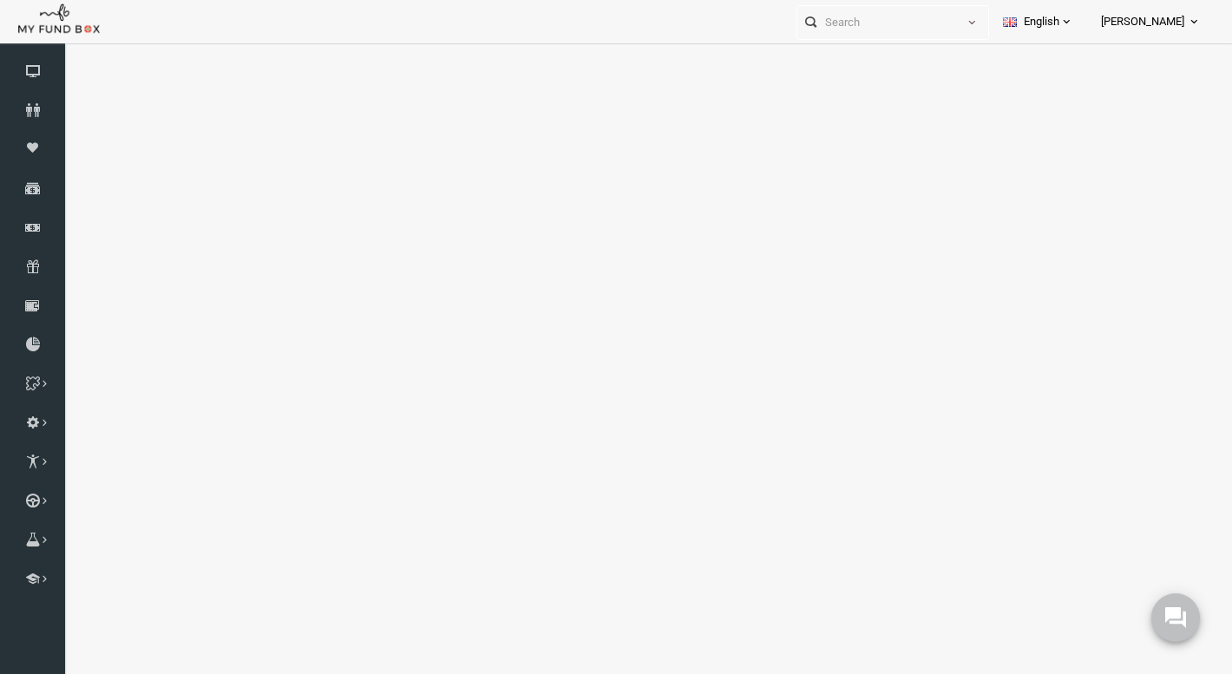
select select "100"
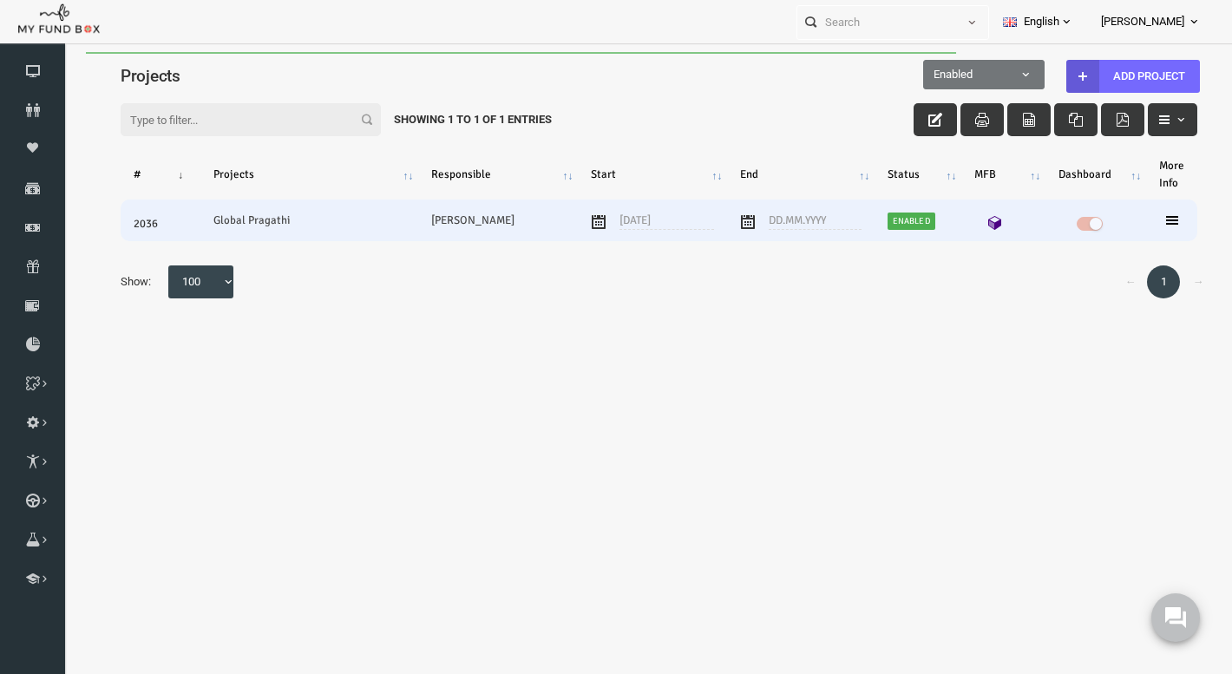
click at [973, 222] on icon at bounding box center [972, 223] width 14 height 14
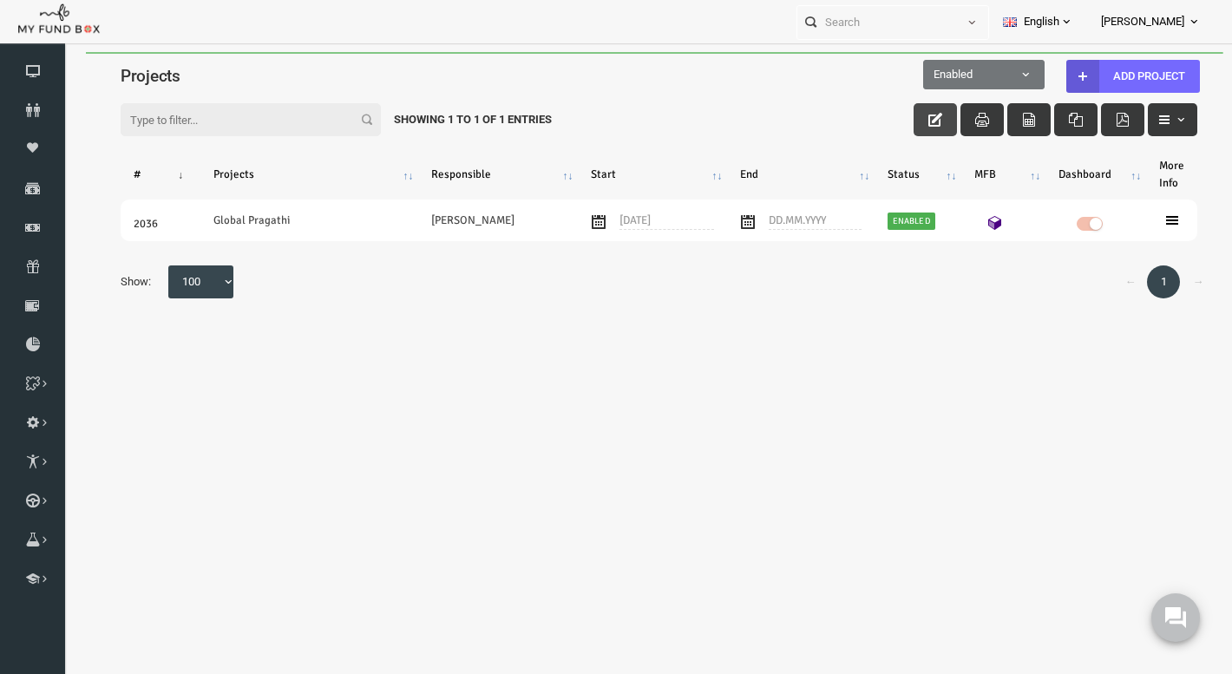
click at [907, 109] on button "button" at bounding box center [911, 119] width 43 height 33
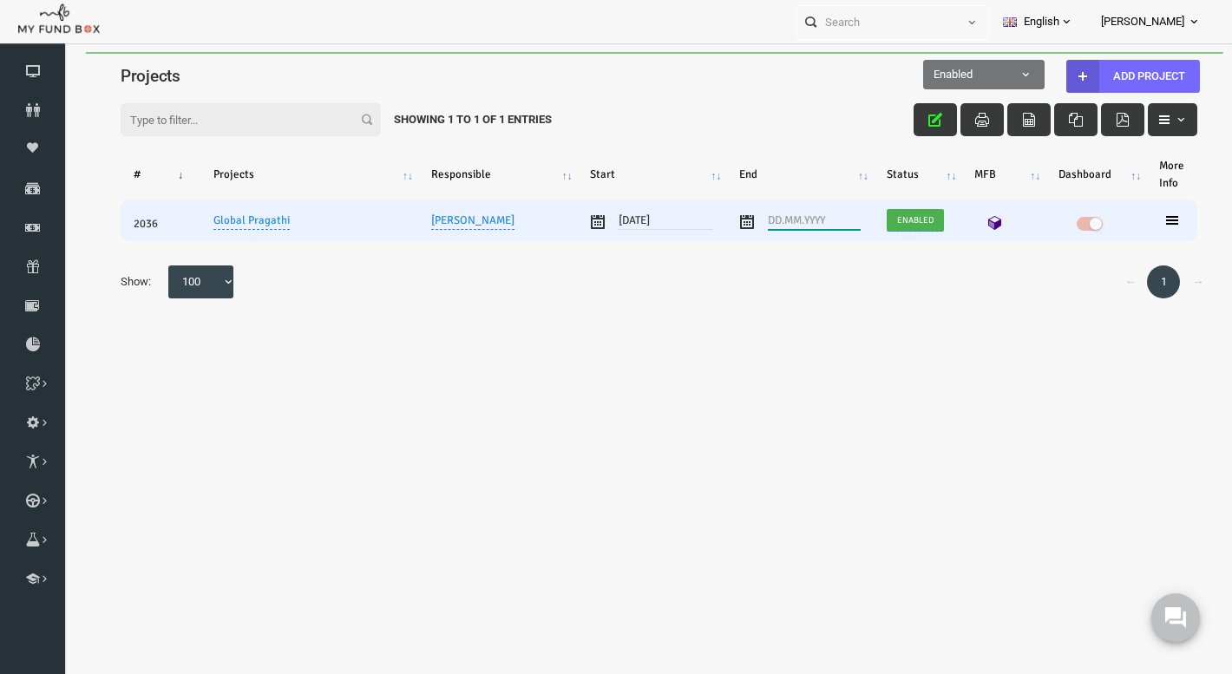
click at [751, 222] on input "text" at bounding box center [790, 217] width 93 height 26
click at [723, 222] on icon at bounding box center [724, 222] width 14 height 14
click at [757, 219] on input "text" at bounding box center [790, 217] width 93 height 26
click at [971, 223] on icon at bounding box center [972, 223] width 14 height 14
click at [1152, 224] on icon at bounding box center [1149, 220] width 14 height 14
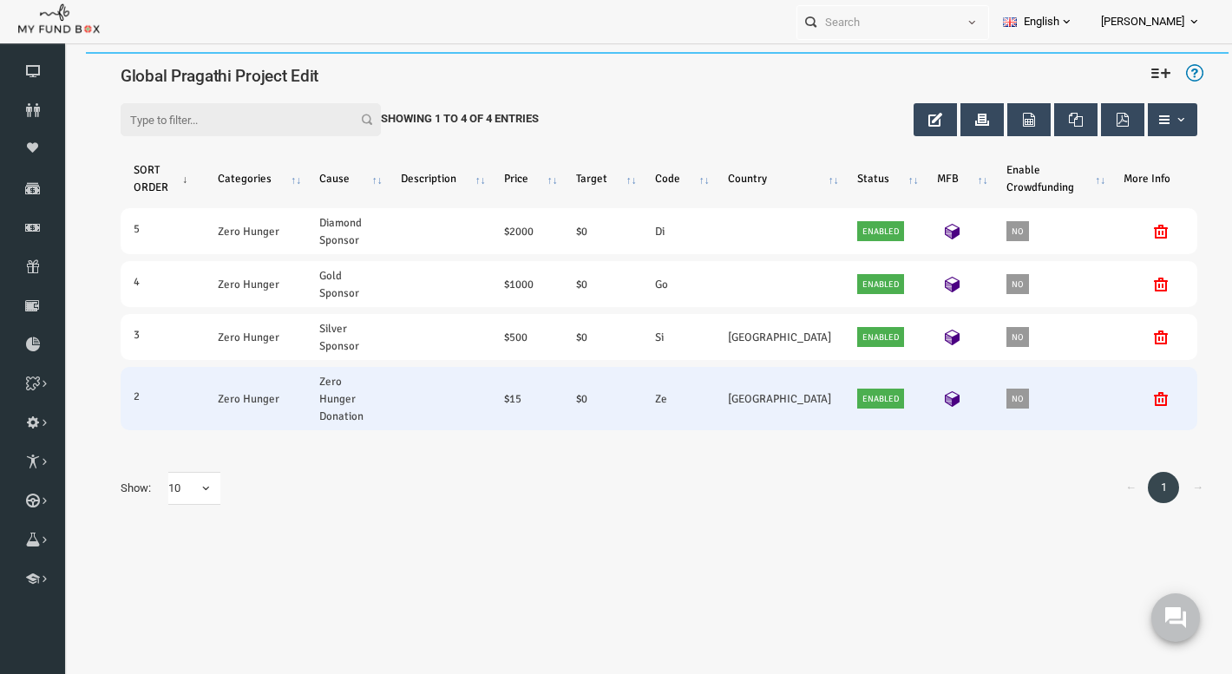
click at [996, 390] on span "No" at bounding box center [994, 398] width 23 height 17
click at [998, 390] on span "No" at bounding box center [994, 398] width 23 height 17
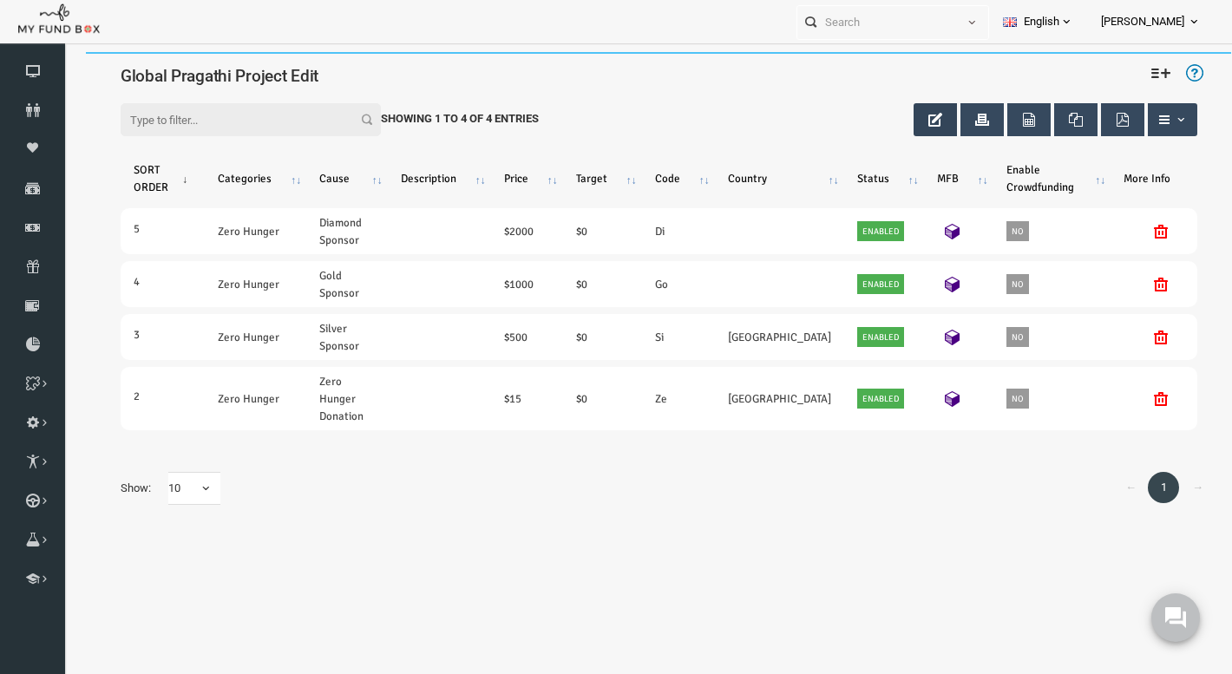
click at [900, 121] on button "button" at bounding box center [911, 119] width 43 height 33
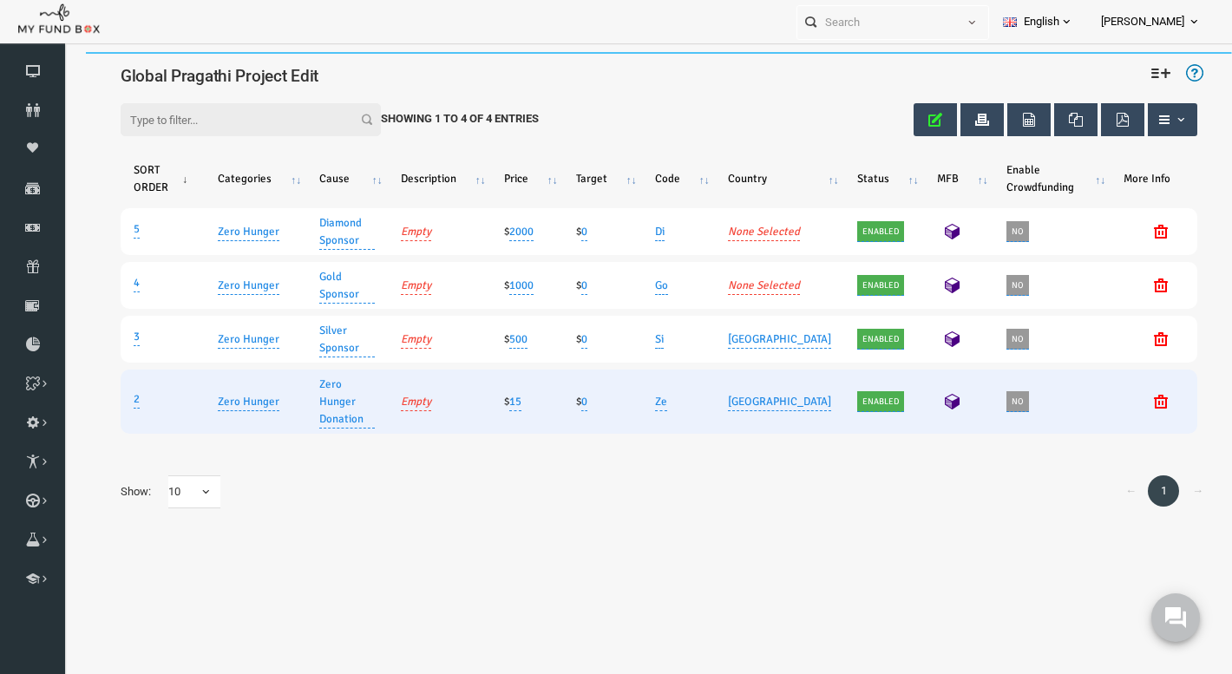
click at [996, 399] on span "No" at bounding box center [994, 401] width 23 height 17
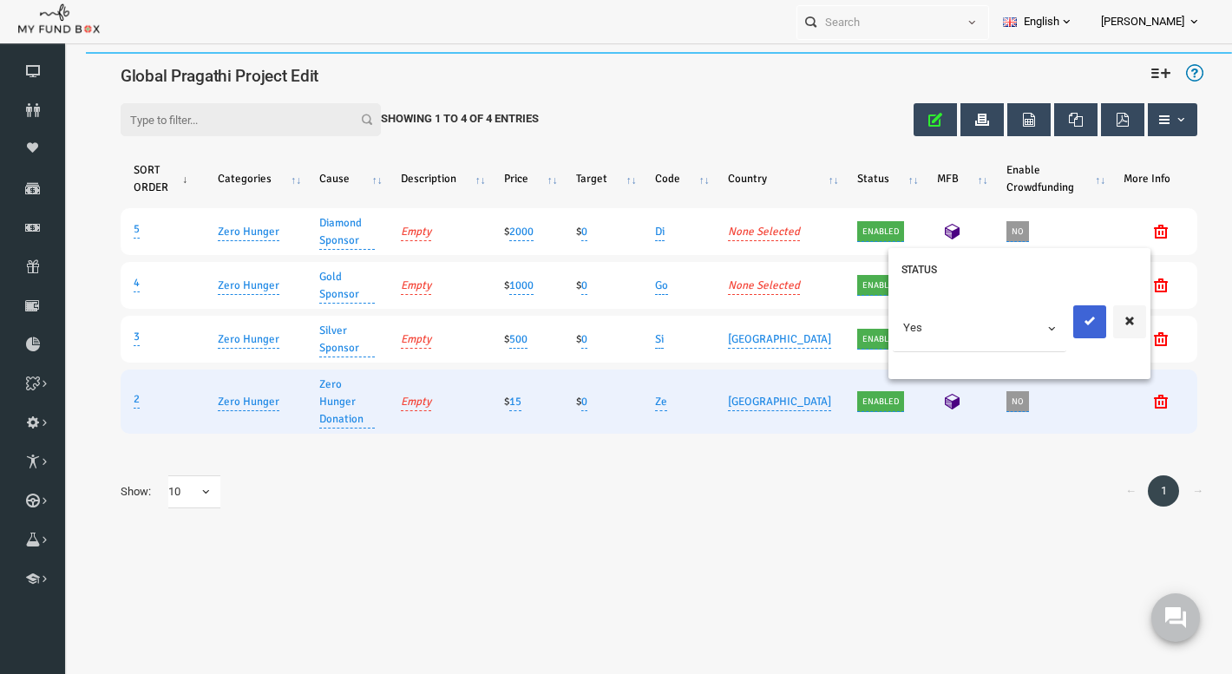
click at [1063, 322] on icon "submit" at bounding box center [1066, 321] width 14 height 14
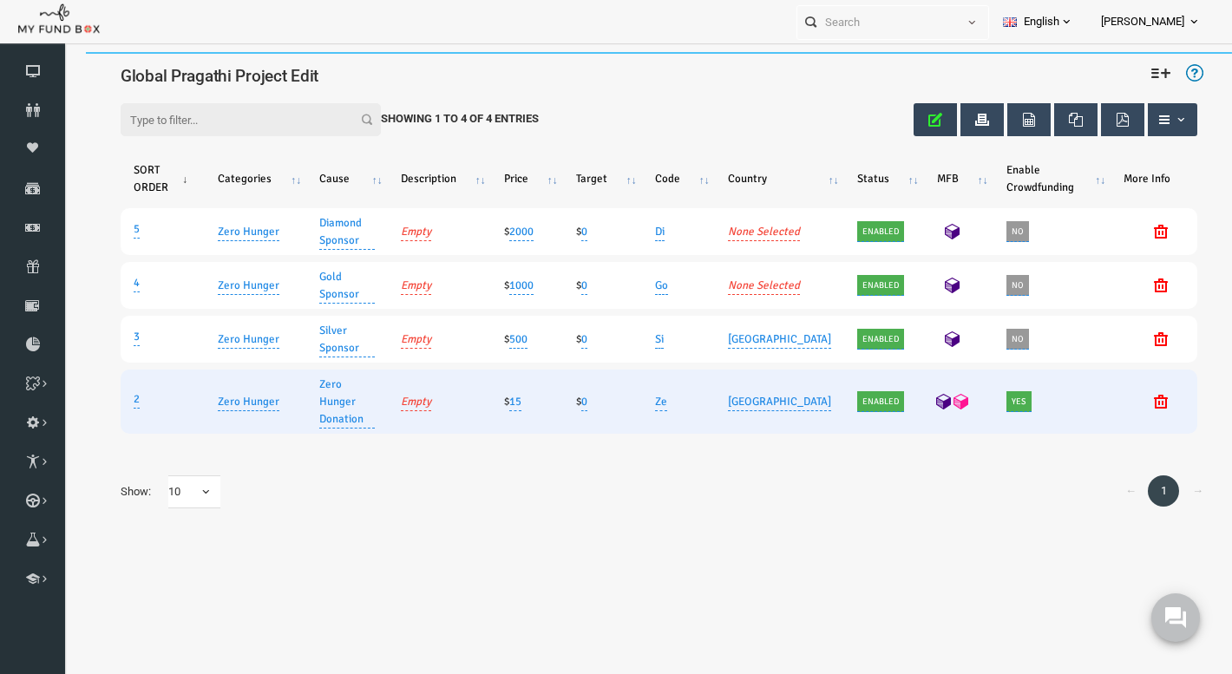
click at [910, 114] on icon "button" at bounding box center [912, 120] width 14 height 14
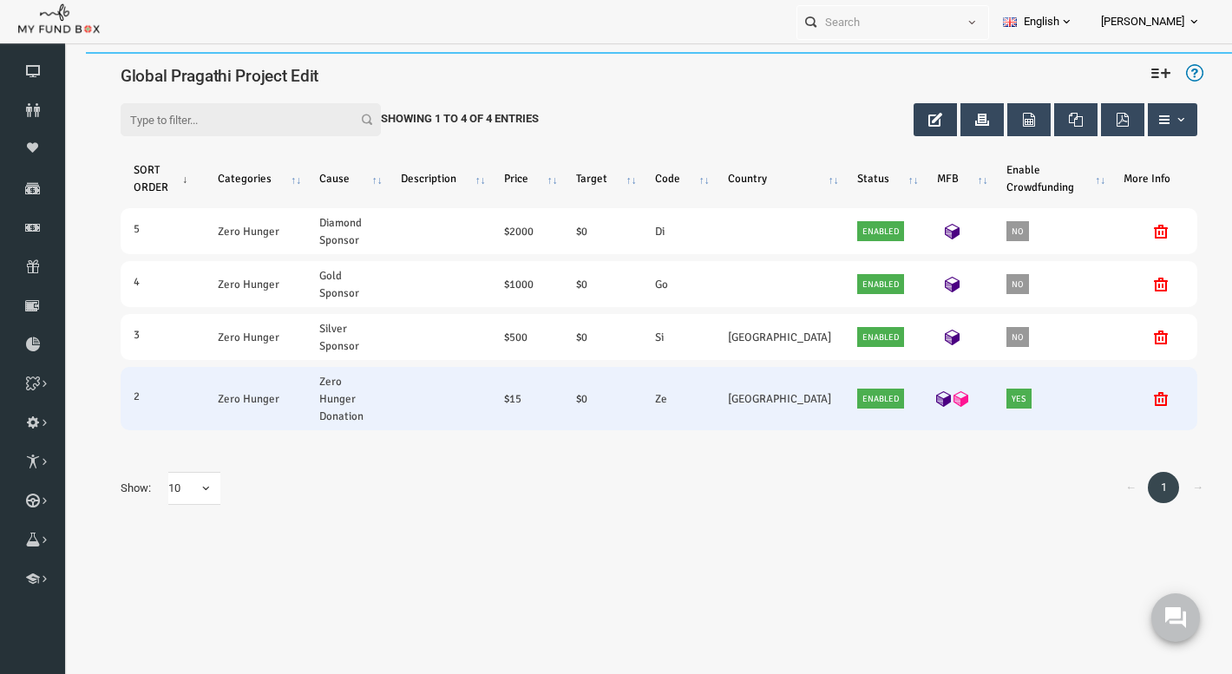
click at [935, 391] on icon at bounding box center [938, 399] width 16 height 16
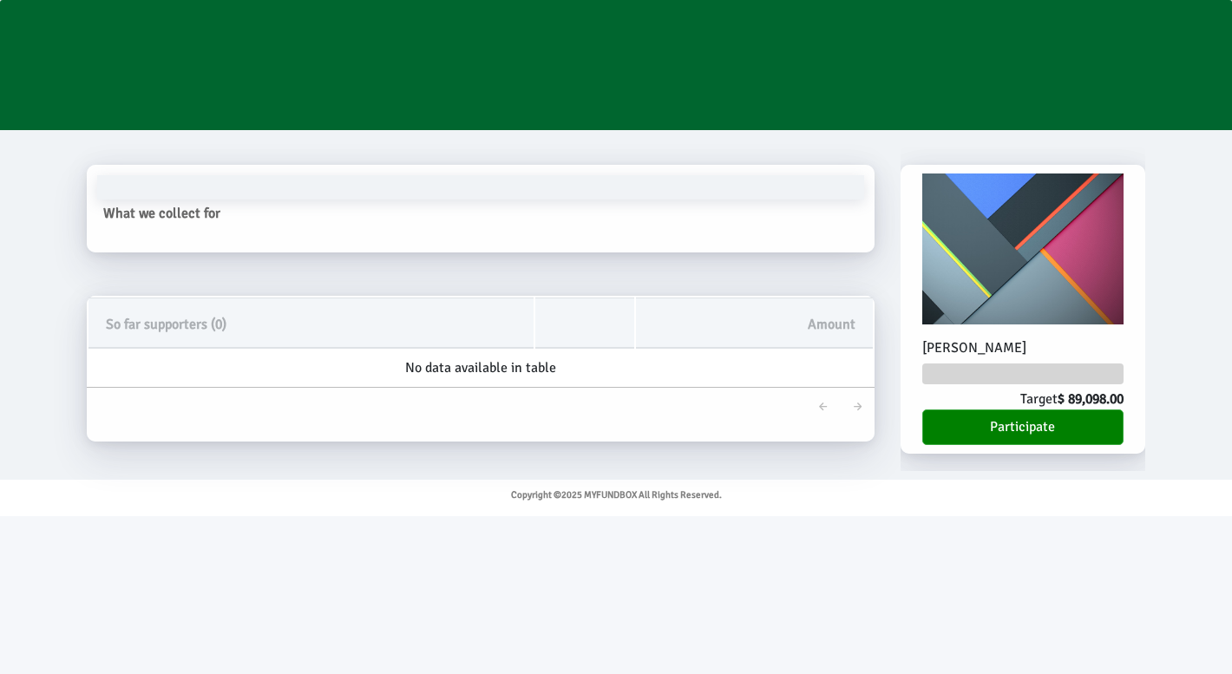
click at [972, 430] on button "Participate" at bounding box center [1023, 427] width 202 height 36
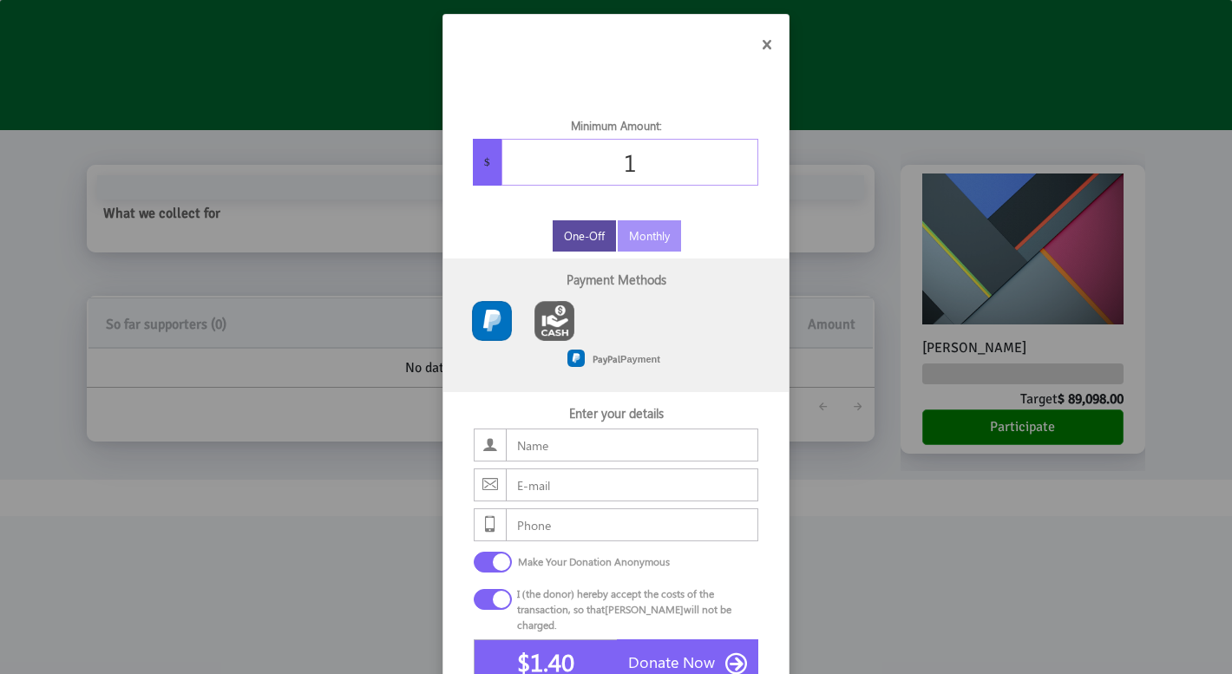
click at [645, 159] on input "1" at bounding box center [630, 162] width 258 height 47
type input "122"
type input "$127.84"
click at [586, 228] on label "One-Off" at bounding box center [584, 235] width 63 height 31
click at [575, 228] on input "One-Off" at bounding box center [569, 232] width 11 height 11
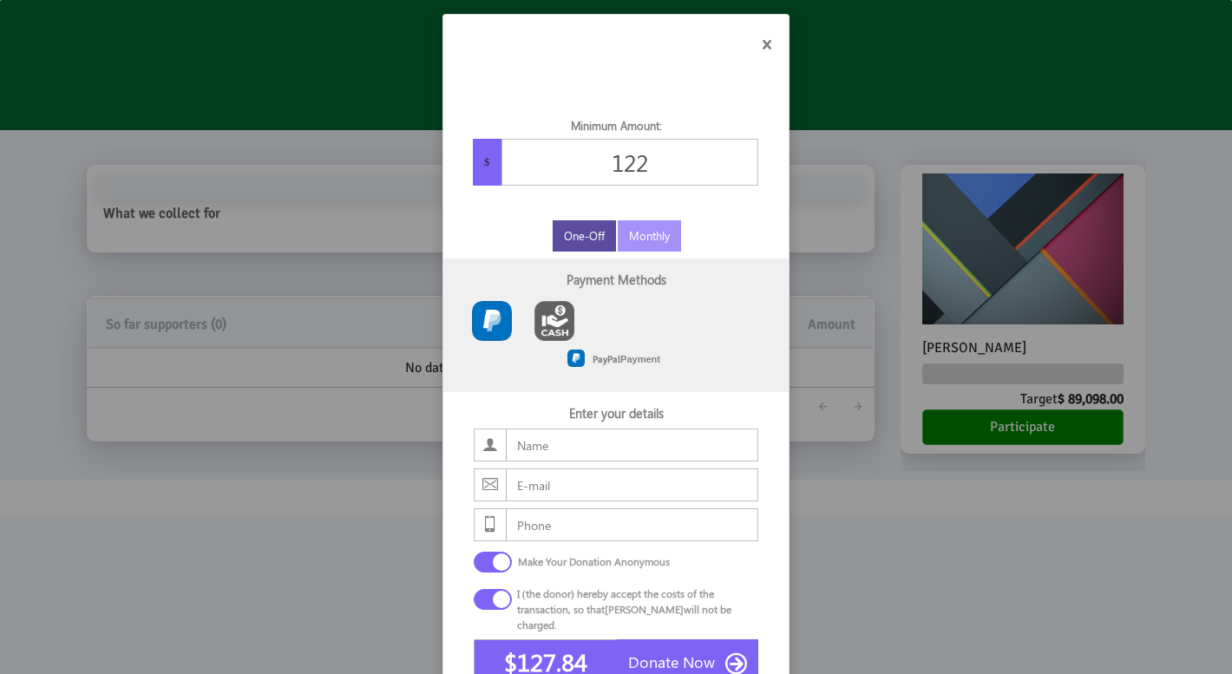
radio input "true"
click at [585, 363] on img at bounding box center [575, 358] width 17 height 17
click at [493, 324] on img "Toolbar with button groups" at bounding box center [492, 321] width 40 height 40
click at [483, 312] on input "Toolbar with button groups" at bounding box center [477, 306] width 11 height 11
radio input "true"
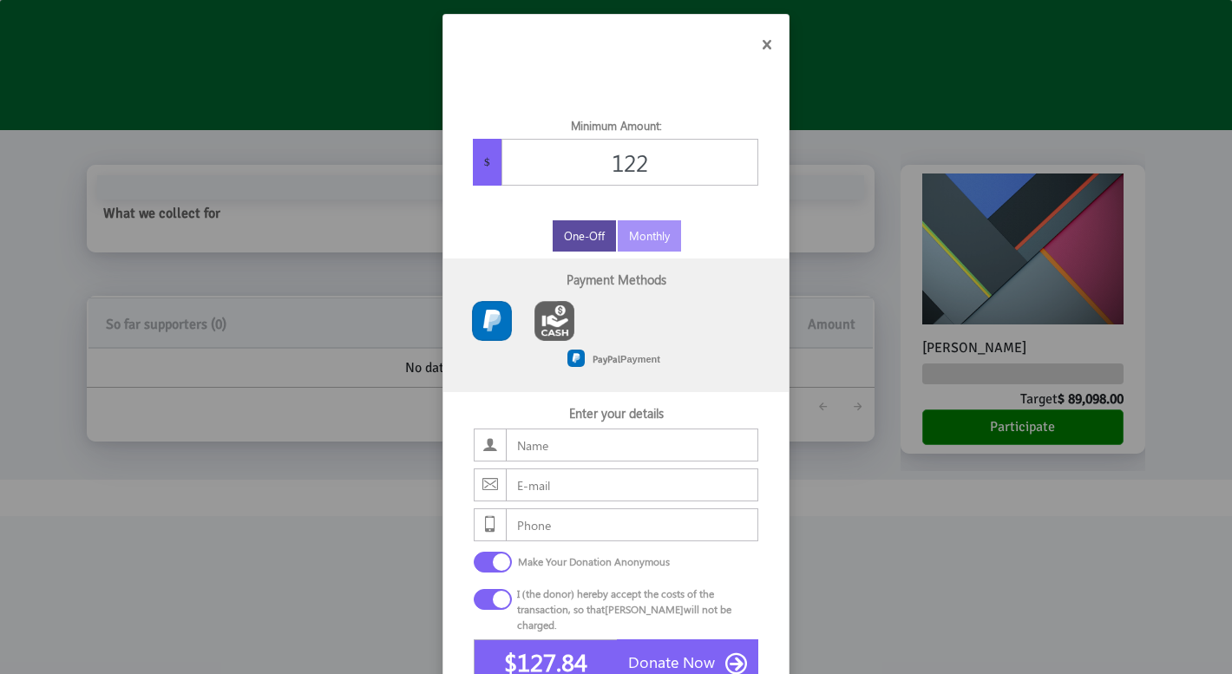
click at [760, 40] on icon "button" at bounding box center [766, 44] width 17 height 17
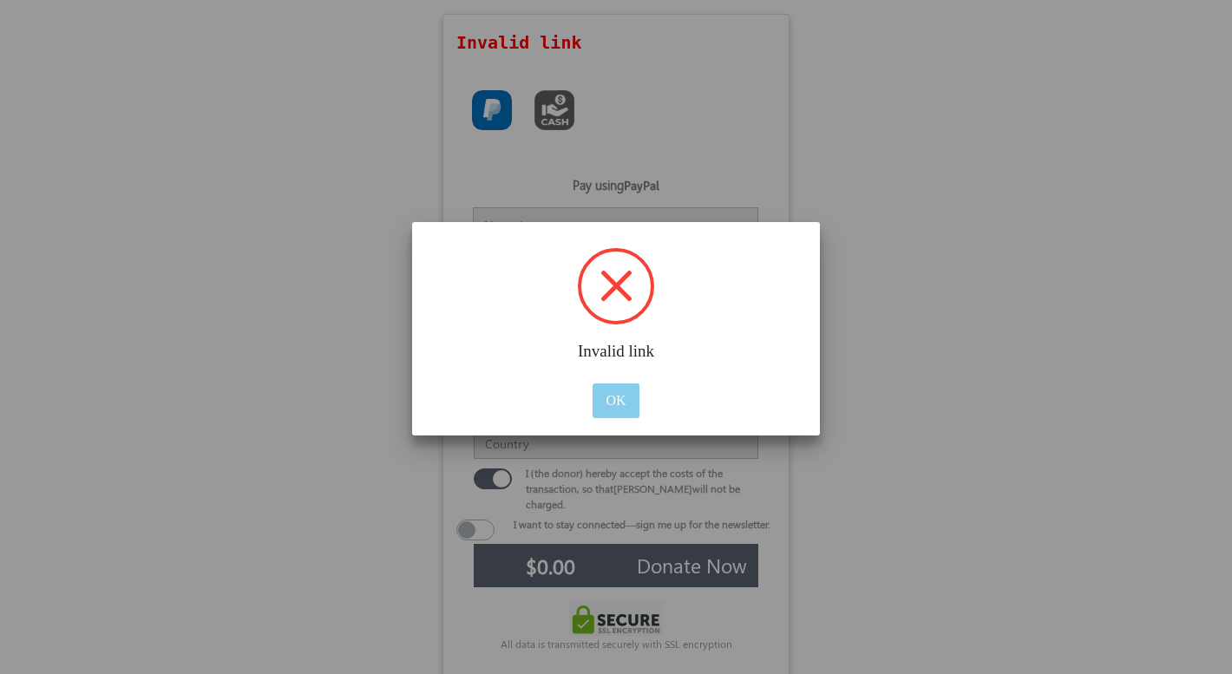
click at [623, 397] on button "OK" at bounding box center [615, 400] width 46 height 35
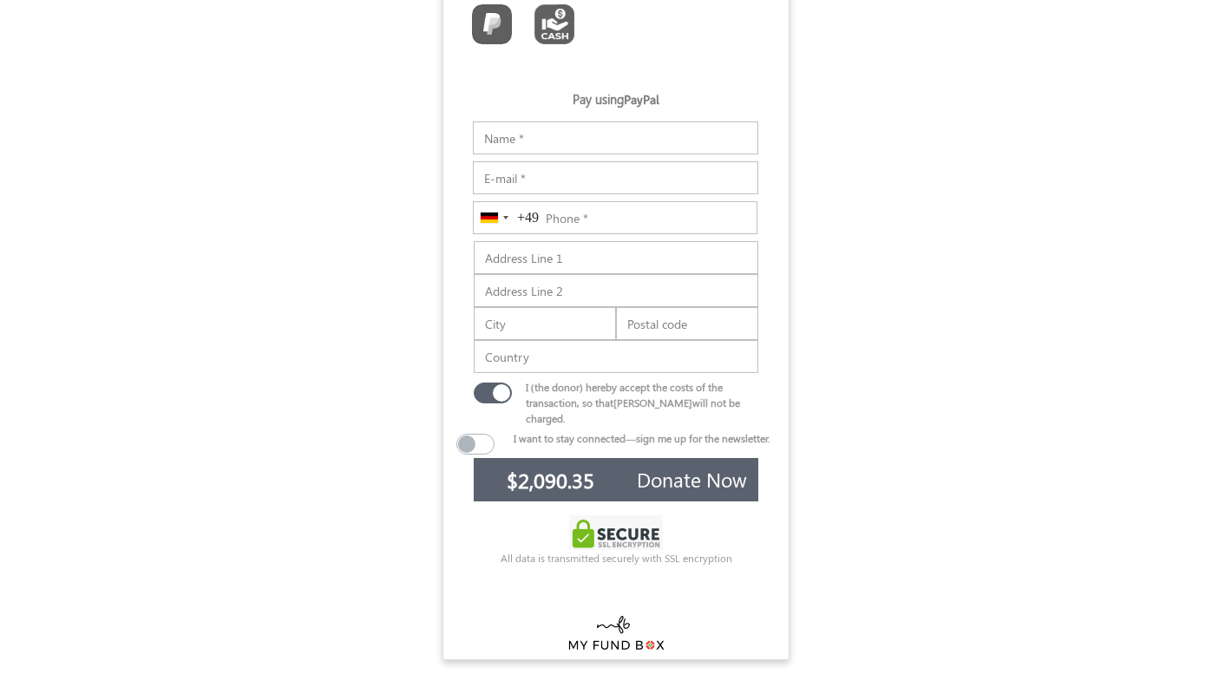
scroll to position [186, 0]
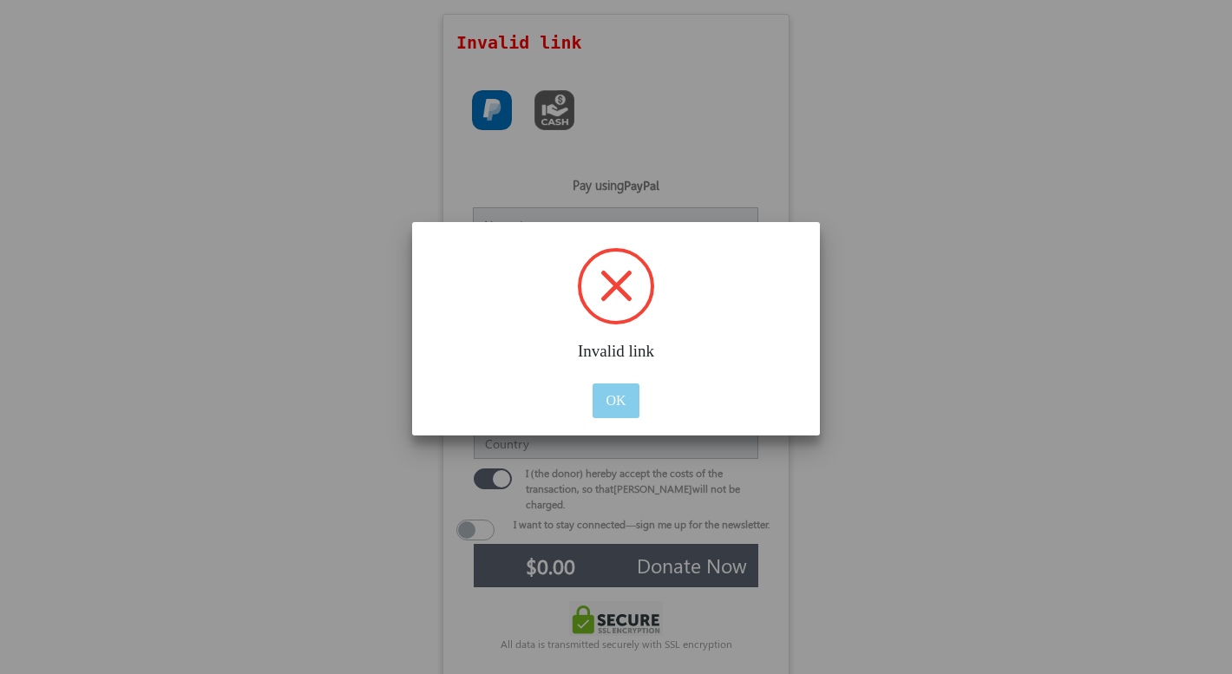
click at [615, 410] on button "OK" at bounding box center [615, 400] width 46 height 35
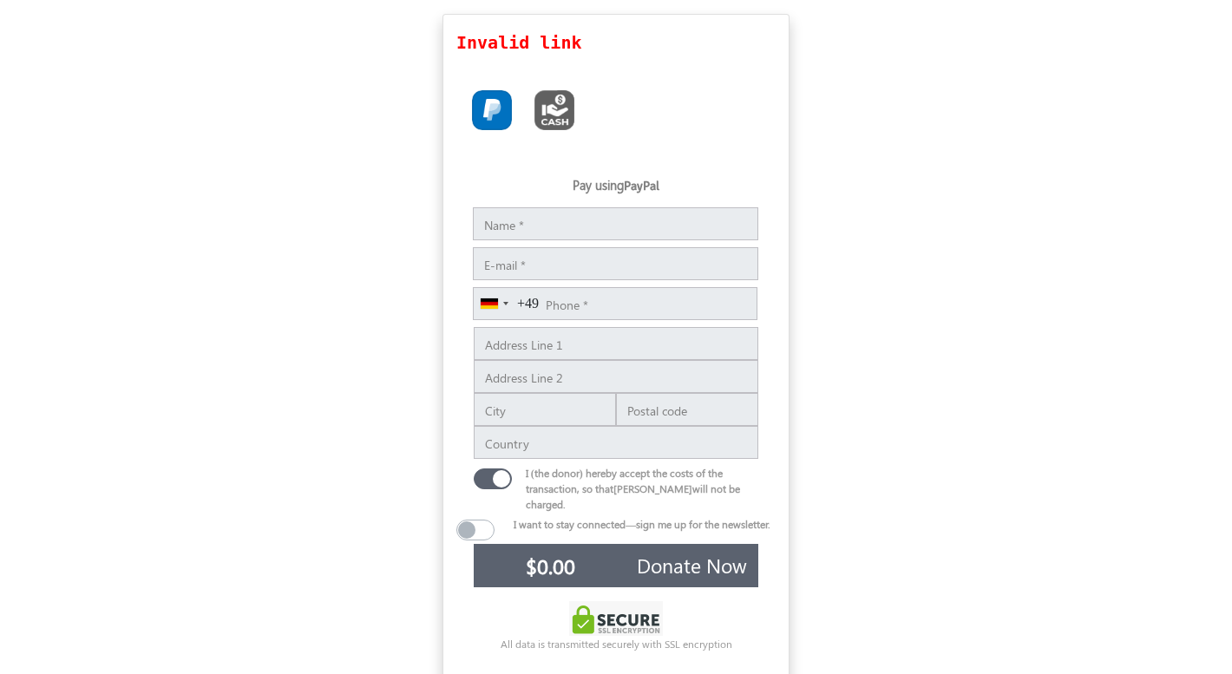
click at [522, 307] on div "+49" at bounding box center [528, 303] width 22 height 21
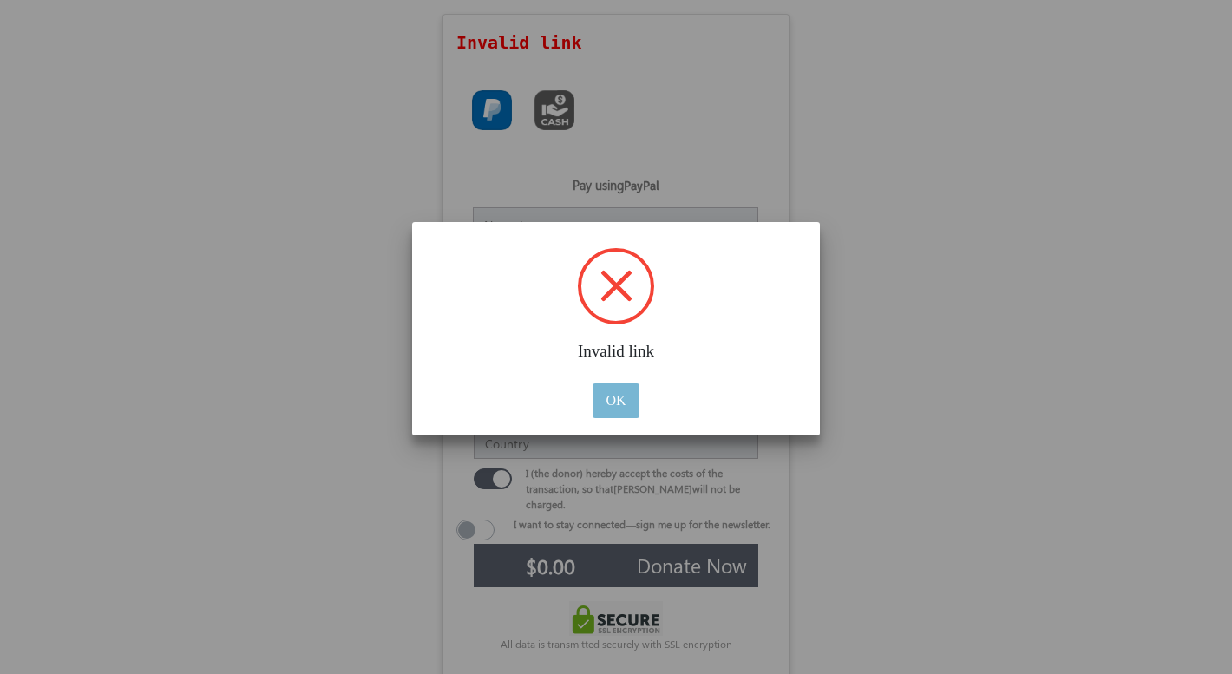
click at [610, 410] on button "OK" at bounding box center [615, 400] width 46 height 35
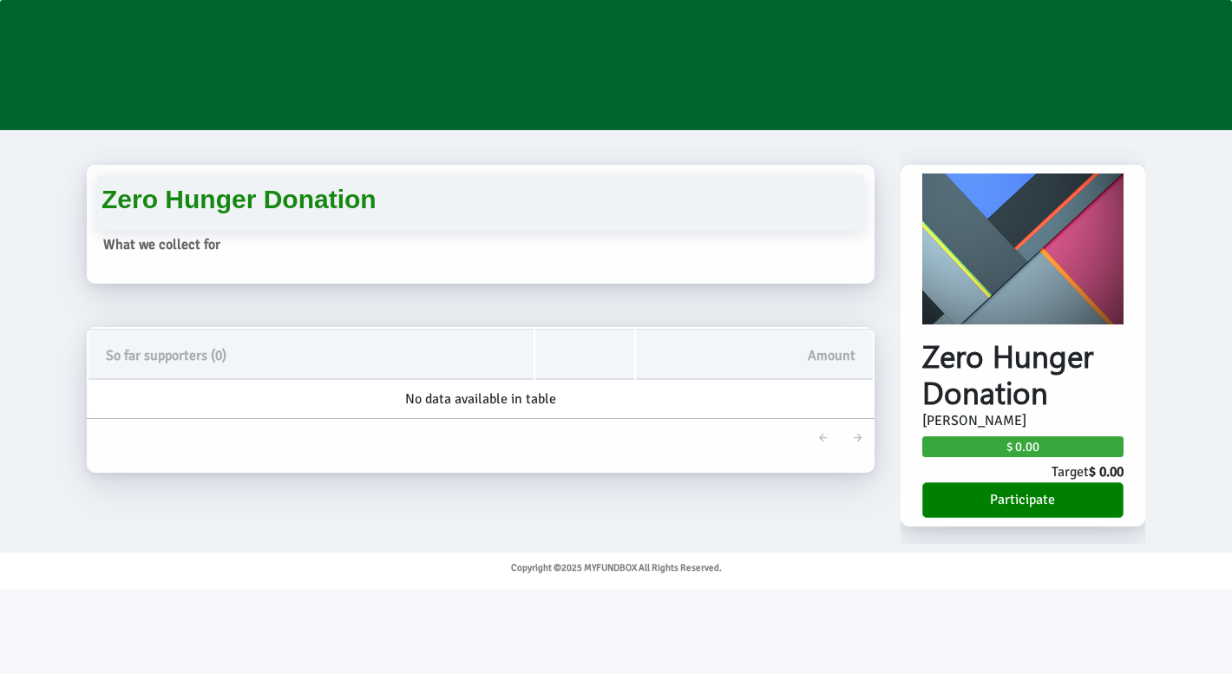
click at [977, 494] on button "Participate" at bounding box center [1023, 500] width 202 height 36
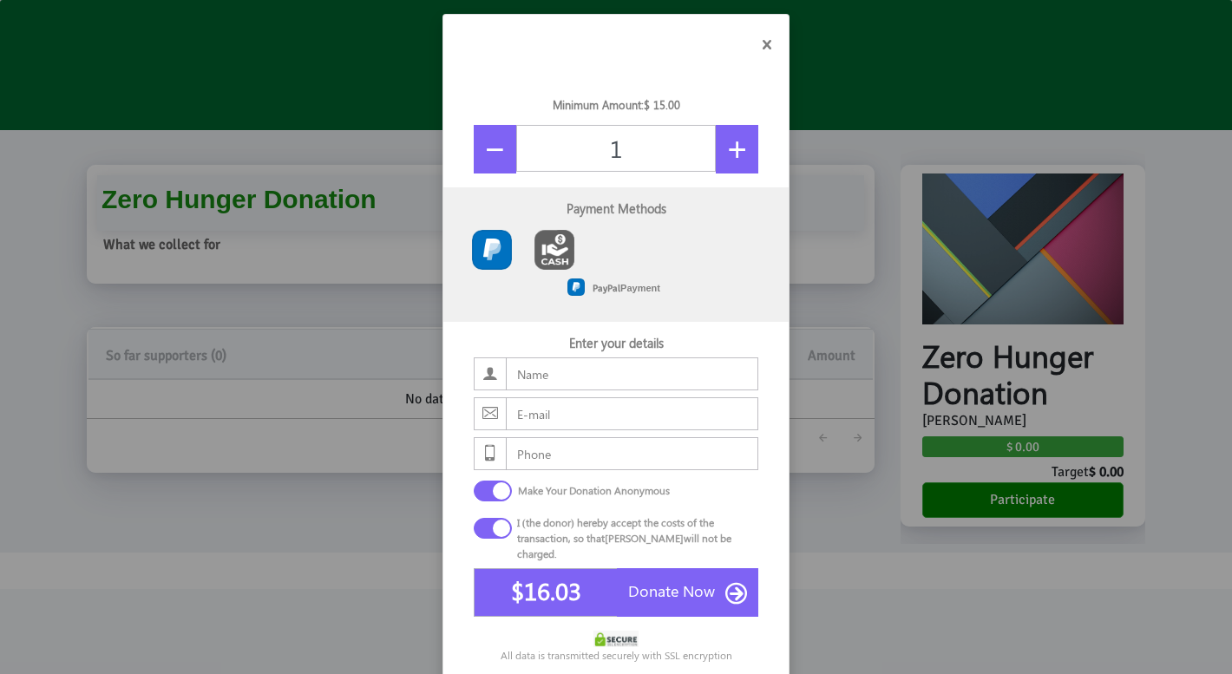
click at [726, 146] on button "button" at bounding box center [737, 149] width 43 height 49
type input "2"
type input "$31.70"
click at [764, 43] on icon "button" at bounding box center [766, 44] width 17 height 17
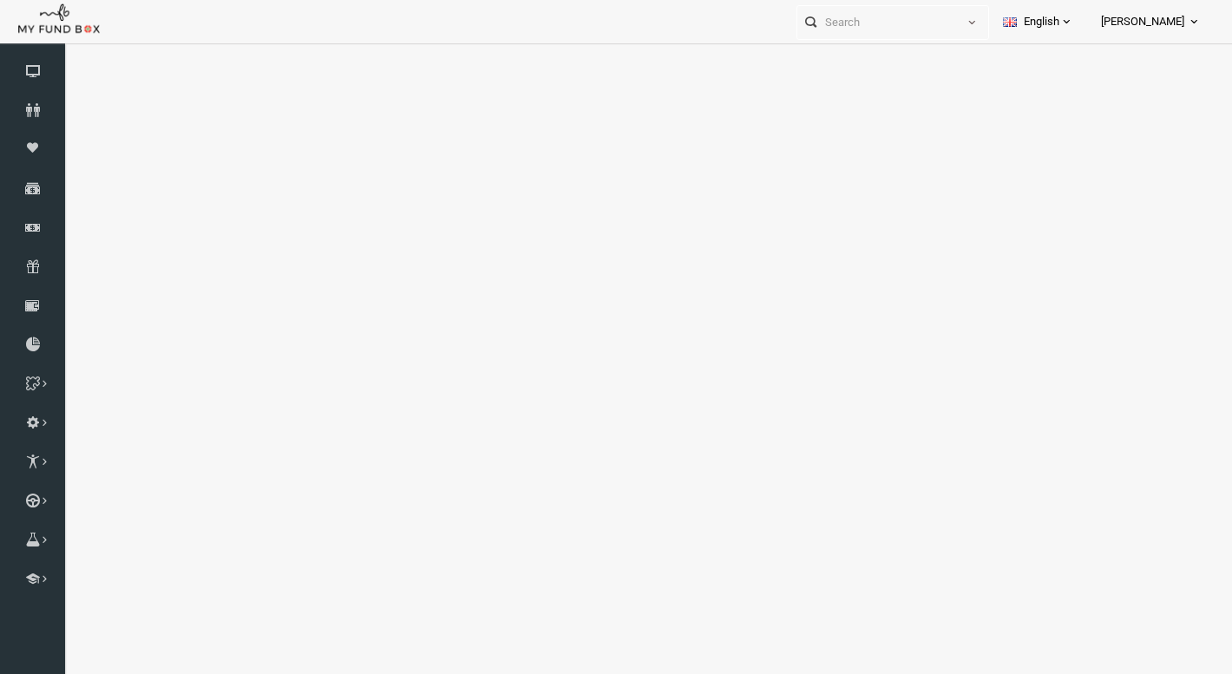
select select "100"
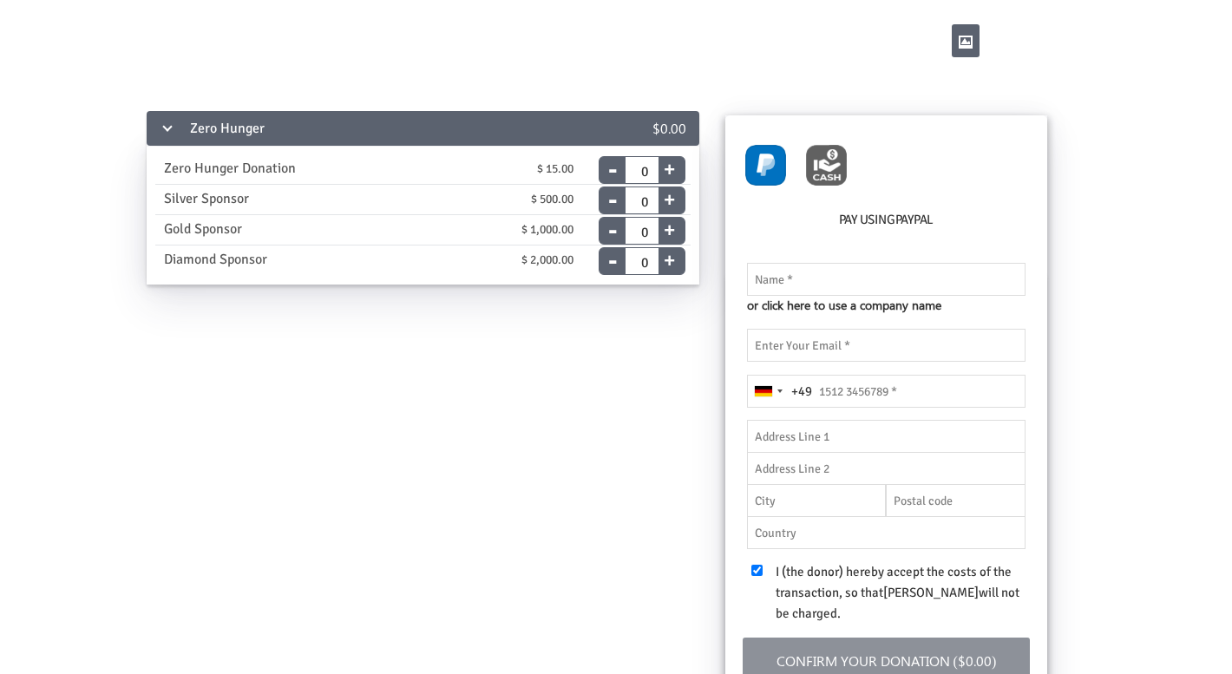
click at [664, 406] on div "Zero Hunger $0.00 Zero Hunger Donation $ 15.00 End Date [DATE] Please enter a v…" at bounding box center [616, 459] width 1158 height 702
click at [959, 48] on icon "button" at bounding box center [966, 42] width 14 height 14
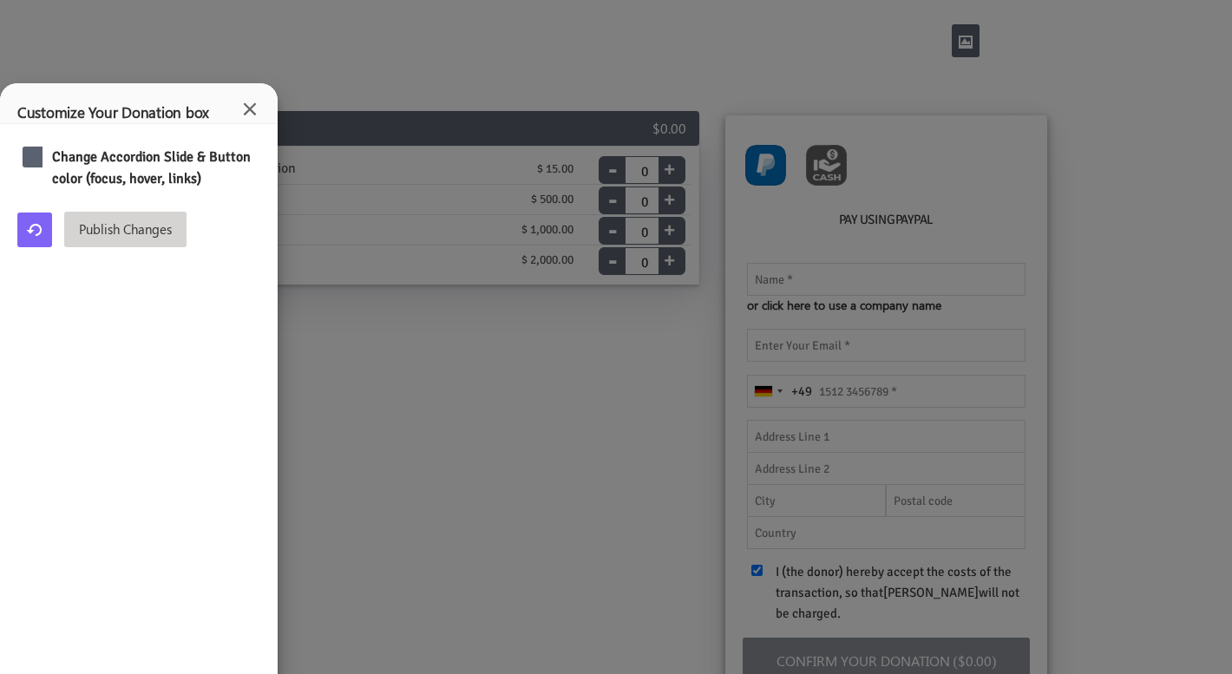
click at [82, 223] on button "Publish Changes" at bounding box center [125, 230] width 122 height 36
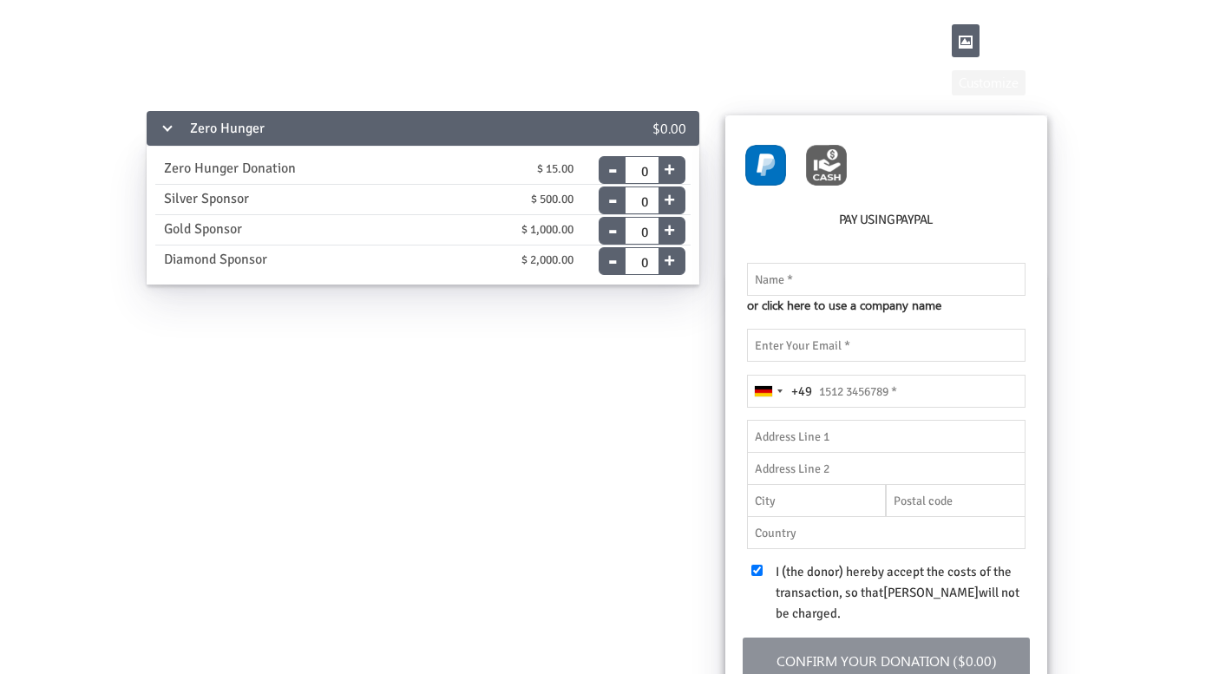
click at [177, 39] on img at bounding box center [664, 38] width 1041 height 54
click at [501, 70] on div at bounding box center [665, 58] width 1062 height 117
click at [173, 38] on img at bounding box center [664, 38] width 1041 height 54
click at [969, 44] on icon "button" at bounding box center [966, 42] width 14 height 14
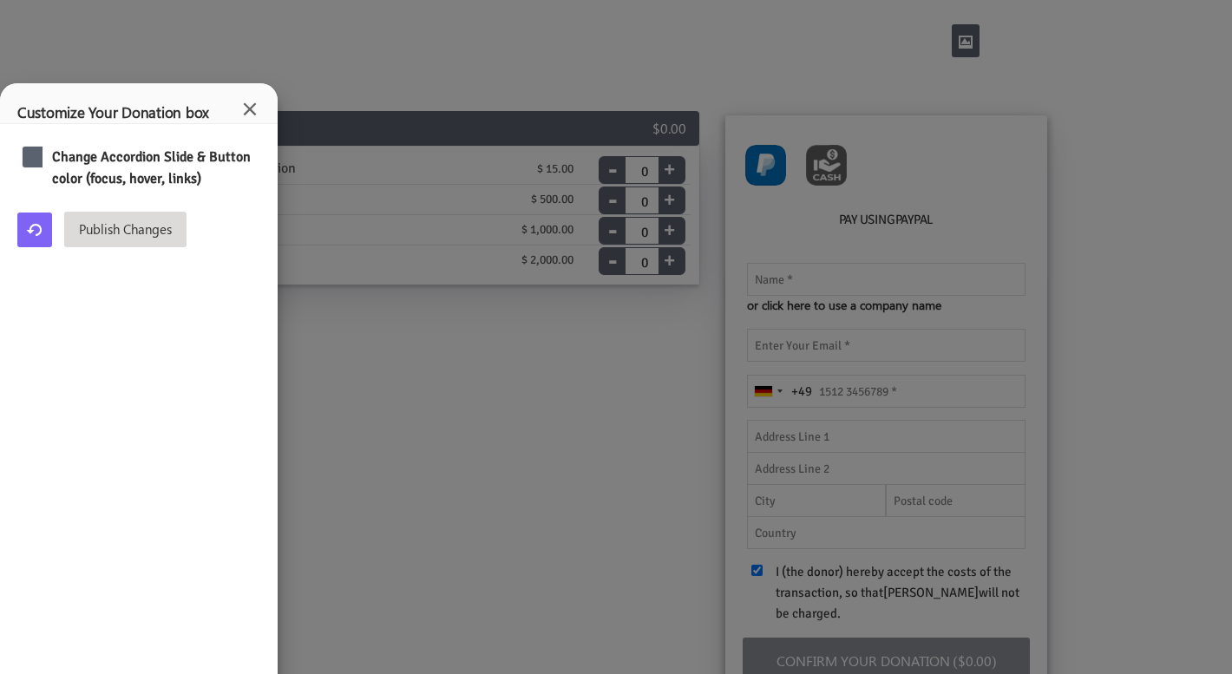
click at [36, 160] on div at bounding box center [34, 157] width 23 height 21
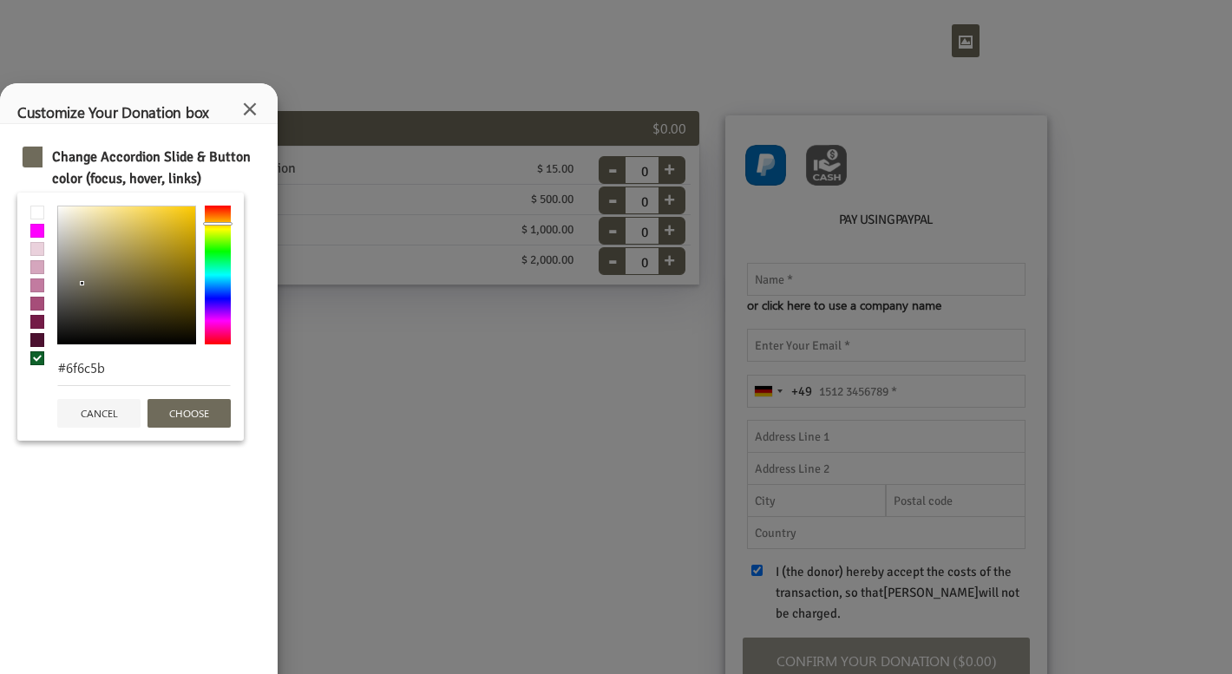
click at [219, 225] on div at bounding box center [218, 275] width 26 height 139
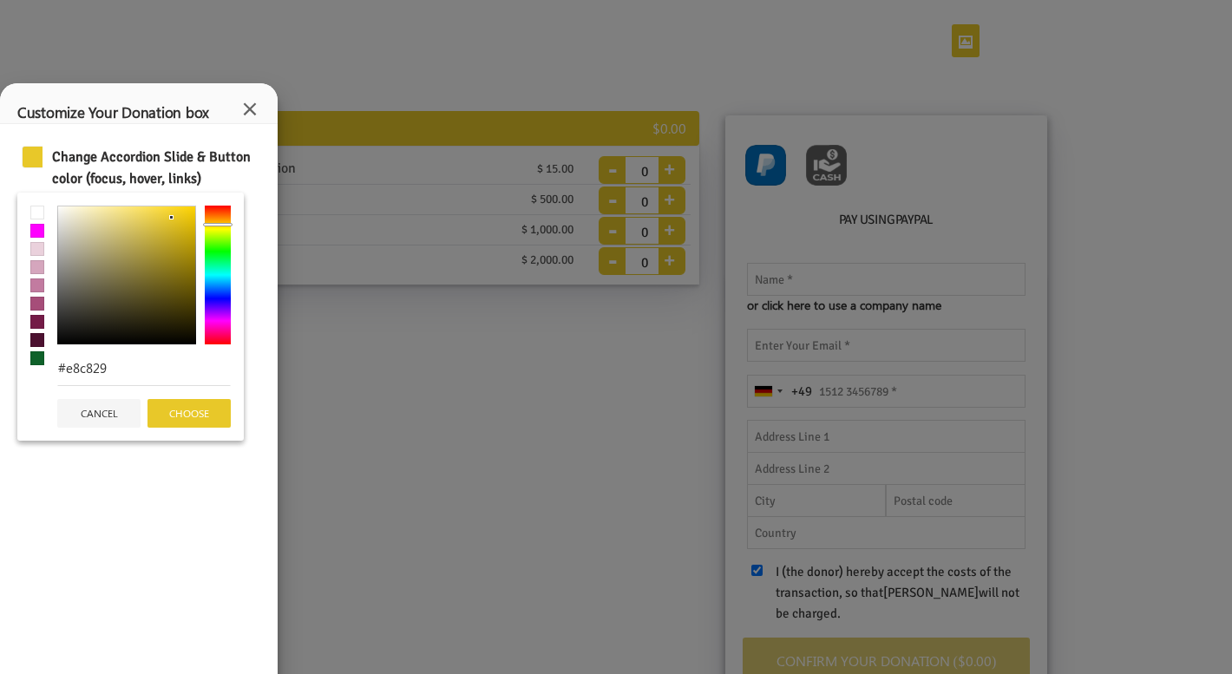
click at [172, 218] on div at bounding box center [126, 275] width 139 height 139
click at [176, 417] on button "choose" at bounding box center [188, 413] width 83 height 28
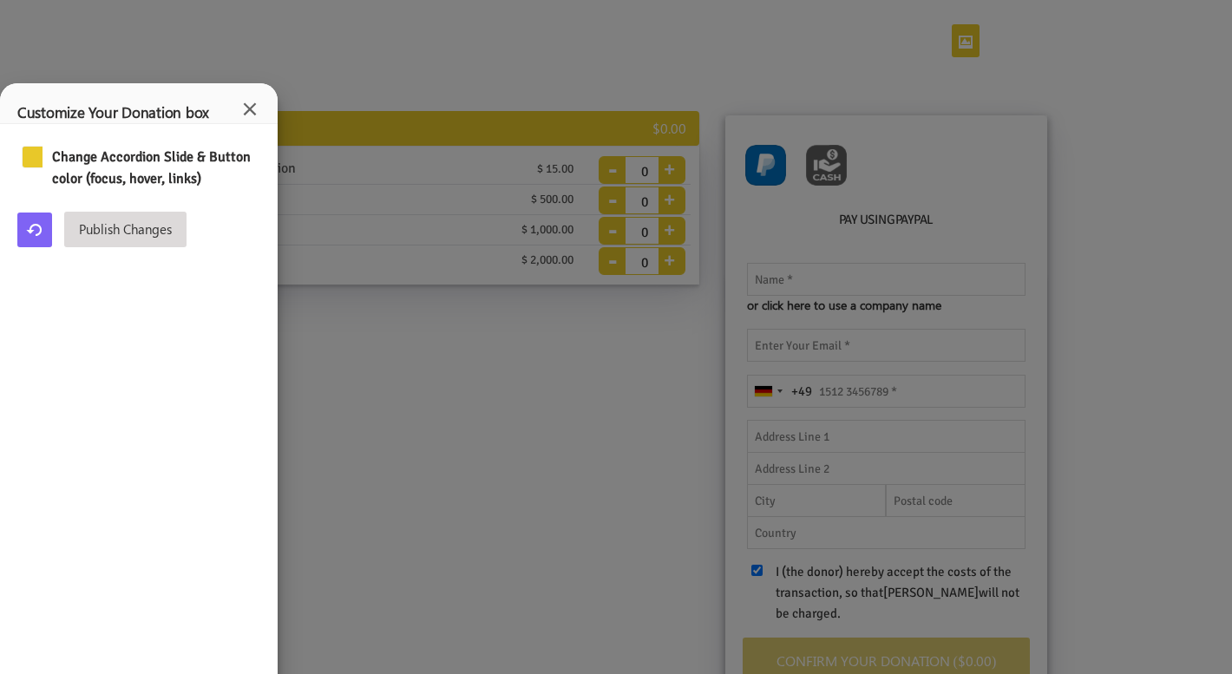
click at [36, 160] on div at bounding box center [34, 157] width 23 height 21
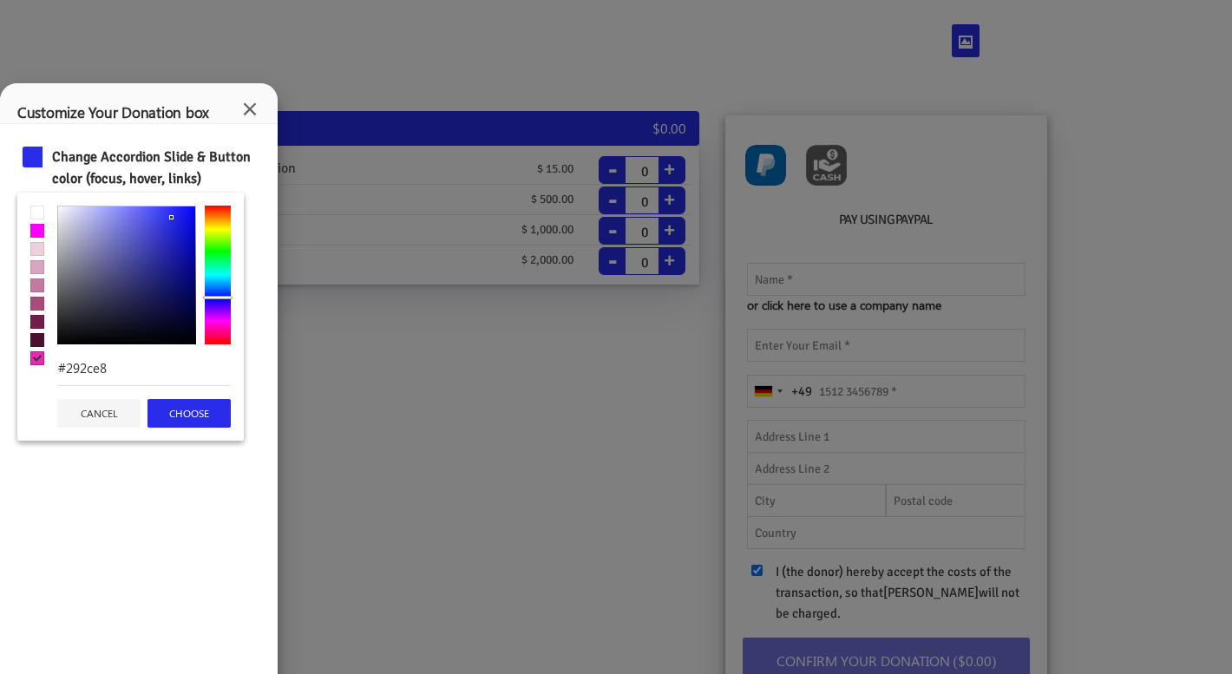
drag, startPoint x: 219, startPoint y: 223, endPoint x: 217, endPoint y: 298, distance: 74.6
click at [217, 298] on div at bounding box center [217, 297] width 29 height 3
click at [34, 324] on span at bounding box center [37, 322] width 14 height 14
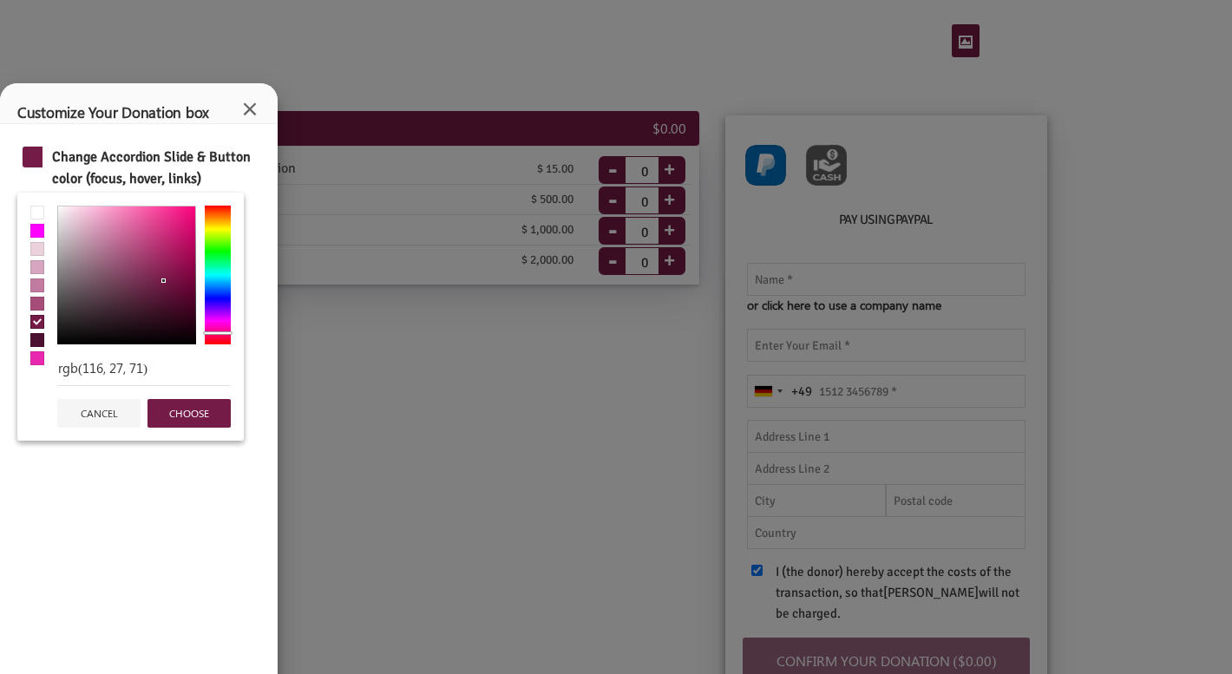
click at [38, 344] on span at bounding box center [37, 340] width 14 height 14
type input "rgb(76, 17, 48)"
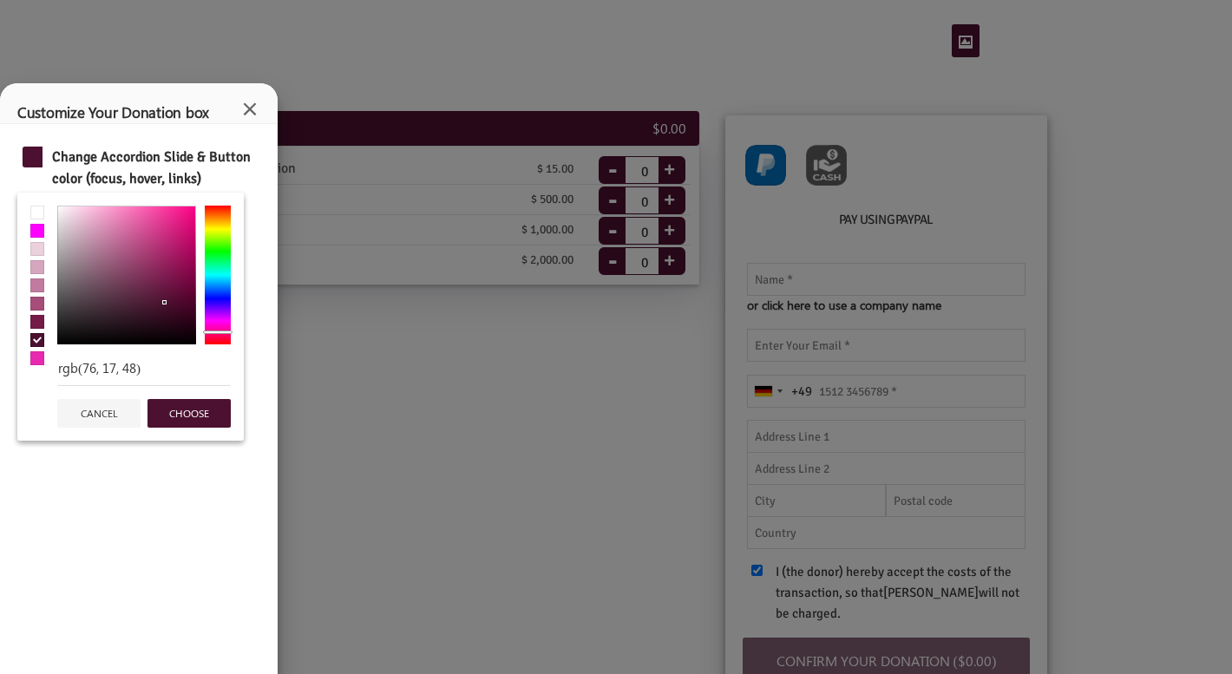
click at [200, 415] on button "choose" at bounding box center [188, 413] width 83 height 28
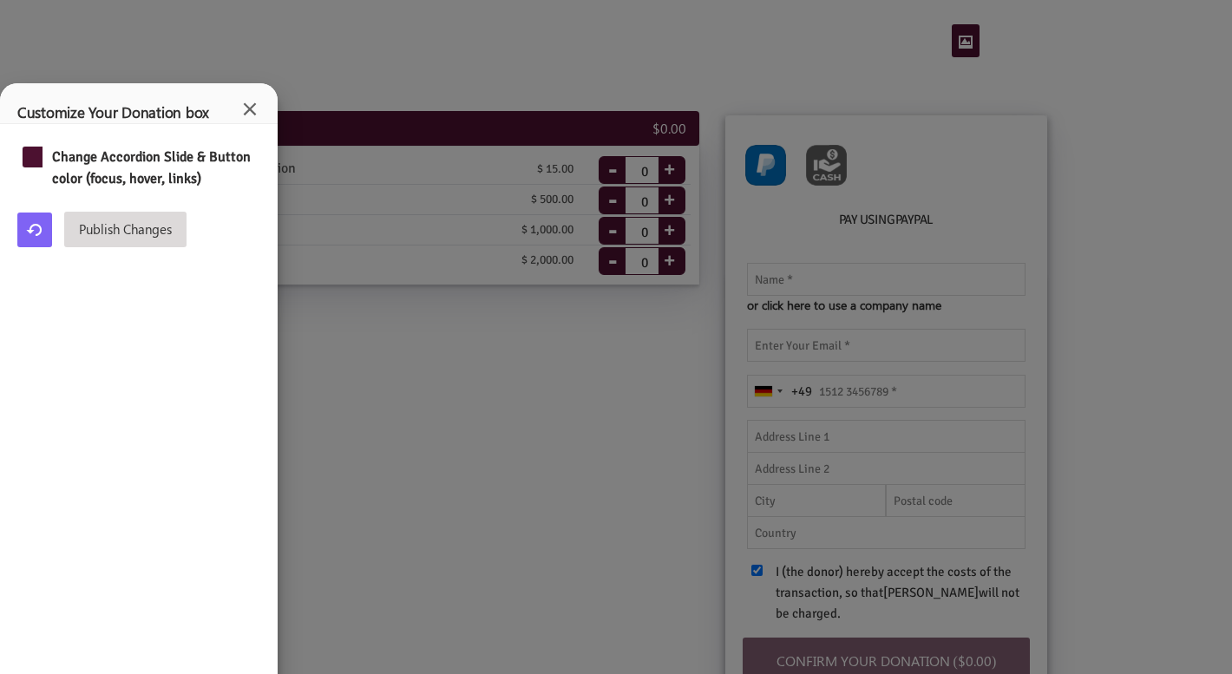
click at [448, 461] on div "× Customize Your Donation box rgb(76, 17, 48) ▼ Change Accordion Slide & Button…" at bounding box center [616, 337] width 1232 height 674
